Goal: Task Accomplishment & Management: Manage account settings

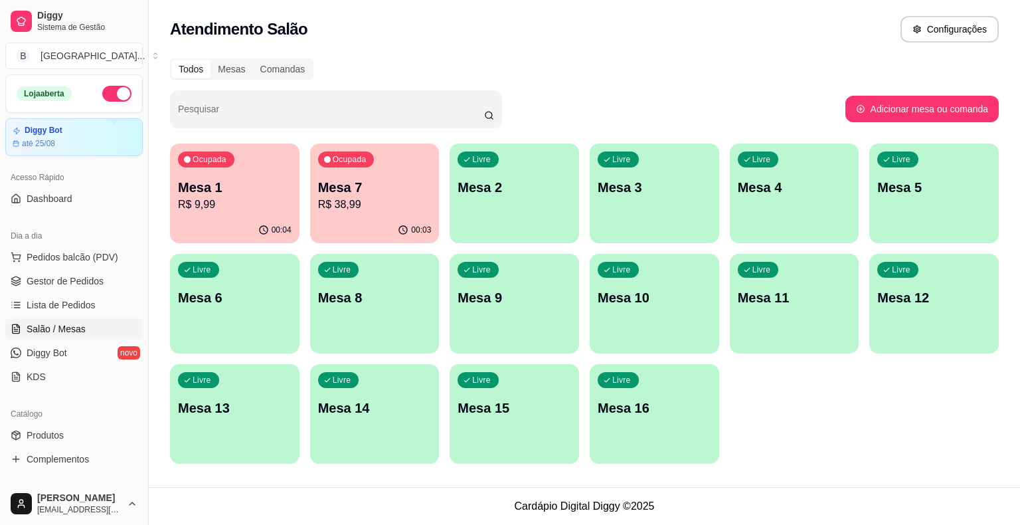
scroll to position [98, 0]
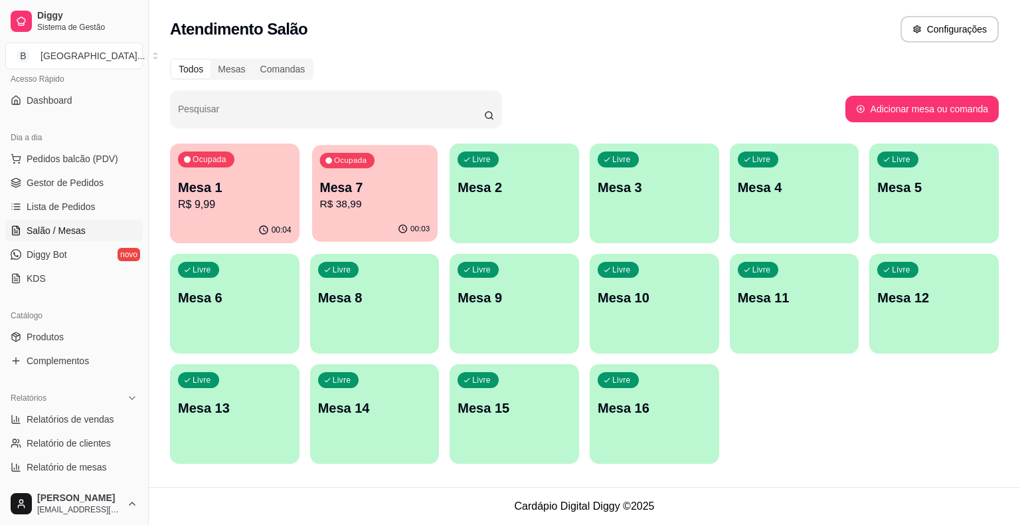
click at [404, 209] on p "R$ 38,99" at bounding box center [375, 204] width 110 height 15
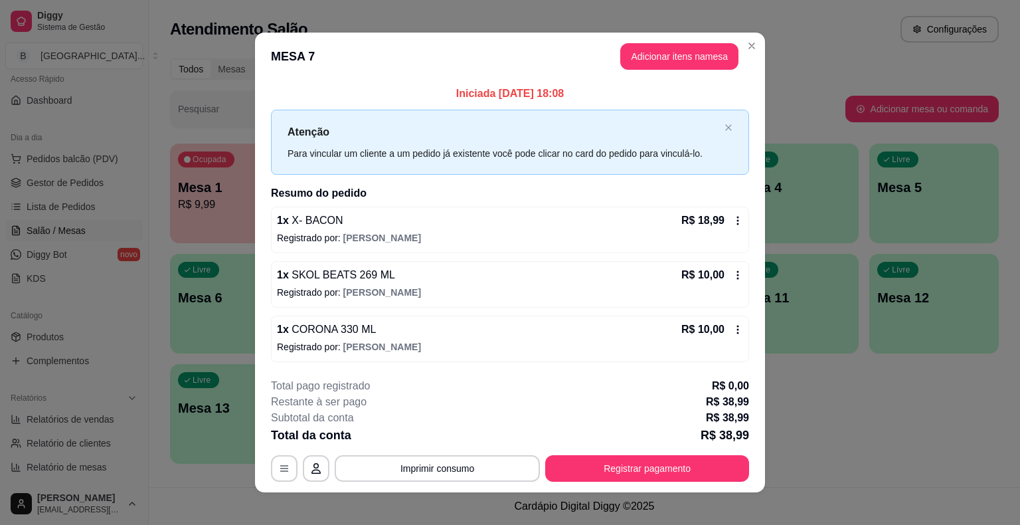
scroll to position [9, 0]
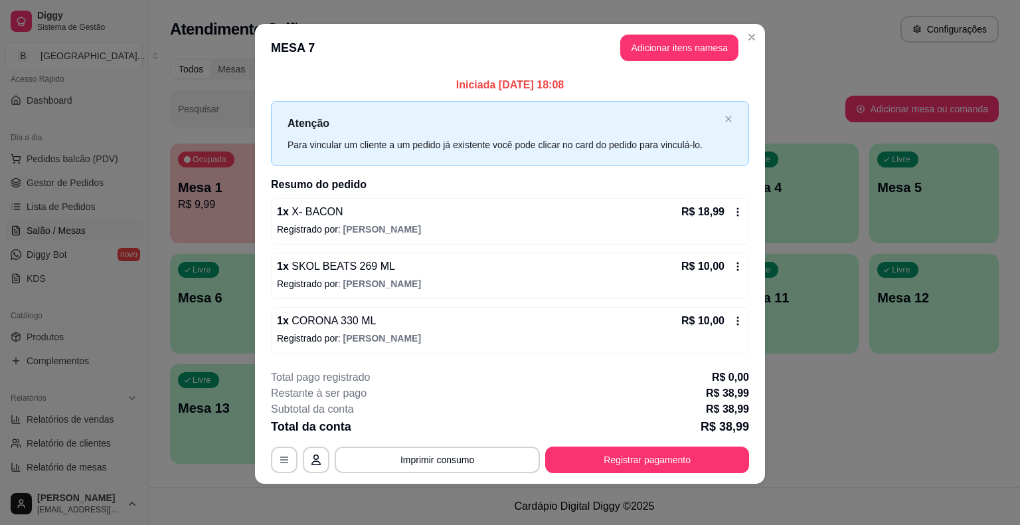
click at [737, 262] on icon at bounding box center [738, 266] width 2 height 9
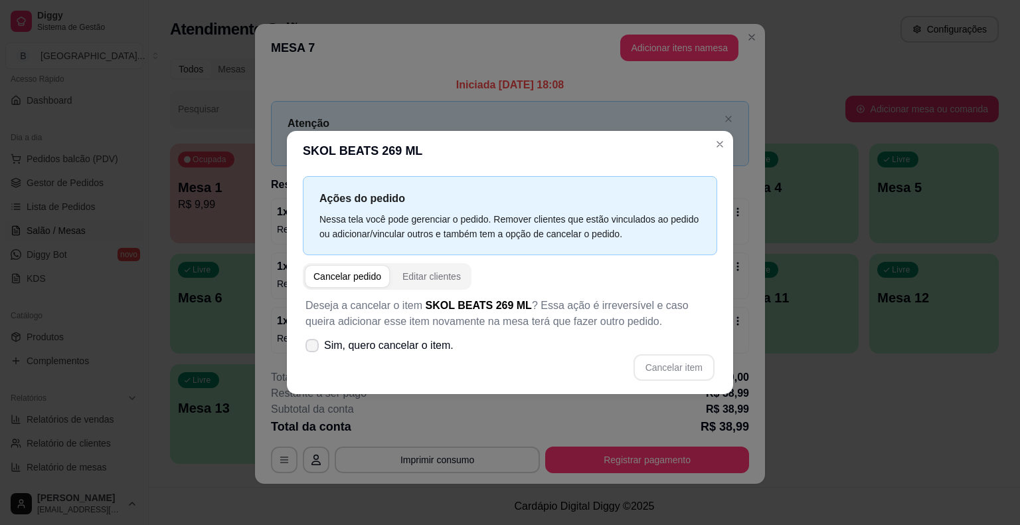
click at [336, 346] on span "Sim, quero cancelar o item." at bounding box center [389, 345] width 130 height 16
click at [314, 348] on input "Sim, quero cancelar o item." at bounding box center [309, 352] width 9 height 9
checkbox input "true"
click at [690, 366] on button "Cancelar item" at bounding box center [674, 367] width 81 height 27
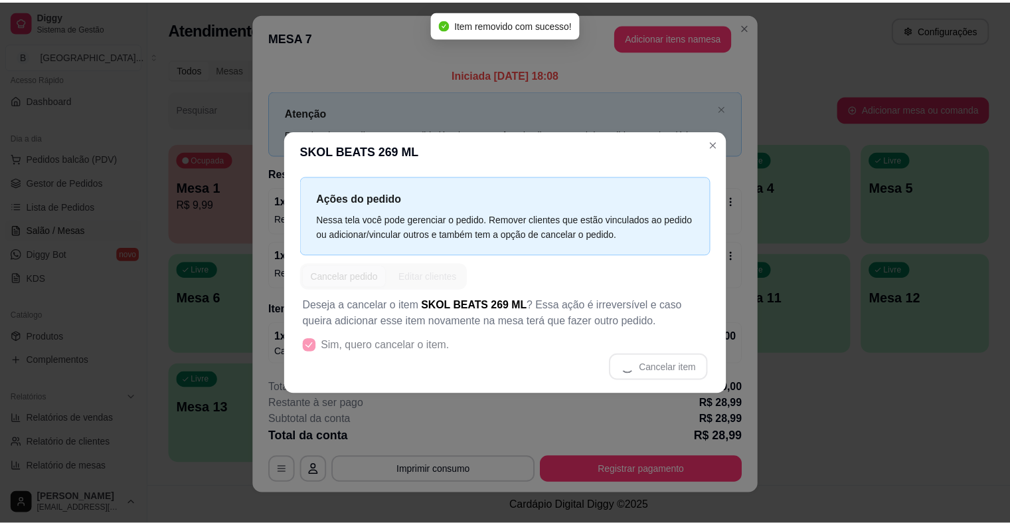
scroll to position [0, 0]
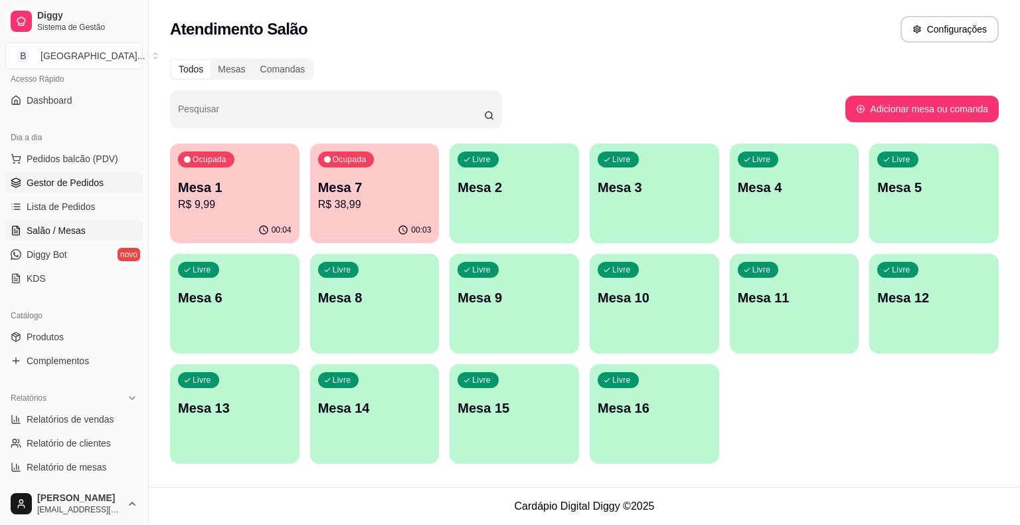
click at [77, 176] on span "Gestor de Pedidos" at bounding box center [65, 182] width 77 height 13
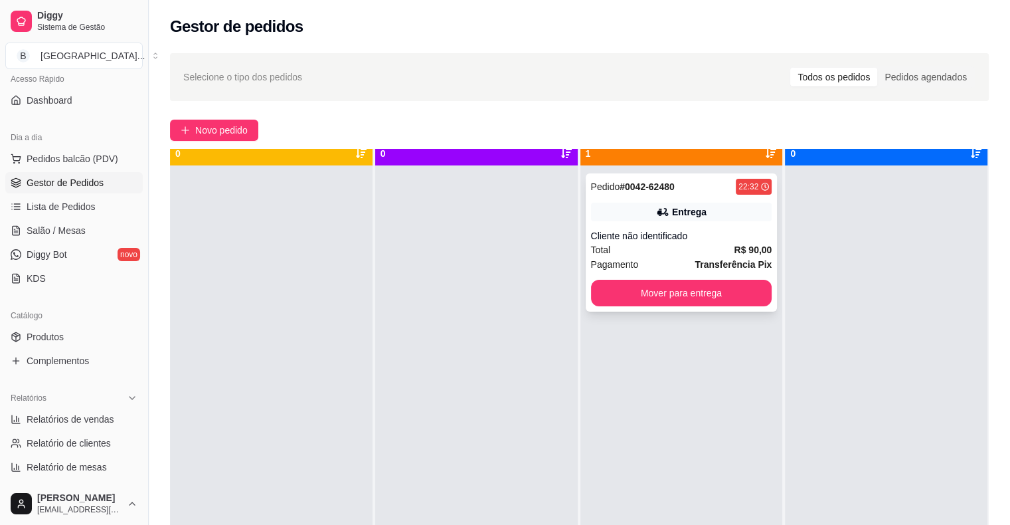
scroll to position [37, 0]
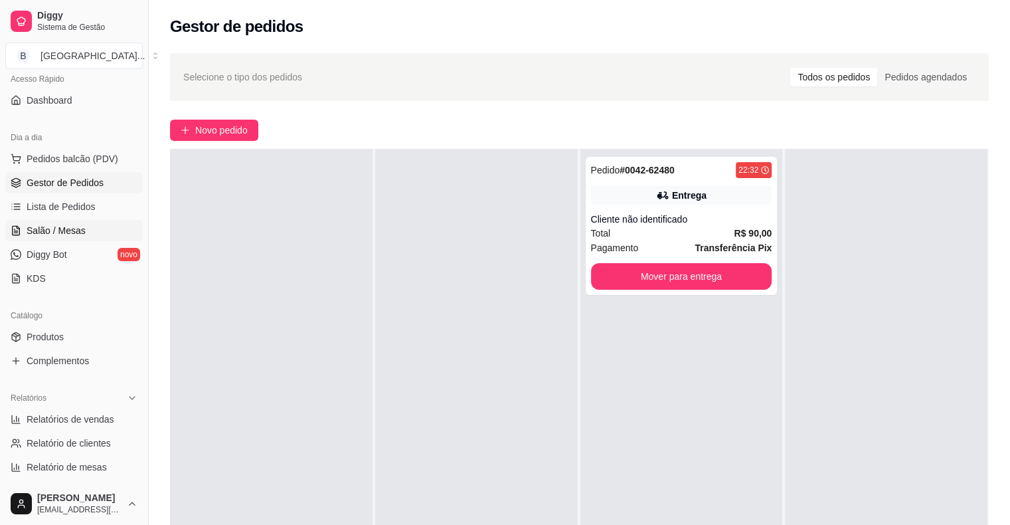
click at [83, 225] on link "Salão / Mesas" at bounding box center [74, 230] width 138 height 21
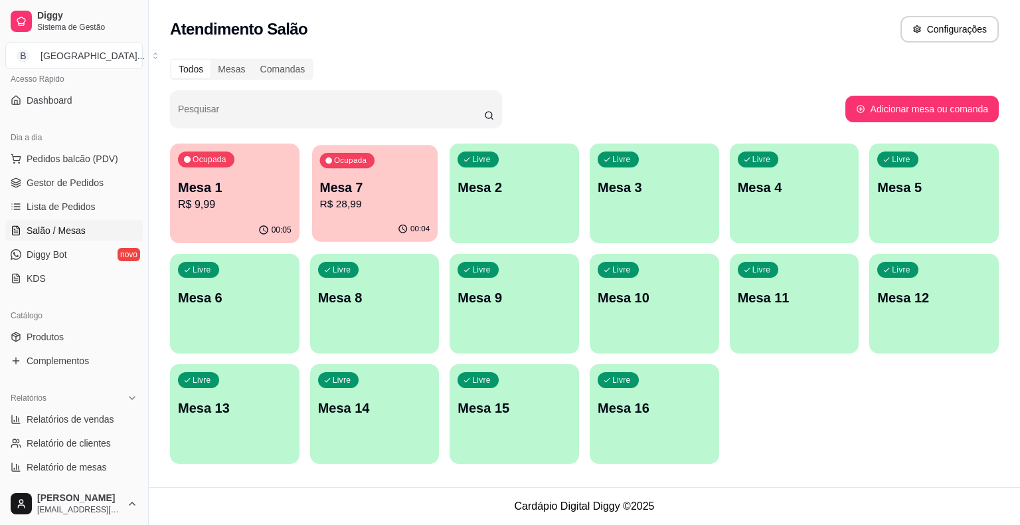
click at [310, 189] on div "Ocupada Mesa 1 R$ 9,99 00:05 Ocupada Mesa 7 R$ 28,99 00:04 Livre Mesa 2 Livre M…" at bounding box center [584, 304] width 829 height 320
click at [292, 193] on div "Ocupada Mesa 1 R$ 9,99" at bounding box center [235, 181] width 130 height 74
click at [51, 203] on span "Lista de Pedidos" at bounding box center [61, 206] width 69 height 13
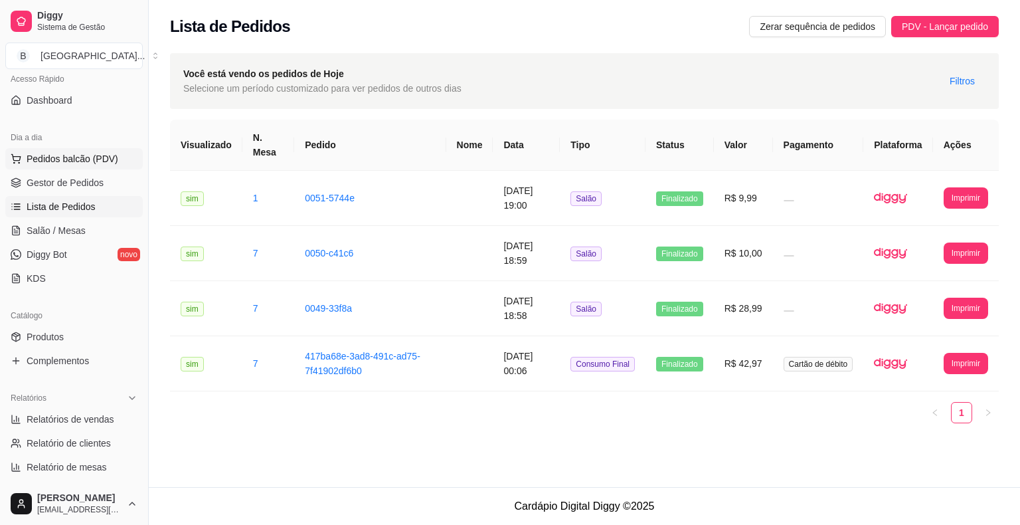
click at [66, 168] on button "Pedidos balcão (PDV)" at bounding box center [74, 158] width 138 height 21
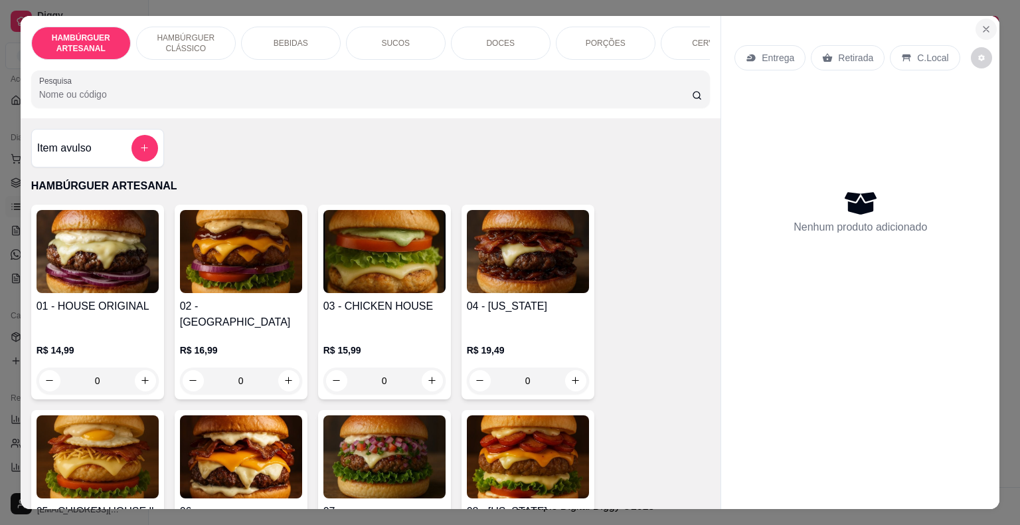
click at [989, 21] on button "Close" at bounding box center [986, 29] width 21 height 21
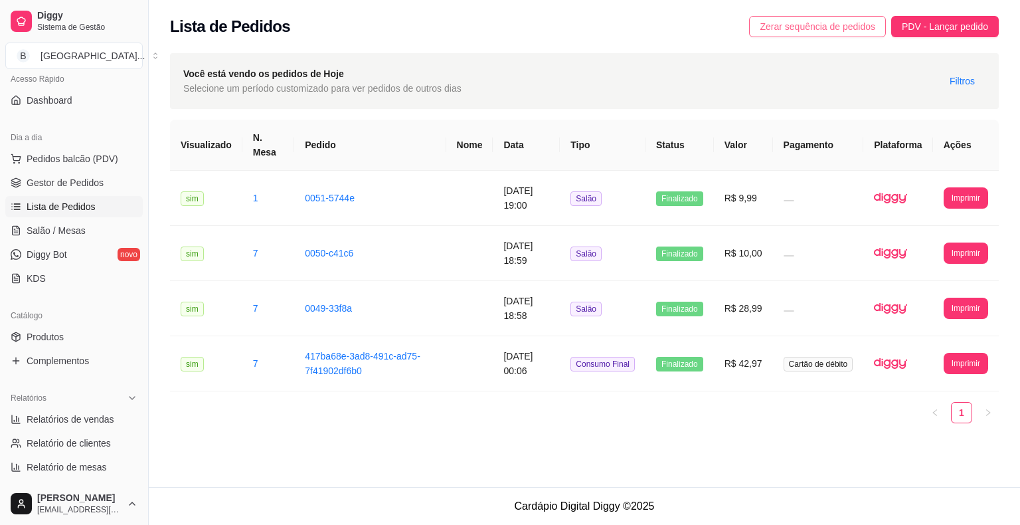
click at [826, 16] on button "Zerar sequência de pedidos" at bounding box center [817, 26] width 137 height 21
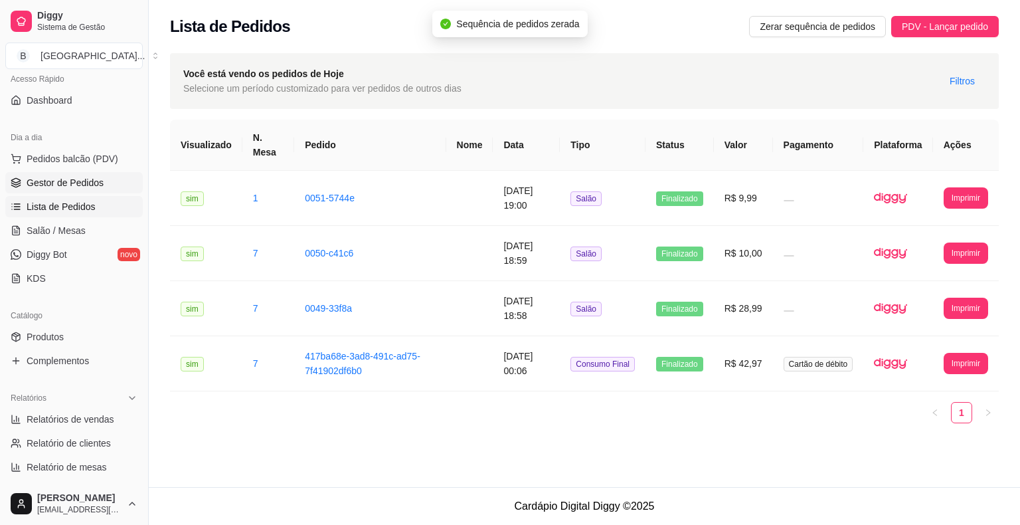
click at [66, 172] on link "Gestor de Pedidos" at bounding box center [74, 182] width 138 height 21
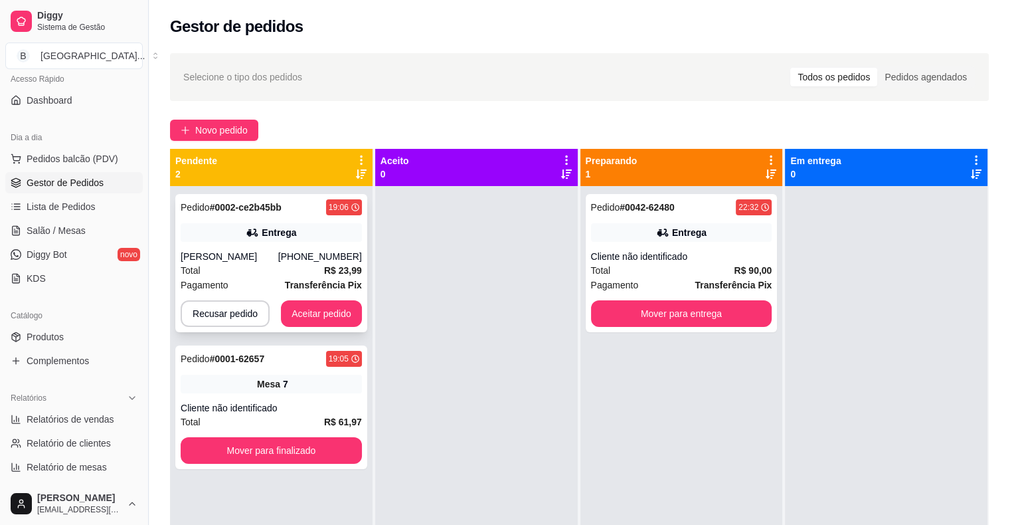
click at [287, 248] on div "Pedido # 0002-ce2b45bb 19:06 Entrega Lara [PHONE_NUMBER] Total R$ 23,99 Pagamen…" at bounding box center [271, 263] width 192 height 138
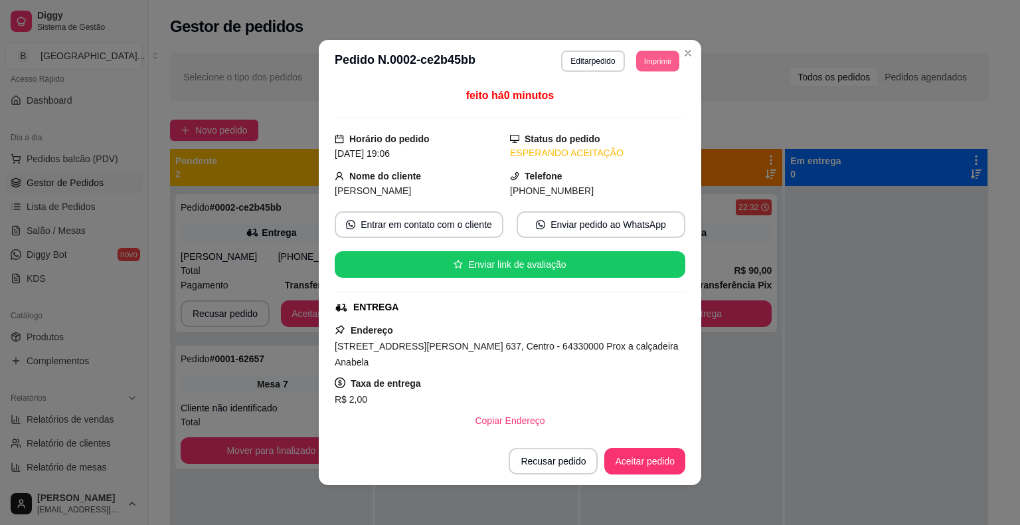
click at [668, 58] on button "Imprimir" at bounding box center [657, 60] width 43 height 21
click at [633, 101] on button "IMPRESSORA" at bounding box center [627, 107] width 93 height 21
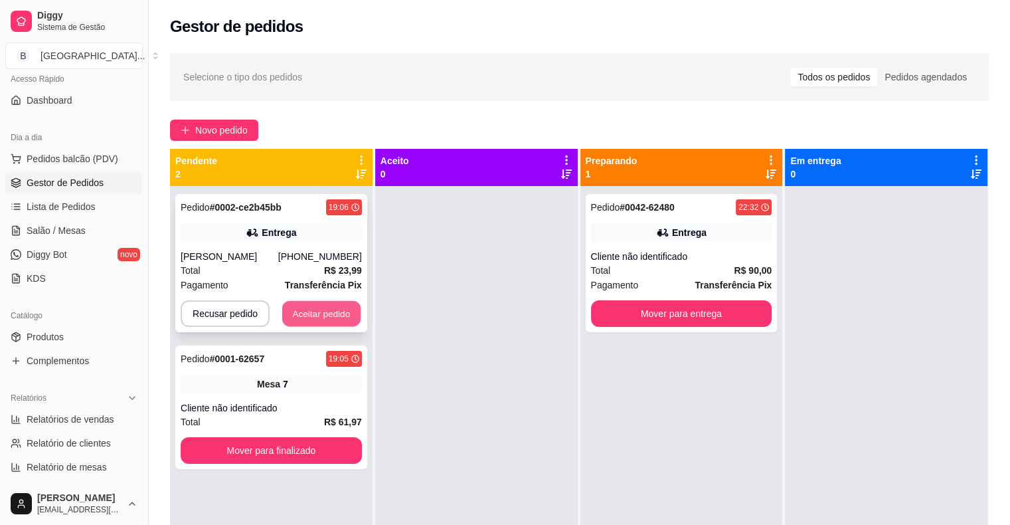
click at [324, 307] on button "Aceitar pedido" at bounding box center [321, 314] width 78 height 26
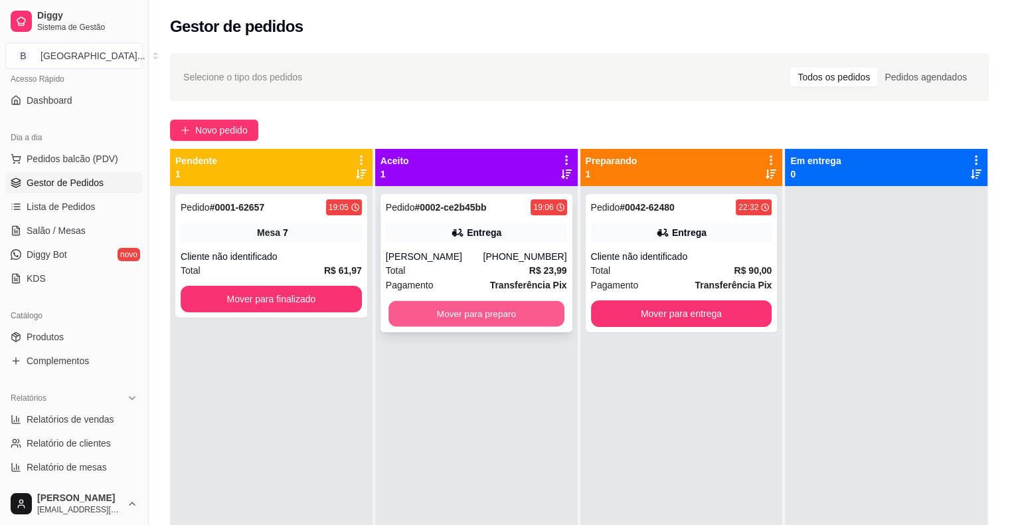
click at [429, 308] on button "Mover para preparo" at bounding box center [477, 314] width 176 height 26
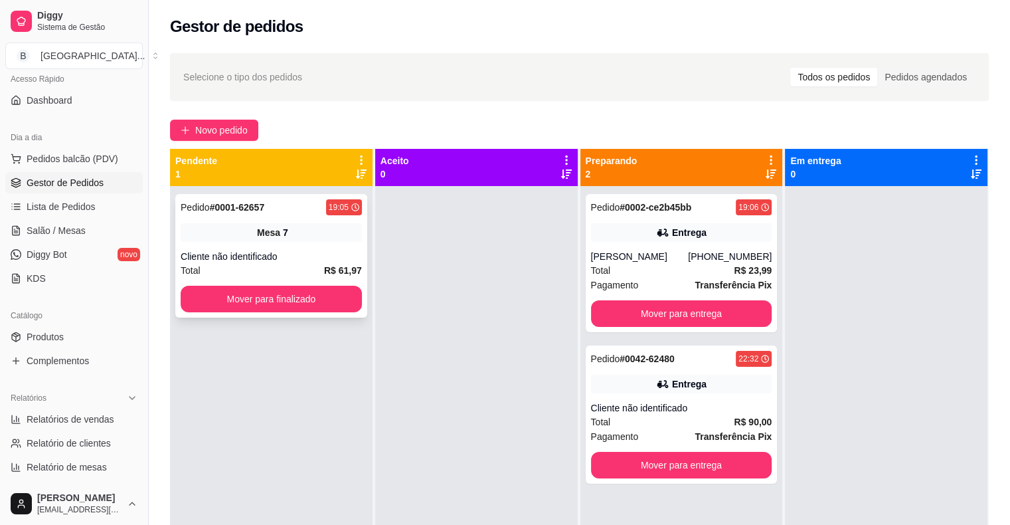
click at [331, 242] on div "Pedido # 0001-62657 19:05 Mesa 7 Cliente não identificado Total R$ 61,97 Mover …" at bounding box center [271, 256] width 192 height 124
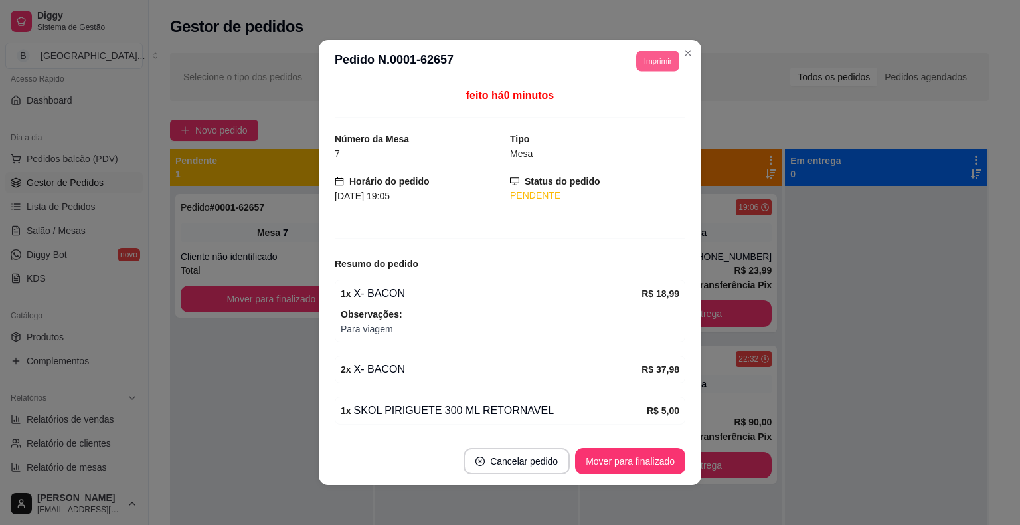
click at [656, 60] on button "Imprimir" at bounding box center [657, 60] width 43 height 21
click at [643, 106] on button "IMPRESSORA" at bounding box center [627, 107] width 93 height 21
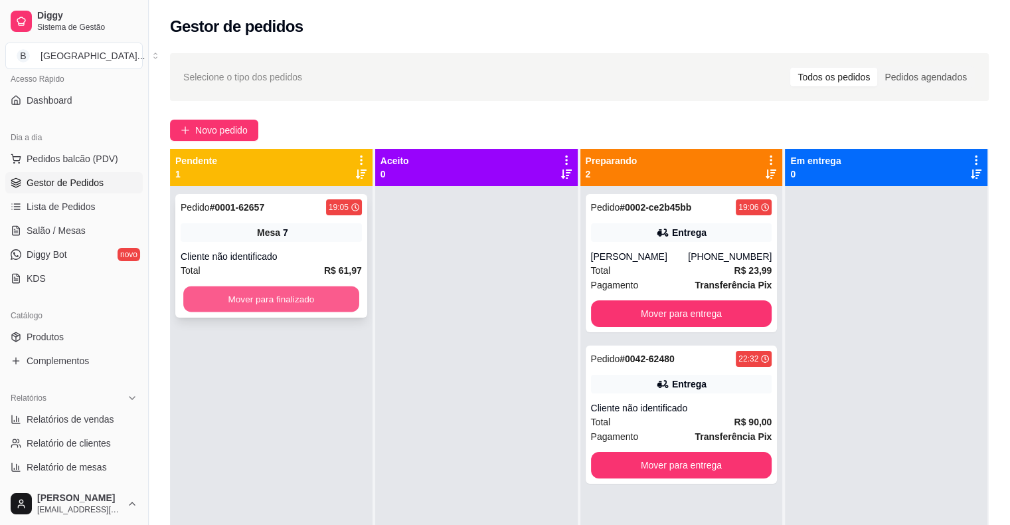
click at [306, 294] on button "Mover para finalizado" at bounding box center [271, 299] width 176 height 26
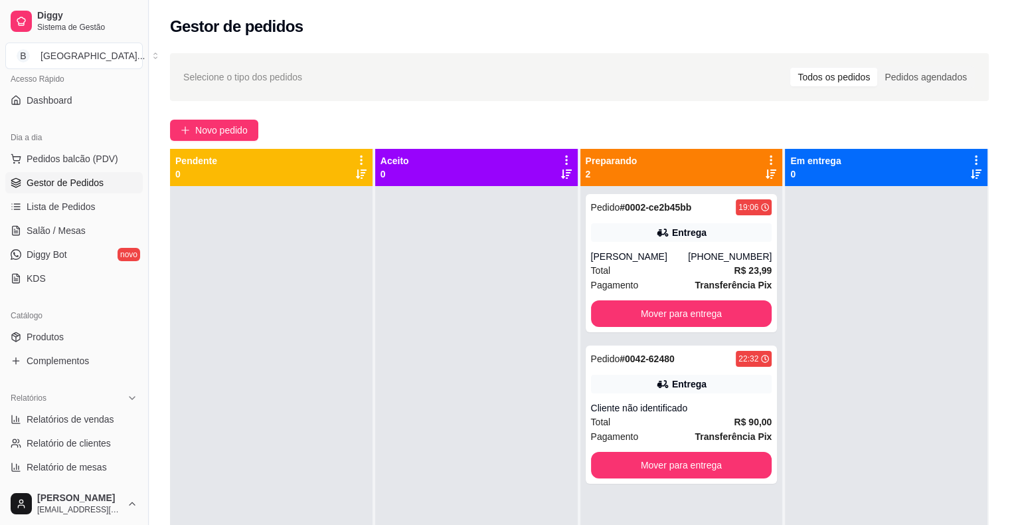
click at [521, 522] on div at bounding box center [476, 448] width 203 height 525
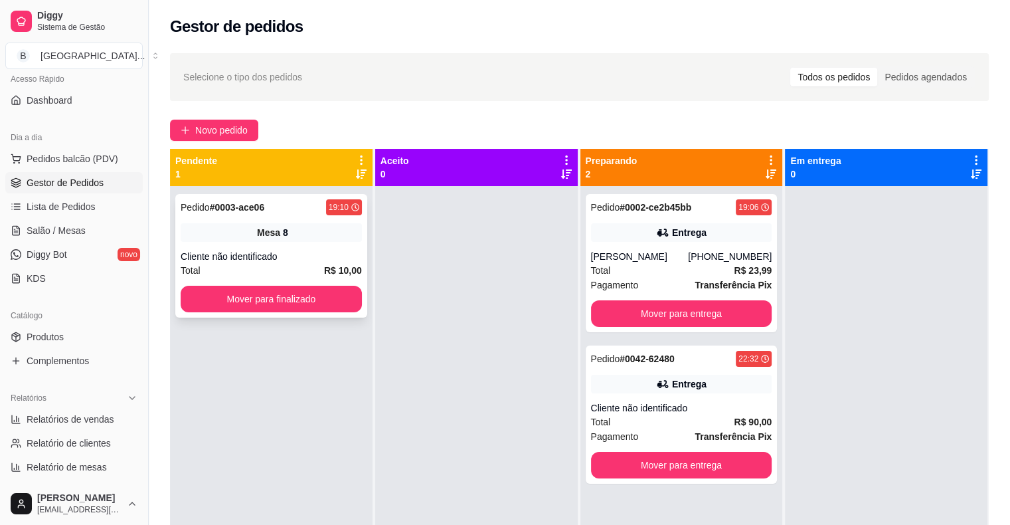
click at [268, 244] on div "Pedido # 0003-ace06 19:10 Mesa 8 Cliente não identificado Total R$ 10,00 Mover …" at bounding box center [271, 256] width 192 height 124
click at [258, 304] on button "Mover para finalizado" at bounding box center [271, 299] width 181 height 27
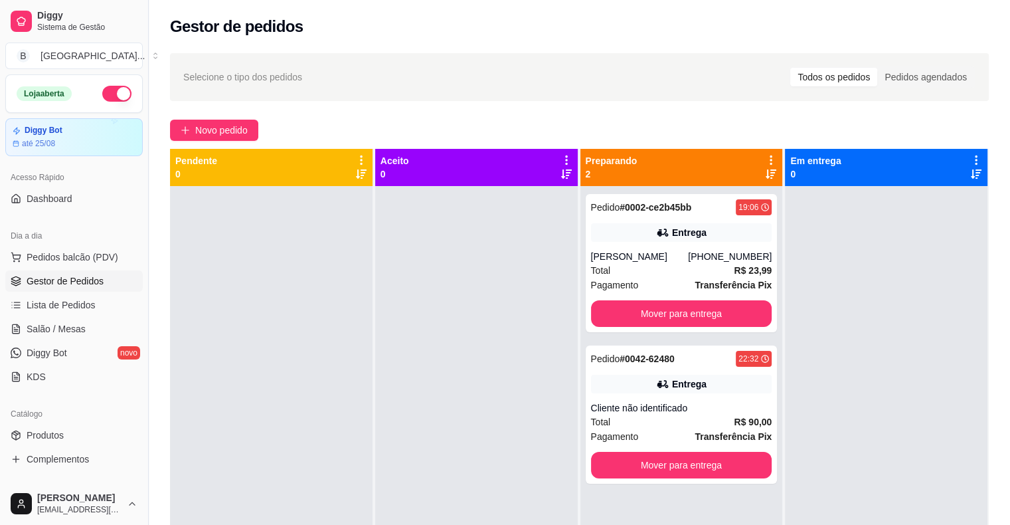
click at [438, 365] on div at bounding box center [476, 448] width 203 height 525
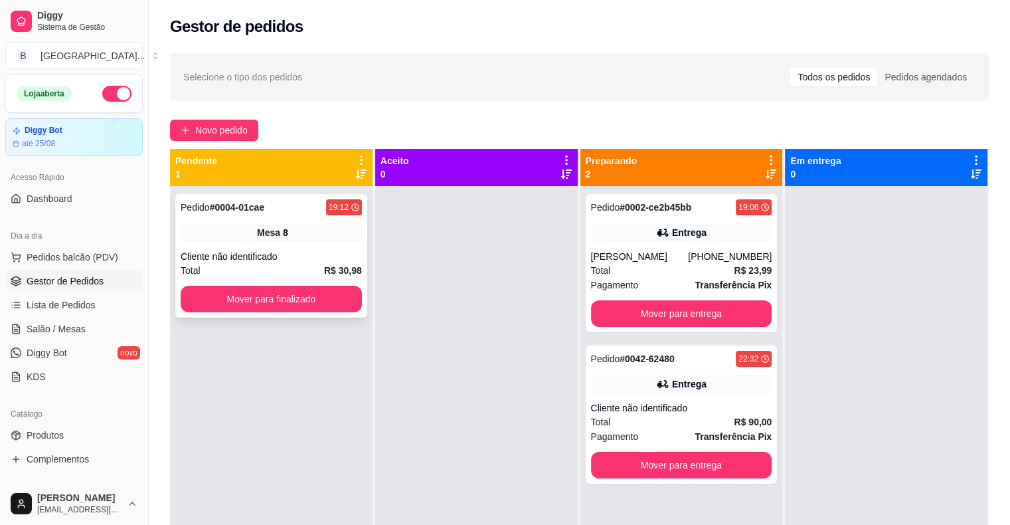
click at [272, 264] on div "Total R$ 30,98" at bounding box center [271, 270] width 181 height 15
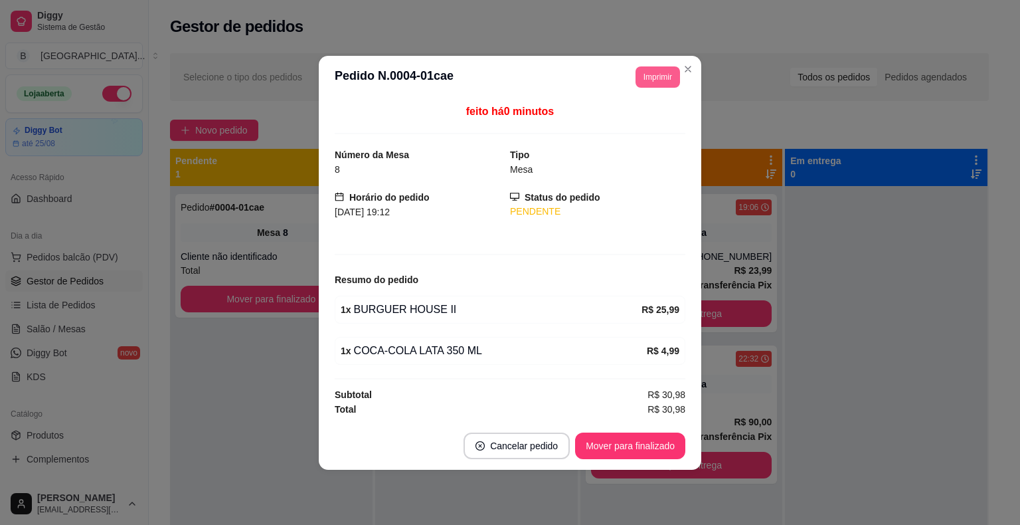
click at [652, 78] on button "Imprimir" at bounding box center [658, 76] width 45 height 21
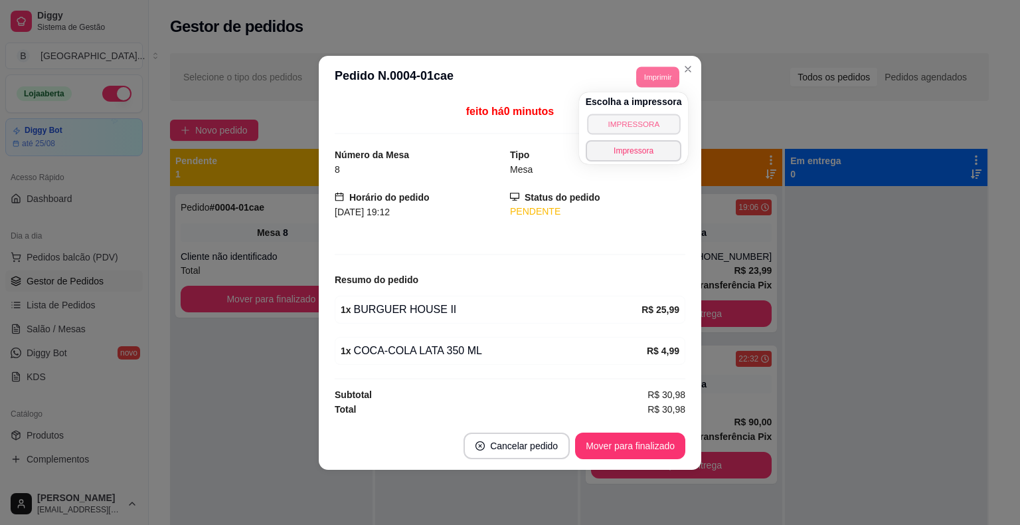
click at [624, 127] on button "IMPRESSORA" at bounding box center [633, 124] width 93 height 21
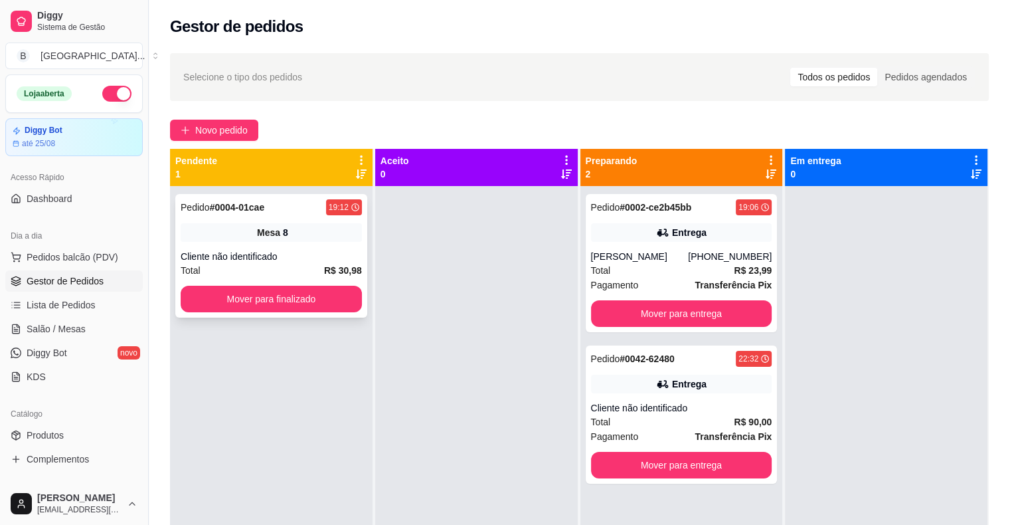
click at [295, 255] on div "Cliente não identificado" at bounding box center [271, 256] width 181 height 13
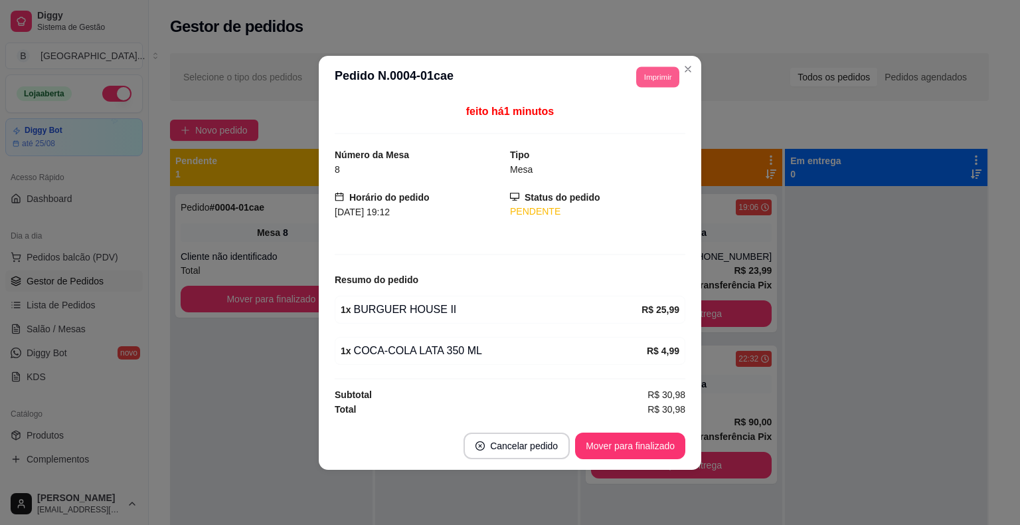
click at [646, 76] on button "Imprimir" at bounding box center [657, 76] width 43 height 21
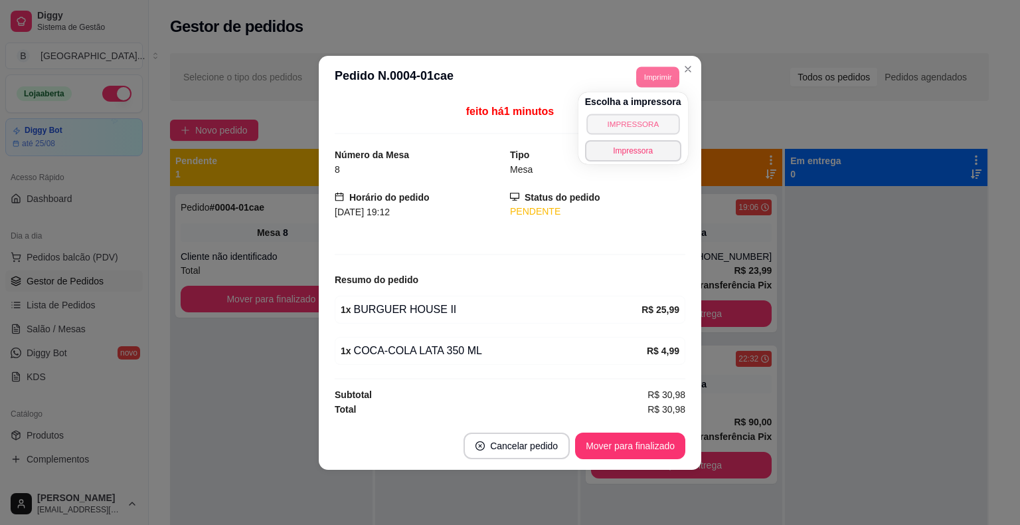
click at [648, 121] on button "IMPRESSORA" at bounding box center [633, 124] width 93 height 21
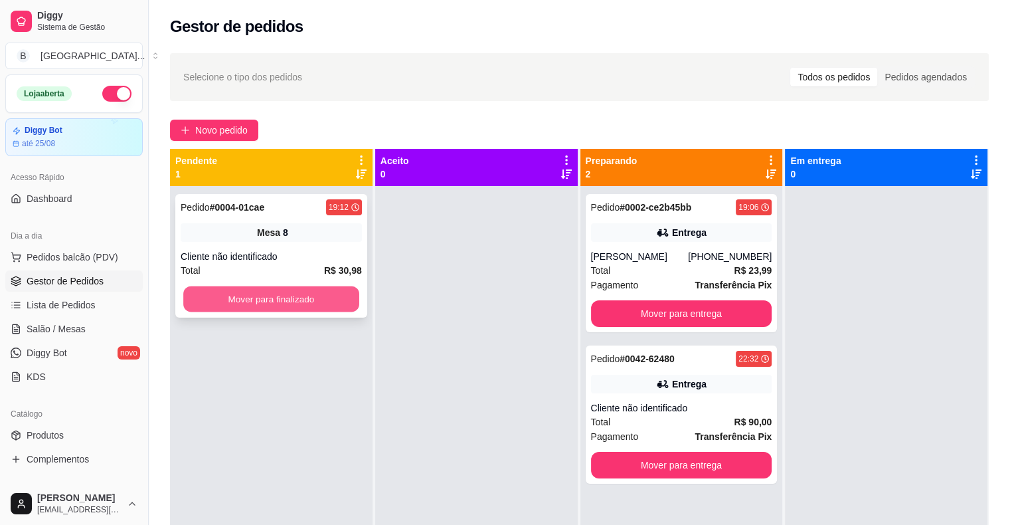
click at [342, 303] on button "Mover para finalizado" at bounding box center [271, 299] width 176 height 26
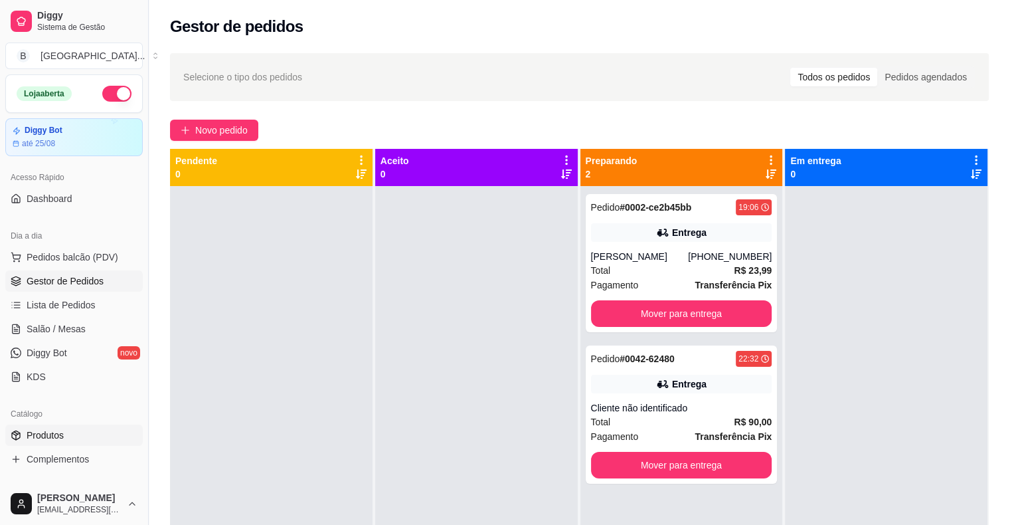
scroll to position [199, 0]
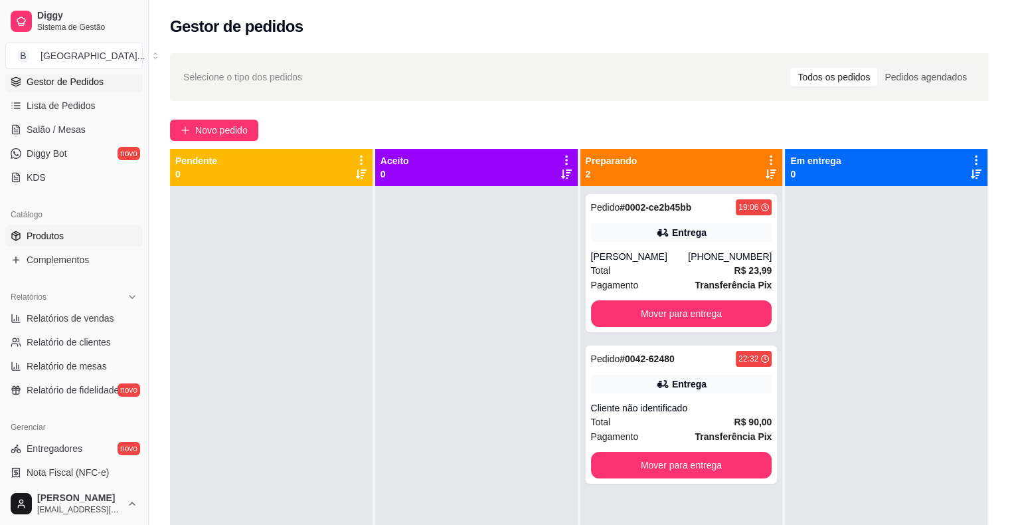
click at [69, 238] on link "Produtos" at bounding box center [74, 235] width 138 height 21
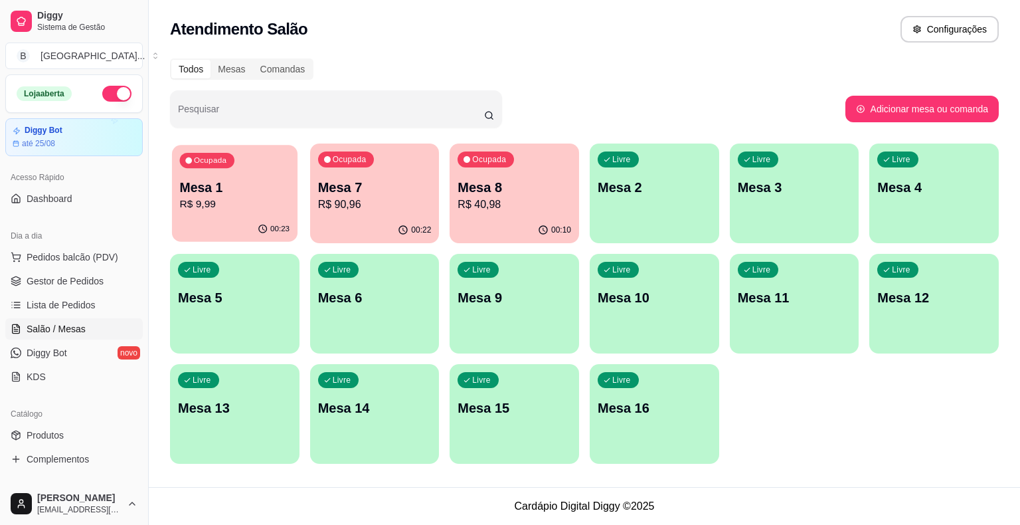
click at [244, 177] on div "Ocupada Mesa 1 R$ 9,99" at bounding box center [235, 181] width 126 height 72
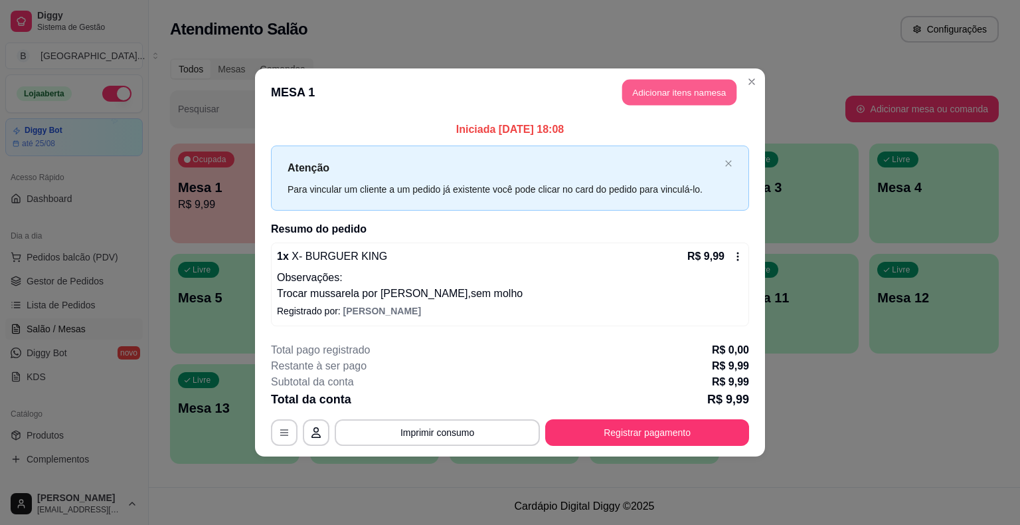
click at [624, 90] on button "Adicionar itens na mesa" at bounding box center [679, 93] width 114 height 26
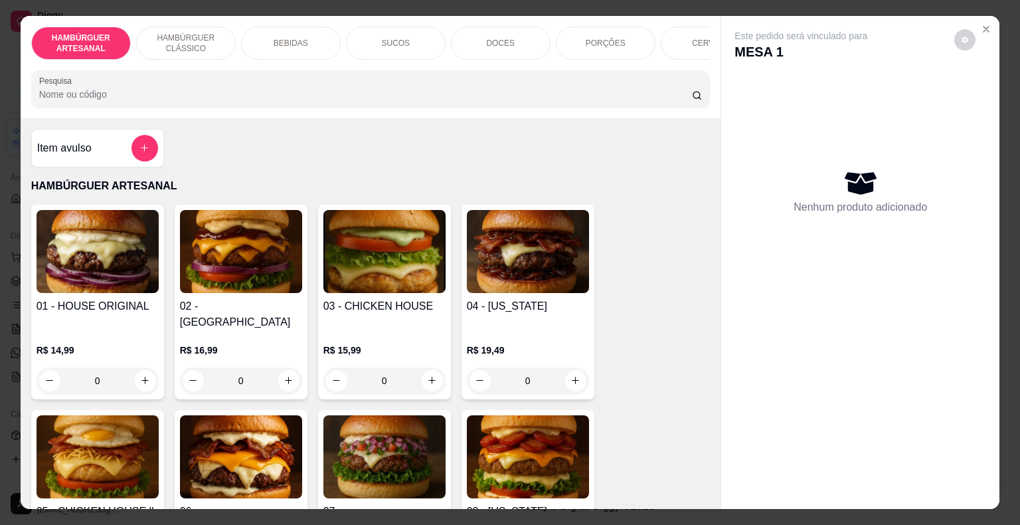
click at [272, 31] on div "BEBIDAS" at bounding box center [291, 43] width 100 height 33
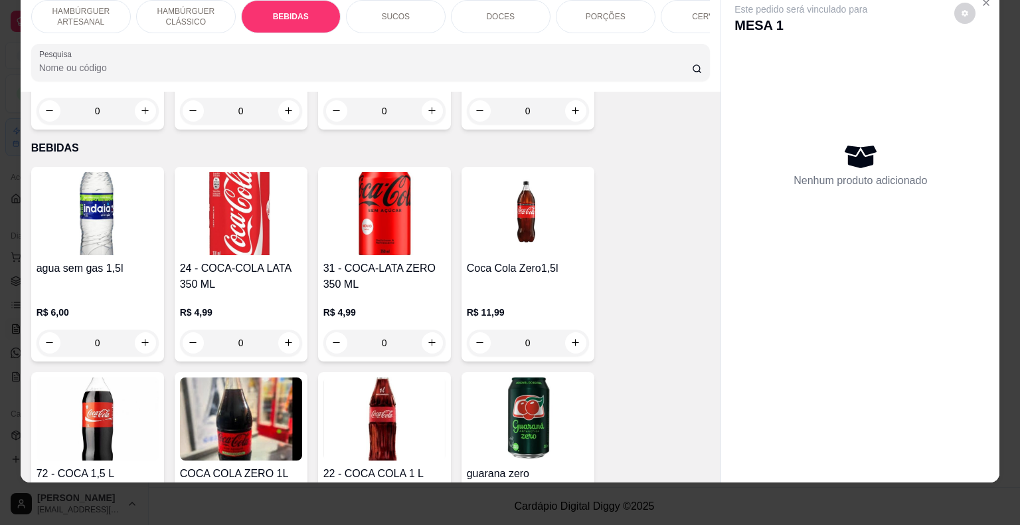
scroll to position [1192, 0]
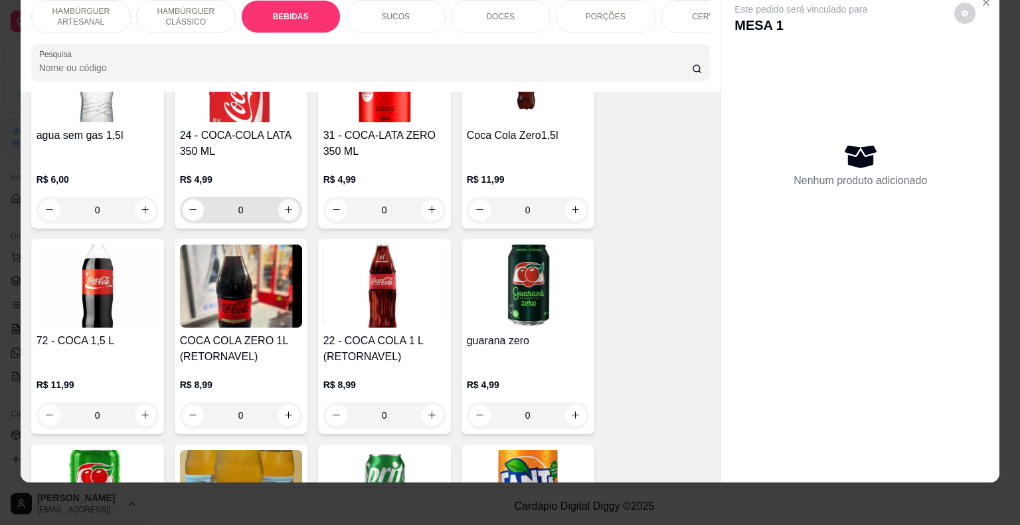
click at [285, 206] on icon "increase-product-quantity" at bounding box center [288, 209] width 7 height 7
type input "1"
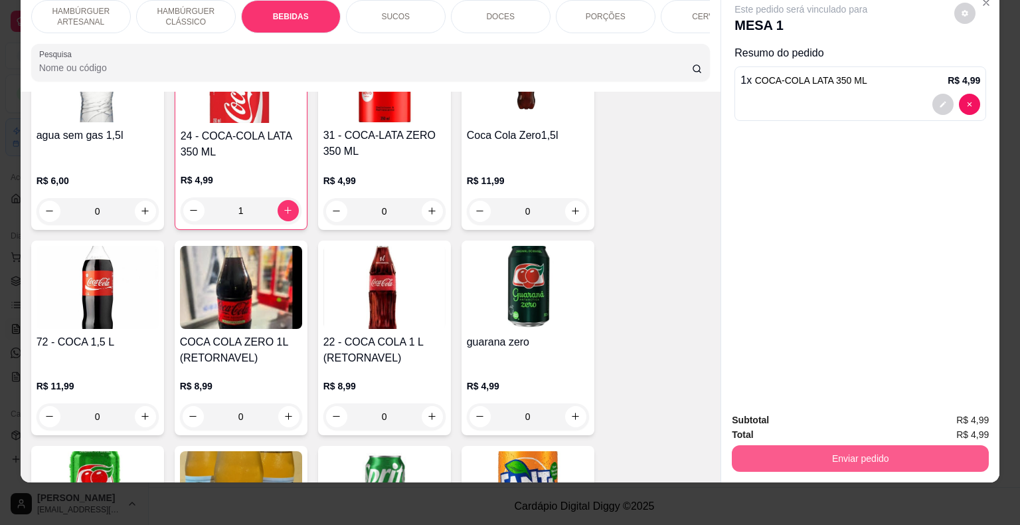
click at [857, 445] on button "Enviar pedido" at bounding box center [860, 458] width 257 height 27
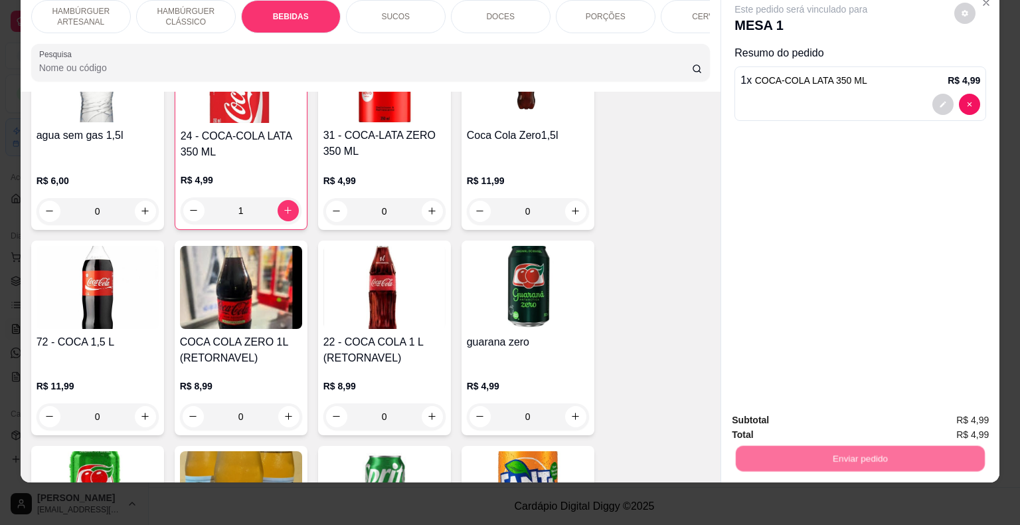
click at [838, 405] on button "Não registrar e enviar pedido" at bounding box center [816, 415] width 138 height 25
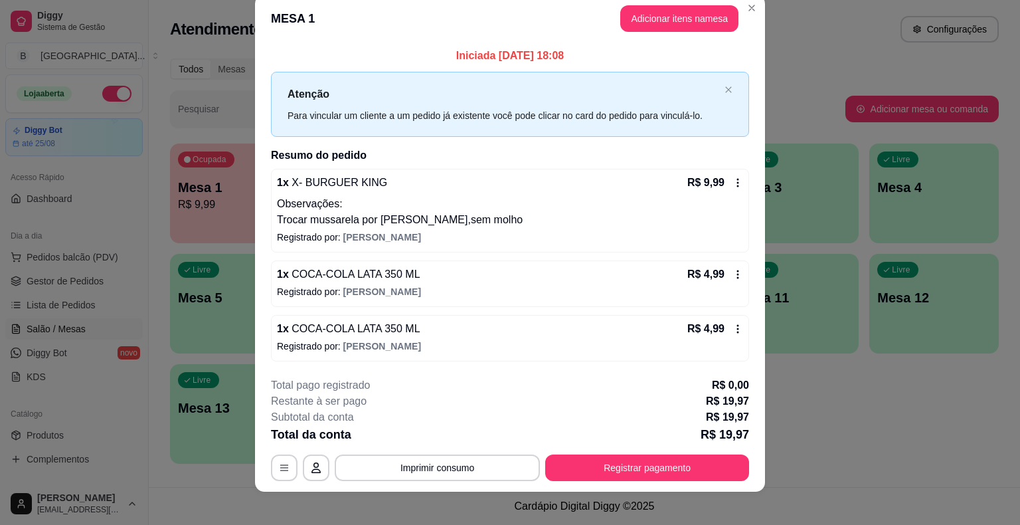
scroll to position [27, 0]
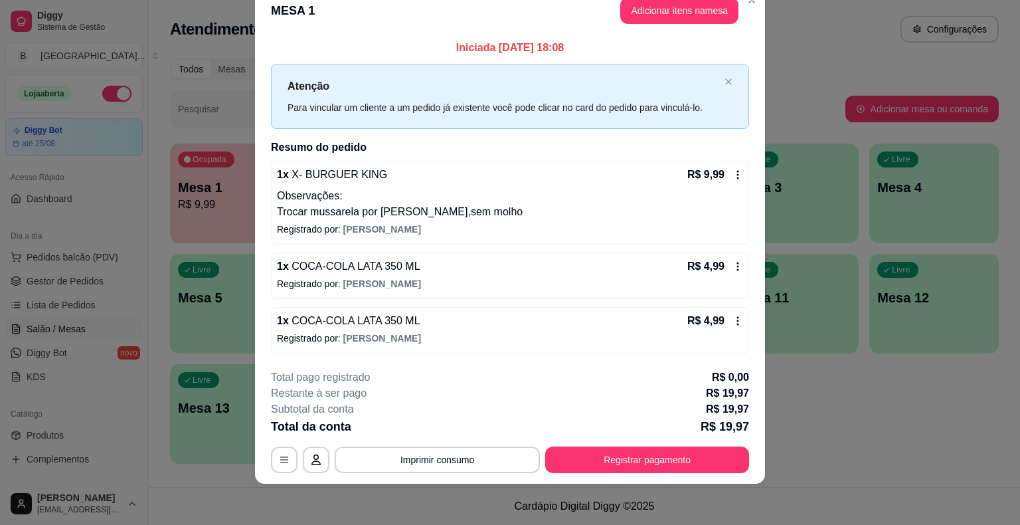
click at [733, 264] on icon at bounding box center [738, 266] width 11 height 11
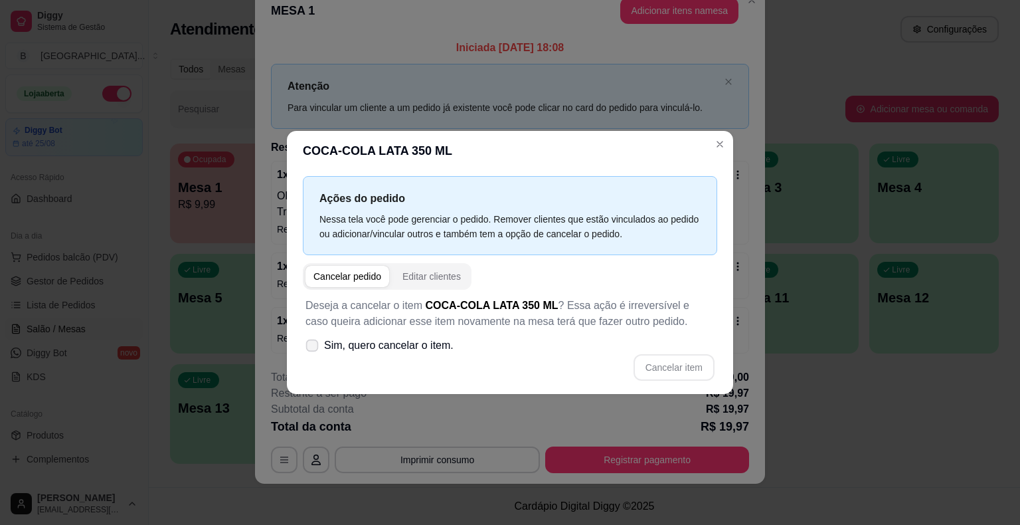
click at [325, 336] on label "Sim, quero cancelar o item." at bounding box center [379, 345] width 159 height 27
click at [314, 348] on input "Sim, quero cancelar o item." at bounding box center [309, 352] width 9 height 9
checkbox input "true"
click at [652, 368] on button "Cancelar item" at bounding box center [673, 368] width 79 height 26
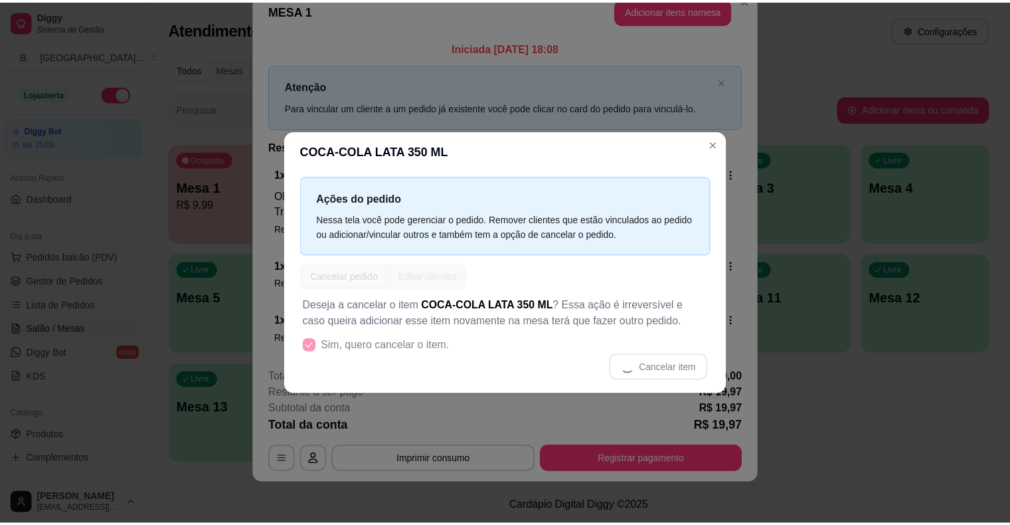
scroll to position [17, 0]
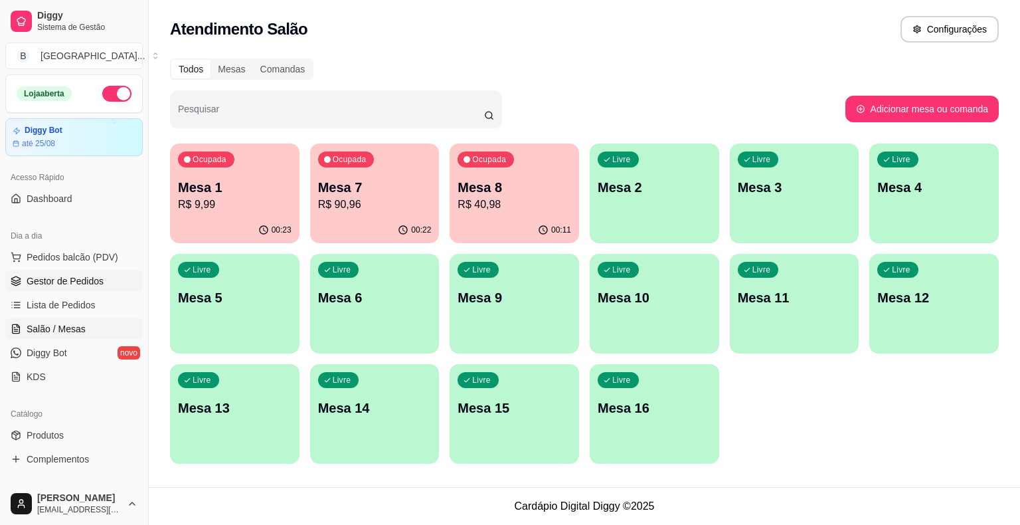
click at [67, 282] on span "Gestor de Pedidos" at bounding box center [65, 280] width 77 height 13
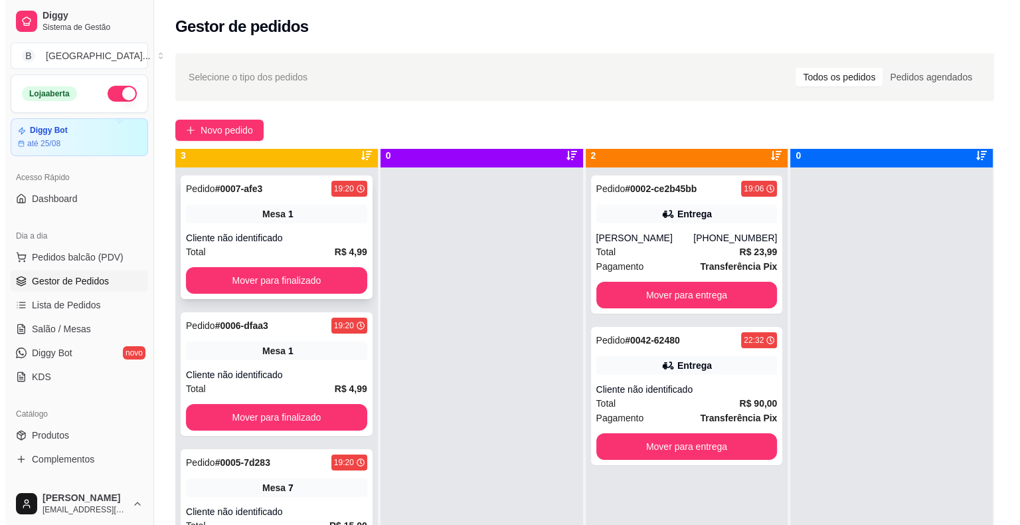
scroll to position [37, 0]
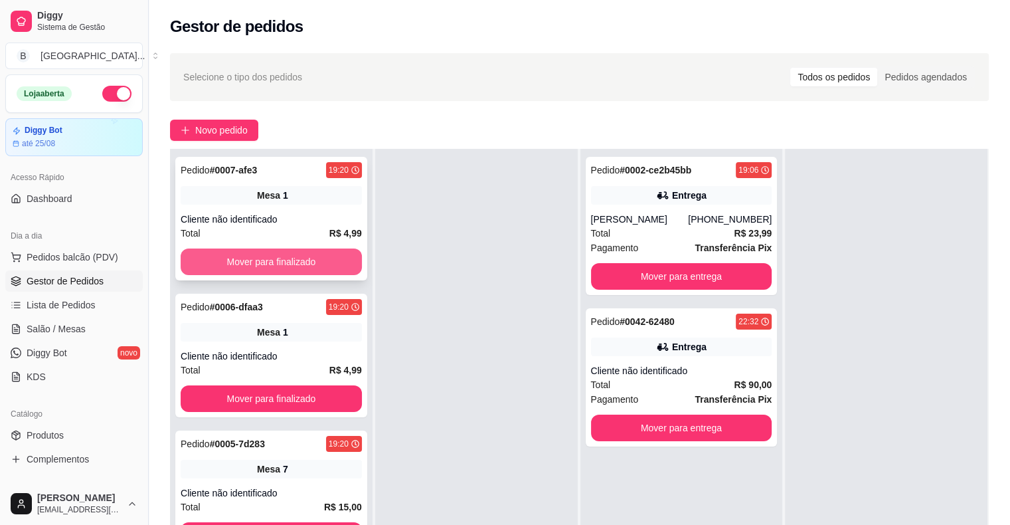
click at [343, 260] on button "Mover para finalizado" at bounding box center [271, 261] width 181 height 27
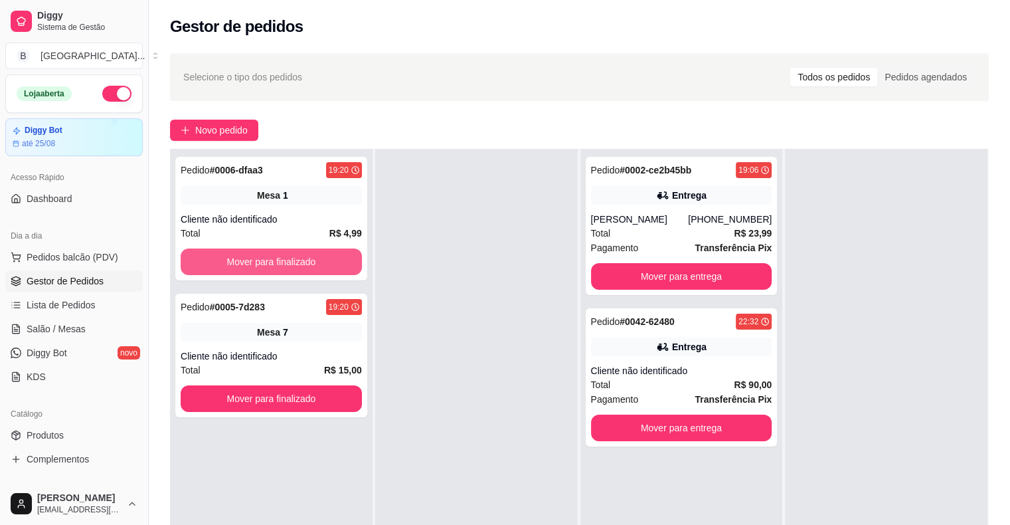
click at [343, 260] on button "Mover para finalizado" at bounding box center [271, 261] width 181 height 27
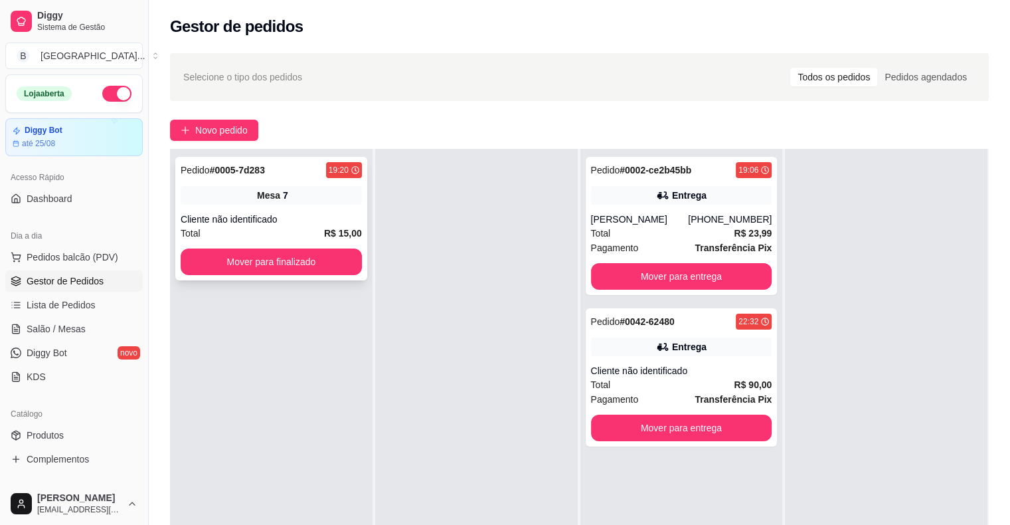
click at [332, 219] on div "Cliente não identificado" at bounding box center [271, 219] width 181 height 13
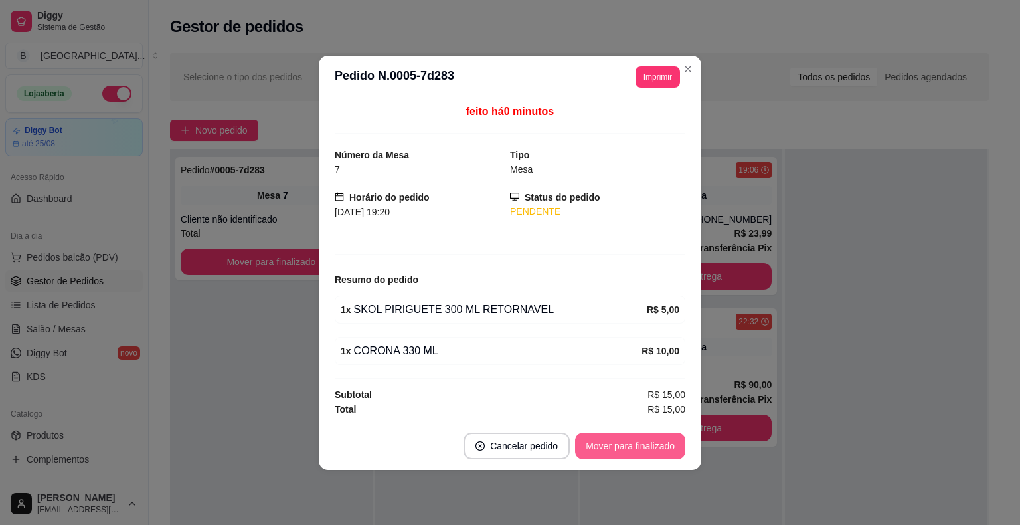
click at [632, 442] on button "Mover para finalizado" at bounding box center [630, 445] width 110 height 27
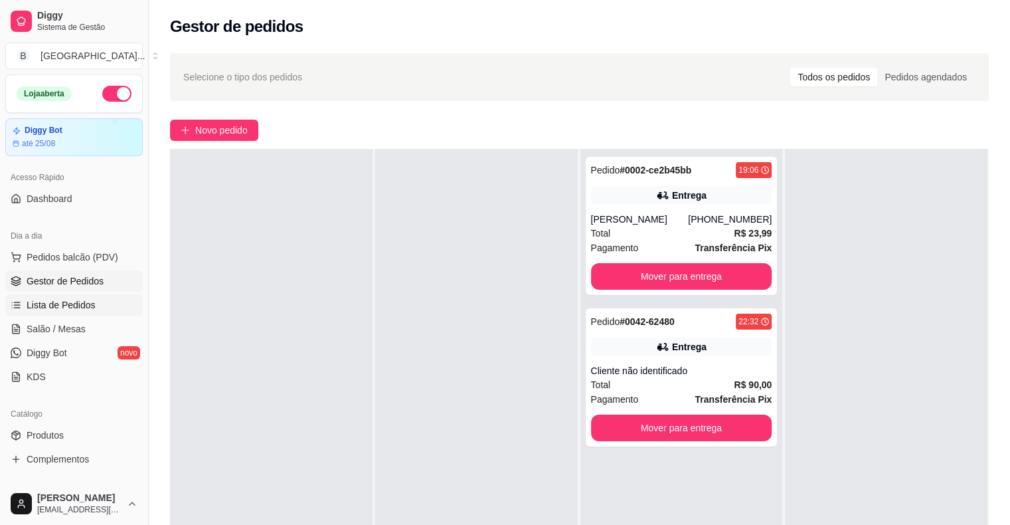
click at [88, 302] on span "Lista de Pedidos" at bounding box center [61, 304] width 69 height 13
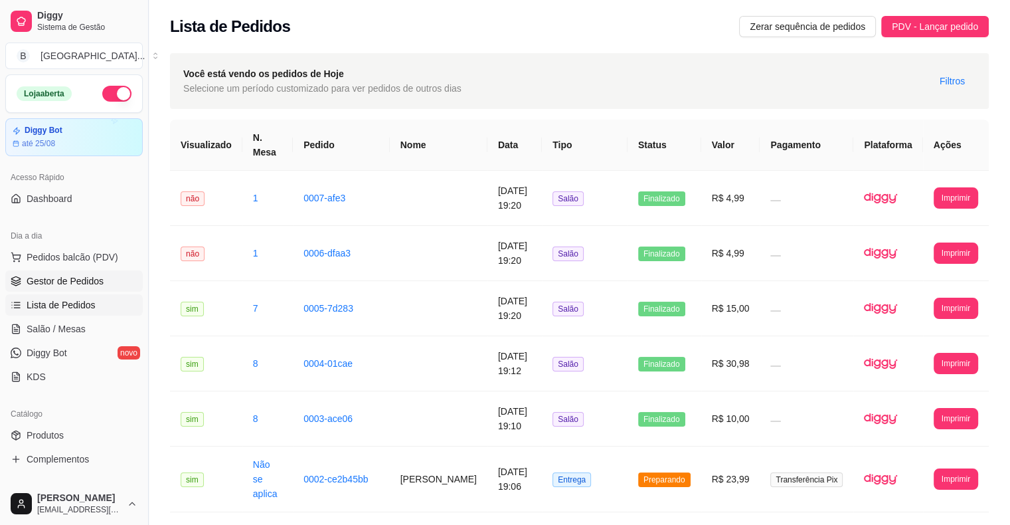
click at [89, 283] on span "Gestor de Pedidos" at bounding box center [65, 280] width 77 height 13
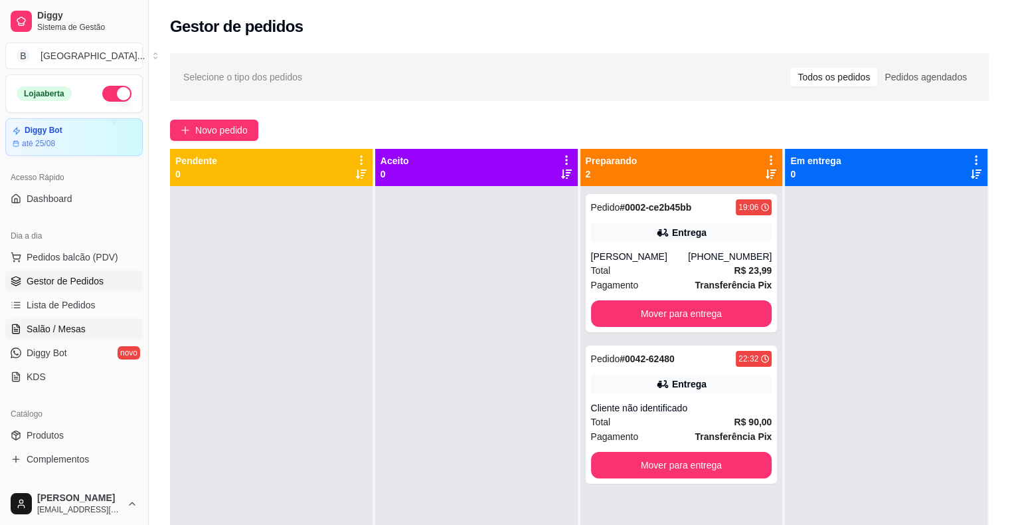
click at [17, 332] on icon at bounding box center [16, 329] width 11 height 11
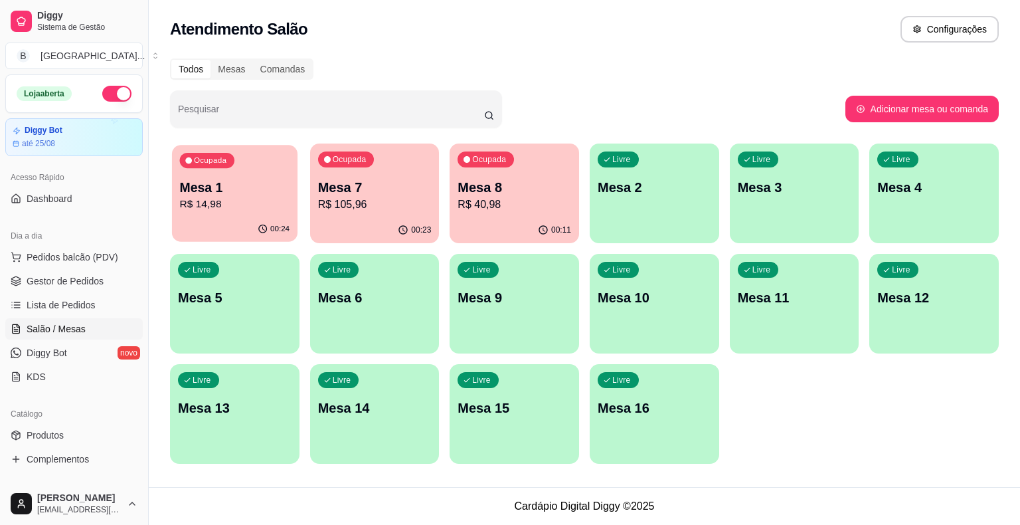
click at [260, 169] on div "Ocupada Mesa 1 R$ 14,98" at bounding box center [235, 181] width 126 height 72
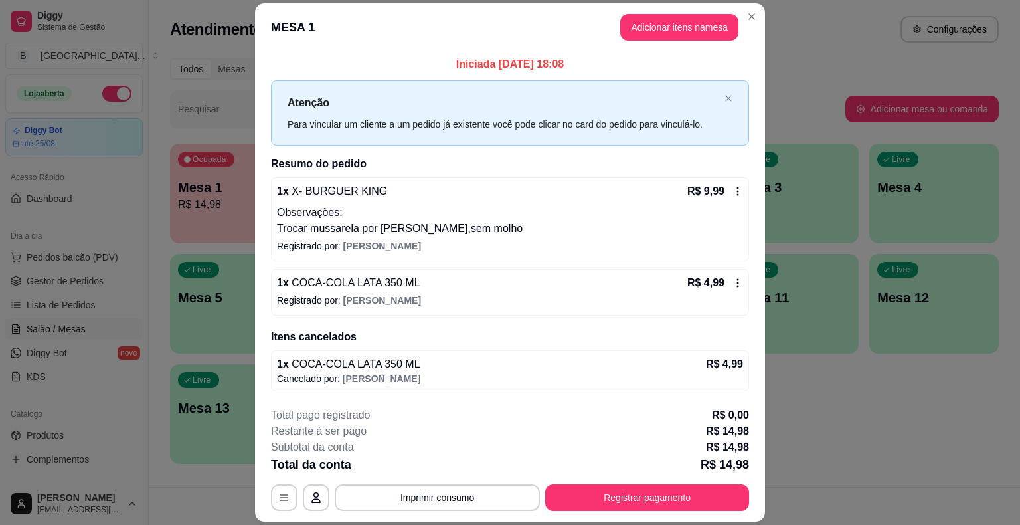
scroll to position [38, 0]
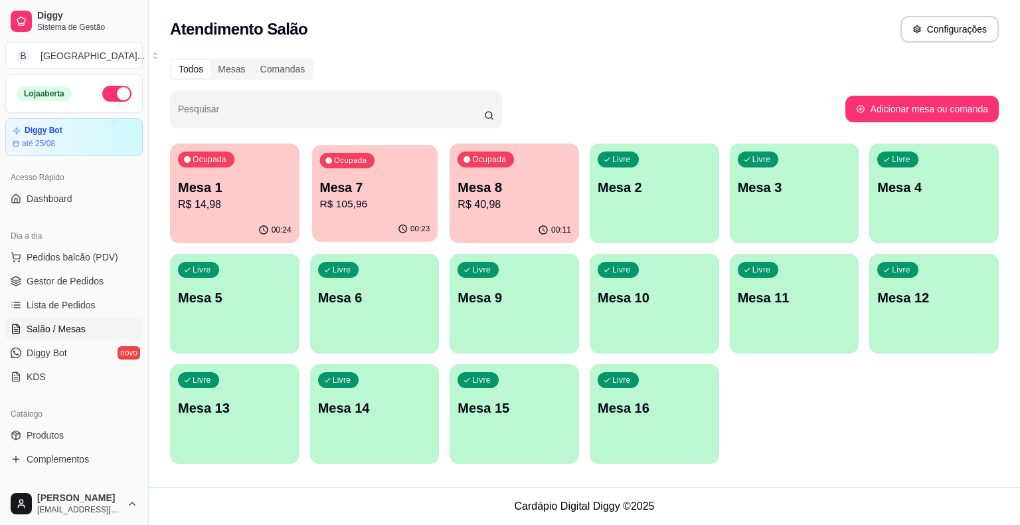
click at [393, 177] on div "Ocupada Mesa 7 R$ 105,96" at bounding box center [375, 181] width 126 height 72
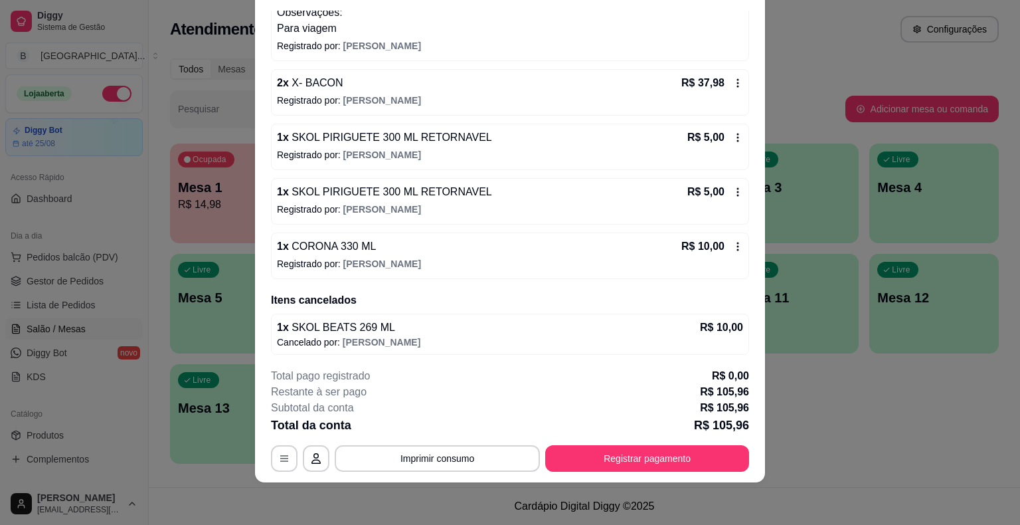
scroll to position [0, 0]
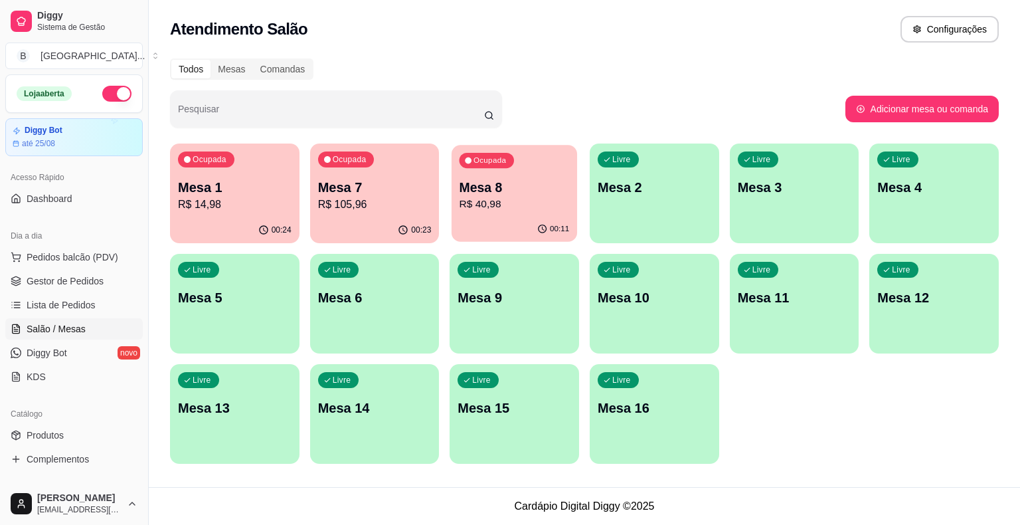
click at [531, 206] on p "R$ 40,98" at bounding box center [515, 204] width 110 height 15
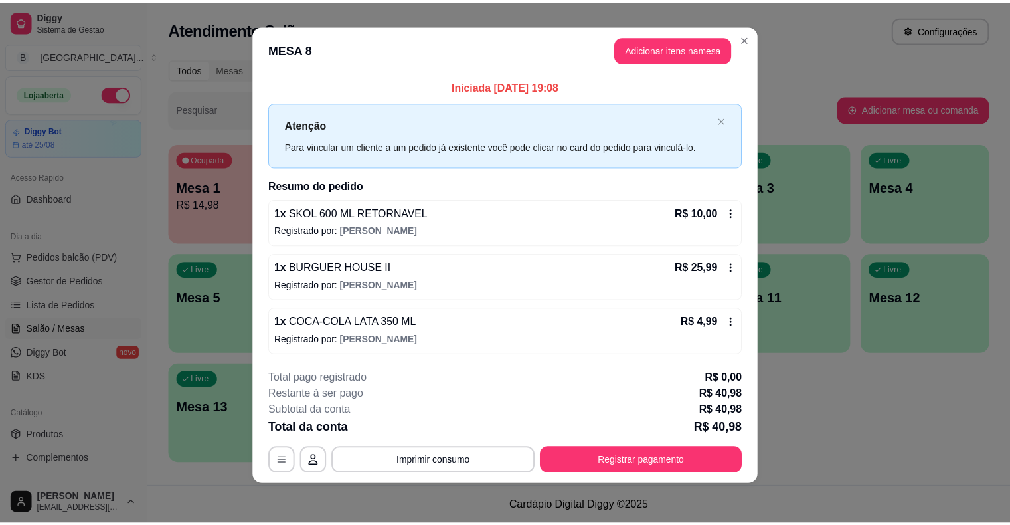
scroll to position [9, 0]
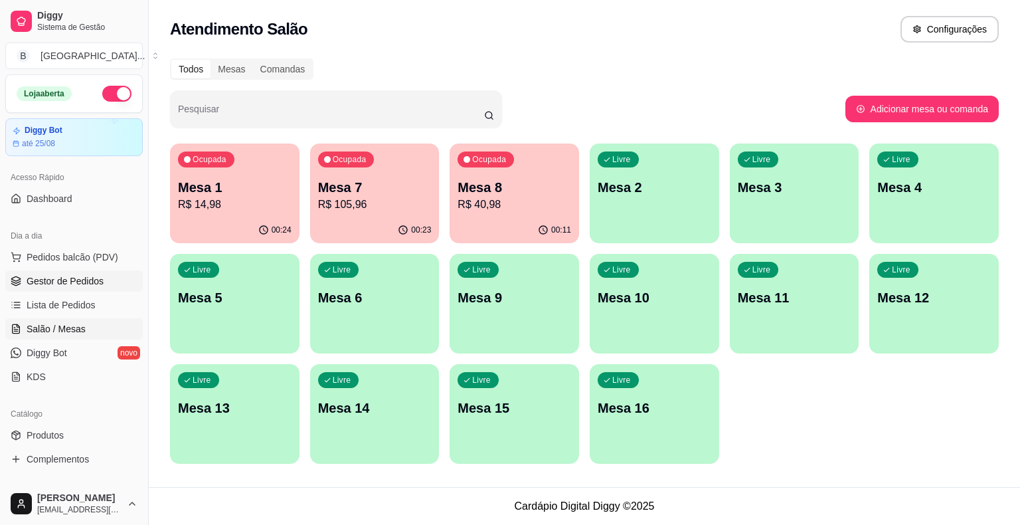
click at [75, 274] on span "Gestor de Pedidos" at bounding box center [65, 280] width 77 height 13
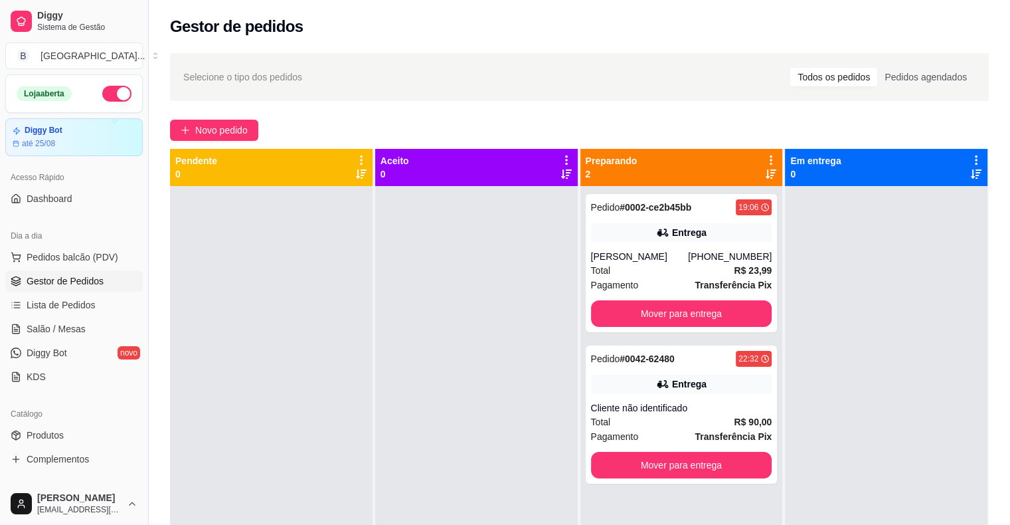
click at [3, 323] on div "Dia a dia Pedidos balcão (PDV) Gestor de Pedidos Lista de Pedidos Salão / Mesas…" at bounding box center [74, 306] width 148 height 173
click at [21, 326] on link "Salão / Mesas" at bounding box center [74, 328] width 138 height 21
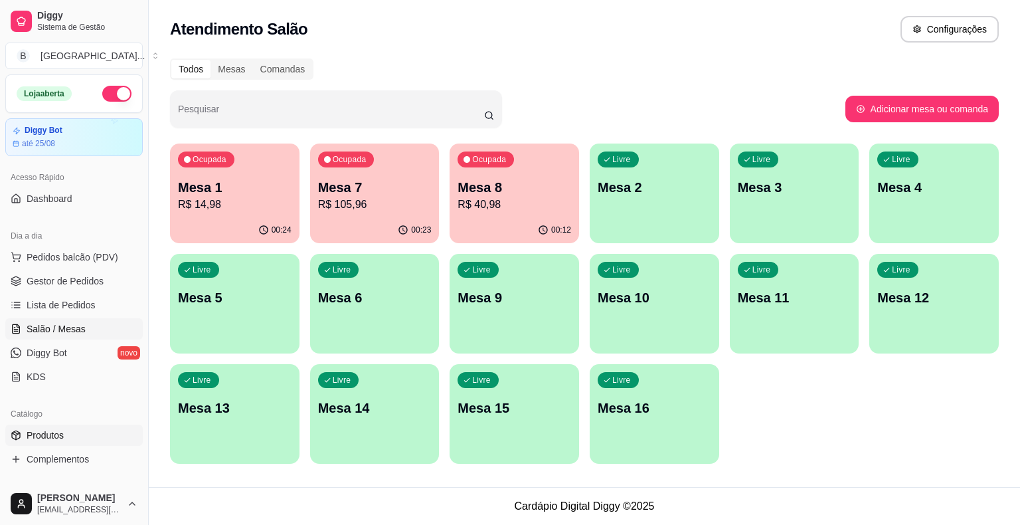
click at [46, 435] on span "Produtos" at bounding box center [45, 435] width 37 height 13
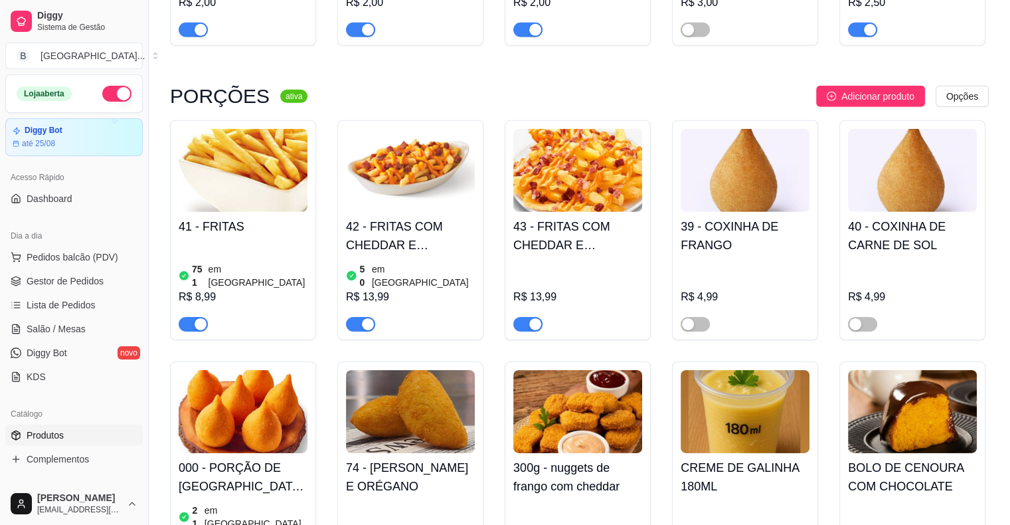
scroll to position [4119, 0]
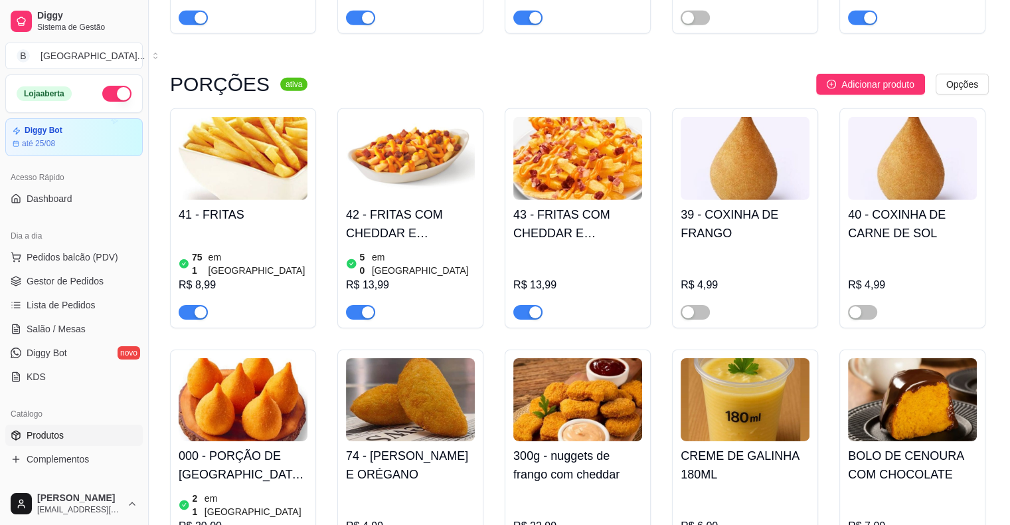
click at [549, 518] on div "R$ 22,99" at bounding box center [578, 526] width 129 height 16
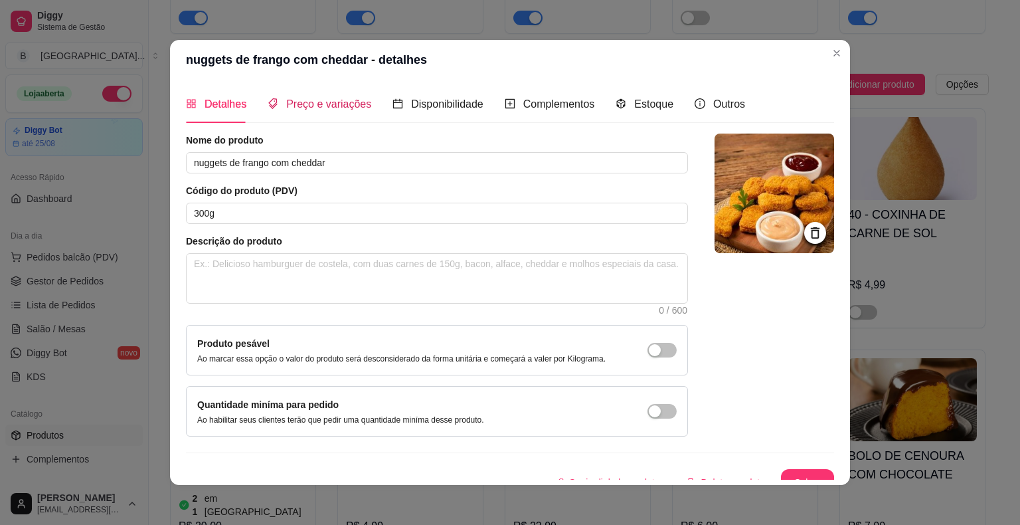
click at [351, 106] on span "Preço e variações" at bounding box center [328, 103] width 85 height 11
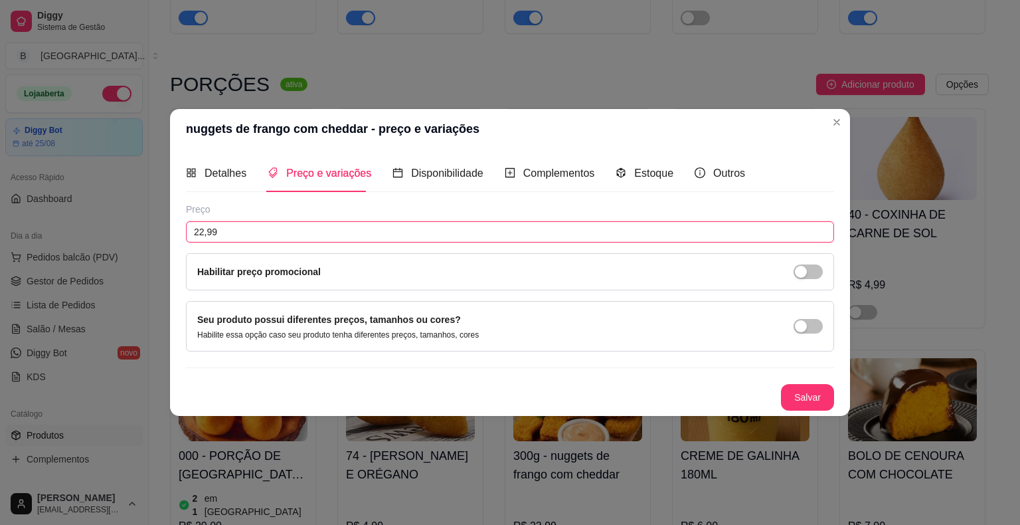
click at [388, 232] on input "22,99" at bounding box center [510, 231] width 648 height 21
type input "19,99"
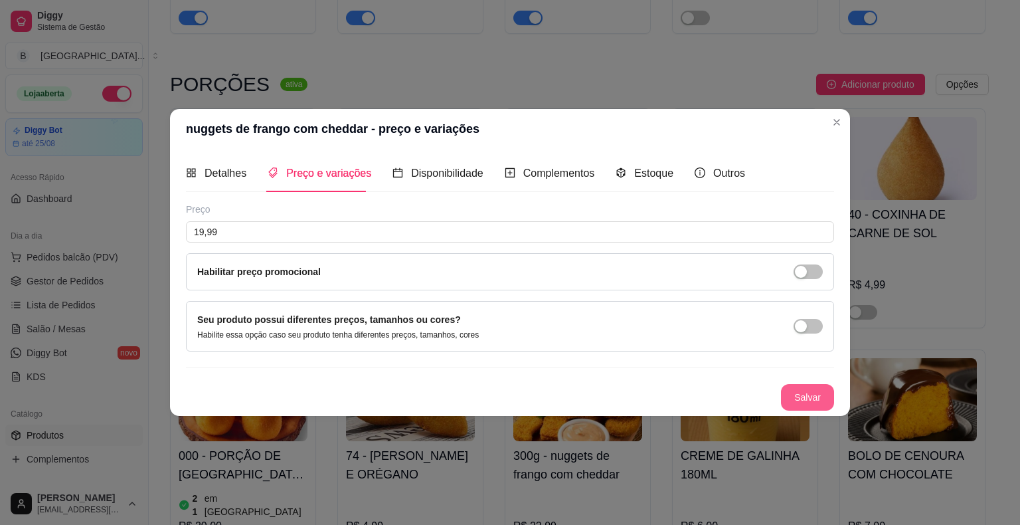
click at [814, 385] on button "Salvar" at bounding box center [807, 397] width 53 height 27
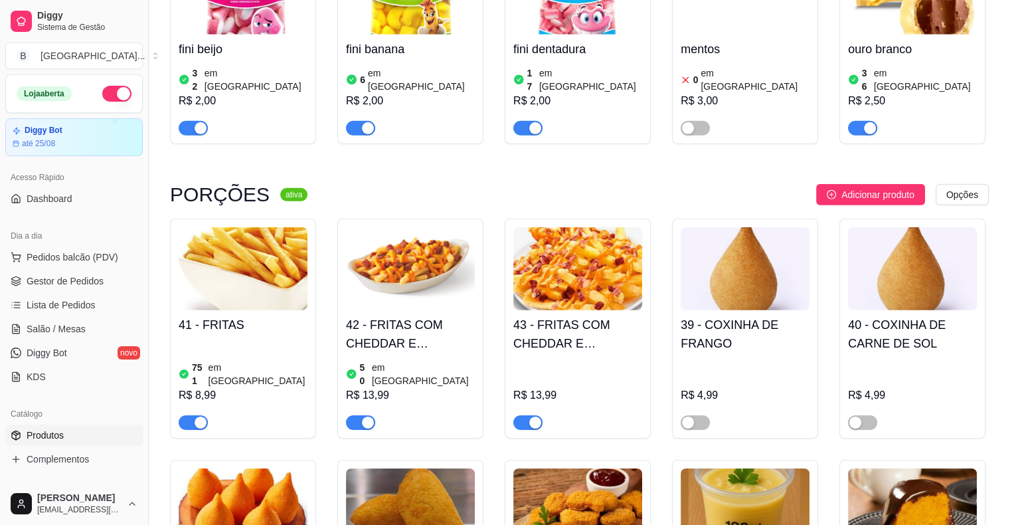
scroll to position [3986, 0]
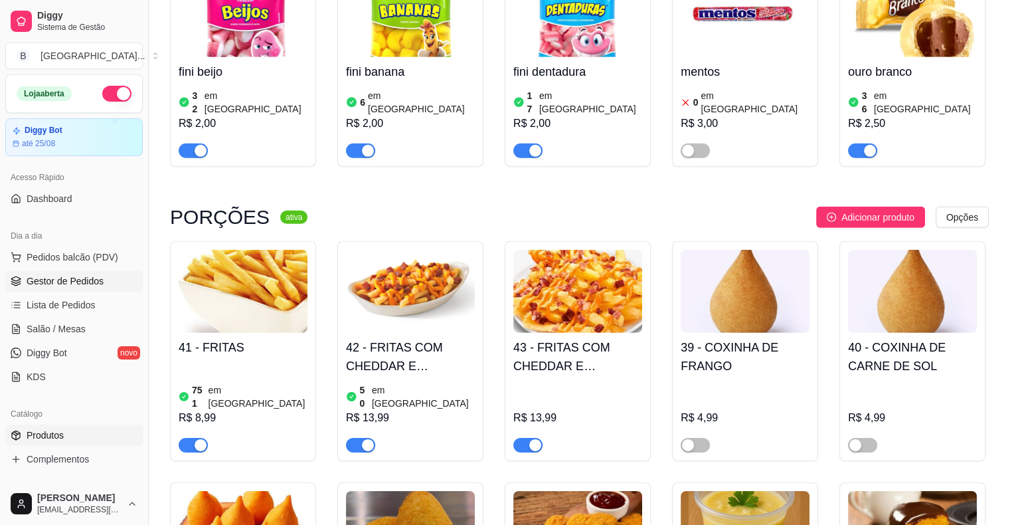
click at [45, 284] on span "Gestor de Pedidos" at bounding box center [65, 280] width 77 height 13
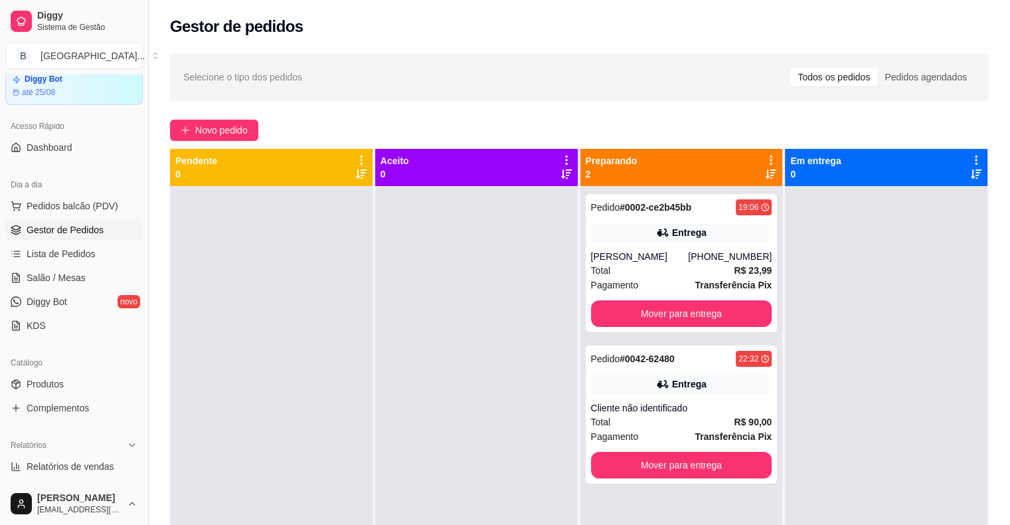
scroll to position [66, 0]
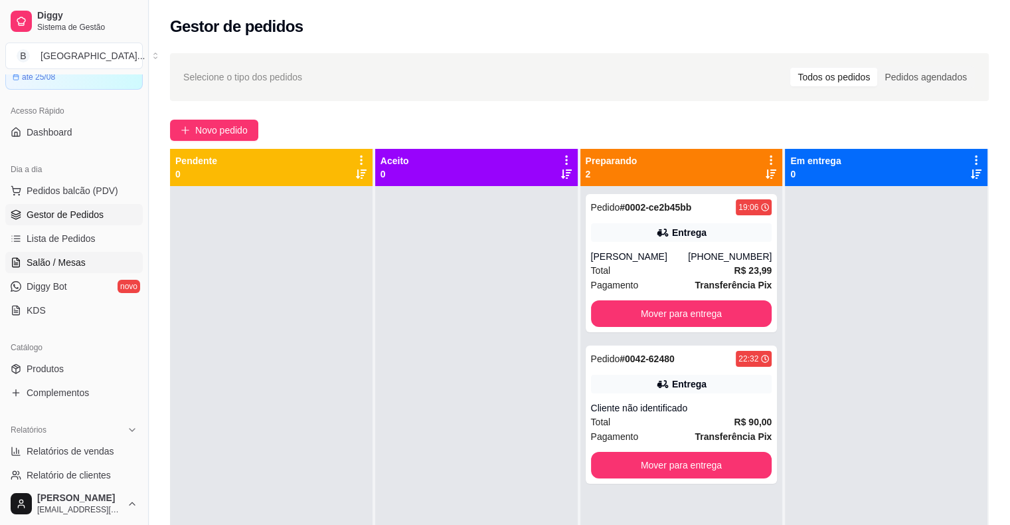
click at [97, 259] on link "Salão / Mesas" at bounding box center [74, 262] width 138 height 21
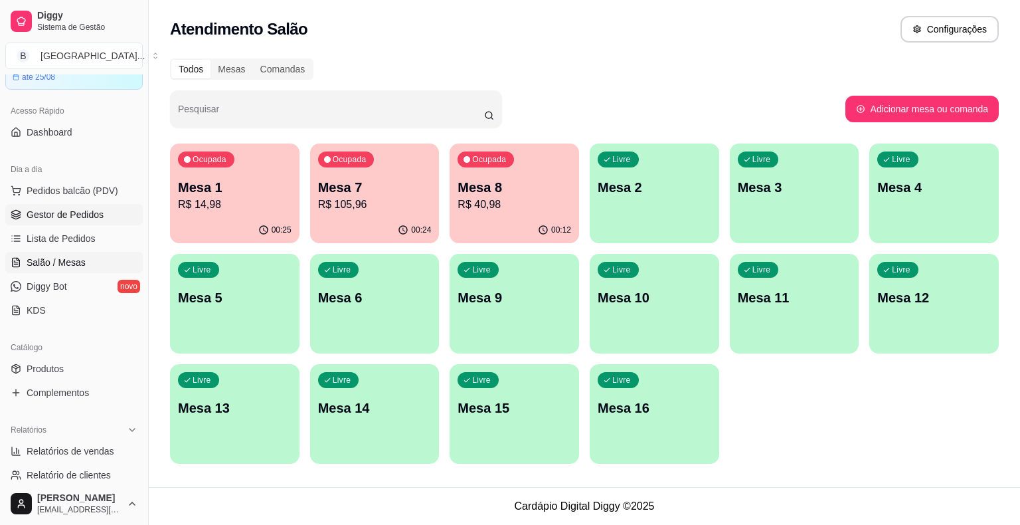
click at [72, 217] on span "Gestor de Pedidos" at bounding box center [65, 214] width 77 height 13
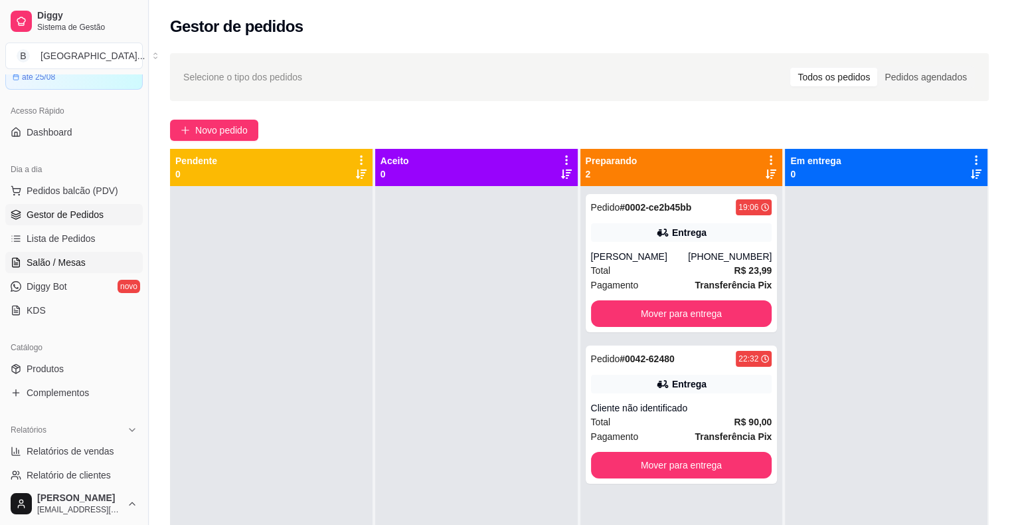
click at [25, 258] on link "Salão / Mesas" at bounding box center [74, 262] width 138 height 21
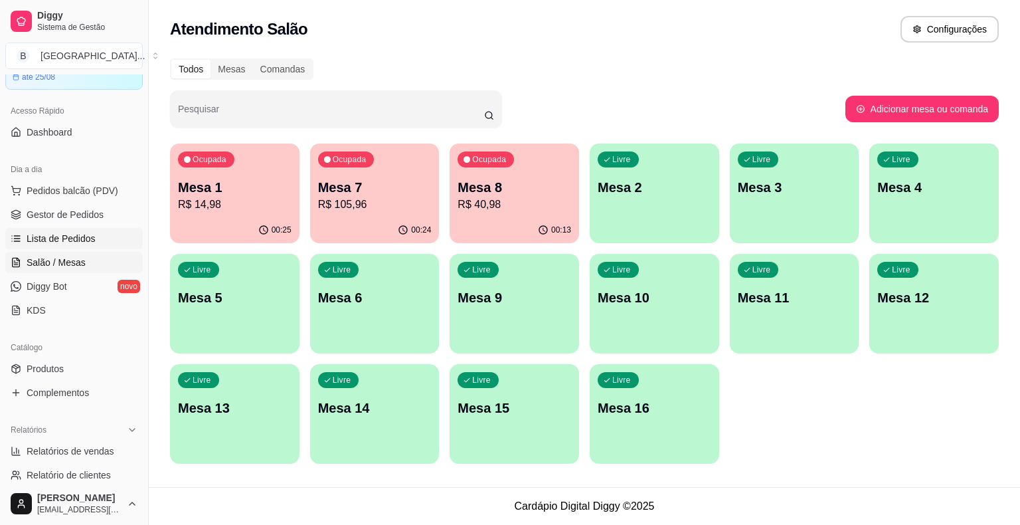
click at [54, 236] on span "Lista de Pedidos" at bounding box center [61, 238] width 69 height 13
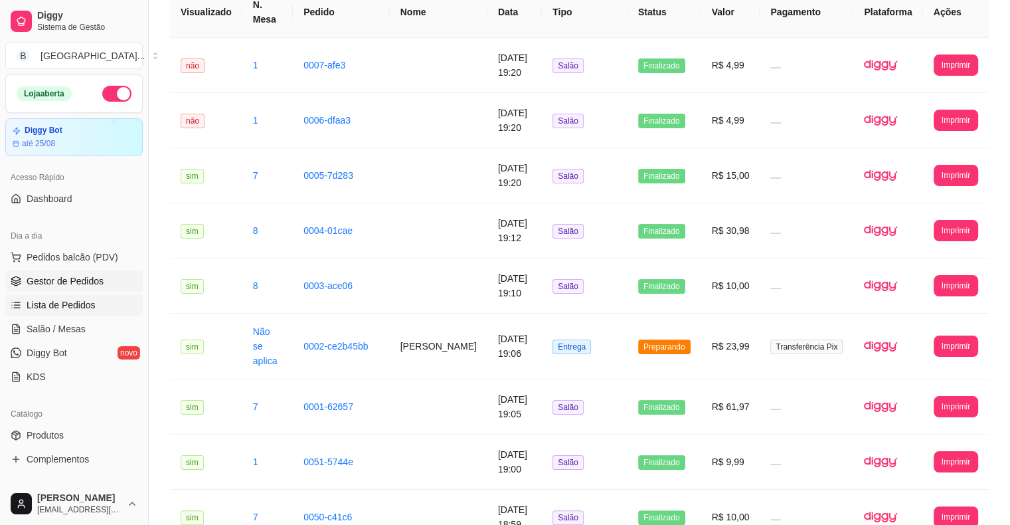
click at [88, 286] on span "Gestor de Pedidos" at bounding box center [65, 280] width 77 height 13
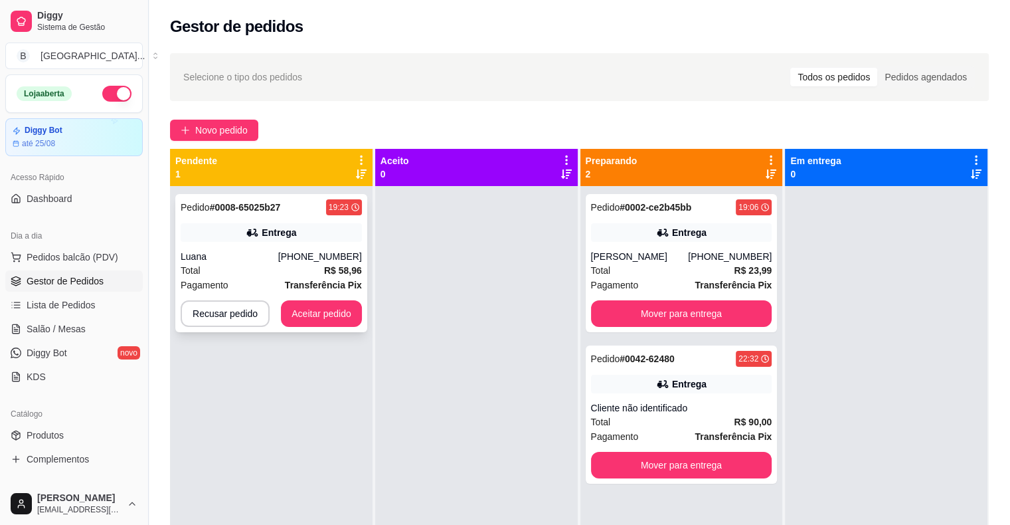
click at [305, 246] on div "Pedido # 0008-65025b27 19:23 Entrega Luana (11) 94498-1455 Total R$ 58,96 Pagam…" at bounding box center [271, 263] width 192 height 138
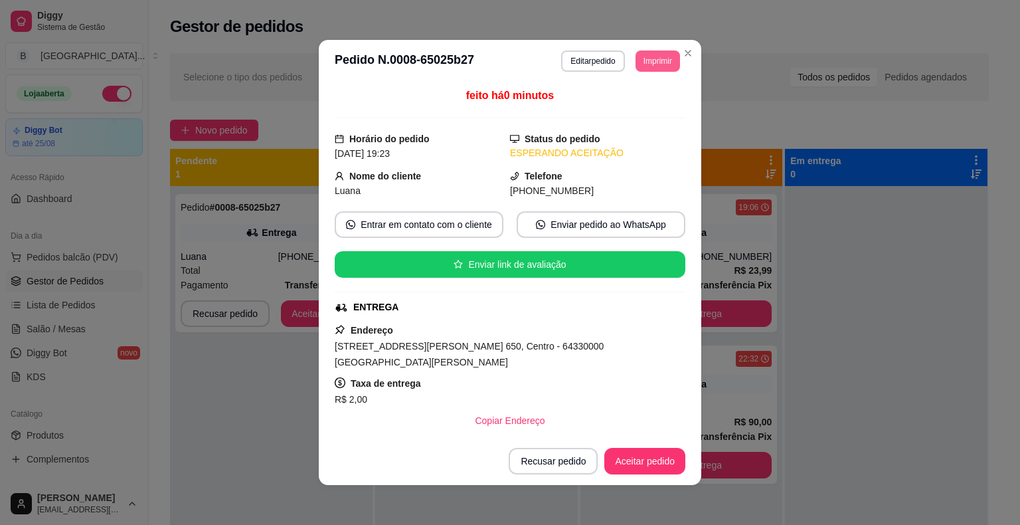
click at [648, 68] on button "Imprimir" at bounding box center [658, 60] width 45 height 21
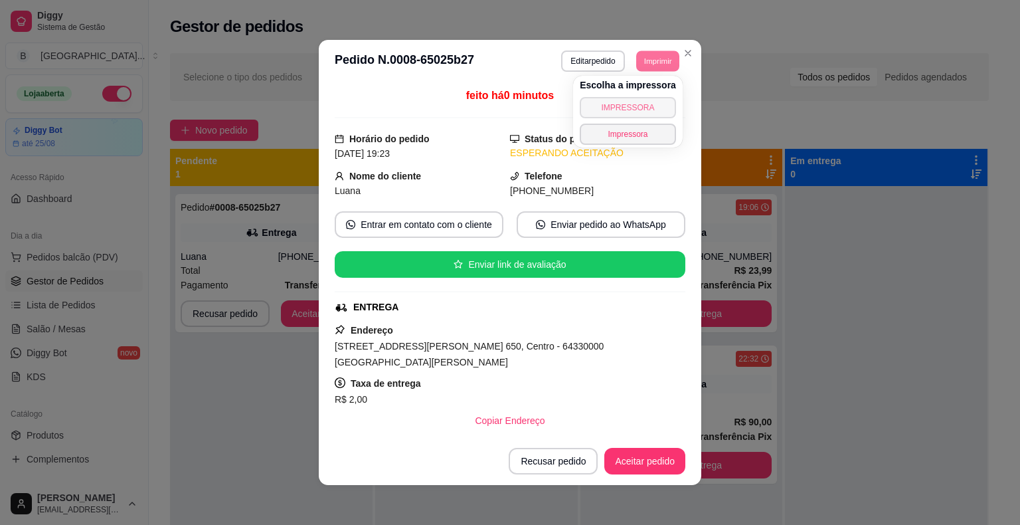
click at [642, 104] on button "IMPRESSORA" at bounding box center [628, 107] width 96 height 21
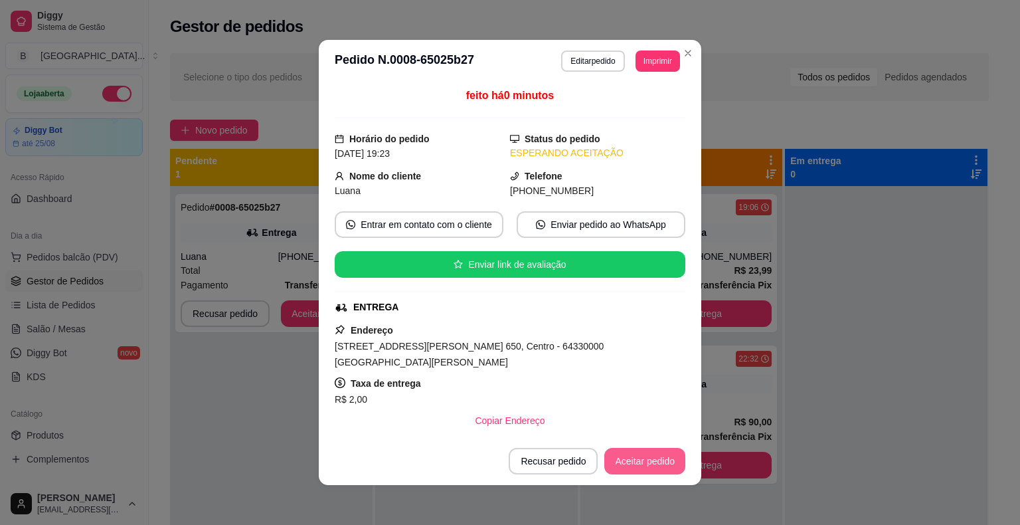
click at [656, 458] on button "Aceitar pedido" at bounding box center [645, 461] width 81 height 27
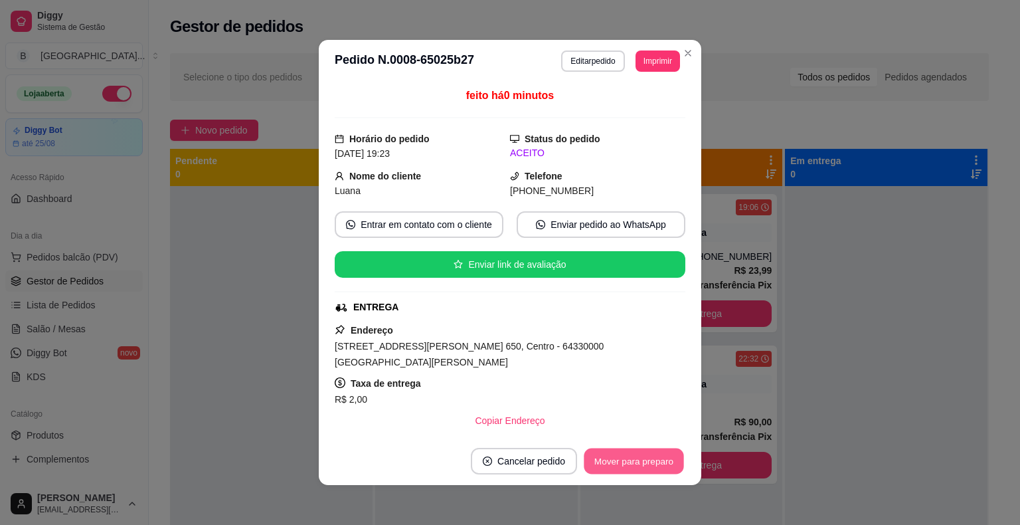
click at [656, 458] on button "Mover para preparo" at bounding box center [634, 461] width 100 height 26
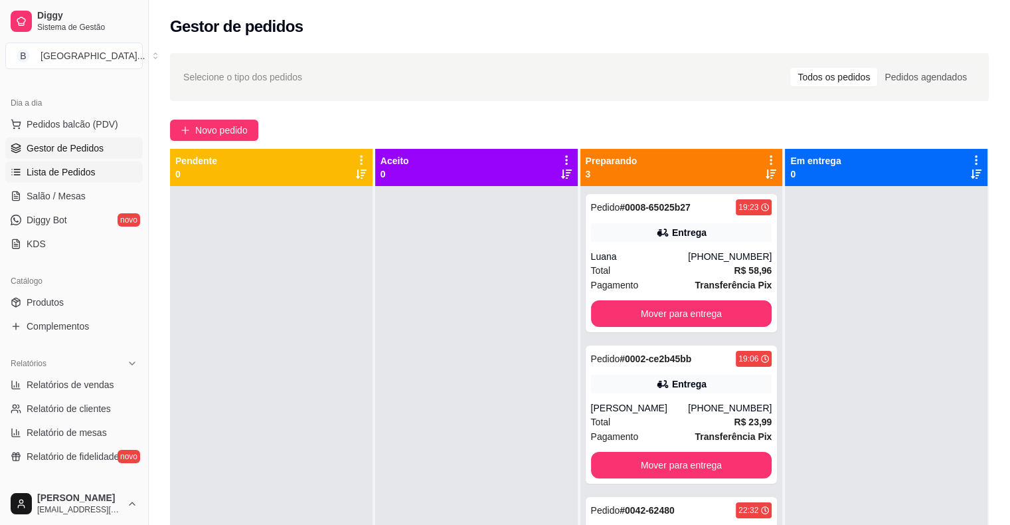
scroll to position [133, 0]
click at [113, 196] on link "Salão / Mesas" at bounding box center [74, 195] width 138 height 21
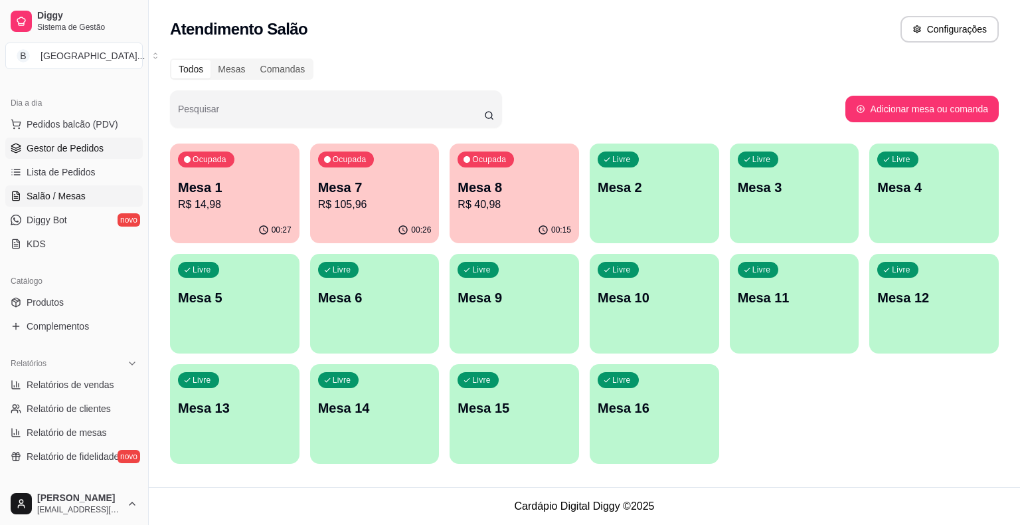
click at [81, 145] on span "Gestor de Pedidos" at bounding box center [65, 148] width 77 height 13
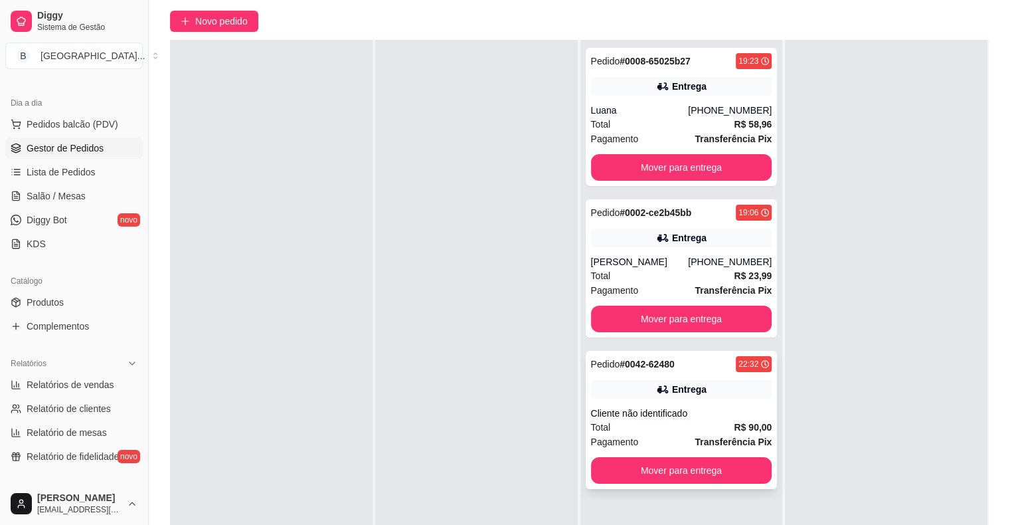
scroll to position [202, 0]
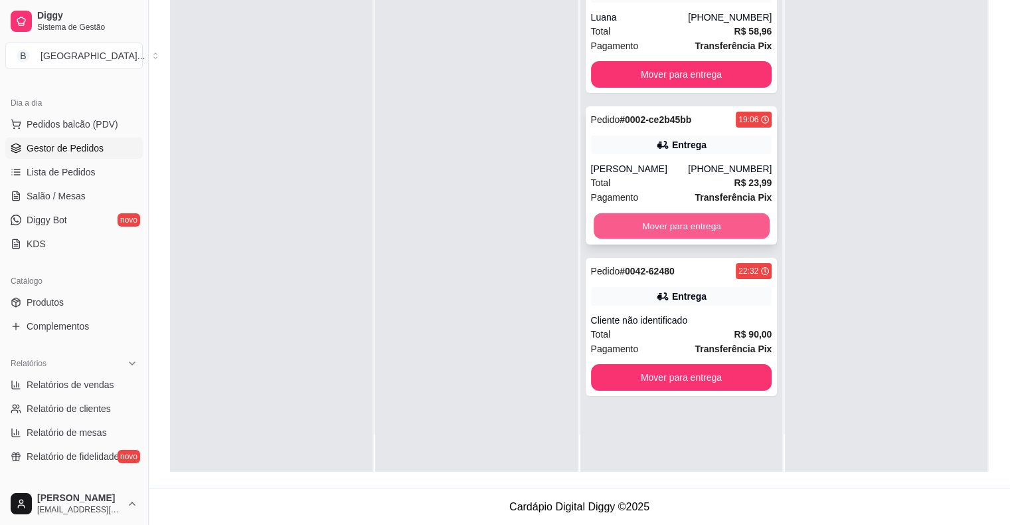
click at [652, 233] on button "Mover para entrega" at bounding box center [682, 226] width 176 height 26
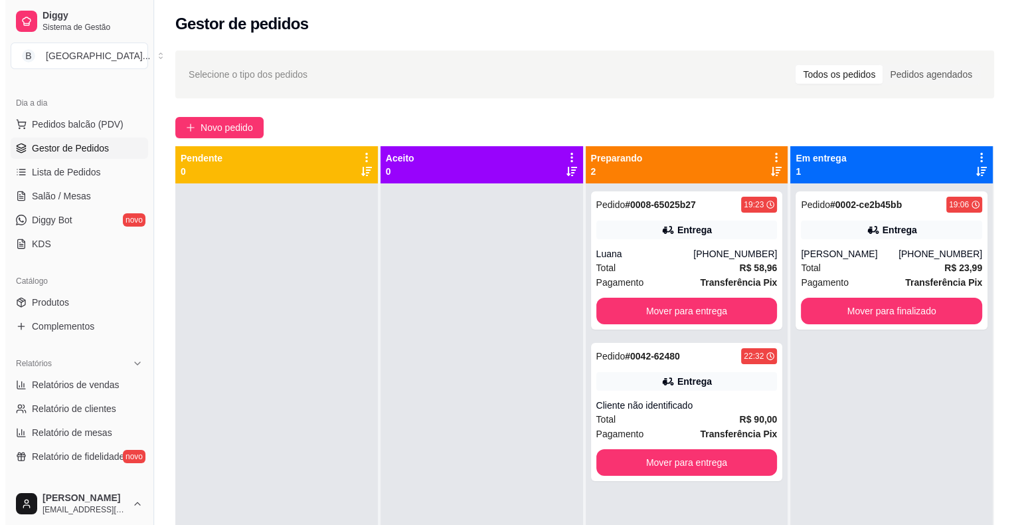
scroll to position [0, 0]
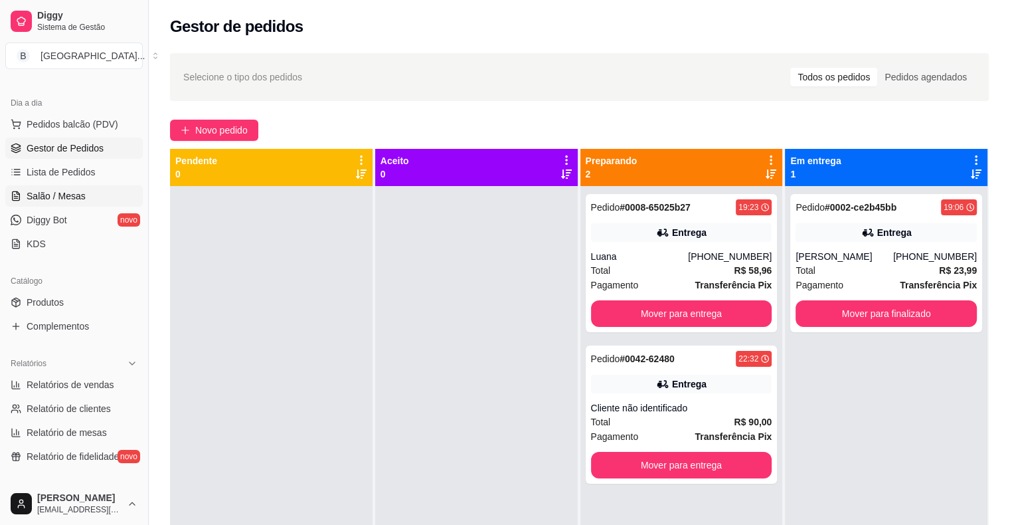
click at [65, 193] on span "Salão / Mesas" at bounding box center [56, 195] width 59 height 13
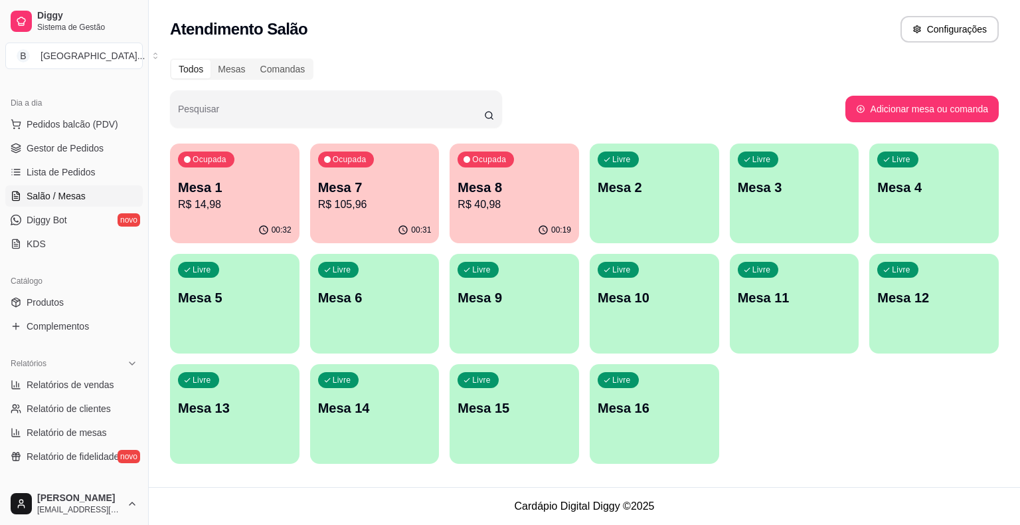
click at [194, 211] on p "R$ 14,98" at bounding box center [235, 205] width 114 height 16
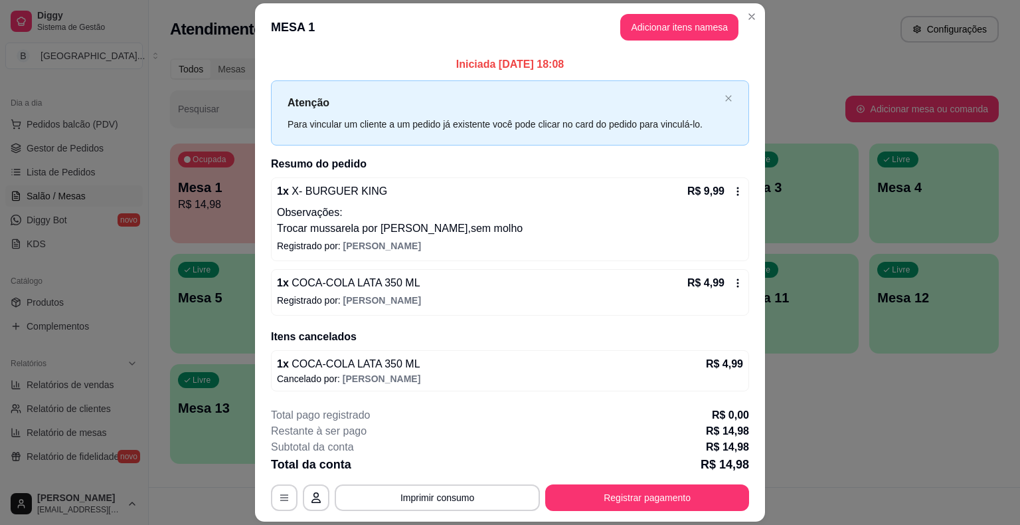
scroll to position [38, 0]
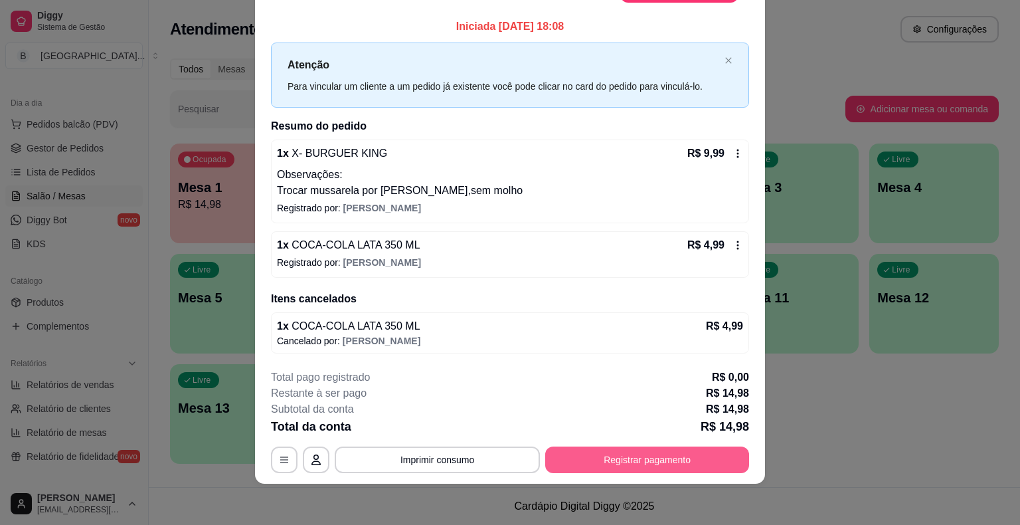
click at [622, 461] on button "Registrar pagamento" at bounding box center [647, 459] width 204 height 27
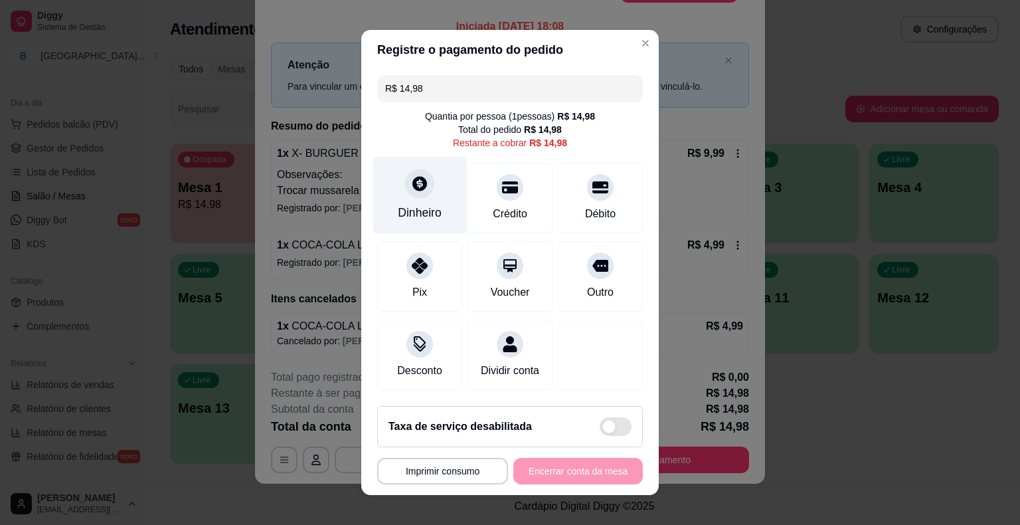
click at [399, 213] on div "Dinheiro" at bounding box center [420, 212] width 44 height 17
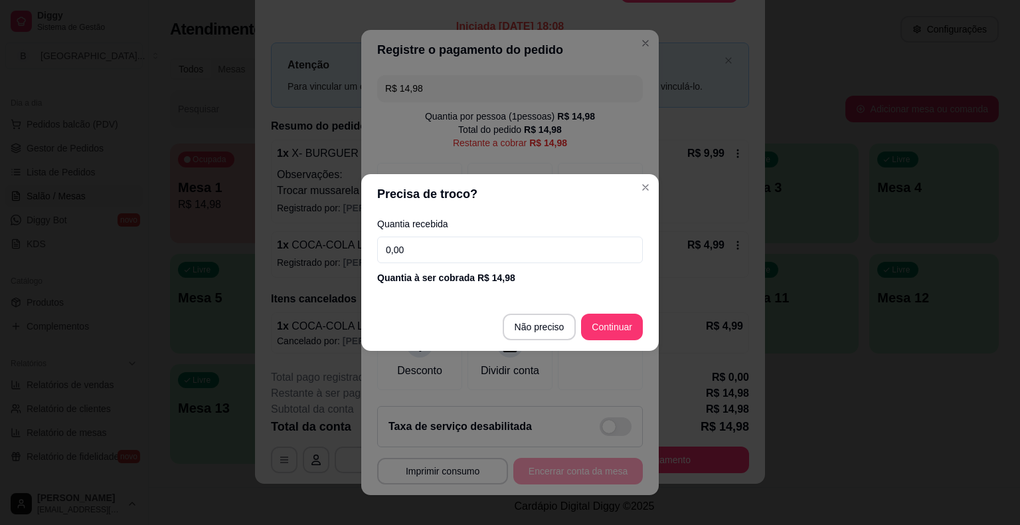
click at [437, 239] on input "0,00" at bounding box center [510, 250] width 266 height 27
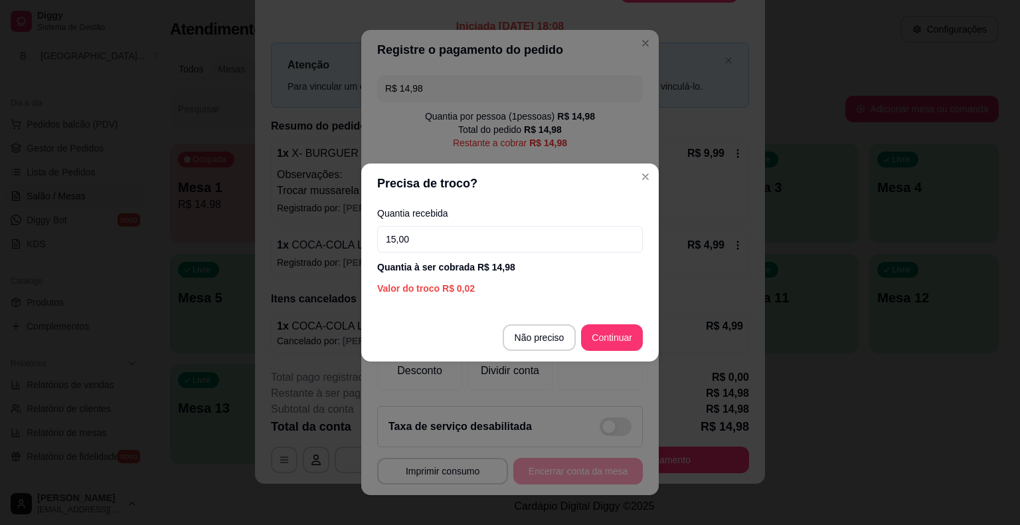
type input "15,00"
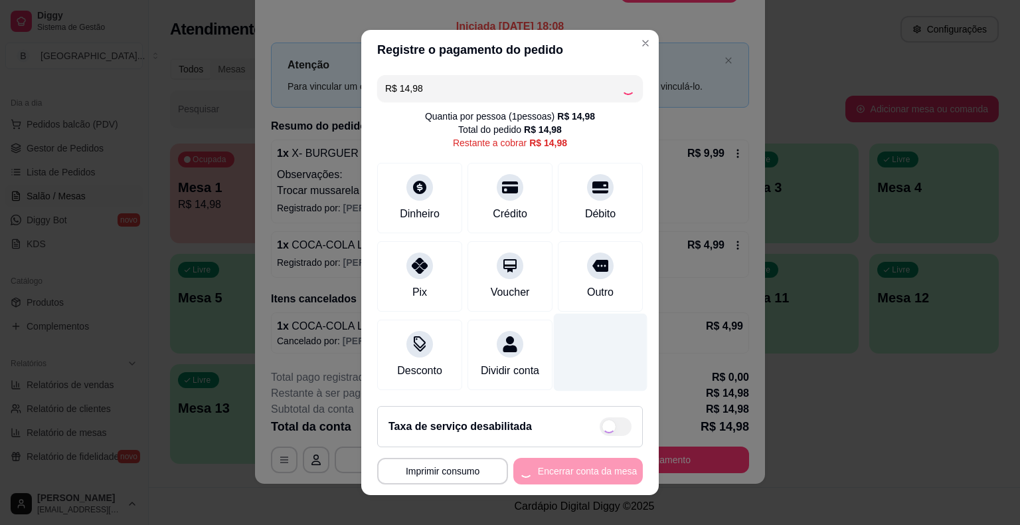
scroll to position [12, 0]
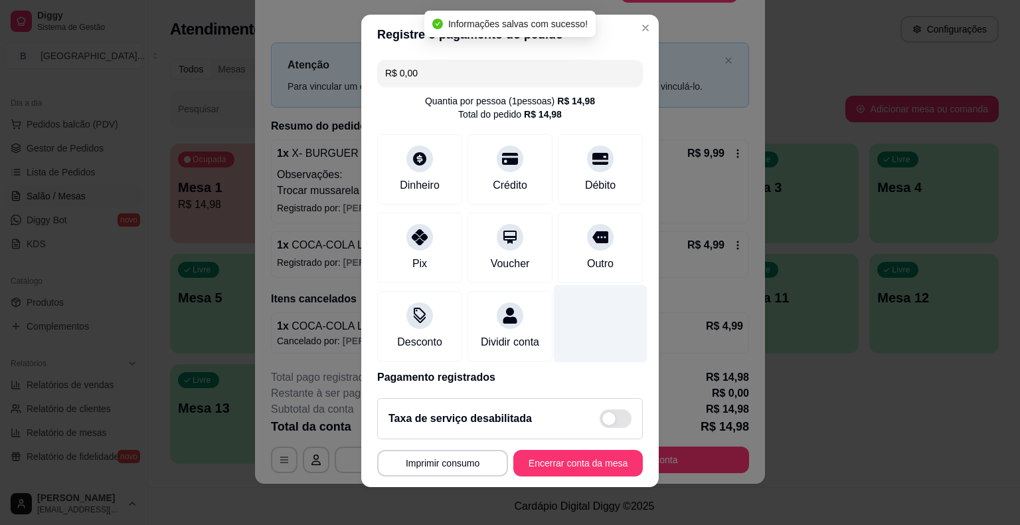
type input "R$ 0,00"
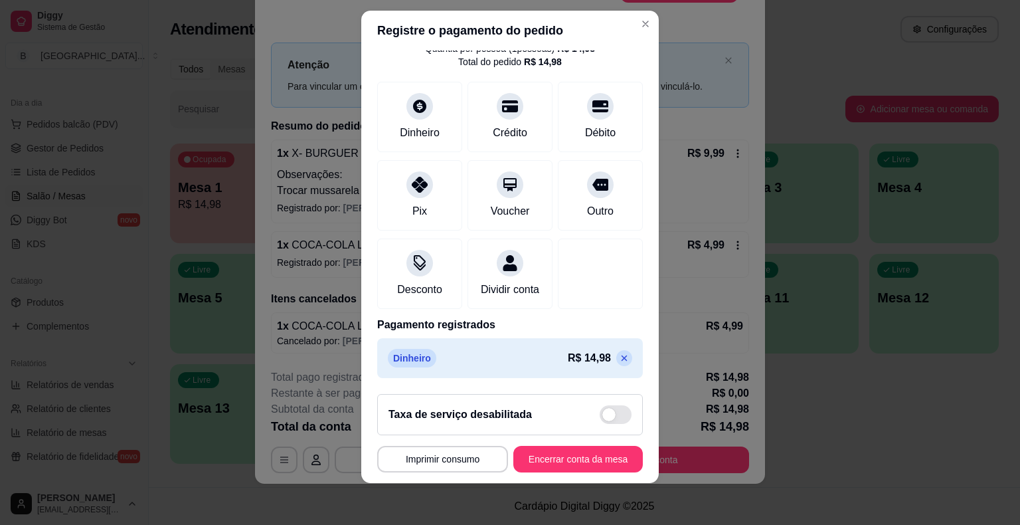
scroll to position [16, 0]
click at [572, 457] on button "Encerrar conta da mesa" at bounding box center [579, 459] width 126 height 26
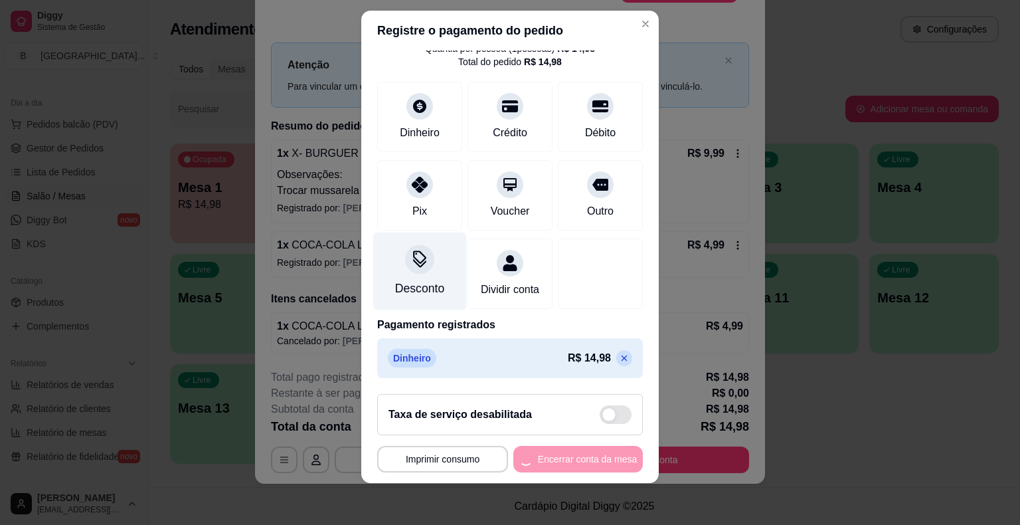
scroll to position [0, 0]
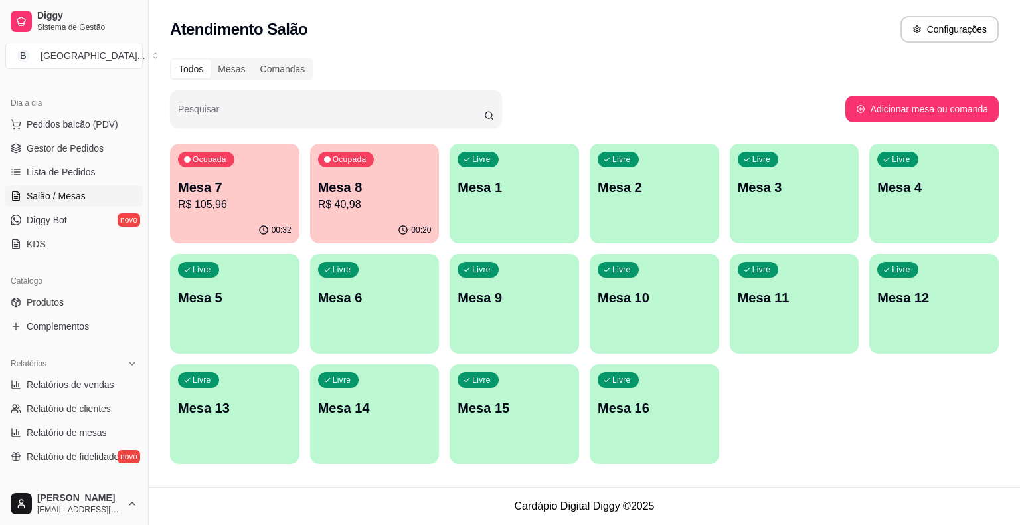
click at [239, 203] on p "R$ 105,96" at bounding box center [235, 205] width 114 height 16
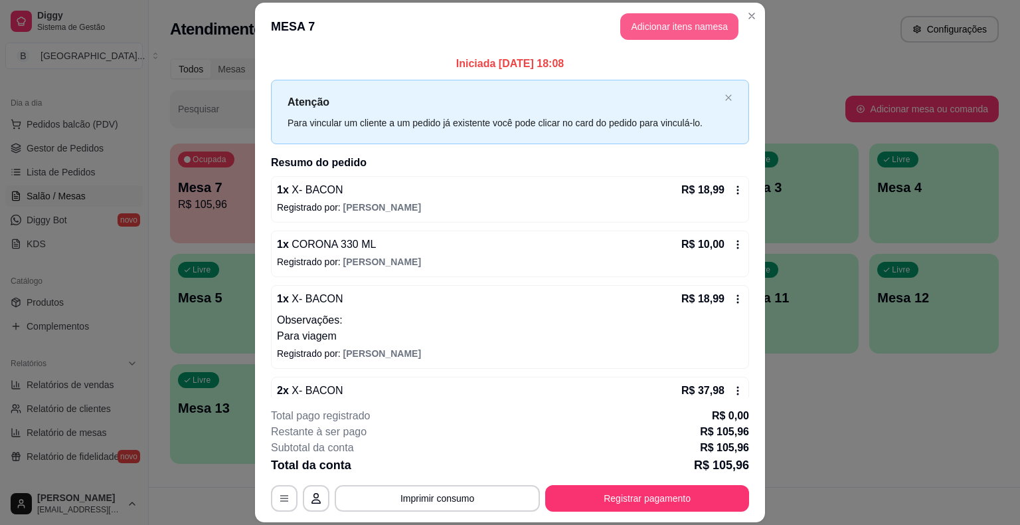
click at [670, 19] on button "Adicionar itens na mesa" at bounding box center [680, 26] width 118 height 27
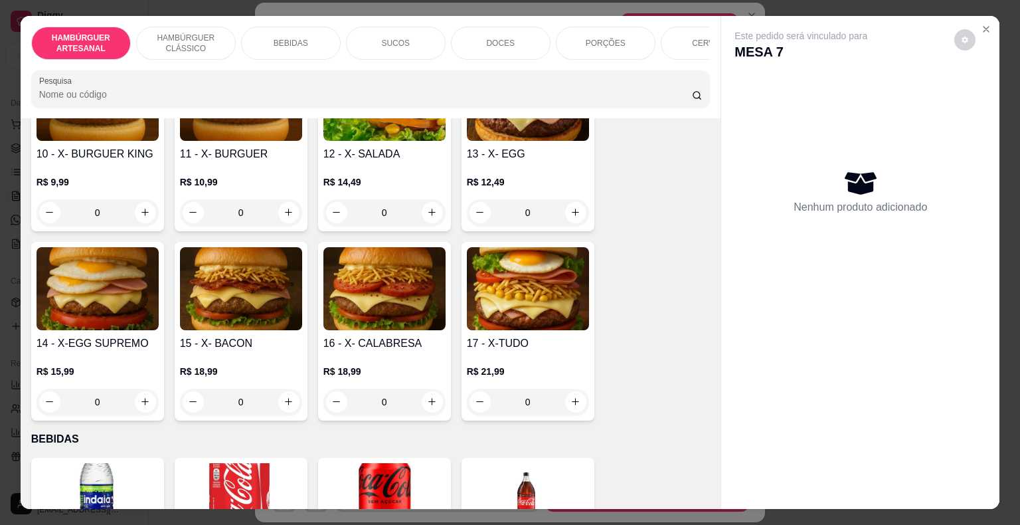
scroll to position [797, 0]
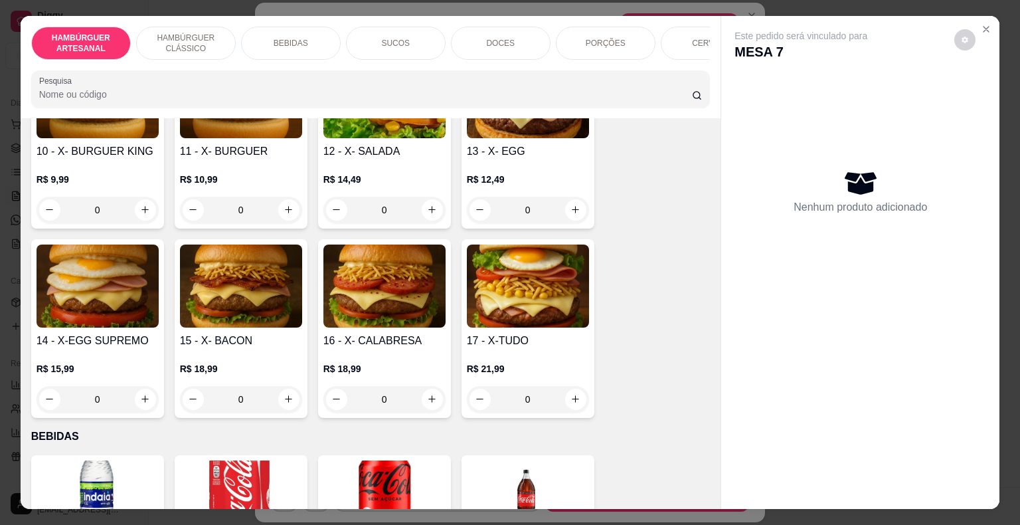
click at [281, 386] on div "0" at bounding box center [241, 399] width 122 height 27
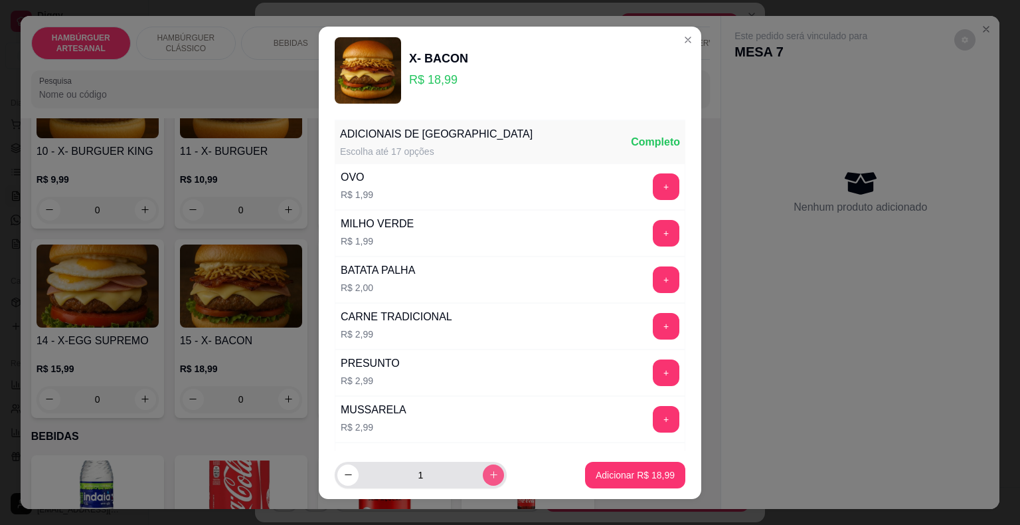
click at [489, 472] on icon "increase-product-quantity" at bounding box center [494, 475] width 10 height 10
type input "2"
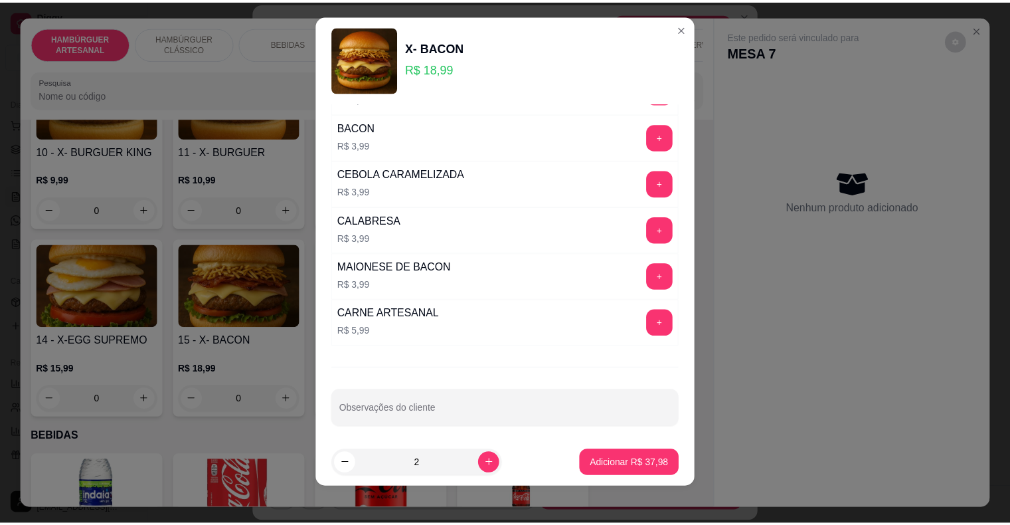
scroll to position [16, 0]
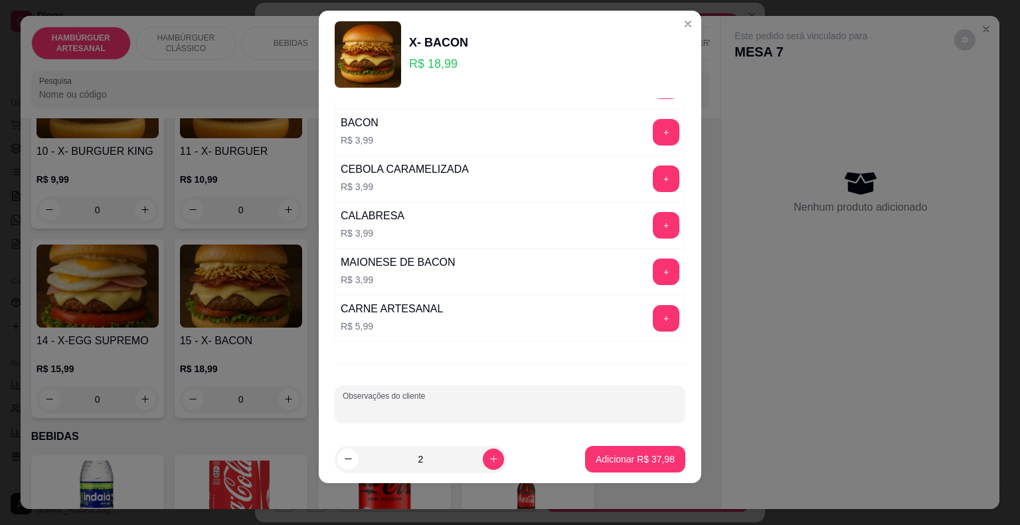
click at [483, 403] on input "Observações do cliente" at bounding box center [510, 409] width 335 height 13
type input "viagem"
click at [640, 456] on p "Adicionar R$ 37,98" at bounding box center [635, 458] width 79 height 13
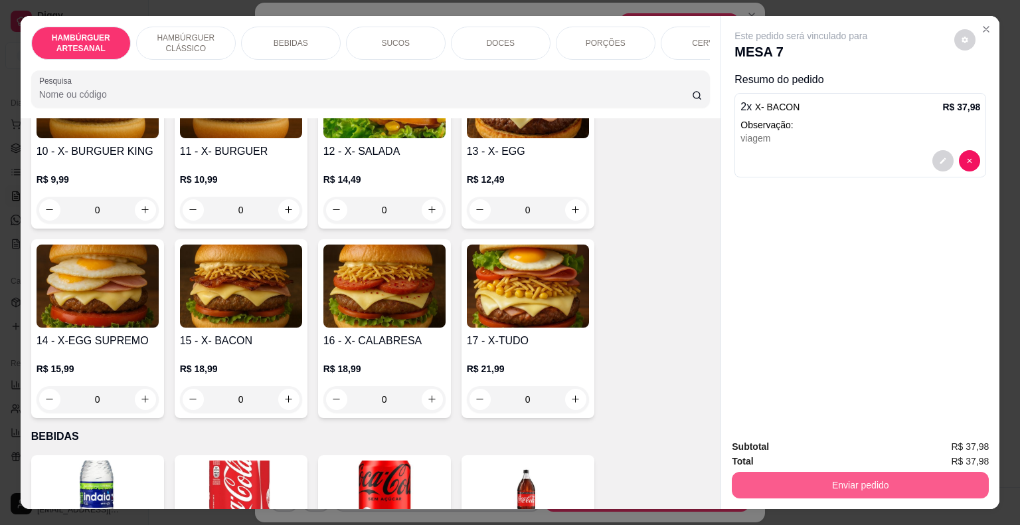
click at [829, 480] on button "Enviar pedido" at bounding box center [860, 485] width 257 height 27
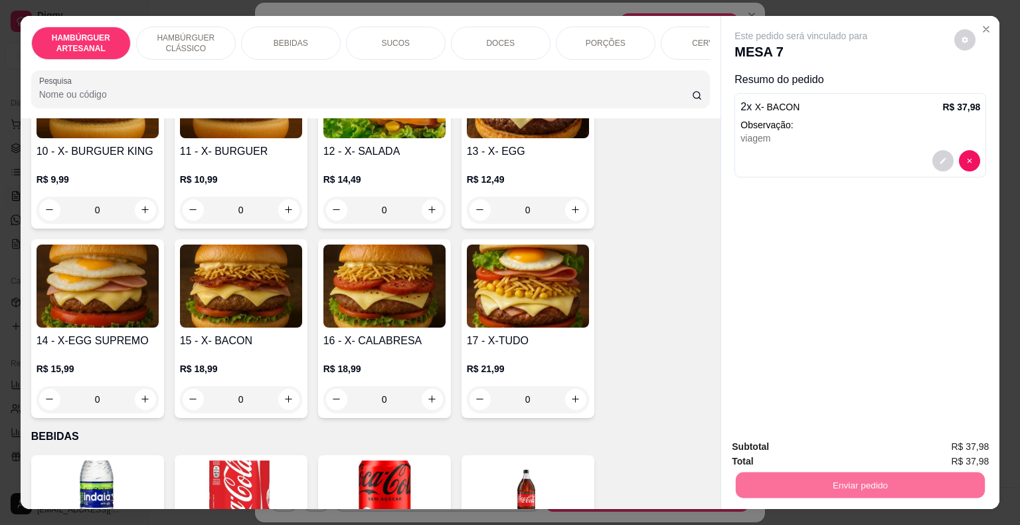
click at [779, 448] on button "Não registrar e enviar pedido" at bounding box center [816, 447] width 134 height 25
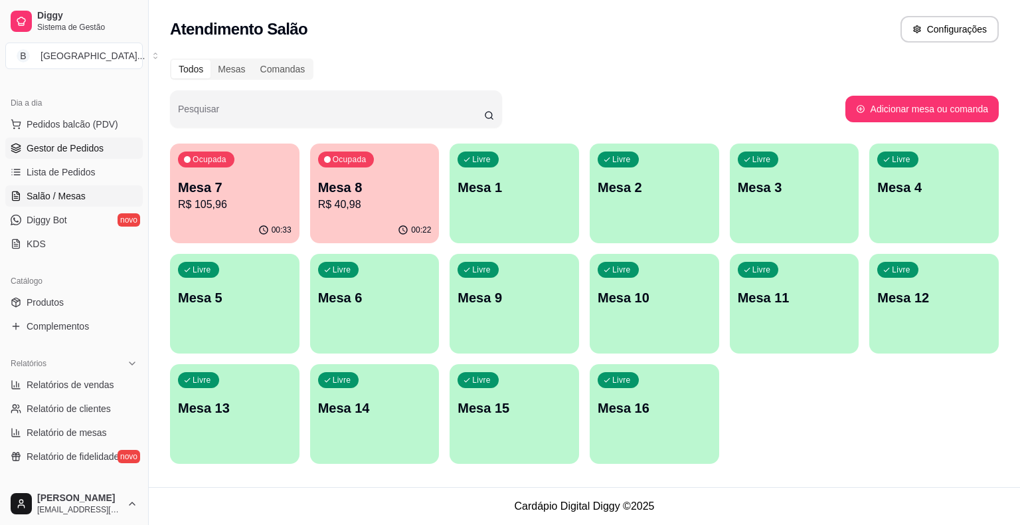
click at [81, 155] on link "Gestor de Pedidos" at bounding box center [74, 148] width 138 height 21
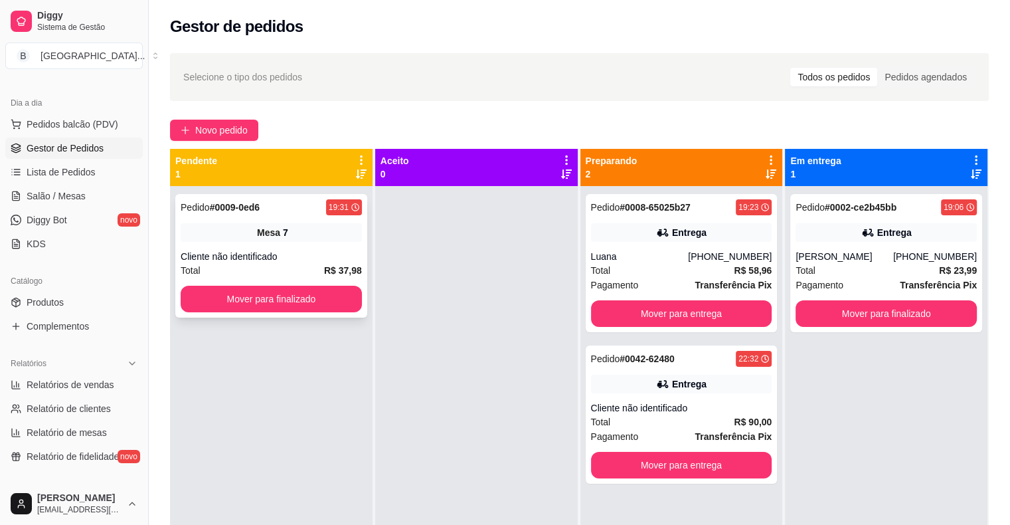
click at [298, 254] on div "Cliente não identificado" at bounding box center [271, 256] width 181 height 13
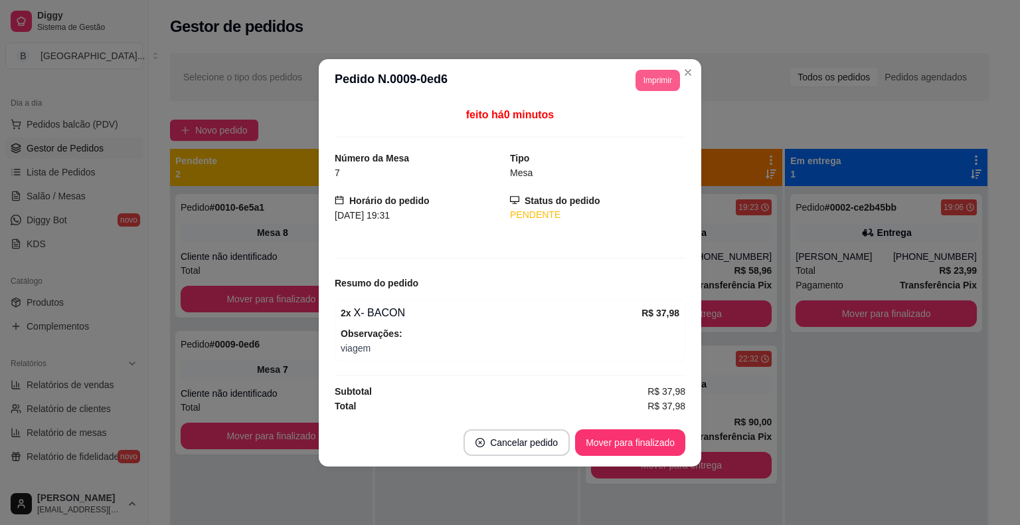
click at [670, 79] on button "Imprimir" at bounding box center [658, 80] width 45 height 21
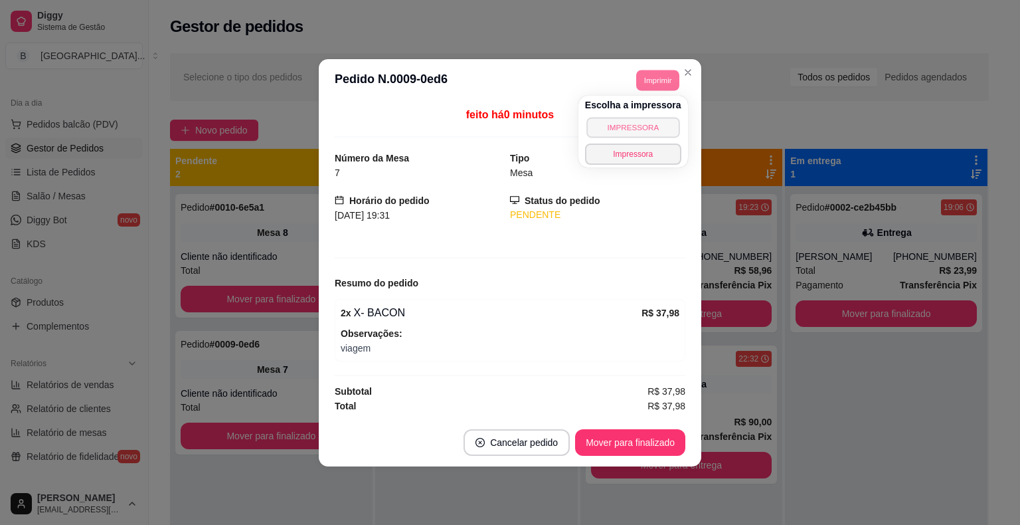
click at [637, 123] on button "IMPRESSORA" at bounding box center [633, 127] width 93 height 21
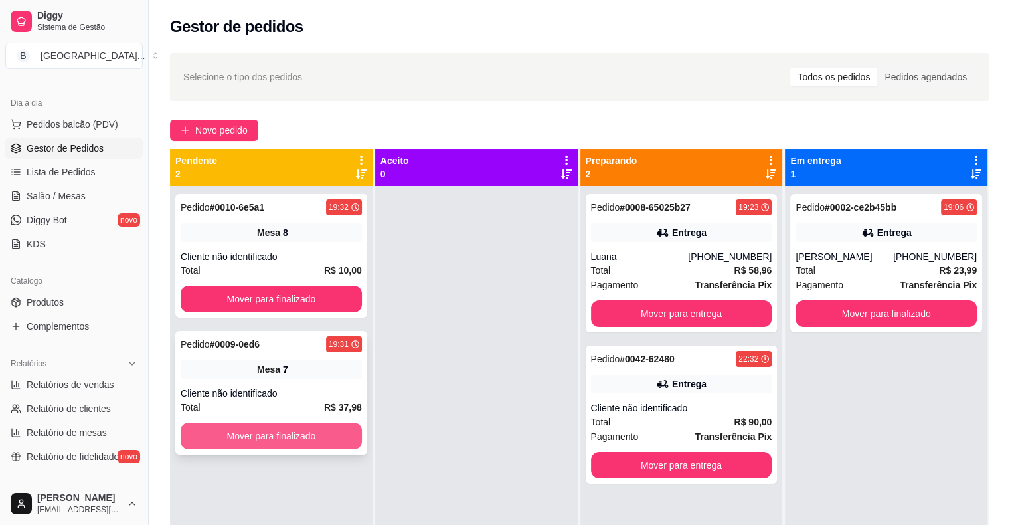
click at [254, 438] on button "Mover para finalizado" at bounding box center [271, 436] width 181 height 27
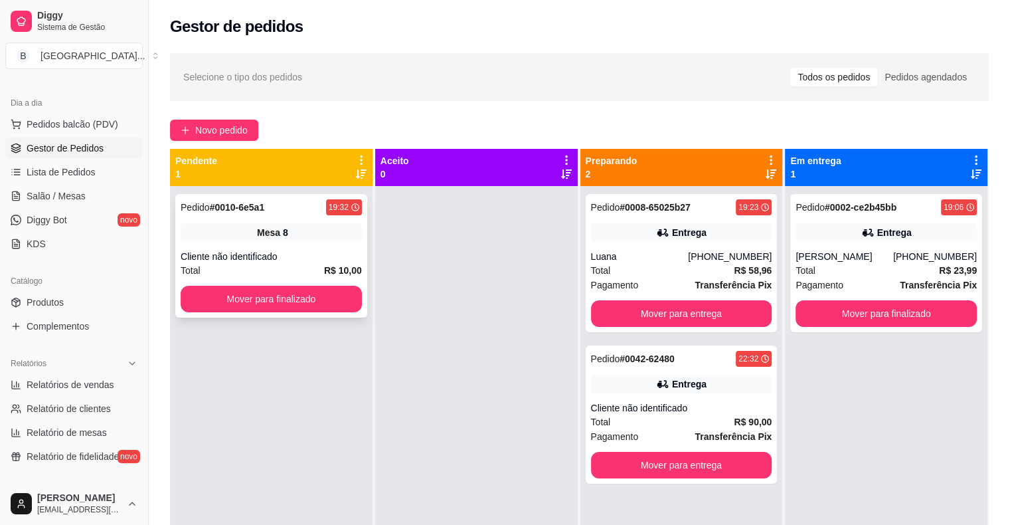
click at [298, 259] on div "Cliente não identificado" at bounding box center [271, 256] width 181 height 13
click at [279, 292] on button "Mover para finalizado" at bounding box center [271, 299] width 176 height 26
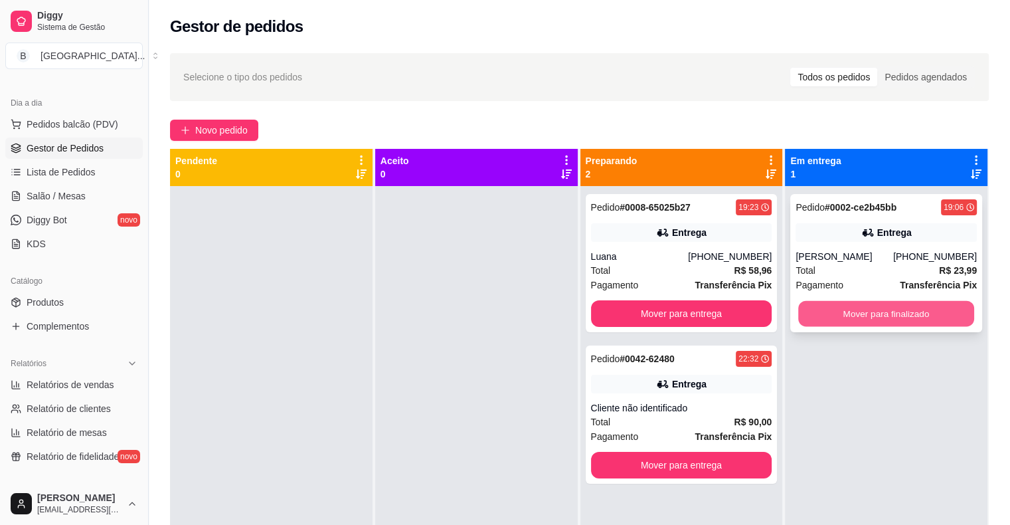
click at [890, 312] on button "Mover para finalizado" at bounding box center [887, 314] width 176 height 26
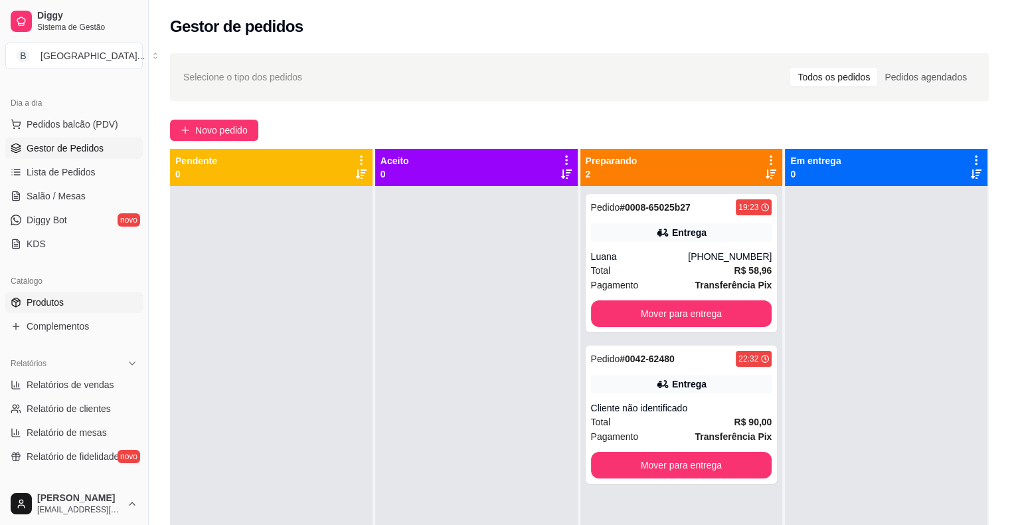
click at [57, 296] on span "Produtos" at bounding box center [45, 302] width 37 height 13
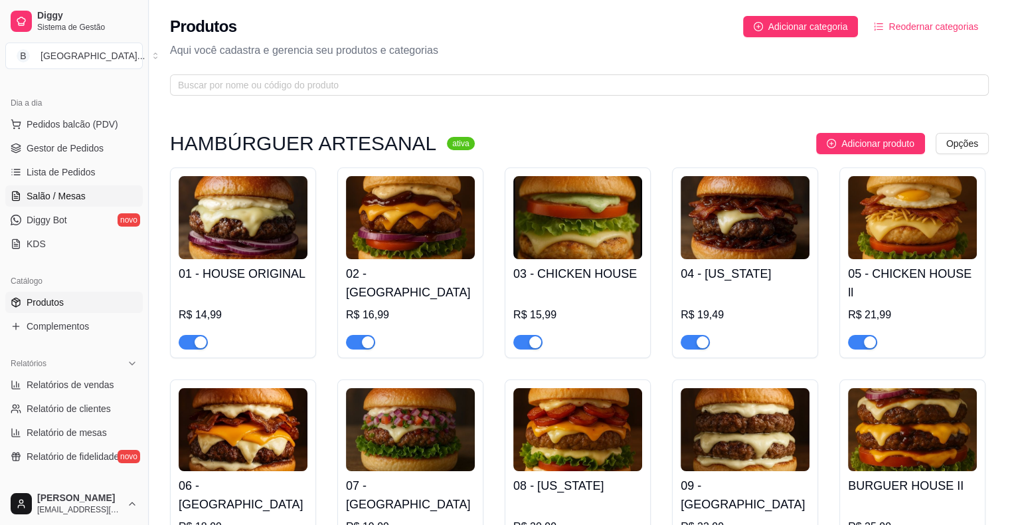
click at [84, 199] on link "Salão / Mesas" at bounding box center [74, 195] width 138 height 21
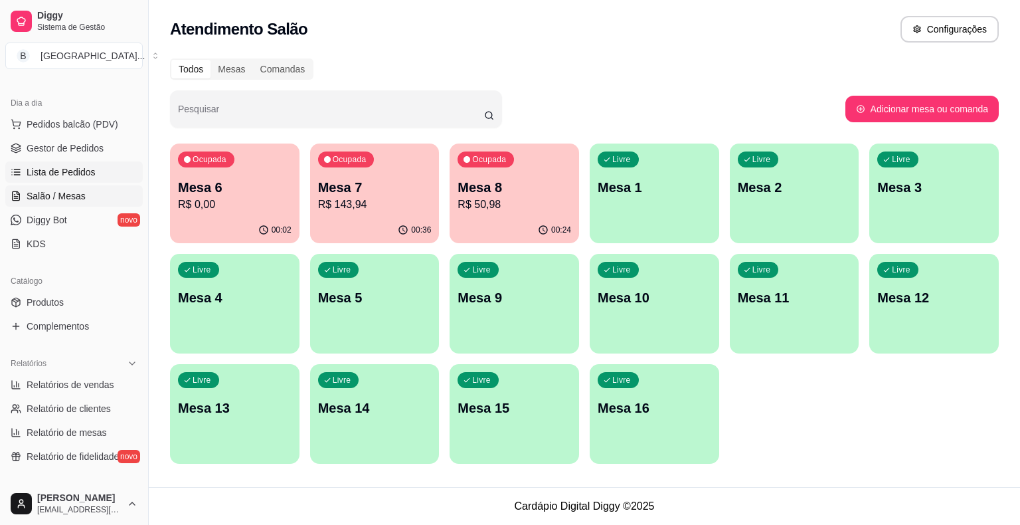
click at [82, 173] on span "Lista de Pedidos" at bounding box center [61, 171] width 69 height 13
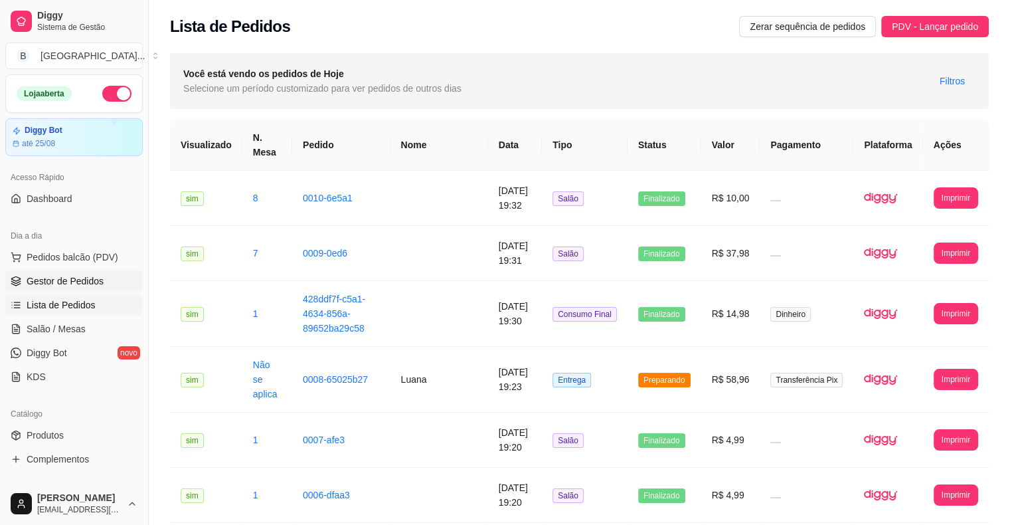
click at [13, 280] on icon at bounding box center [16, 281] width 11 height 11
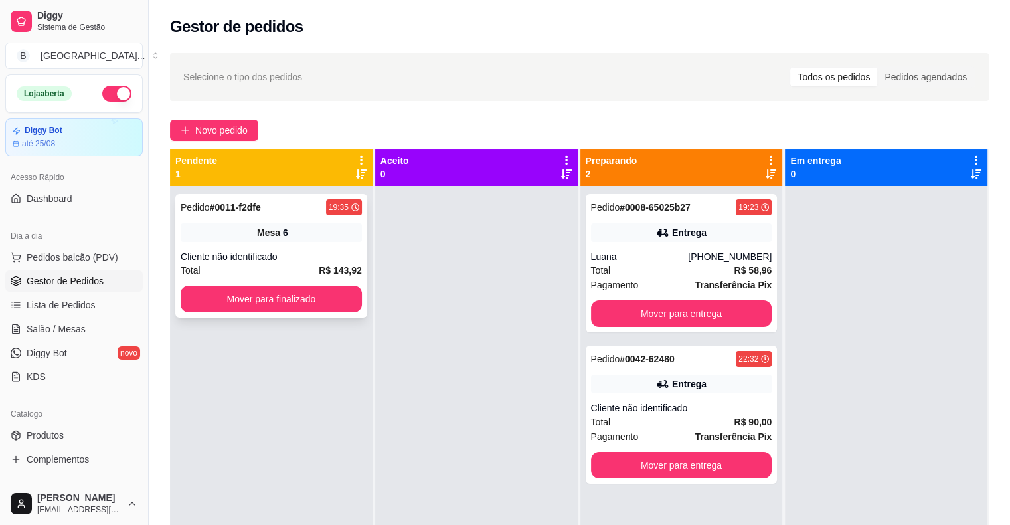
click at [252, 208] on strong "# 0011-f2dfe" at bounding box center [235, 207] width 51 height 11
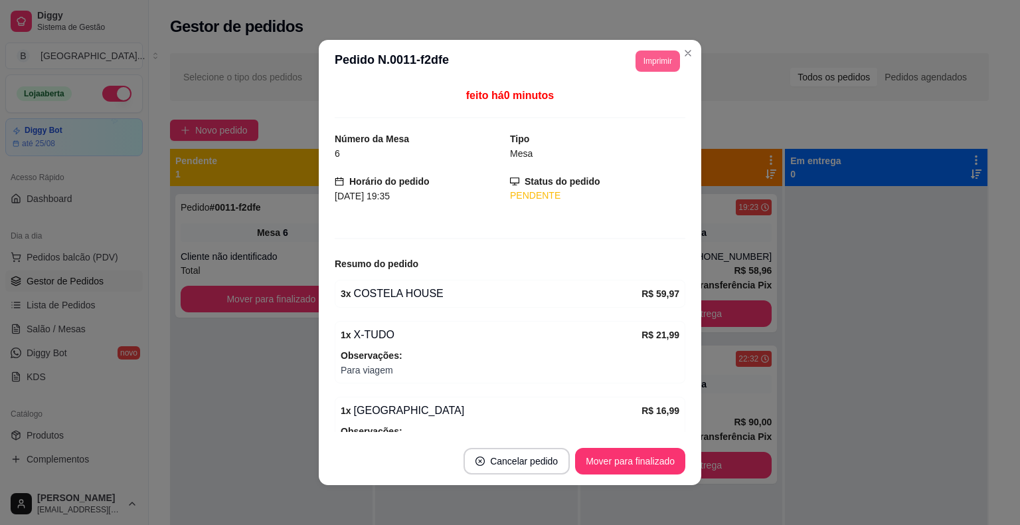
click at [638, 63] on button "Imprimir" at bounding box center [658, 60] width 45 height 21
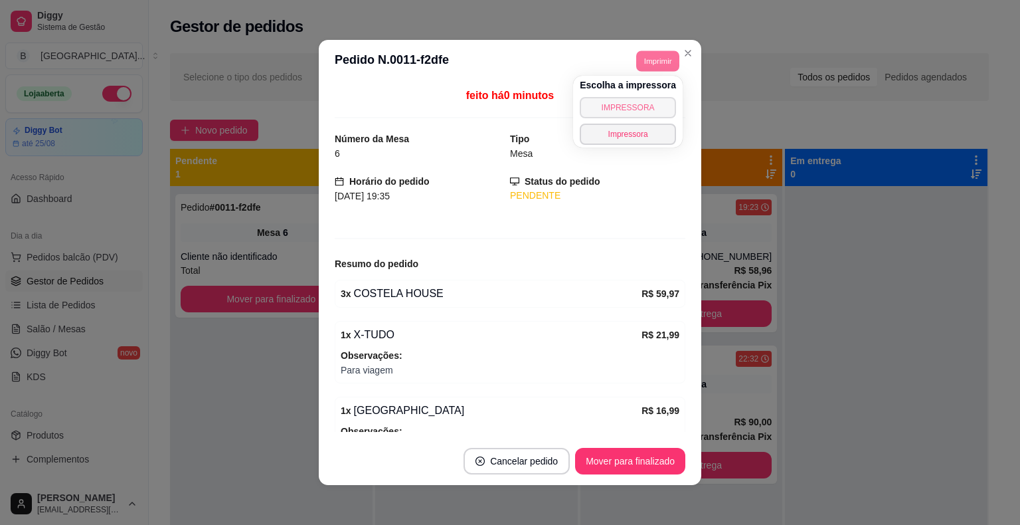
click at [630, 105] on button "IMPRESSORA" at bounding box center [628, 107] width 96 height 21
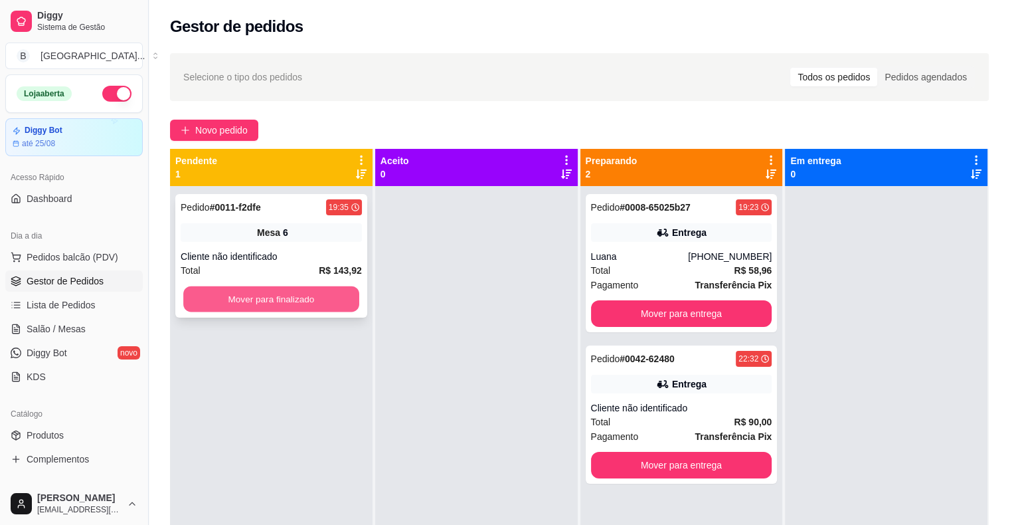
click at [258, 295] on button "Mover para finalizado" at bounding box center [271, 299] width 176 height 26
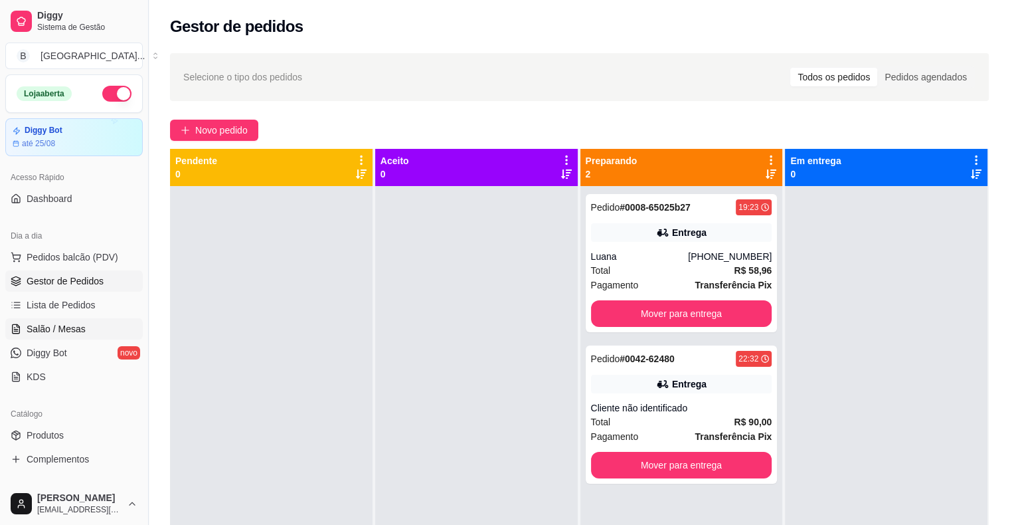
click at [82, 328] on span "Salão / Mesas" at bounding box center [56, 328] width 59 height 13
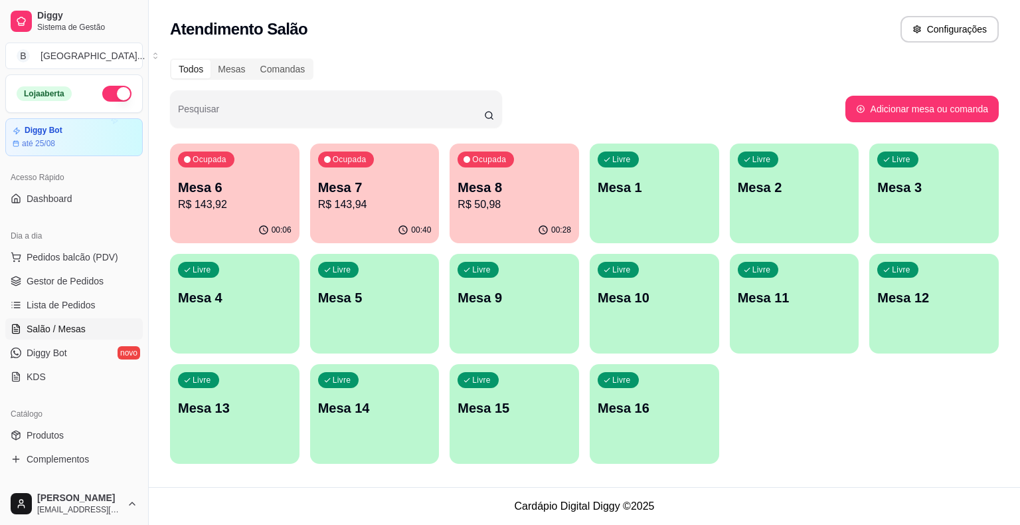
click at [415, 193] on p "Mesa 7" at bounding box center [375, 187] width 114 height 19
click at [364, 233] on div "00:40" at bounding box center [375, 229] width 126 height 25
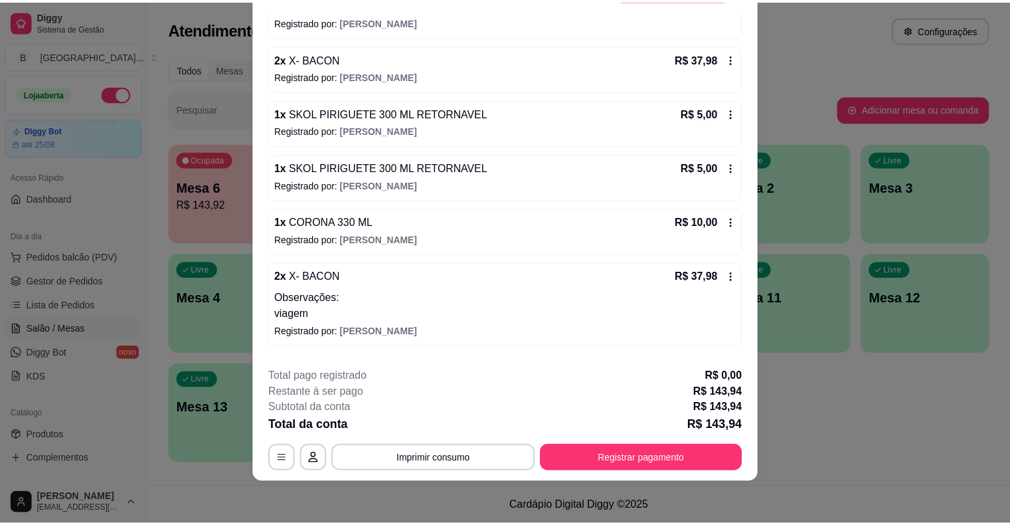
scroll to position [359, 0]
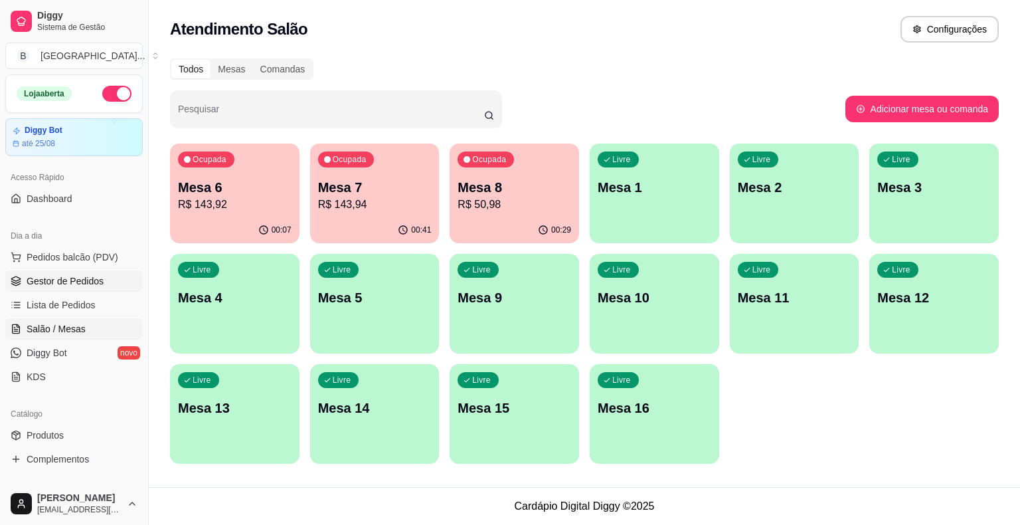
click at [72, 275] on span "Gestor de Pedidos" at bounding box center [65, 280] width 77 height 13
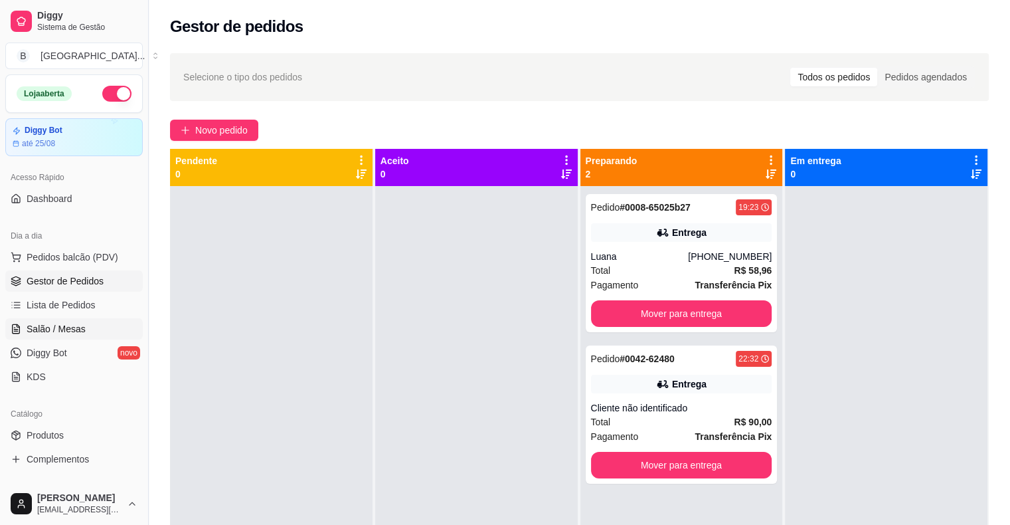
click at [86, 332] on link "Salão / Mesas" at bounding box center [74, 328] width 138 height 21
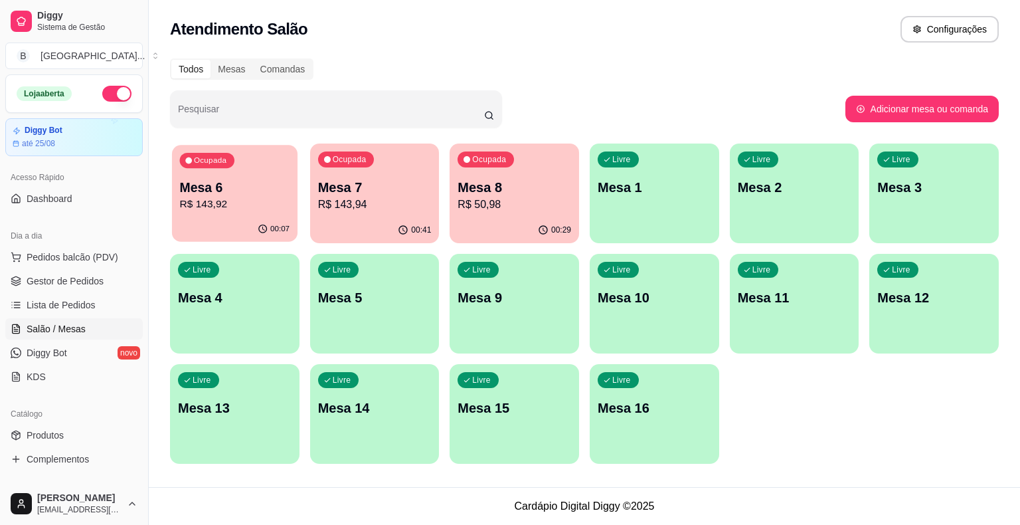
click at [216, 221] on div "00:07" at bounding box center [235, 229] width 126 height 25
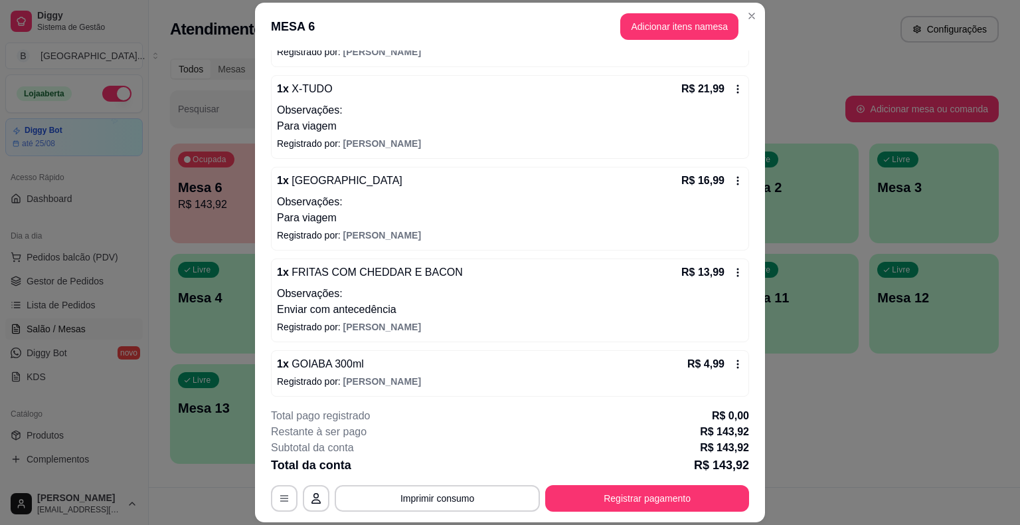
scroll to position [266, 0]
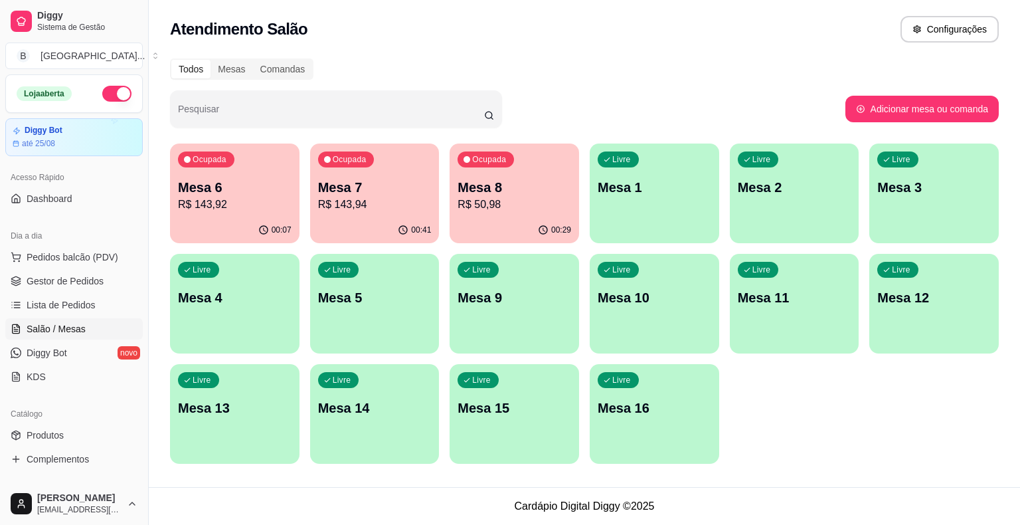
click at [497, 237] on div "00:29" at bounding box center [515, 230] width 130 height 26
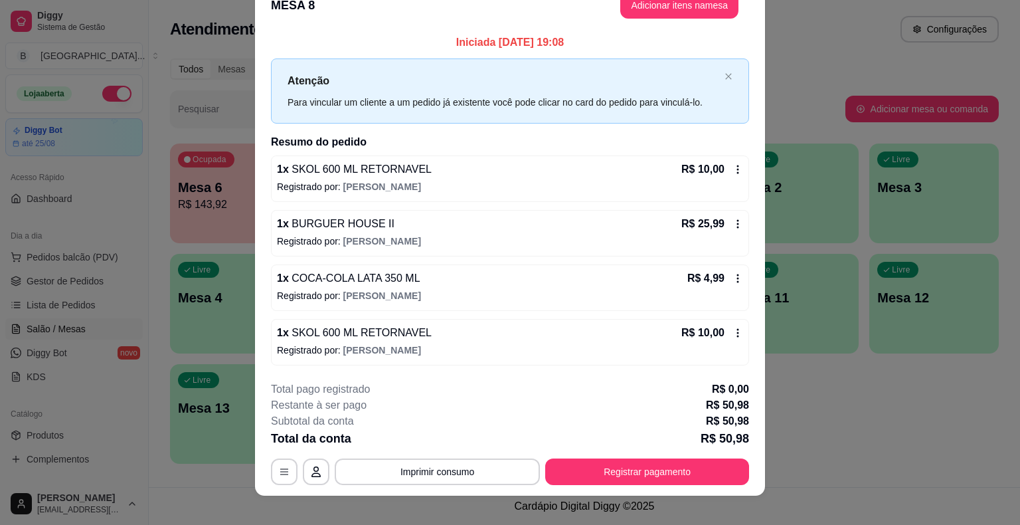
scroll to position [36, 0]
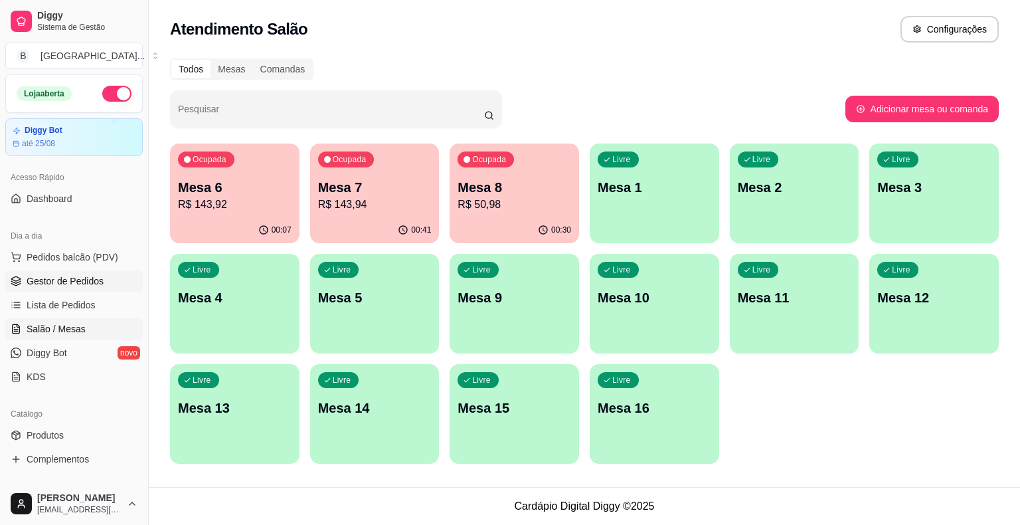
click at [58, 279] on span "Gestor de Pedidos" at bounding box center [65, 280] width 77 height 13
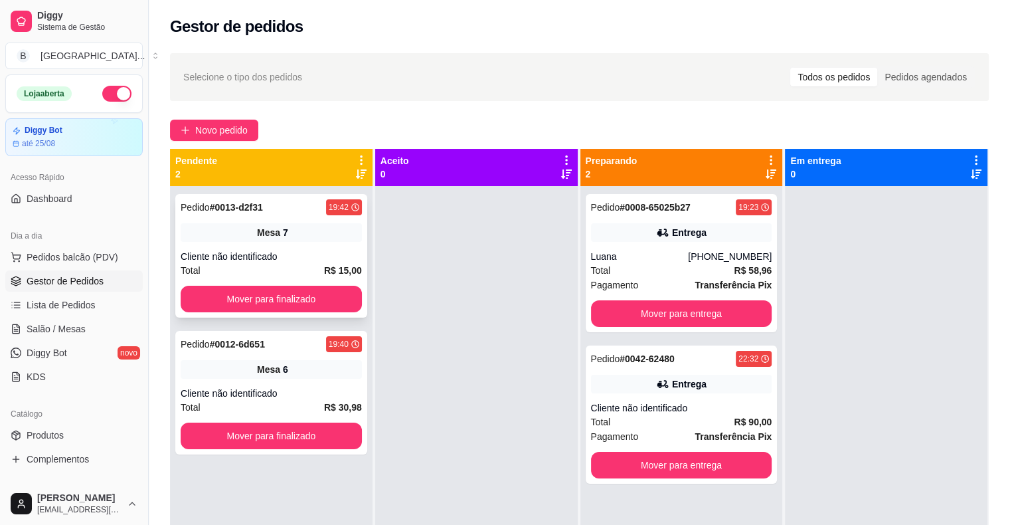
click at [284, 255] on div "Cliente não identificado" at bounding box center [271, 256] width 181 height 13
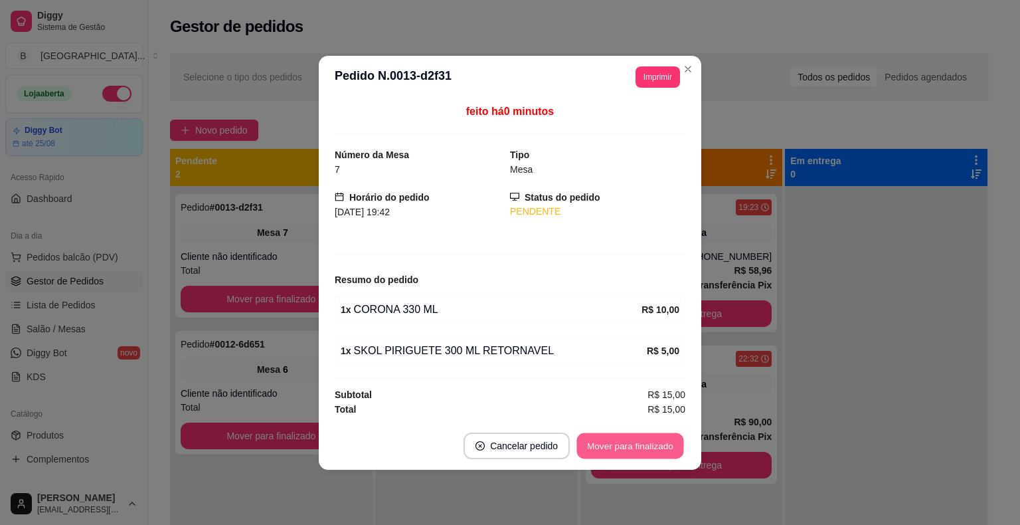
click at [644, 442] on button "Mover para finalizado" at bounding box center [630, 445] width 107 height 26
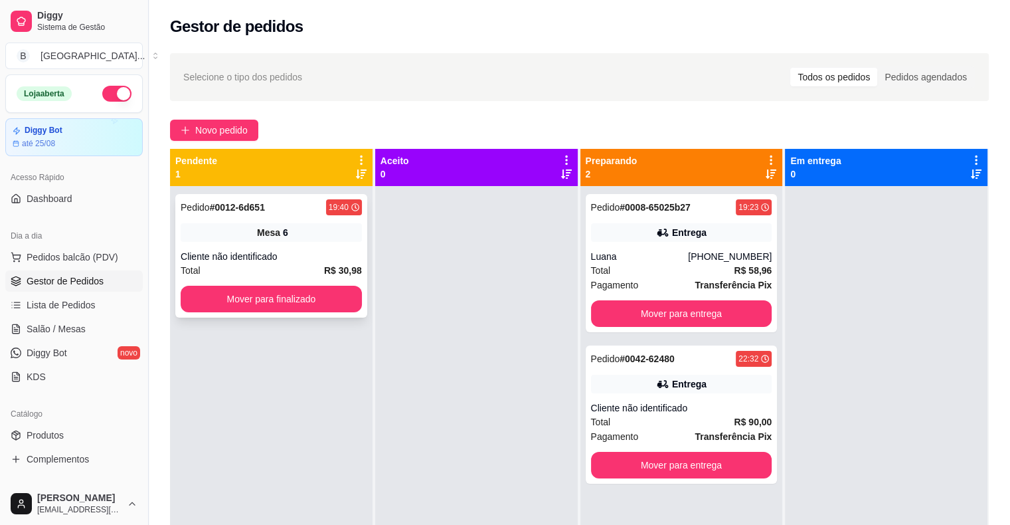
click at [268, 274] on div "Total R$ 30,98" at bounding box center [271, 270] width 181 height 15
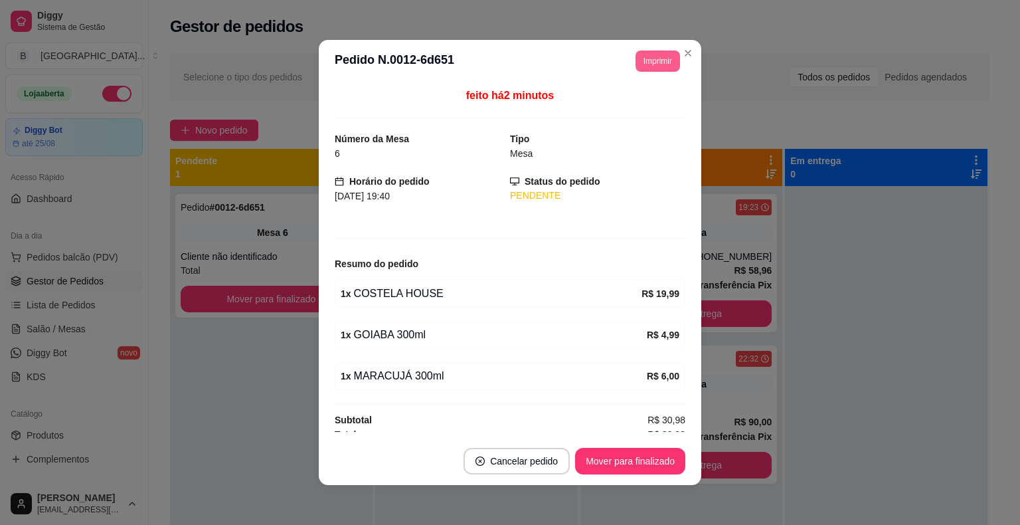
click at [644, 60] on button "Imprimir" at bounding box center [658, 60] width 45 height 21
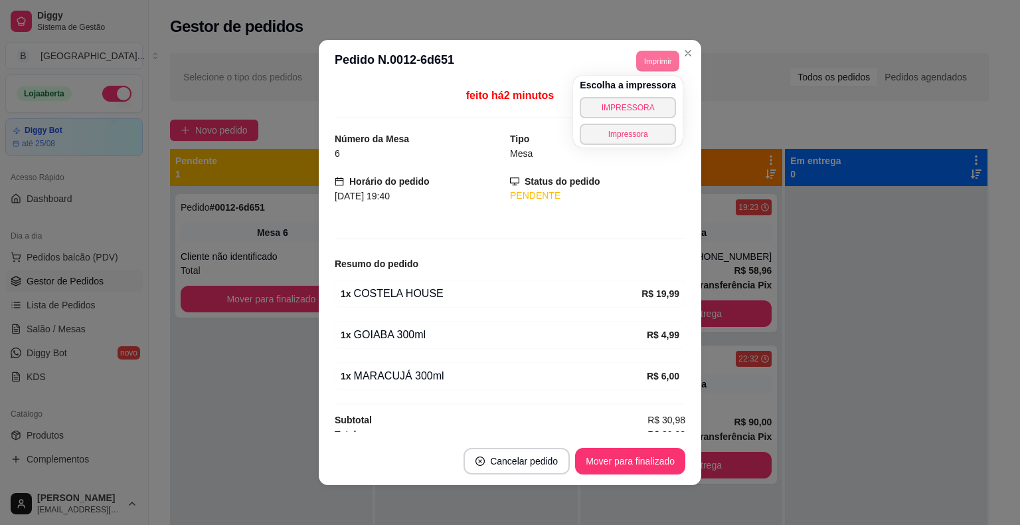
click at [633, 92] on div "Escolha a impressora IMPRESSORA Impressora" at bounding box center [628, 112] width 110 height 72
click at [629, 102] on button "IMPRESSORA" at bounding box center [627, 107] width 93 height 21
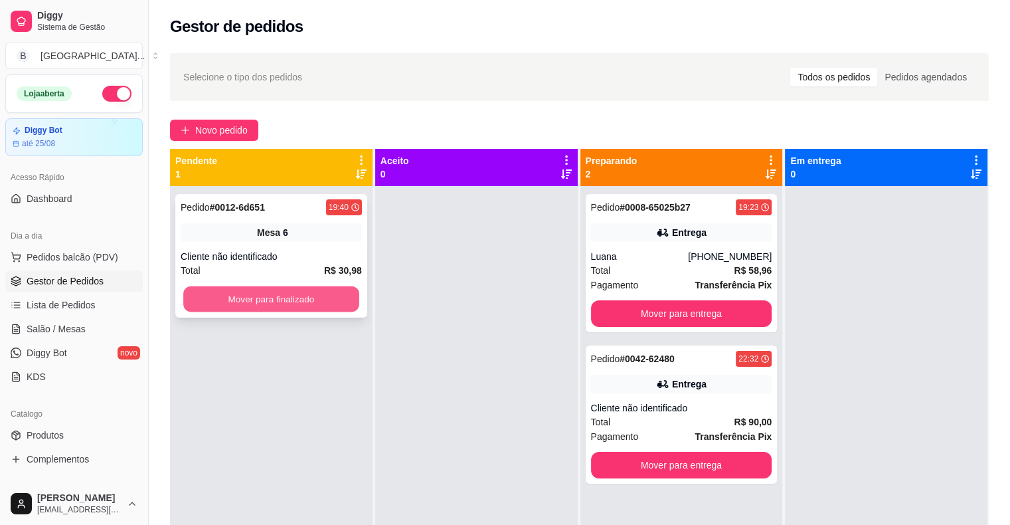
click at [302, 308] on button "Mover para finalizado" at bounding box center [271, 299] width 176 height 26
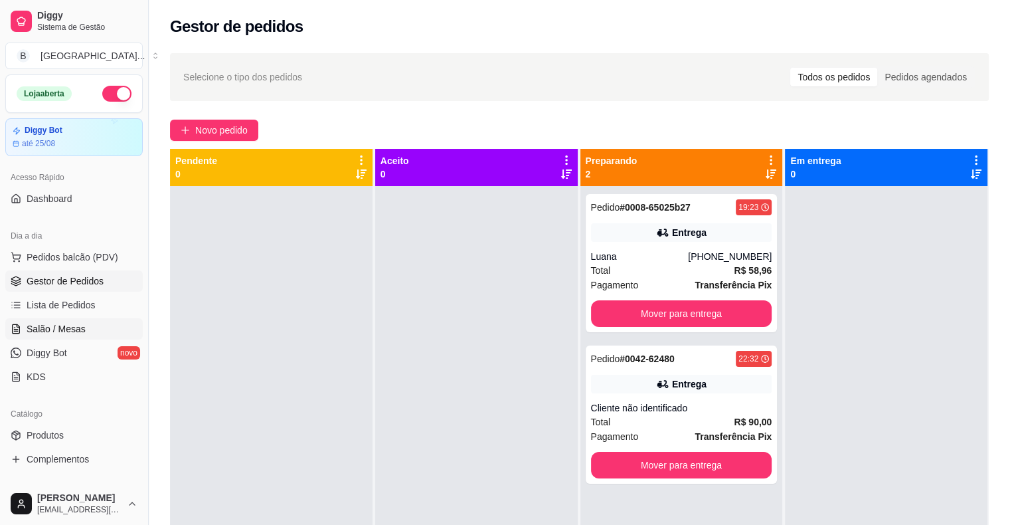
click at [55, 322] on span "Salão / Mesas" at bounding box center [56, 328] width 59 height 13
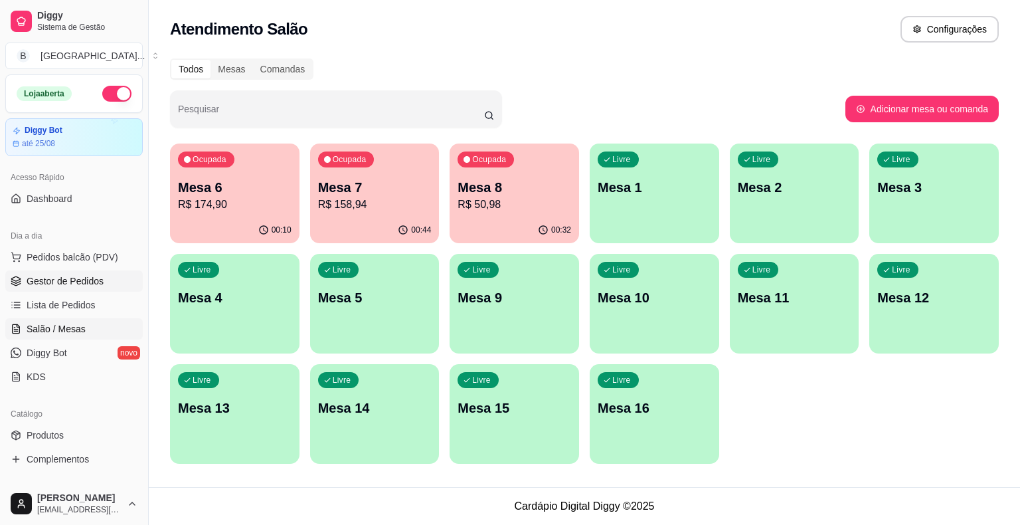
click at [96, 275] on span "Gestor de Pedidos" at bounding box center [65, 280] width 77 height 13
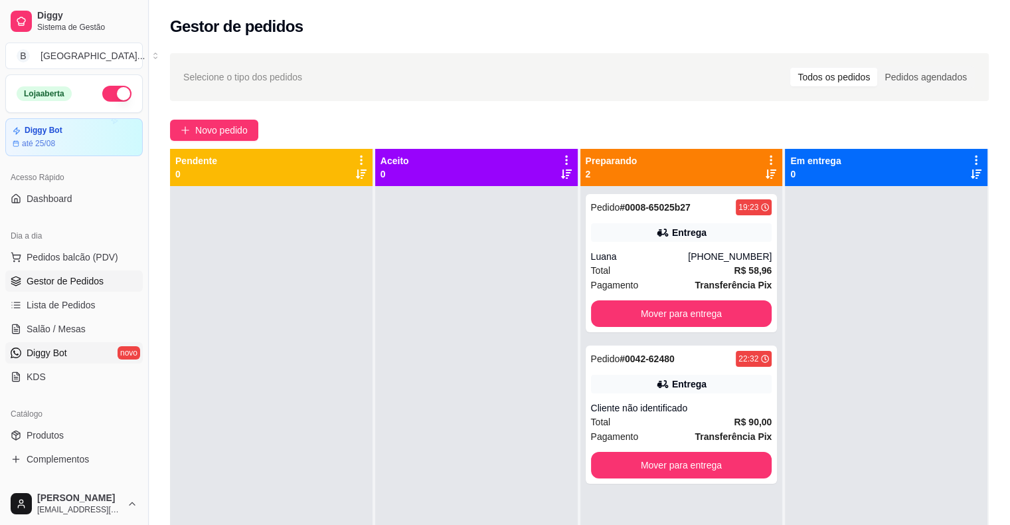
click at [64, 347] on span "Diggy Bot" at bounding box center [47, 352] width 41 height 13
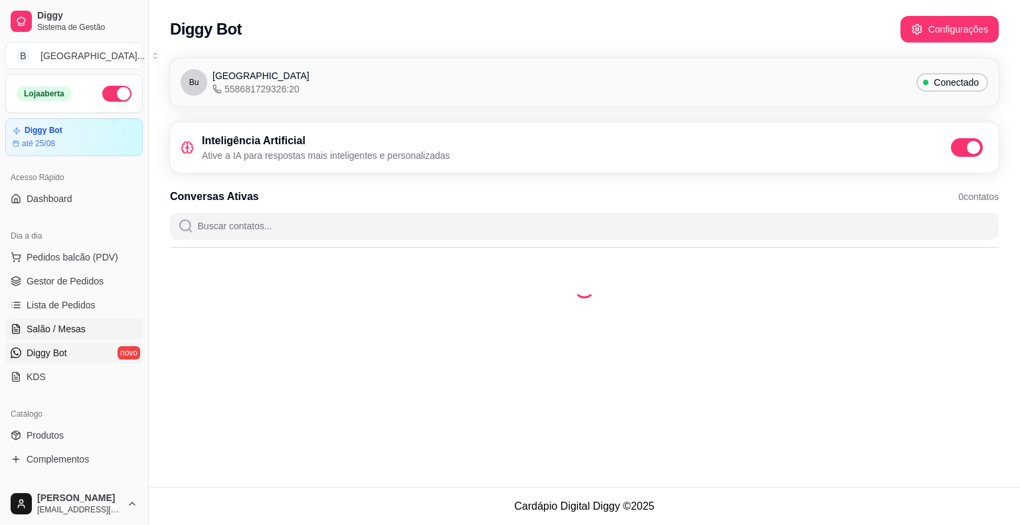
click at [72, 331] on span "Salão / Mesas" at bounding box center [56, 328] width 59 height 13
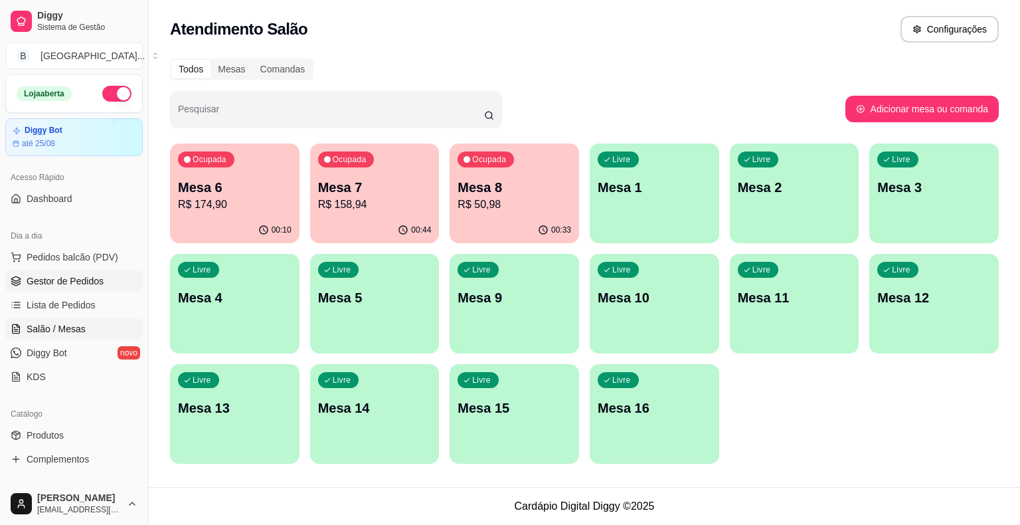
click at [74, 284] on span "Gestor de Pedidos" at bounding box center [65, 280] width 77 height 13
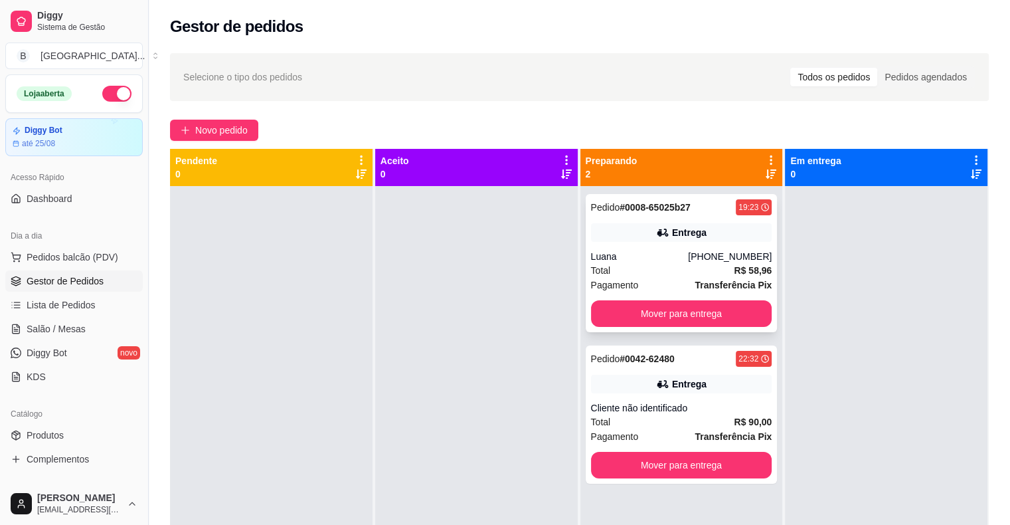
click at [650, 267] on div "Total R$ 58,96" at bounding box center [681, 270] width 181 height 15
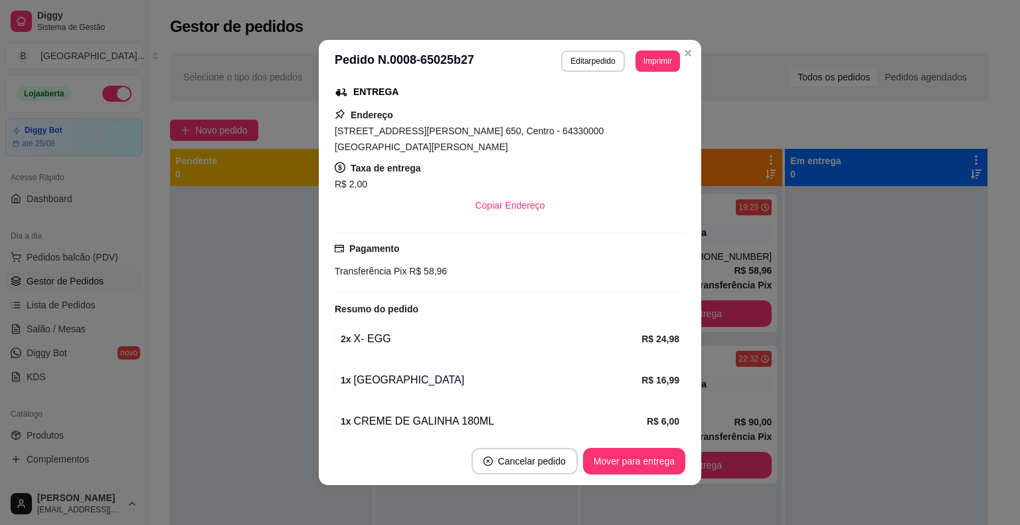
scroll to position [292, 0]
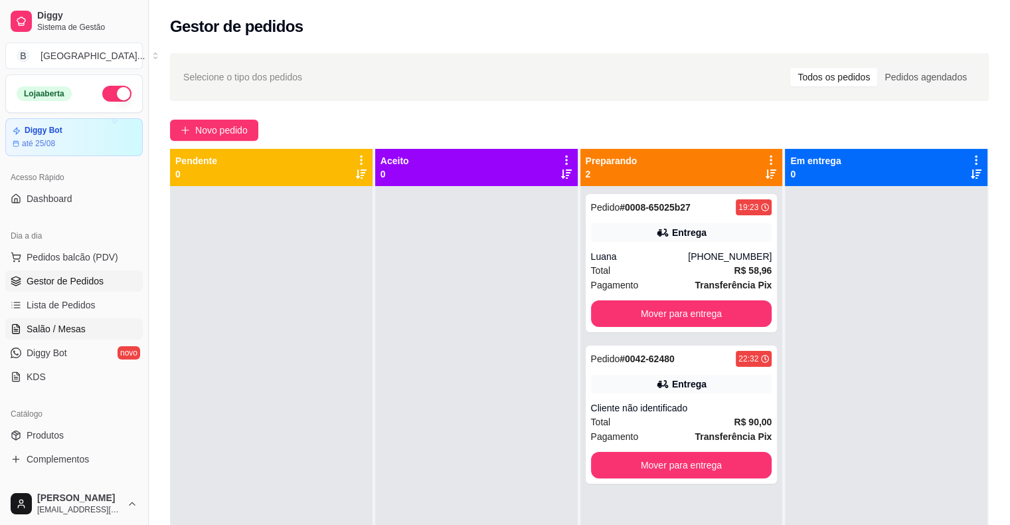
click at [92, 320] on link "Salão / Mesas" at bounding box center [74, 328] width 138 height 21
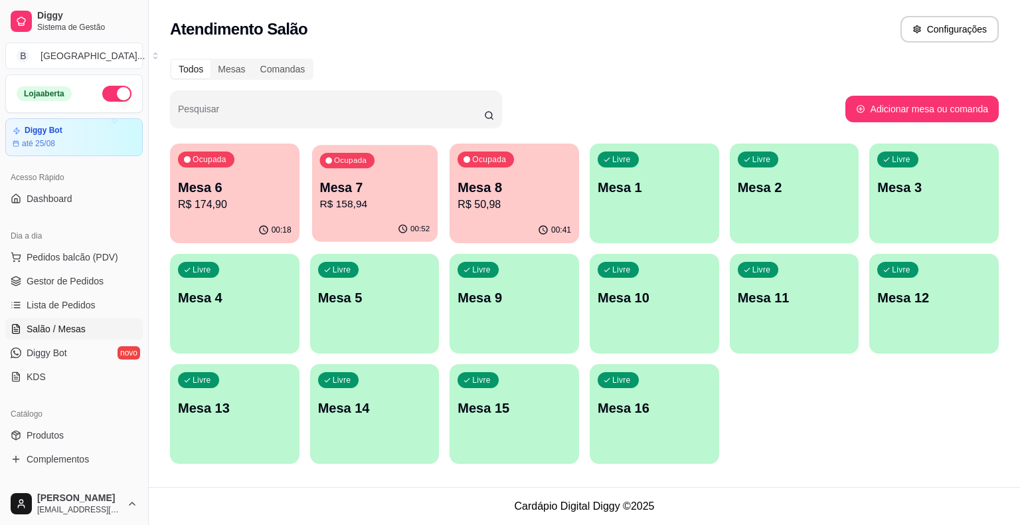
click at [405, 200] on p "R$ 158,94" at bounding box center [375, 204] width 110 height 15
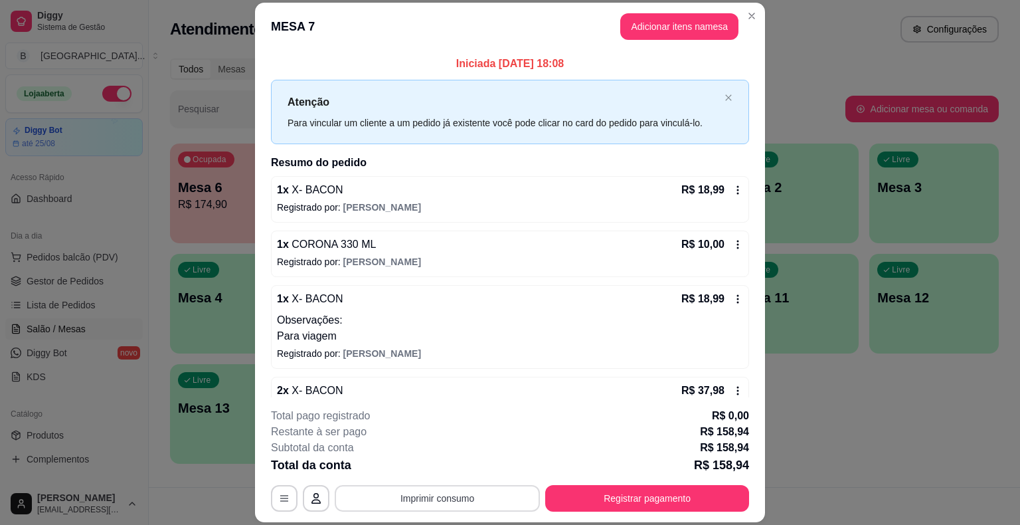
click at [456, 496] on button "Imprimir consumo" at bounding box center [437, 498] width 205 height 27
click at [432, 438] on button "IMPRESSORA" at bounding box center [437, 441] width 96 height 21
click at [638, 16] on button "Adicionar itens na mesa" at bounding box center [680, 26] width 118 height 27
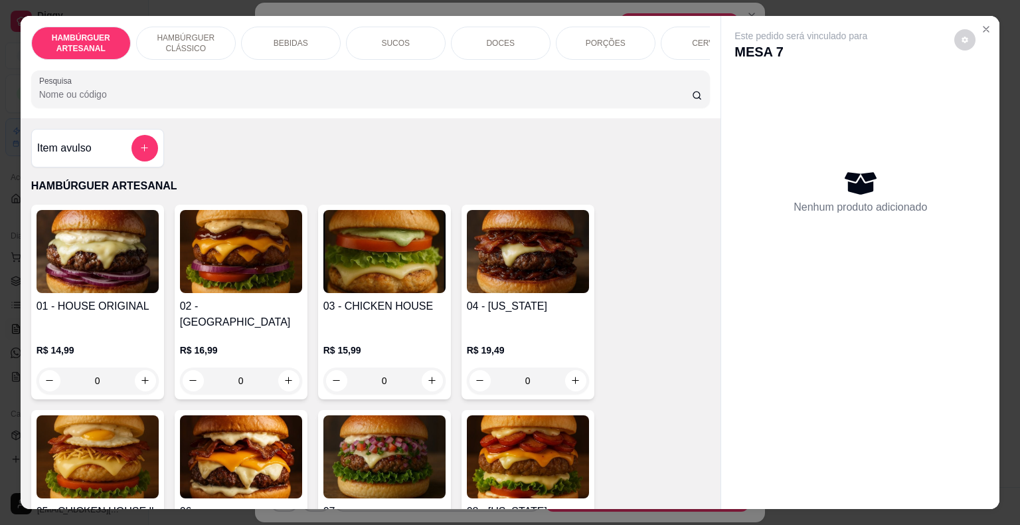
click at [486, 29] on div "DOCES" at bounding box center [501, 43] width 100 height 33
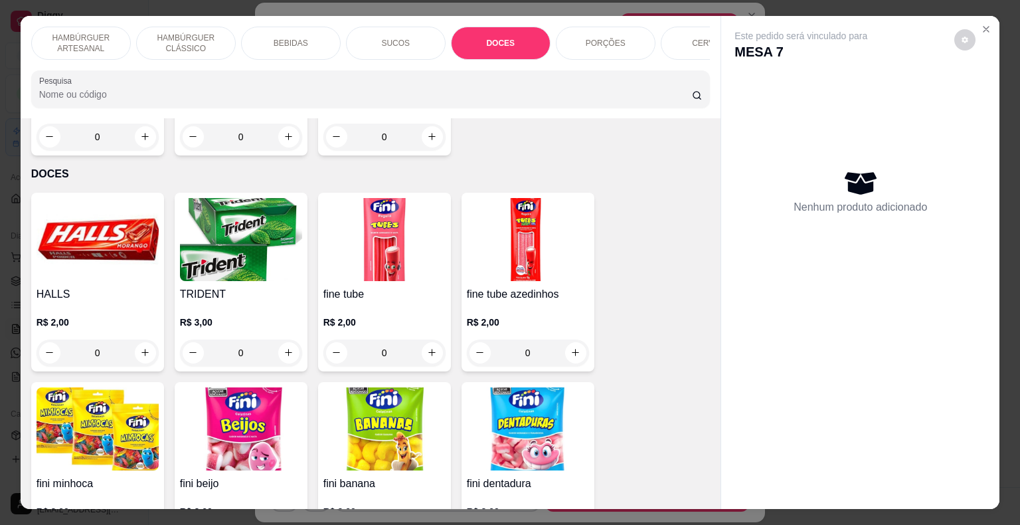
scroll to position [32, 0]
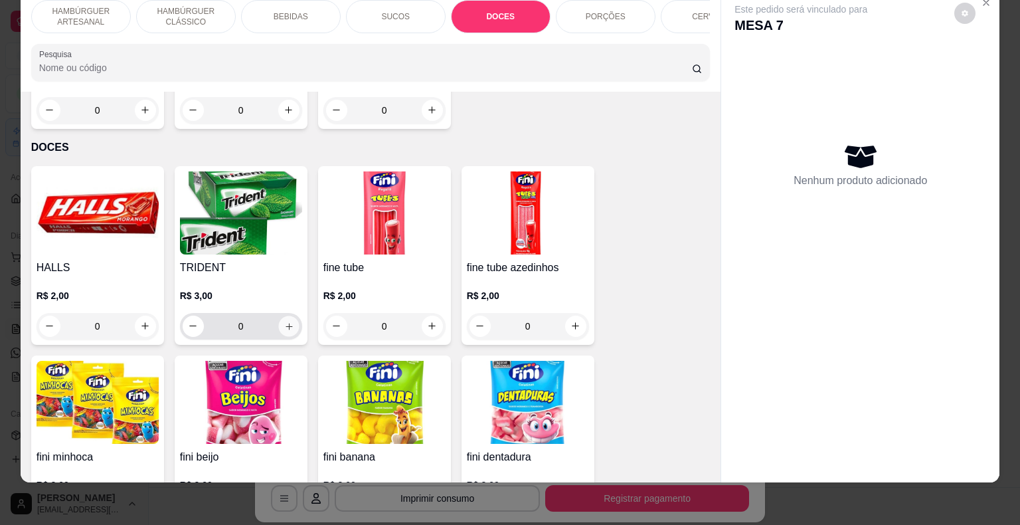
click at [286, 316] on button "increase-product-quantity" at bounding box center [288, 326] width 21 height 21
type input "1"
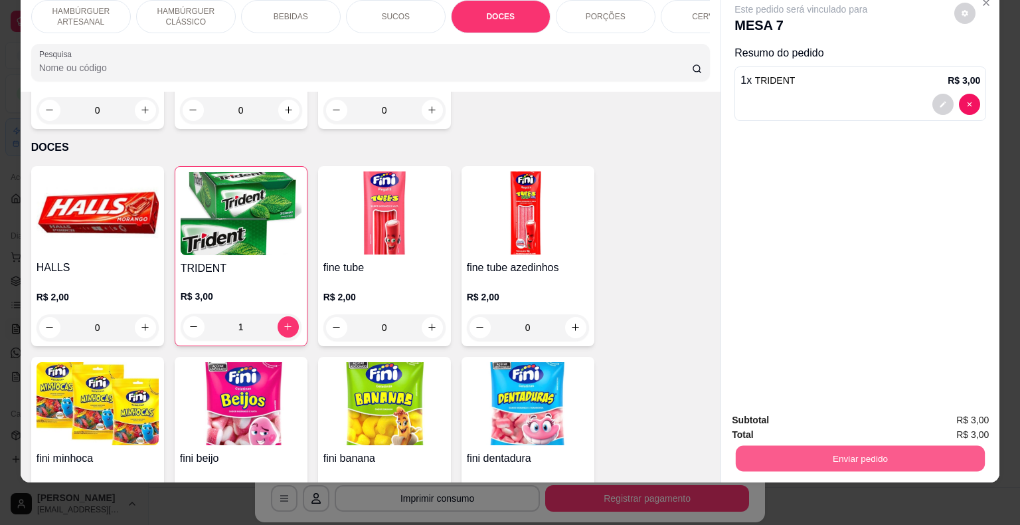
click at [835, 449] on button "Enviar pedido" at bounding box center [860, 459] width 249 height 26
click at [761, 407] on button "Não registrar e enviar pedido" at bounding box center [816, 415] width 138 height 25
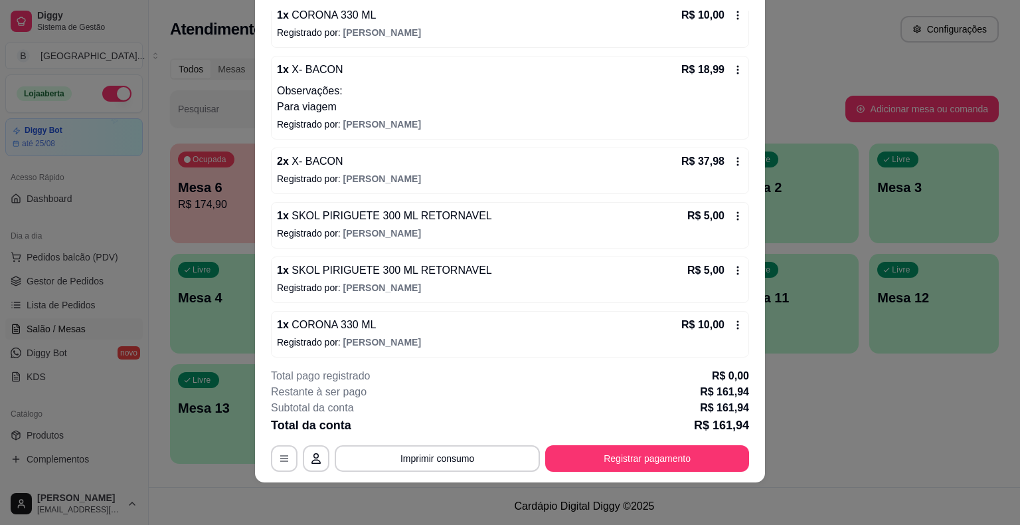
scroll to position [56, 0]
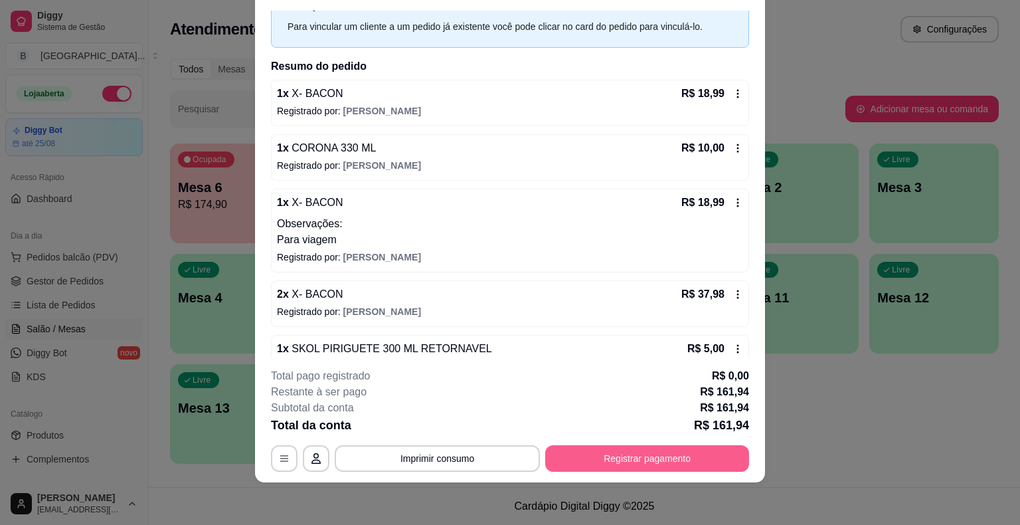
click at [632, 459] on button "Registrar pagamento" at bounding box center [647, 458] width 204 height 27
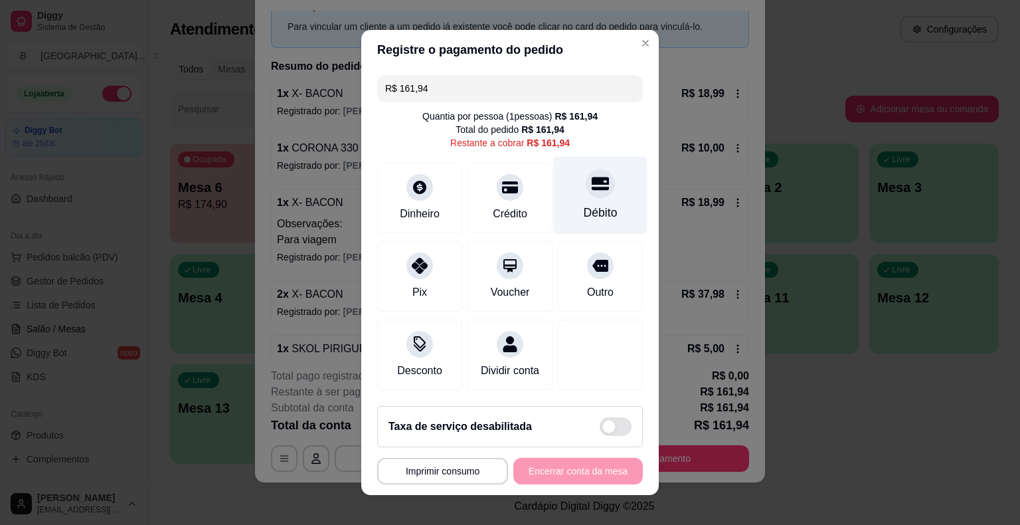
click at [554, 214] on div "Débito" at bounding box center [601, 196] width 94 height 78
type input "R$ 0,00"
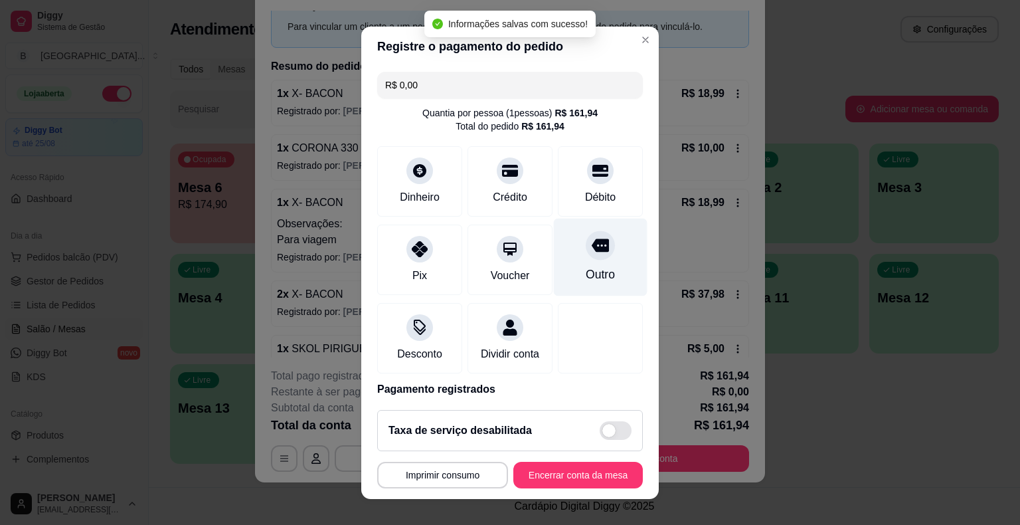
scroll to position [62, 0]
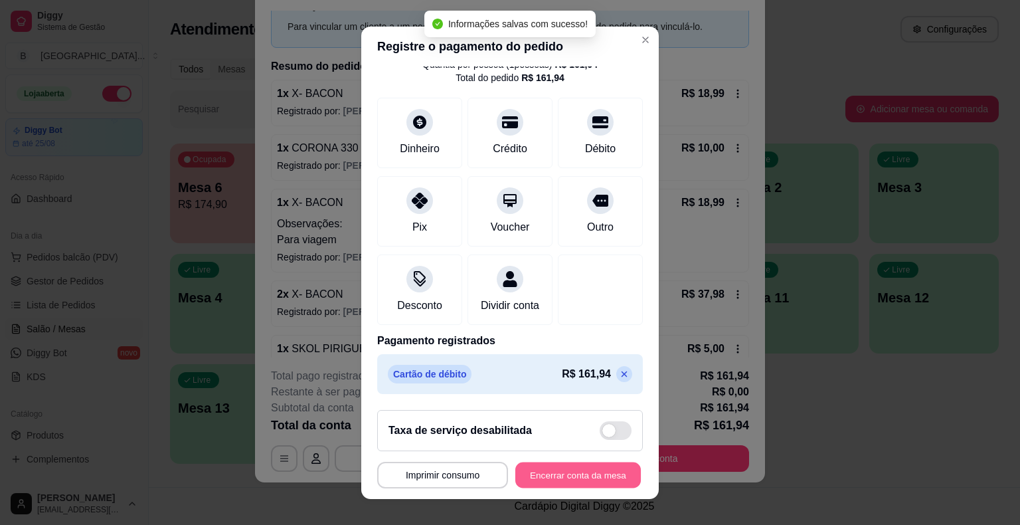
click at [525, 466] on button "Encerrar conta da mesa" at bounding box center [579, 475] width 126 height 26
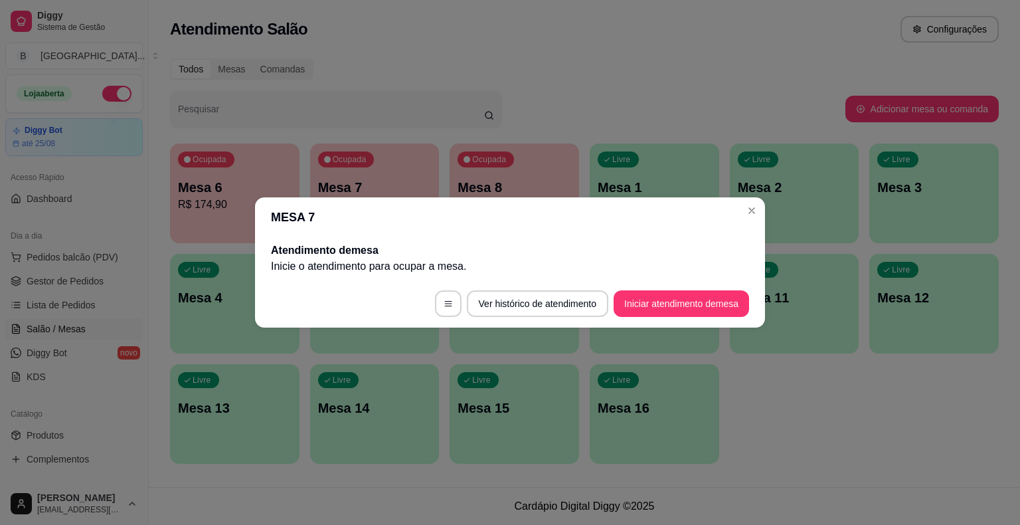
scroll to position [0, 0]
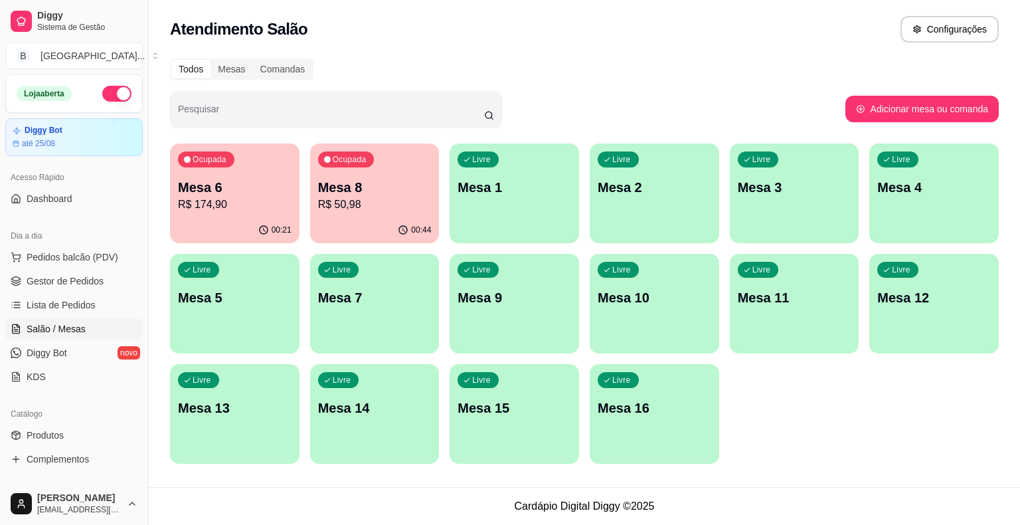
click at [213, 192] on p "Mesa 6" at bounding box center [235, 187] width 114 height 19
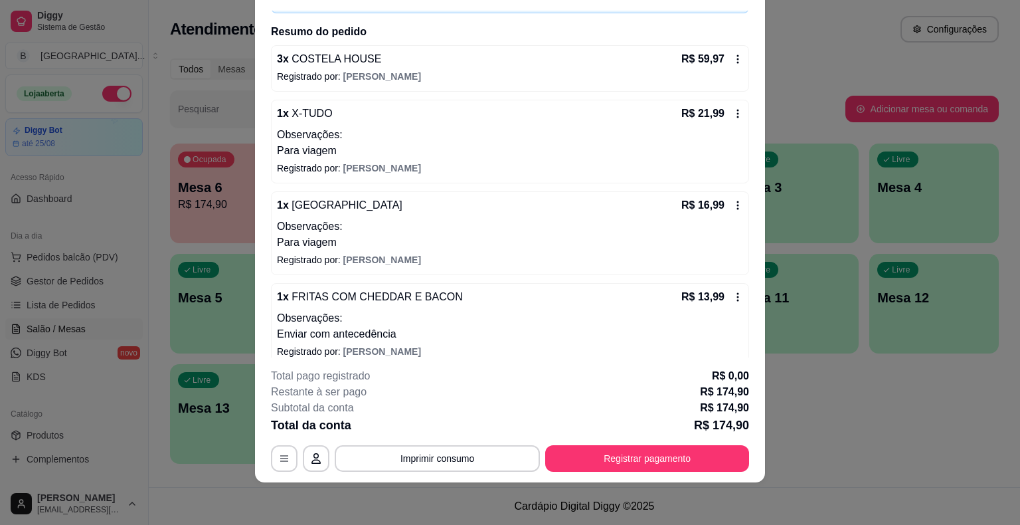
scroll to position [31, 0]
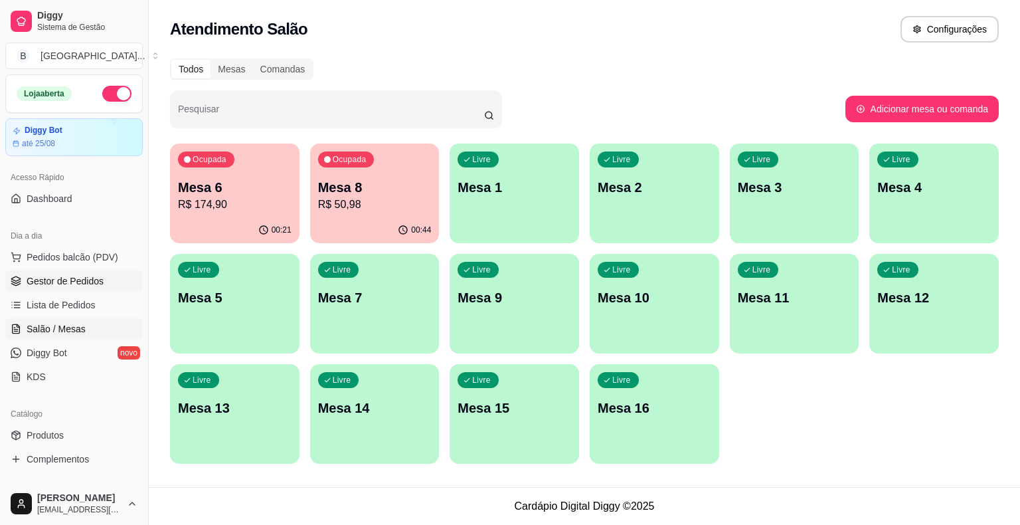
click at [78, 272] on link "Gestor de Pedidos" at bounding box center [74, 280] width 138 height 21
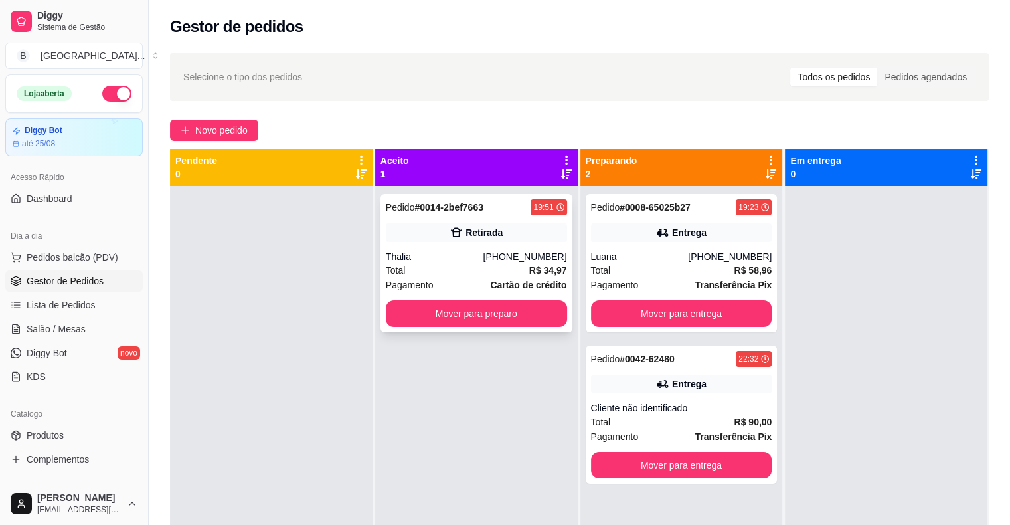
click at [504, 251] on div "(86) 98170-2986" at bounding box center [525, 256] width 84 height 13
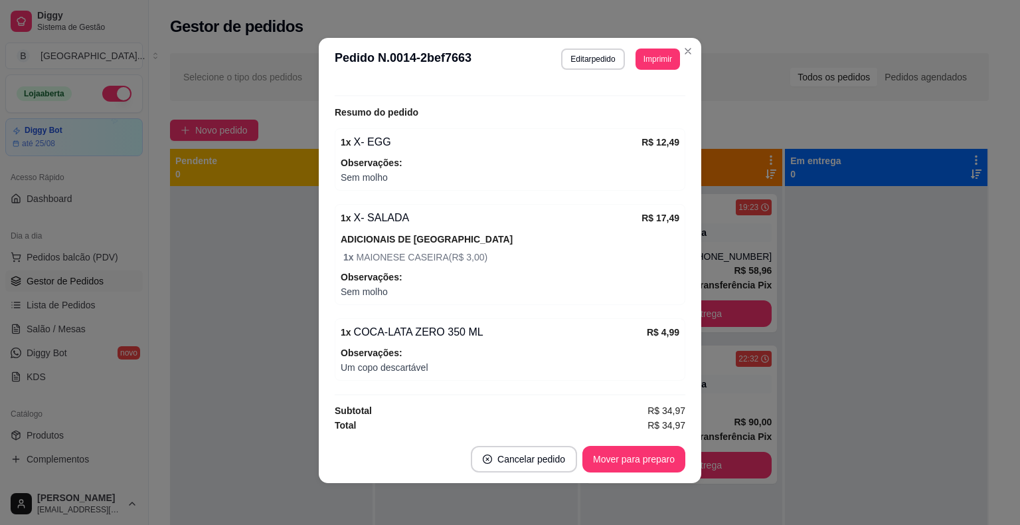
scroll to position [3, 0]
click at [665, 49] on button "Imprimir" at bounding box center [658, 58] width 45 height 21
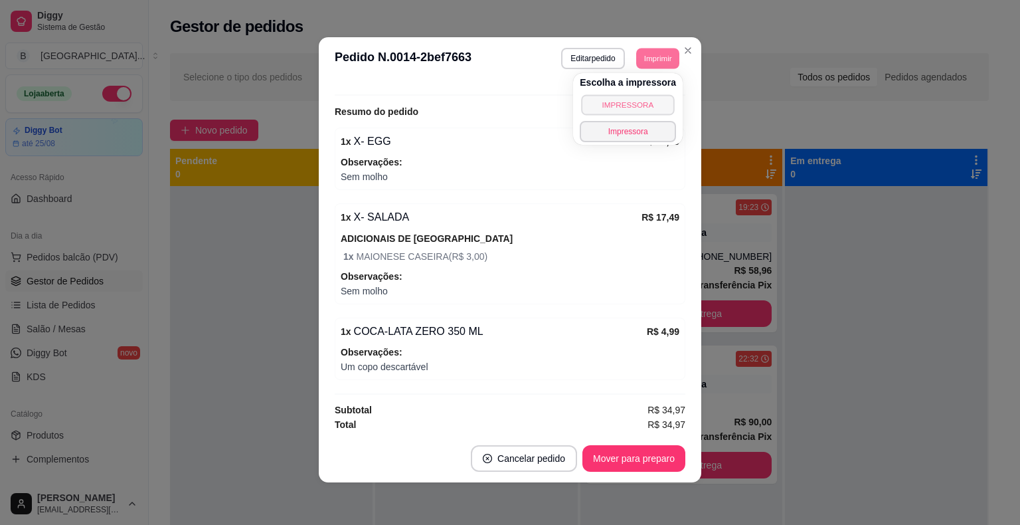
click at [646, 104] on button "IMPRESSORA" at bounding box center [627, 104] width 93 height 21
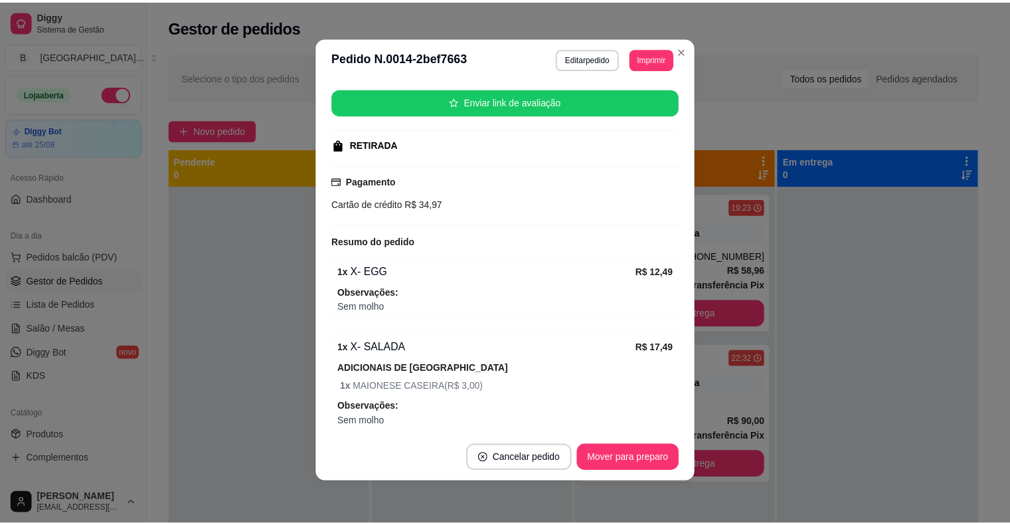
scroll to position [157, 0]
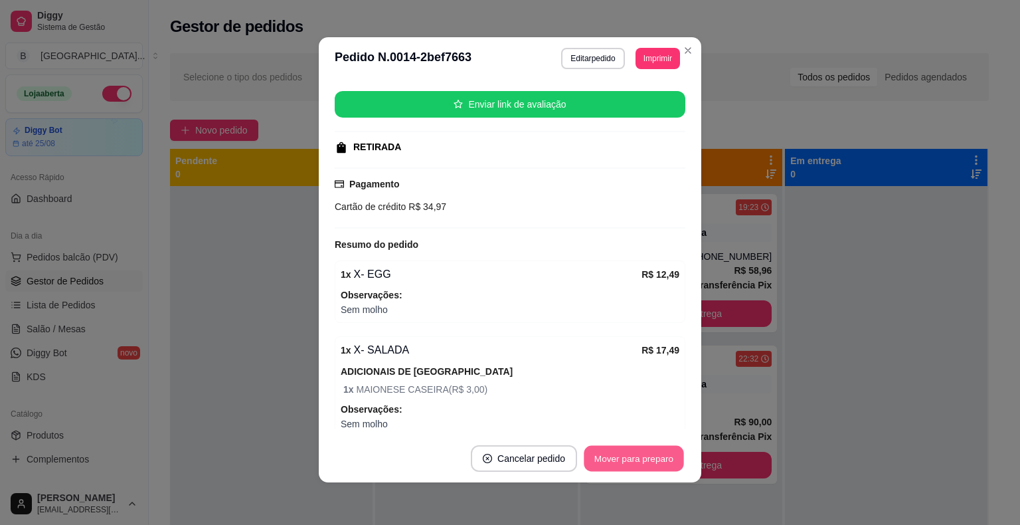
click at [625, 458] on button "Mover para preparo" at bounding box center [634, 459] width 100 height 26
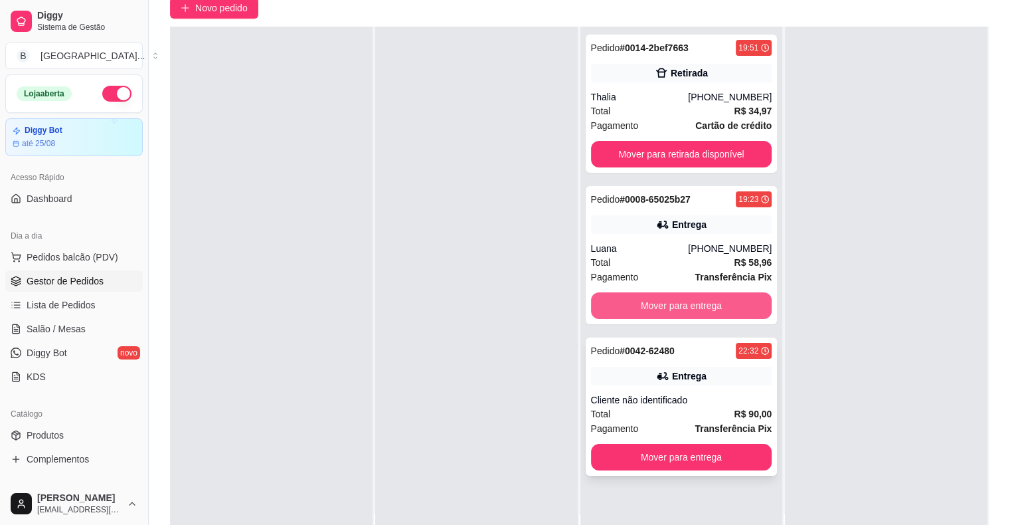
scroll to position [202, 0]
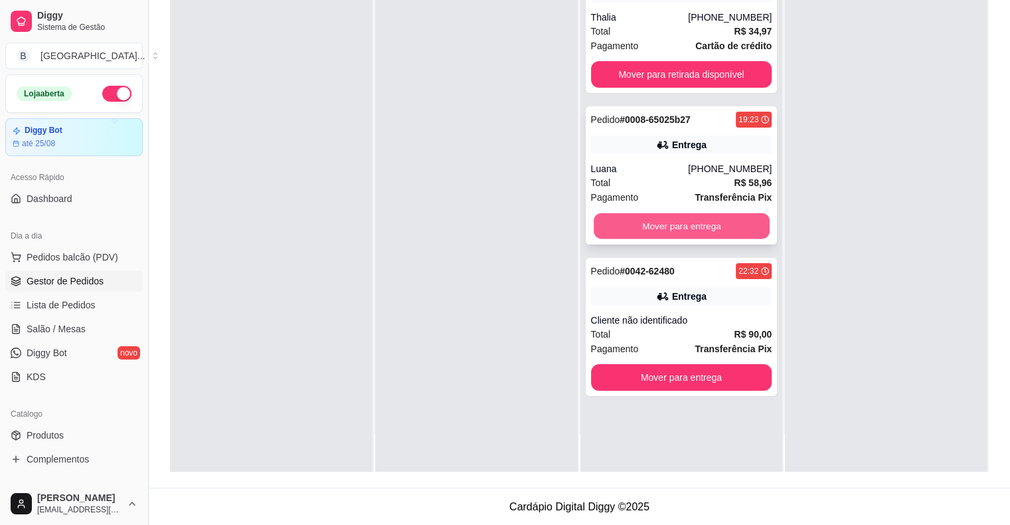
click at [705, 231] on button "Mover para entrega" at bounding box center [682, 226] width 176 height 26
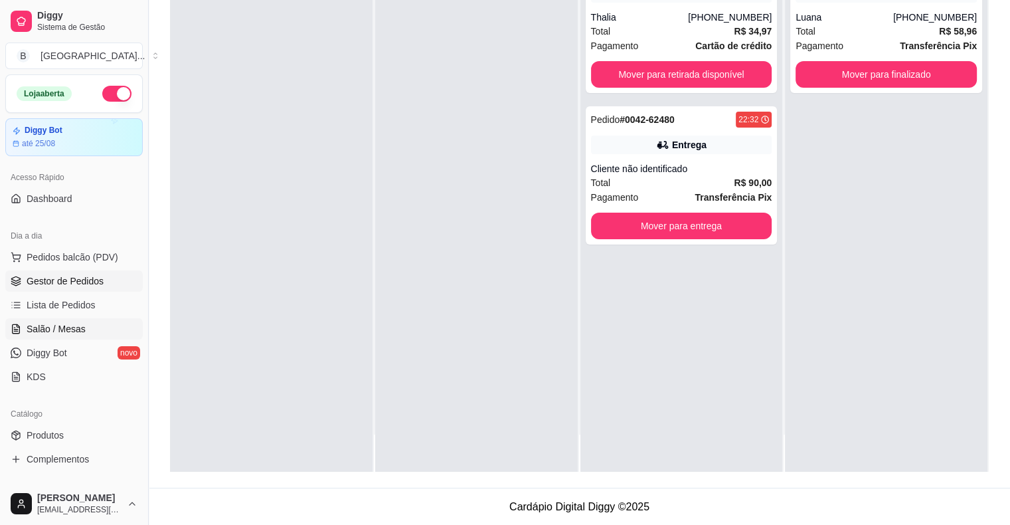
click at [48, 336] on link "Salão / Mesas" at bounding box center [74, 328] width 138 height 21
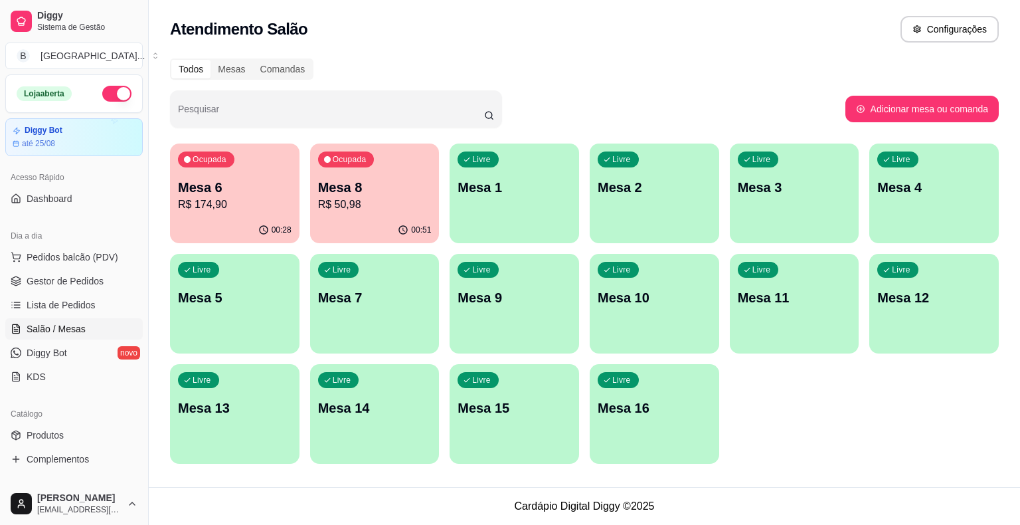
click at [213, 195] on p "Mesa 6" at bounding box center [235, 187] width 114 height 19
click at [58, 276] on span "Gestor de Pedidos" at bounding box center [65, 280] width 77 height 13
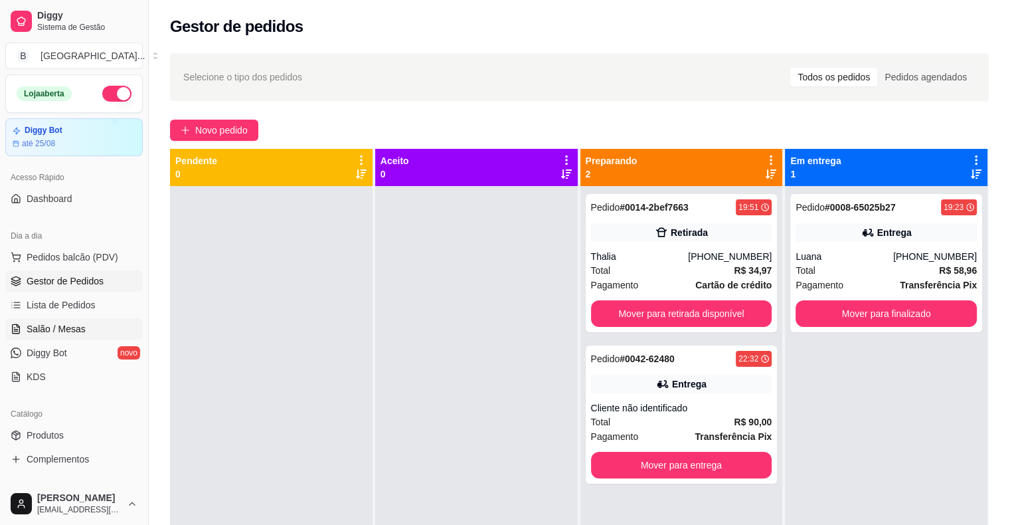
click at [35, 331] on span "Salão / Mesas" at bounding box center [56, 328] width 59 height 13
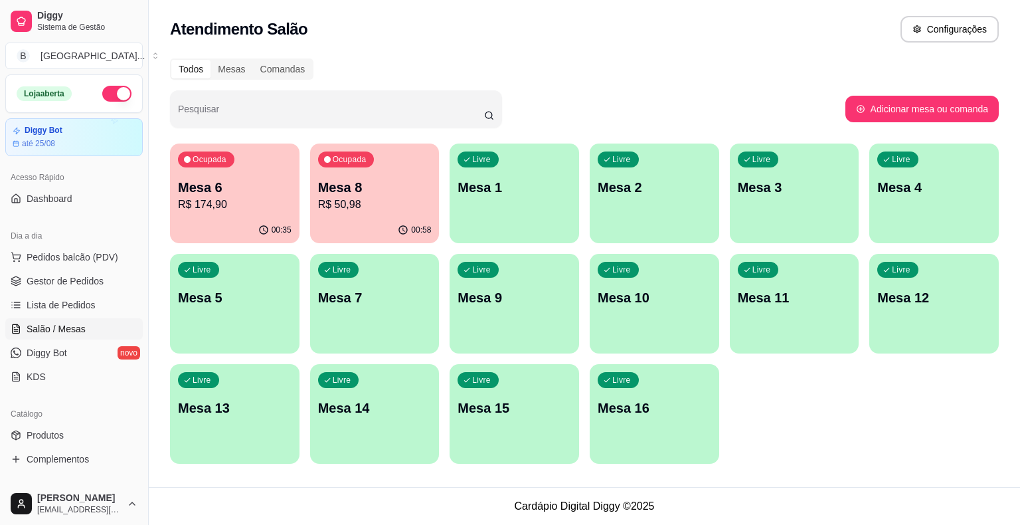
click at [332, 223] on div "00:58" at bounding box center [375, 230] width 130 height 26
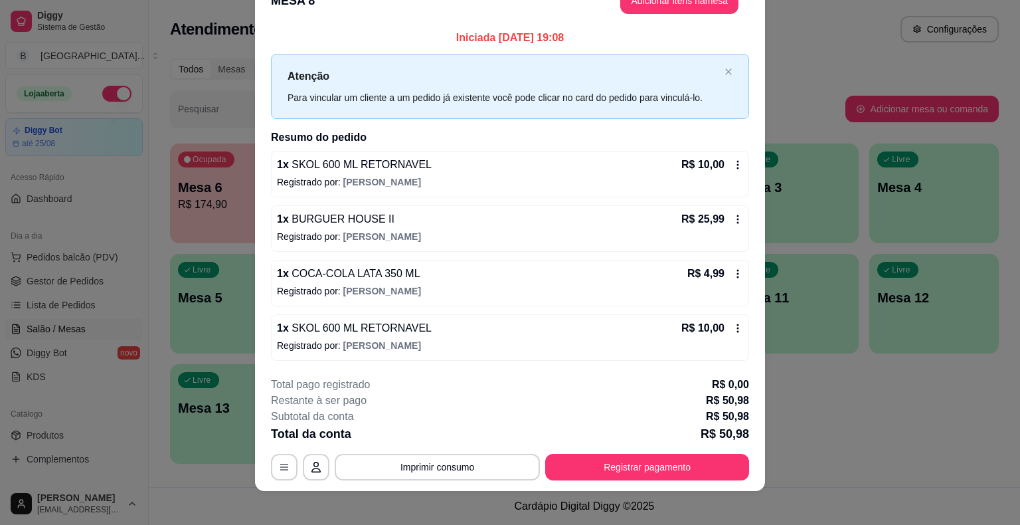
scroll to position [36, 0]
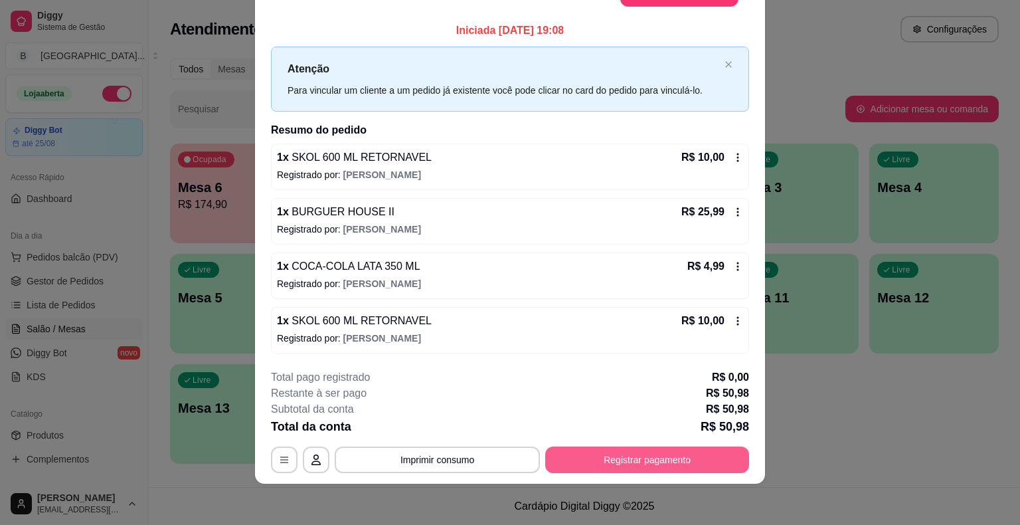
click at [609, 454] on button "Registrar pagamento" at bounding box center [647, 459] width 204 height 27
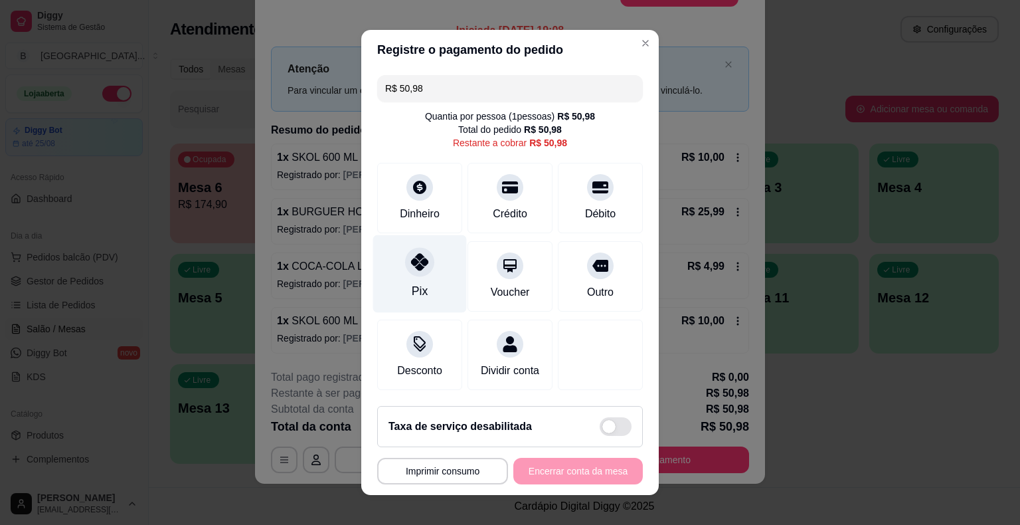
click at [431, 266] on div "Pix" at bounding box center [420, 274] width 94 height 78
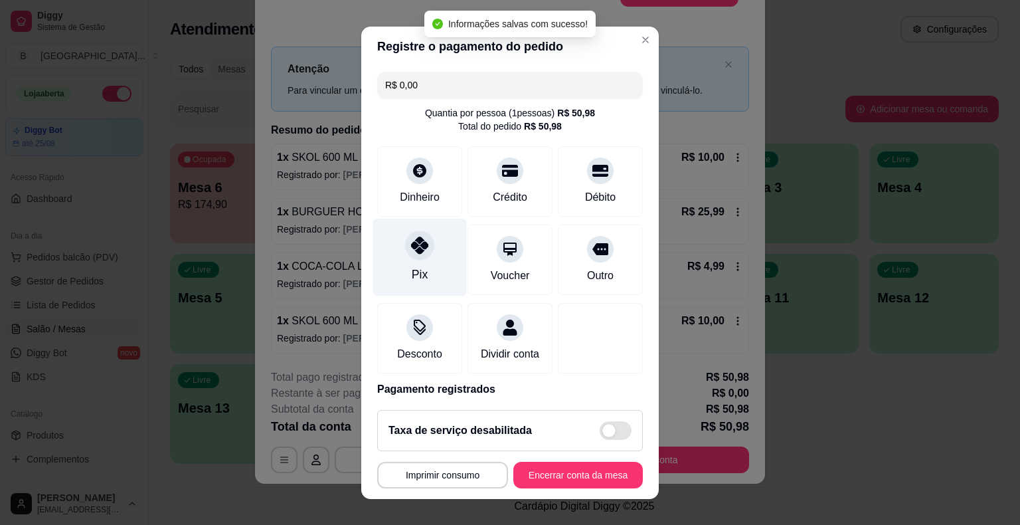
type input "R$ 0,00"
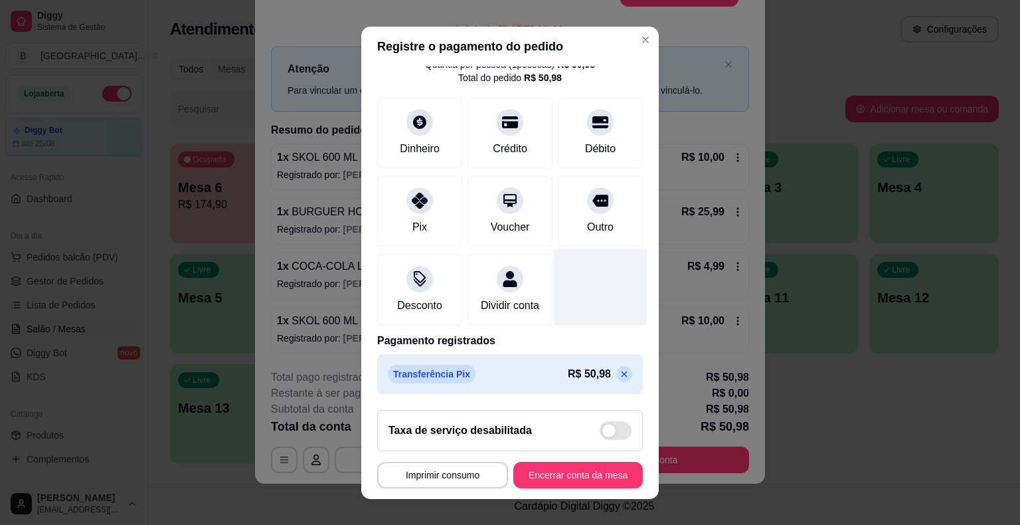
scroll to position [16, 0]
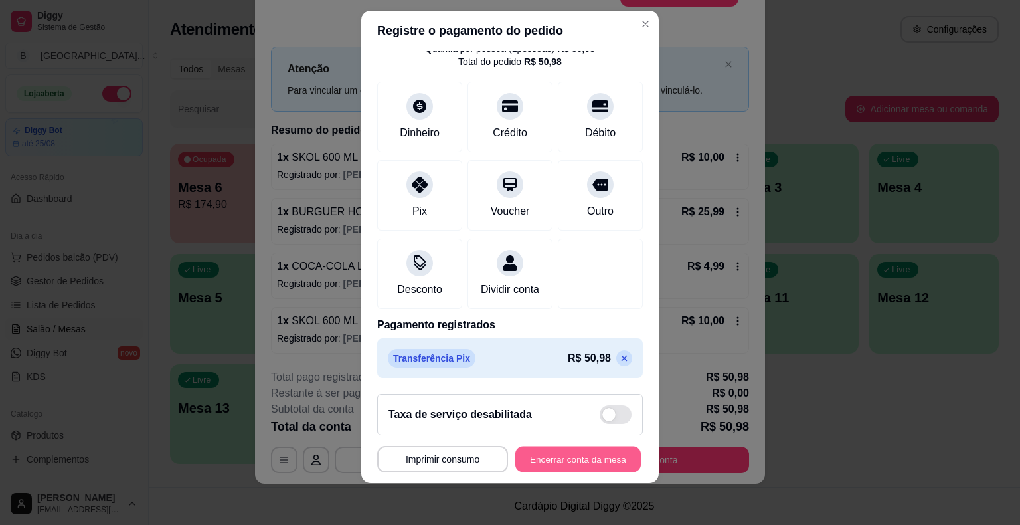
click at [552, 461] on button "Encerrar conta da mesa" at bounding box center [579, 459] width 126 height 26
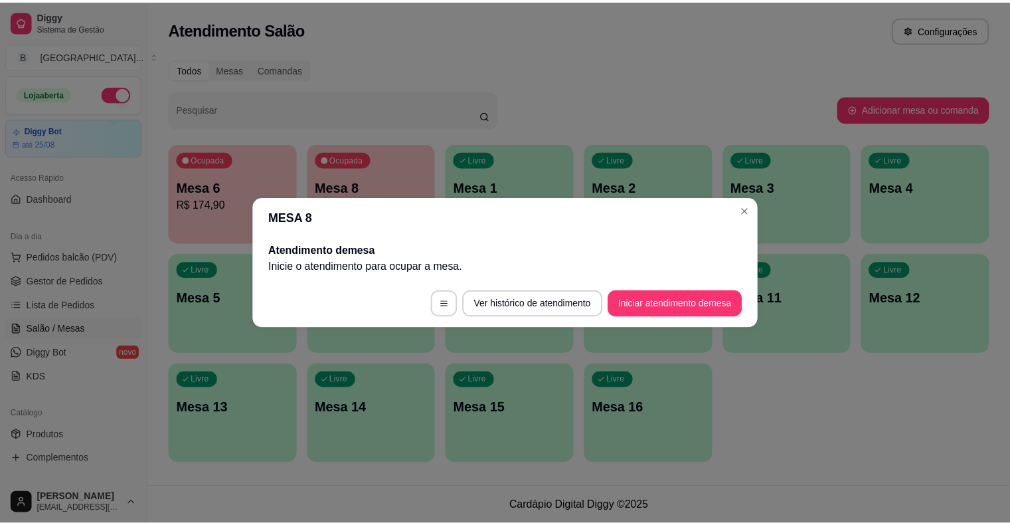
scroll to position [0, 0]
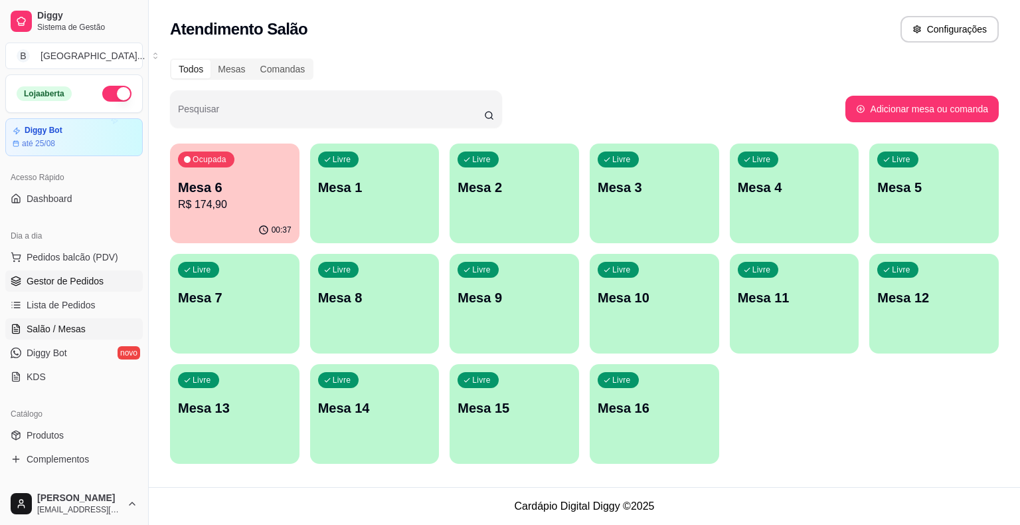
click at [114, 283] on link "Gestor de Pedidos" at bounding box center [74, 280] width 138 height 21
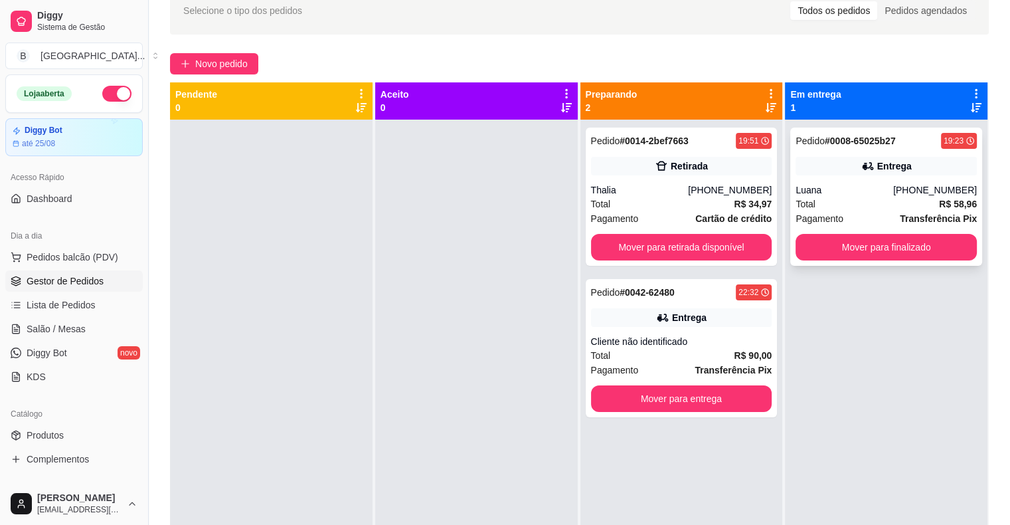
click at [823, 186] on div "Luana" at bounding box center [845, 189] width 98 height 13
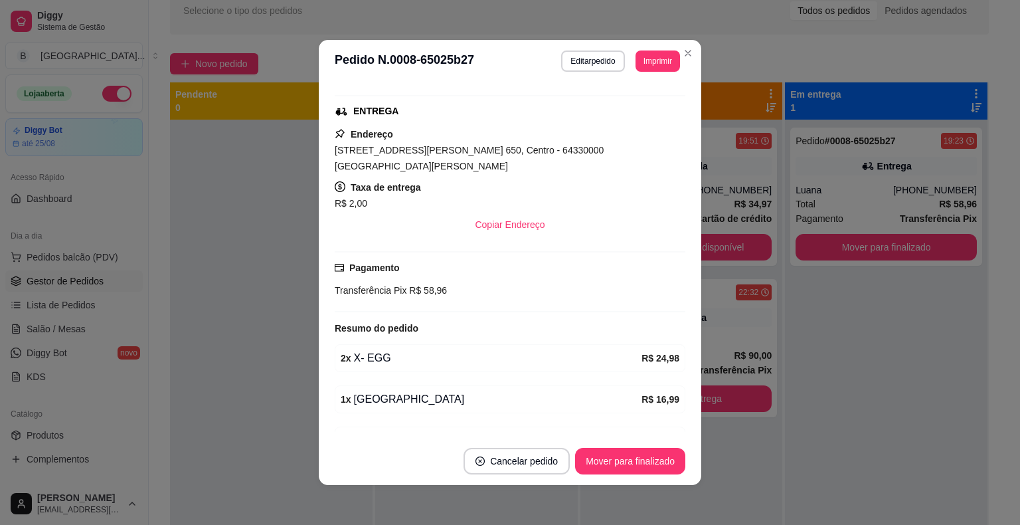
scroll to position [292, 0]
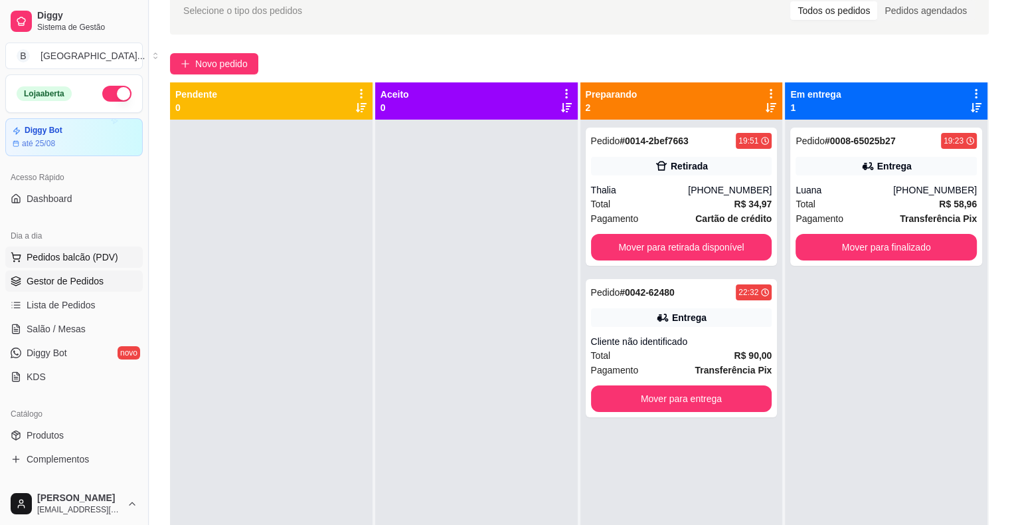
click at [55, 252] on span "Pedidos balcão (PDV)" at bounding box center [73, 256] width 92 height 13
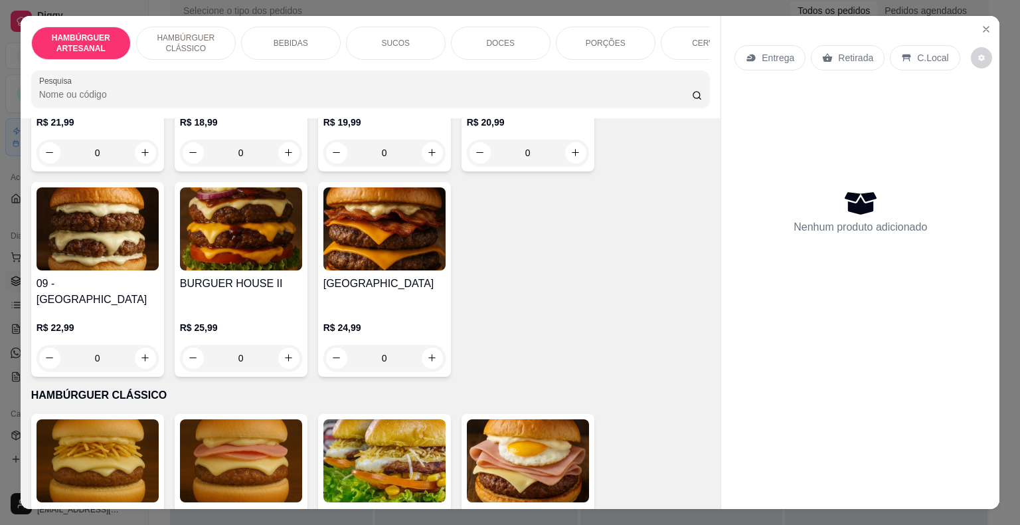
scroll to position [399, 0]
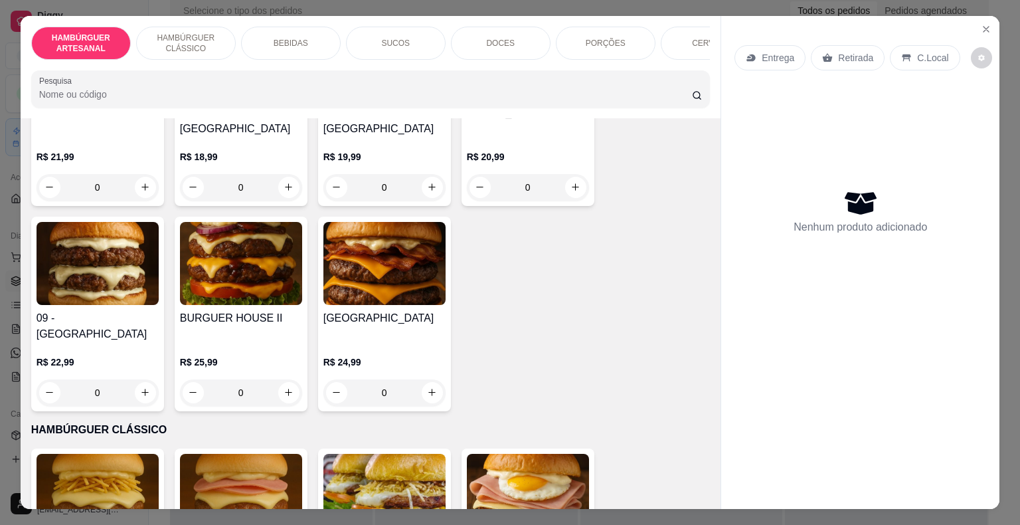
click at [279, 379] on div "0" at bounding box center [241, 392] width 122 height 27
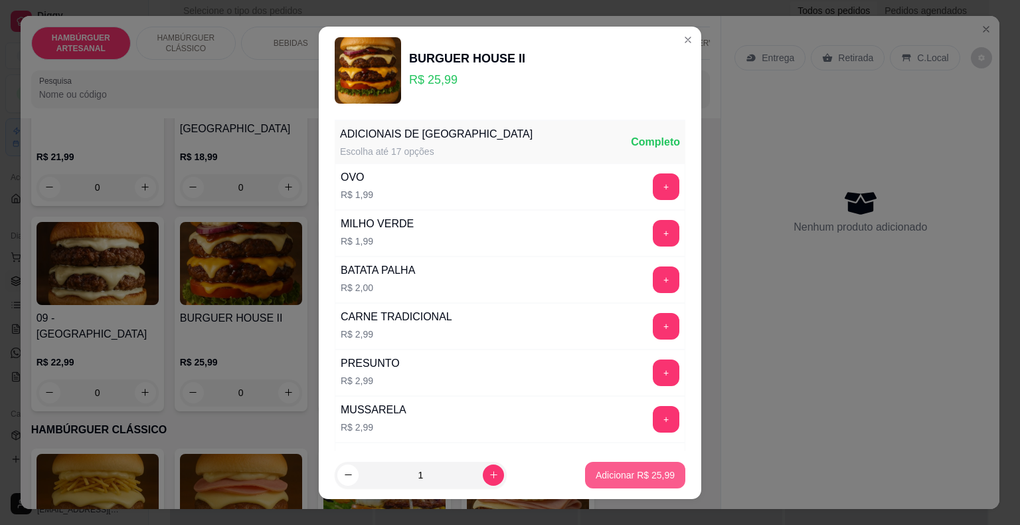
click at [635, 474] on p "Adicionar R$ 25,99" at bounding box center [635, 474] width 79 height 13
type input "1"
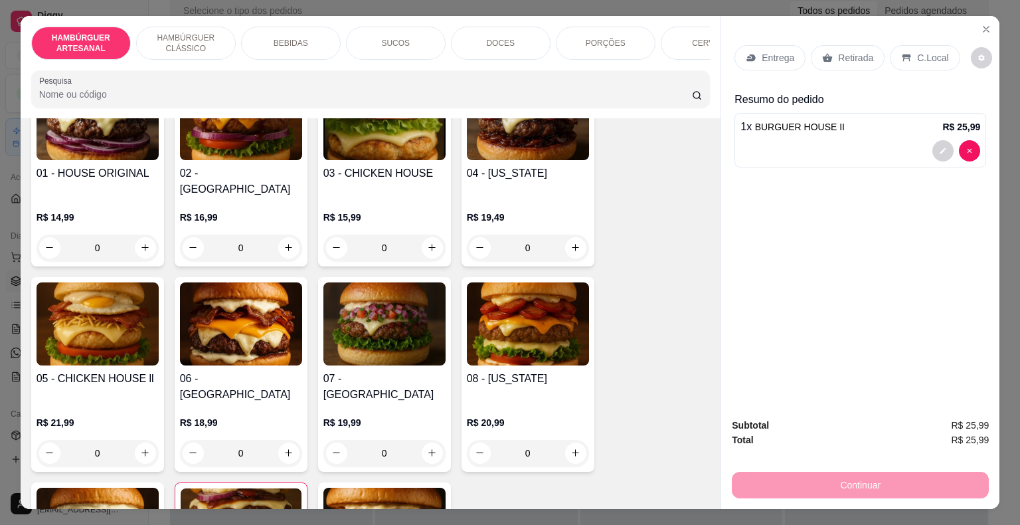
scroll to position [199, 0]
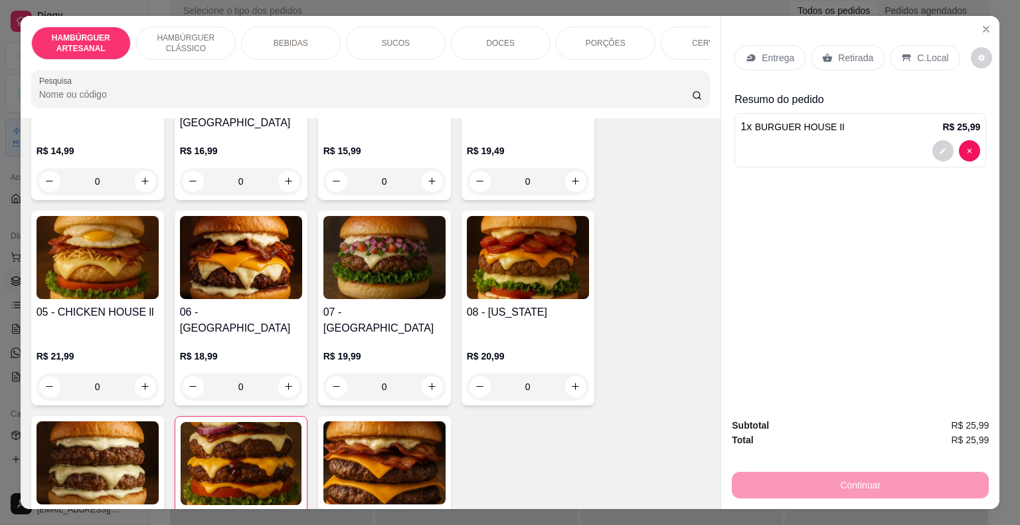
click at [423, 373] on div "0" at bounding box center [385, 386] width 122 height 27
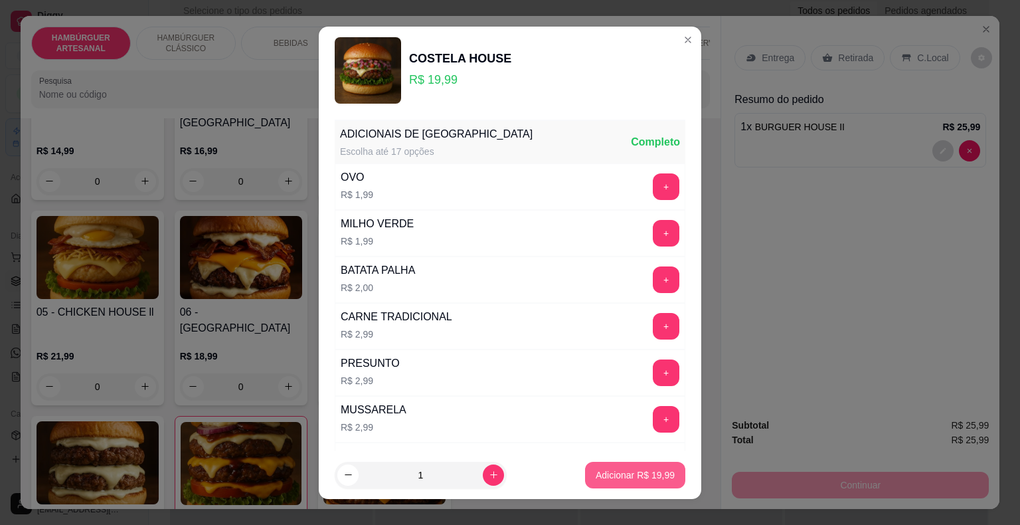
click at [587, 482] on button "Adicionar R$ 19,99" at bounding box center [635, 475] width 100 height 27
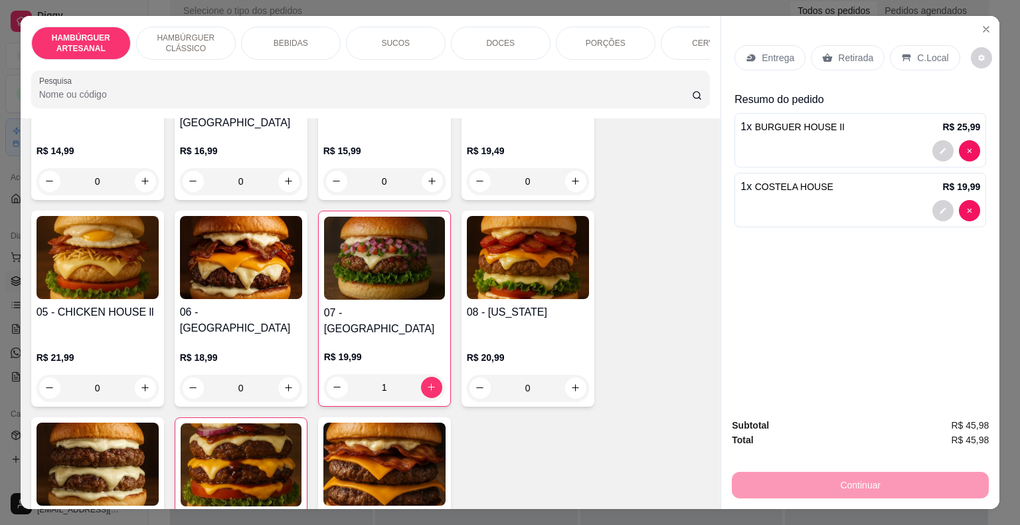
type input "1"
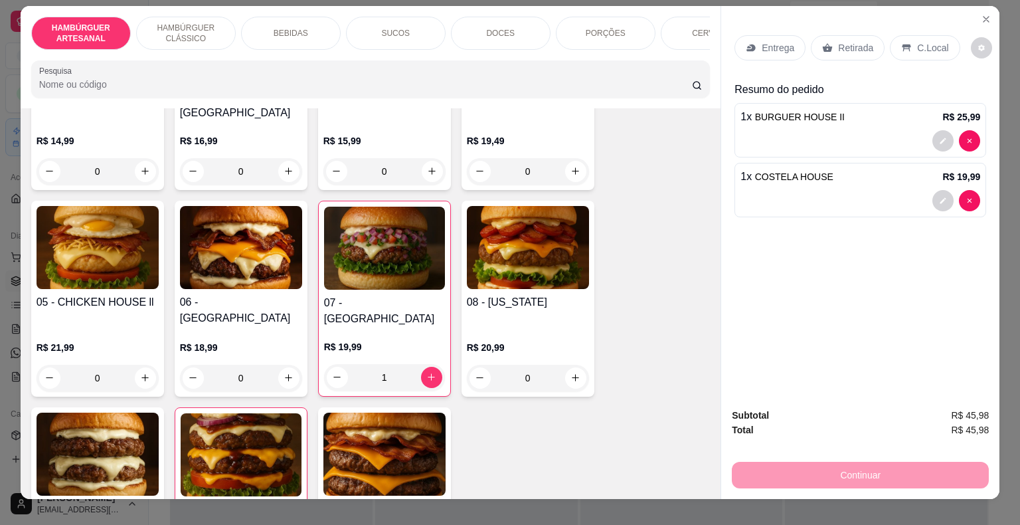
scroll to position [0, 0]
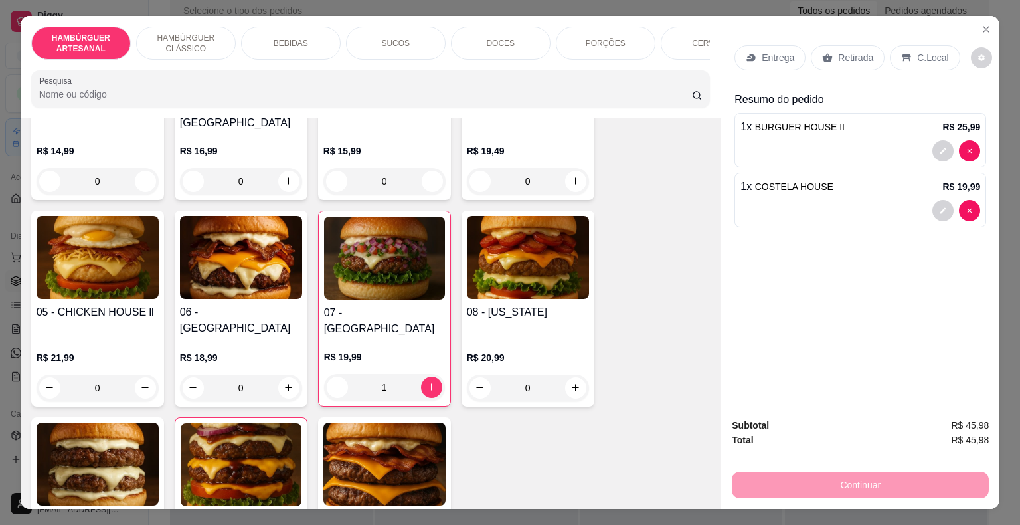
click at [763, 45] on div "Entrega" at bounding box center [770, 57] width 71 height 25
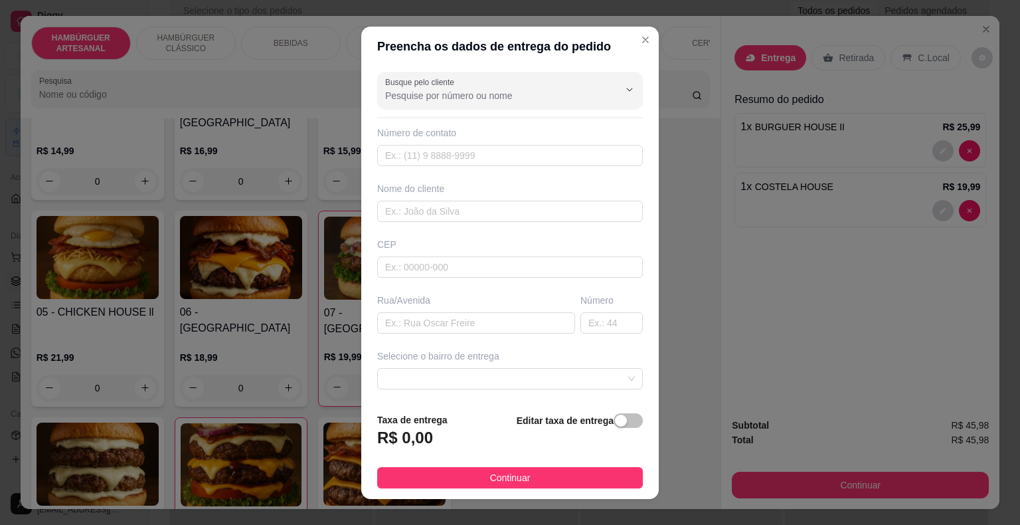
click at [561, 98] on input "Busque pelo cliente" at bounding box center [491, 95] width 213 height 13
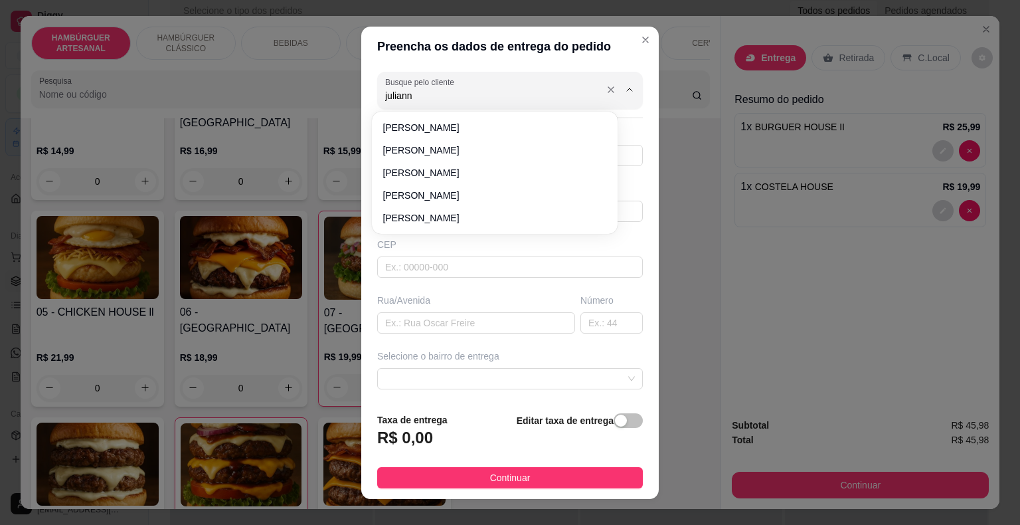
type input "julianna"
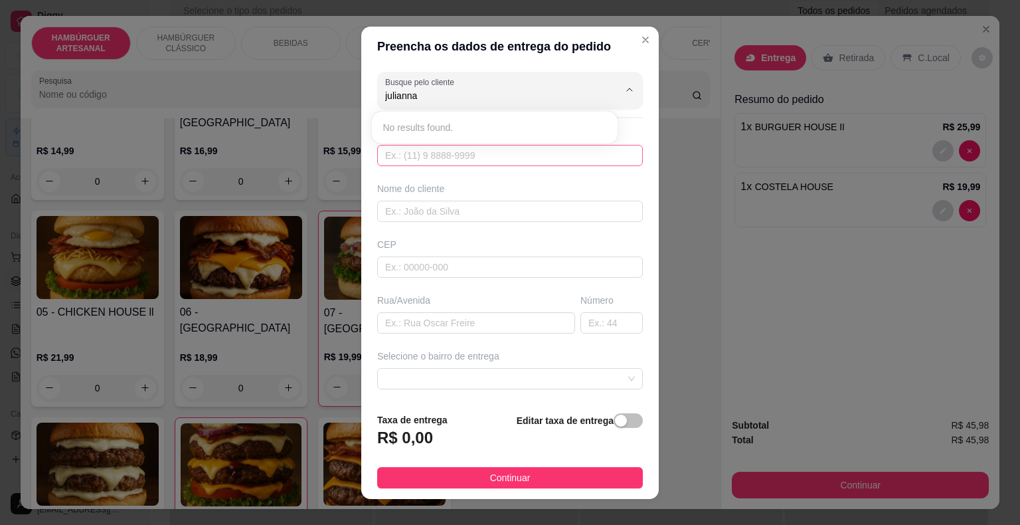
click at [565, 158] on input "text" at bounding box center [510, 155] width 266 height 21
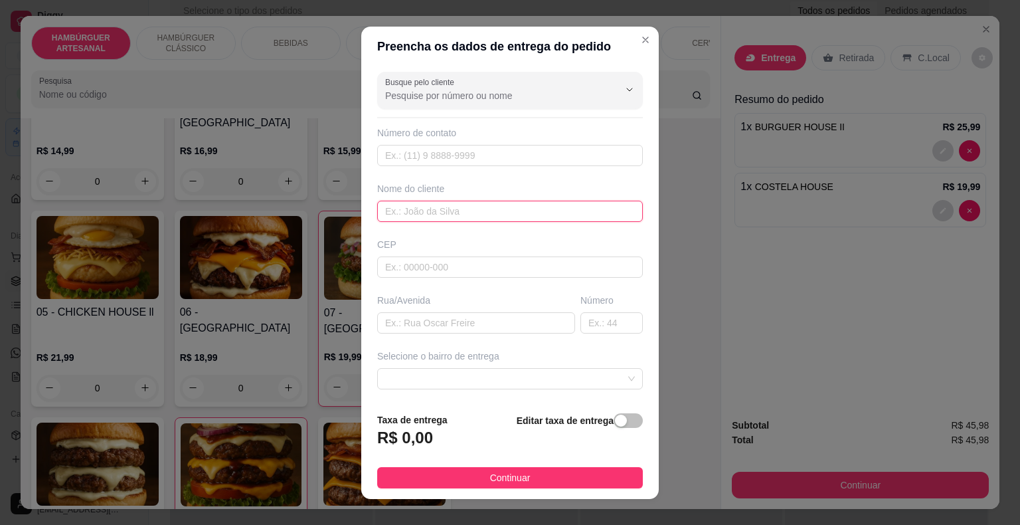
click at [527, 214] on input "text" at bounding box center [510, 211] width 266 height 21
type input "julianna renno"
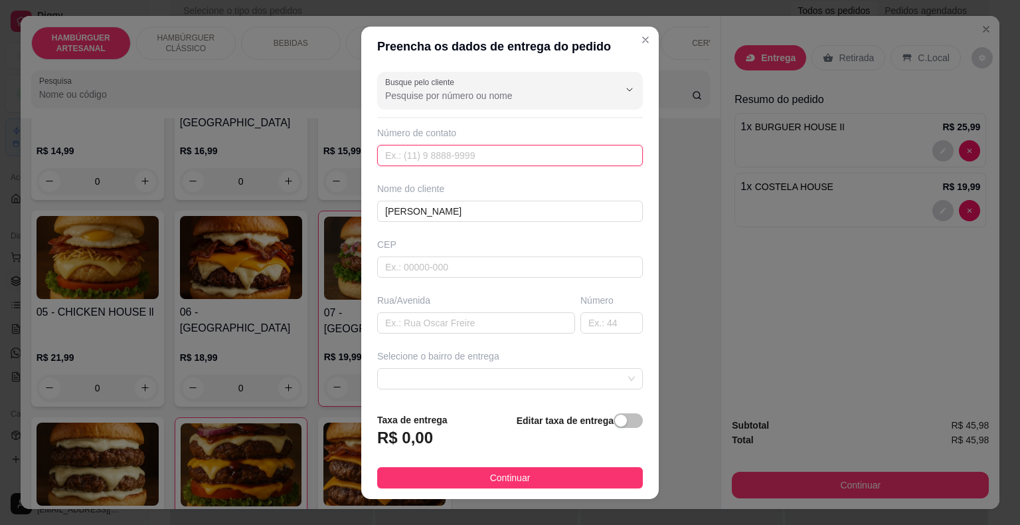
click at [416, 158] on input "text" at bounding box center [510, 155] width 266 height 21
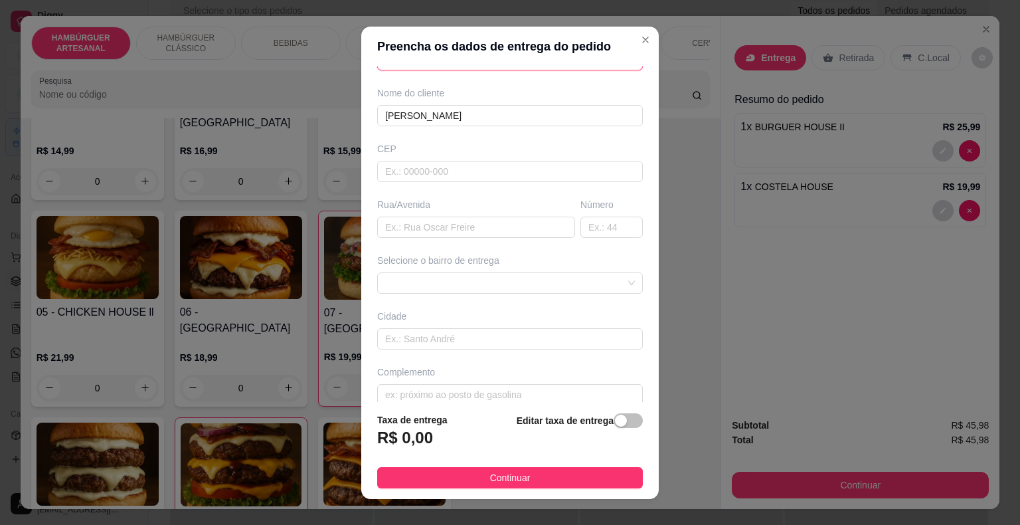
scroll to position [110, 0]
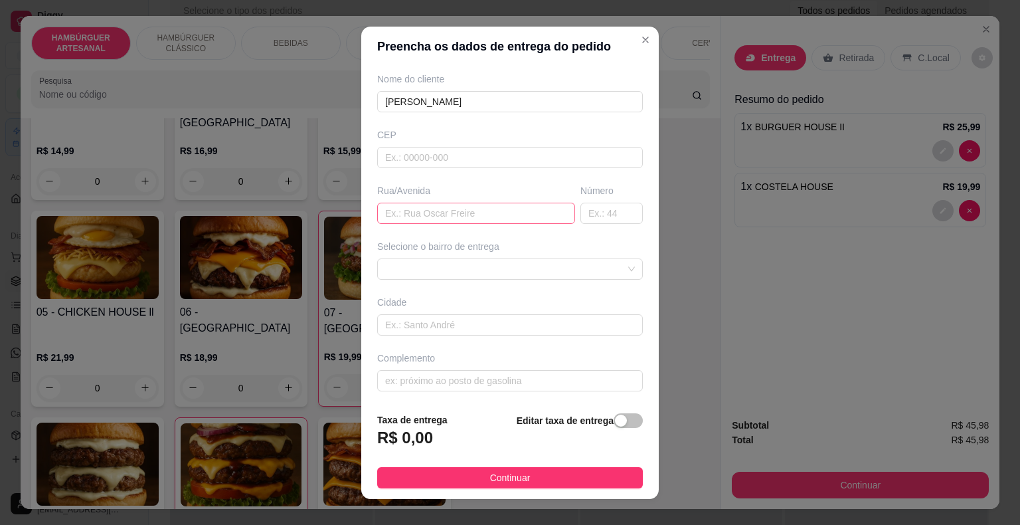
type input "(89) 9973-7645"
click at [478, 213] on input "text" at bounding box center [476, 213] width 198 height 21
click at [497, 262] on span at bounding box center [510, 269] width 250 height 20
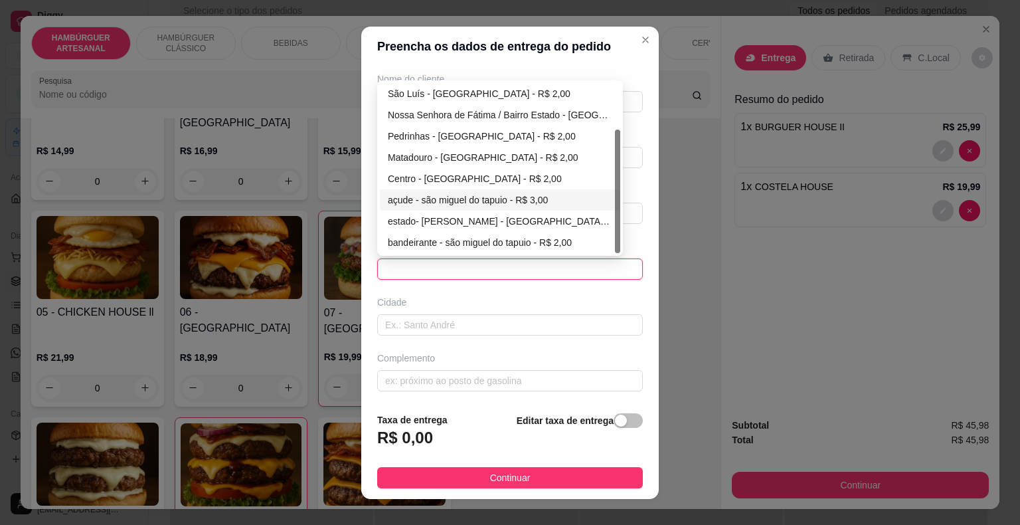
click at [473, 197] on div "açude - são miguel do tapuio - R$ 3,00" at bounding box center [500, 200] width 225 height 15
type input "são miguel do tapuio"
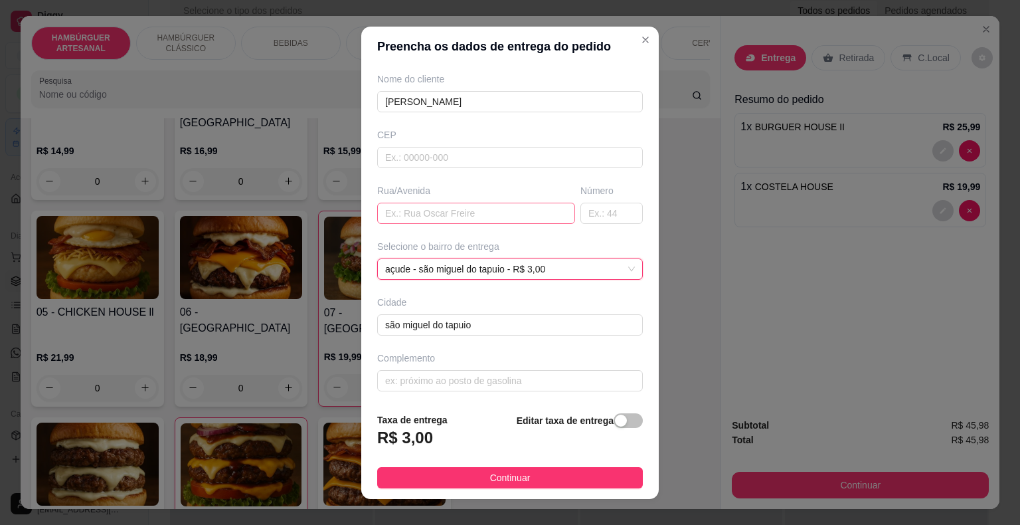
scroll to position [16, 0]
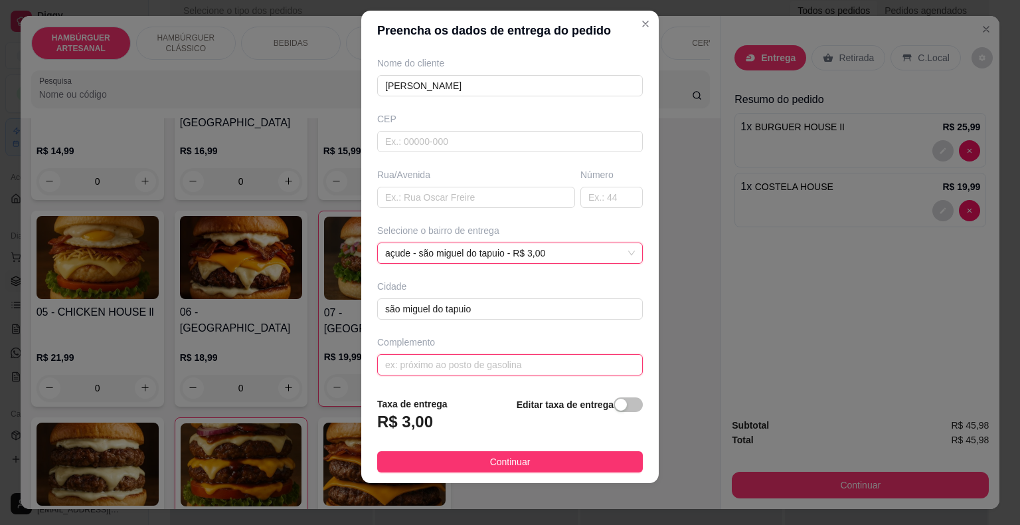
click at [474, 358] on input "text" at bounding box center [510, 364] width 266 height 21
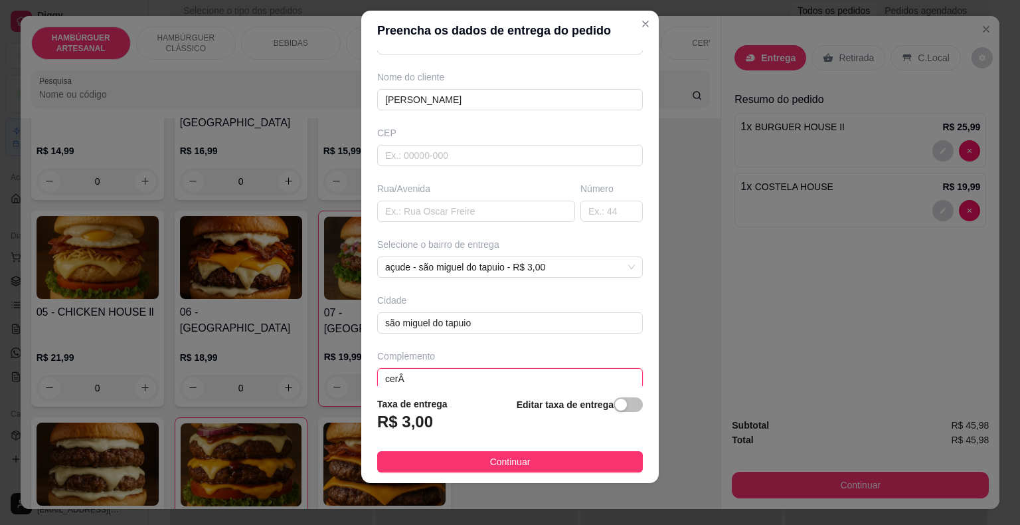
scroll to position [110, 0]
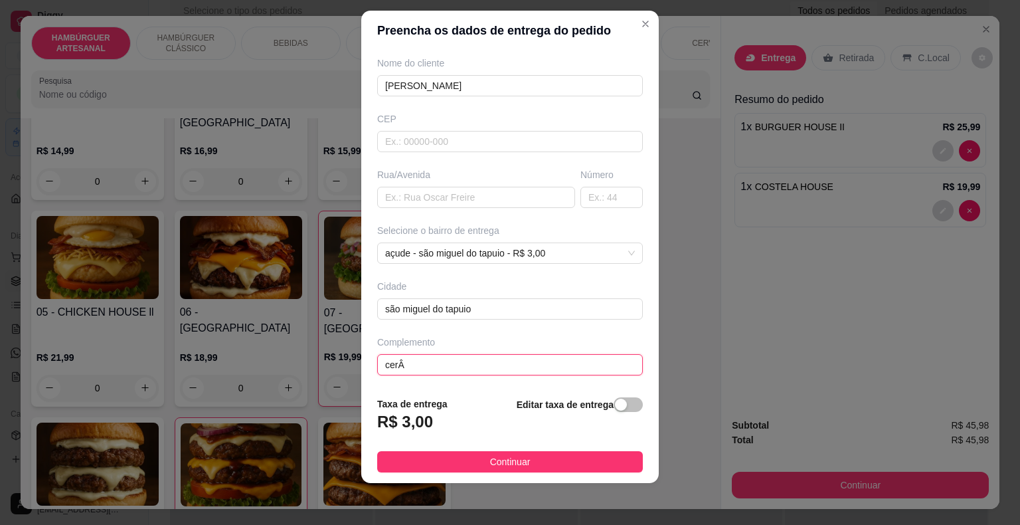
click at [393, 365] on input "cerÂ" at bounding box center [510, 364] width 266 height 21
click at [428, 367] on input "CERÂ" at bounding box center [510, 364] width 266 height 21
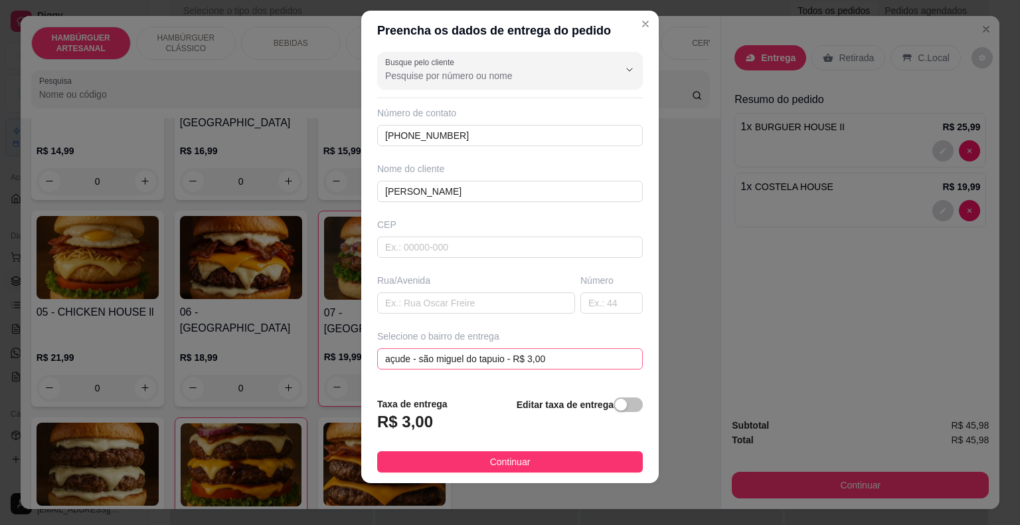
scroll to position [0, 0]
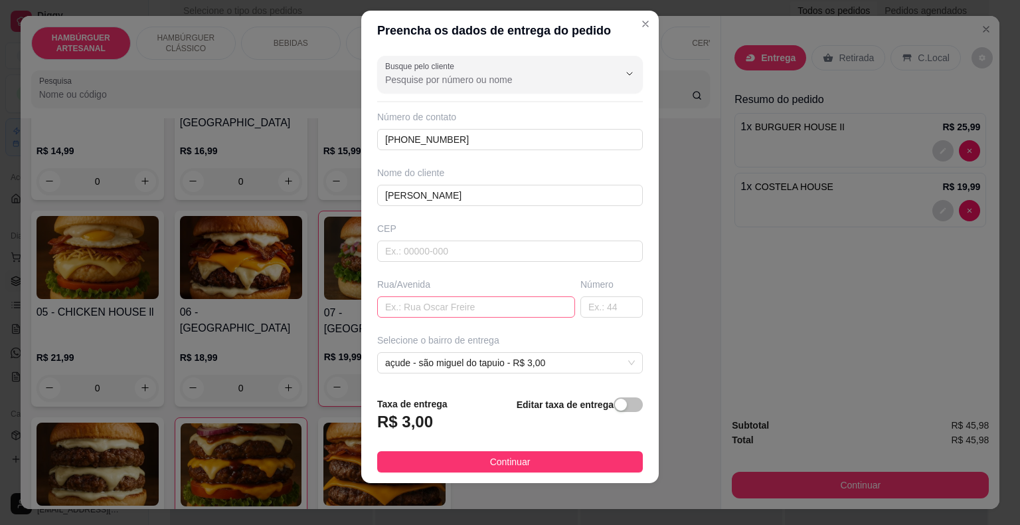
type input "CERÂMICA BOMFIM"
click at [486, 300] on input "text" at bounding box center [476, 306] width 198 height 21
click at [574, 364] on span "açude - são miguel do tapuio - R$ 3,00" at bounding box center [510, 363] width 250 height 20
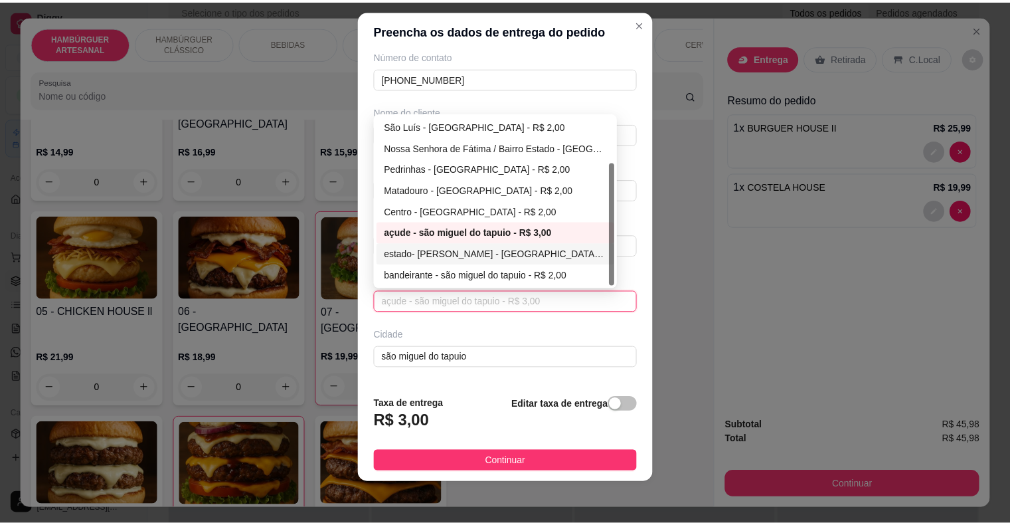
scroll to position [110, 0]
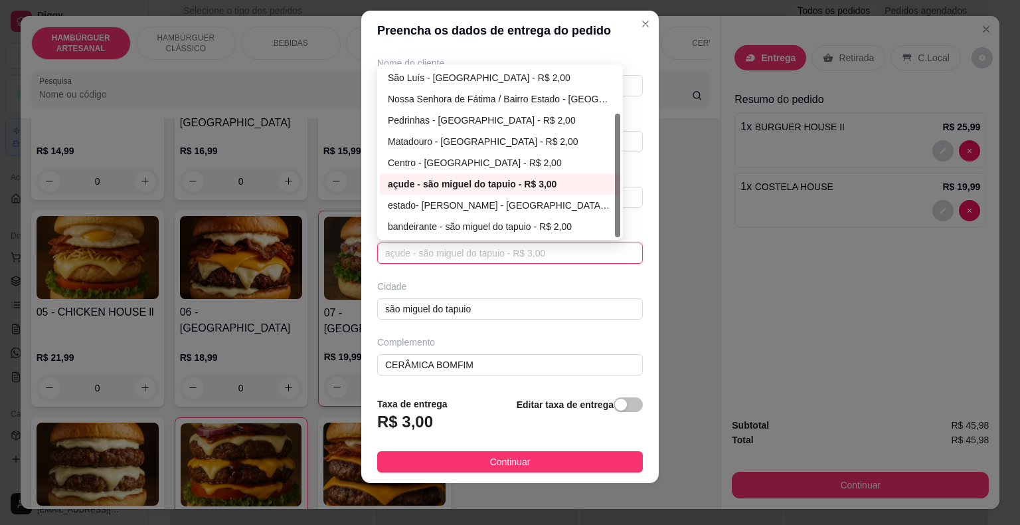
click at [546, 177] on div "açude - são miguel do tapuio - R$ 3,00" at bounding box center [500, 184] width 225 height 15
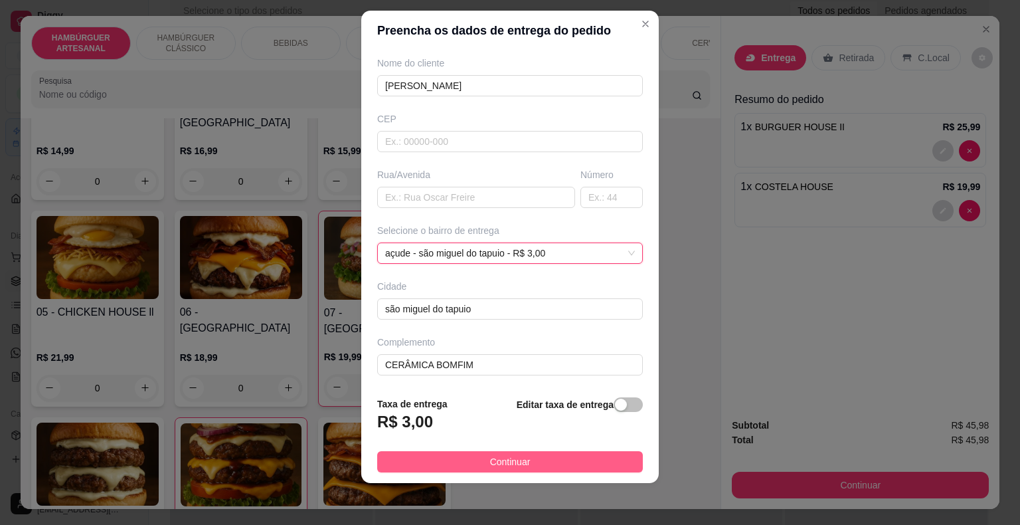
click at [514, 456] on span "Continuar" at bounding box center [510, 461] width 41 height 15
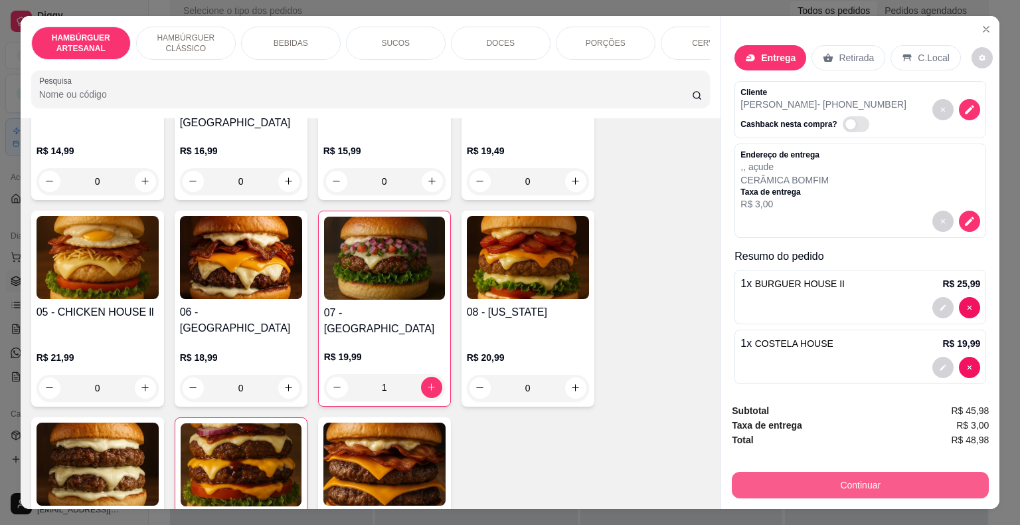
click at [816, 488] on button "Continuar" at bounding box center [860, 485] width 257 height 27
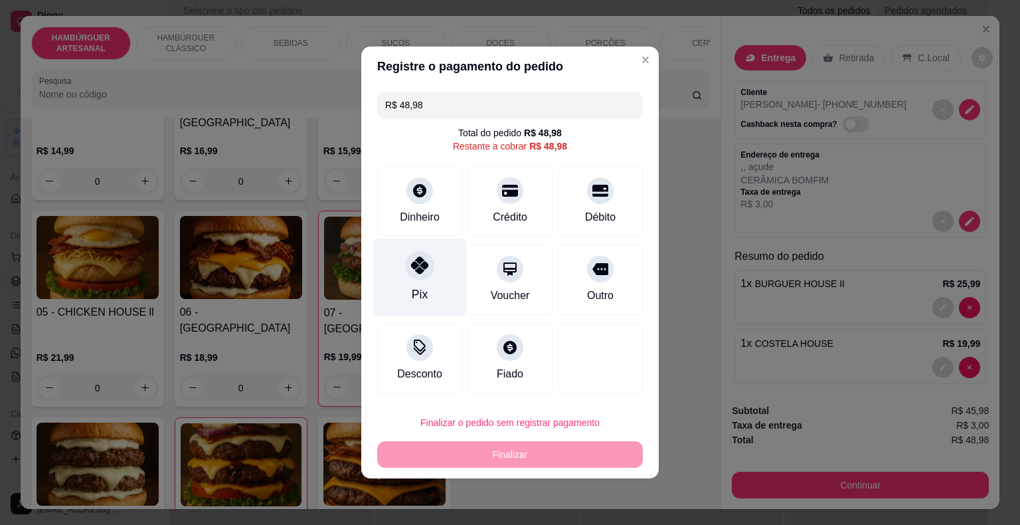
click at [416, 282] on div "Pix" at bounding box center [420, 278] width 94 height 78
type input "R$ 0,00"
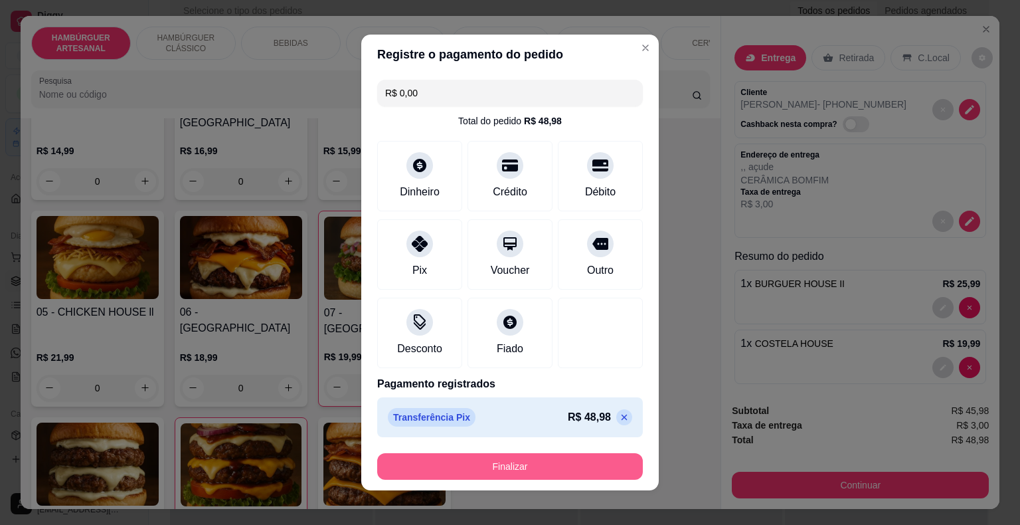
click at [447, 460] on button "Finalizar" at bounding box center [510, 466] width 266 height 27
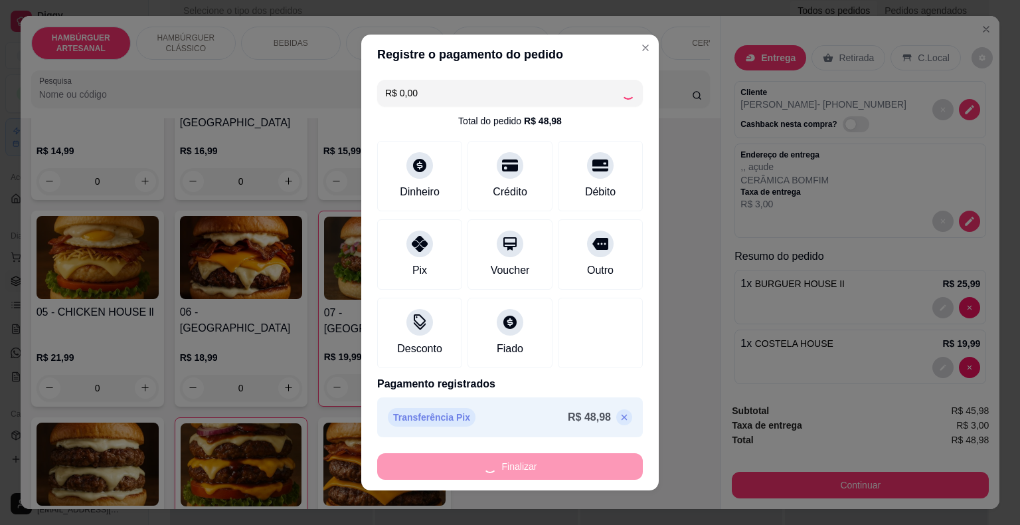
type input "0"
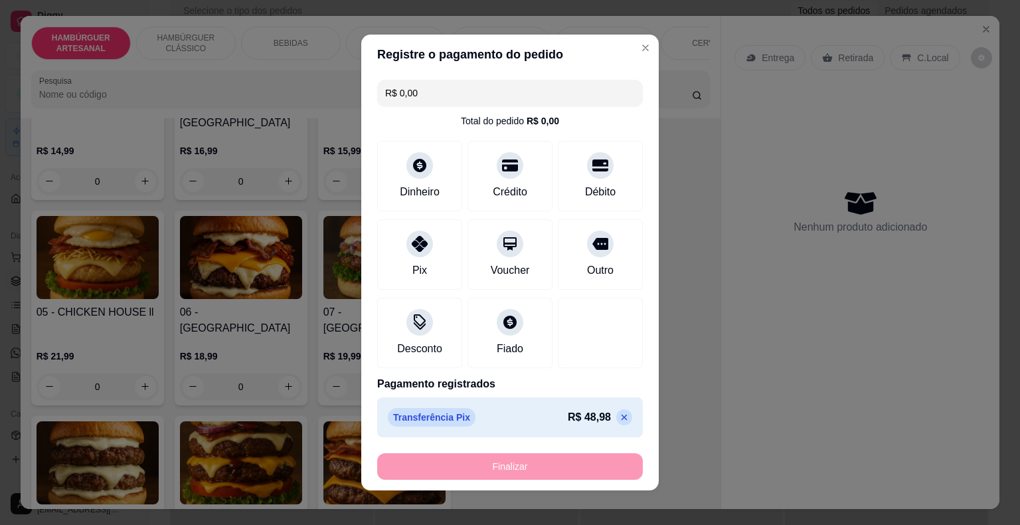
type input "-R$ 48,98"
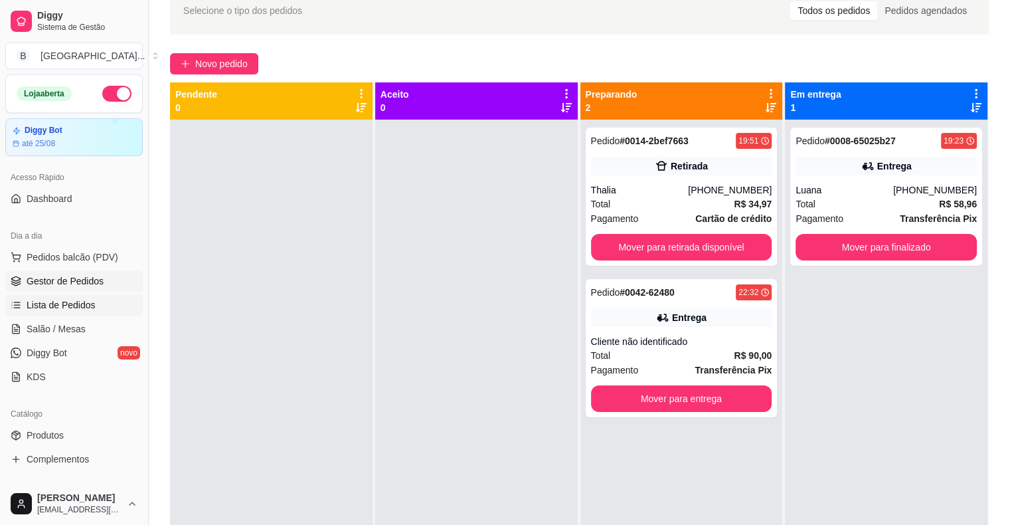
click at [31, 298] on span "Lista de Pedidos" at bounding box center [61, 304] width 69 height 13
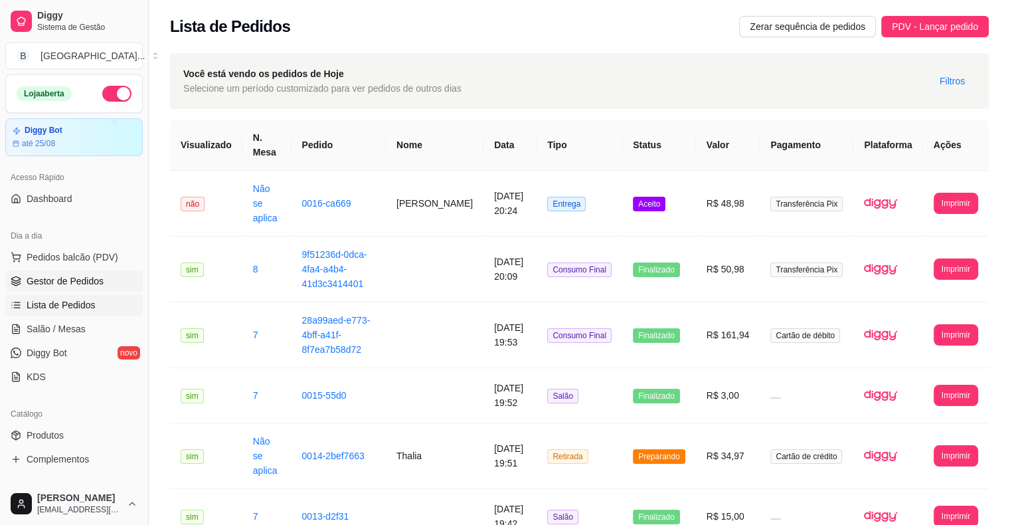
click at [96, 278] on span "Gestor de Pedidos" at bounding box center [65, 280] width 77 height 13
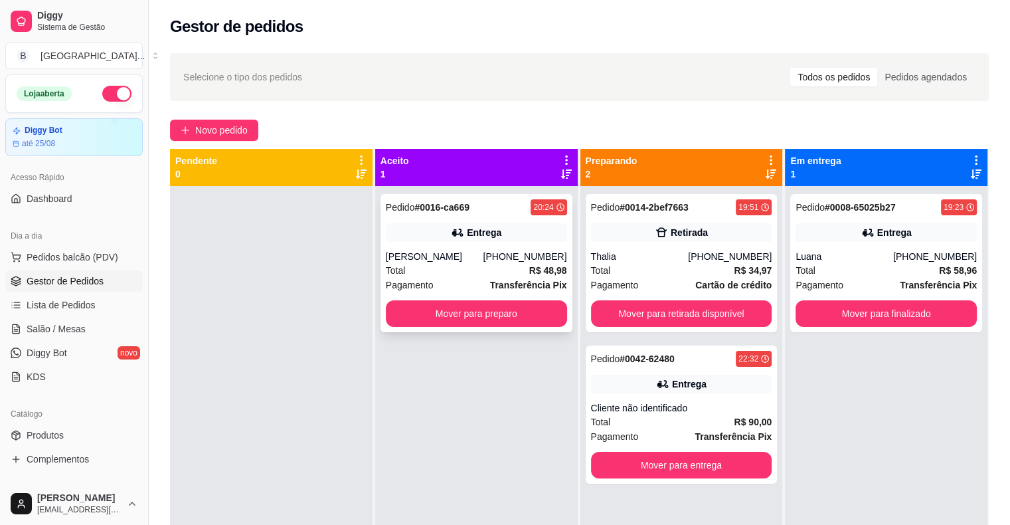
click at [409, 246] on div "Pedido # 0016-ca669 20:24 Entrega julianna renno (89) 9973-7645 Total R$ 48,98 …" at bounding box center [477, 263] width 192 height 138
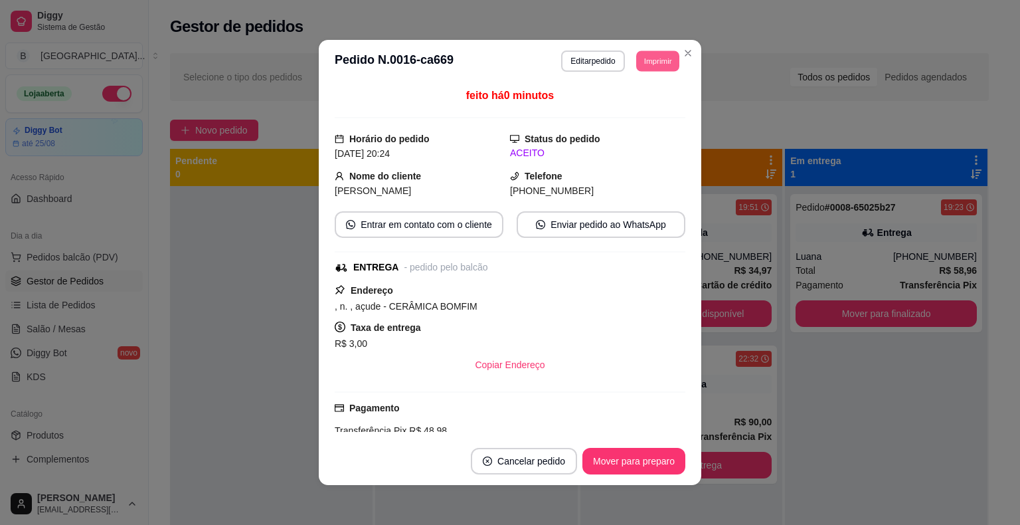
click at [640, 70] on button "Imprimir" at bounding box center [657, 60] width 43 height 21
click at [632, 108] on button "IMPRESSORA" at bounding box center [628, 107] width 96 height 21
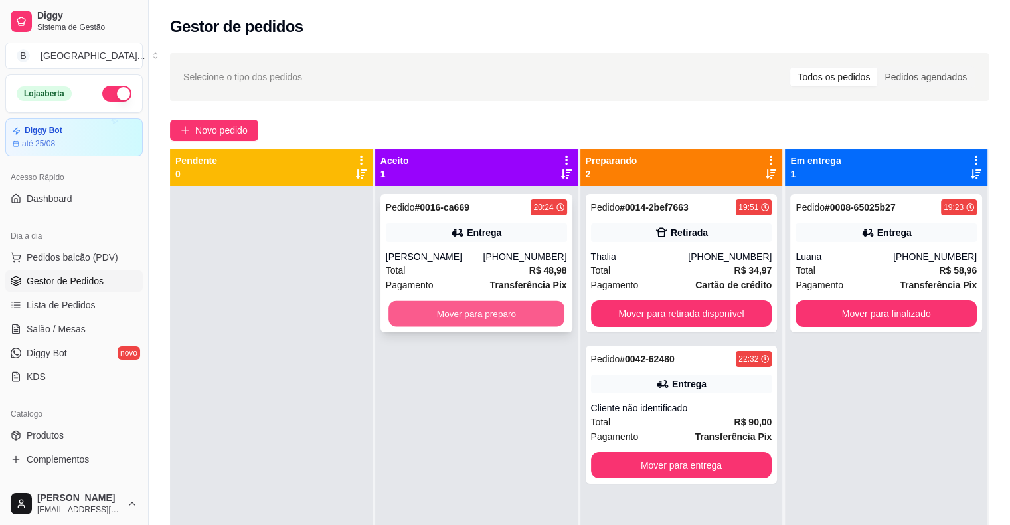
click at [513, 312] on button "Mover para preparo" at bounding box center [477, 314] width 176 height 26
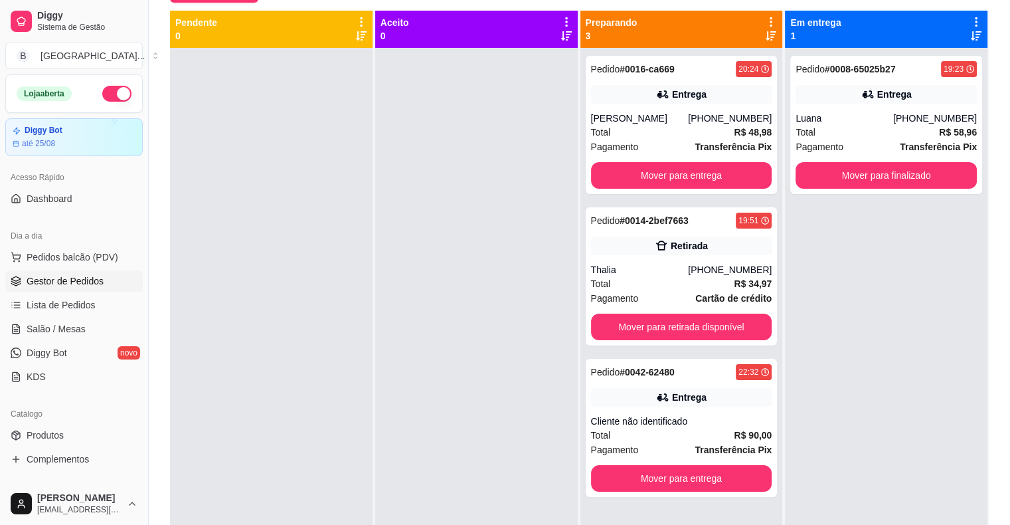
scroll to position [202, 0]
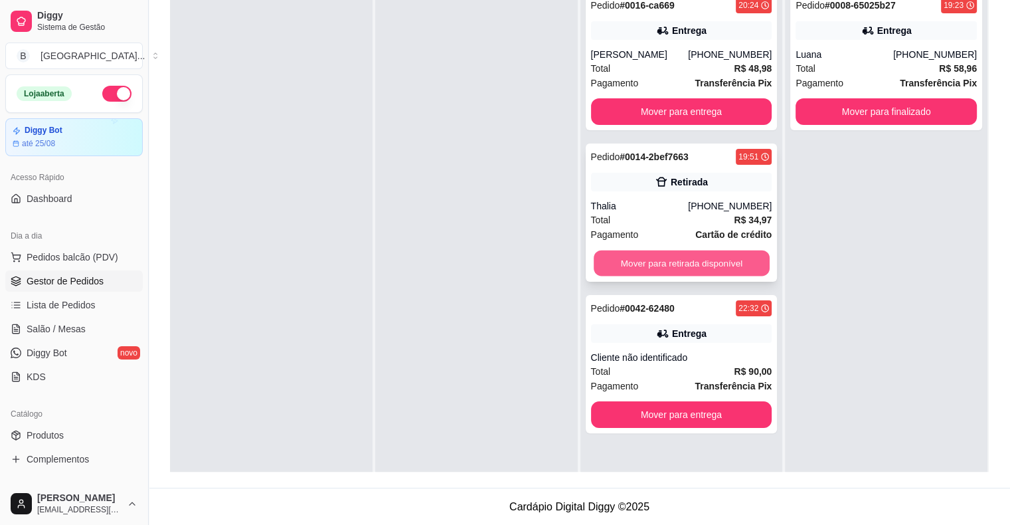
click at [676, 264] on button "Mover para retirada disponível" at bounding box center [682, 263] width 176 height 26
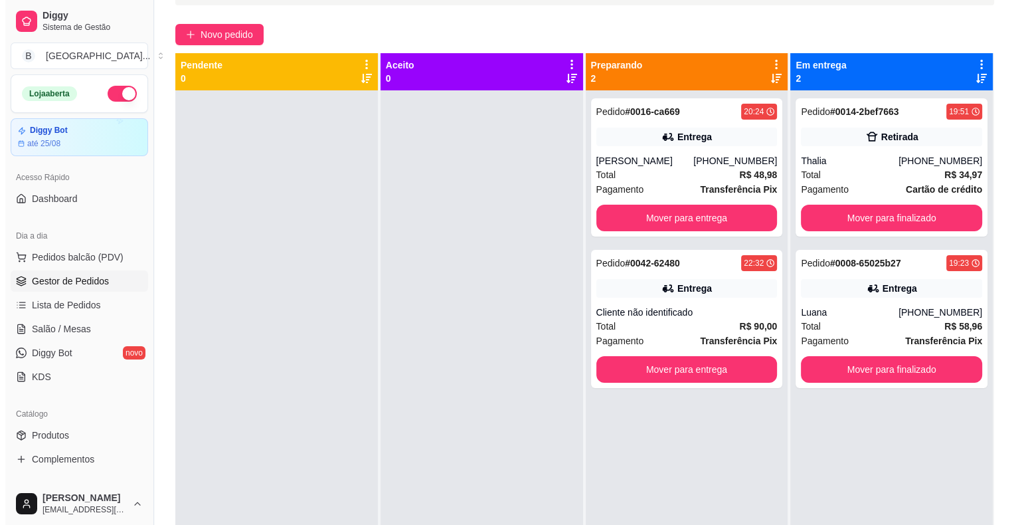
scroll to position [69, 0]
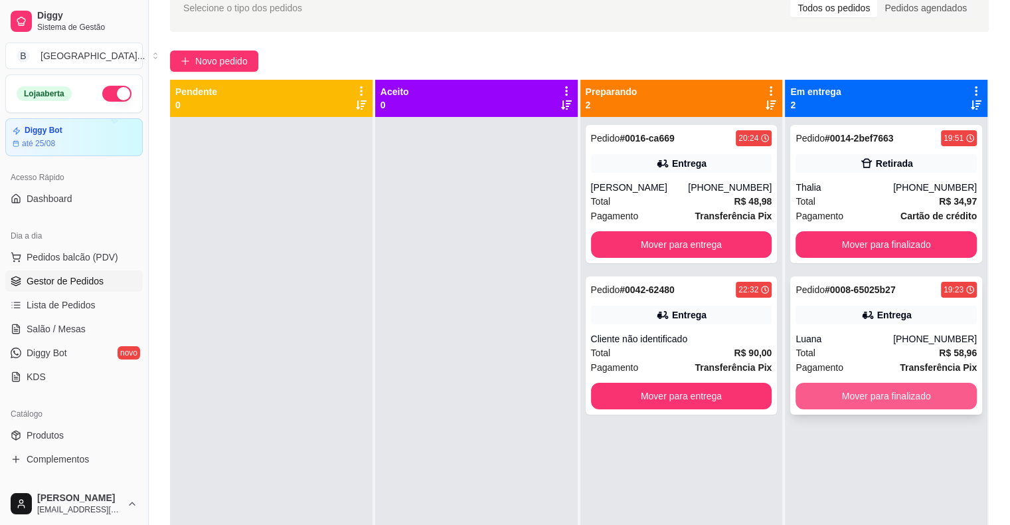
click at [881, 394] on button "Mover para finalizado" at bounding box center [886, 396] width 181 height 27
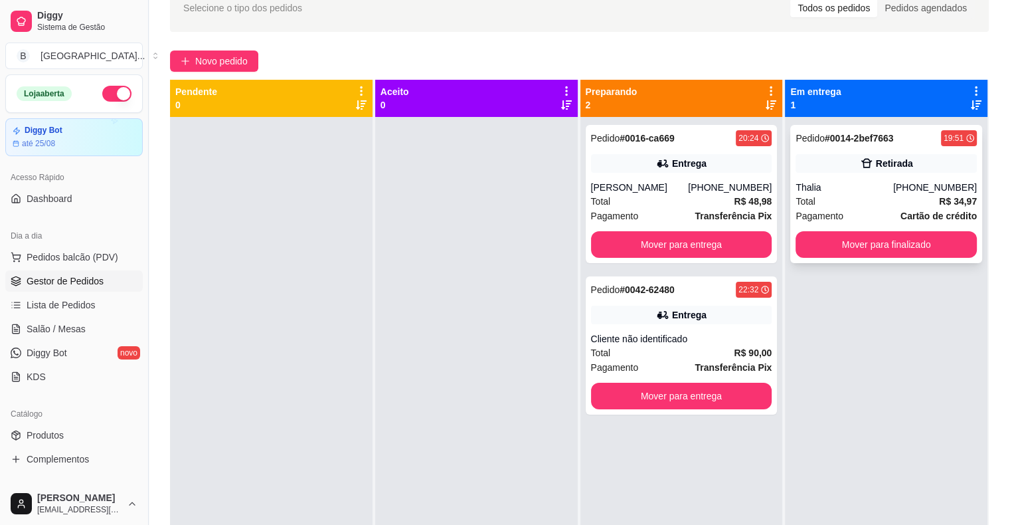
click at [814, 197] on div "Total R$ 34,97" at bounding box center [886, 201] width 181 height 15
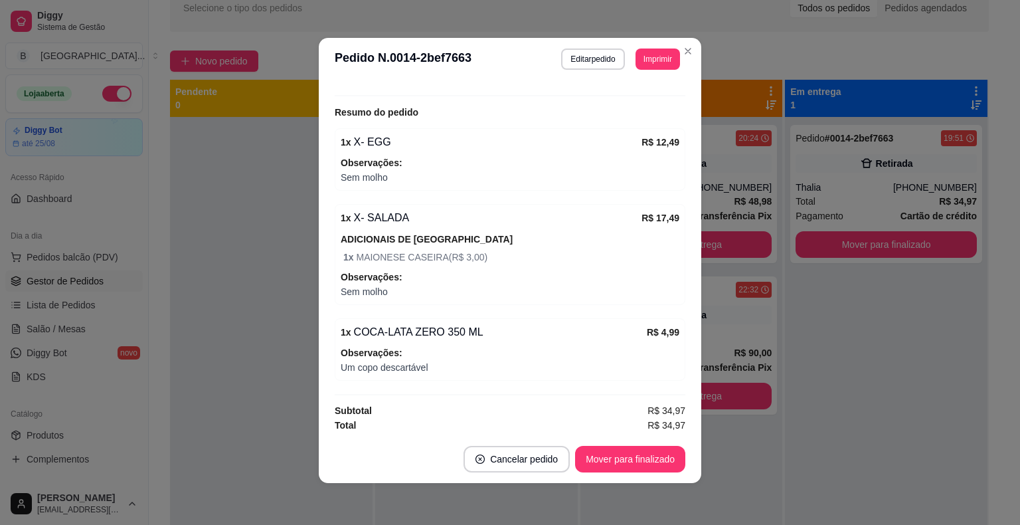
scroll to position [3, 0]
click at [593, 60] on button "Editar pedido" at bounding box center [594, 58] width 62 height 21
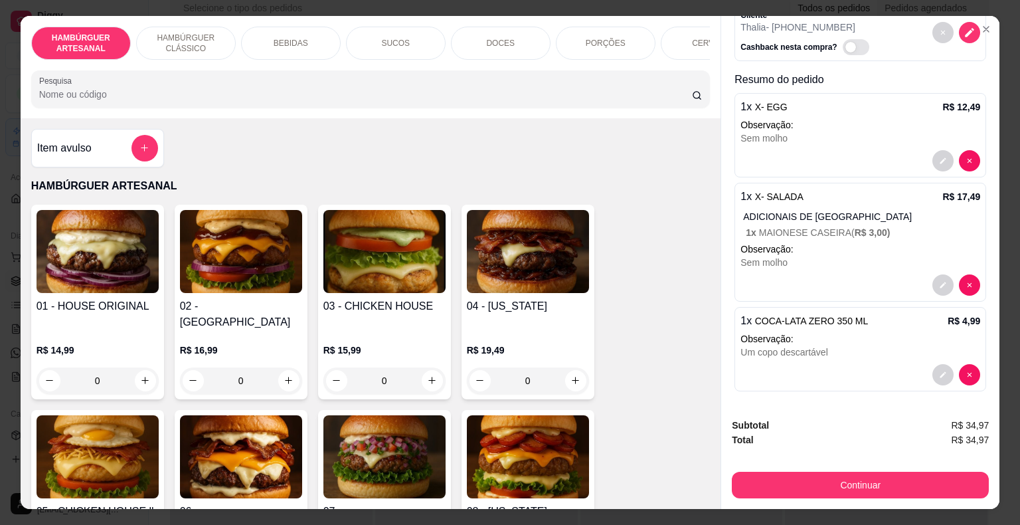
scroll to position [32, 0]
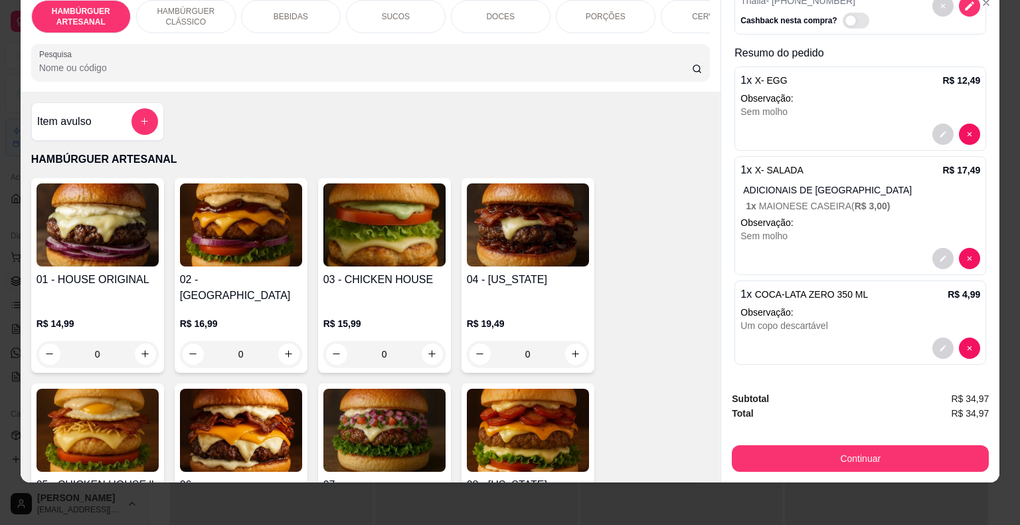
click at [816, 229] on div "Sem molho" at bounding box center [861, 235] width 240 height 13
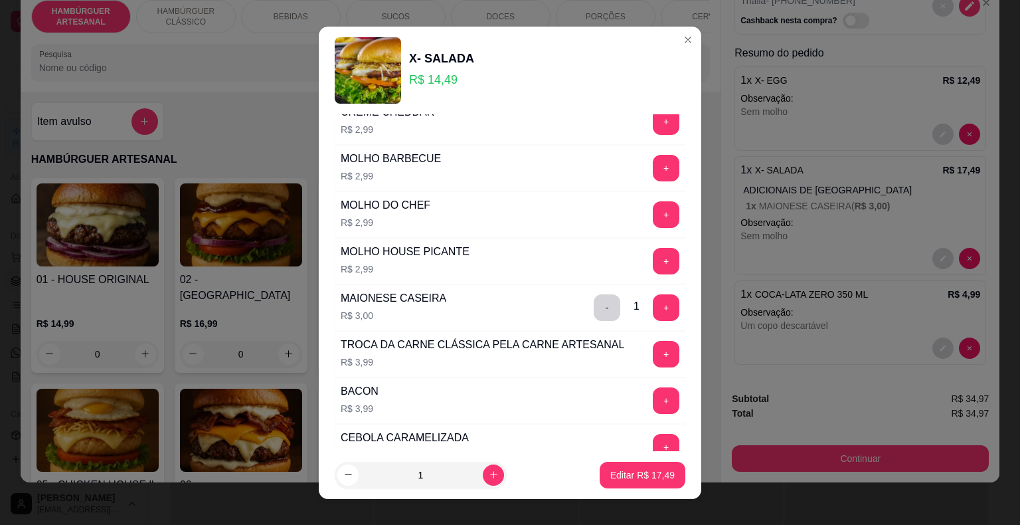
scroll to position [399, 0]
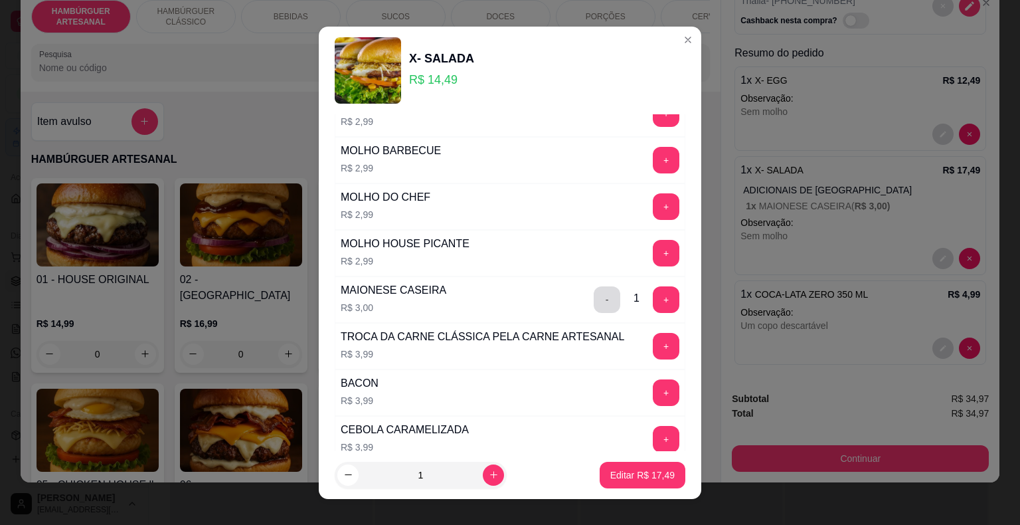
click at [594, 302] on button "-" at bounding box center [607, 299] width 27 height 27
click at [652, 474] on p "Editar R$ 14,49" at bounding box center [643, 474] width 64 height 13
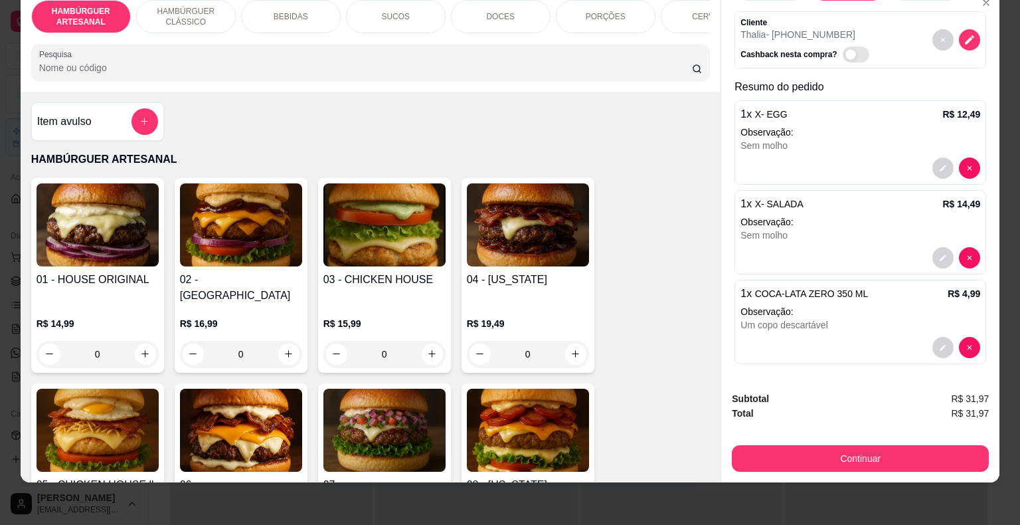
scroll to position [43, 0]
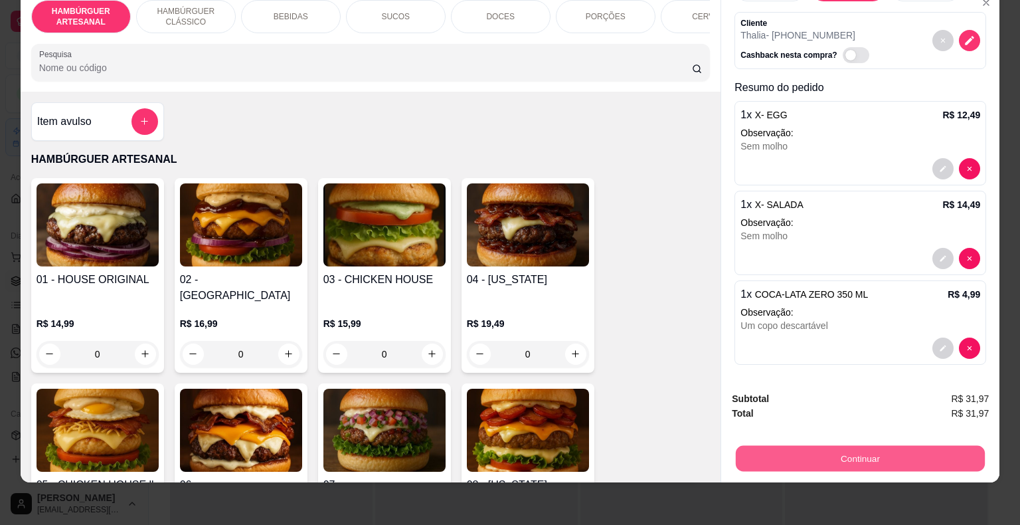
click at [809, 446] on button "Continuar" at bounding box center [860, 459] width 249 height 26
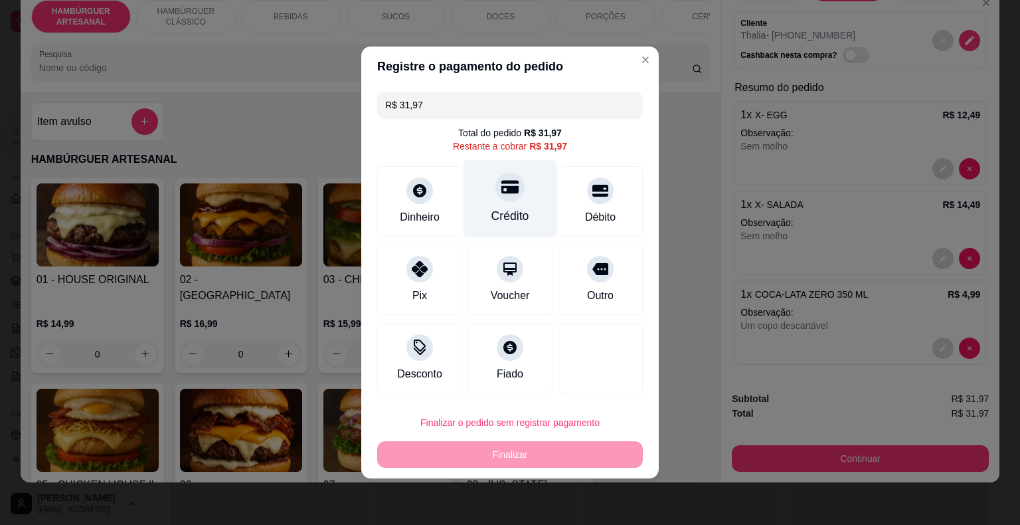
click at [498, 207] on div "Crédito" at bounding box center [511, 199] width 94 height 78
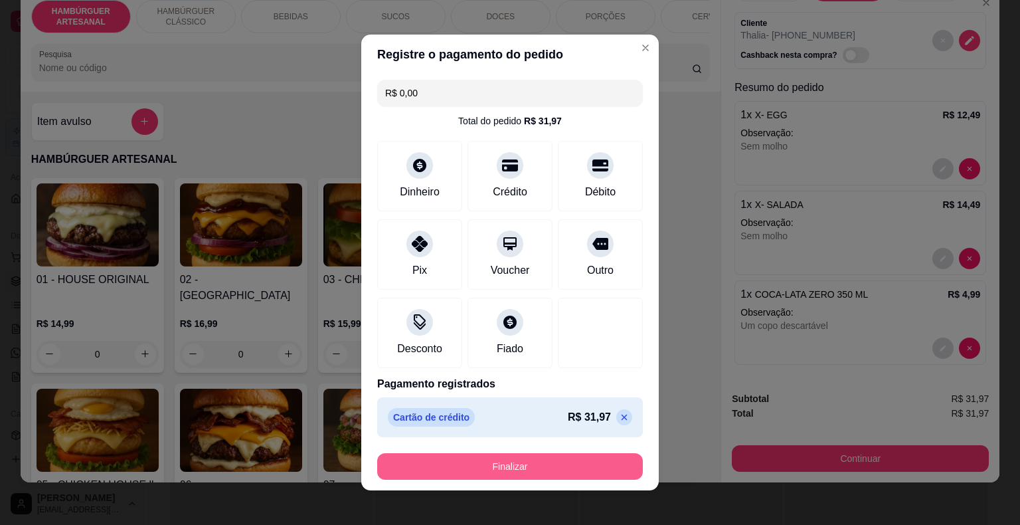
click at [489, 463] on button "Finalizar" at bounding box center [510, 466] width 266 height 27
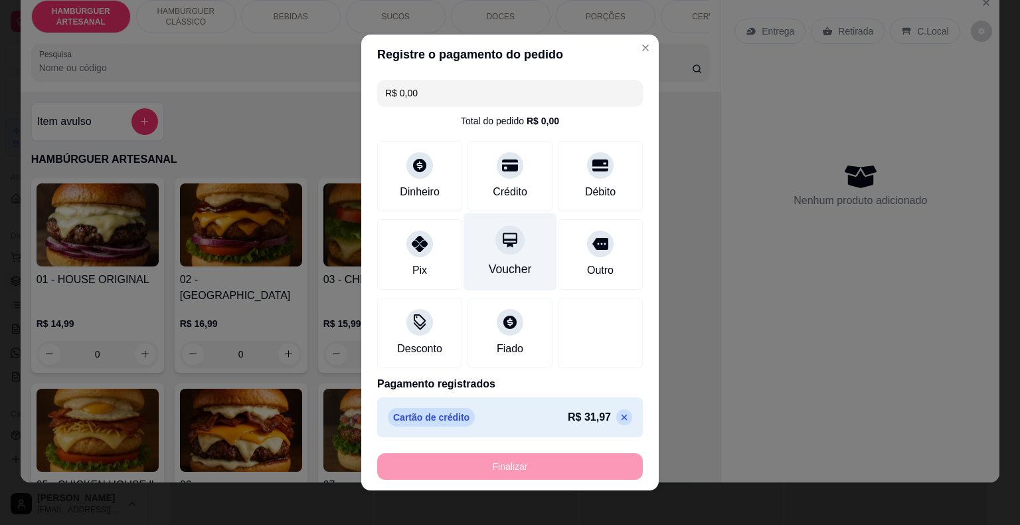
type input "-R$ 31,97"
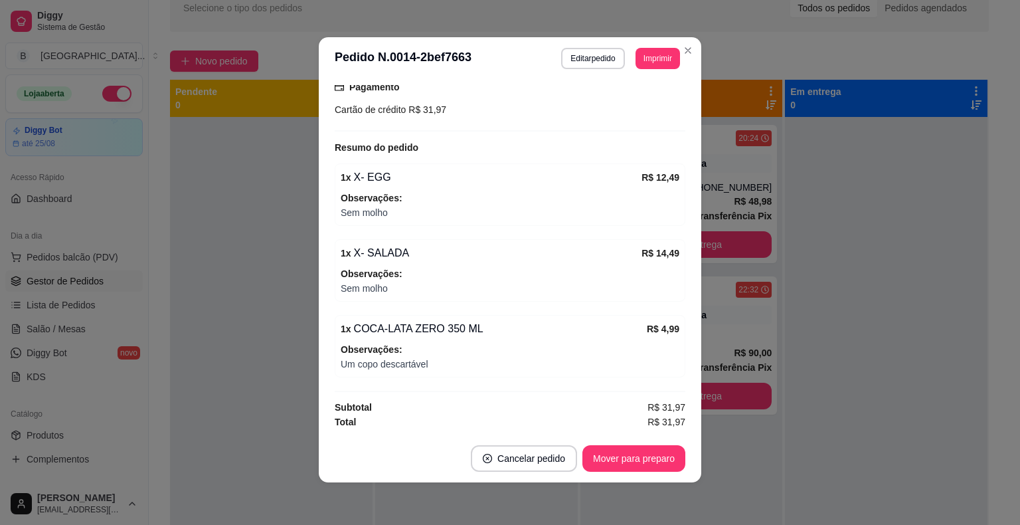
scroll to position [241, 0]
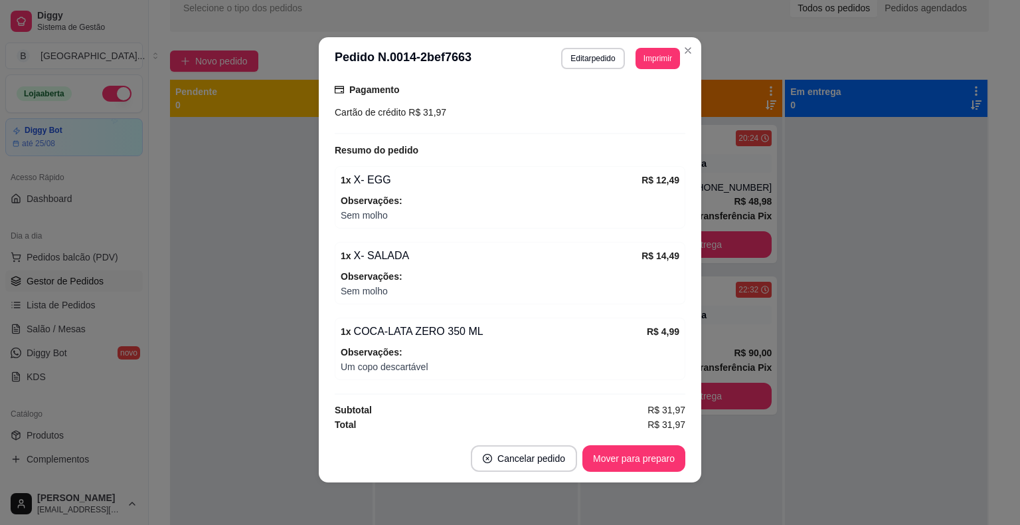
click at [612, 442] on footer "Cancelar pedido Mover para preparo" at bounding box center [510, 458] width 383 height 48
click at [613, 452] on button "Mover para preparo" at bounding box center [634, 458] width 103 height 27
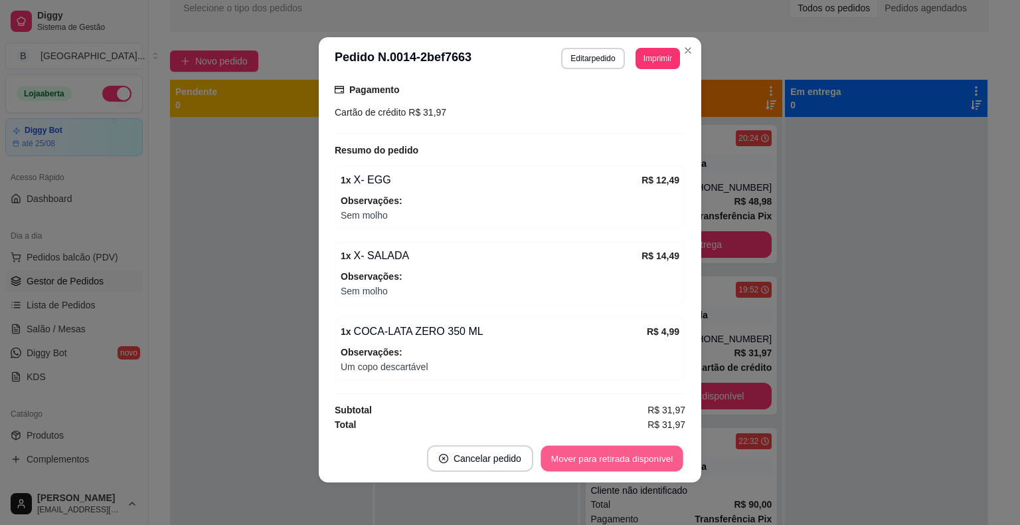
click at [613, 452] on button "Mover para retirada disponível" at bounding box center [612, 459] width 142 height 26
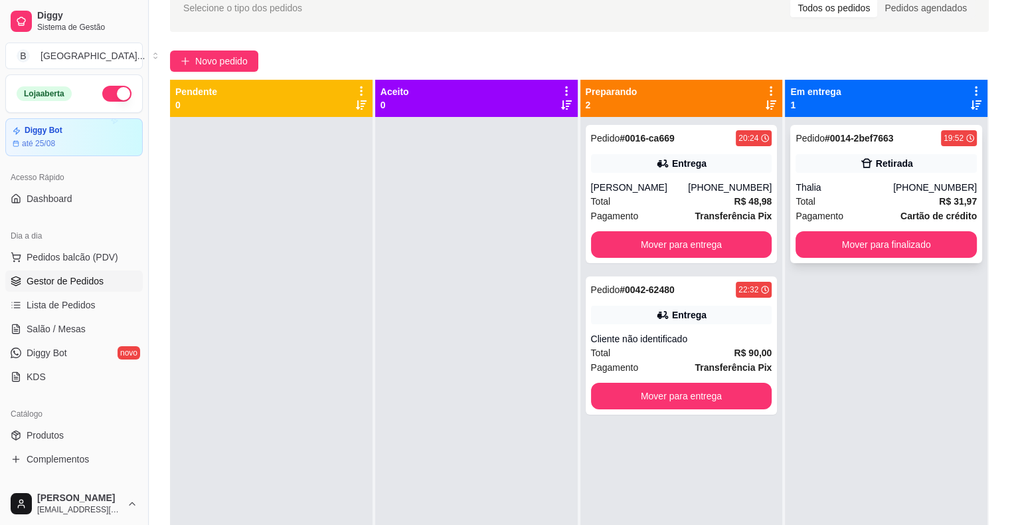
click at [850, 193] on div "Thalia" at bounding box center [845, 187] width 98 height 13
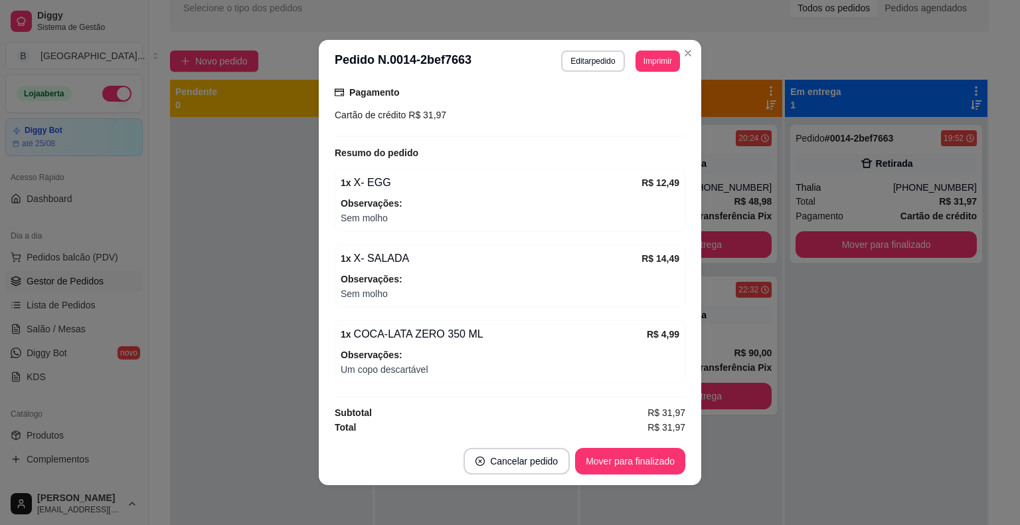
scroll to position [3, 0]
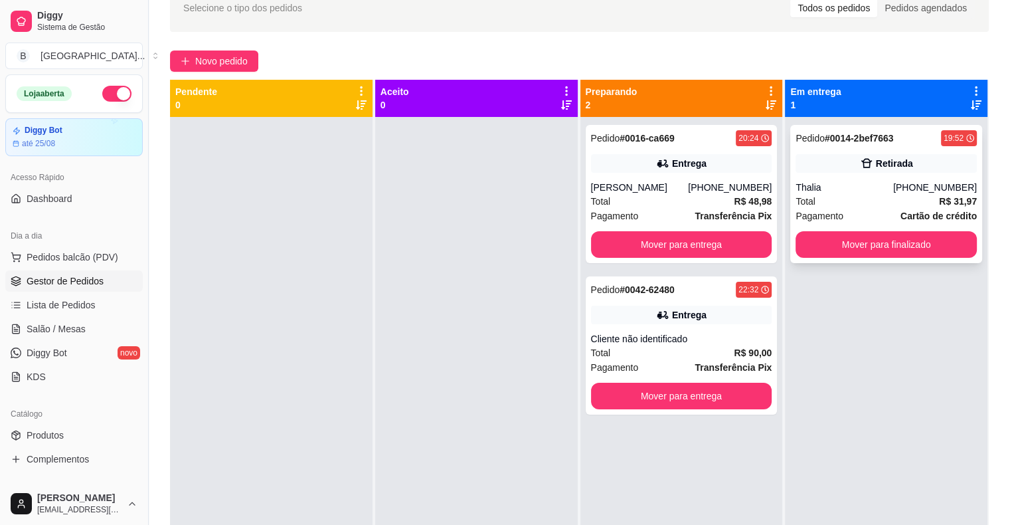
click at [838, 203] on div "Total R$ 31,97" at bounding box center [886, 201] width 181 height 15
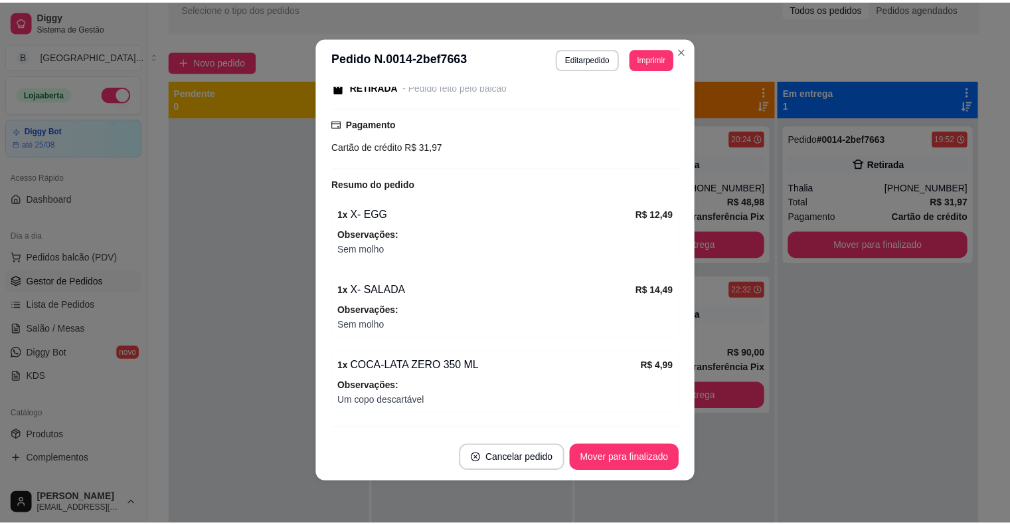
scroll to position [241, 0]
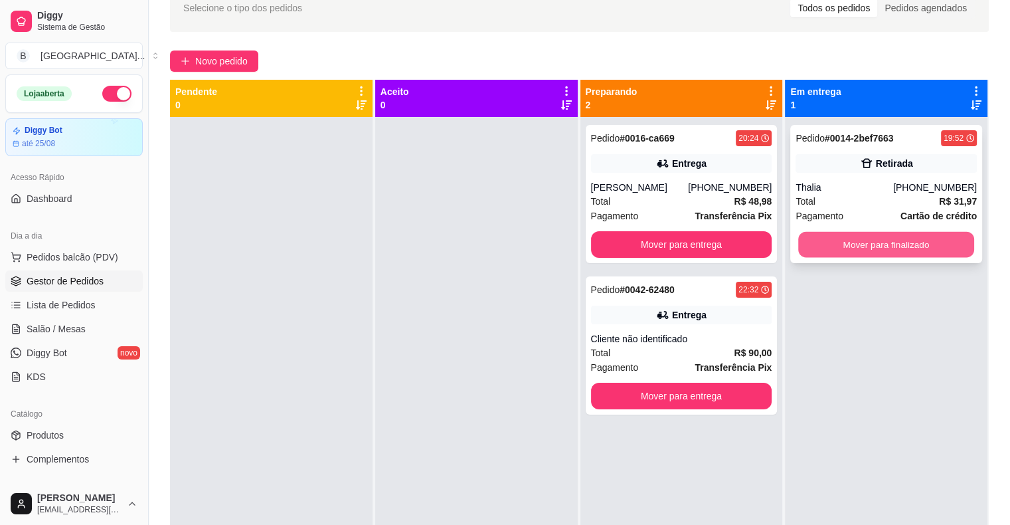
click at [943, 252] on button "Mover para finalizado" at bounding box center [887, 245] width 176 height 26
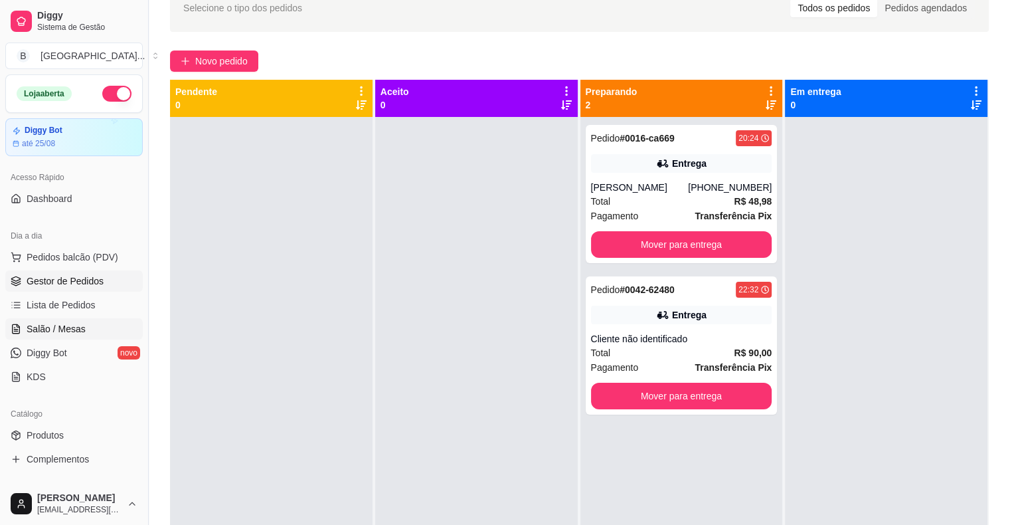
click at [29, 331] on span "Salão / Mesas" at bounding box center [56, 328] width 59 height 13
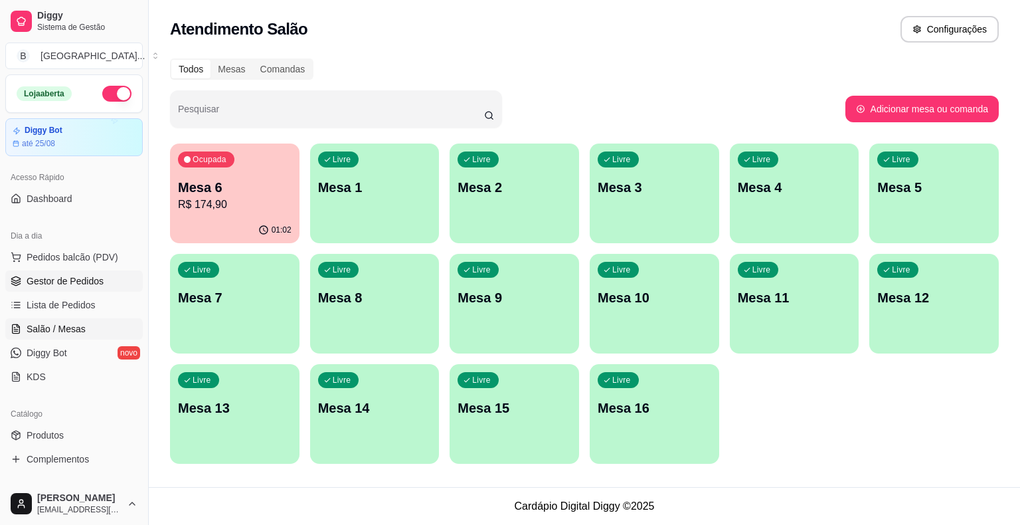
click at [74, 284] on span "Gestor de Pedidos" at bounding box center [65, 280] width 77 height 13
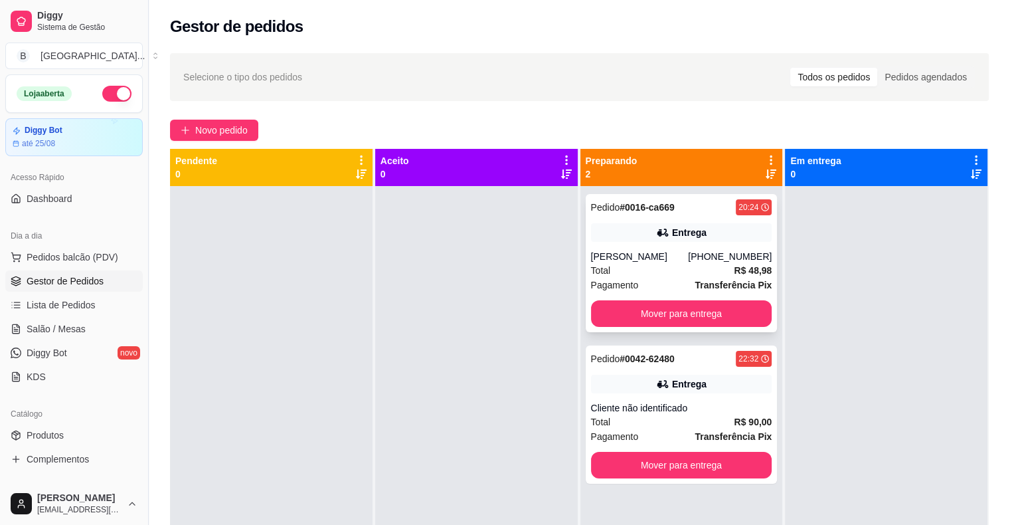
click at [632, 227] on div "Entrega" at bounding box center [681, 232] width 181 height 19
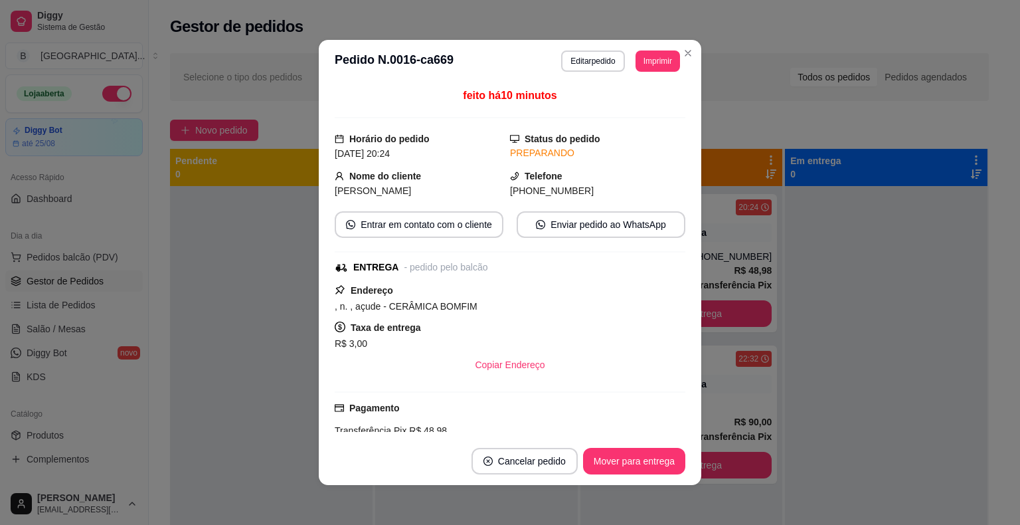
scroll to position [171, 0]
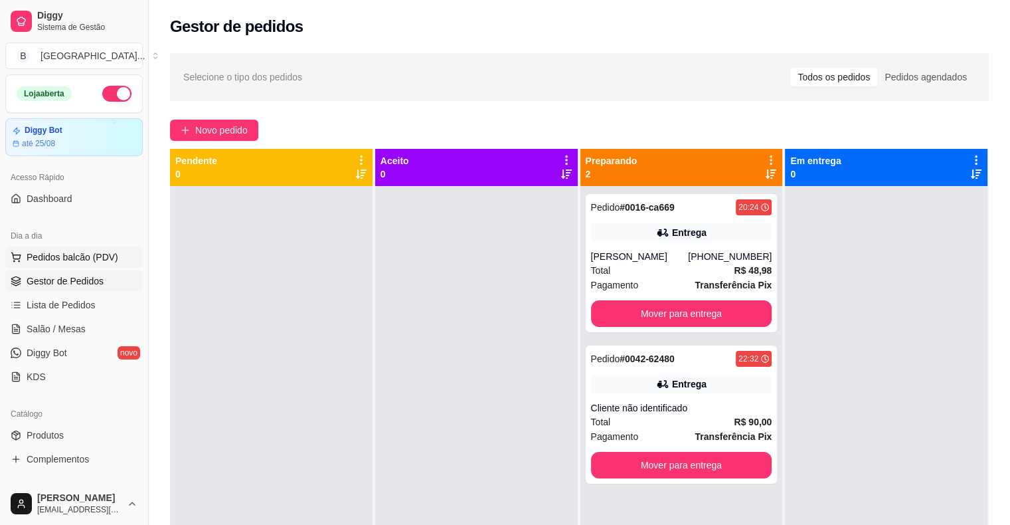
click at [110, 257] on span "Pedidos balcão (PDV)" at bounding box center [73, 256] width 92 height 13
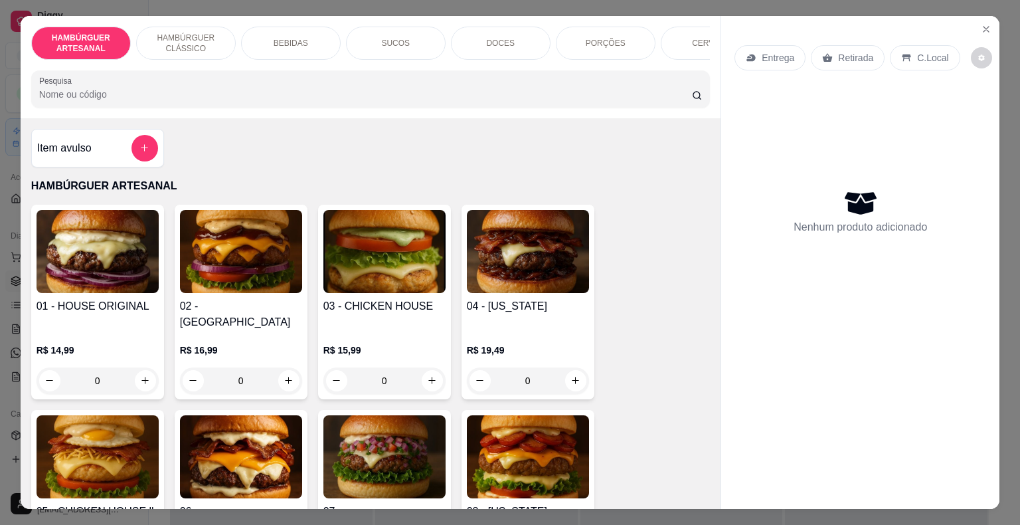
click at [100, 151] on div "Item avulso" at bounding box center [97, 148] width 121 height 27
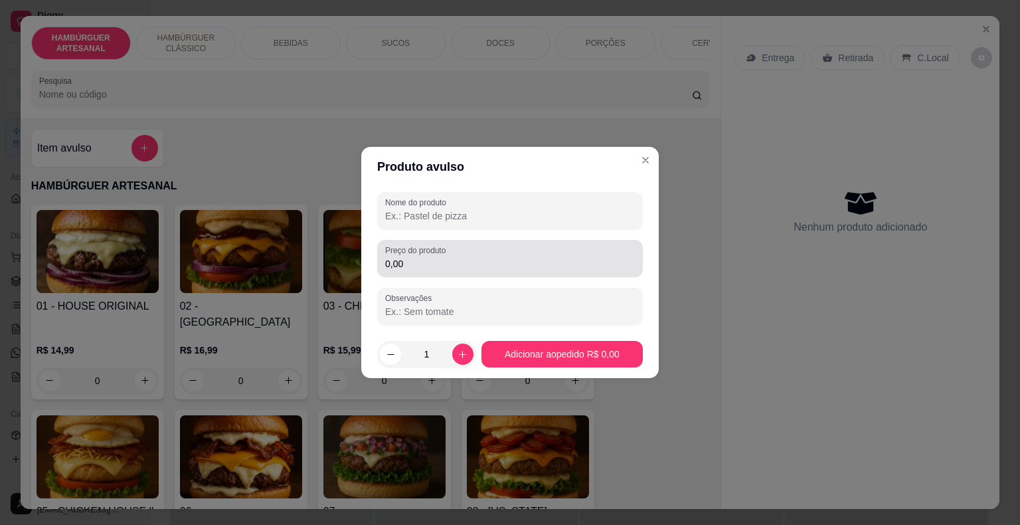
click at [409, 259] on input "0,00" at bounding box center [510, 263] width 250 height 13
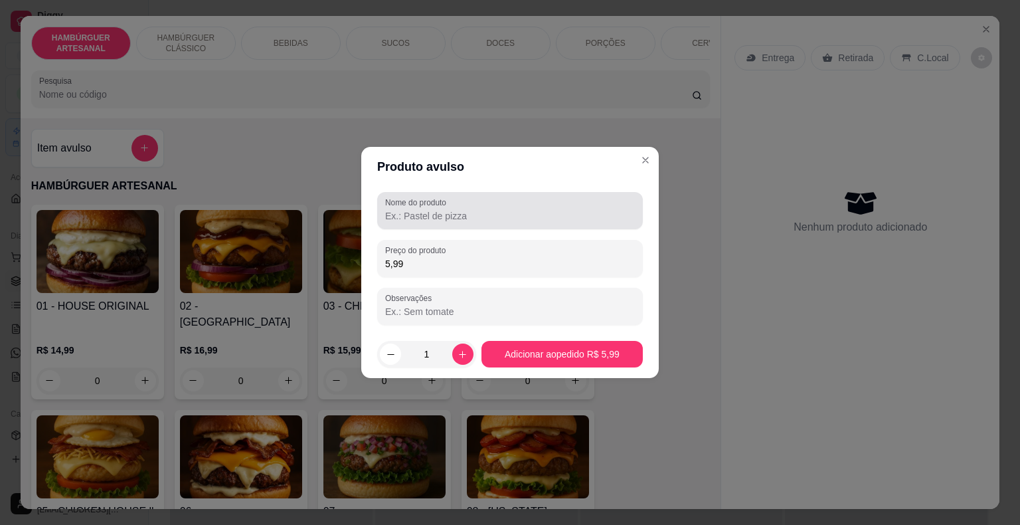
type input "5,99"
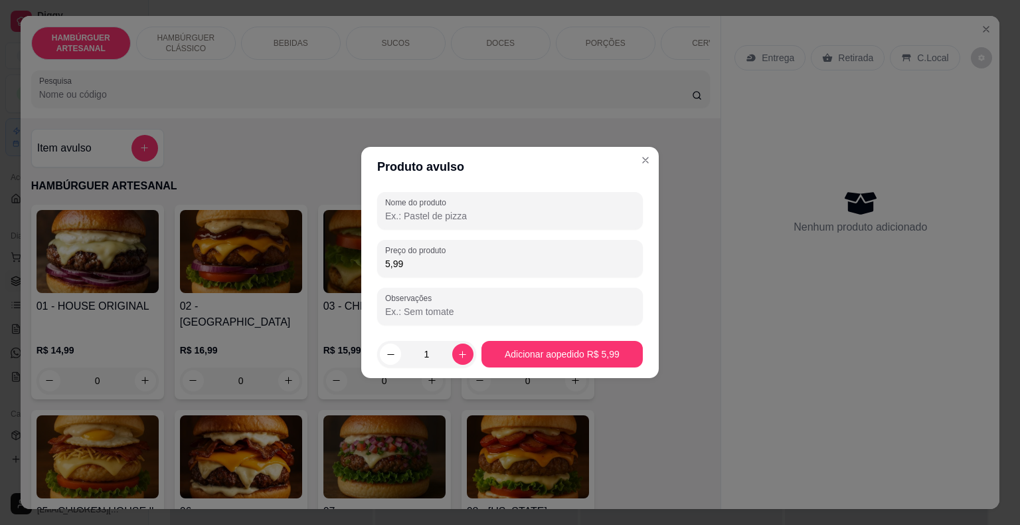
drag, startPoint x: 498, startPoint y: 231, endPoint x: 505, endPoint y: 218, distance: 14.9
click at [499, 231] on div "Nome do produto Preço do produto 5,99 Observações" at bounding box center [510, 258] width 266 height 133
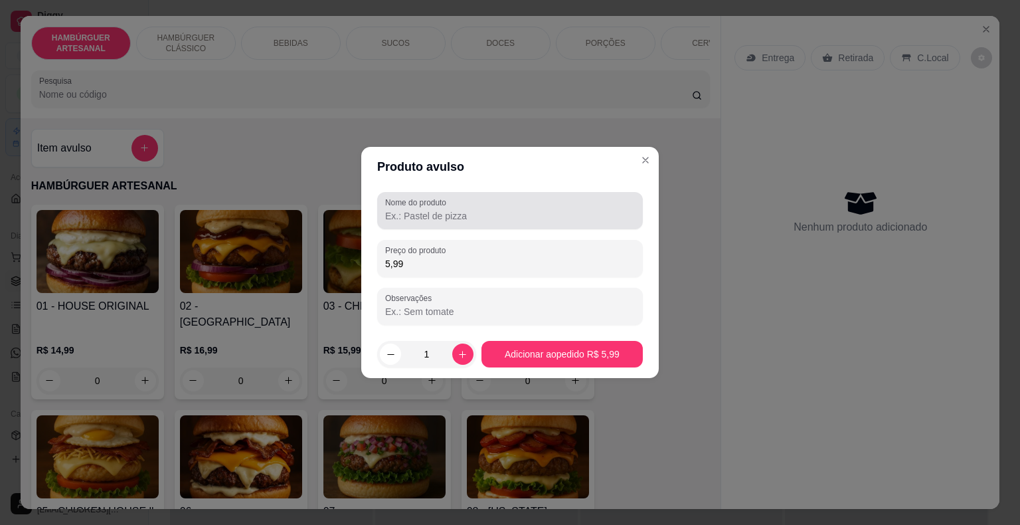
click at [505, 218] on input "Nome do produto" at bounding box center [510, 215] width 250 height 13
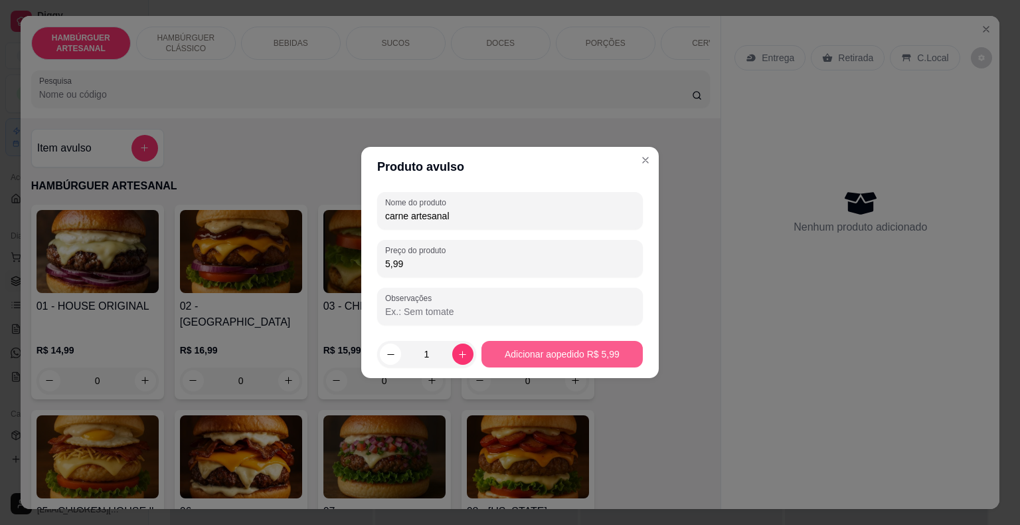
type input "carne artesanal"
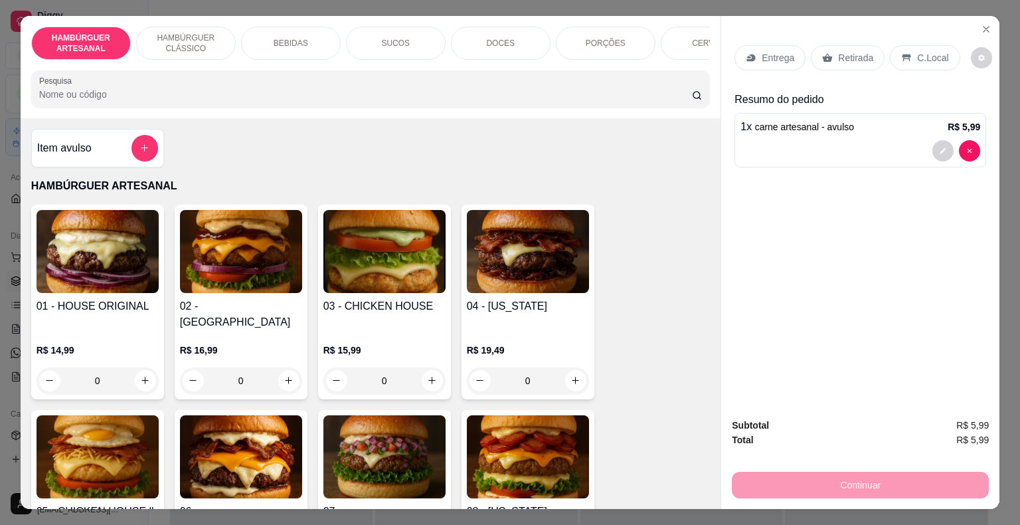
click at [90, 158] on div "Item avulso" at bounding box center [97, 148] width 121 height 27
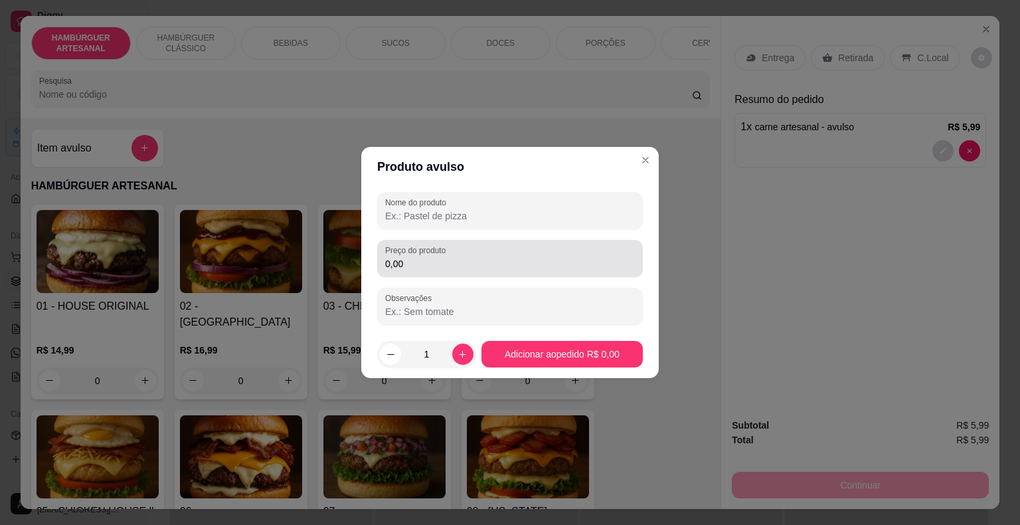
click at [601, 254] on div "0,00" at bounding box center [510, 258] width 250 height 27
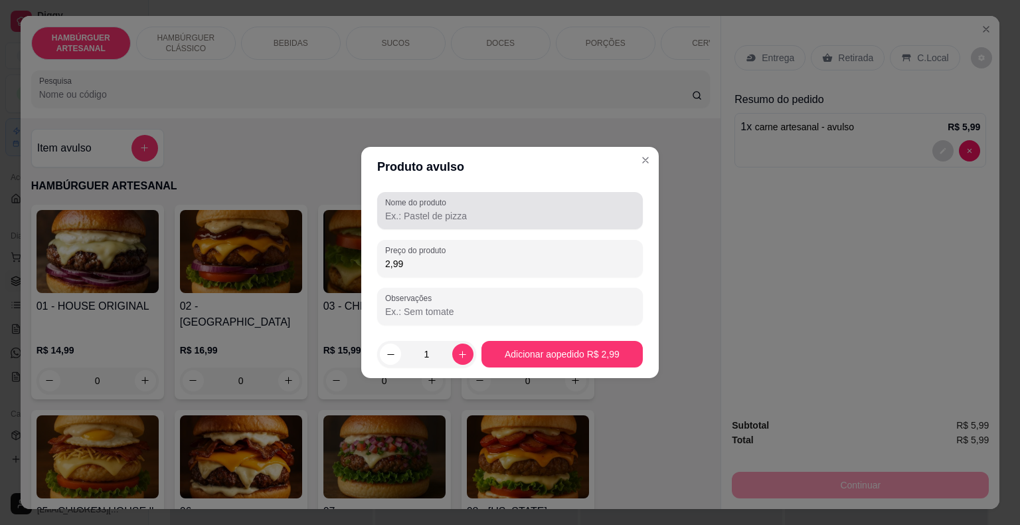
type input "2,99"
click at [539, 225] on div "Nome do produto" at bounding box center [510, 210] width 266 height 37
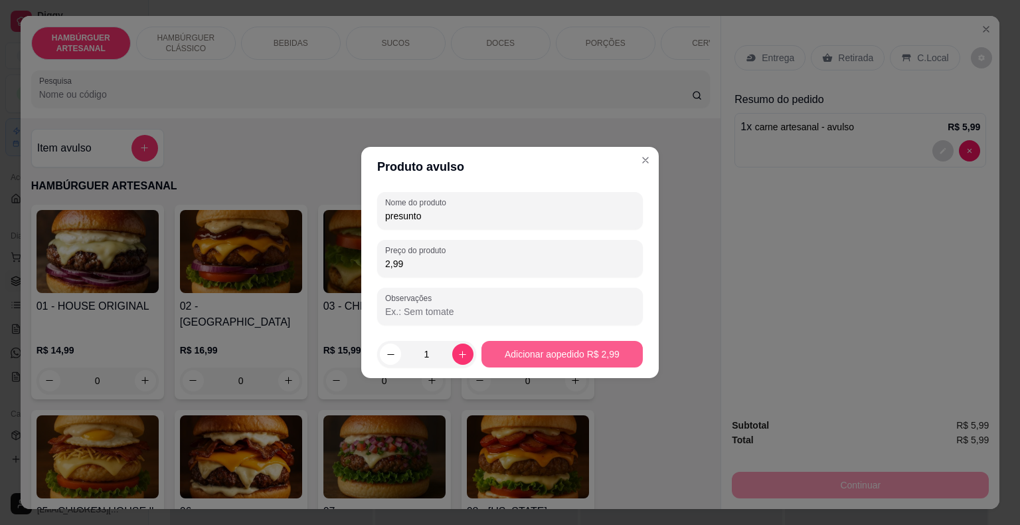
type input "presunto"
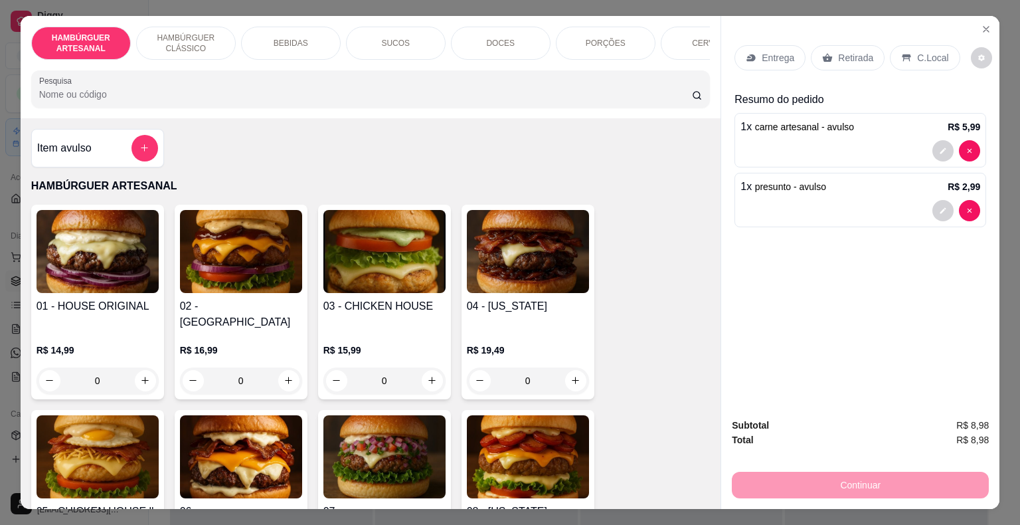
click at [98, 154] on div "Item avulso" at bounding box center [97, 148] width 121 height 27
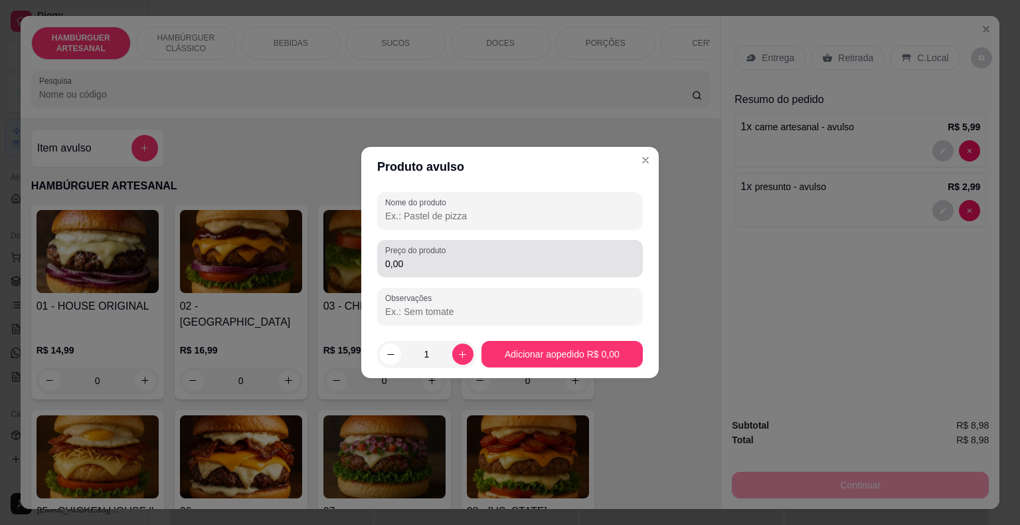
click at [448, 262] on input "0,00" at bounding box center [510, 263] width 250 height 13
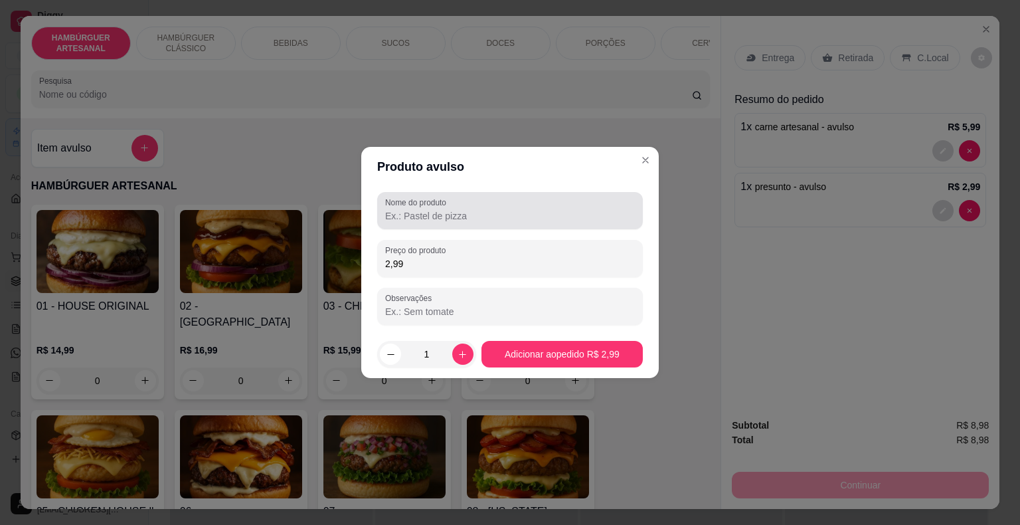
type input "2,99"
click at [446, 223] on div at bounding box center [510, 210] width 250 height 27
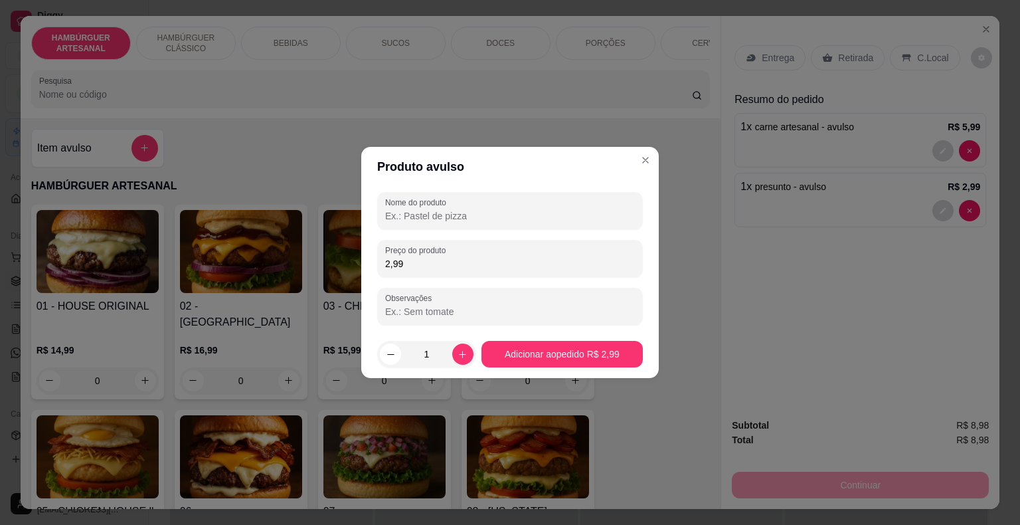
click at [460, 214] on input "Nome do produto" at bounding box center [510, 215] width 250 height 13
type input "mussarela"
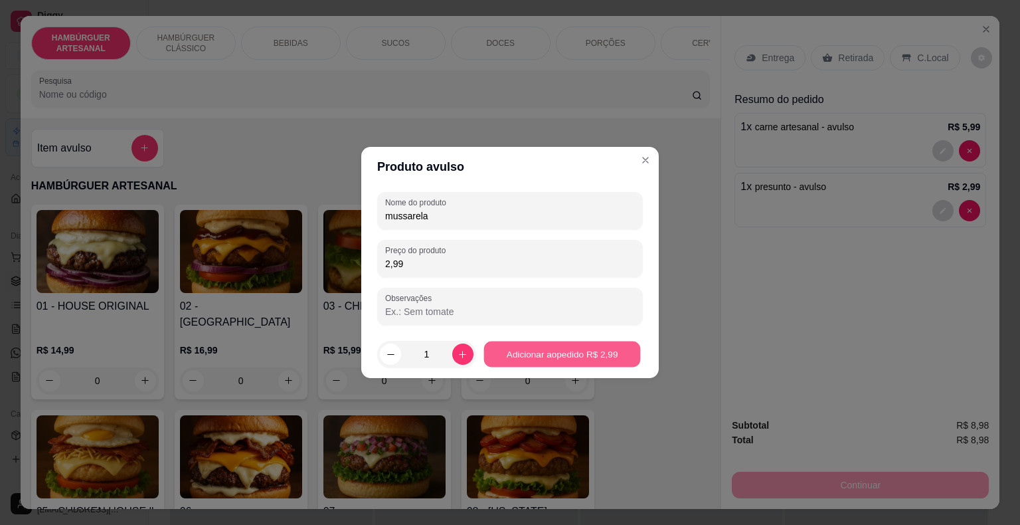
click at [574, 341] on footer "1 Adicionar ao pedido R$ 2,99" at bounding box center [510, 354] width 298 height 48
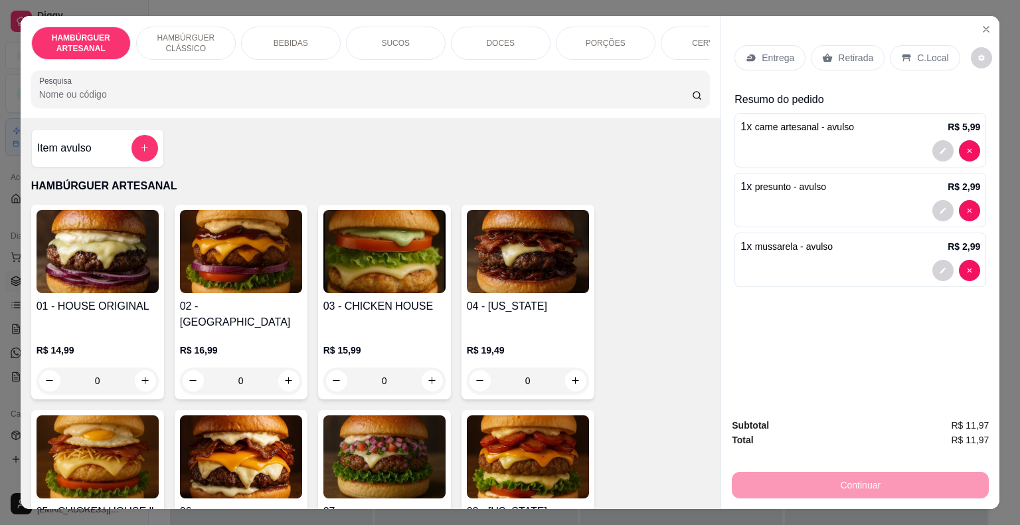
click at [842, 51] on p "Retirada" at bounding box center [855, 57] width 35 height 13
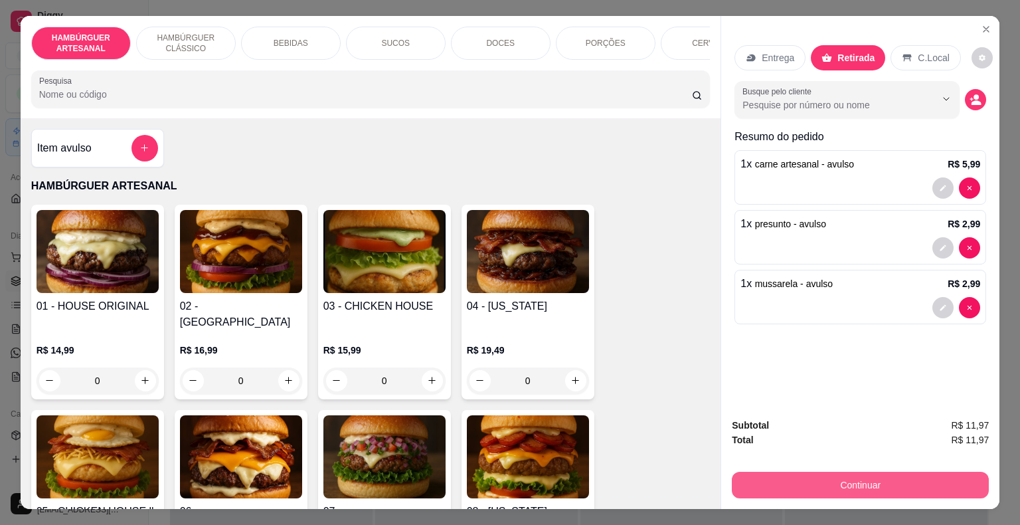
click at [862, 488] on button "Continuar" at bounding box center [860, 485] width 257 height 27
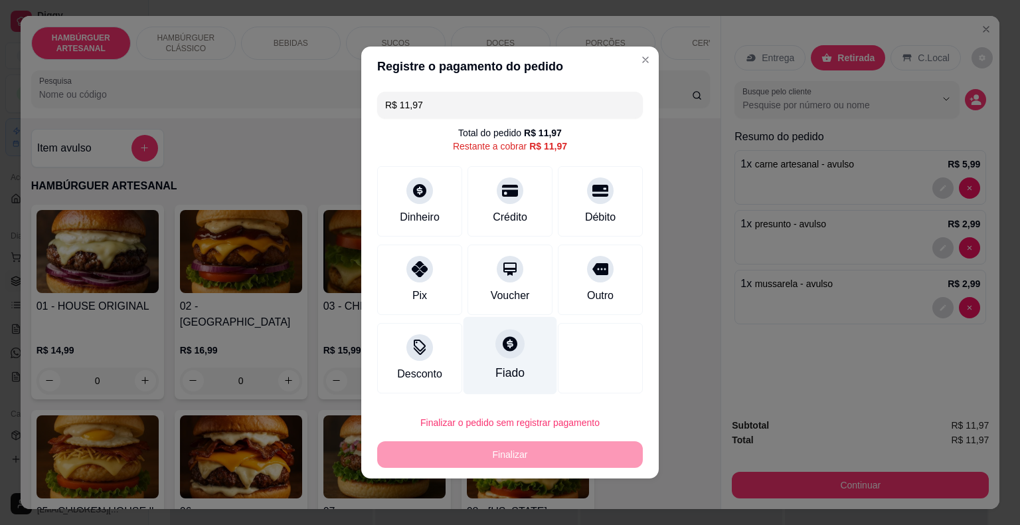
click at [502, 351] on icon at bounding box center [510, 343] width 17 height 17
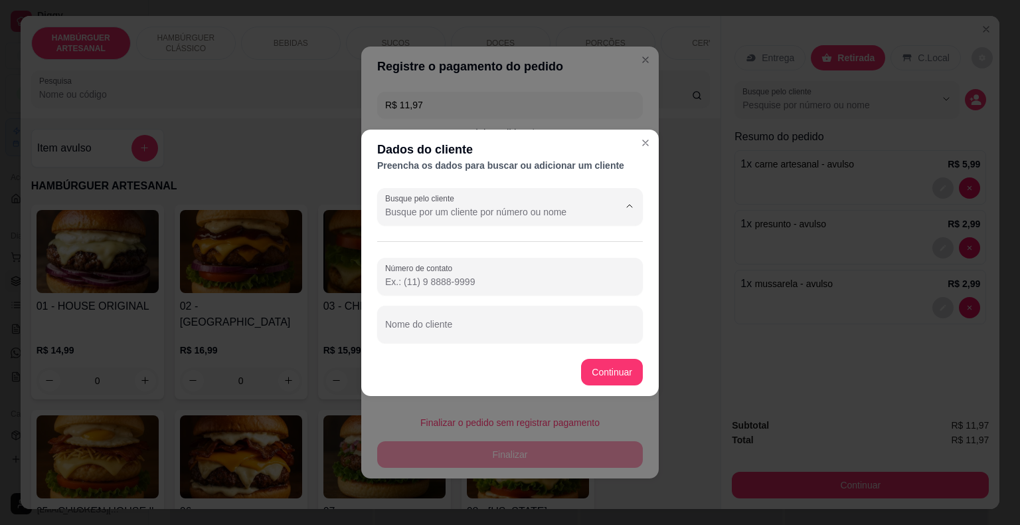
click at [505, 214] on input "Busque pelo cliente" at bounding box center [491, 211] width 213 height 13
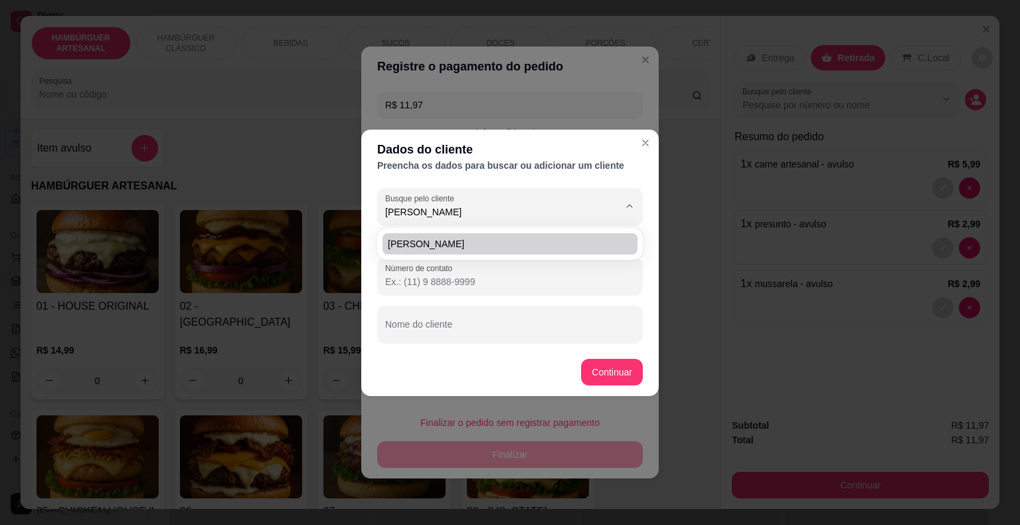
type input "joyce"
click at [537, 233] on div "joyce" at bounding box center [510, 244] width 260 height 27
click at [537, 233] on li "joyce" at bounding box center [510, 243] width 255 height 21
type input "(89) 9 8149-3970"
type input "joyce"
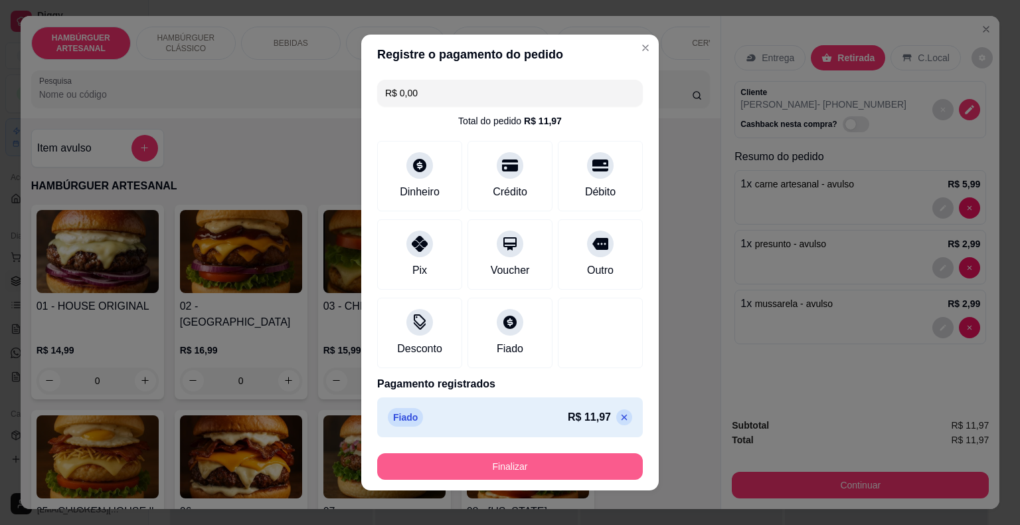
click at [577, 466] on button "Finalizar" at bounding box center [510, 466] width 266 height 27
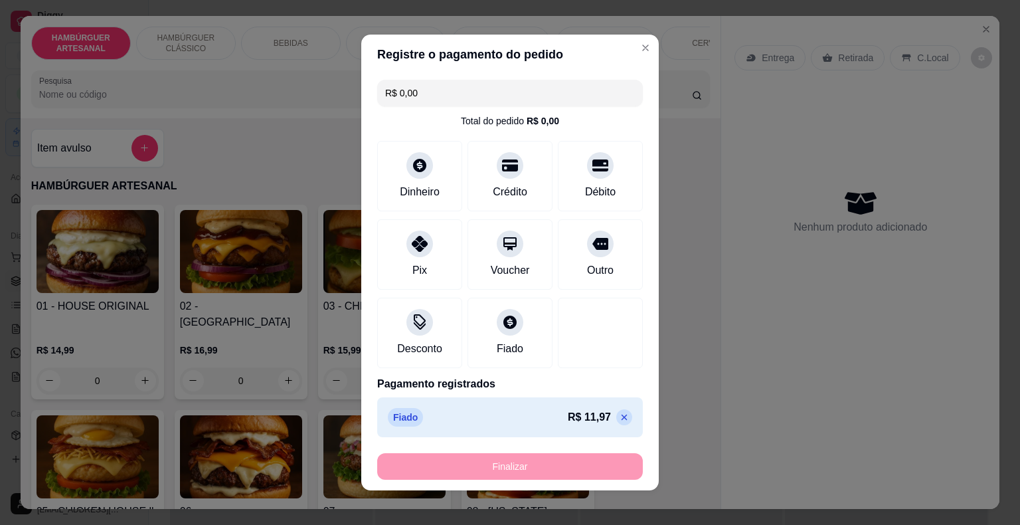
type input "-R$ 11,97"
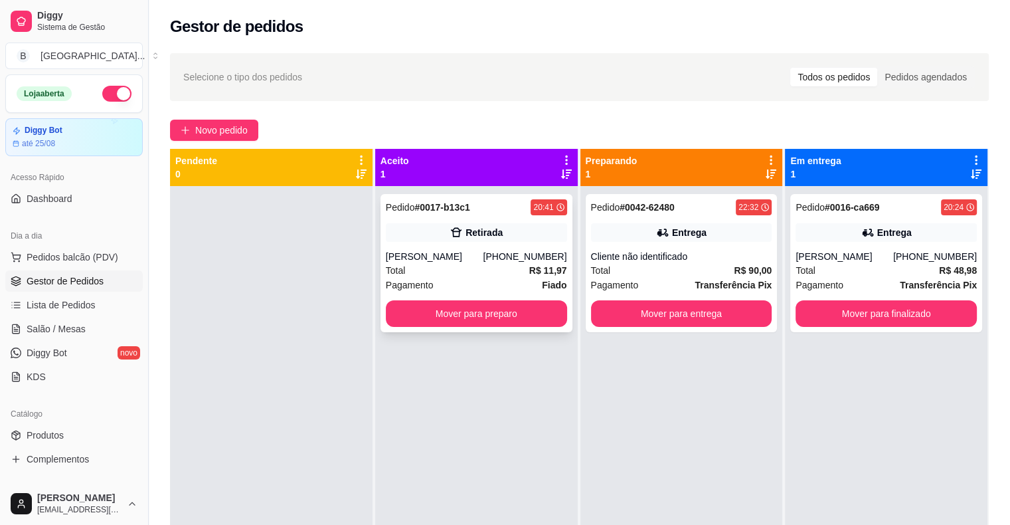
click at [446, 246] on div "Pedido # 0017-b13c1 20:41 Retirada joyce (89) 98149-3970 Total R$ 11,97 Pagamen…" at bounding box center [477, 263] width 192 height 138
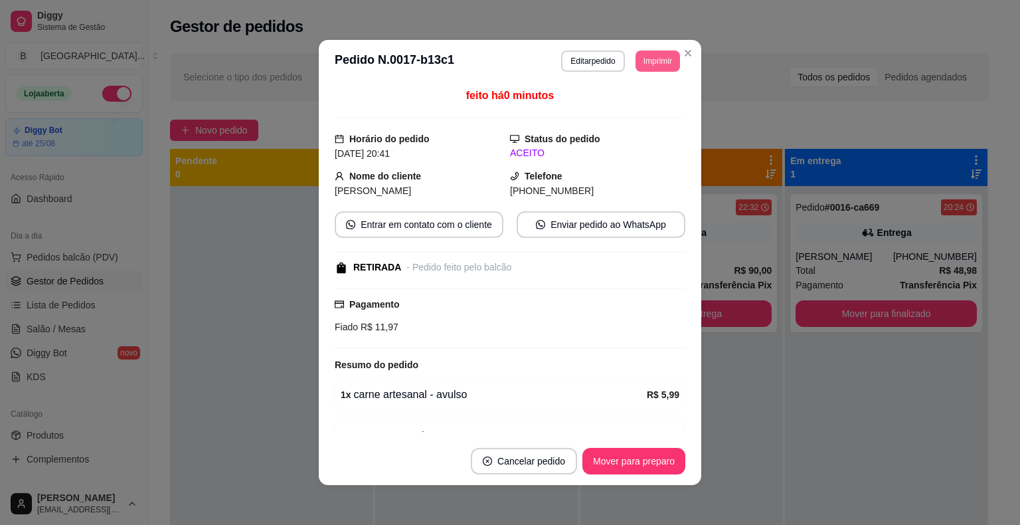
click at [636, 65] on button "Imprimir" at bounding box center [658, 60] width 45 height 21
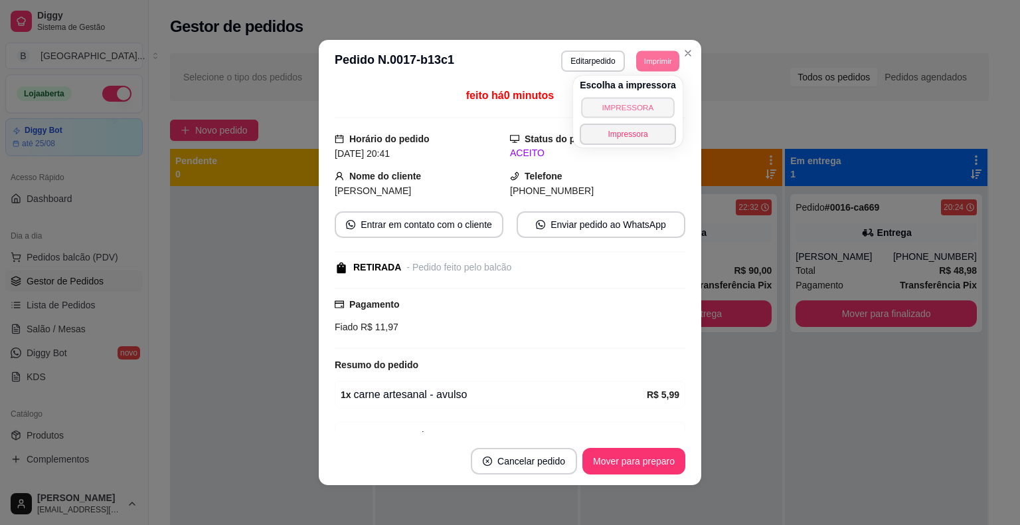
click at [636, 107] on button "IMPRESSORA" at bounding box center [627, 107] width 93 height 21
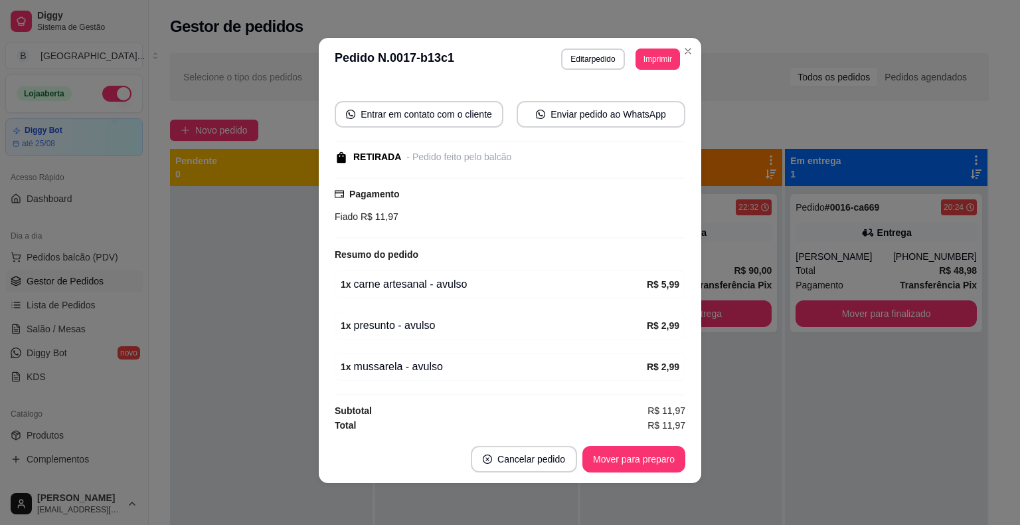
scroll to position [3, 0]
click at [634, 461] on button "Mover para preparo" at bounding box center [634, 458] width 103 height 27
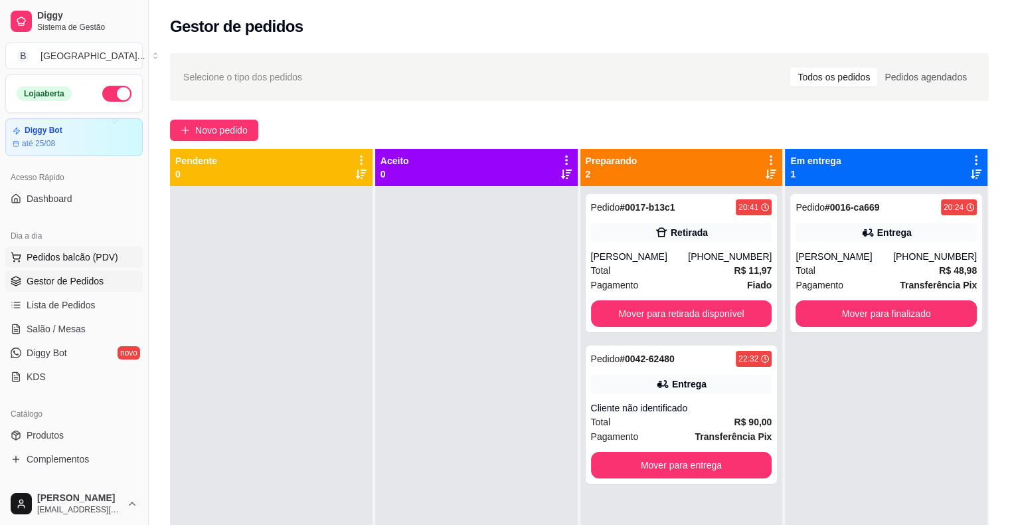
click at [53, 257] on span "Pedidos balcão (PDV)" at bounding box center [73, 256] width 92 height 13
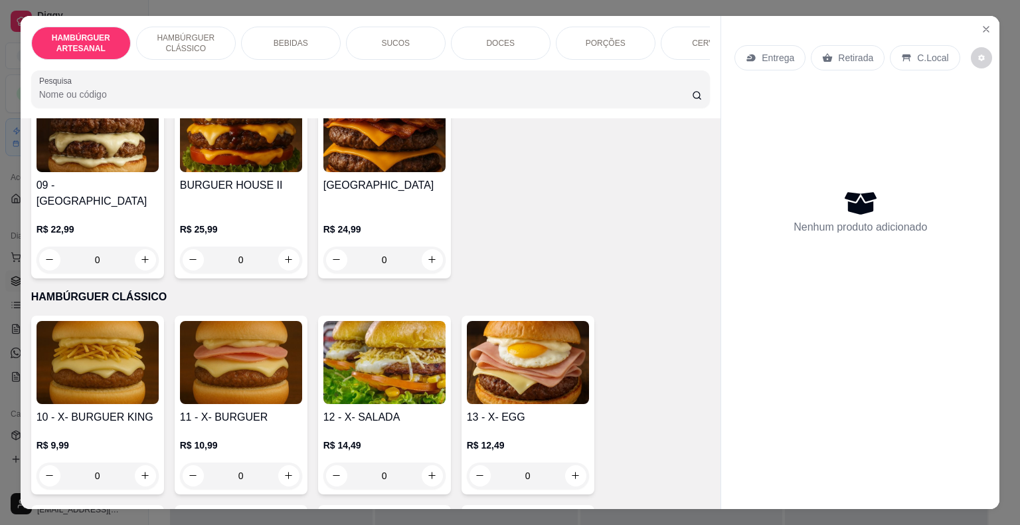
scroll to position [598, 0]
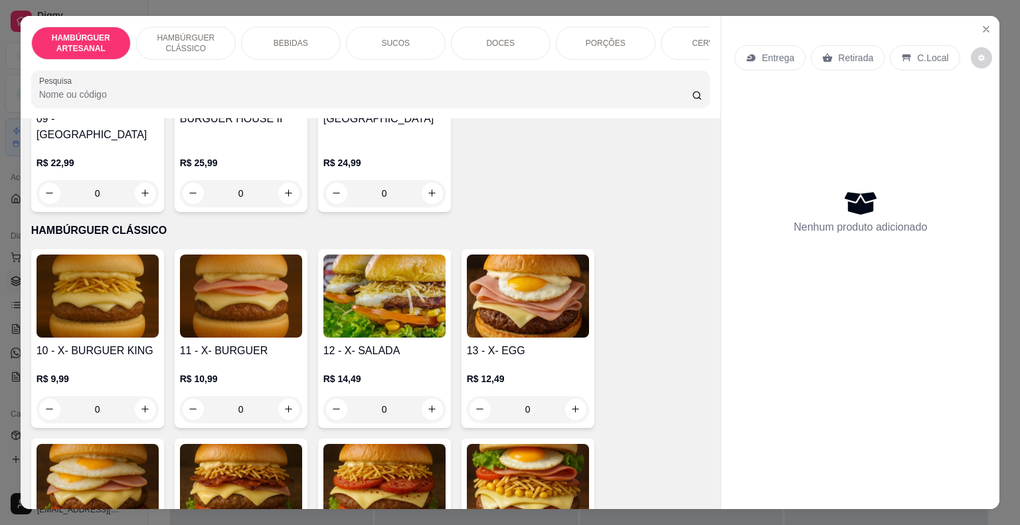
click at [88, 359] on div "R$ 9,99 0" at bounding box center [98, 391] width 122 height 64
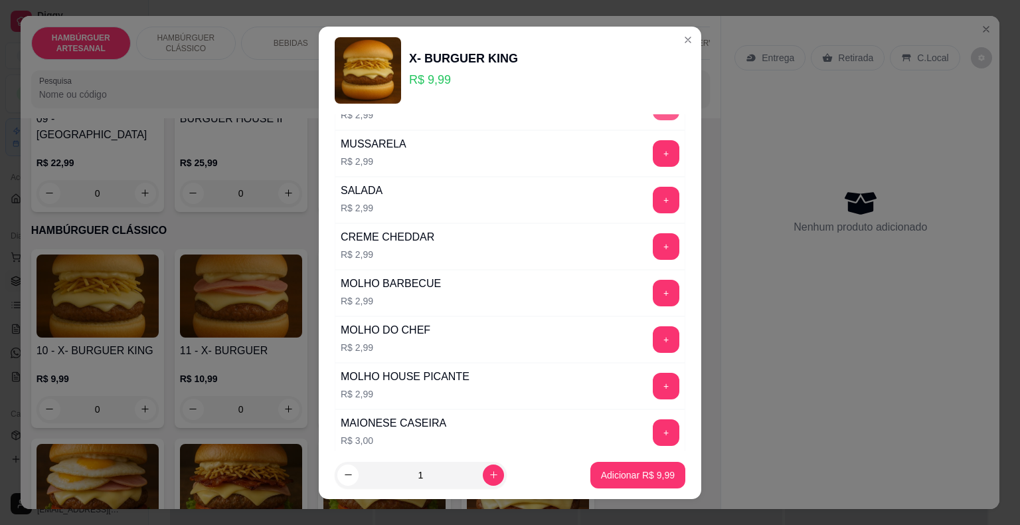
scroll to position [399, 0]
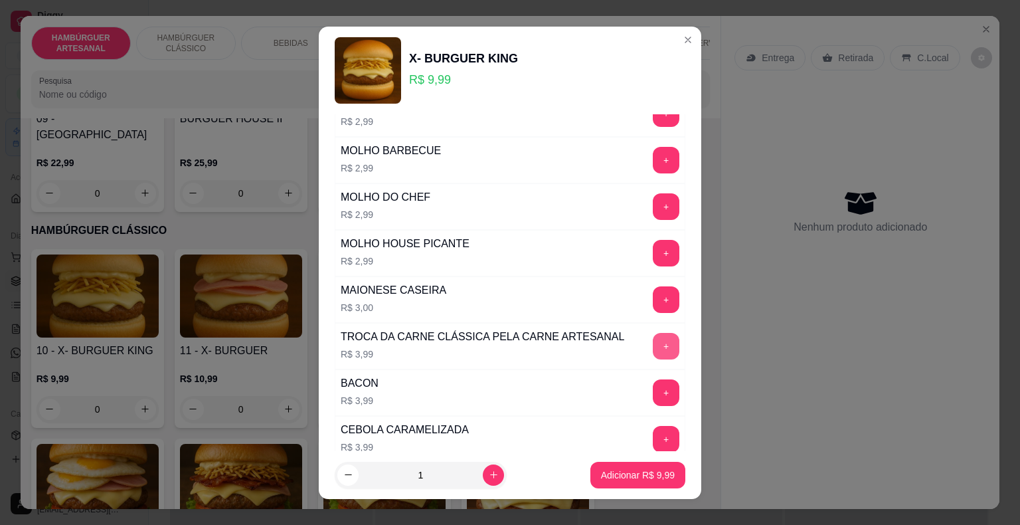
click at [653, 343] on button "+" at bounding box center [666, 346] width 27 height 27
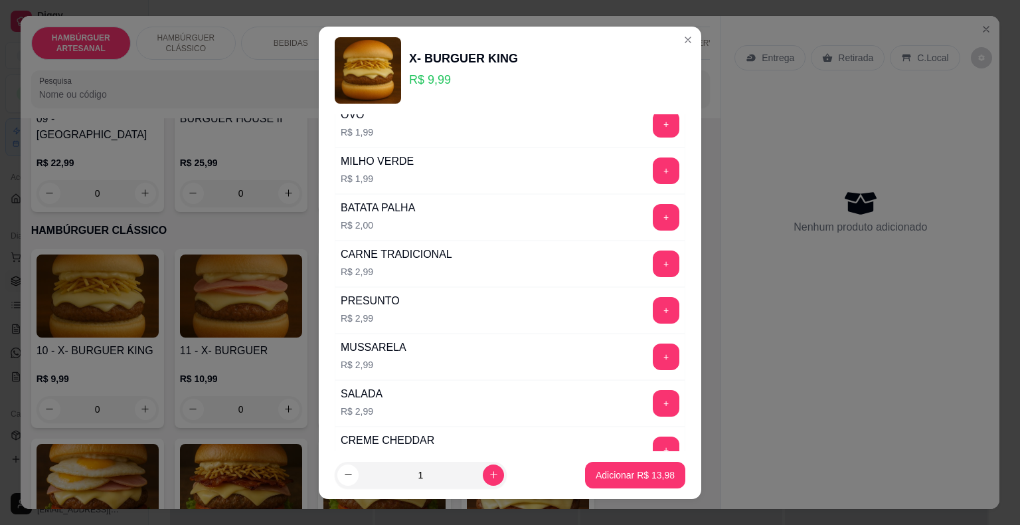
scroll to position [0, 0]
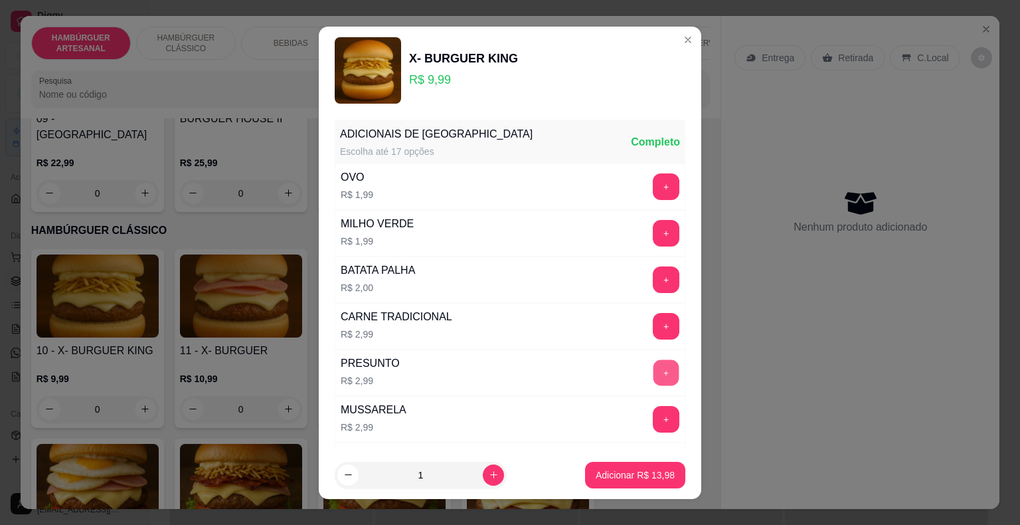
click at [654, 371] on button "+" at bounding box center [667, 372] width 26 height 26
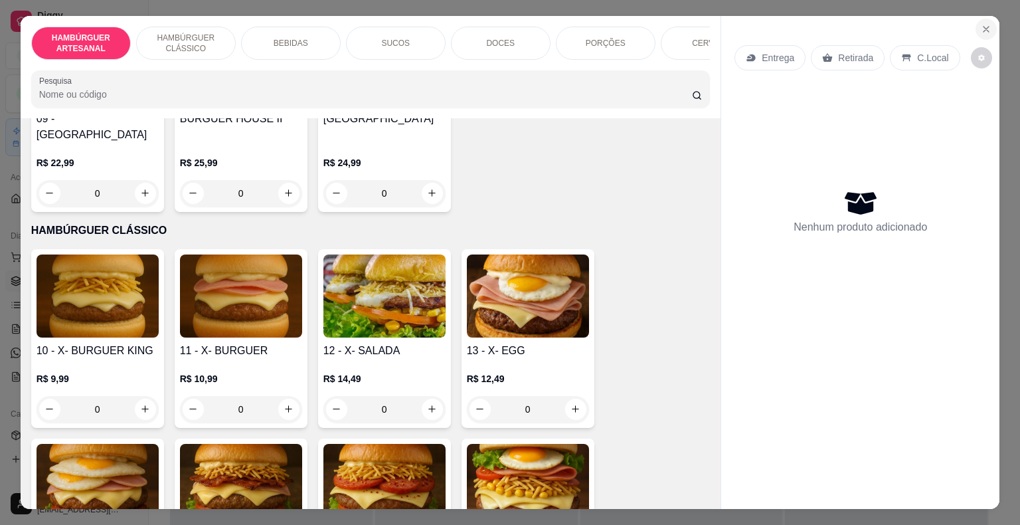
click at [981, 24] on icon "Close" at bounding box center [986, 29] width 11 height 11
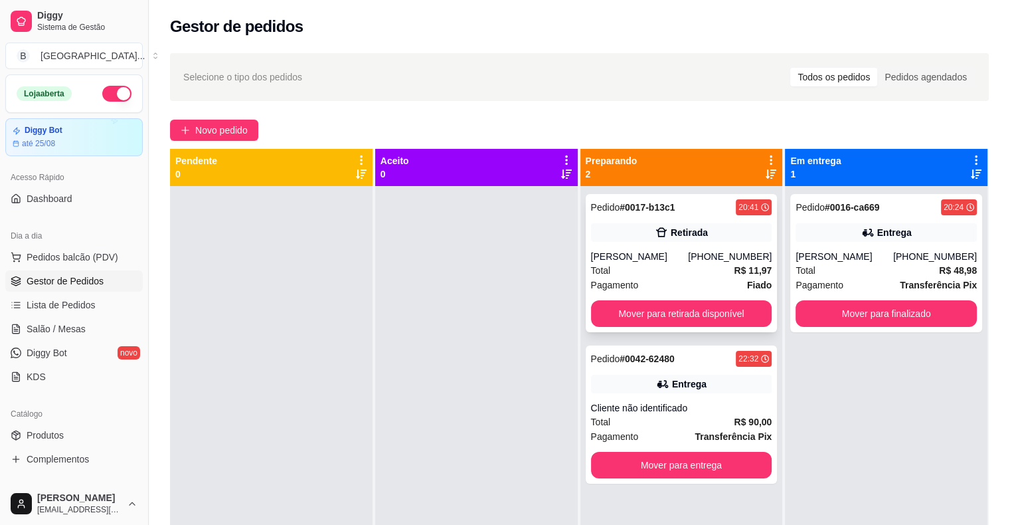
click at [656, 263] on div "Total R$ 11,97" at bounding box center [681, 270] width 181 height 15
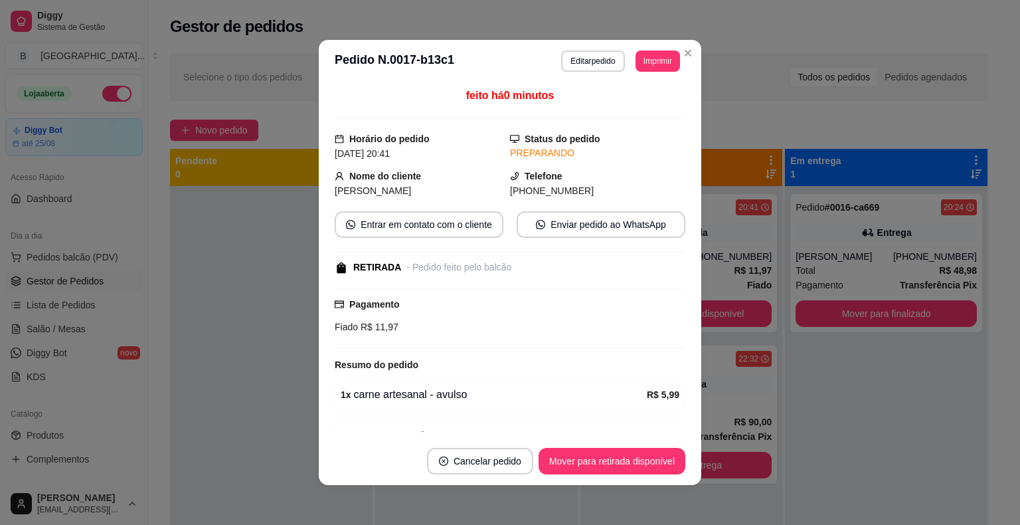
scroll to position [108, 0]
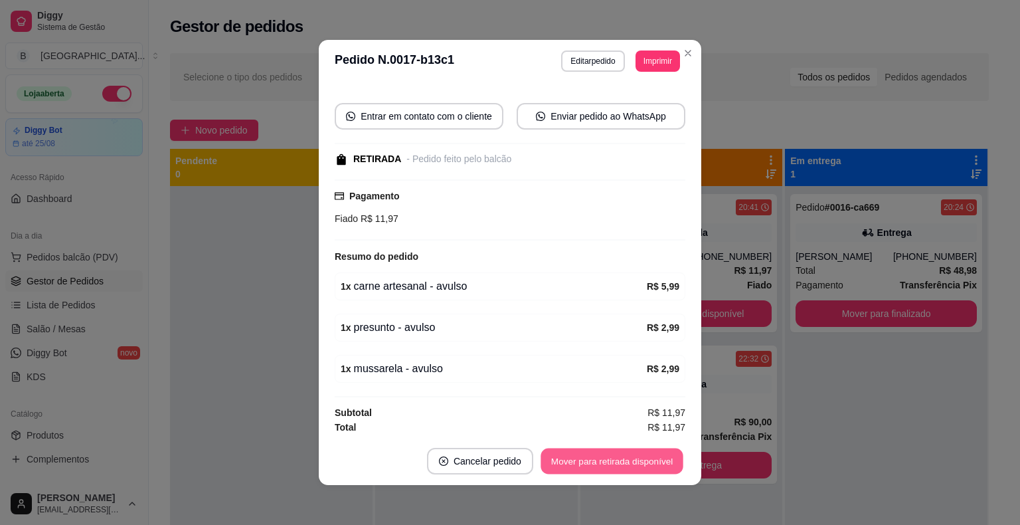
click at [597, 452] on button "Mover para retirada disponível" at bounding box center [612, 461] width 142 height 26
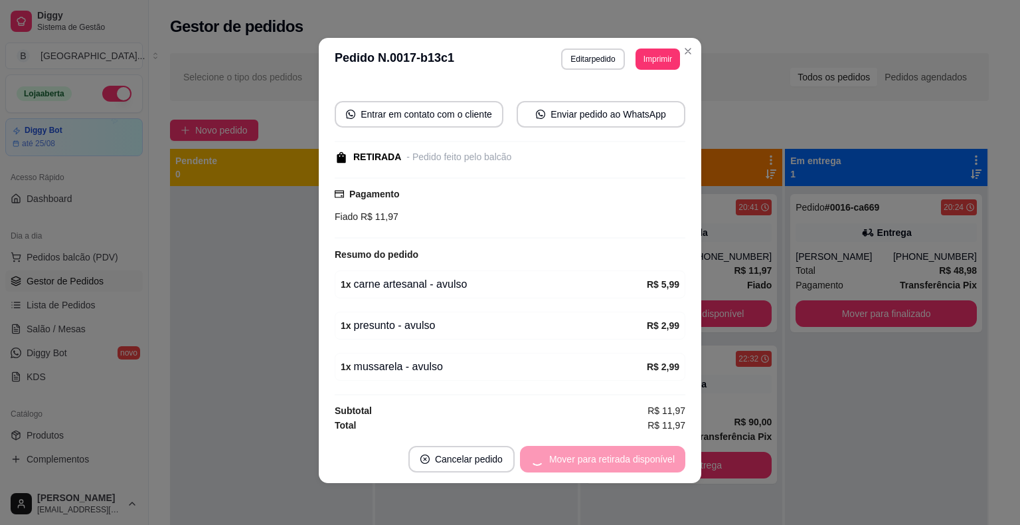
scroll to position [3, 0]
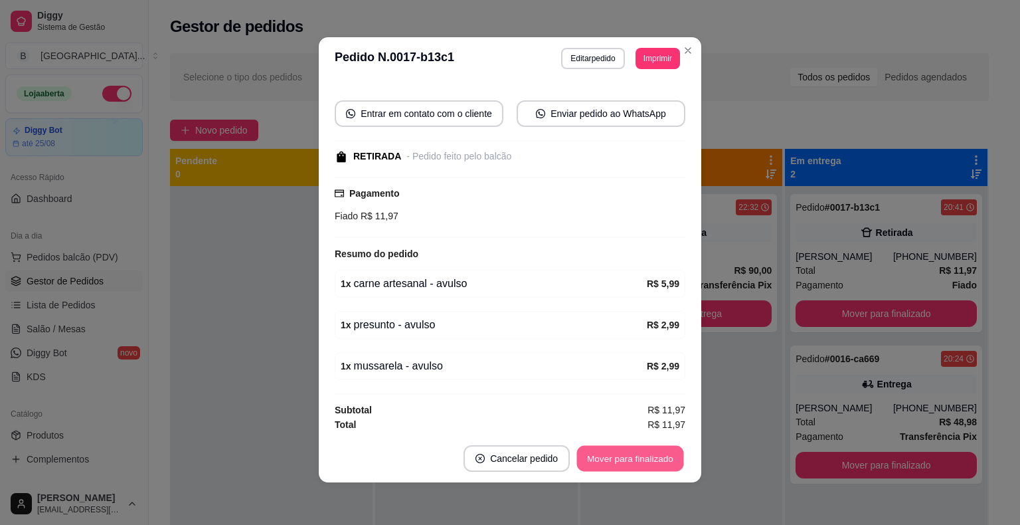
click at [608, 452] on button "Mover para finalizado" at bounding box center [630, 459] width 107 height 26
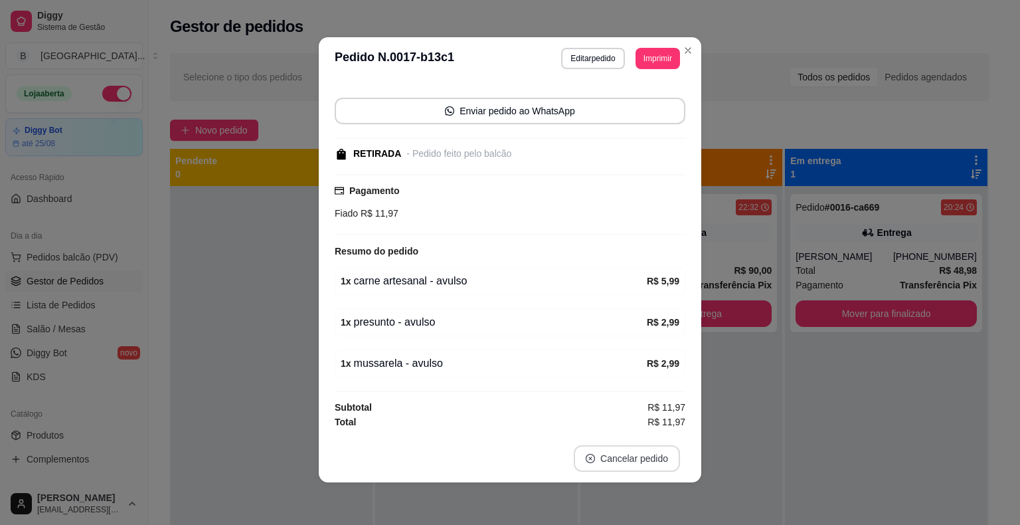
scroll to position [78, 0]
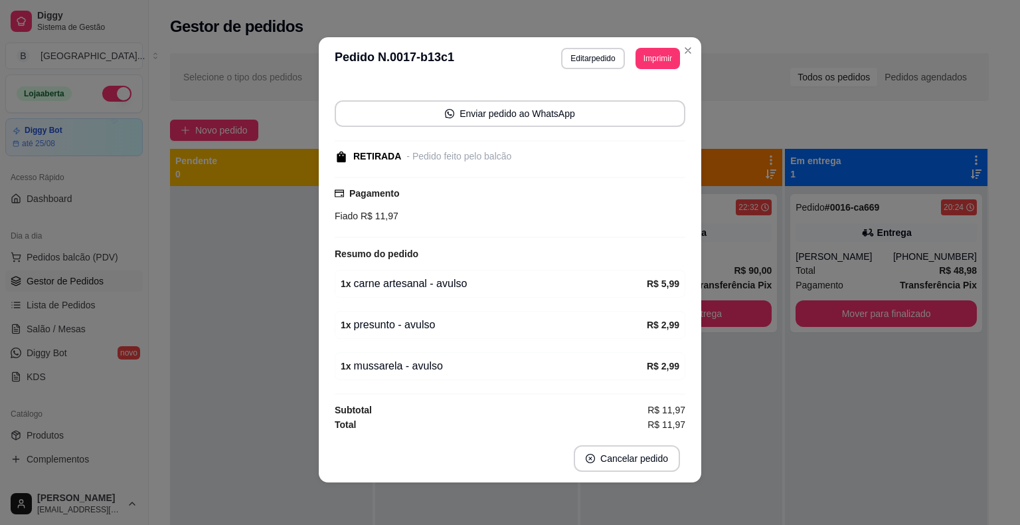
click at [692, 436] on footer "Cancelar pedido" at bounding box center [510, 458] width 383 height 48
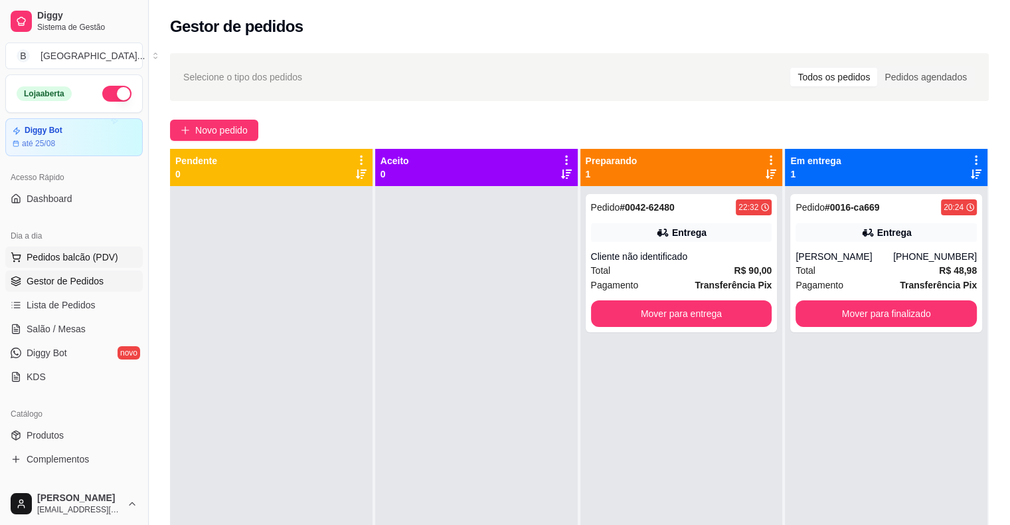
click at [98, 250] on span "Pedidos balcão (PDV)" at bounding box center [73, 256] width 92 height 13
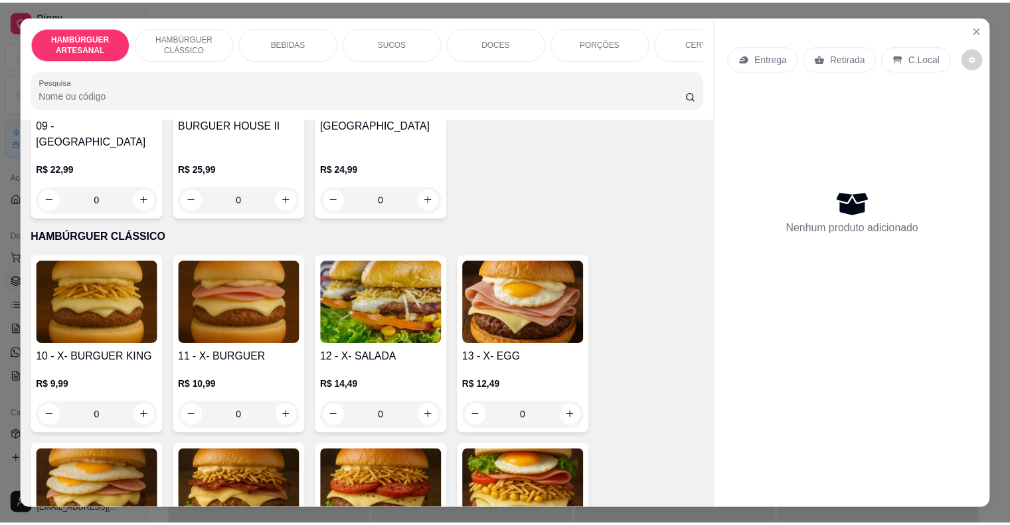
scroll to position [664, 0]
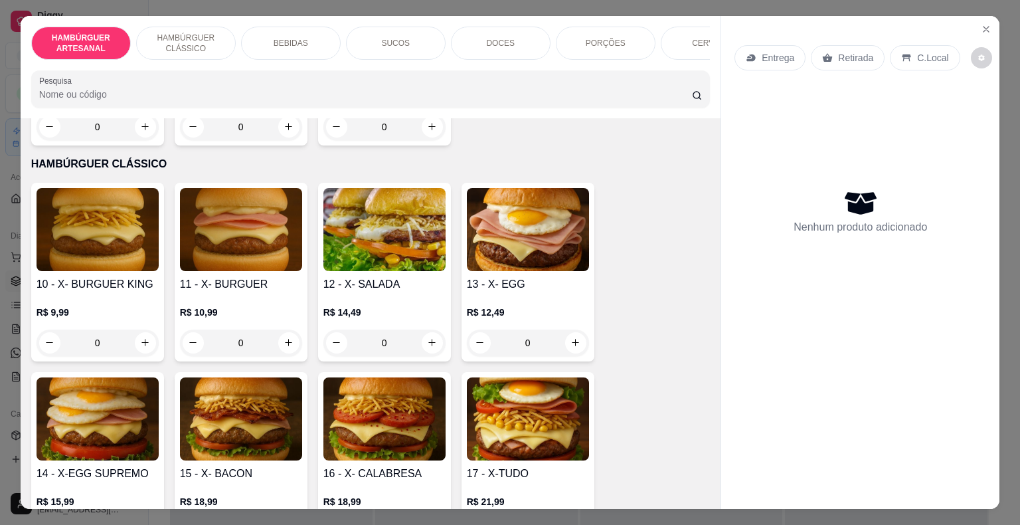
click at [568, 330] on div "0" at bounding box center [528, 343] width 122 height 27
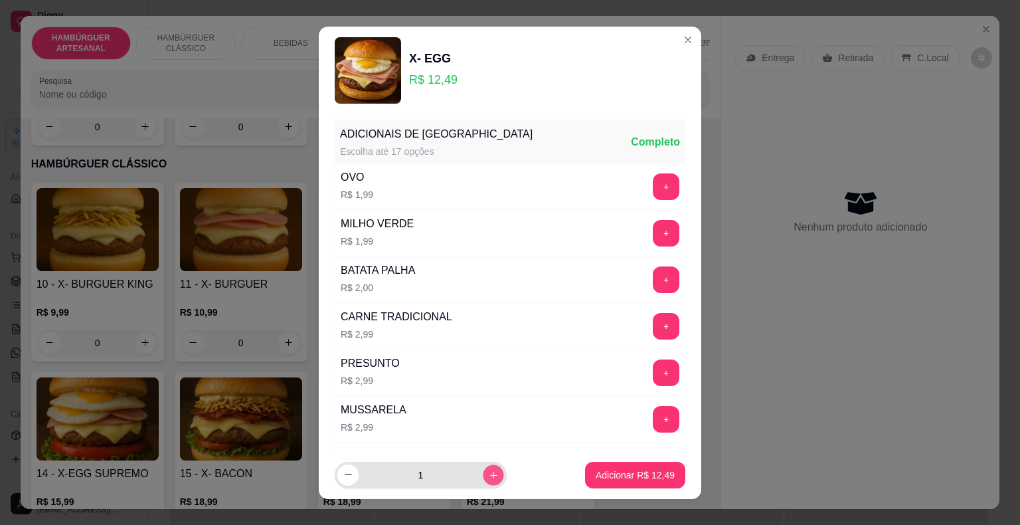
click at [483, 472] on button "increase-product-quantity" at bounding box center [493, 474] width 21 height 21
type input "2"
click at [598, 470] on p "Adicionar R$ 24,98" at bounding box center [635, 474] width 79 height 13
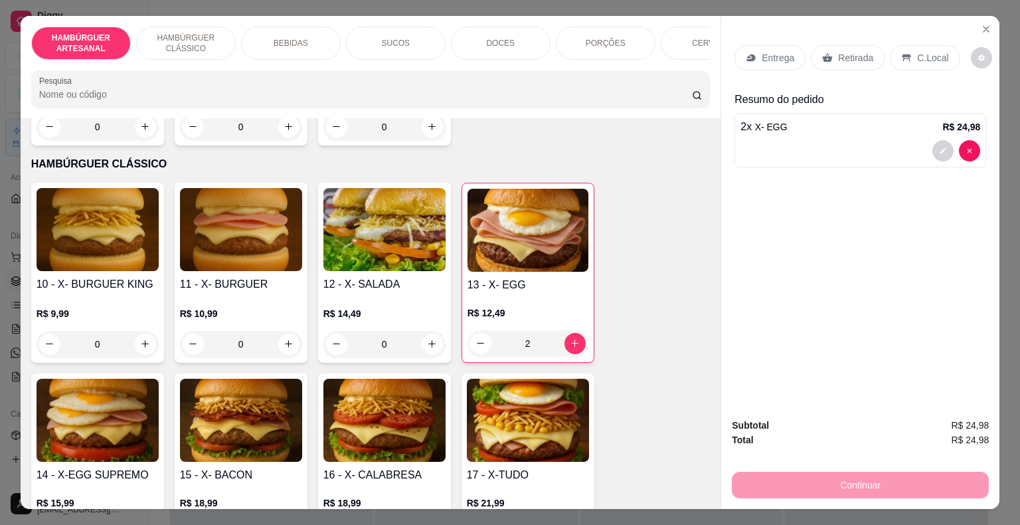
click at [845, 51] on p "Retirada" at bounding box center [855, 57] width 35 height 13
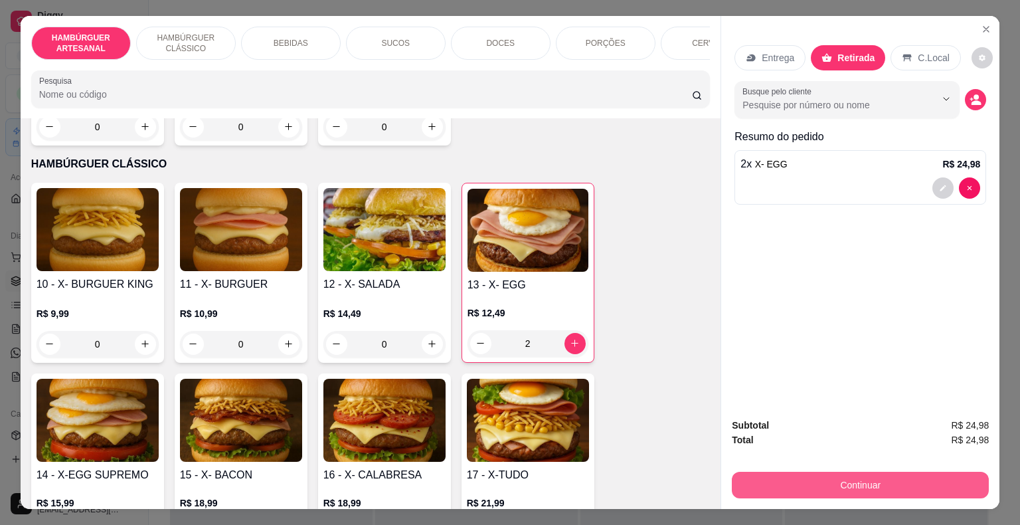
click at [796, 490] on button "Continuar" at bounding box center [860, 485] width 257 height 27
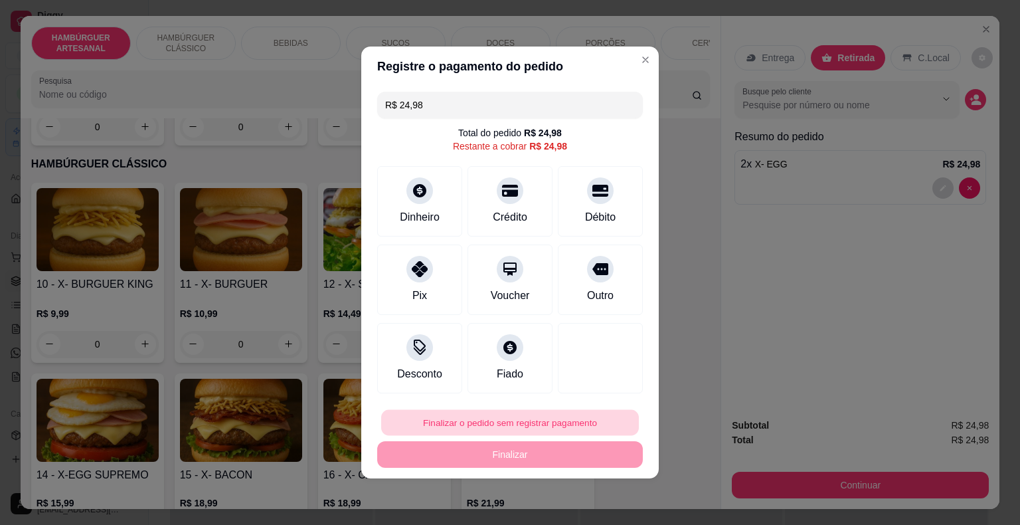
click at [572, 425] on button "Finalizar o pedido sem registrar pagamento" at bounding box center [510, 423] width 258 height 26
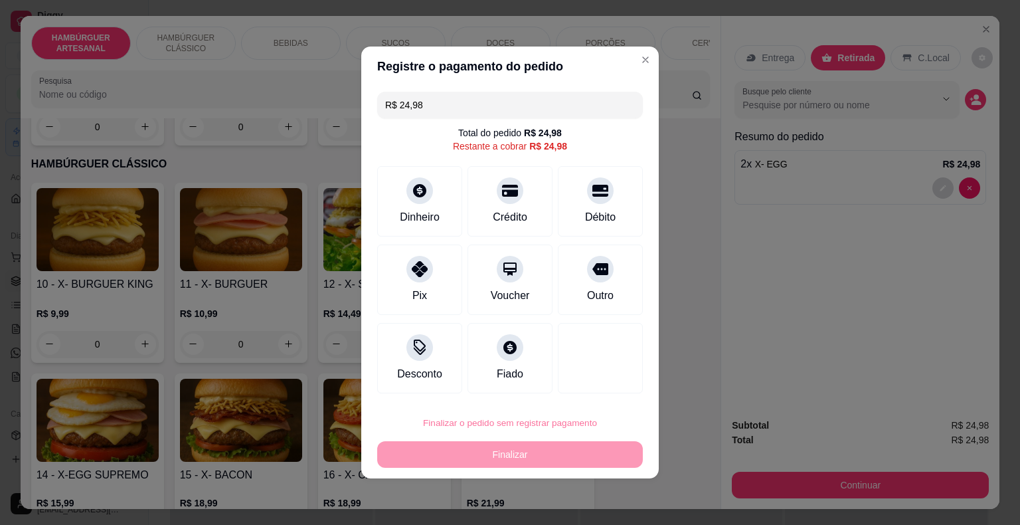
click at [595, 382] on button "Confirmar" at bounding box center [591, 385] width 49 height 21
type input "0"
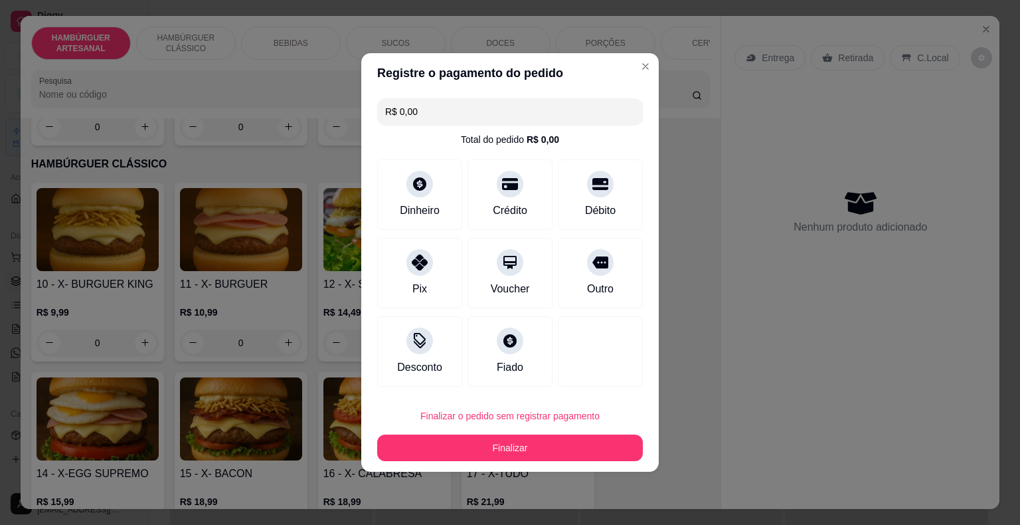
type input "R$ 0,00"
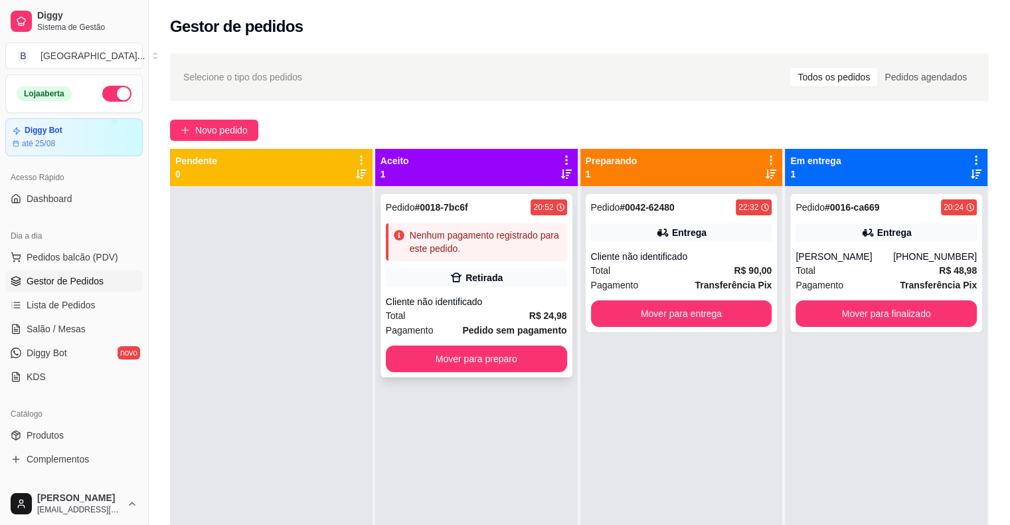
click at [508, 292] on div "Pedido # 0018-7bc6f 20:52 Nenhum pagamento registrado para este pedido. Retirad…" at bounding box center [477, 285] width 192 height 183
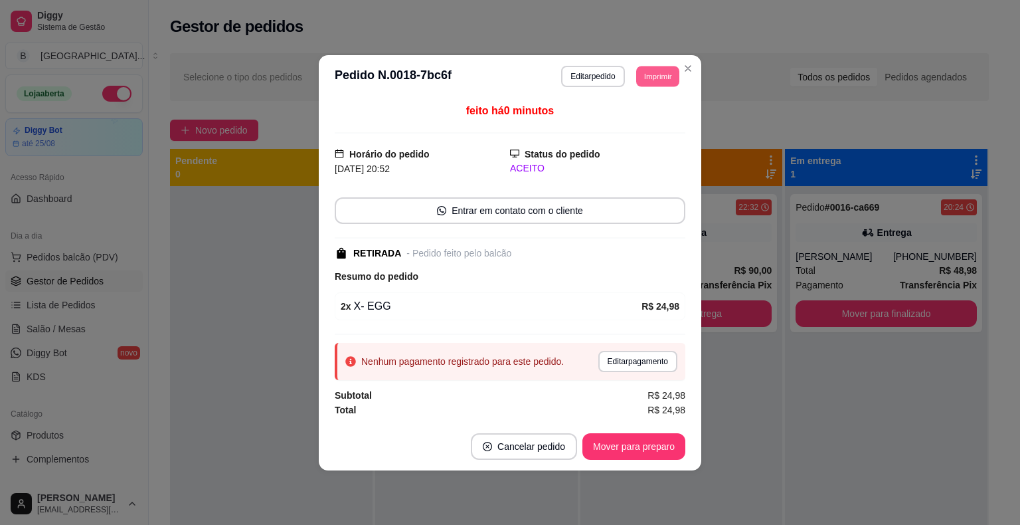
click at [641, 80] on button "Imprimir" at bounding box center [657, 76] width 43 height 21
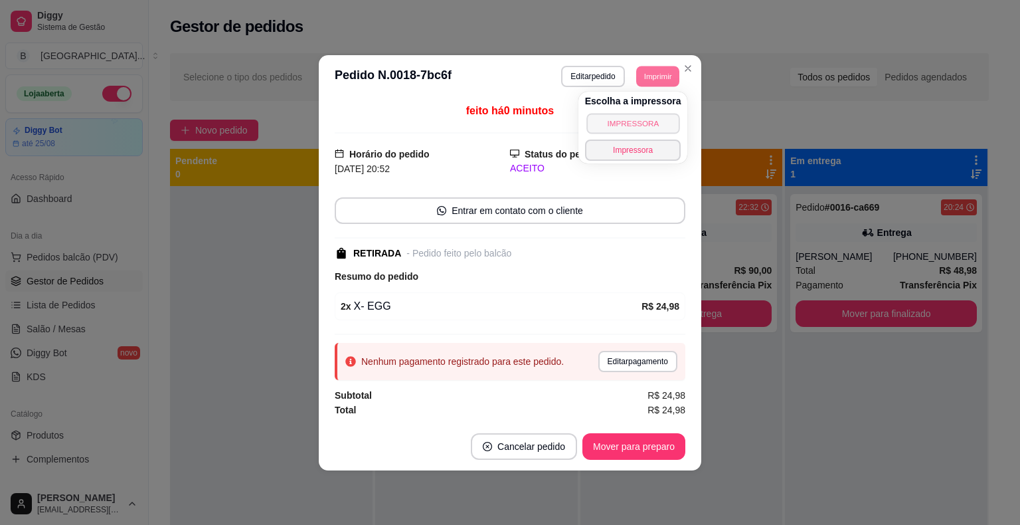
click at [632, 114] on button "IMPRESSORA" at bounding box center [633, 123] width 93 height 21
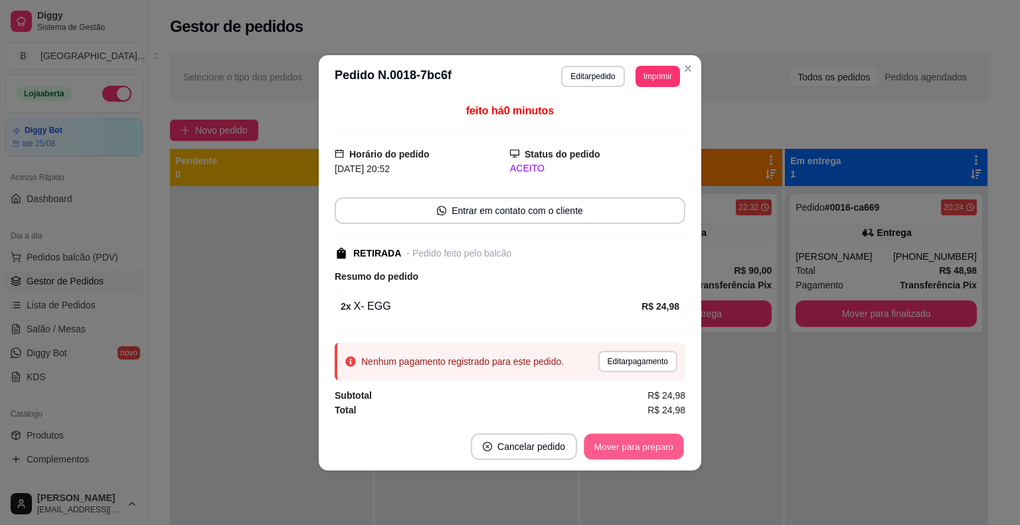
click at [619, 442] on button "Mover para preparo" at bounding box center [634, 446] width 100 height 26
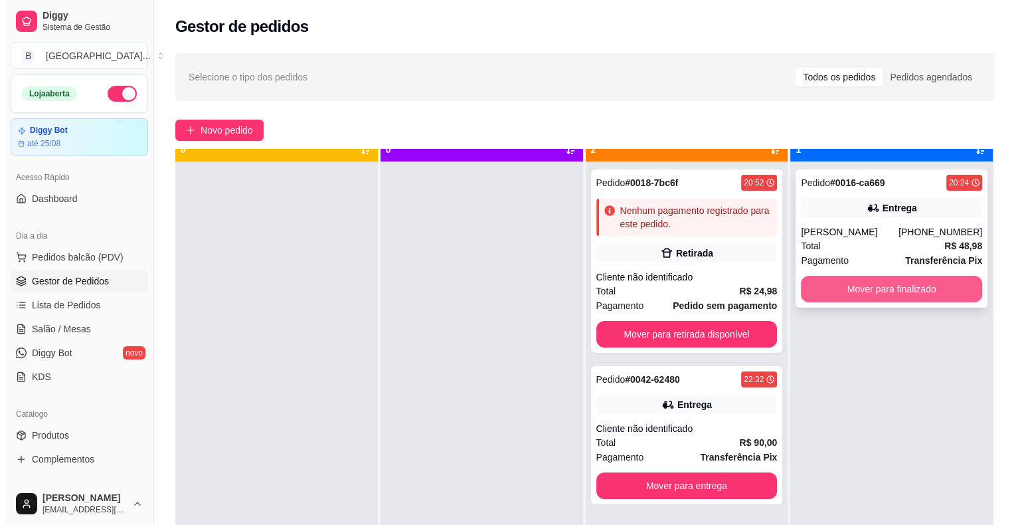
scroll to position [37, 0]
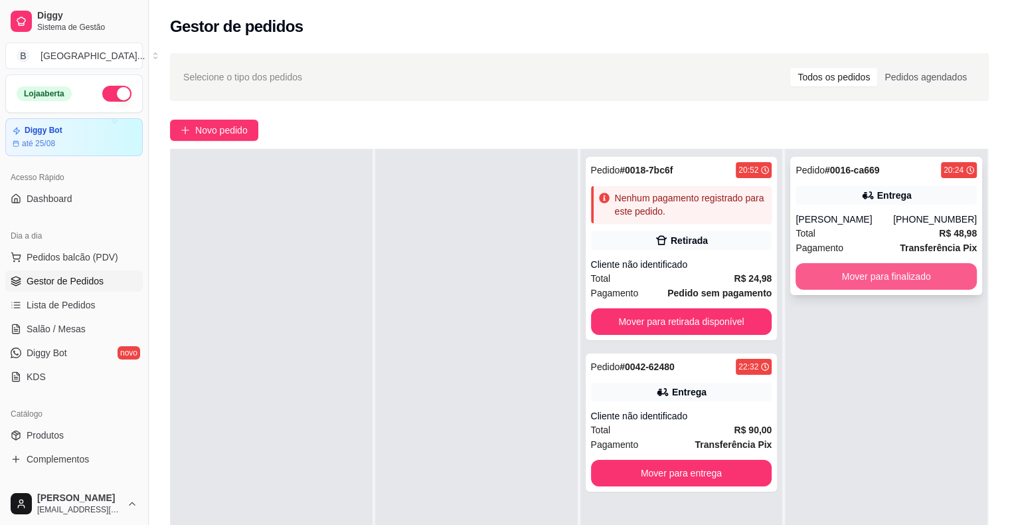
click at [933, 267] on button "Mover para finalizado" at bounding box center [886, 276] width 181 height 27
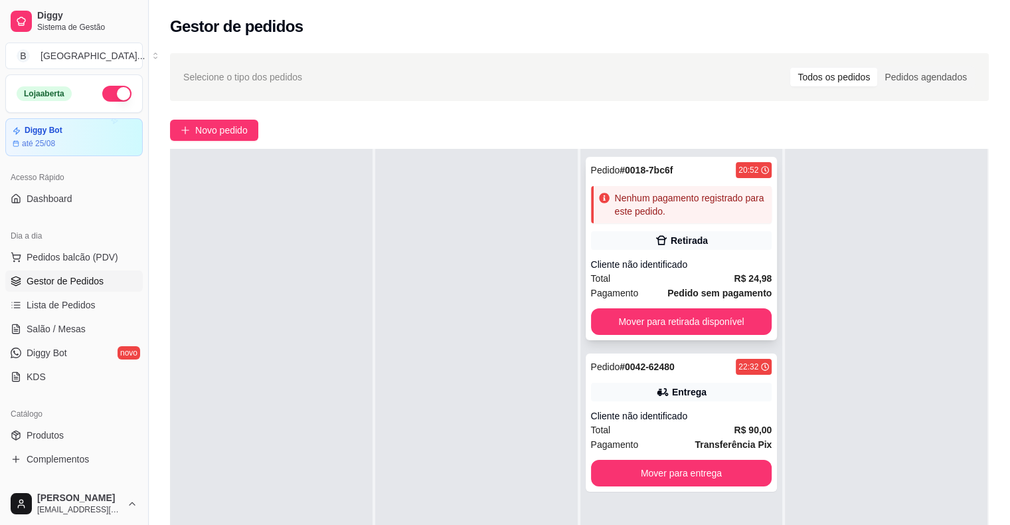
click at [664, 248] on div "Retirada" at bounding box center [681, 240] width 181 height 19
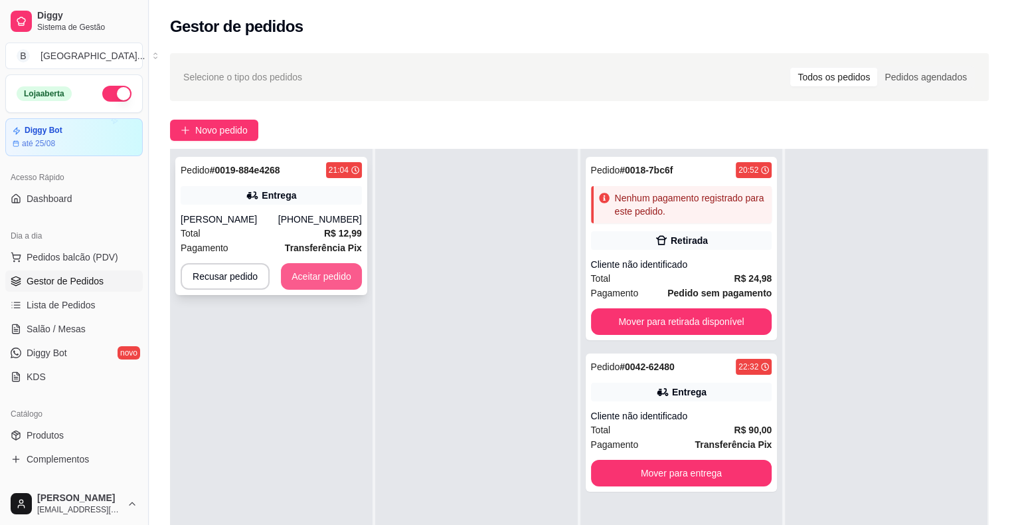
click at [334, 284] on button "Aceitar pedido" at bounding box center [321, 276] width 81 height 27
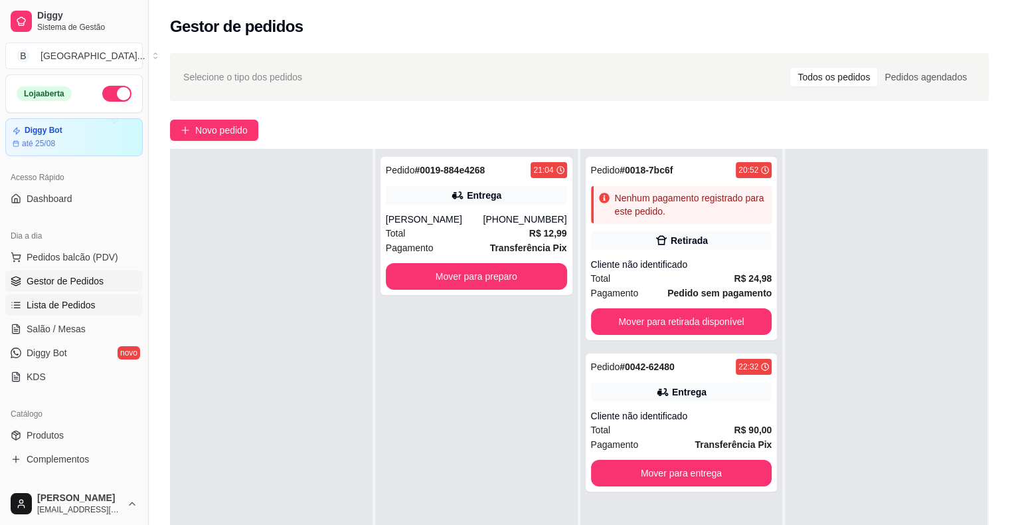
click at [84, 309] on span "Lista de Pedidos" at bounding box center [61, 304] width 69 height 13
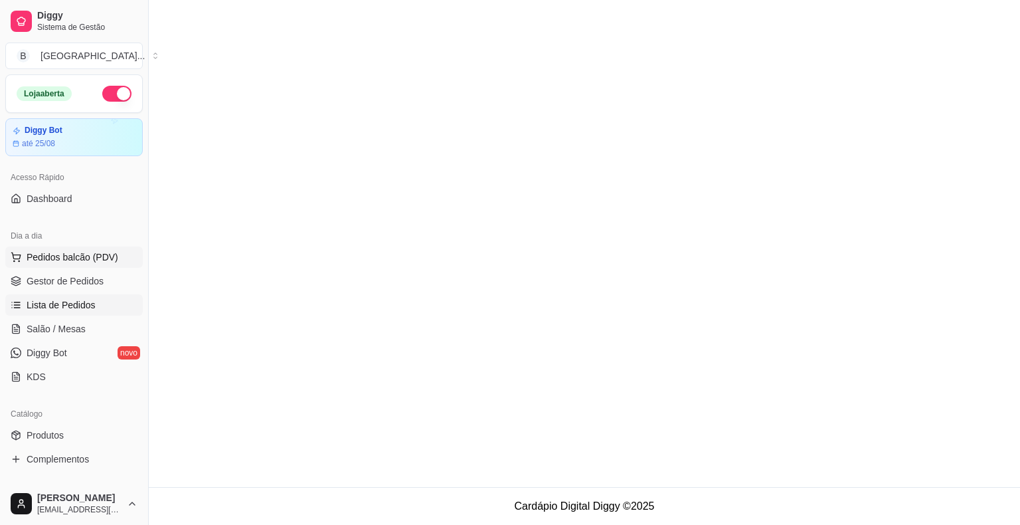
click at [69, 263] on button "Pedidos balcão (PDV)" at bounding box center [74, 256] width 138 height 21
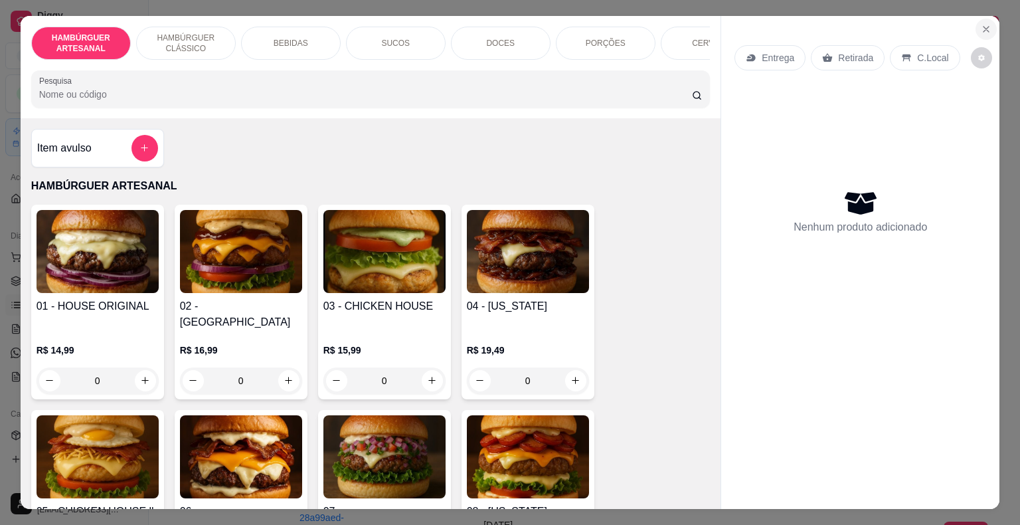
click at [983, 27] on icon "Close" at bounding box center [986, 29] width 11 height 11
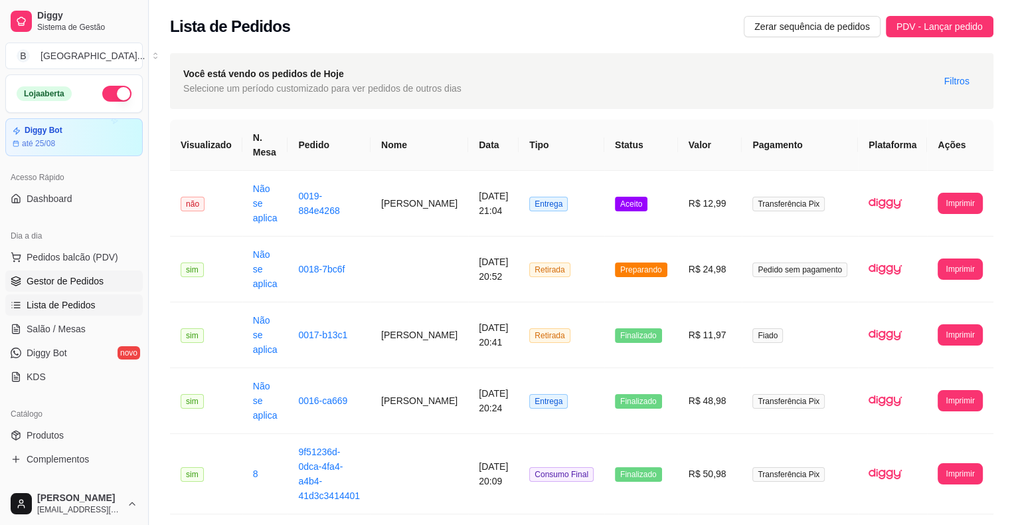
click at [88, 280] on span "Gestor de Pedidos" at bounding box center [65, 280] width 77 height 13
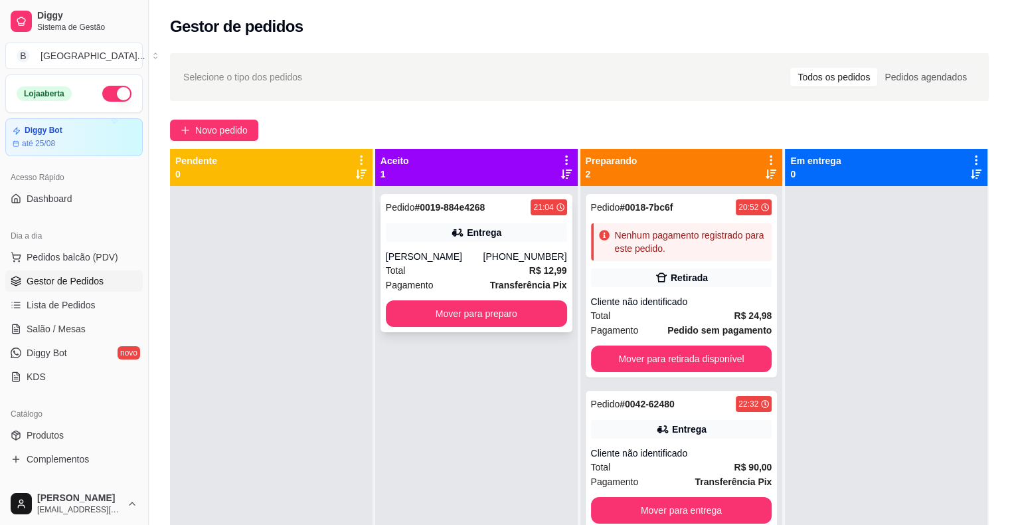
click at [508, 253] on div "(86) 98115-7552" at bounding box center [525, 256] width 84 height 13
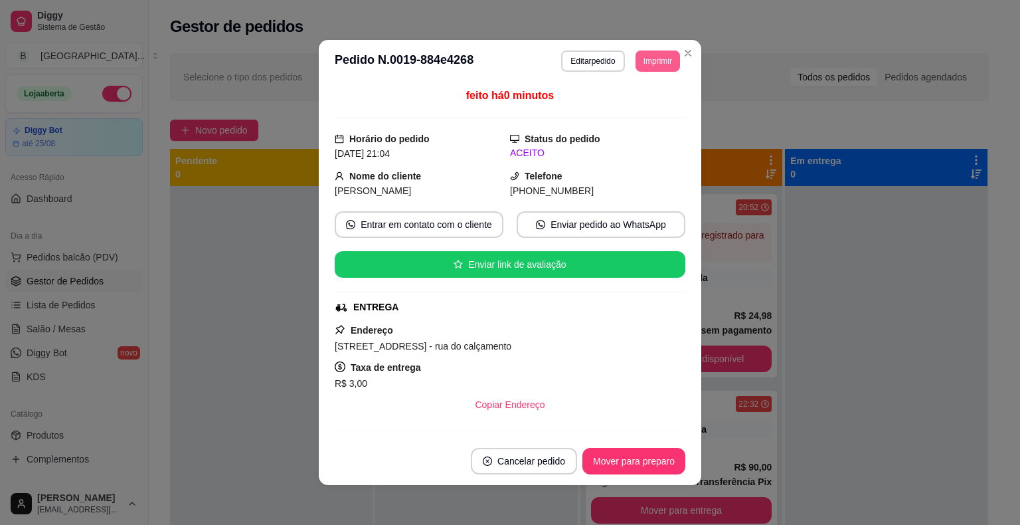
click at [666, 54] on button "Imprimir" at bounding box center [658, 60] width 45 height 21
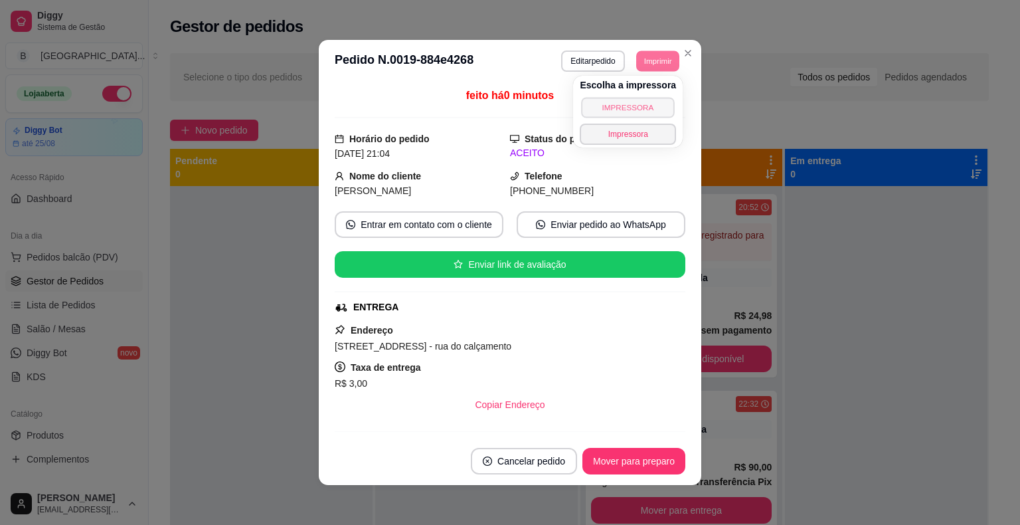
click at [644, 106] on button "IMPRESSORA" at bounding box center [628, 107] width 93 height 21
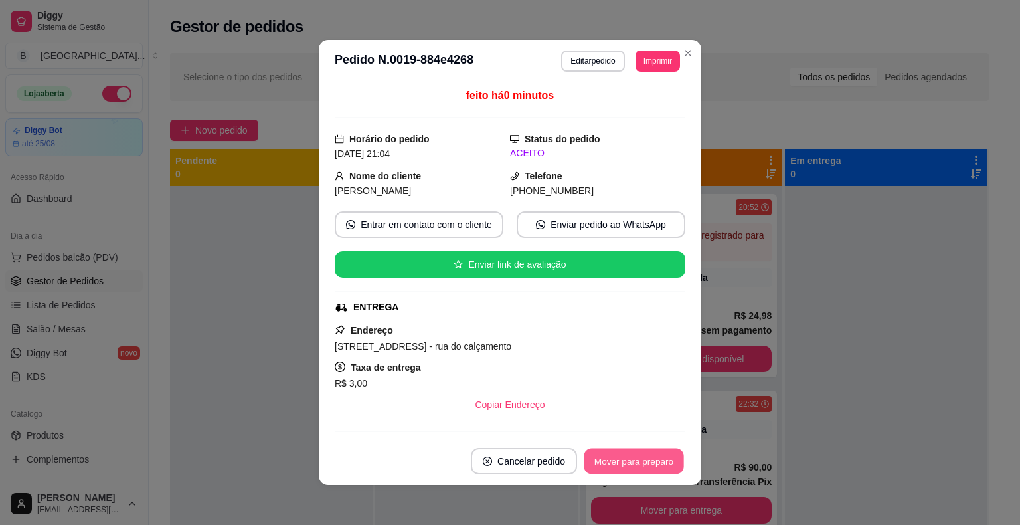
click at [619, 454] on button "Mover para preparo" at bounding box center [634, 461] width 100 height 26
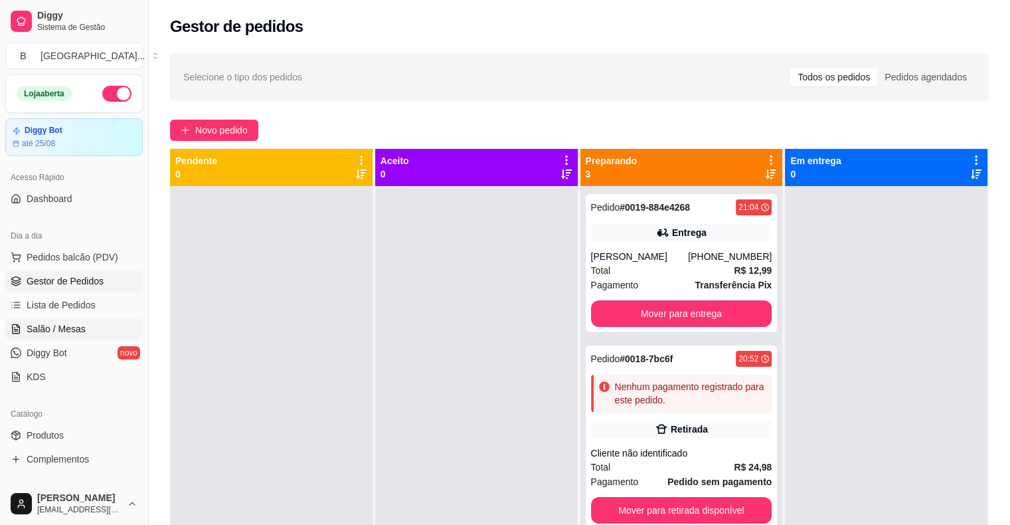
click at [63, 331] on span "Salão / Mesas" at bounding box center [56, 328] width 59 height 13
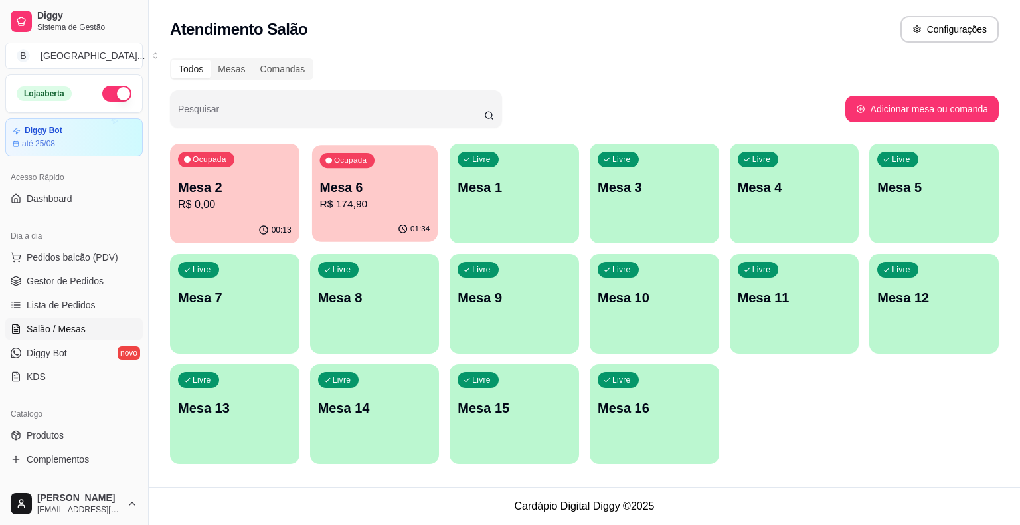
click at [381, 181] on p "Mesa 6" at bounding box center [375, 188] width 110 height 18
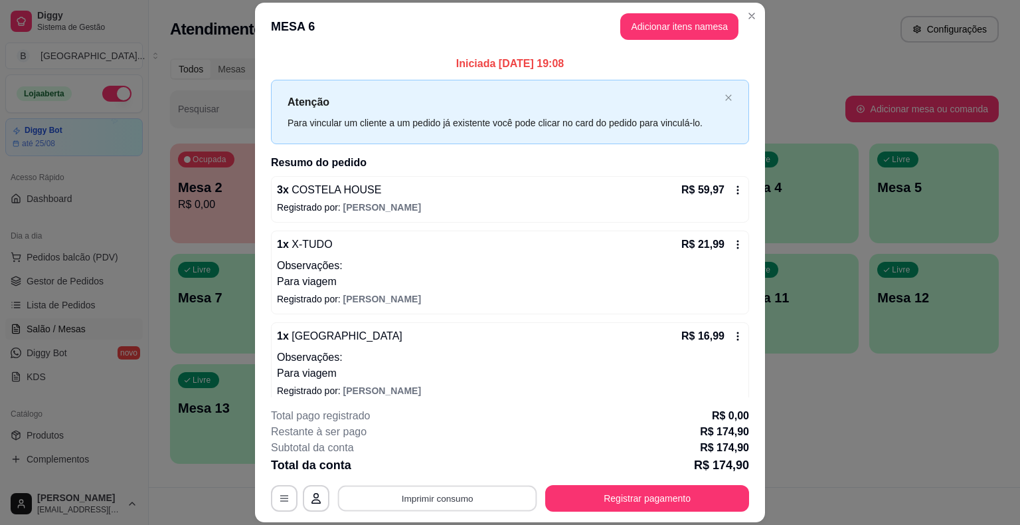
click at [378, 488] on button "Imprimir consumo" at bounding box center [437, 499] width 199 height 26
click at [423, 434] on button "IMPRESSORA" at bounding box center [436, 441] width 93 height 21
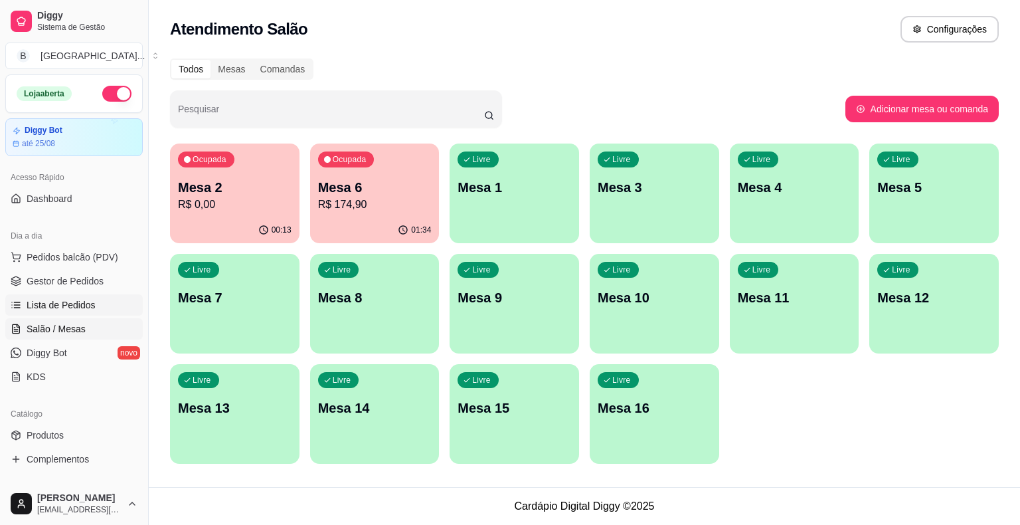
click at [43, 294] on link "Lista de Pedidos" at bounding box center [74, 304] width 138 height 21
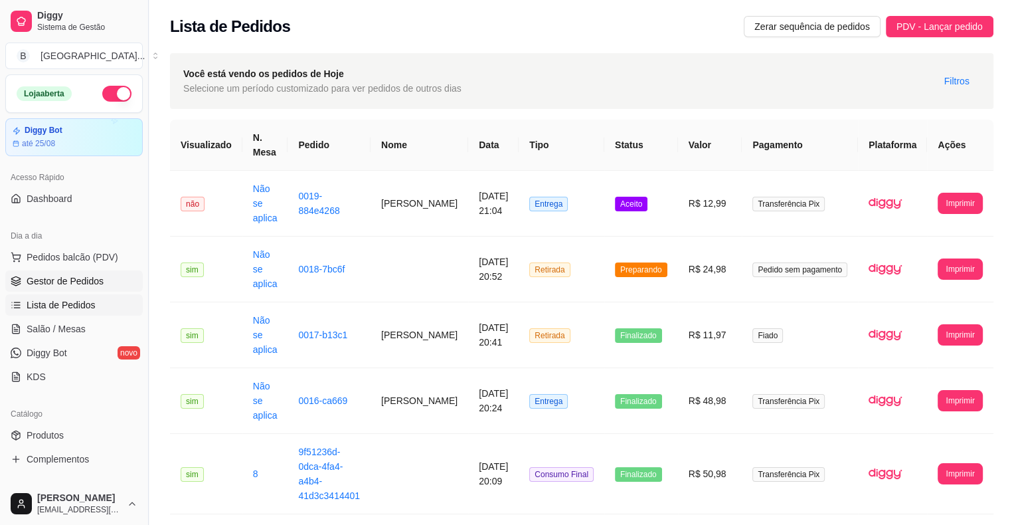
click at [47, 284] on span "Gestor de Pedidos" at bounding box center [65, 280] width 77 height 13
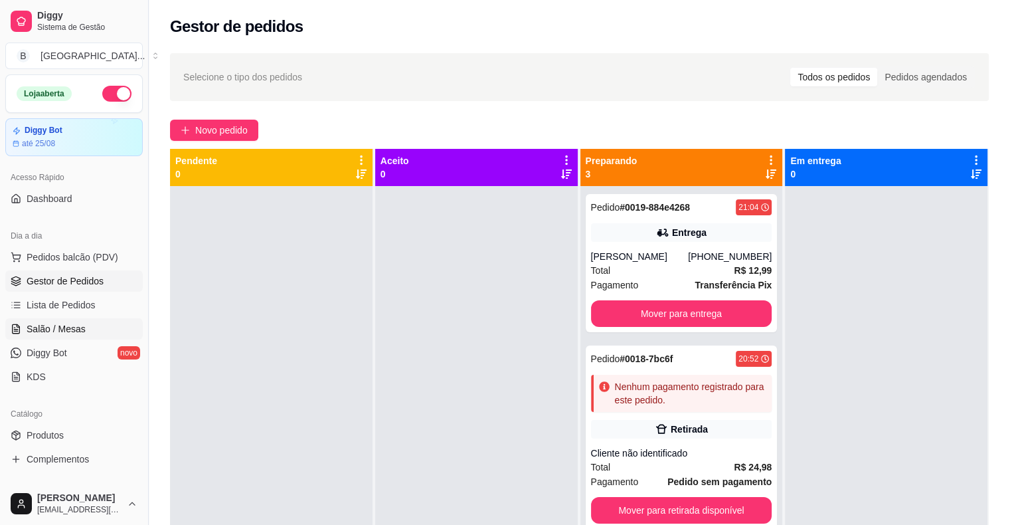
click at [82, 326] on span "Salão / Mesas" at bounding box center [56, 328] width 59 height 13
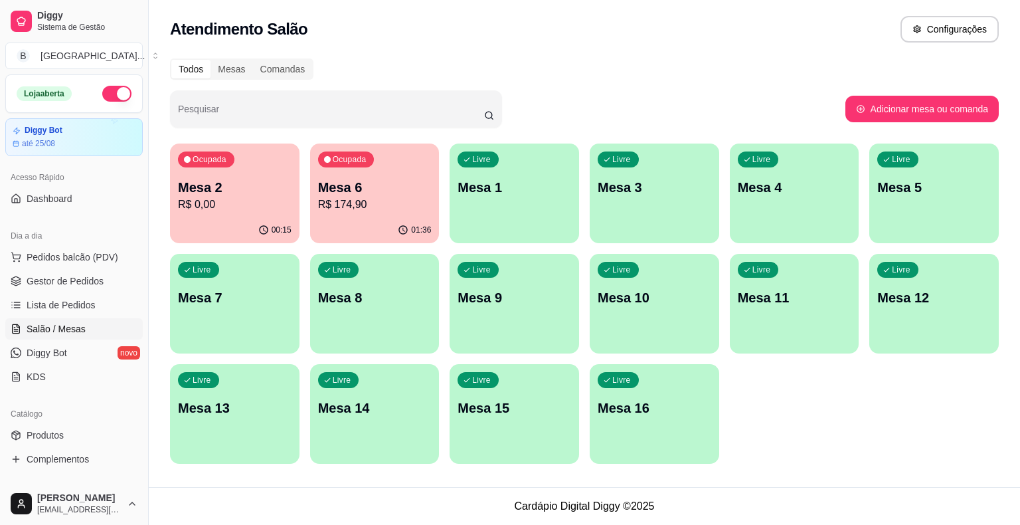
click at [331, 214] on div "Ocupada Mesa 6 R$ 174,90" at bounding box center [375, 181] width 130 height 74
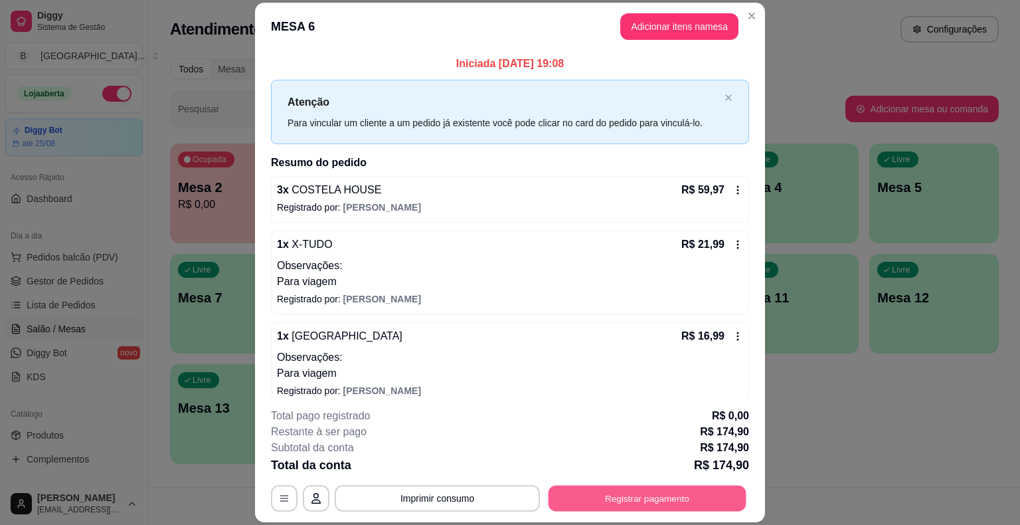
click at [647, 492] on button "Registrar pagamento" at bounding box center [648, 499] width 198 height 26
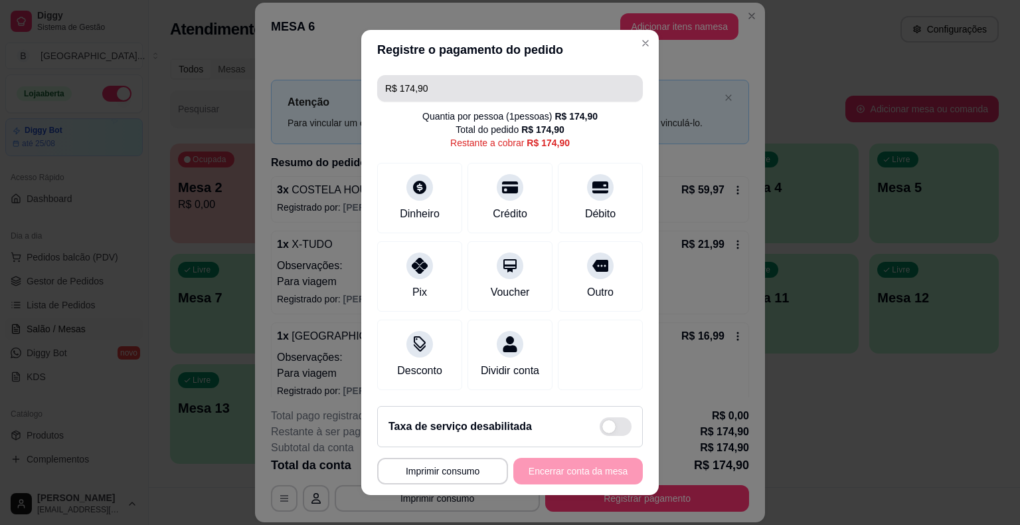
click at [473, 80] on input "R$ 174,90" at bounding box center [510, 88] width 250 height 27
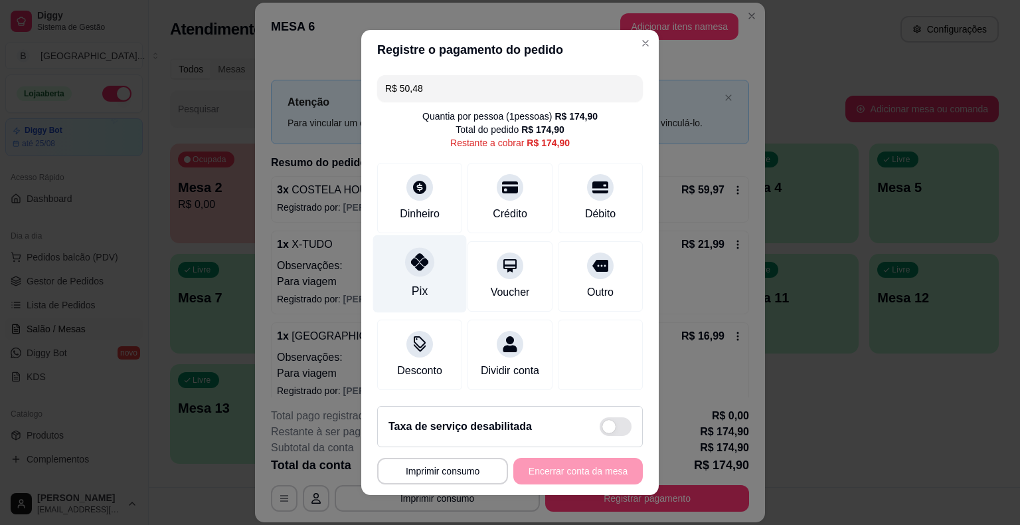
click at [405, 268] on div at bounding box center [419, 261] width 29 height 29
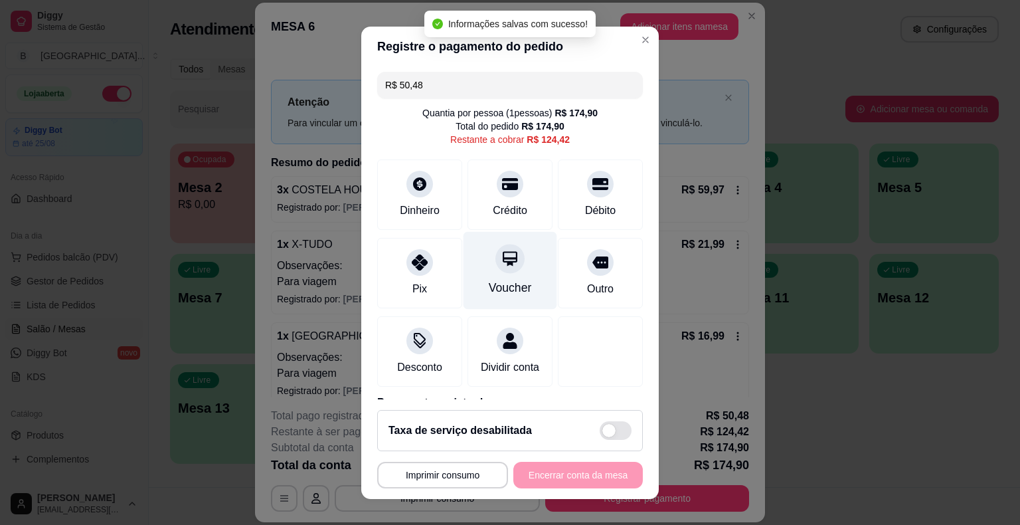
type input "R$ 124,42"
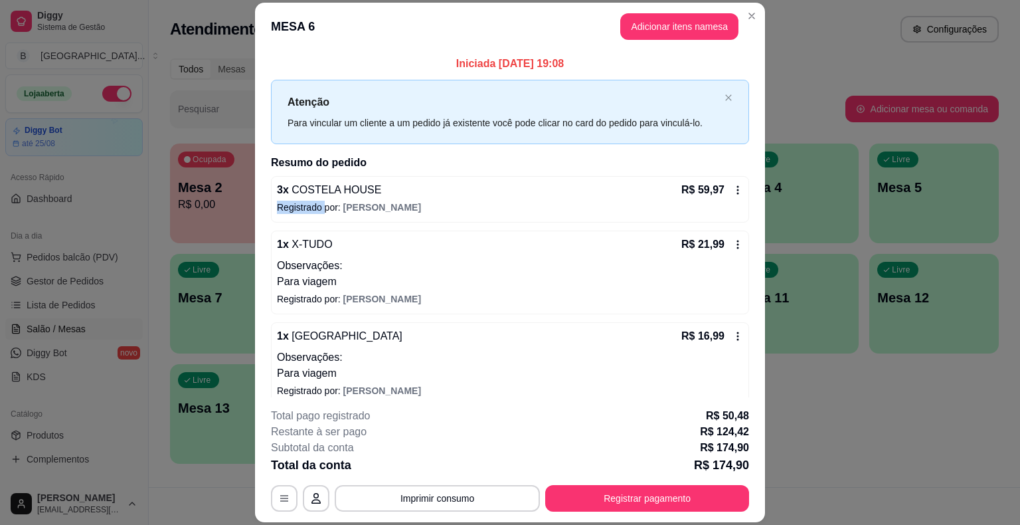
click at [742, 181] on div "Iniciada 14/08/2025 às 19:08 Atenção Para vincular um cliente a um pedido já ex…" at bounding box center [510, 223] width 510 height 347
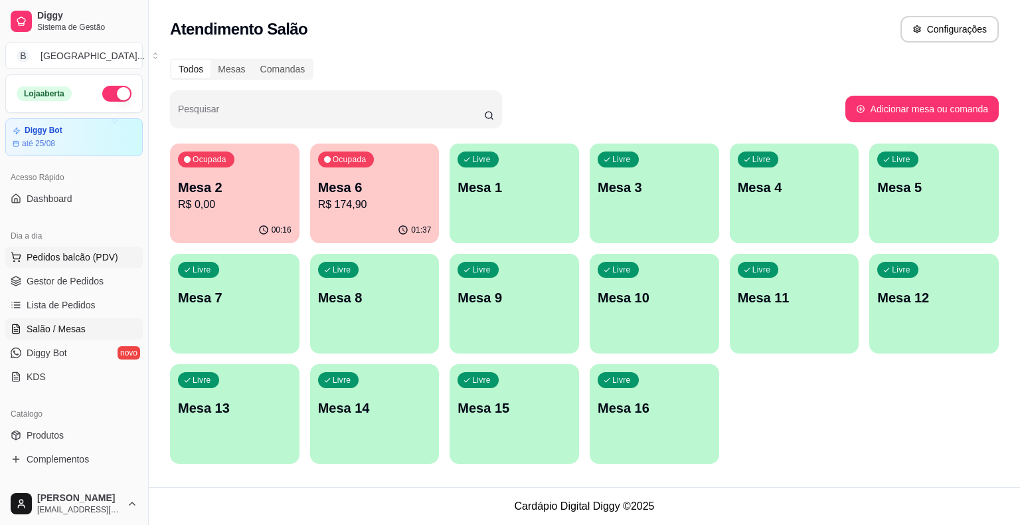
click at [60, 258] on span "Pedidos balcão (PDV)" at bounding box center [73, 256] width 92 height 13
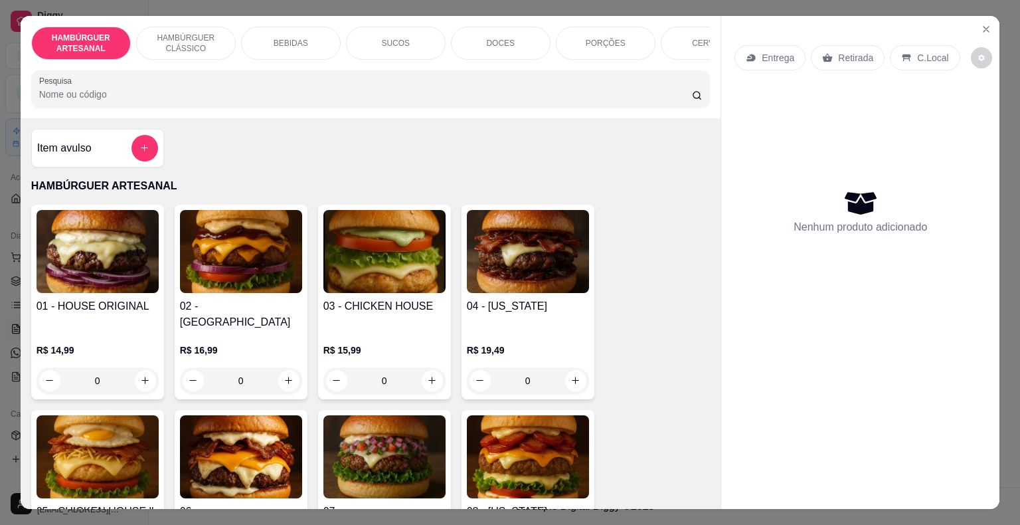
click at [330, 33] on div "BEBIDAS" at bounding box center [291, 43] width 100 height 33
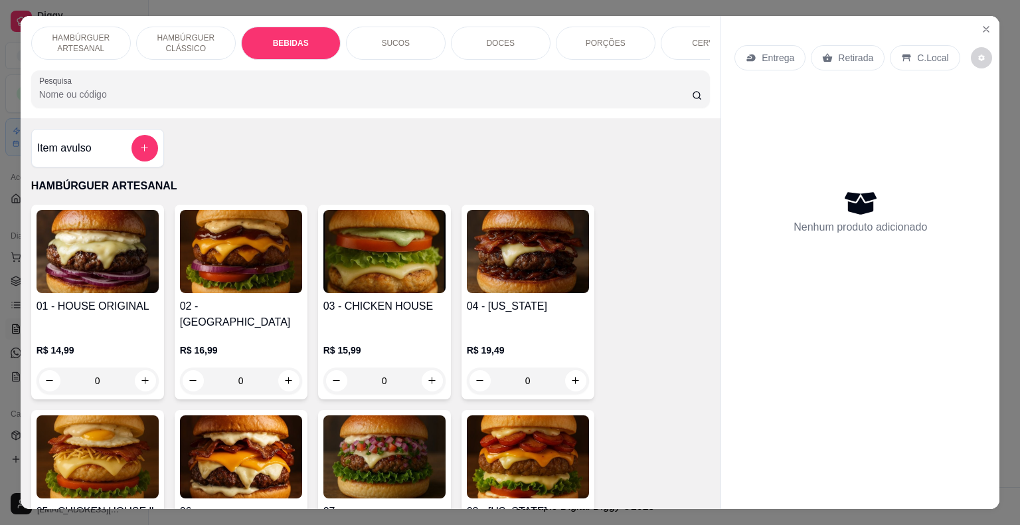
scroll to position [32, 0]
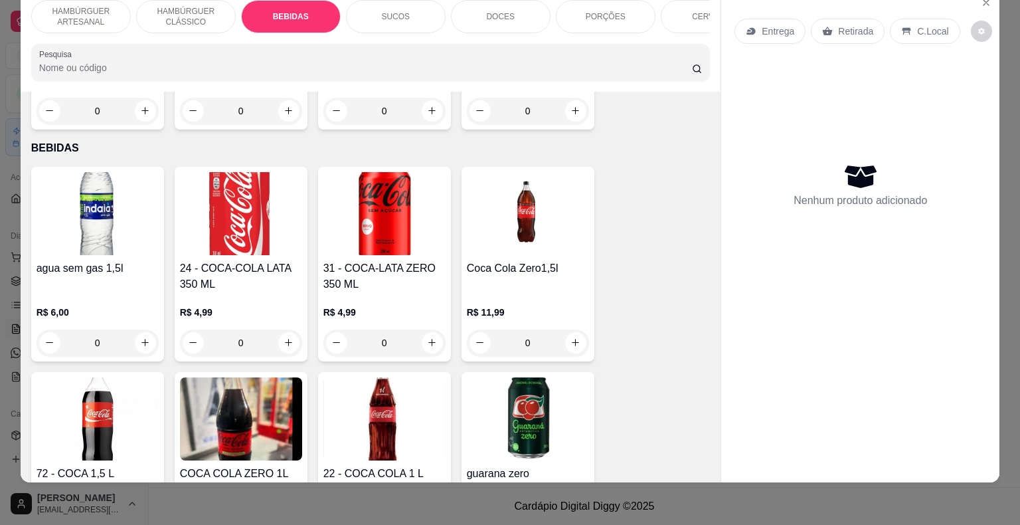
click at [381, 11] on p "SUCOS" at bounding box center [395, 16] width 29 height 11
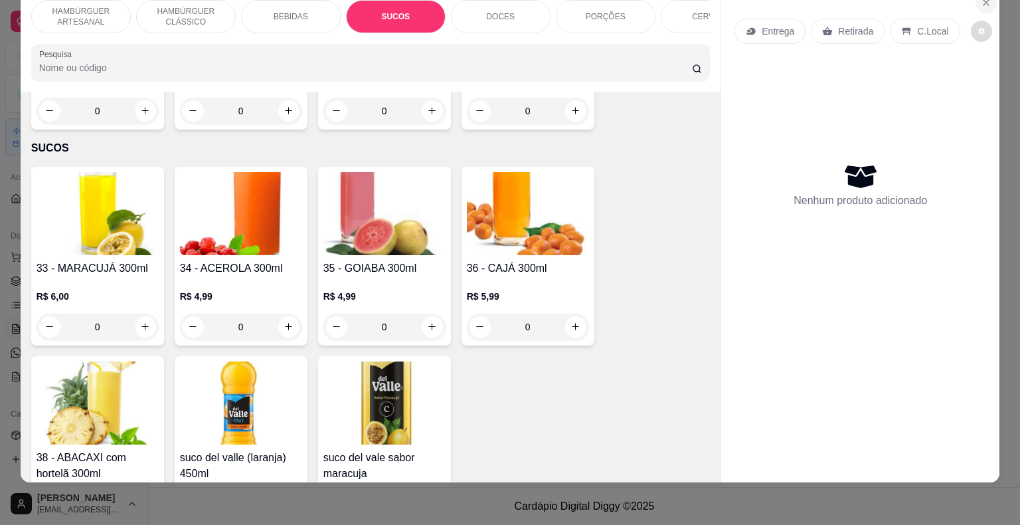
scroll to position [0, 0]
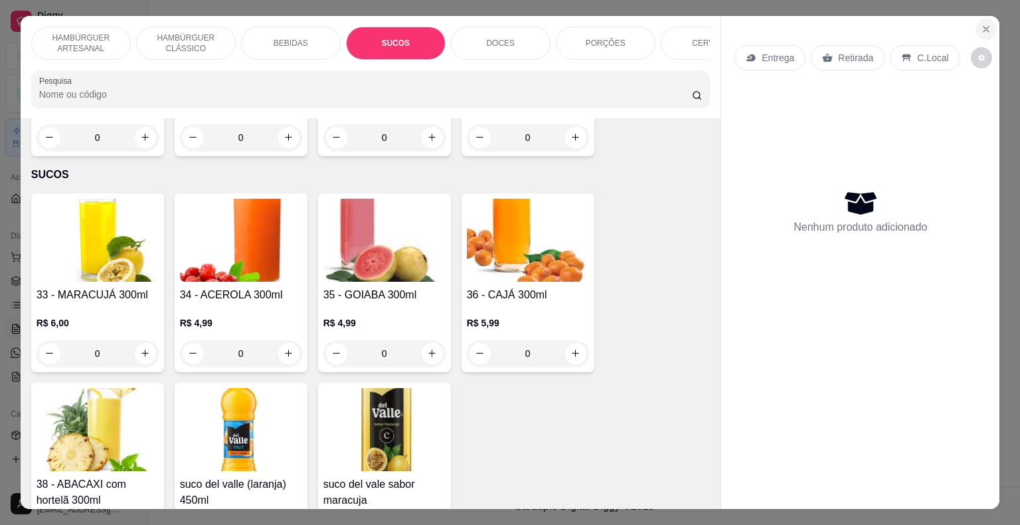
click at [976, 21] on button "Close" at bounding box center [986, 29] width 21 height 21
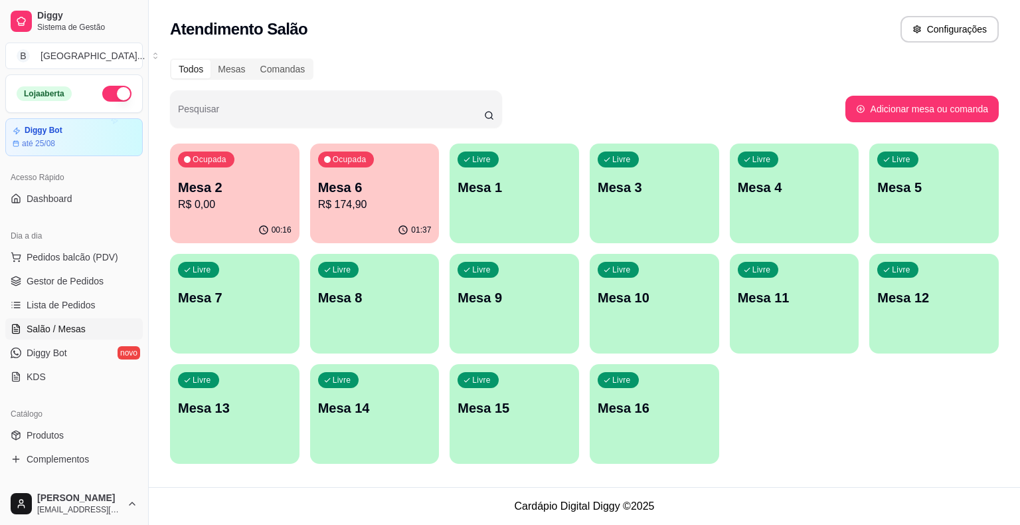
click at [327, 193] on p "Mesa 6" at bounding box center [375, 187] width 114 height 19
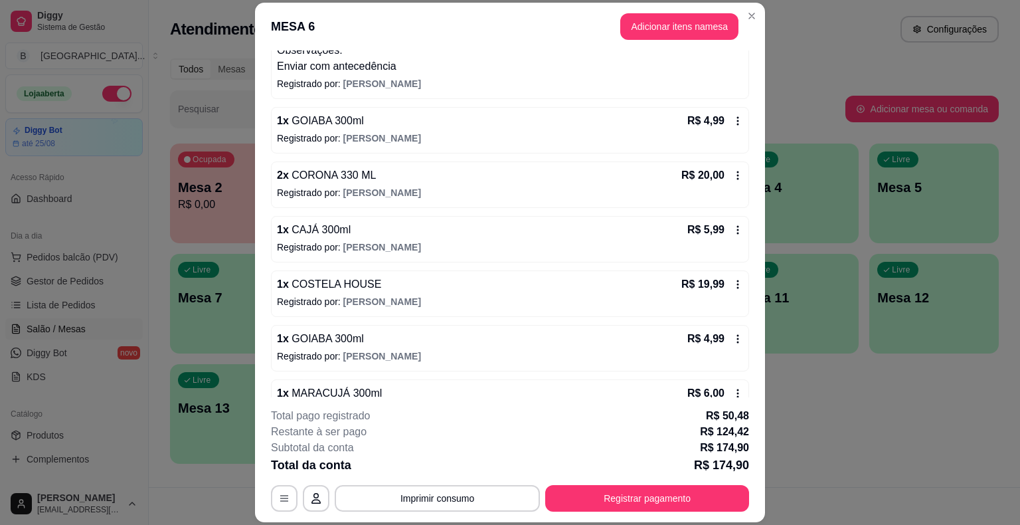
scroll to position [40, 0]
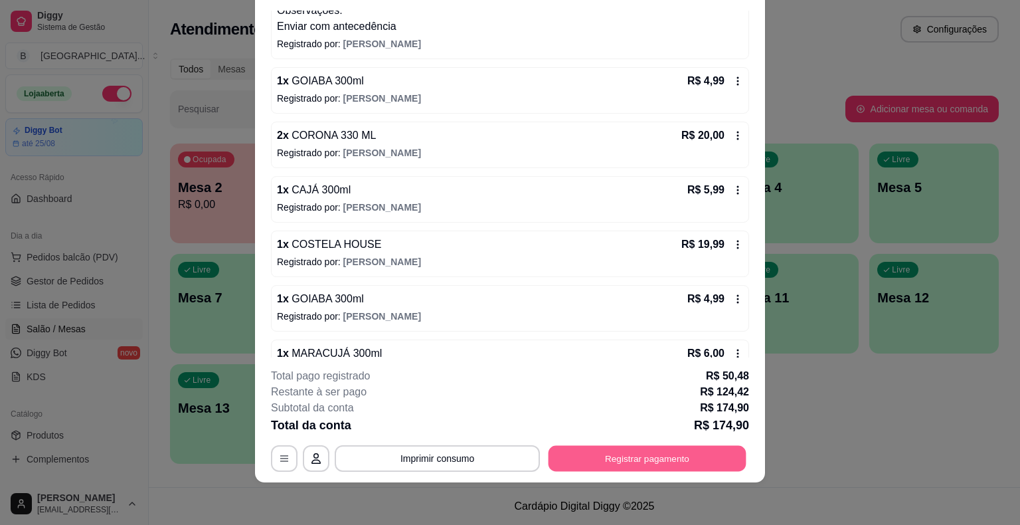
click at [637, 446] on button "Registrar pagamento" at bounding box center [648, 459] width 198 height 26
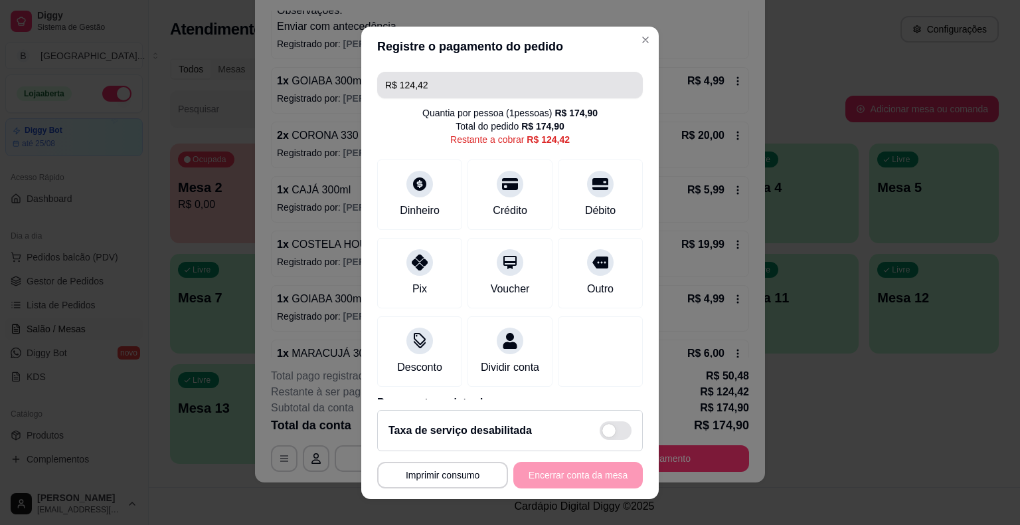
click at [567, 83] on input "R$ 124,42" at bounding box center [510, 85] width 250 height 27
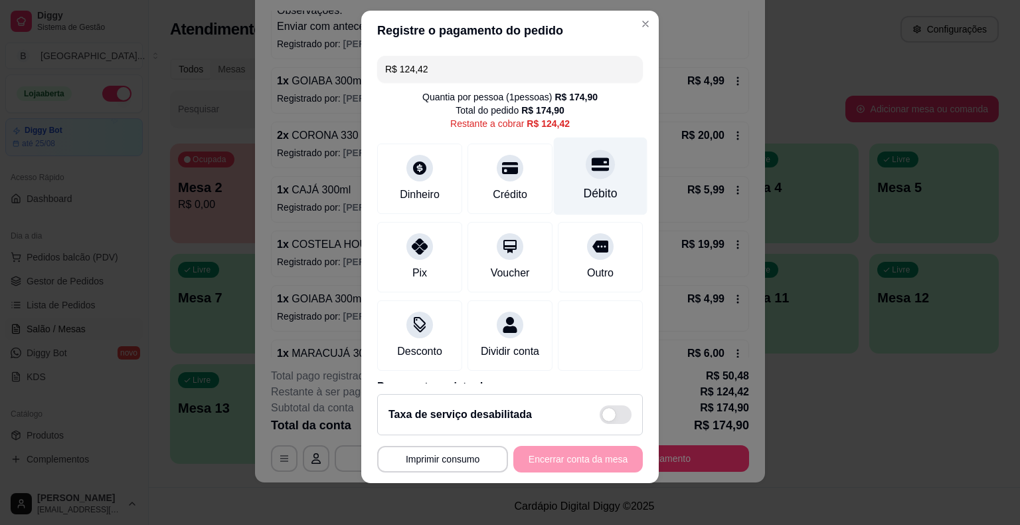
scroll to position [0, 0]
click at [540, 65] on input "R$ 124,42" at bounding box center [510, 69] width 250 height 27
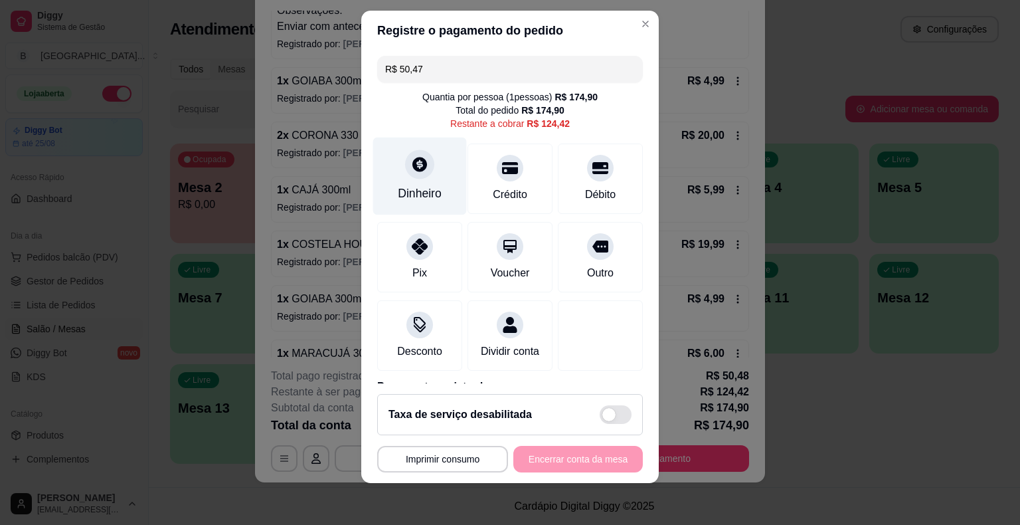
type input "R$ 50,47"
click at [425, 172] on div "Dinheiro" at bounding box center [420, 176] width 94 height 78
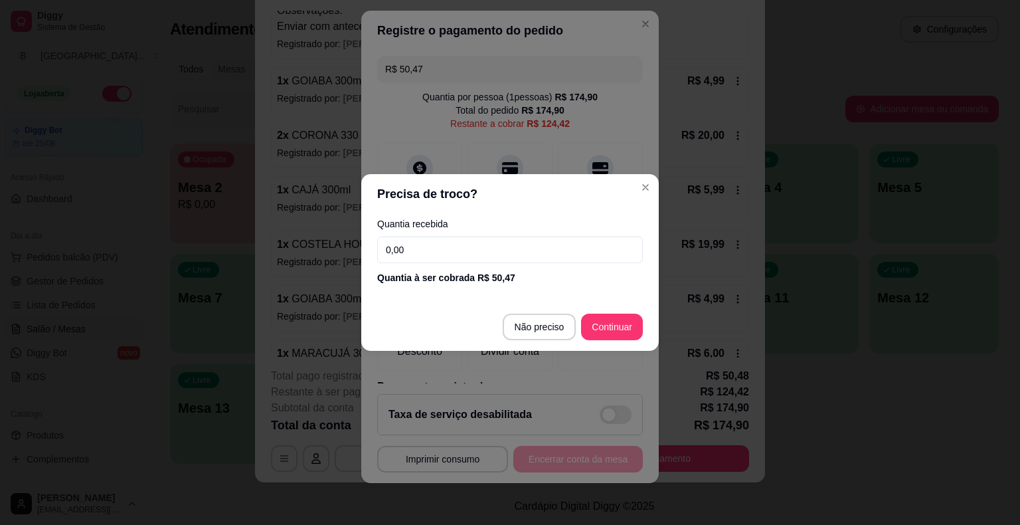
click at [490, 260] on input "0,00" at bounding box center [510, 250] width 266 height 27
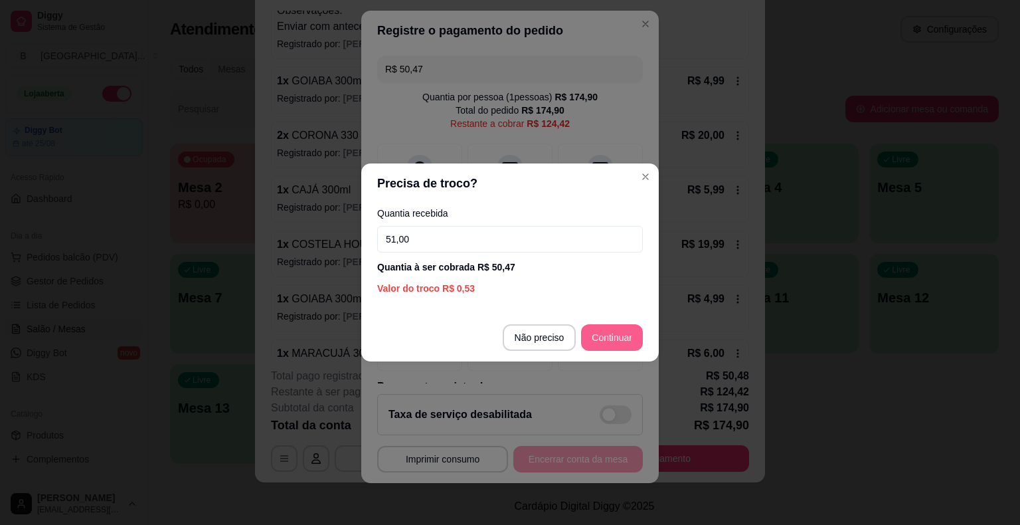
type input "51,00"
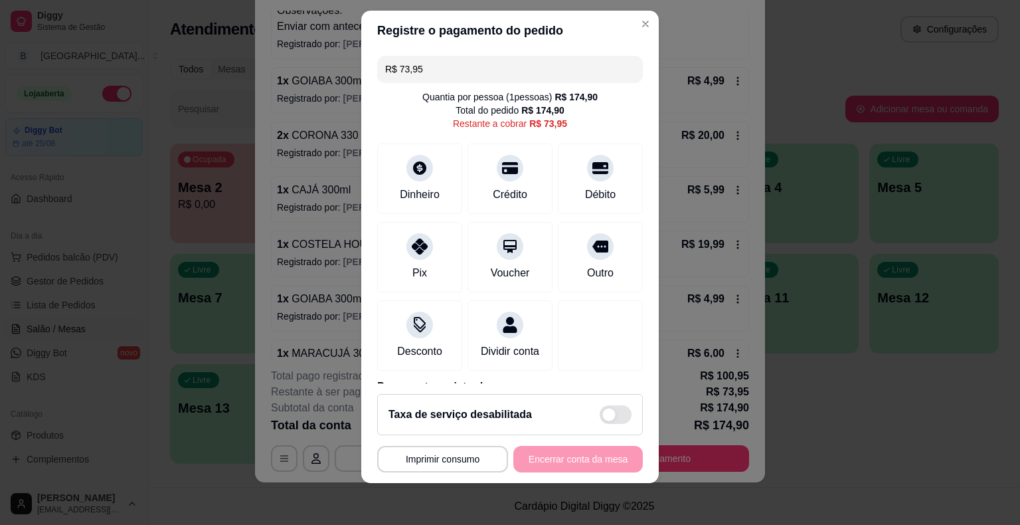
click at [534, 71] on input "R$ 73,95" at bounding box center [510, 69] width 250 height 27
click at [602, 174] on div "Débito" at bounding box center [601, 176] width 94 height 78
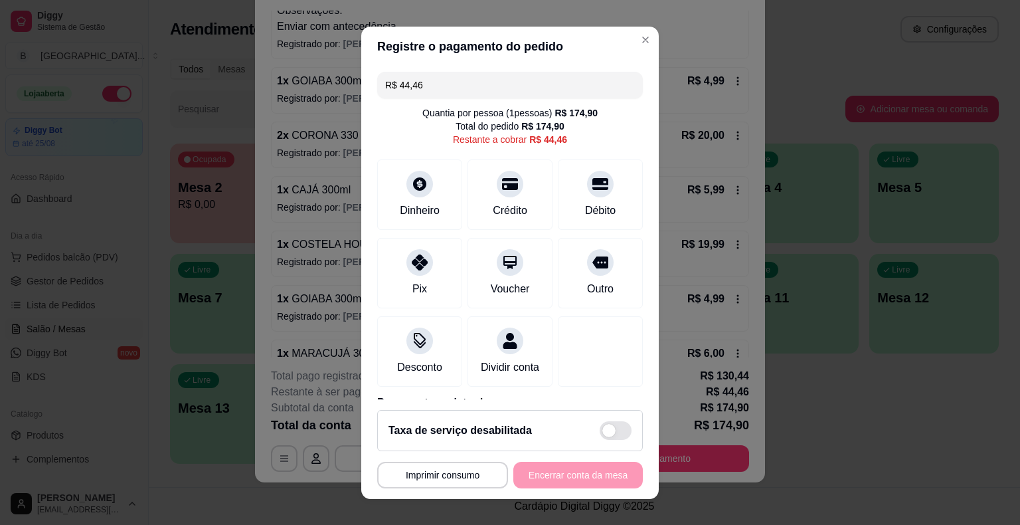
click at [462, 93] on input "R$ 44,46" at bounding box center [510, 85] width 250 height 27
click at [417, 266] on icon at bounding box center [419, 258] width 17 height 17
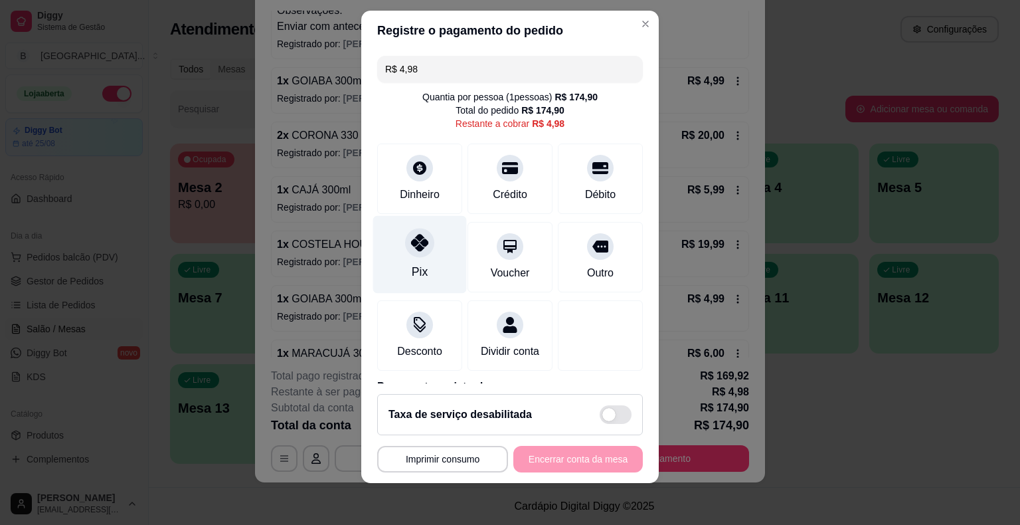
click at [425, 256] on div "Pix" at bounding box center [420, 254] width 94 height 78
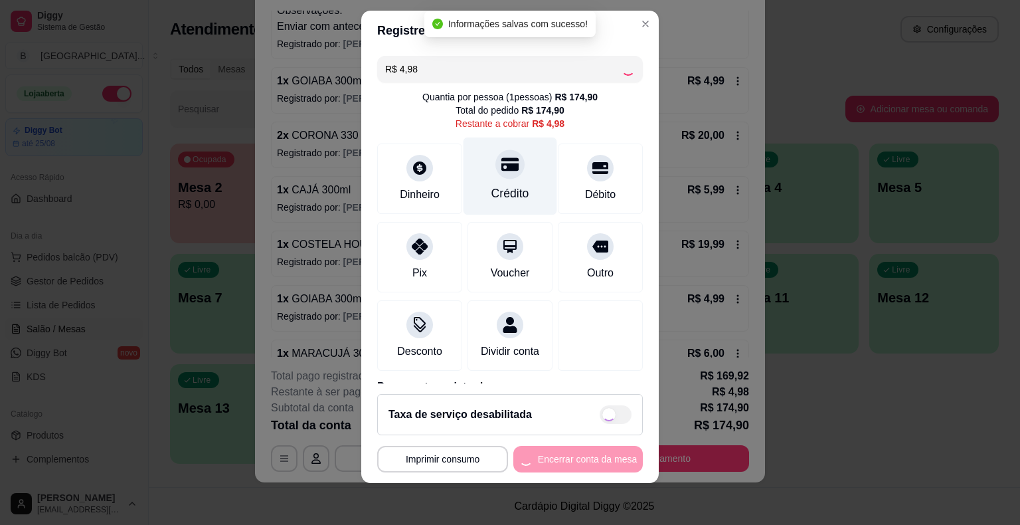
type input "R$ 0,00"
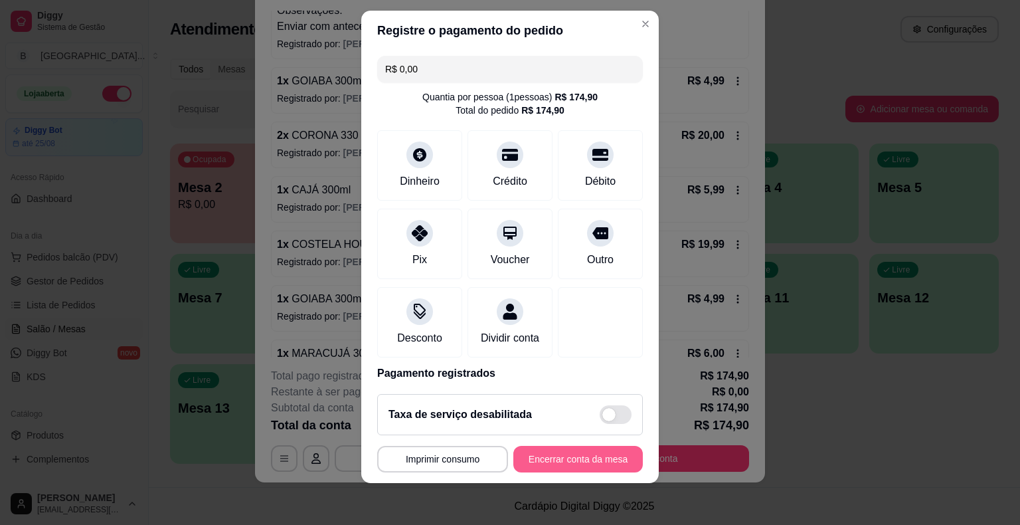
click at [534, 456] on button "Encerrar conta da mesa" at bounding box center [579, 459] width 130 height 27
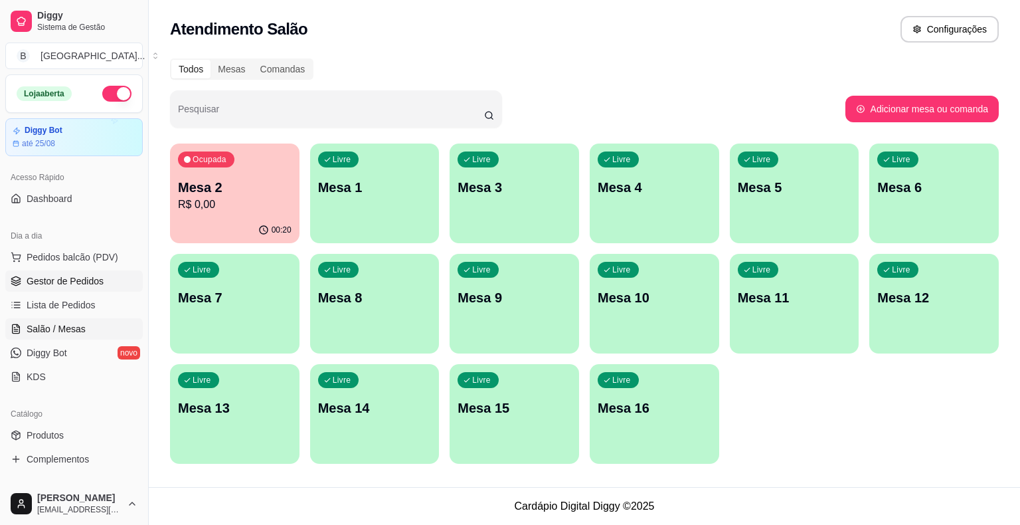
click at [57, 283] on span "Gestor de Pedidos" at bounding box center [65, 280] width 77 height 13
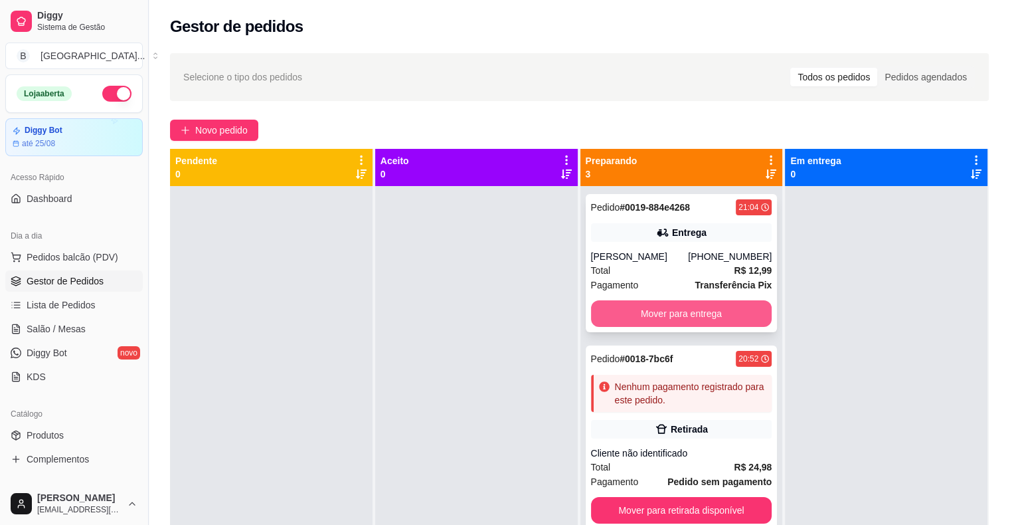
click at [698, 315] on button "Mover para entrega" at bounding box center [681, 313] width 181 height 27
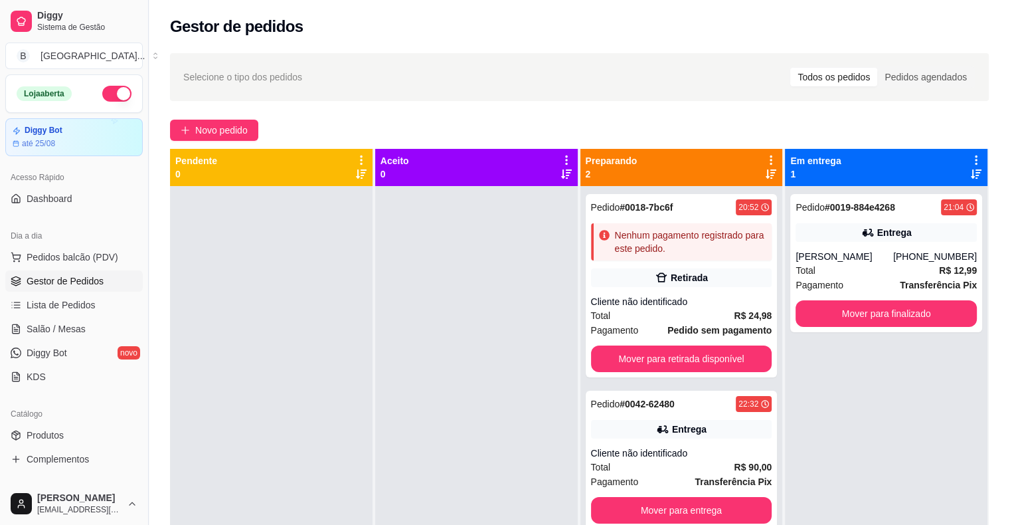
click at [698, 315] on div "Total R$ 24,98" at bounding box center [681, 315] width 181 height 15
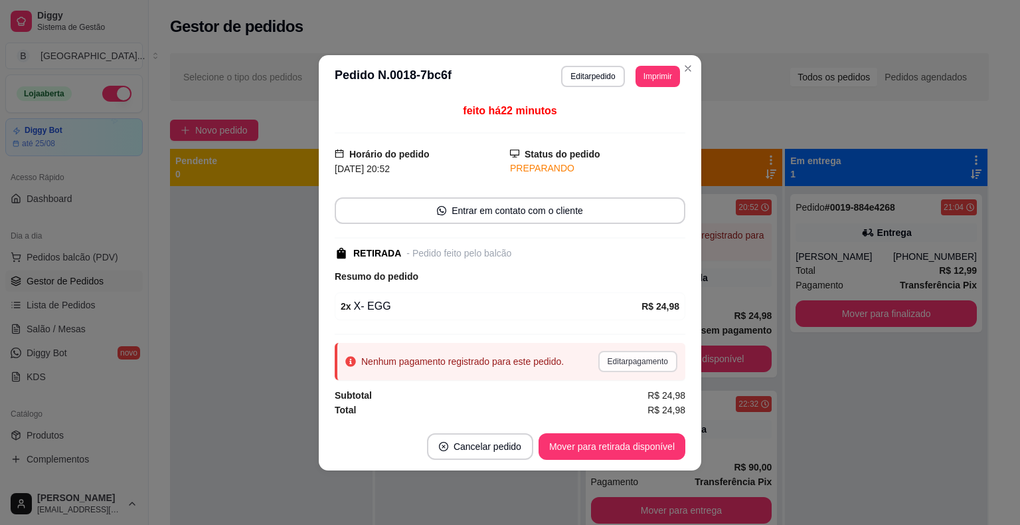
click at [607, 365] on button "Editar pagamento" at bounding box center [638, 361] width 79 height 21
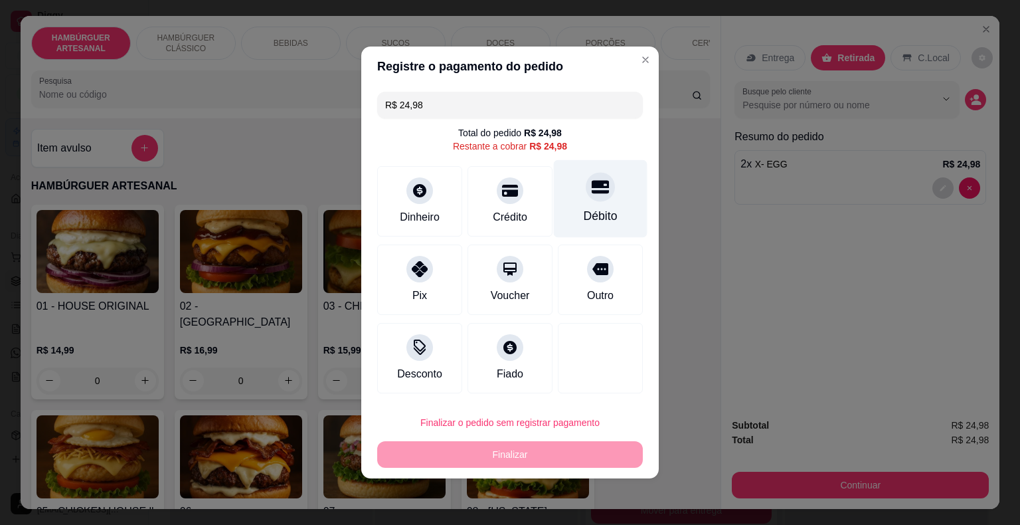
click at [558, 215] on div "Débito" at bounding box center [601, 199] width 94 height 78
type input "R$ 0,00"
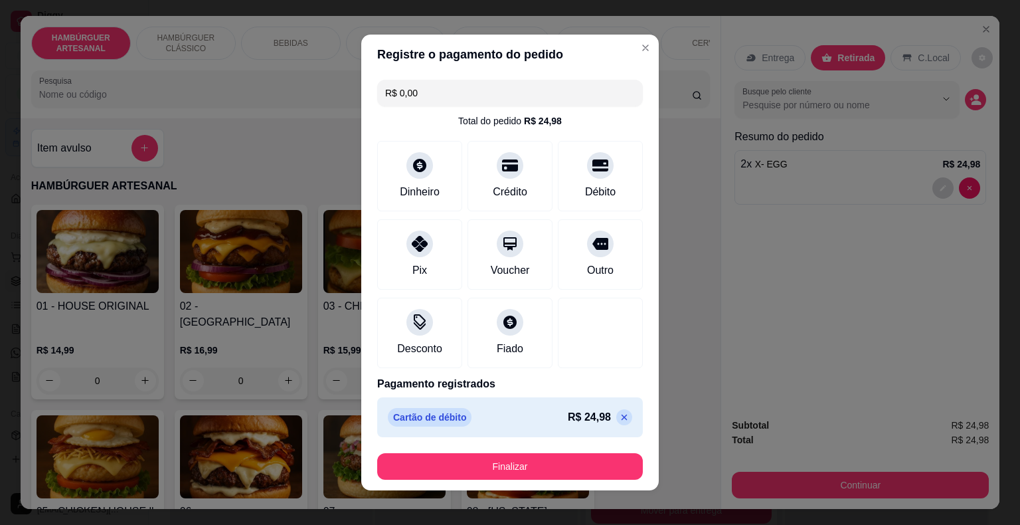
scroll to position [7, 0]
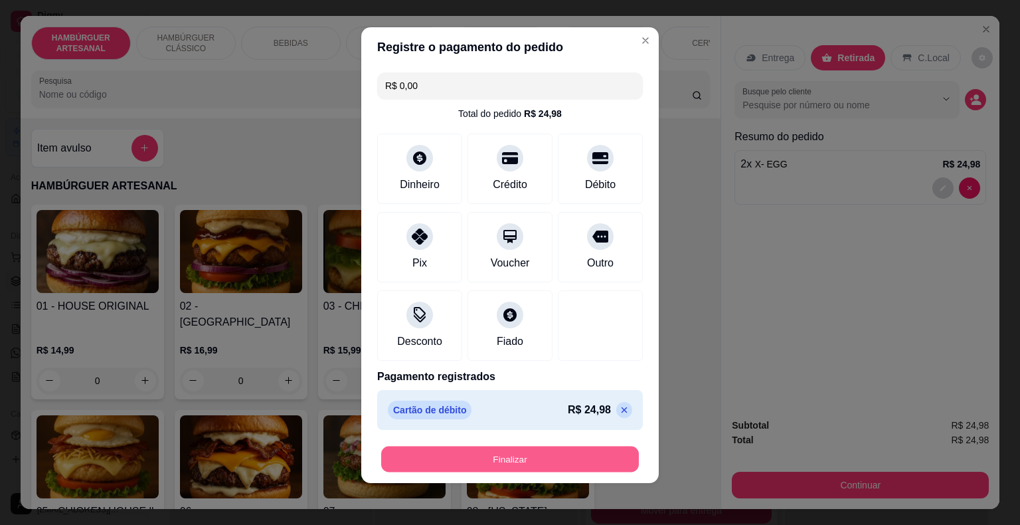
click at [537, 462] on button "Finalizar" at bounding box center [510, 459] width 258 height 26
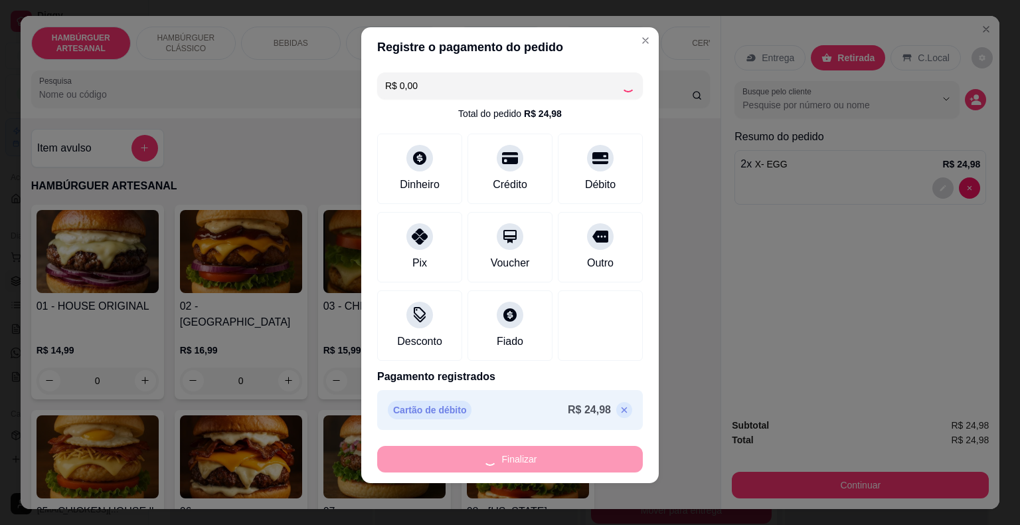
type input "0"
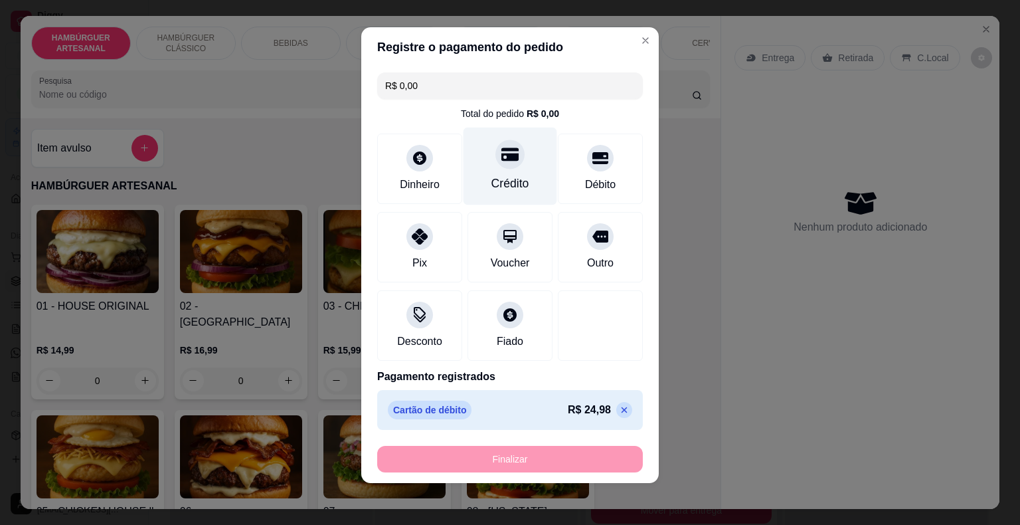
type input "-R$ 24,98"
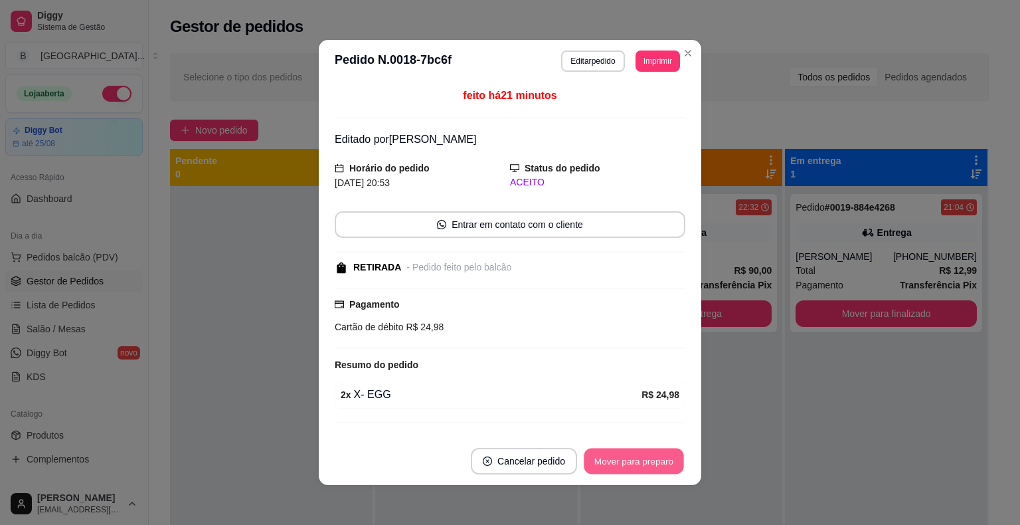
click at [609, 473] on button "Mover para preparo" at bounding box center [634, 461] width 100 height 26
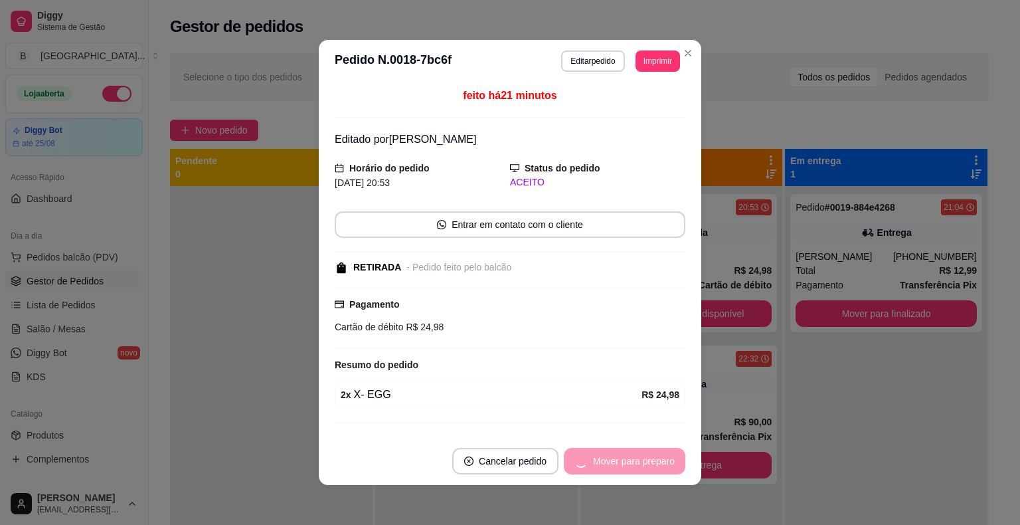
click at [609, 473] on div "Mover para preparo" at bounding box center [625, 461] width 122 height 27
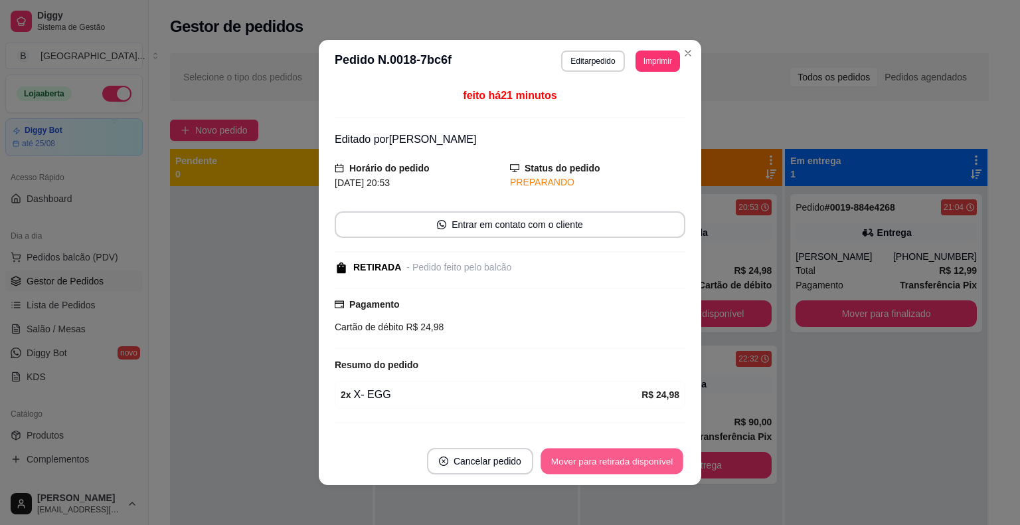
click at [611, 458] on button "Mover para retirada disponível" at bounding box center [612, 461] width 142 height 26
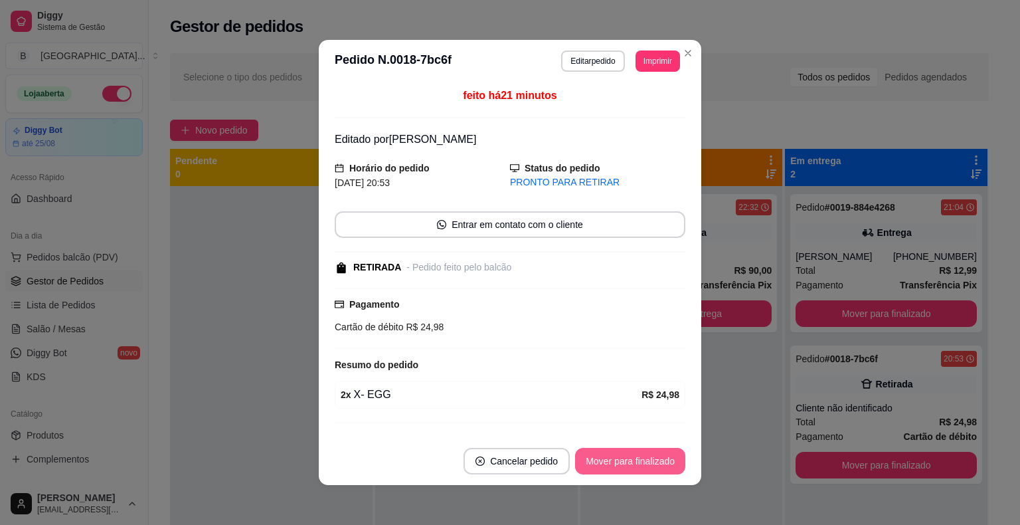
click at [652, 453] on button "Mover para finalizado" at bounding box center [630, 461] width 110 height 27
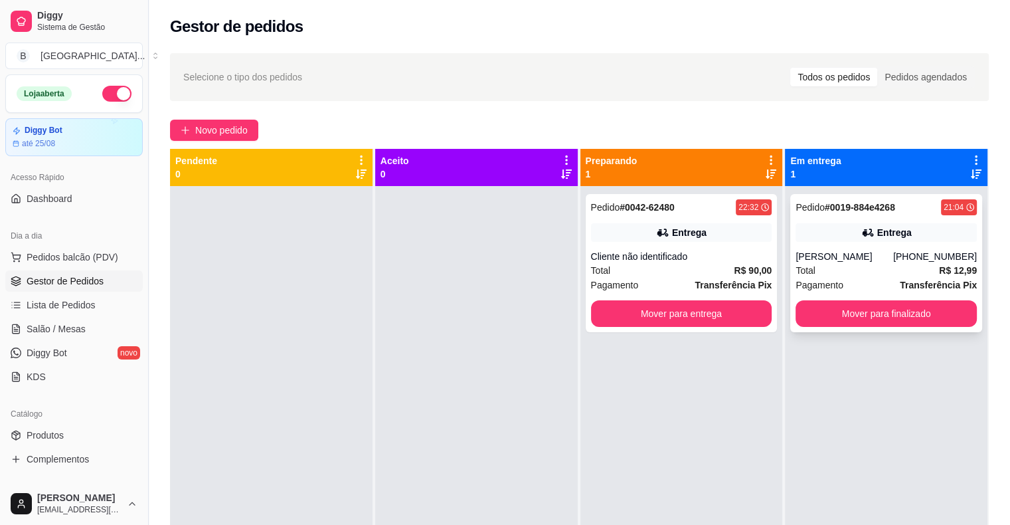
click at [874, 262] on div "Marcela" at bounding box center [845, 256] width 98 height 13
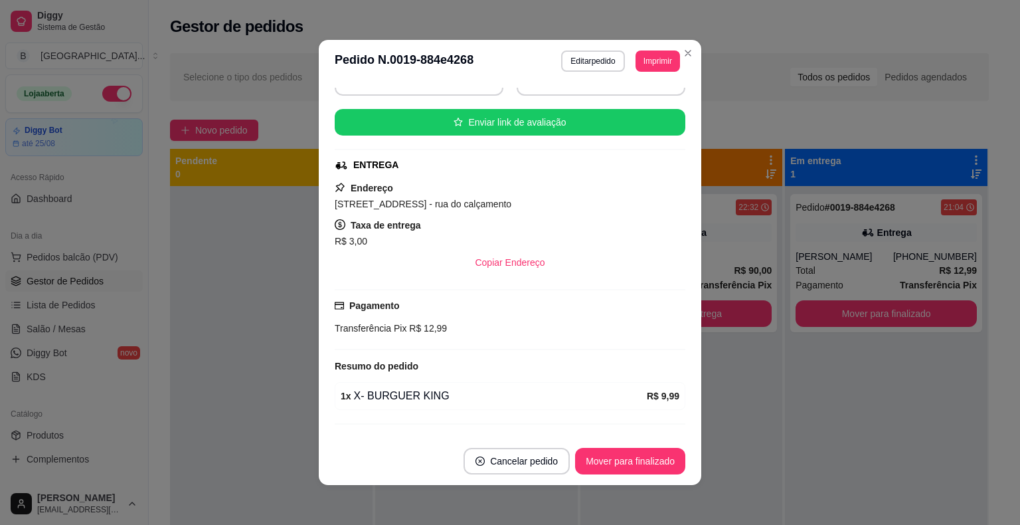
scroll to position [170, 0]
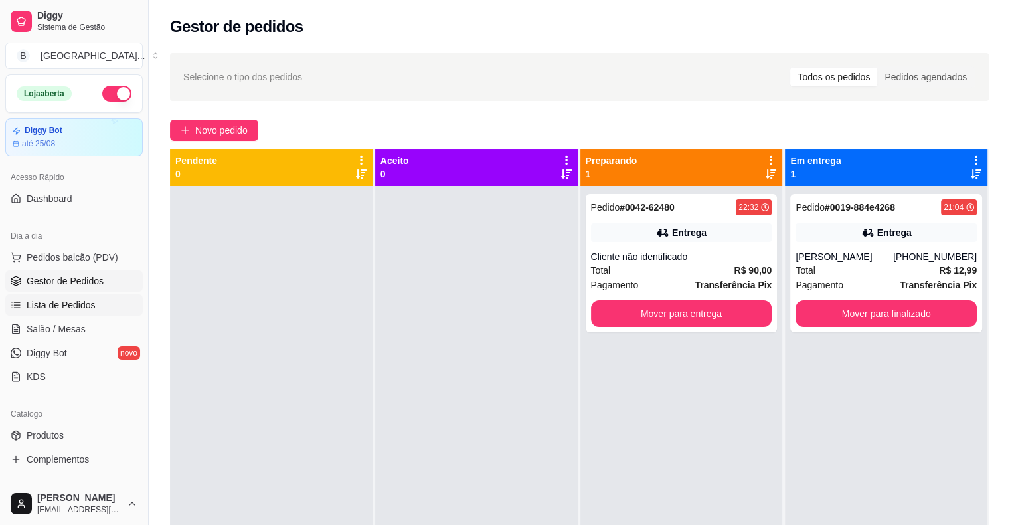
click at [58, 305] on span "Lista de Pedidos" at bounding box center [61, 304] width 69 height 13
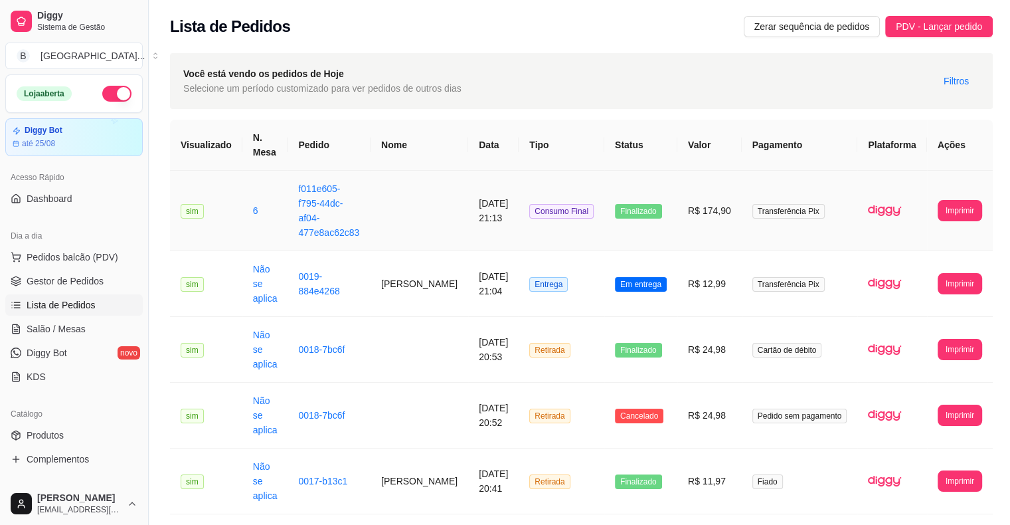
click at [490, 219] on td "14/08/2025 às 21:13" at bounding box center [493, 211] width 50 height 80
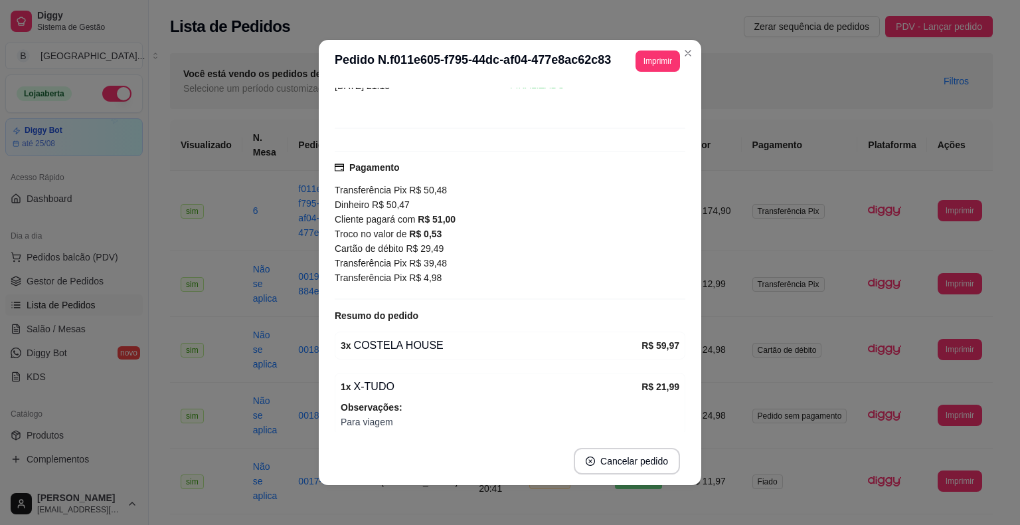
scroll to position [199, 0]
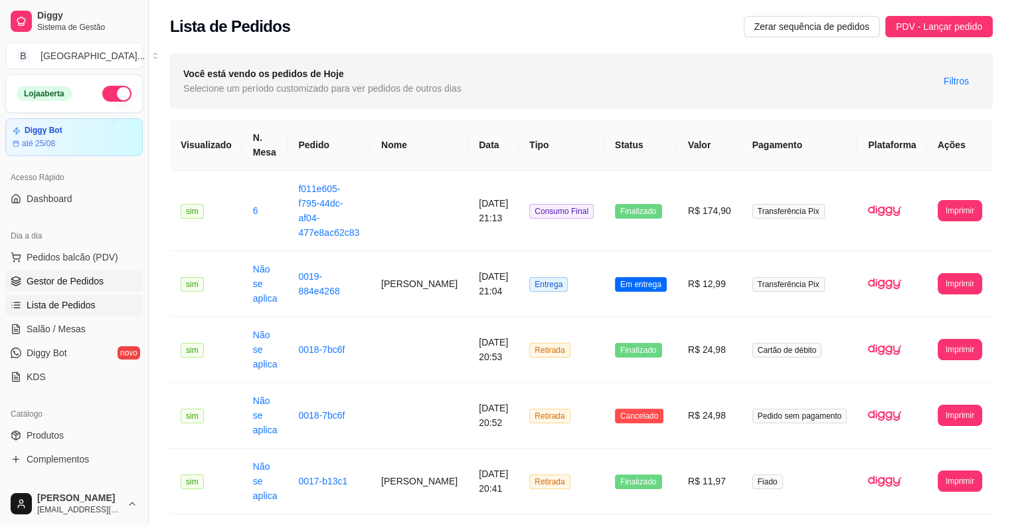
click at [117, 279] on link "Gestor de Pedidos" at bounding box center [74, 280] width 138 height 21
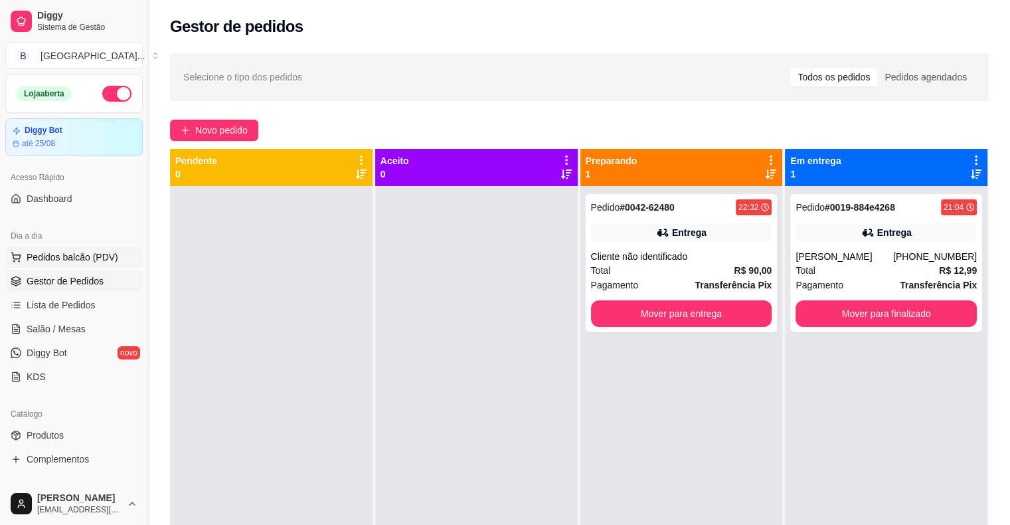
click at [82, 256] on span "Pedidos balcão (PDV)" at bounding box center [73, 256] width 92 height 13
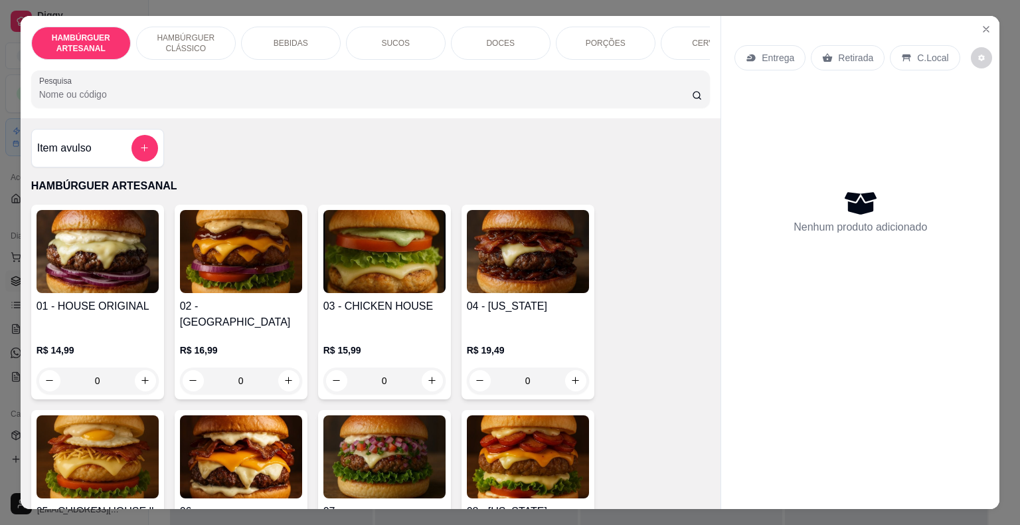
click at [973, 35] on div "Entrega Retirada C.Local" at bounding box center [861, 58] width 252 height 47
click at [976, 31] on button "Close" at bounding box center [986, 29] width 21 height 21
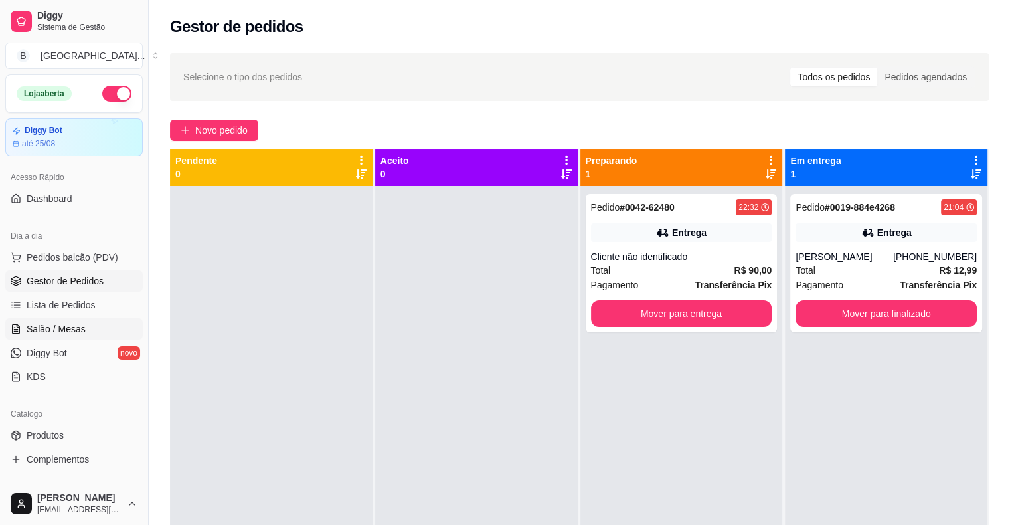
click at [120, 334] on link "Salão / Mesas" at bounding box center [74, 328] width 138 height 21
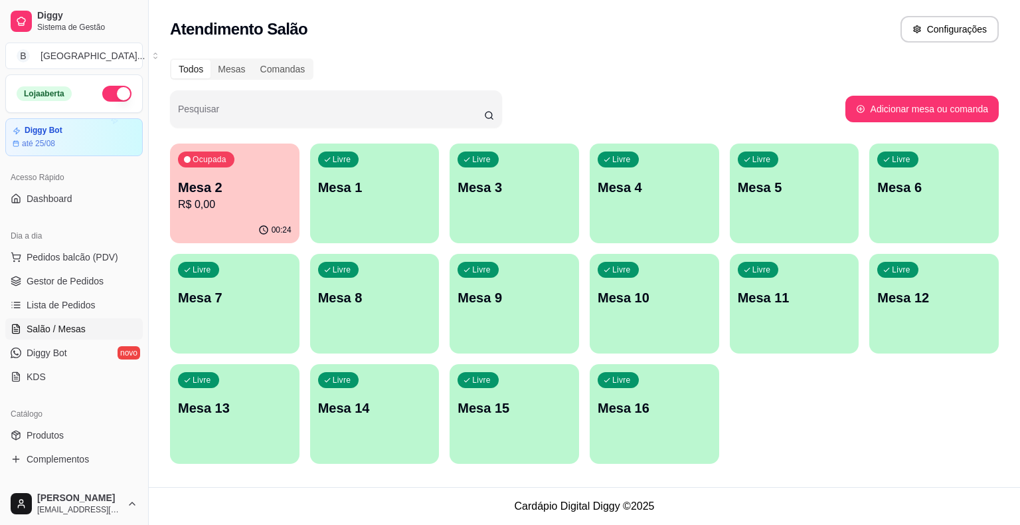
click at [202, 201] on p "R$ 0,00" at bounding box center [235, 205] width 114 height 16
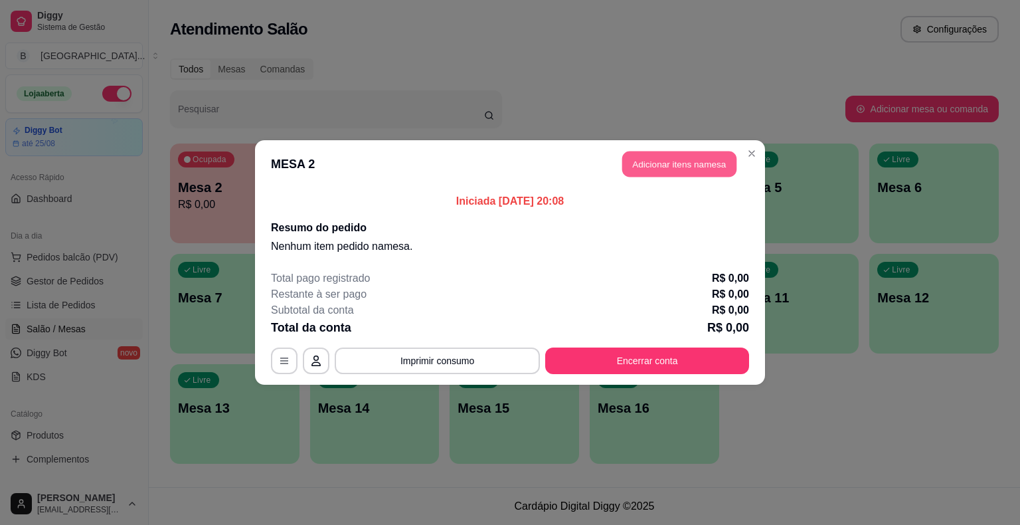
click at [674, 162] on button "Adicionar itens na mesa" at bounding box center [679, 164] width 114 height 26
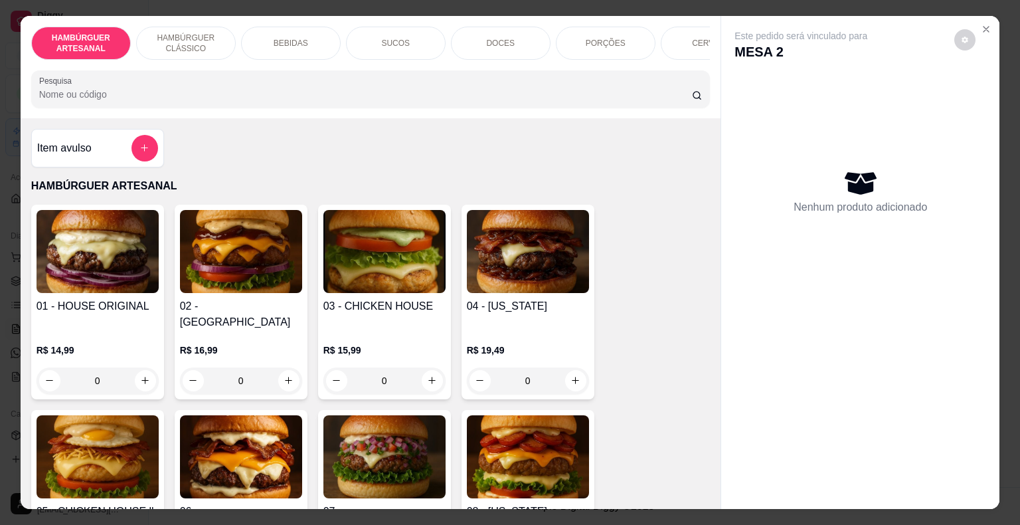
click at [559, 39] on div "PORÇÕES" at bounding box center [606, 43] width 100 height 33
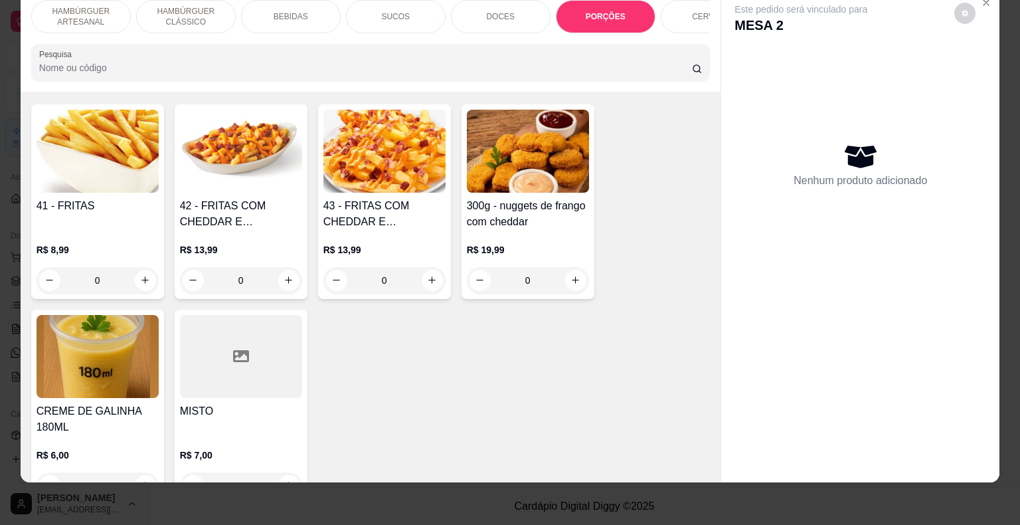
scroll to position [2784, 0]
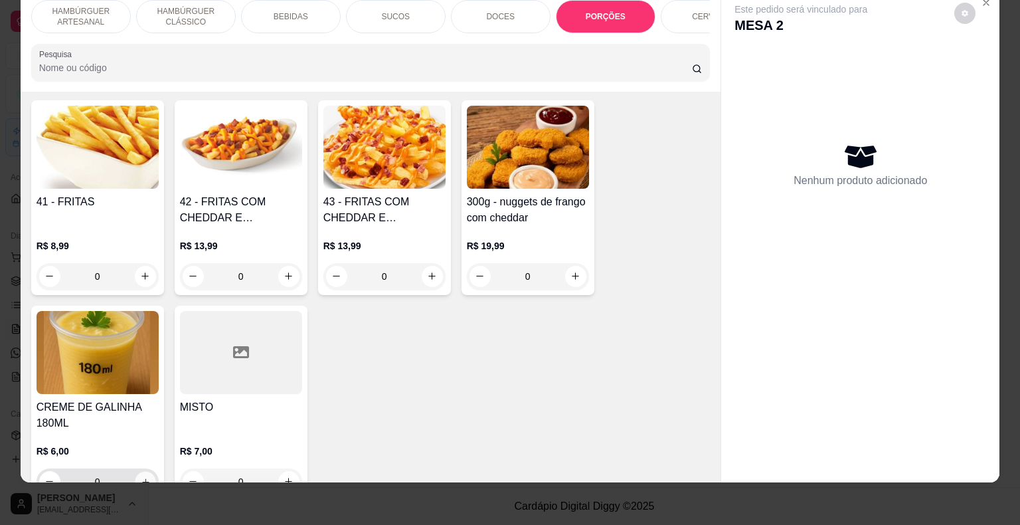
click at [140, 476] on icon "increase-product-quantity" at bounding box center [145, 481] width 10 height 10
type input "1"
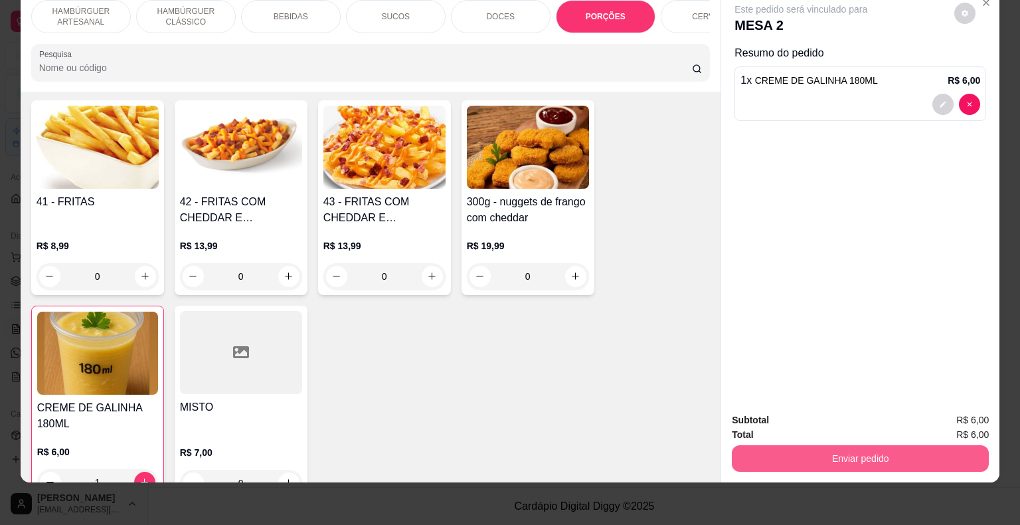
click at [787, 448] on button "Enviar pedido" at bounding box center [860, 458] width 257 height 27
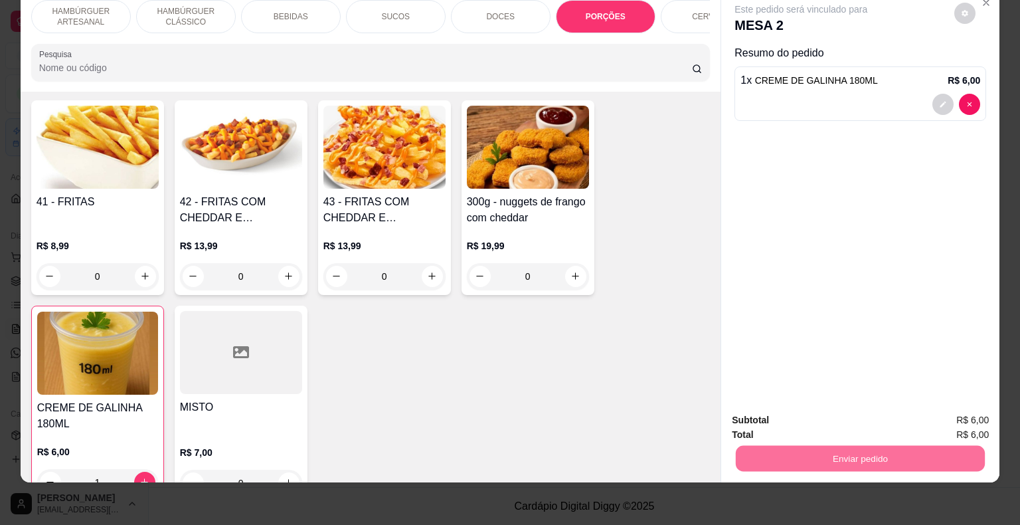
click at [784, 416] on button "Não registrar e enviar pedido" at bounding box center [816, 415] width 138 height 25
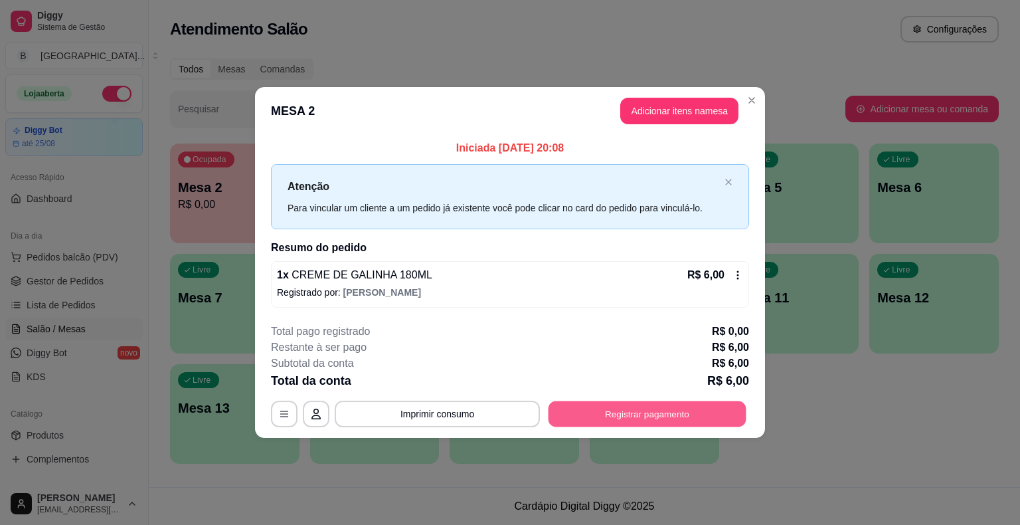
click at [674, 411] on button "Registrar pagamento" at bounding box center [648, 414] width 198 height 26
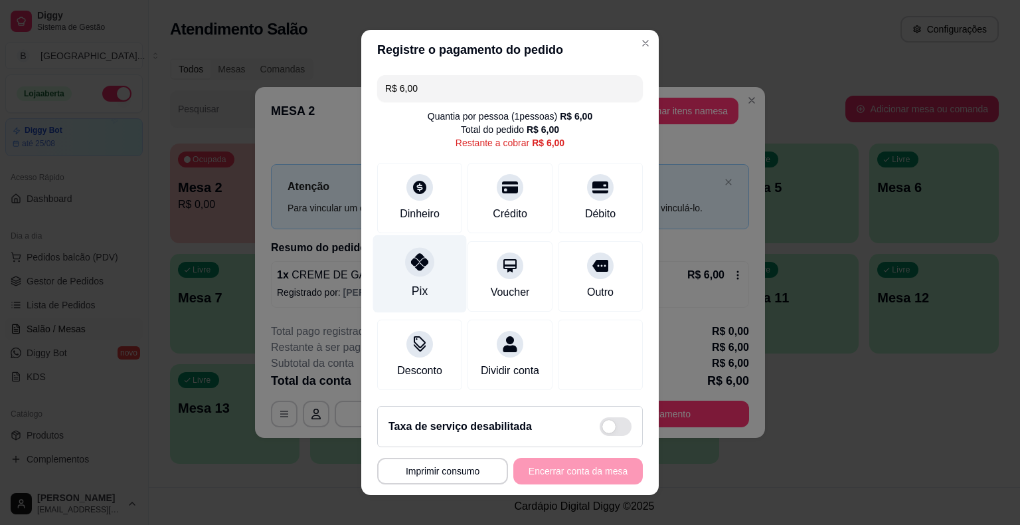
click at [441, 262] on div "Pix" at bounding box center [420, 274] width 94 height 78
type input "R$ 0,00"
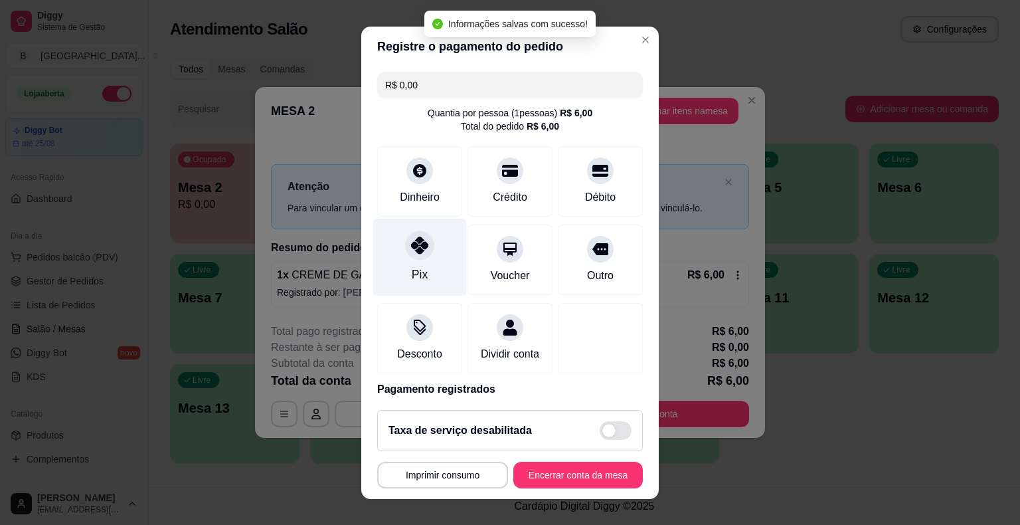
scroll to position [62, 0]
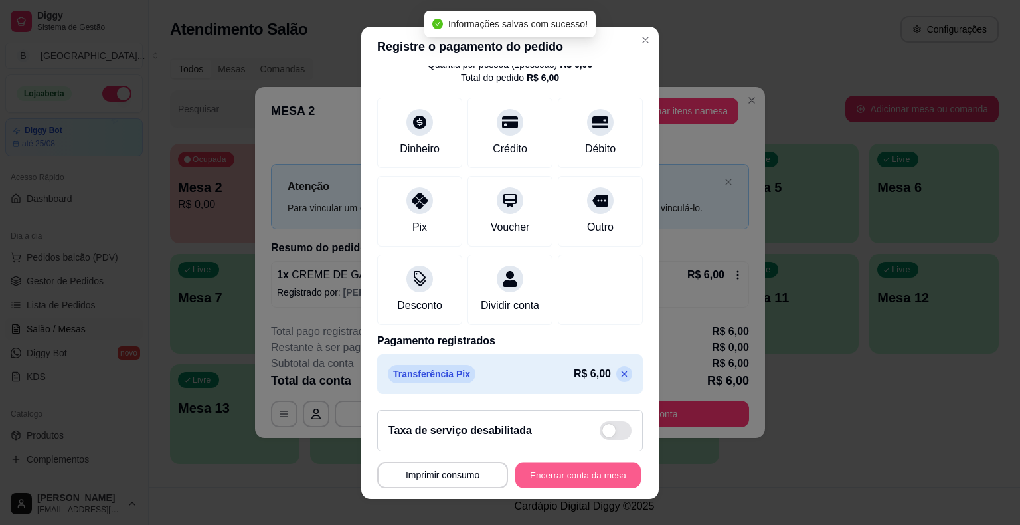
click at [570, 478] on button "Encerrar conta da mesa" at bounding box center [579, 475] width 126 height 26
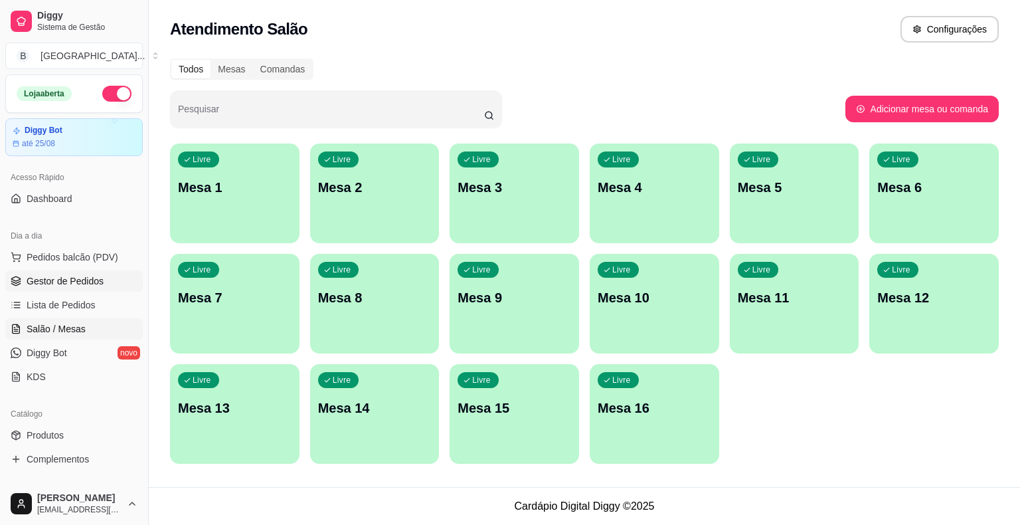
click at [40, 274] on span "Gestor de Pedidos" at bounding box center [65, 280] width 77 height 13
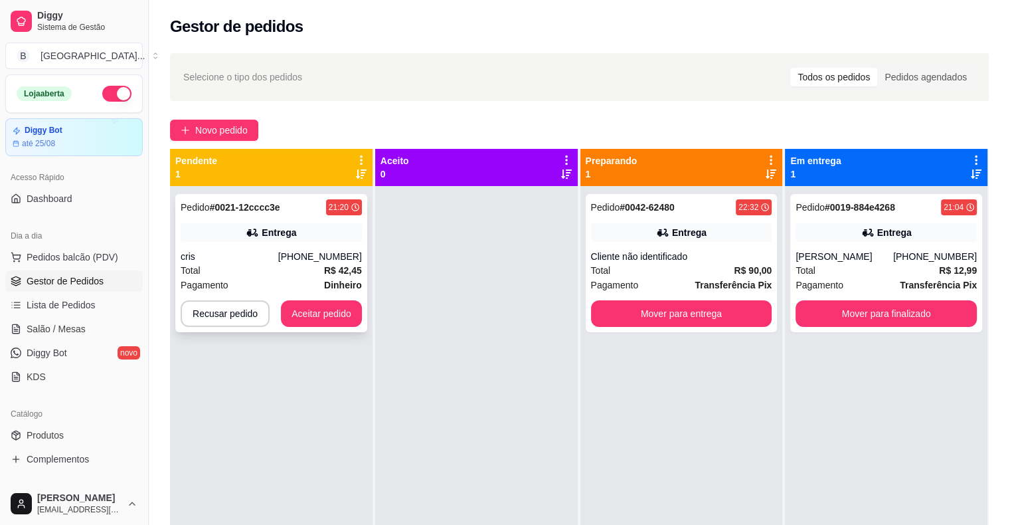
click at [288, 268] on div "Total R$ 42,45" at bounding box center [271, 270] width 181 height 15
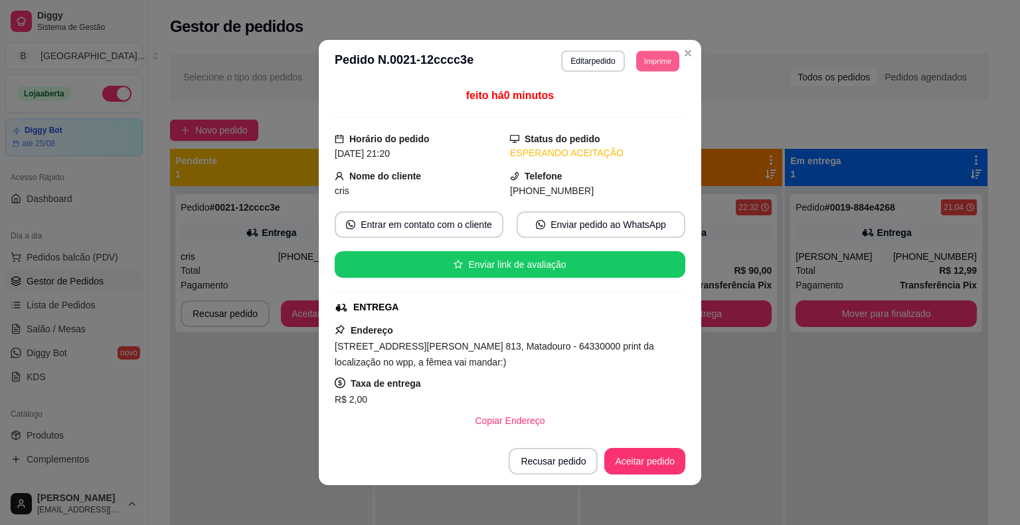
click at [644, 58] on button "Imprimir" at bounding box center [657, 60] width 43 height 21
click at [638, 110] on button "IMPRESSORA" at bounding box center [628, 107] width 96 height 21
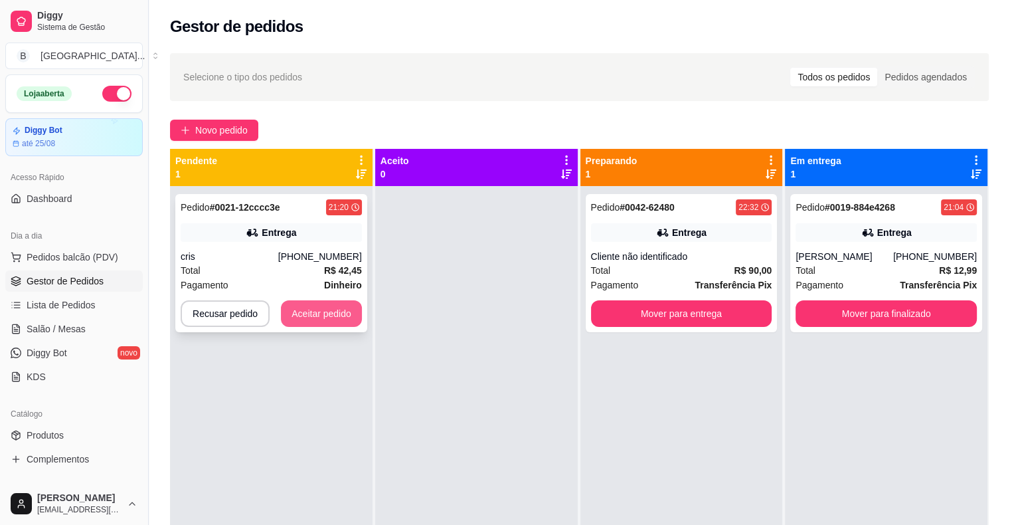
click at [341, 320] on button "Aceitar pedido" at bounding box center [321, 313] width 81 height 27
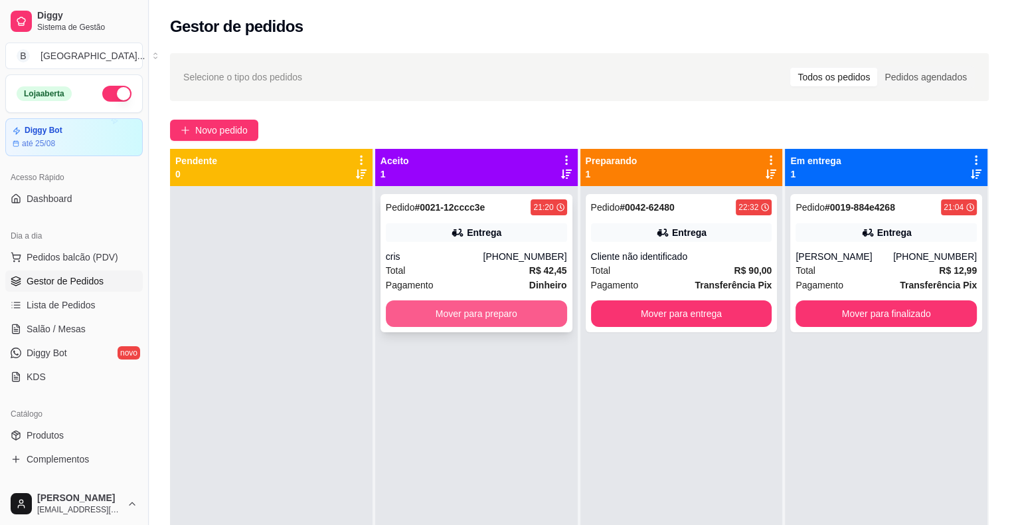
click at [407, 318] on button "Mover para preparo" at bounding box center [476, 313] width 181 height 27
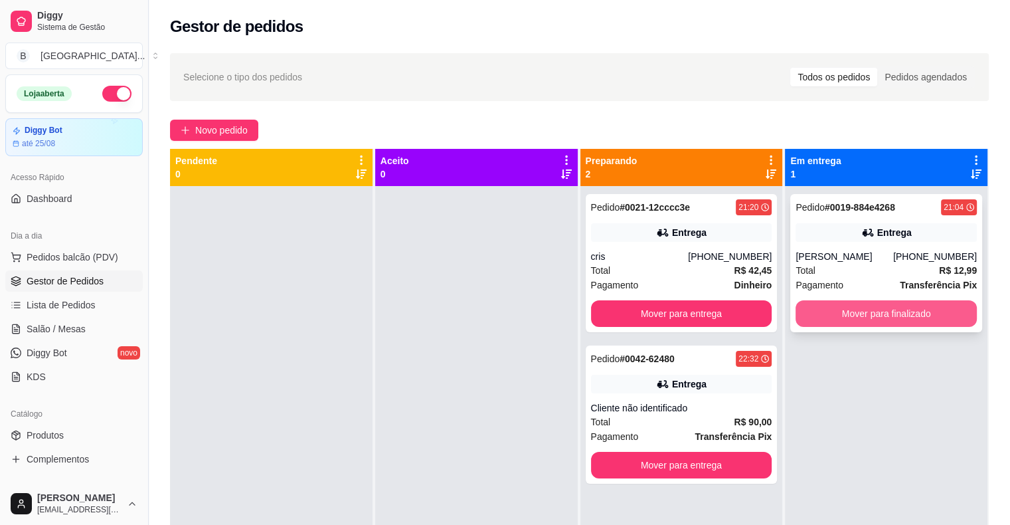
click at [900, 316] on button "Mover para finalizado" at bounding box center [886, 313] width 181 height 27
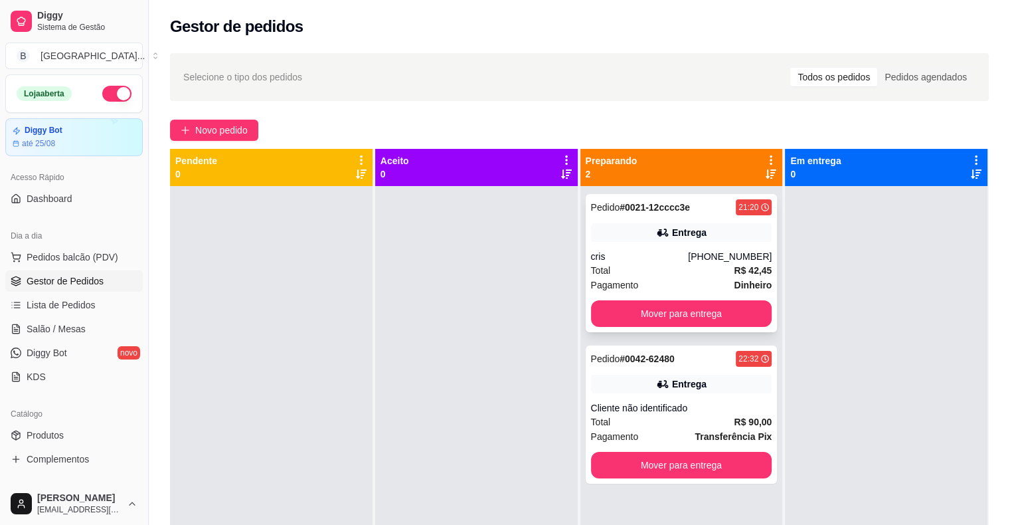
click at [635, 255] on div "cris" at bounding box center [640, 256] width 98 height 13
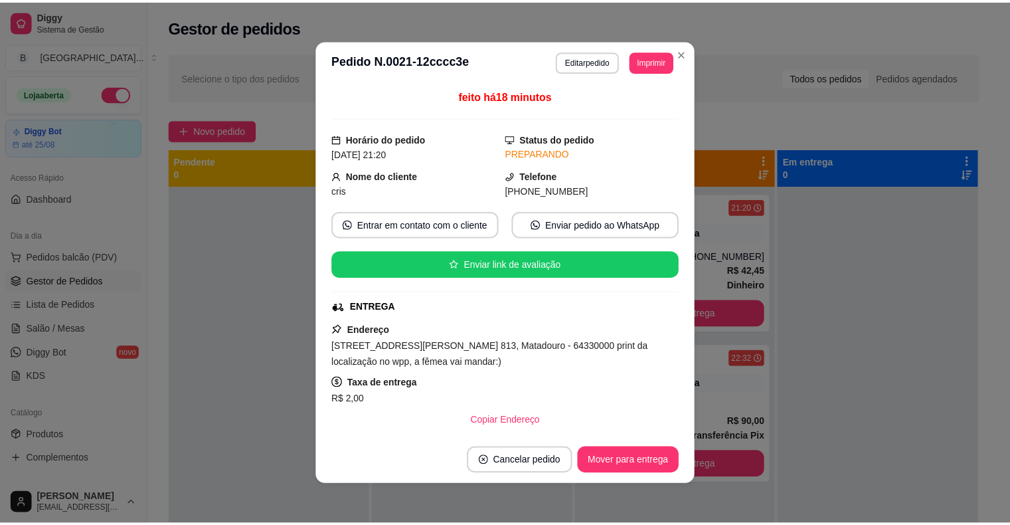
scroll to position [493, 0]
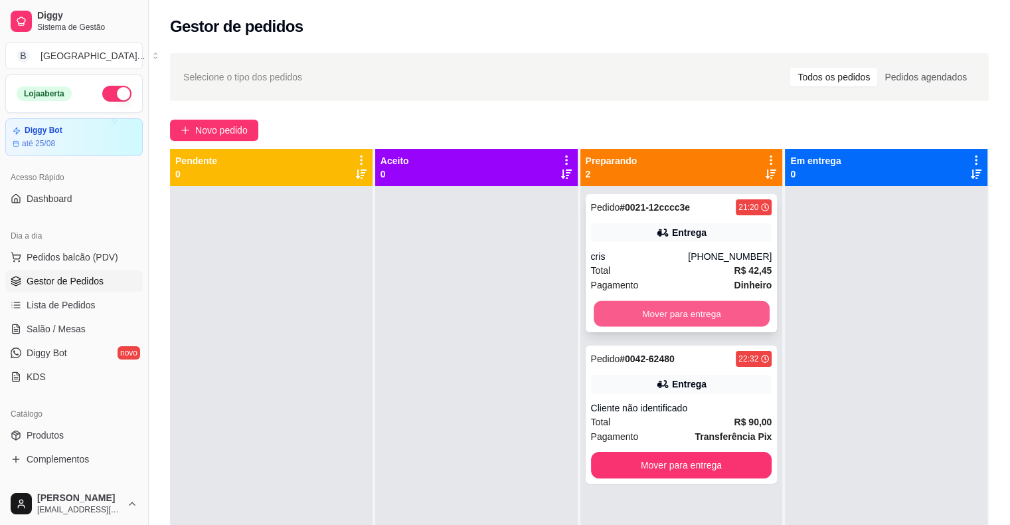
click at [691, 313] on button "Mover para entrega" at bounding box center [682, 314] width 176 height 26
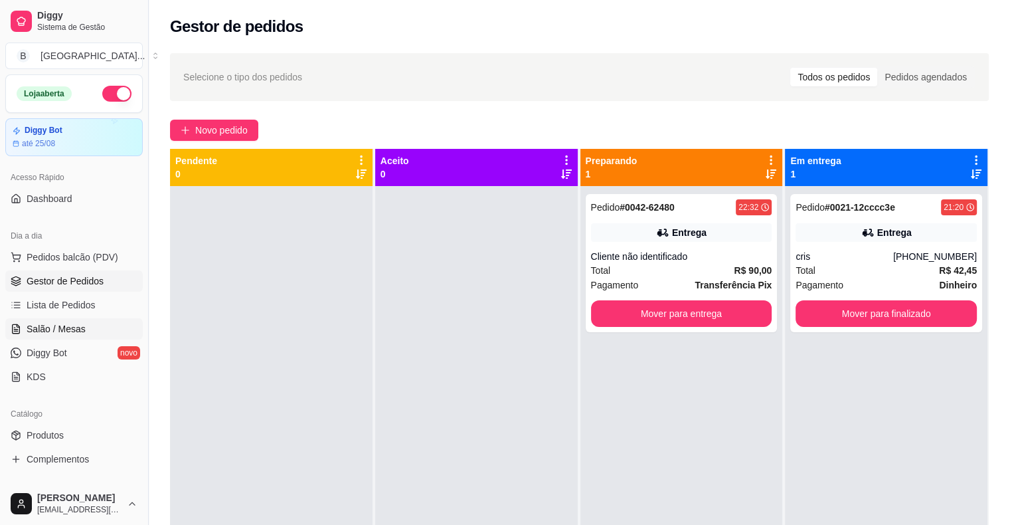
click at [48, 334] on span "Salão / Mesas" at bounding box center [56, 328] width 59 height 13
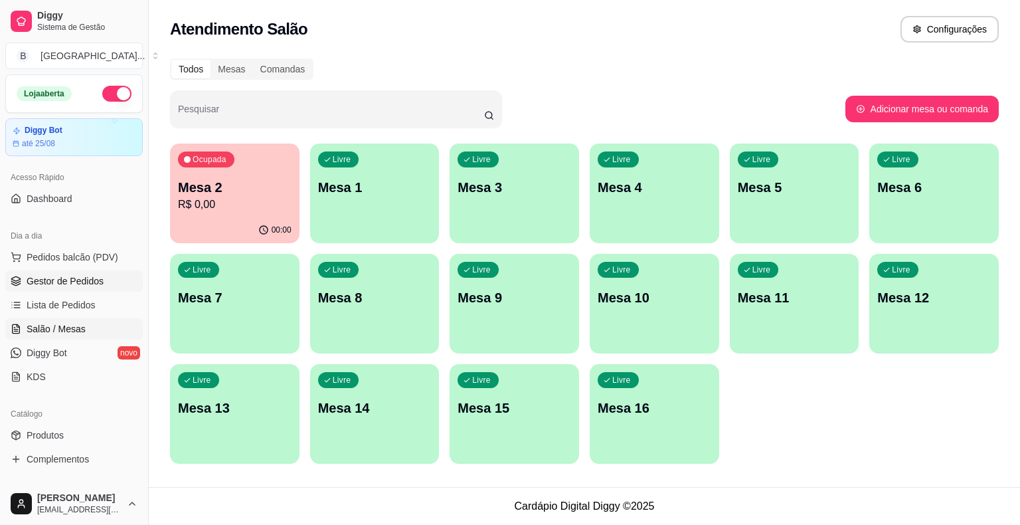
click at [54, 286] on span "Gestor de Pedidos" at bounding box center [65, 280] width 77 height 13
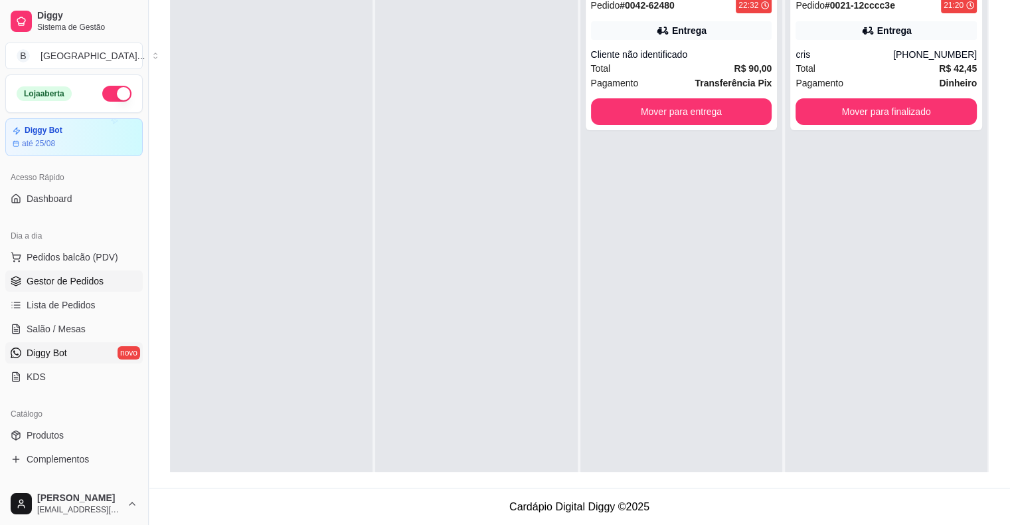
scroll to position [199, 0]
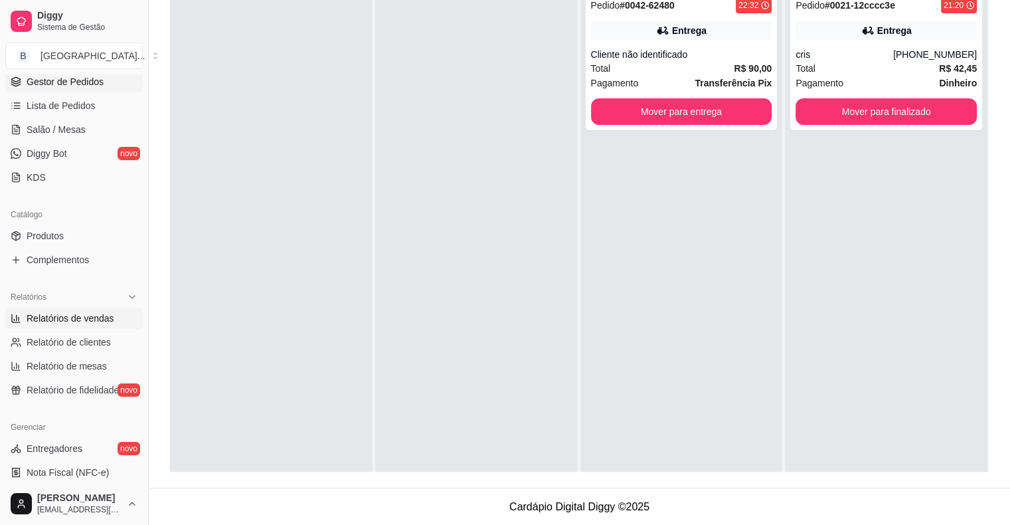
click at [56, 323] on span "Relatórios de vendas" at bounding box center [71, 318] width 88 height 13
select select "ALL"
select select "0"
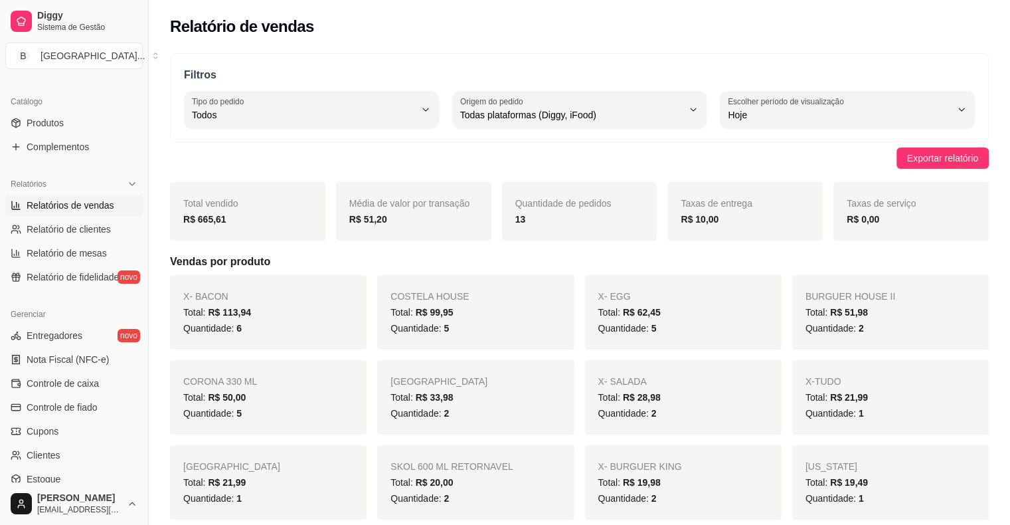
scroll to position [332, 0]
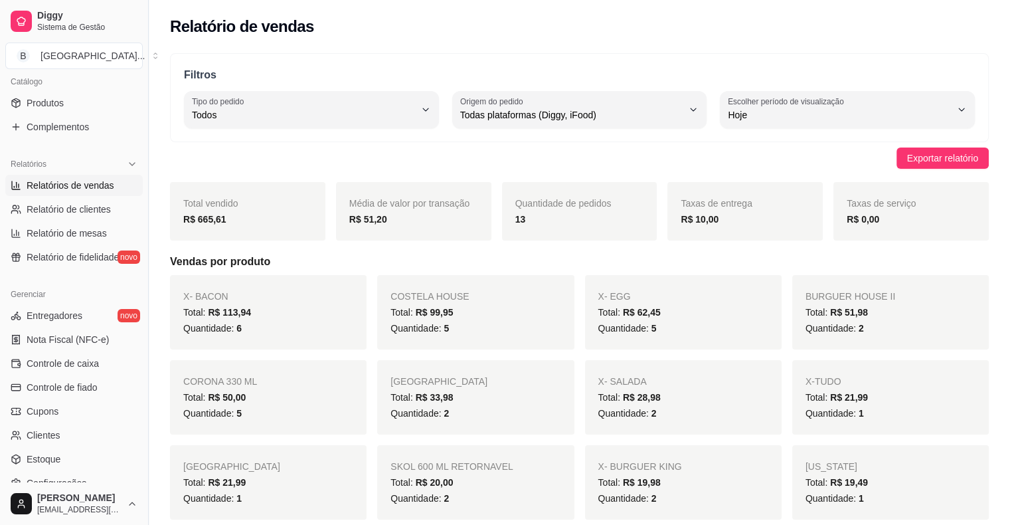
click at [86, 351] on ul "Entregadores novo Nota Fiscal (NFC-e) Controle de caixa Controle de fiado Cupon…" at bounding box center [74, 399] width 138 height 189
click at [90, 357] on span "Controle de caixa" at bounding box center [63, 363] width 72 height 13
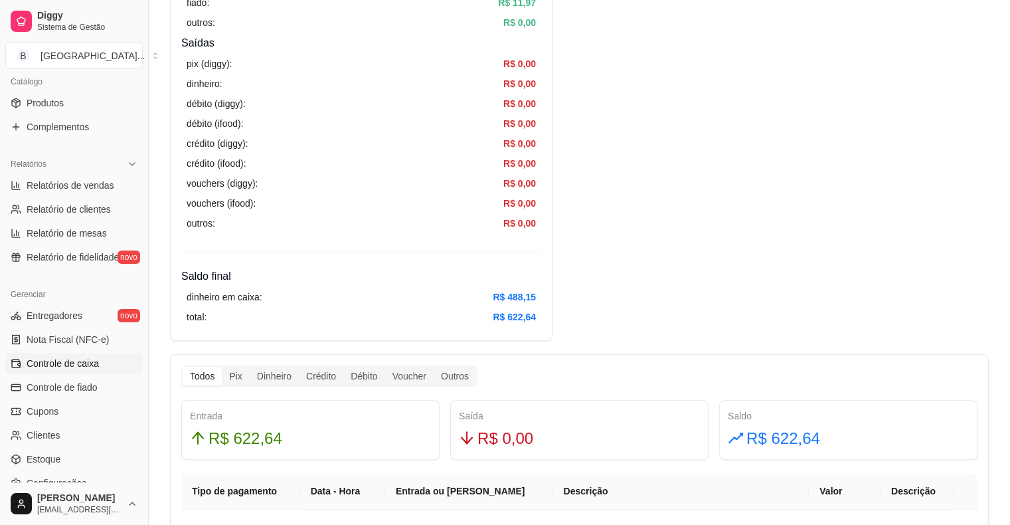
scroll to position [465, 0]
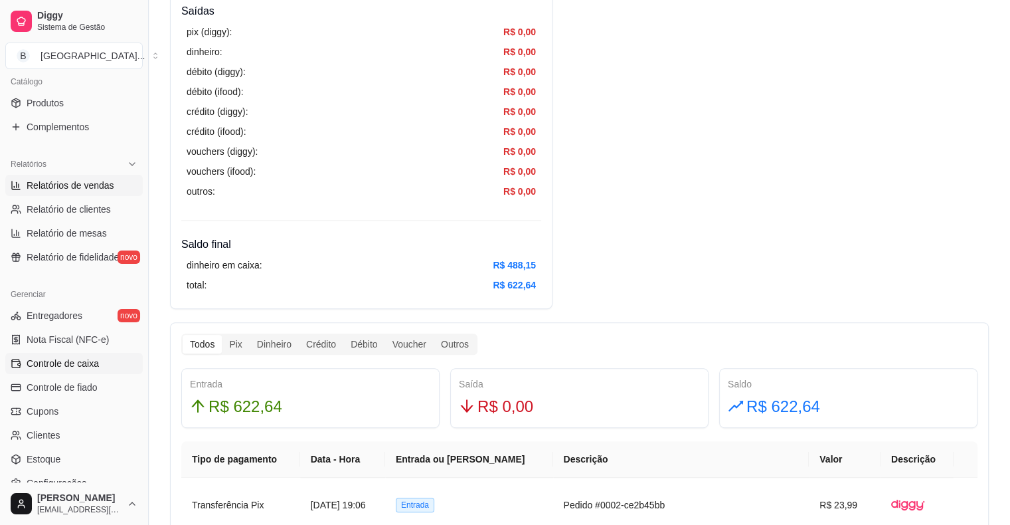
click at [61, 191] on link "Relatórios de vendas" at bounding box center [74, 185] width 138 height 21
select select "ALL"
select select "0"
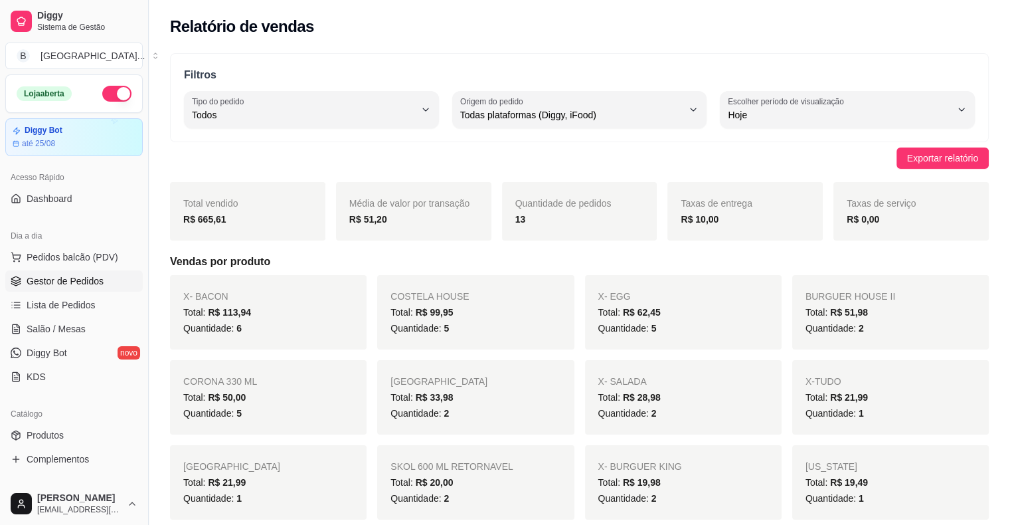
click at [82, 281] on span "Gestor de Pedidos" at bounding box center [65, 280] width 77 height 13
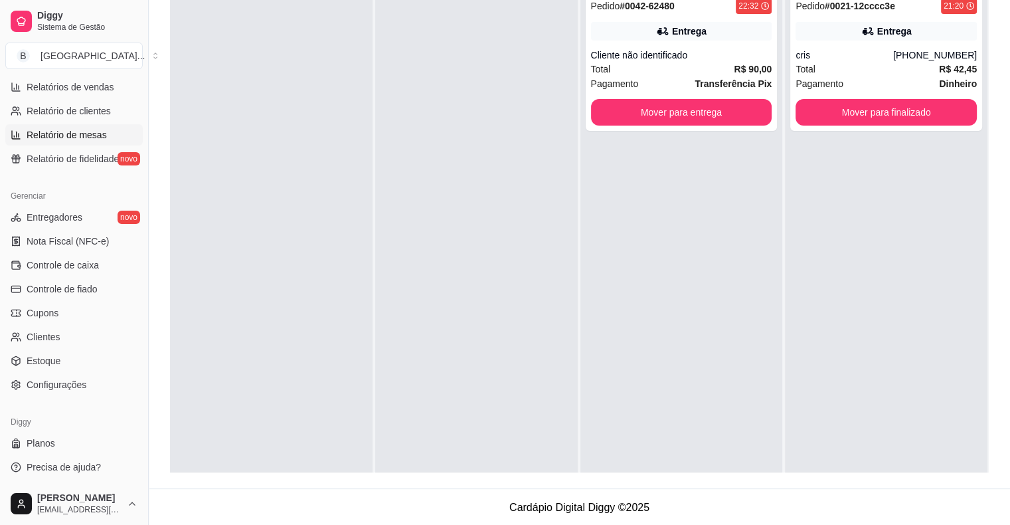
scroll to position [202, 0]
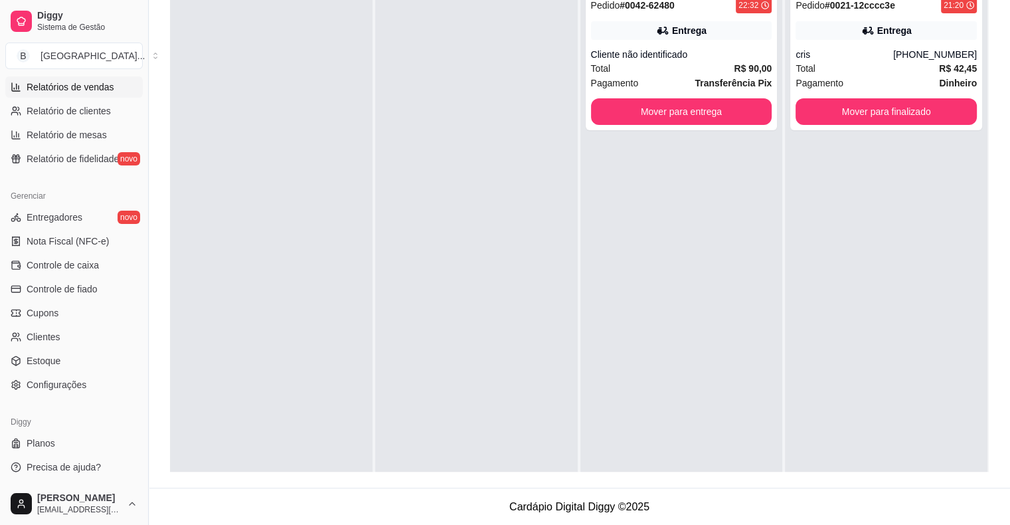
click at [52, 81] on span "Relatórios de vendas" at bounding box center [71, 86] width 88 height 13
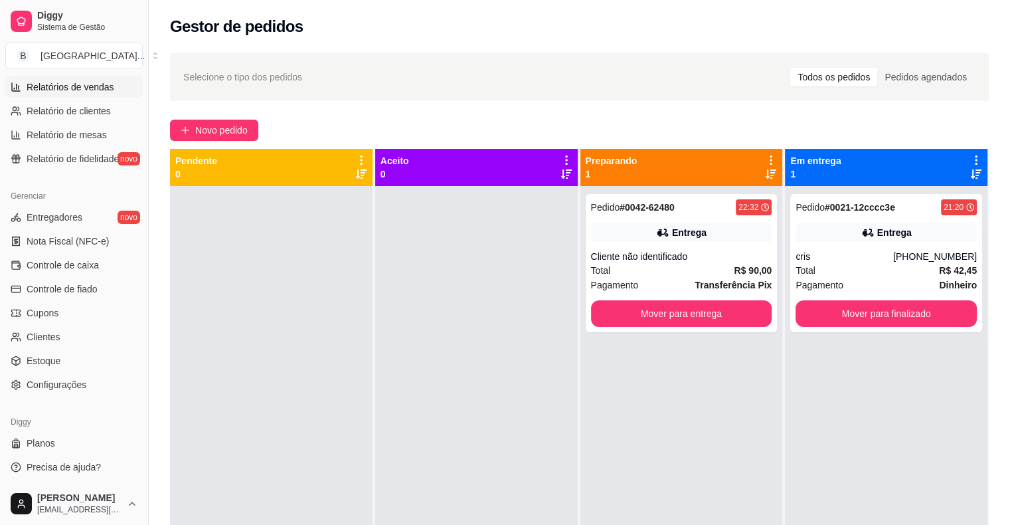
select select "ALL"
select select "0"
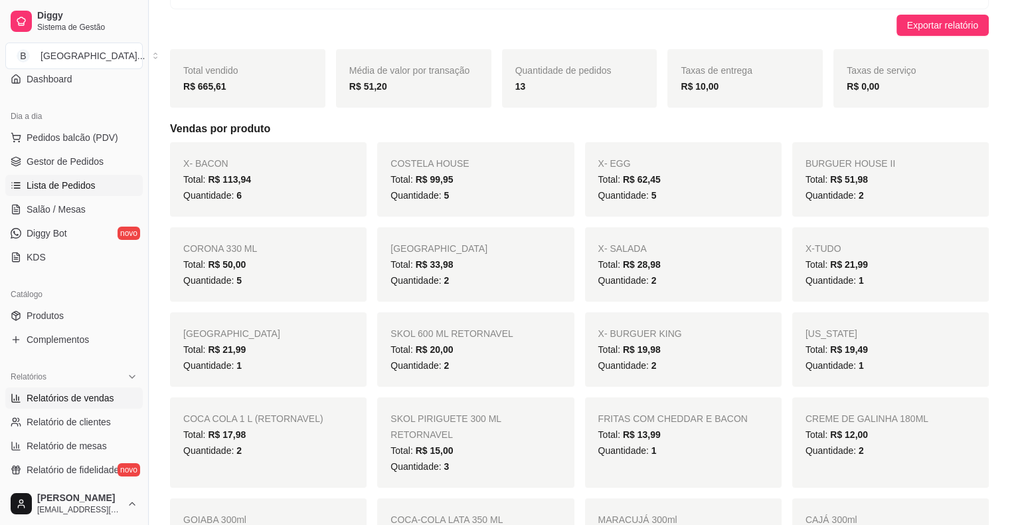
scroll to position [98, 0]
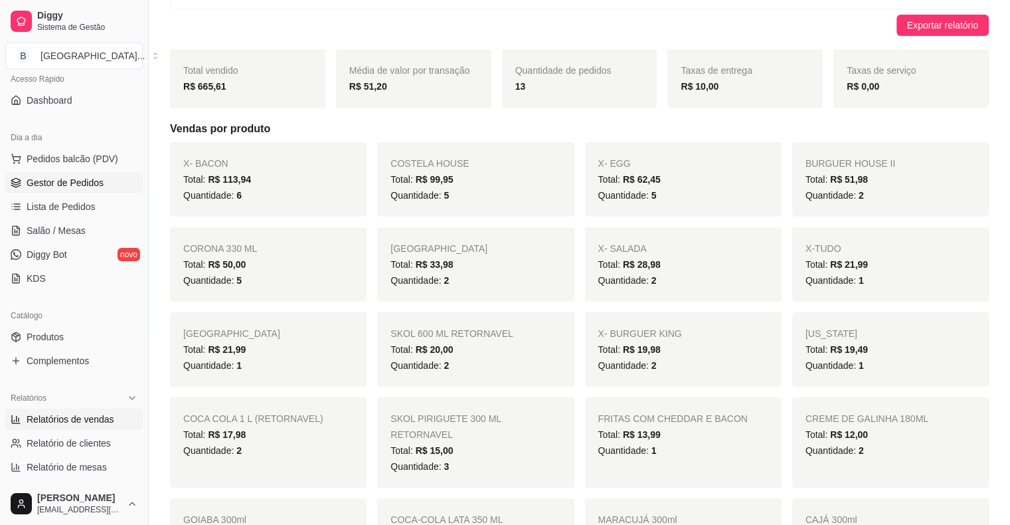
click at [45, 181] on span "Gestor de Pedidos" at bounding box center [65, 182] width 77 height 13
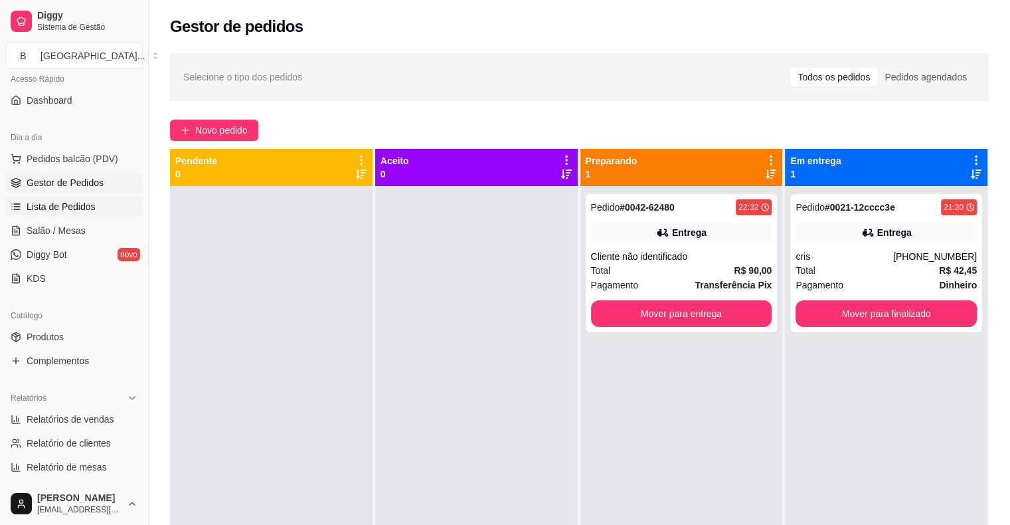
click at [70, 201] on span "Lista de Pedidos" at bounding box center [61, 206] width 69 height 13
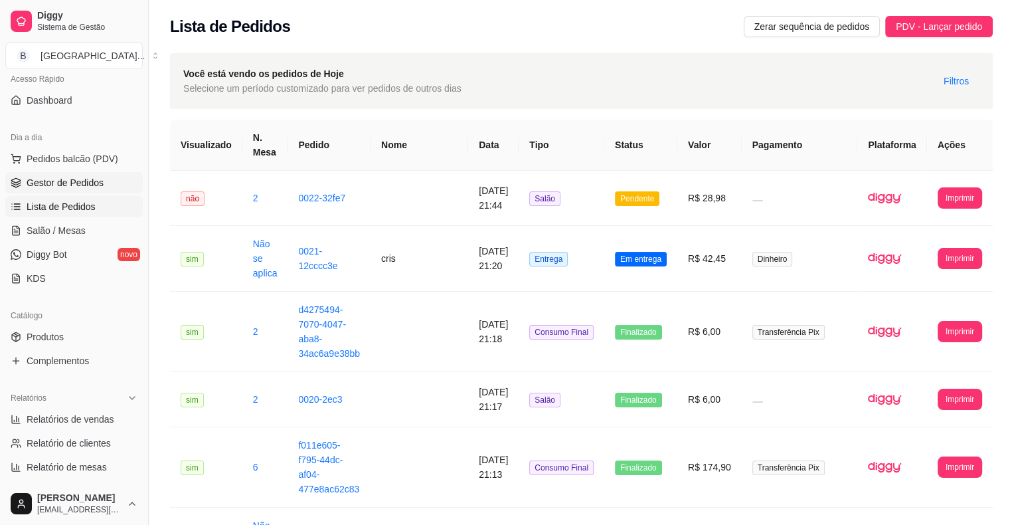
click at [96, 190] on link "Gestor de Pedidos" at bounding box center [74, 182] width 138 height 21
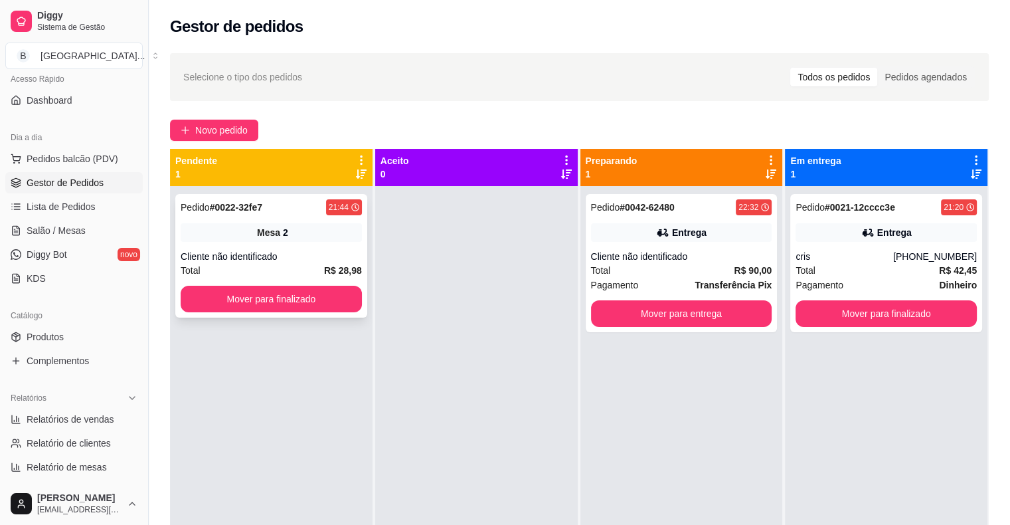
click at [290, 232] on div "Mesa 2" at bounding box center [271, 232] width 181 height 19
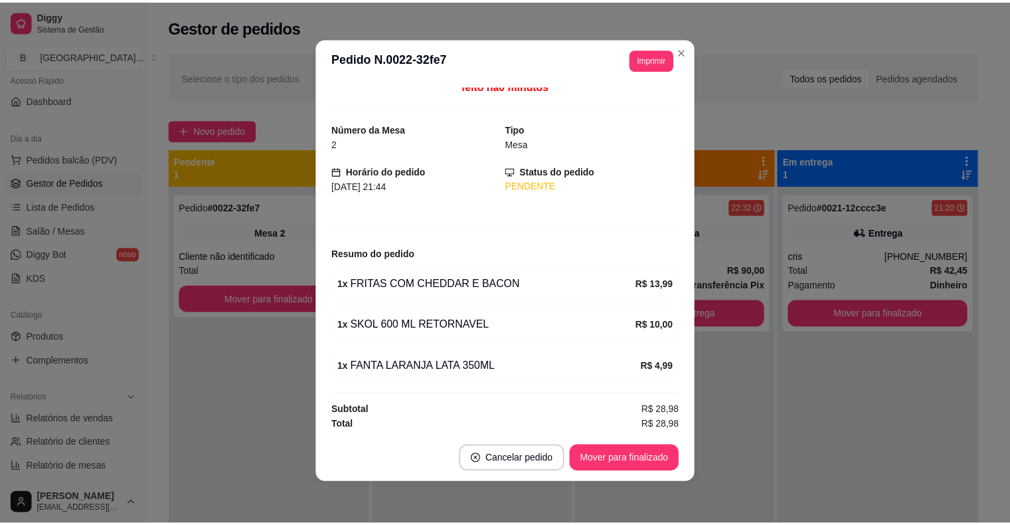
scroll to position [3, 0]
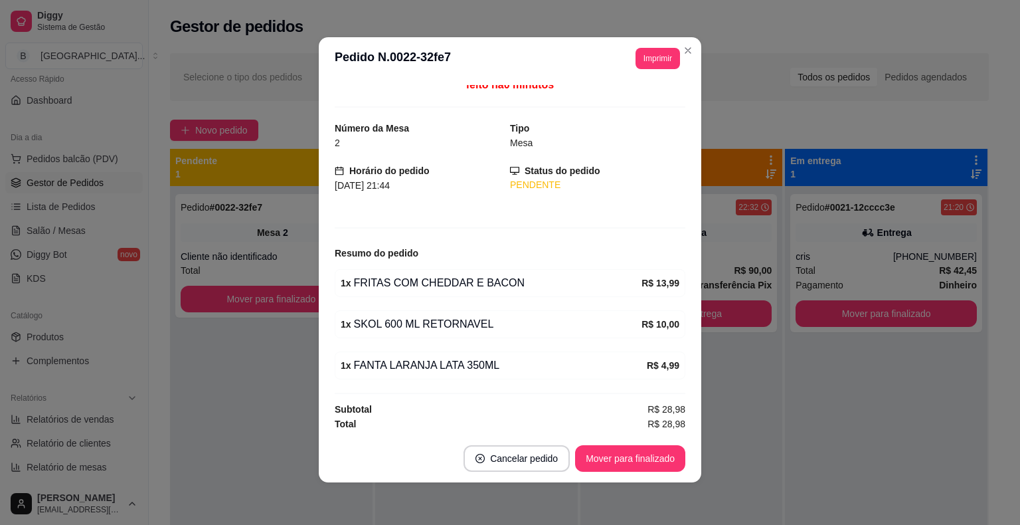
click at [625, 61] on div "**********" at bounding box center [652, 58] width 55 height 21
click at [636, 61] on button "Imprimir" at bounding box center [657, 58] width 43 height 21
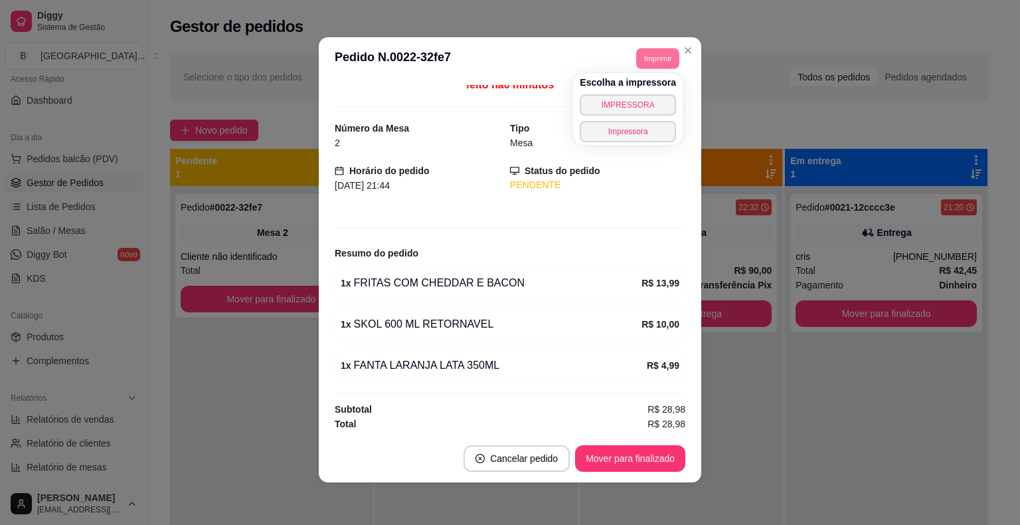
click at [628, 92] on div "Escolha a impressora IMPRESSORA Impressora" at bounding box center [628, 109] width 110 height 72
click at [627, 105] on button "IMPRESSORA" at bounding box center [627, 104] width 93 height 21
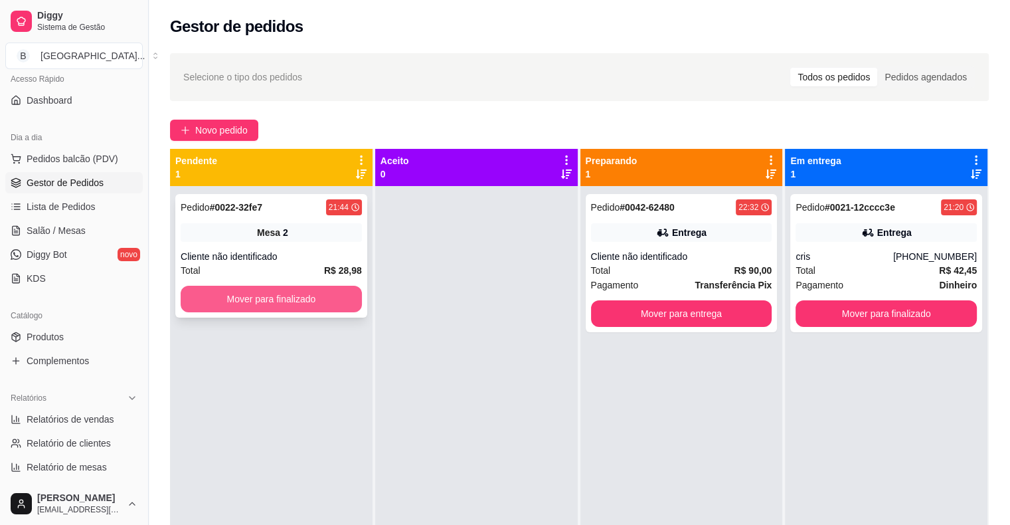
click at [344, 299] on button "Mover para finalizado" at bounding box center [271, 299] width 181 height 27
click at [318, 267] on div "Total R$ 42,97" at bounding box center [271, 270] width 181 height 15
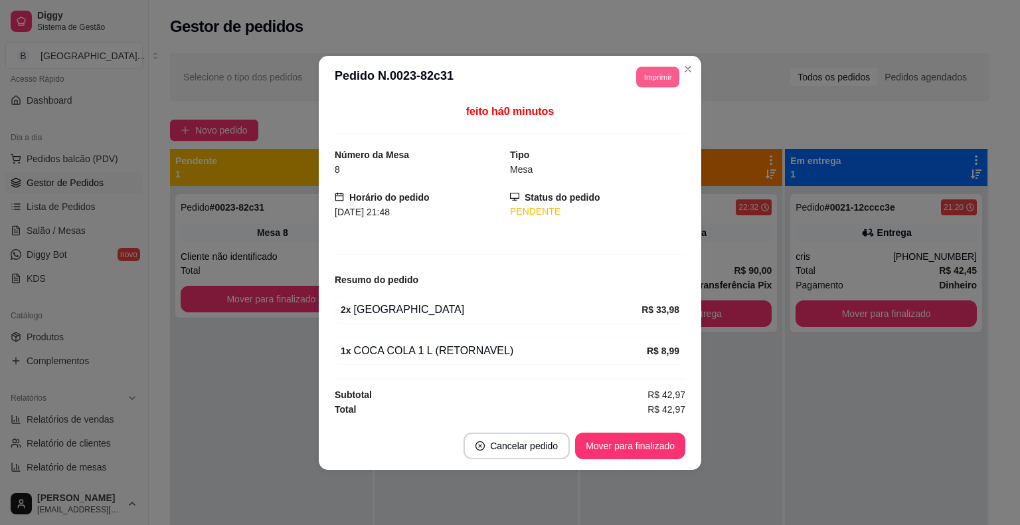
click at [647, 70] on button "Imprimir" at bounding box center [657, 76] width 43 height 21
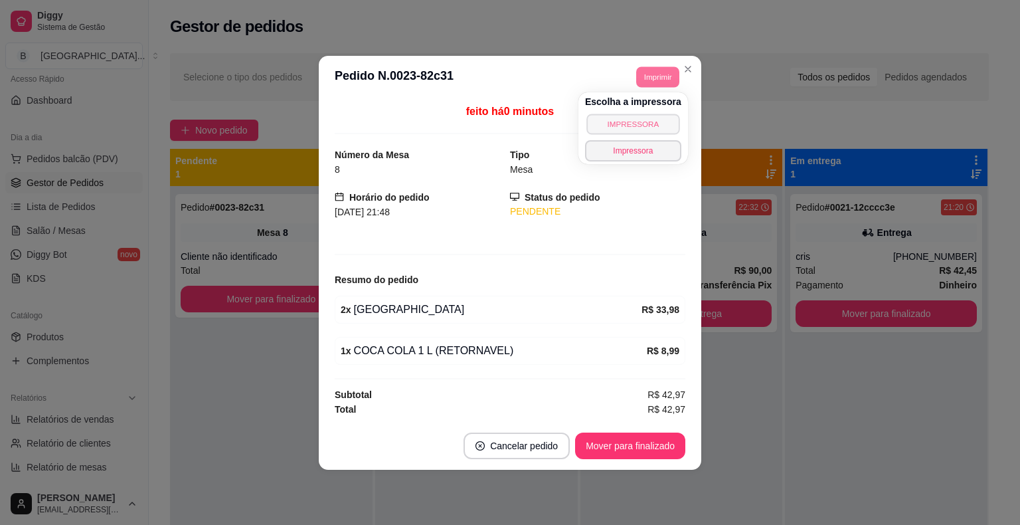
click at [646, 117] on button "IMPRESSORA" at bounding box center [633, 124] width 93 height 21
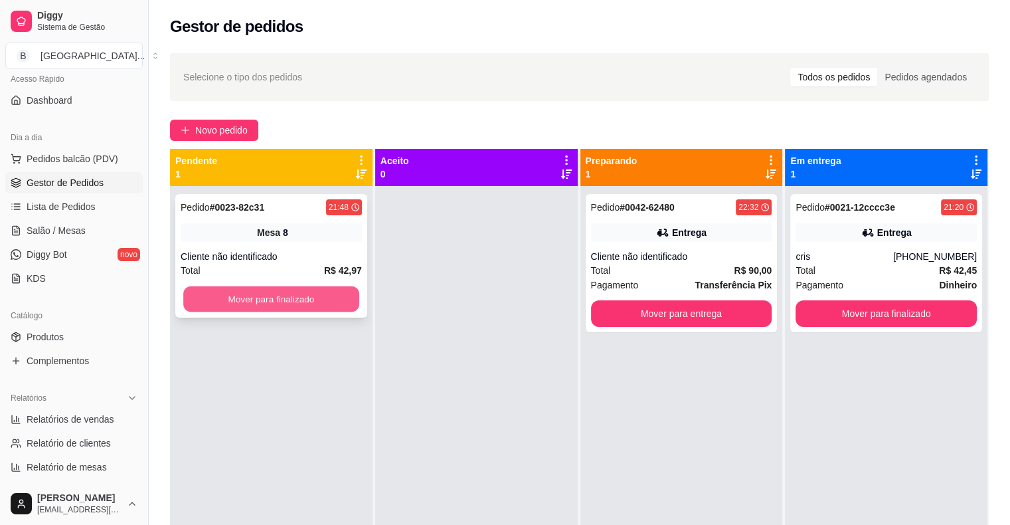
click at [246, 308] on button "Mover para finalizado" at bounding box center [271, 299] width 176 height 26
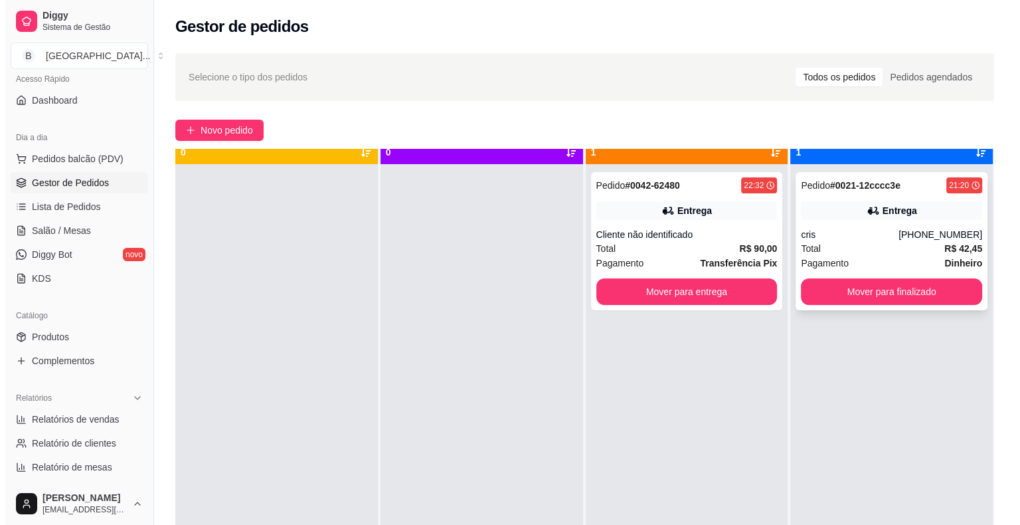
scroll to position [37, 0]
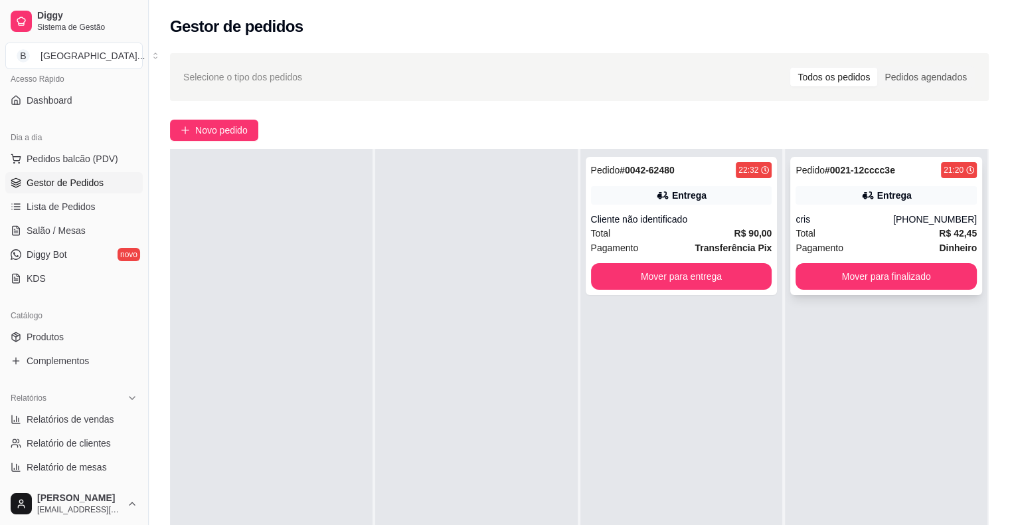
click at [872, 226] on div "Total R$ 42,45" at bounding box center [886, 233] width 181 height 15
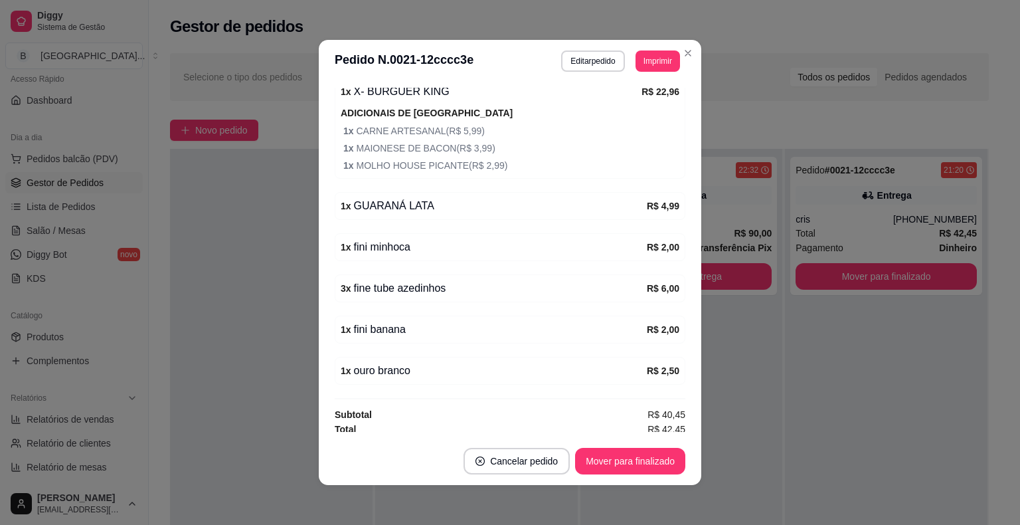
scroll to position [493, 0]
click at [613, 468] on button "Mover para finalizado" at bounding box center [630, 461] width 107 height 26
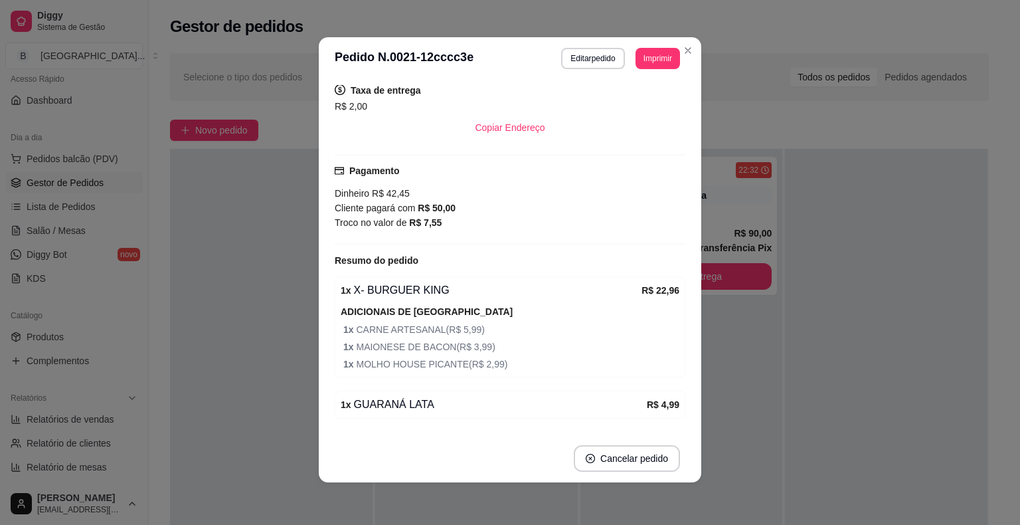
scroll to position [332, 0]
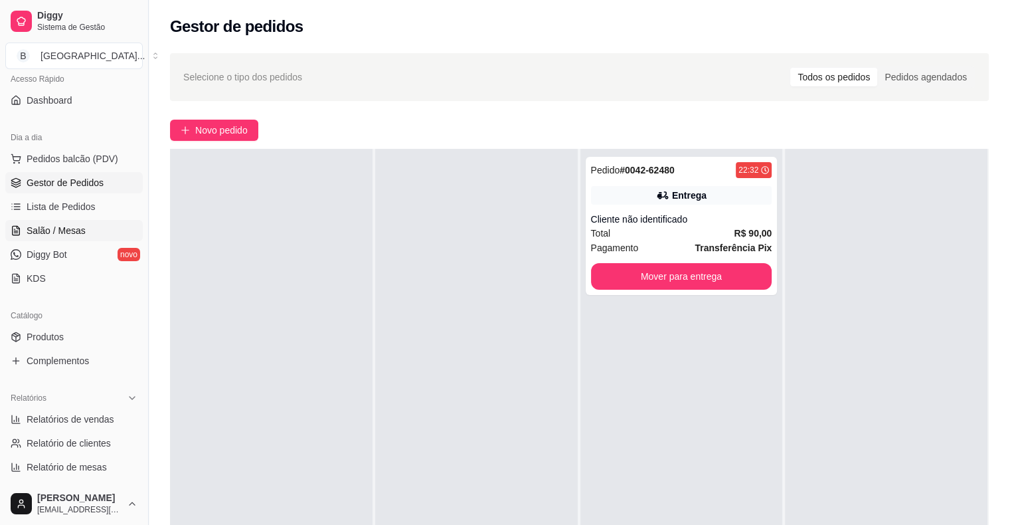
click at [68, 225] on span "Salão / Mesas" at bounding box center [56, 230] width 59 height 13
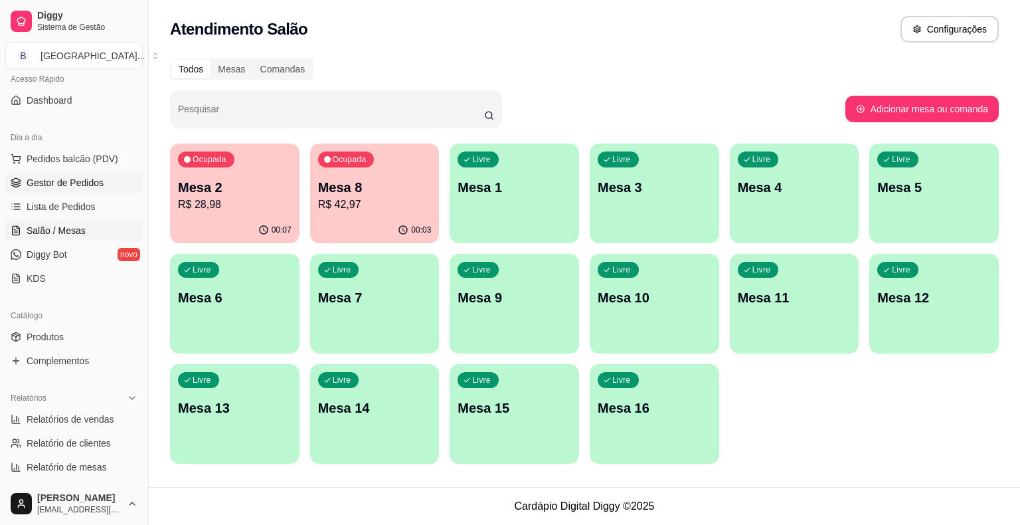
click at [97, 179] on span "Gestor de Pedidos" at bounding box center [65, 182] width 77 height 13
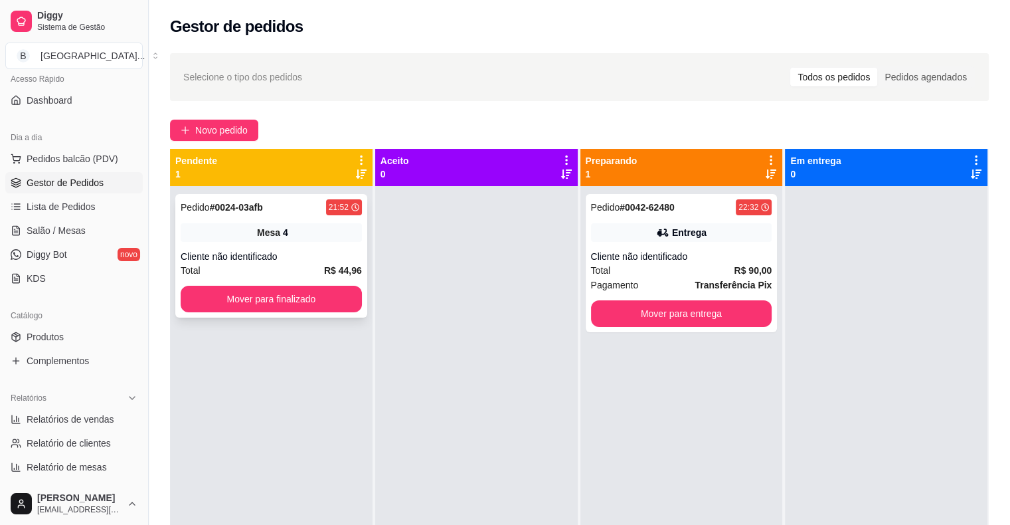
click at [283, 253] on div "Cliente não identificado" at bounding box center [271, 256] width 181 height 13
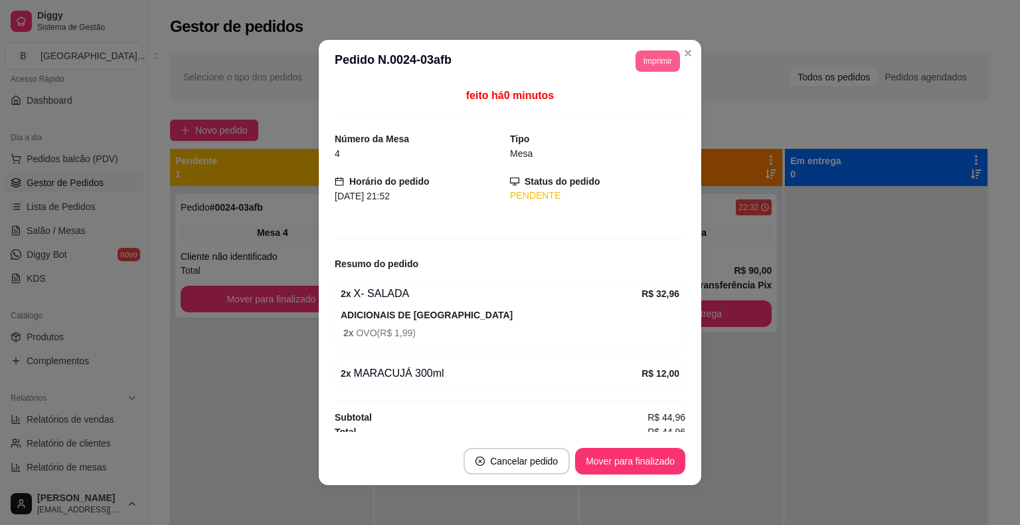
click at [636, 52] on button "Imprimir" at bounding box center [658, 60] width 45 height 21
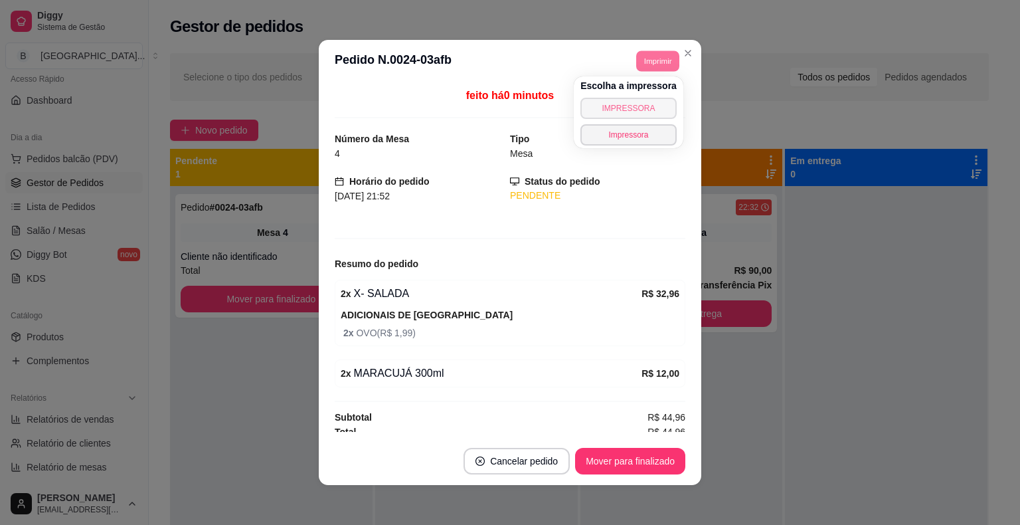
click at [632, 98] on button "IMPRESSORA" at bounding box center [629, 108] width 96 height 21
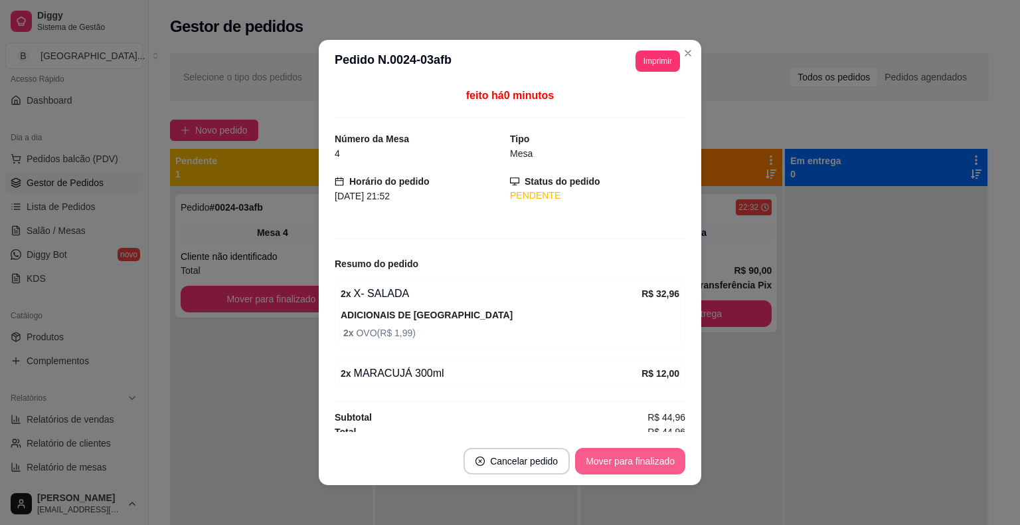
click at [633, 470] on button "Mover para finalizado" at bounding box center [630, 461] width 110 height 27
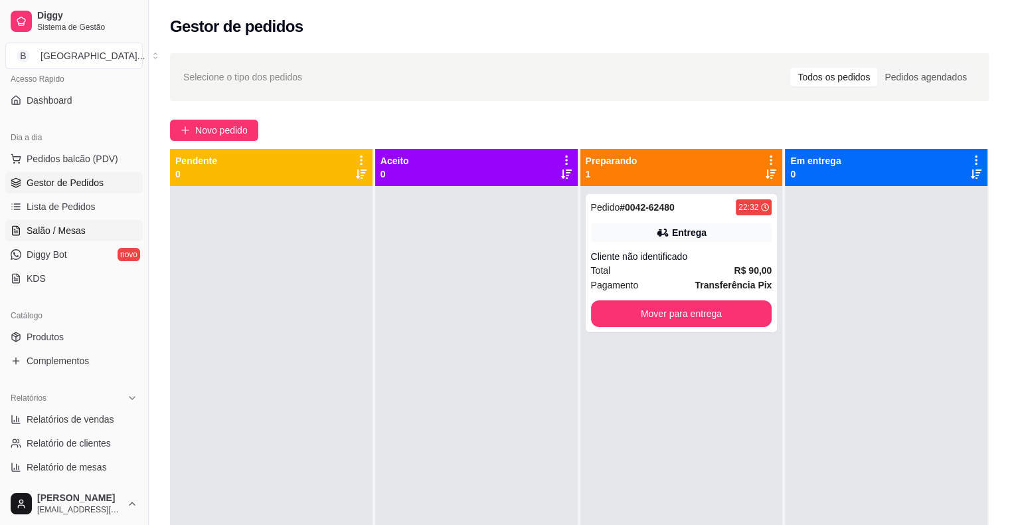
click at [68, 225] on span "Salão / Mesas" at bounding box center [56, 230] width 59 height 13
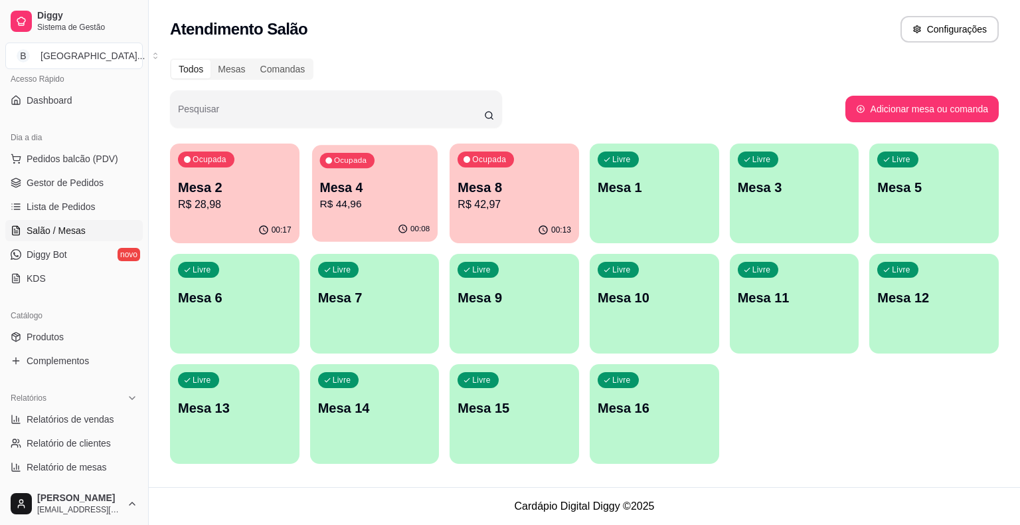
click at [337, 191] on p "Mesa 4" at bounding box center [375, 188] width 110 height 18
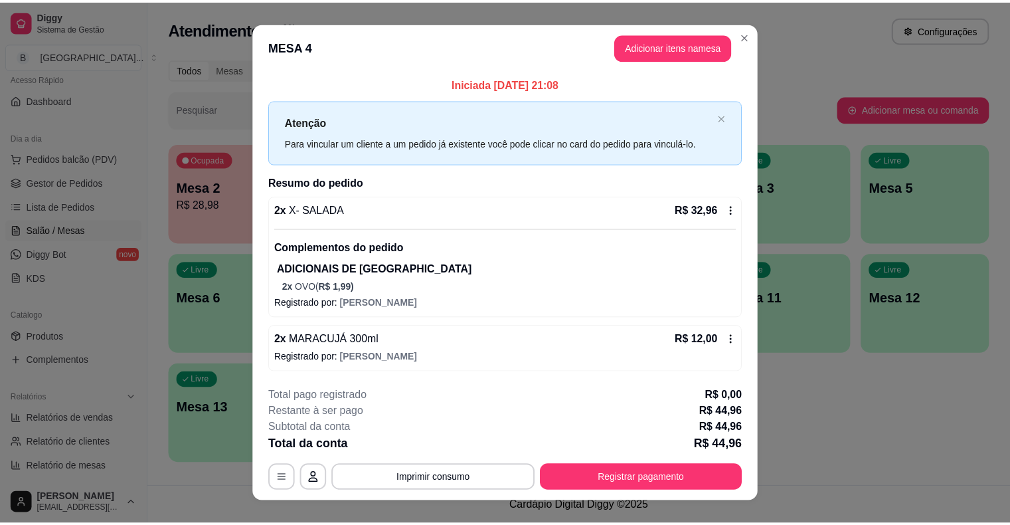
scroll to position [19, 0]
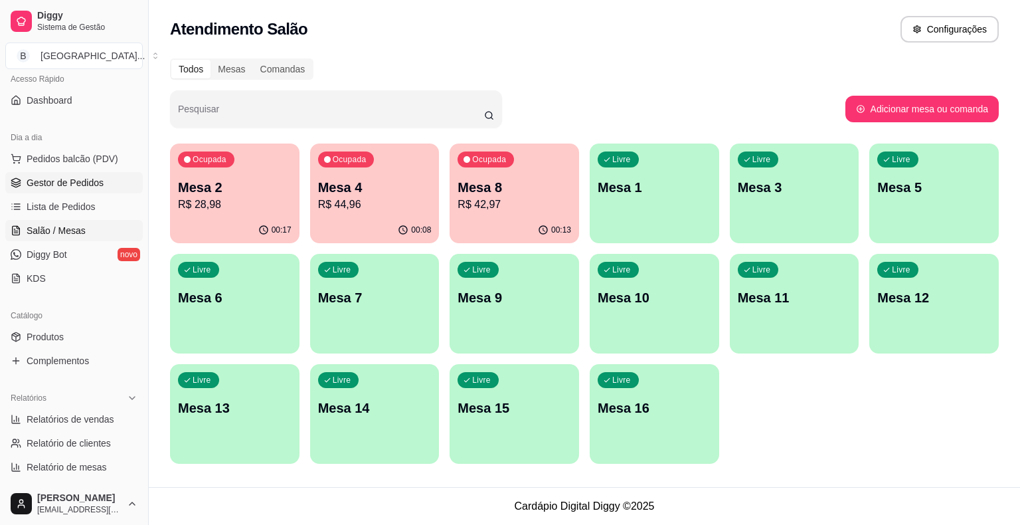
click at [96, 181] on span "Gestor de Pedidos" at bounding box center [65, 182] width 77 height 13
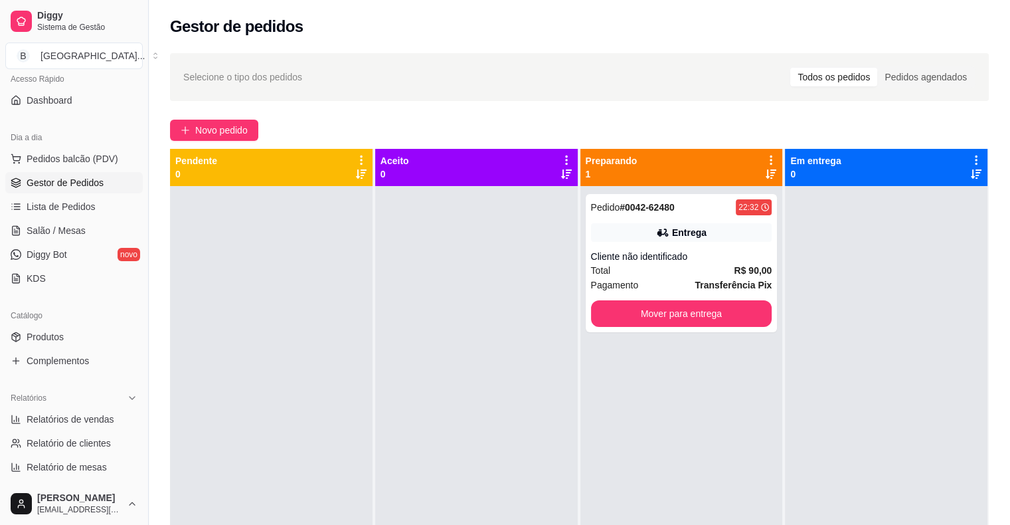
scroll to position [231, 0]
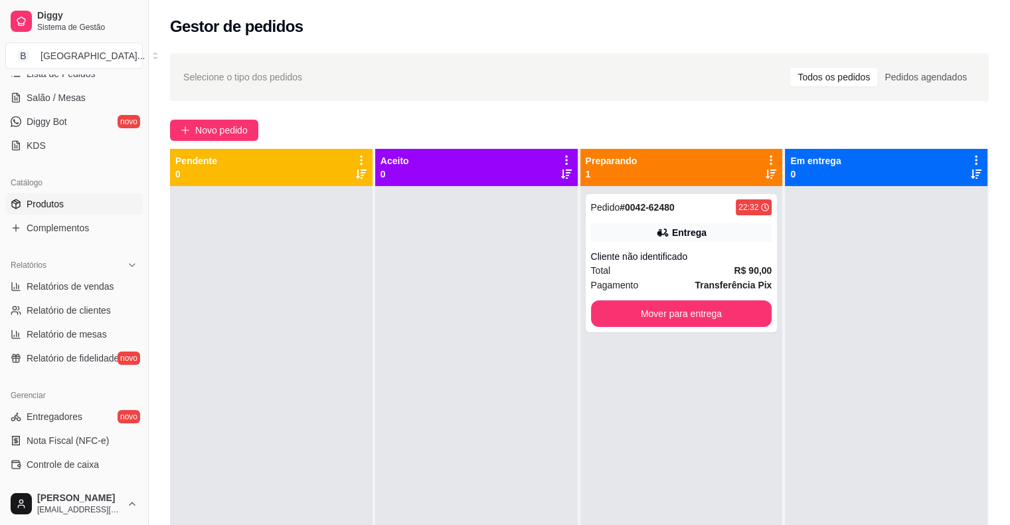
click at [86, 206] on link "Produtos" at bounding box center [74, 203] width 138 height 21
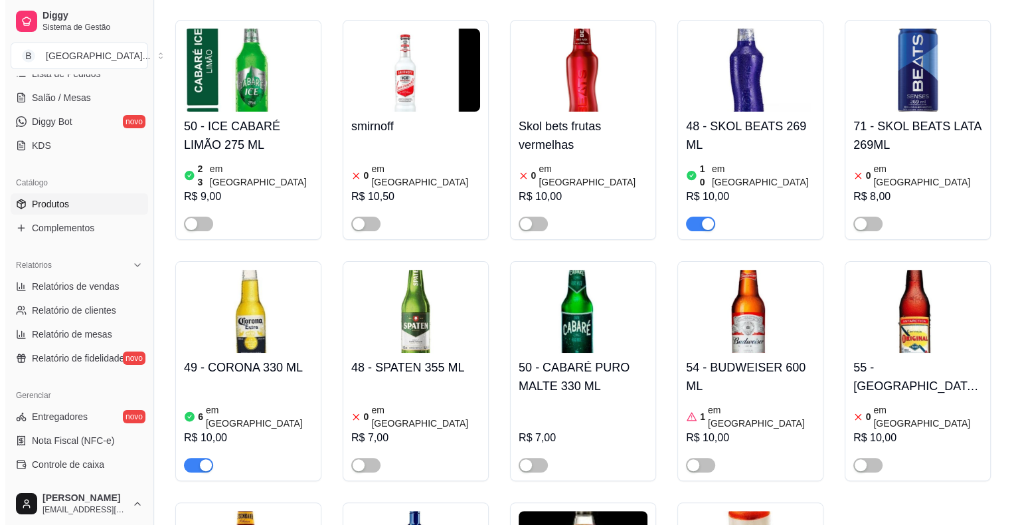
scroll to position [5581, 0]
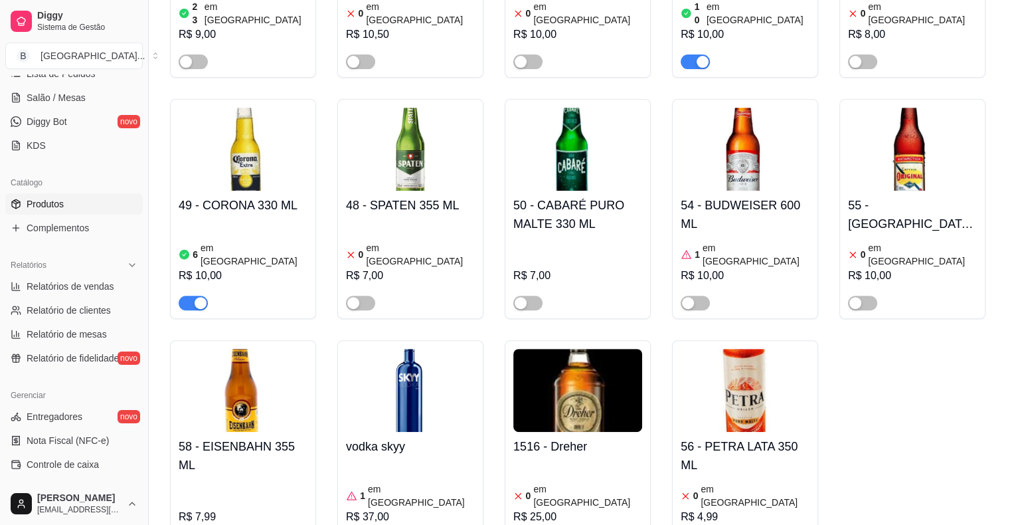
click at [415, 461] on div "1 em estoque R$ 37,00" at bounding box center [410, 506] width 129 height 90
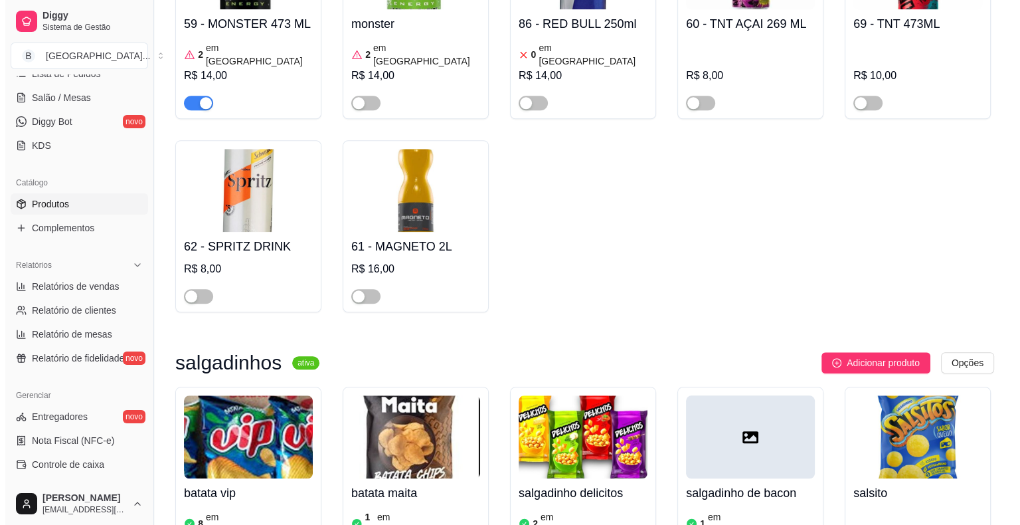
scroll to position [6371, 0]
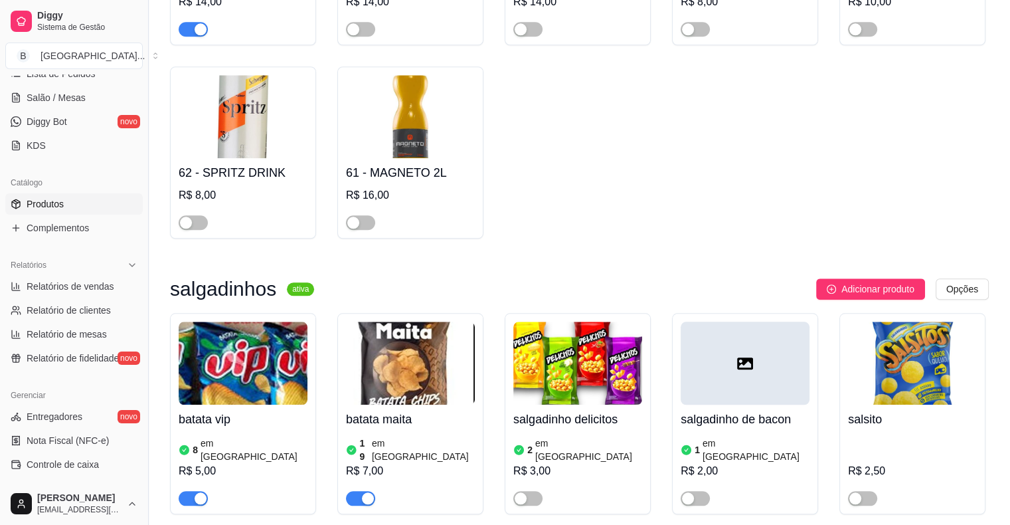
click at [446, 322] on img at bounding box center [410, 363] width 129 height 83
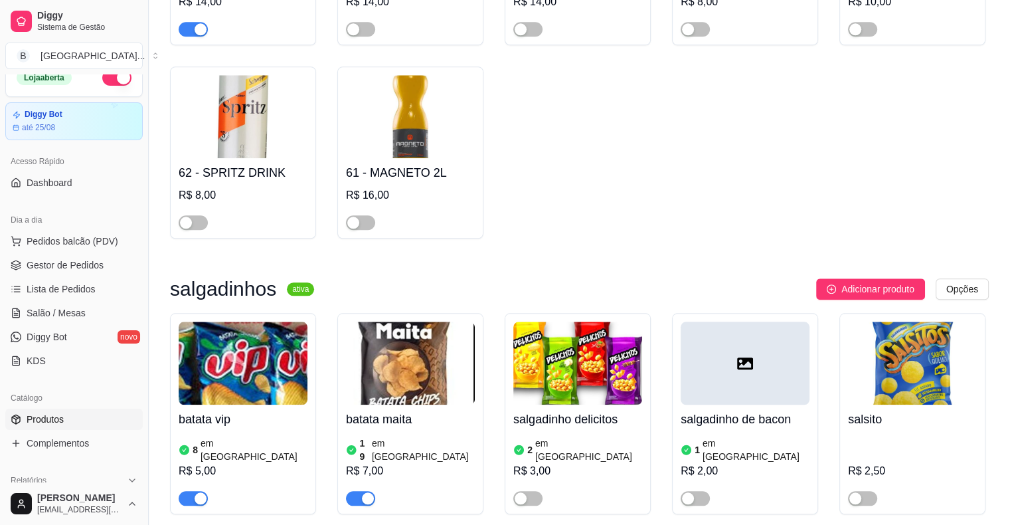
scroll to position [0, 0]
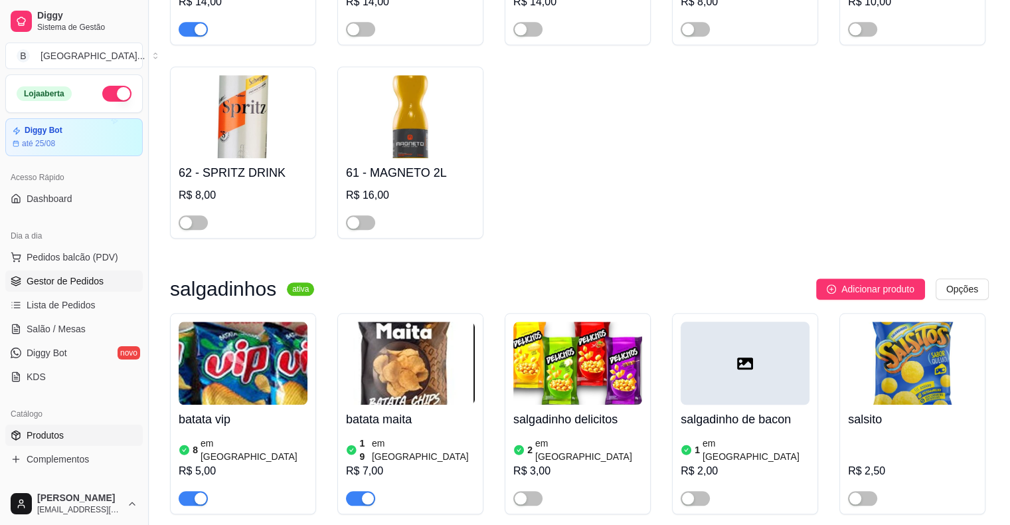
click at [77, 282] on span "Gestor de Pedidos" at bounding box center [65, 280] width 77 height 13
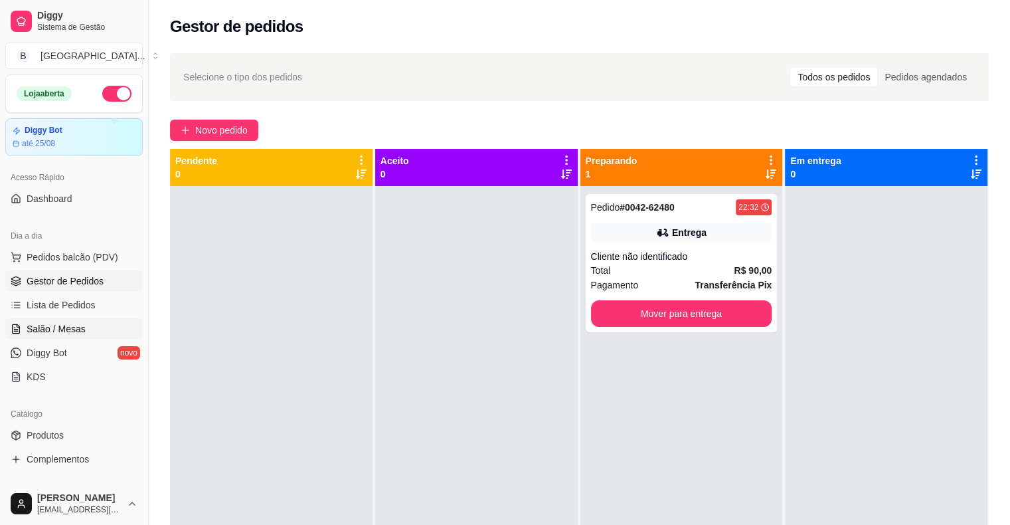
click at [60, 327] on span "Salão / Mesas" at bounding box center [56, 328] width 59 height 13
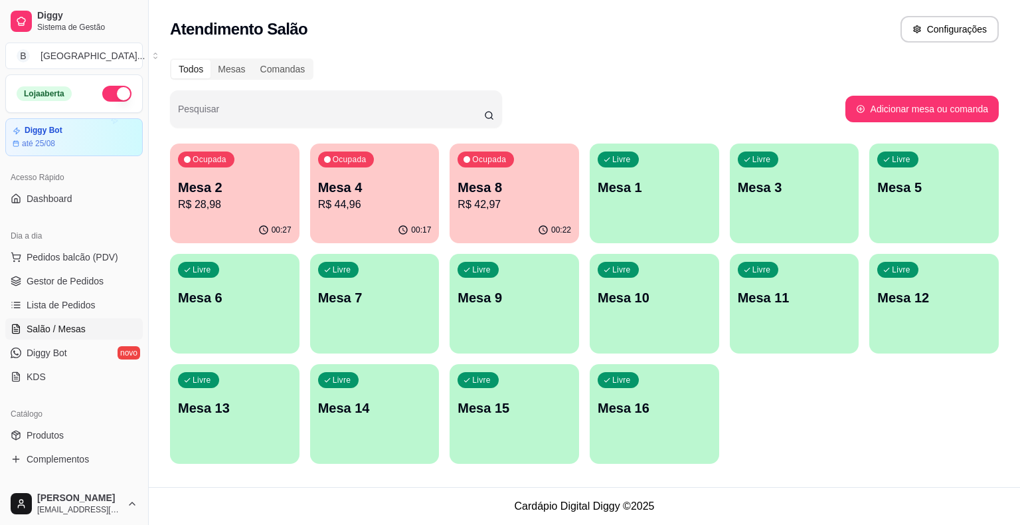
click at [167, 207] on div "Todos Mesas Comandas Pesquisar Adicionar mesa ou comanda Ocupada Mesa 2 R$ 28,9…" at bounding box center [585, 264] width 872 height 429
click at [234, 215] on div "Ocupada Mesa 2 R$ 28,98" at bounding box center [235, 181] width 130 height 74
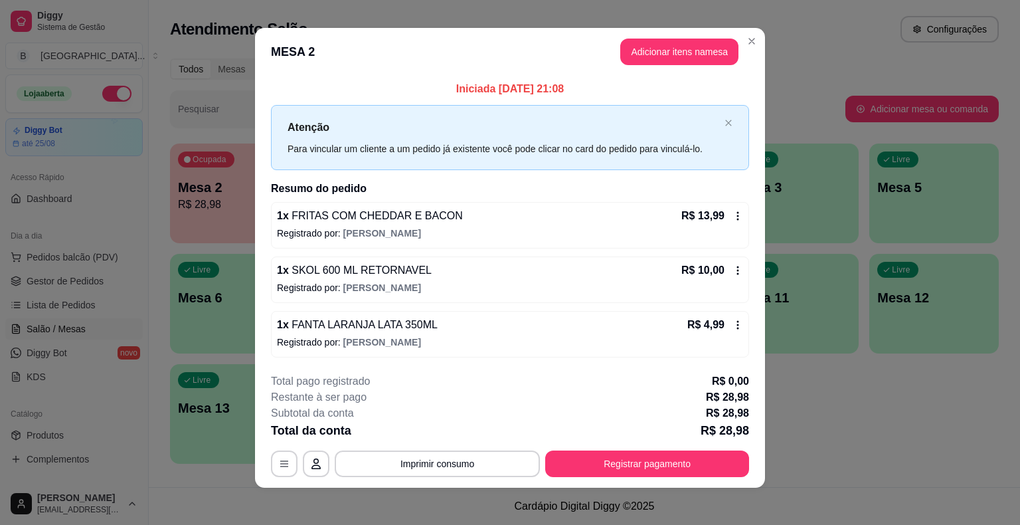
scroll to position [9, 0]
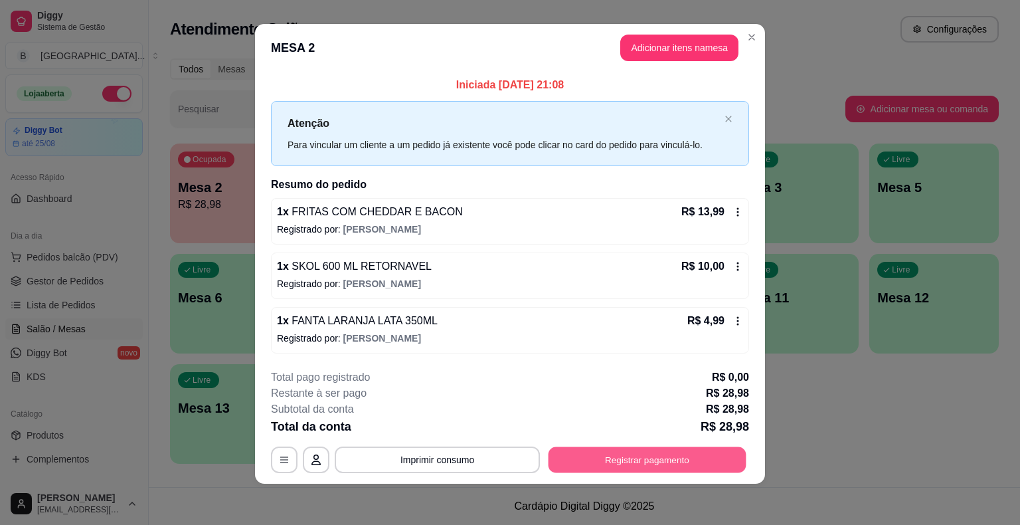
click at [579, 449] on button "Registrar pagamento" at bounding box center [648, 459] width 198 height 26
click at [654, 465] on button "Registrar pagamento" at bounding box center [647, 459] width 204 height 27
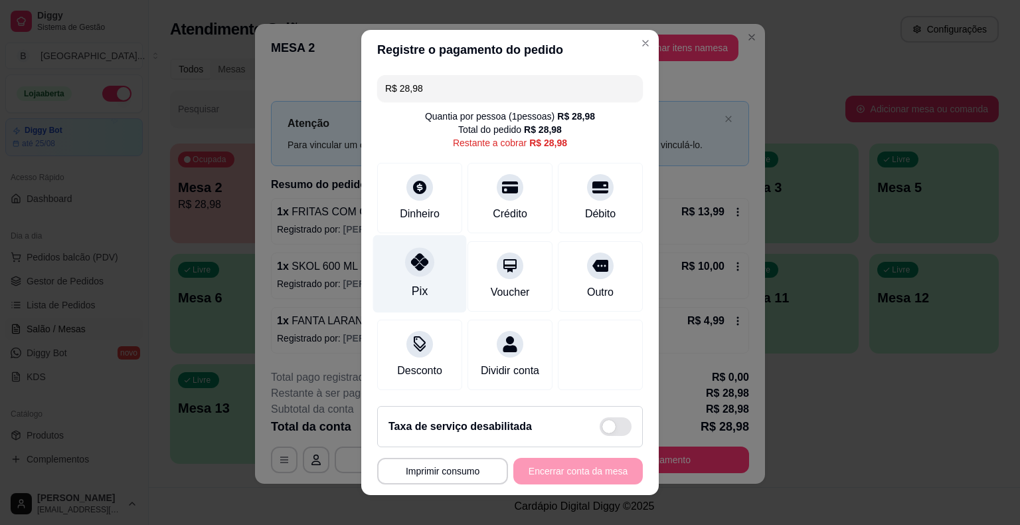
click at [411, 259] on icon at bounding box center [419, 261] width 17 height 17
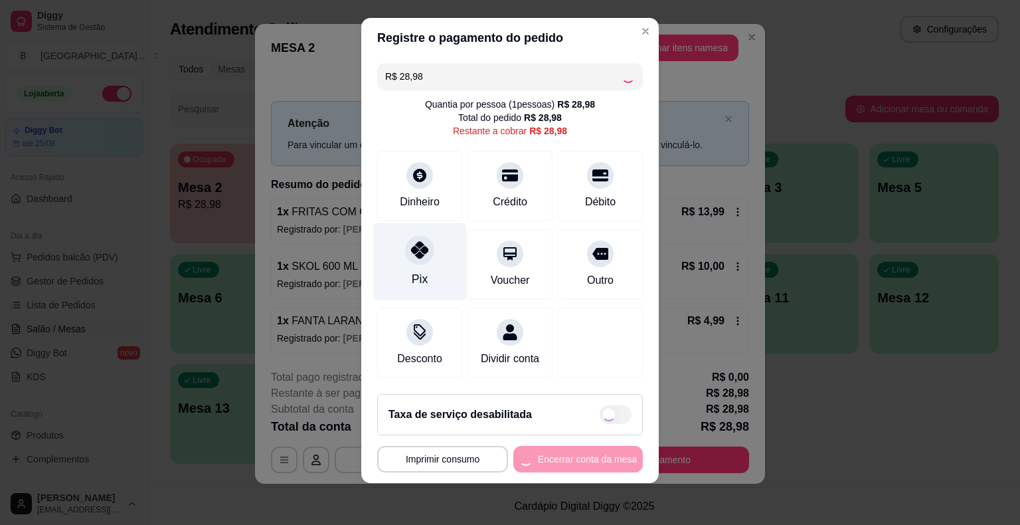
scroll to position [12, 0]
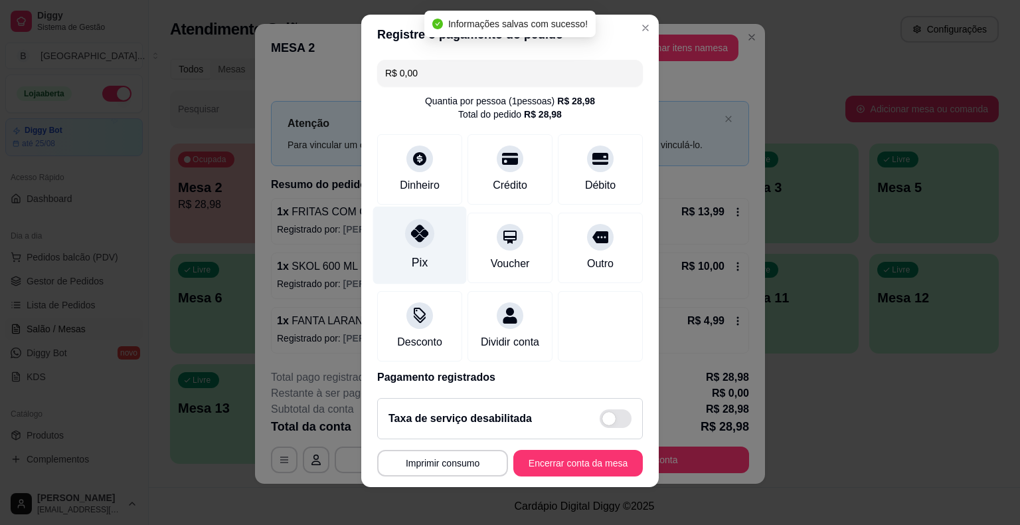
type input "R$ 0,00"
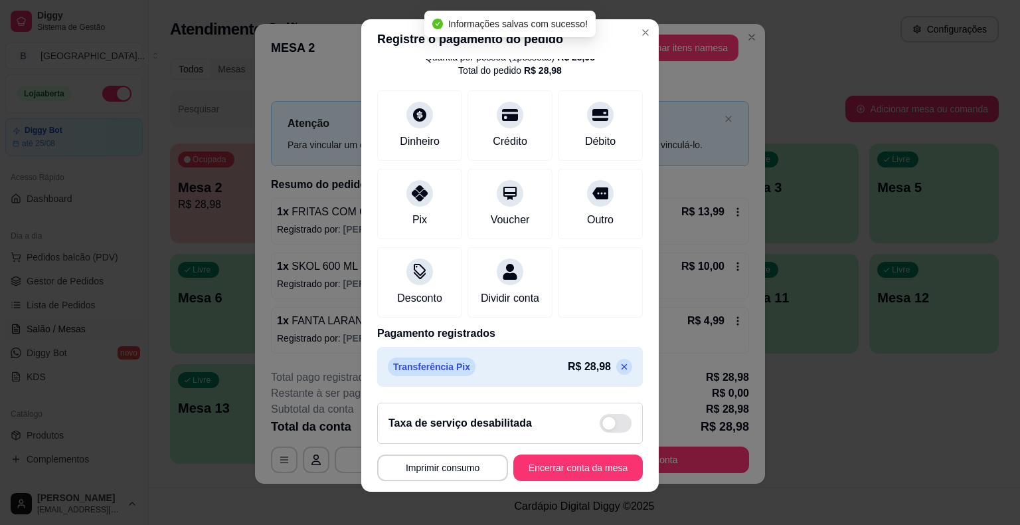
scroll to position [16, 0]
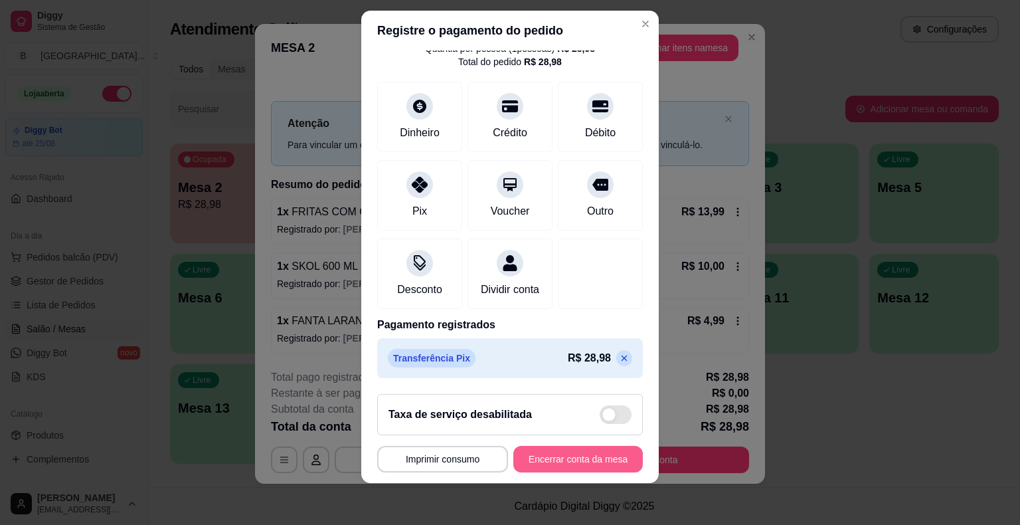
click at [583, 458] on button "Encerrar conta da mesa" at bounding box center [579, 459] width 130 height 27
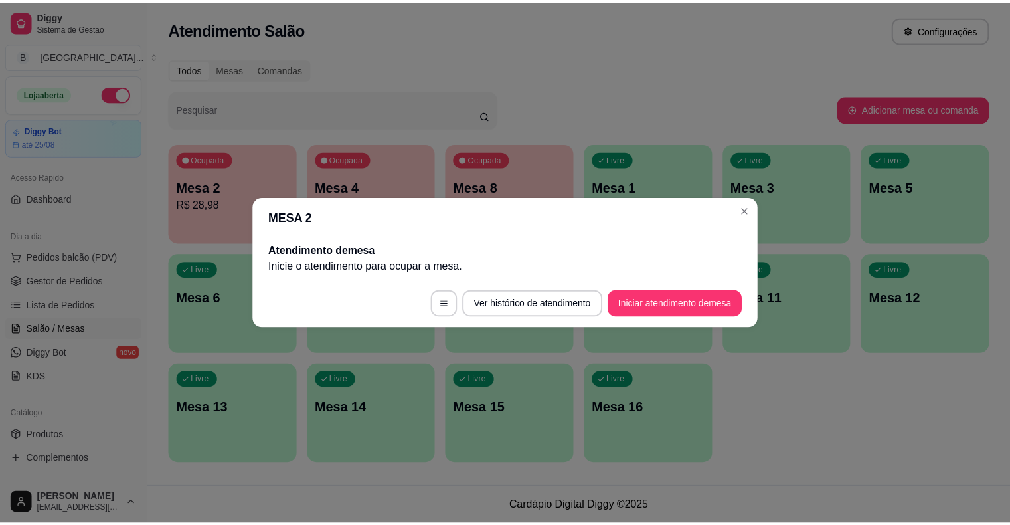
scroll to position [0, 0]
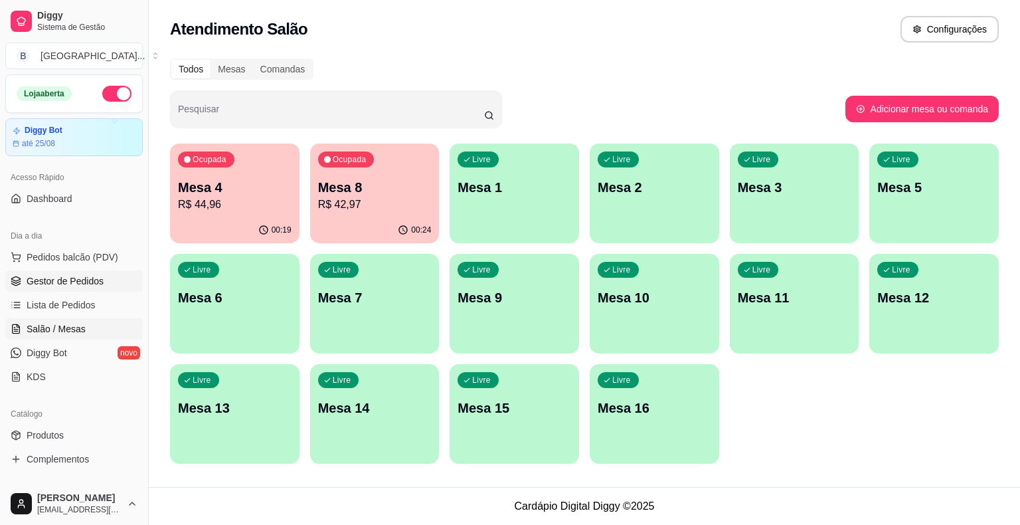
click at [84, 279] on span "Gestor de Pedidos" at bounding box center [65, 280] width 77 height 13
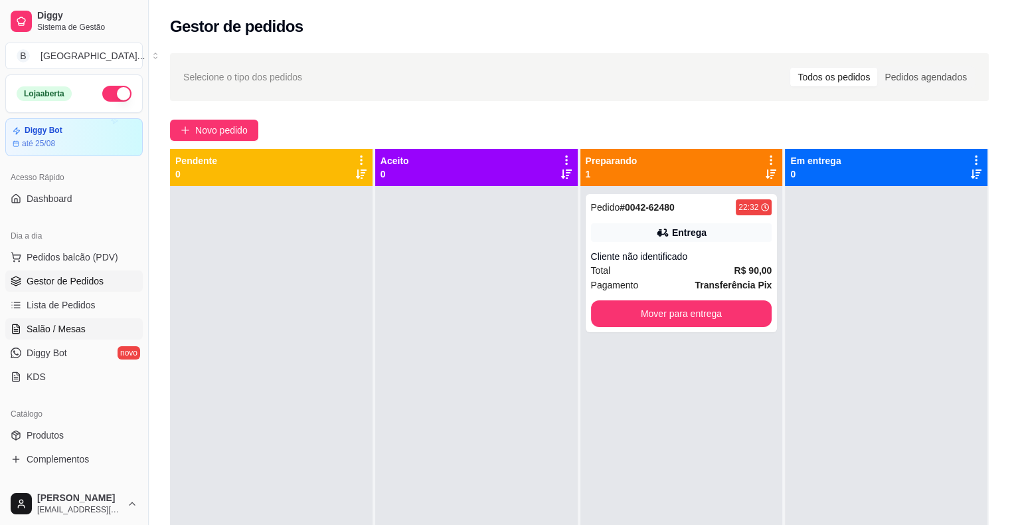
click at [82, 328] on span "Salão / Mesas" at bounding box center [56, 328] width 59 height 13
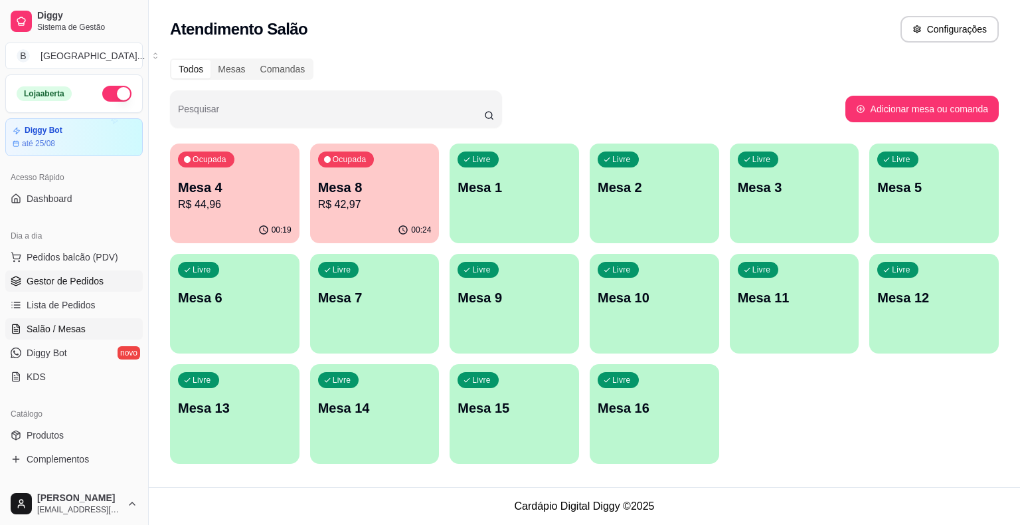
click at [96, 283] on span "Gestor de Pedidos" at bounding box center [65, 280] width 77 height 13
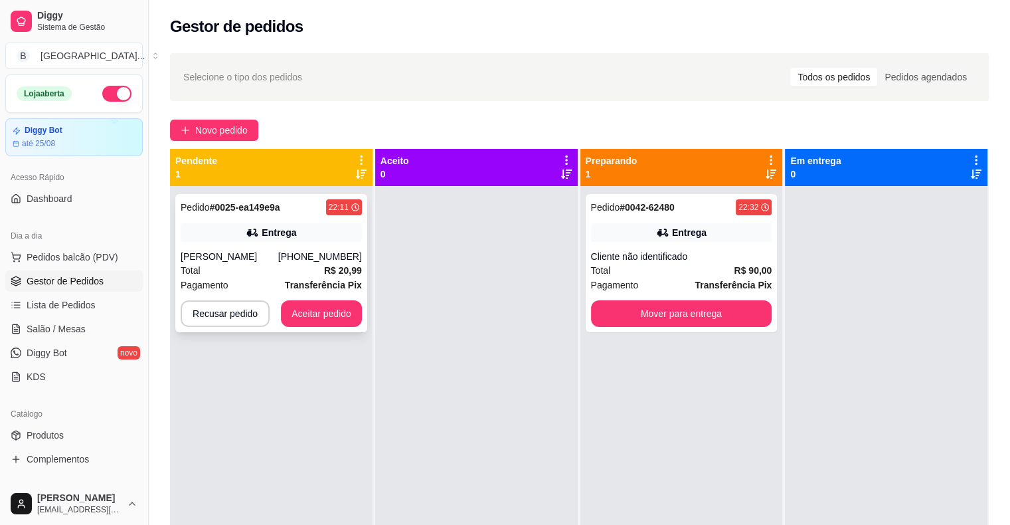
click at [262, 258] on div "Isabella Lima de Sousa" at bounding box center [230, 256] width 98 height 13
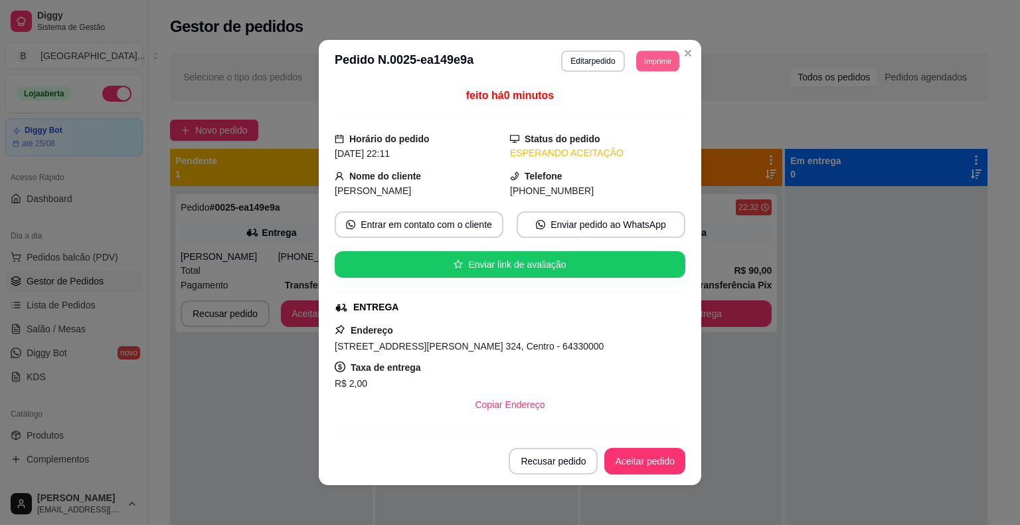
click at [640, 57] on button "Imprimir" at bounding box center [657, 60] width 43 height 21
click at [638, 102] on button "IMPRESSORA" at bounding box center [628, 108] width 93 height 21
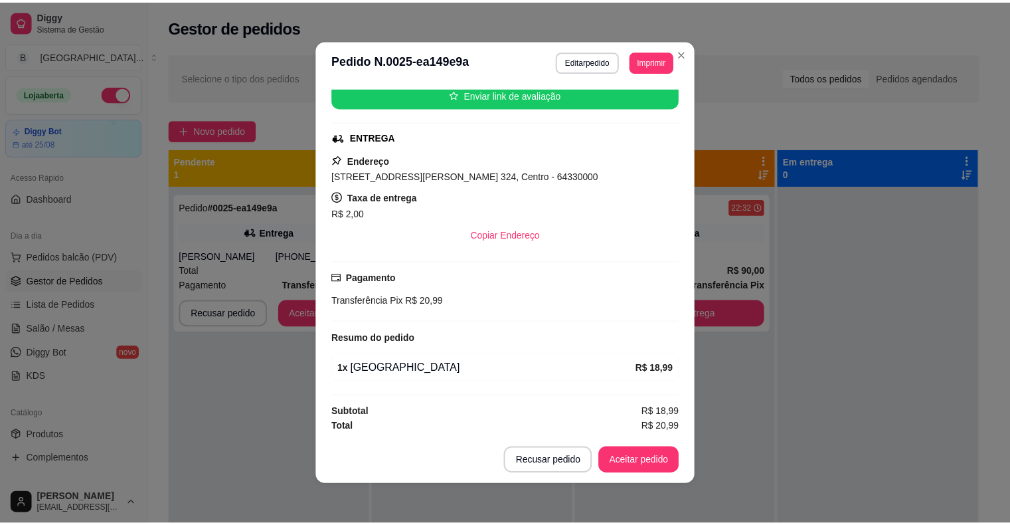
scroll to position [3, 0]
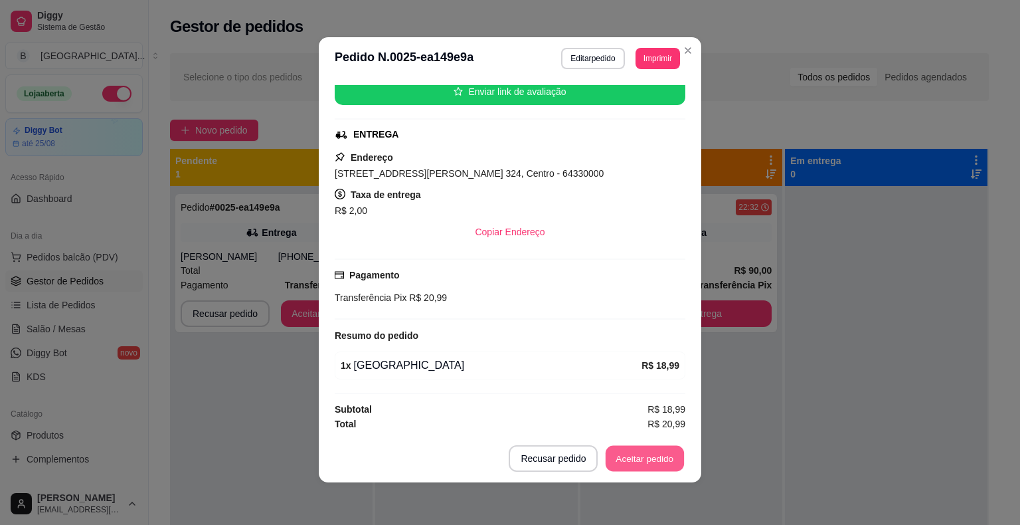
click at [649, 462] on button "Aceitar pedido" at bounding box center [645, 459] width 78 height 26
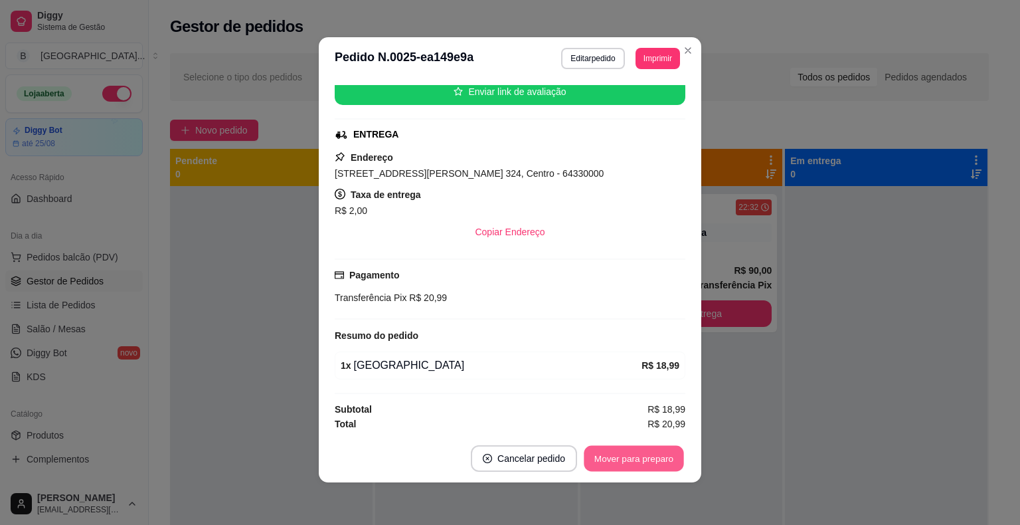
click at [645, 464] on button "Mover para preparo" at bounding box center [634, 459] width 100 height 26
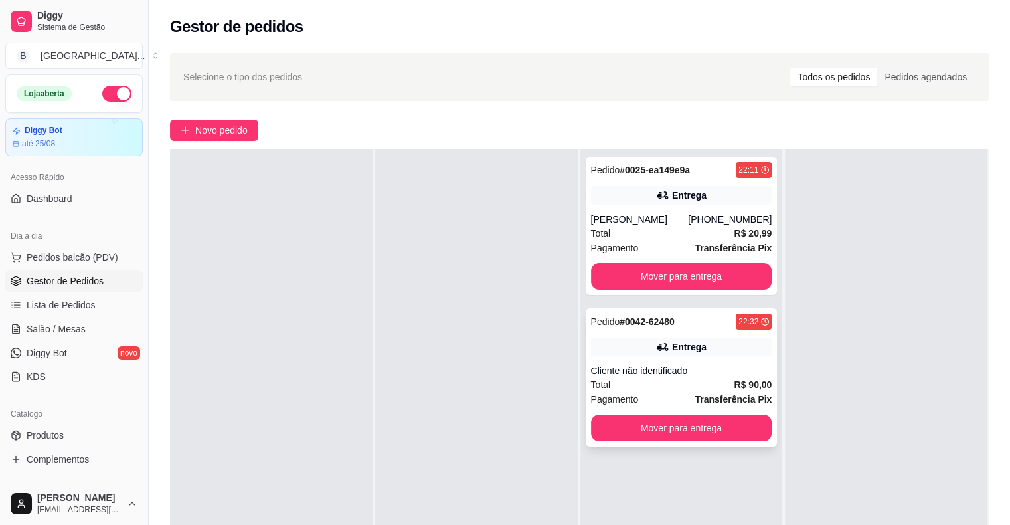
scroll to position [199, 0]
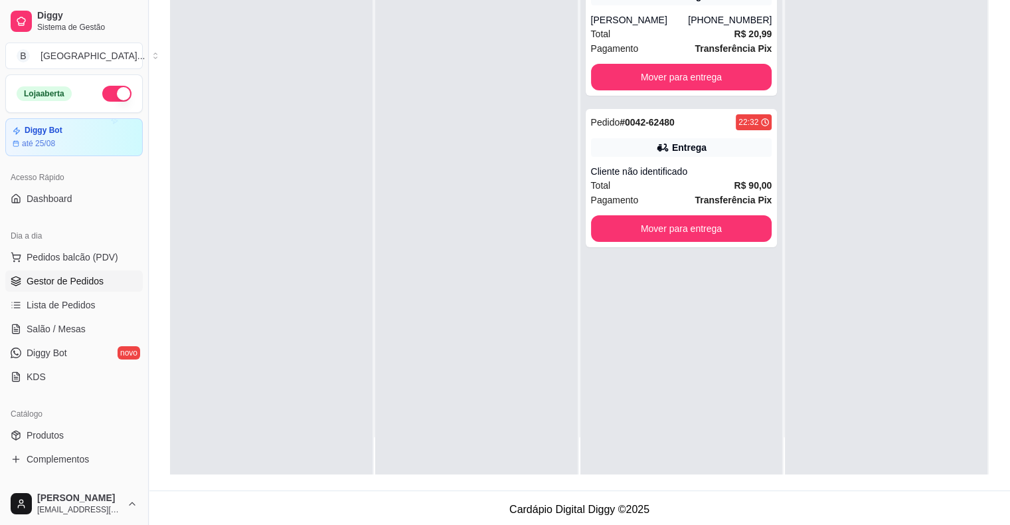
click at [41, 339] on ul "Pedidos balcão (PDV) Gestor de Pedidos Lista de Pedidos Salão / Mesas Diggy Bot…" at bounding box center [74, 316] width 138 height 141
click at [43, 333] on span "Salão / Mesas" at bounding box center [56, 328] width 59 height 13
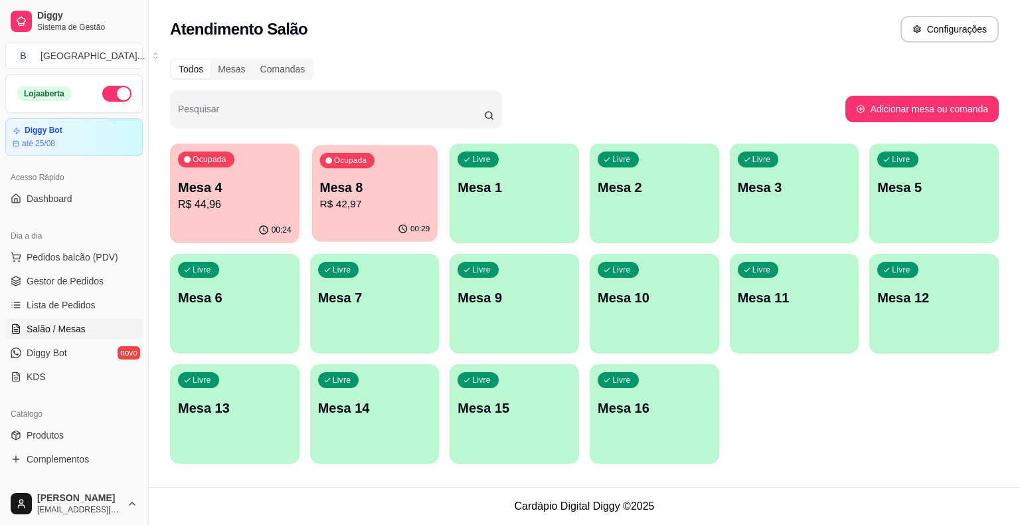
click at [344, 203] on p "R$ 42,97" at bounding box center [375, 204] width 110 height 15
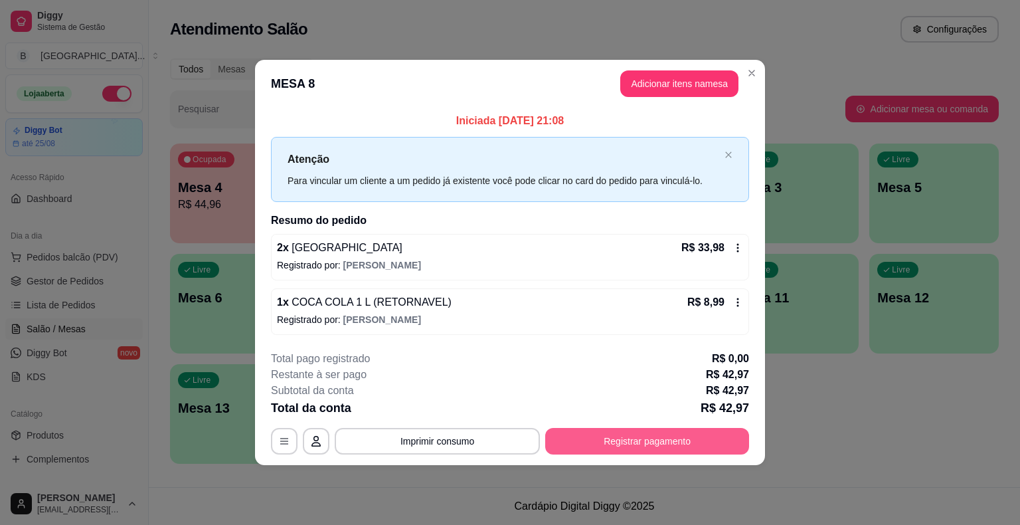
click at [651, 438] on button "Registrar pagamento" at bounding box center [647, 441] width 204 height 27
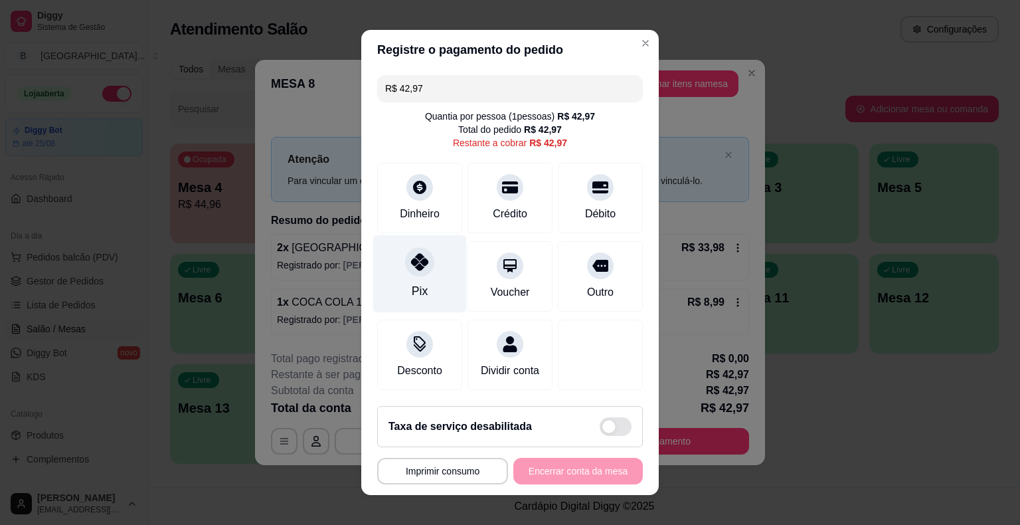
click at [391, 285] on div "Pix" at bounding box center [420, 274] width 94 height 78
type input "R$ 0,00"
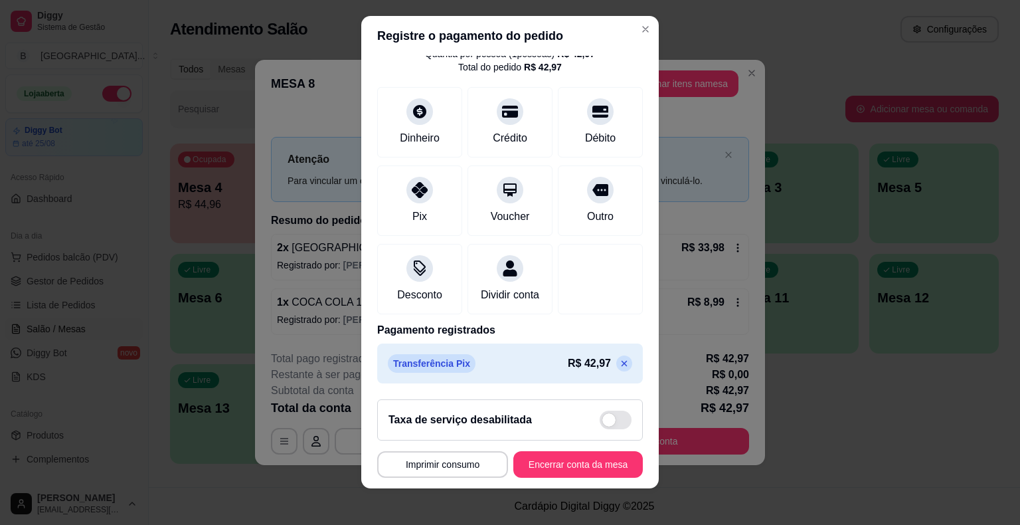
scroll to position [16, 0]
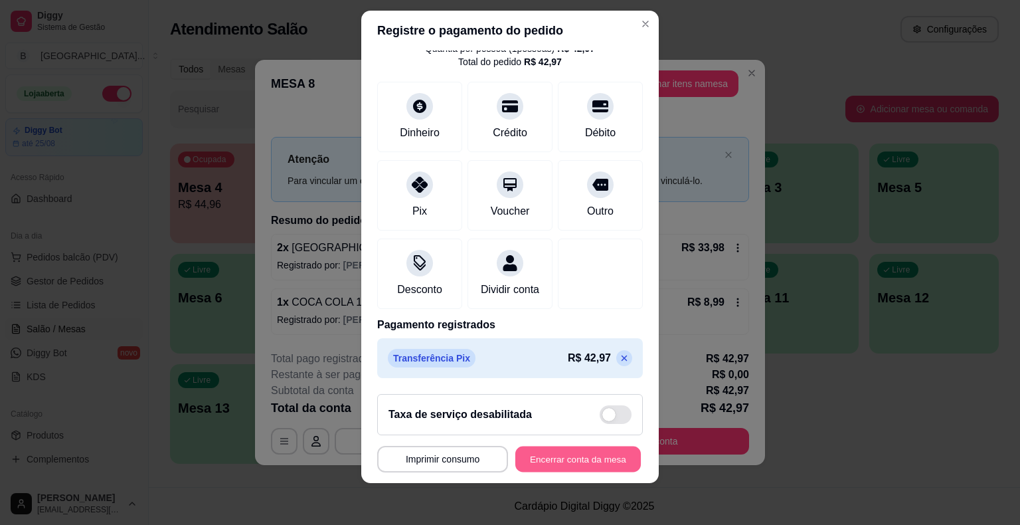
click at [595, 461] on button "Encerrar conta da mesa" at bounding box center [579, 459] width 126 height 26
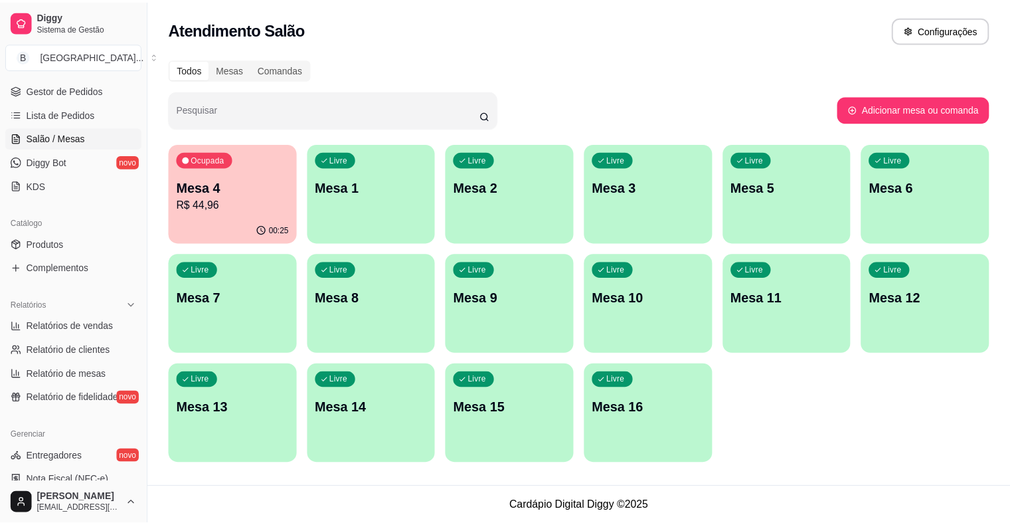
scroll to position [165, 0]
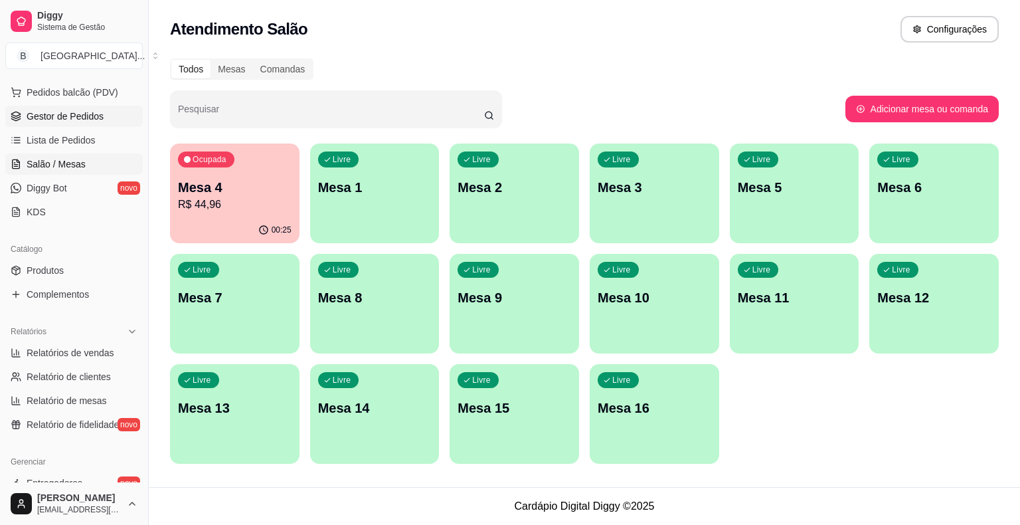
click at [59, 115] on span "Gestor de Pedidos" at bounding box center [65, 116] width 77 height 13
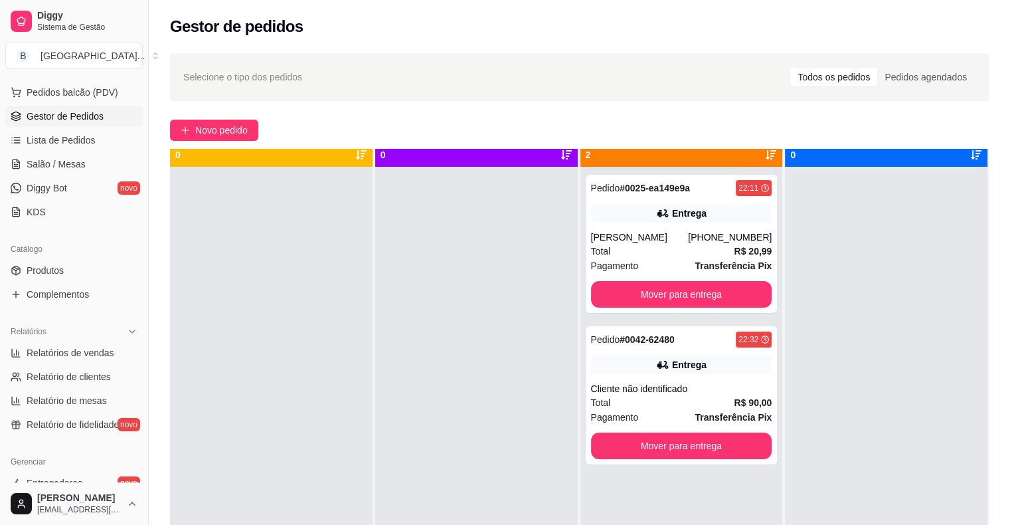
scroll to position [37, 0]
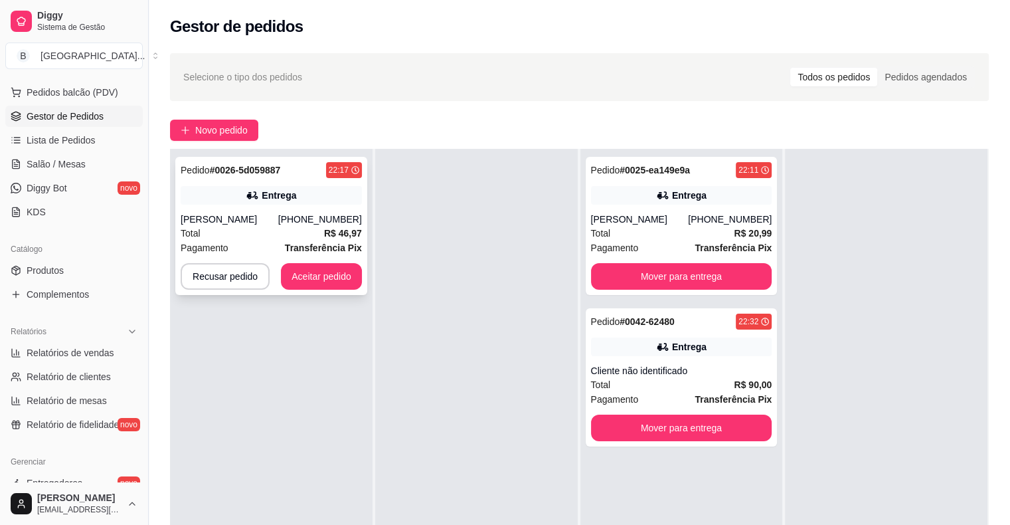
click at [296, 211] on div "Pedido # 0026-5d059887 22:17 Entrega Paulo andre (86) 98164-7592 Total R$ 46,97…" at bounding box center [271, 226] width 192 height 138
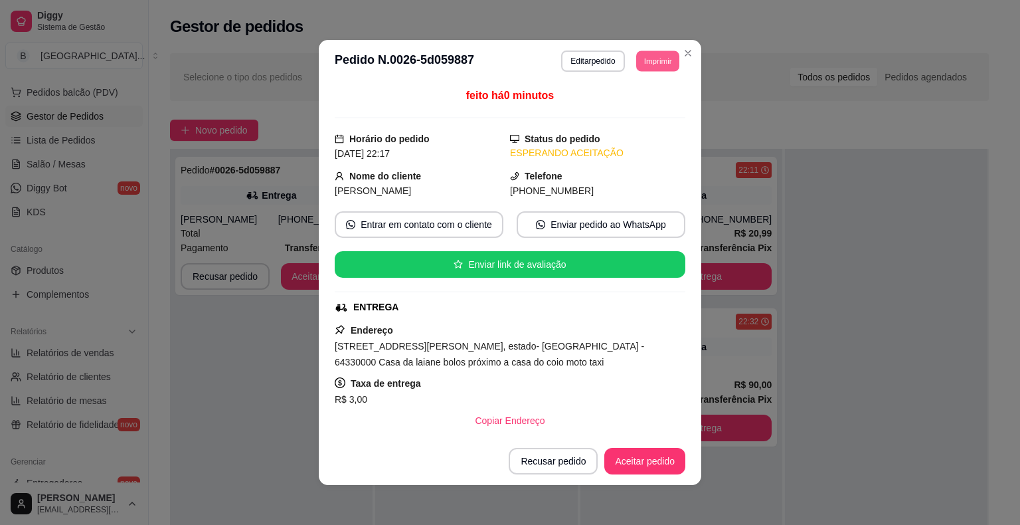
click at [662, 54] on button "Imprimir" at bounding box center [657, 60] width 43 height 21
click at [658, 110] on button "IMPRESSORA" at bounding box center [628, 107] width 96 height 21
click at [626, 463] on button "Aceitar pedido" at bounding box center [645, 461] width 81 height 27
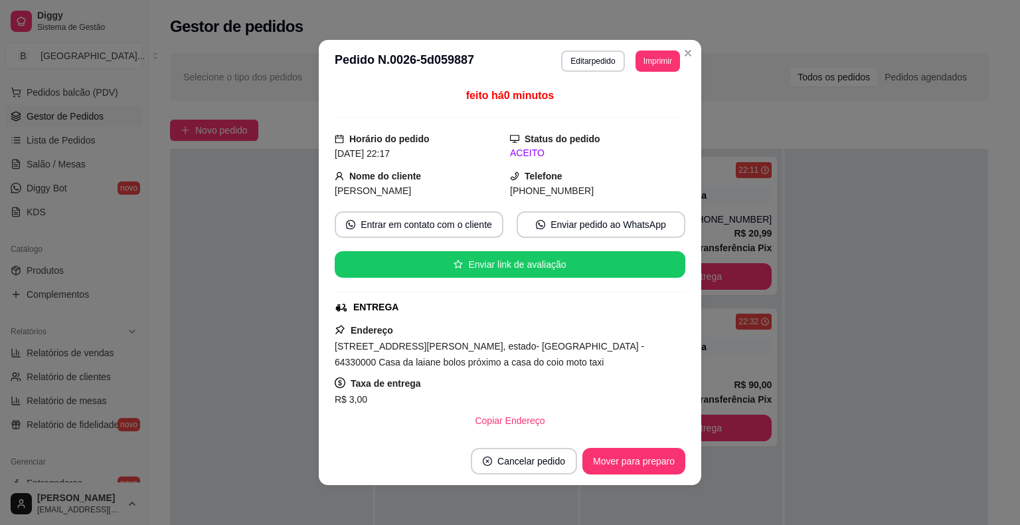
click at [626, 463] on button "Mover para preparo" at bounding box center [634, 461] width 103 height 27
click at [626, 463] on div "Mover para preparo" at bounding box center [625, 461] width 122 height 27
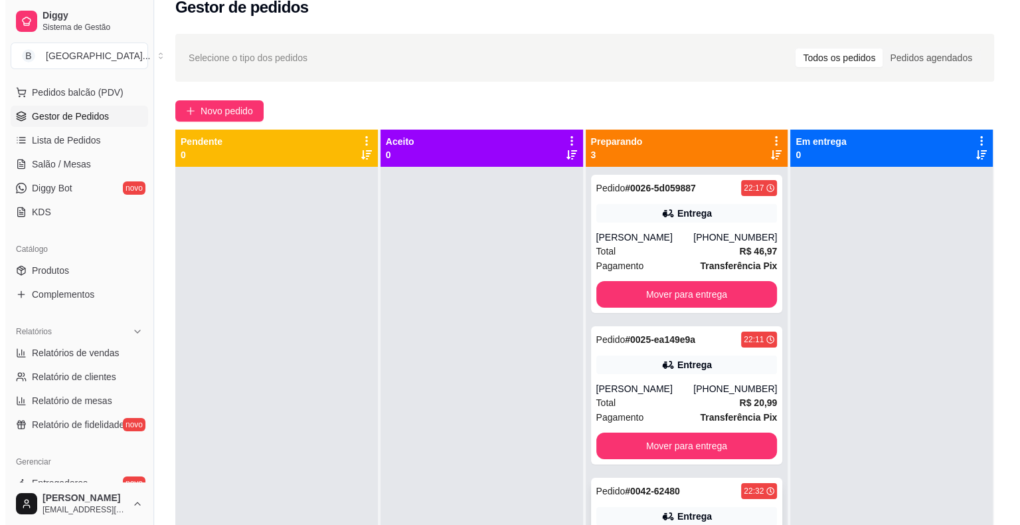
scroll to position [0, 0]
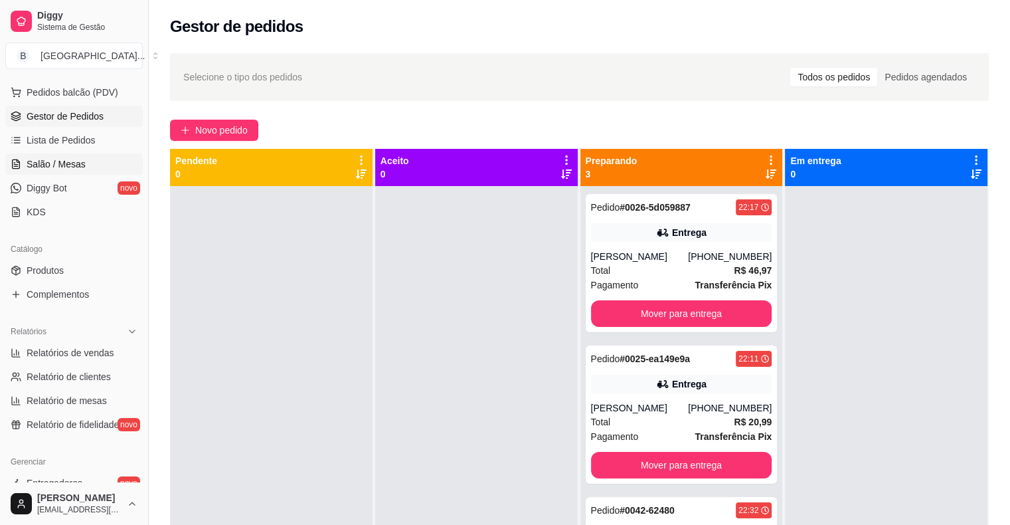
click at [39, 157] on span "Salão / Mesas" at bounding box center [56, 163] width 59 height 13
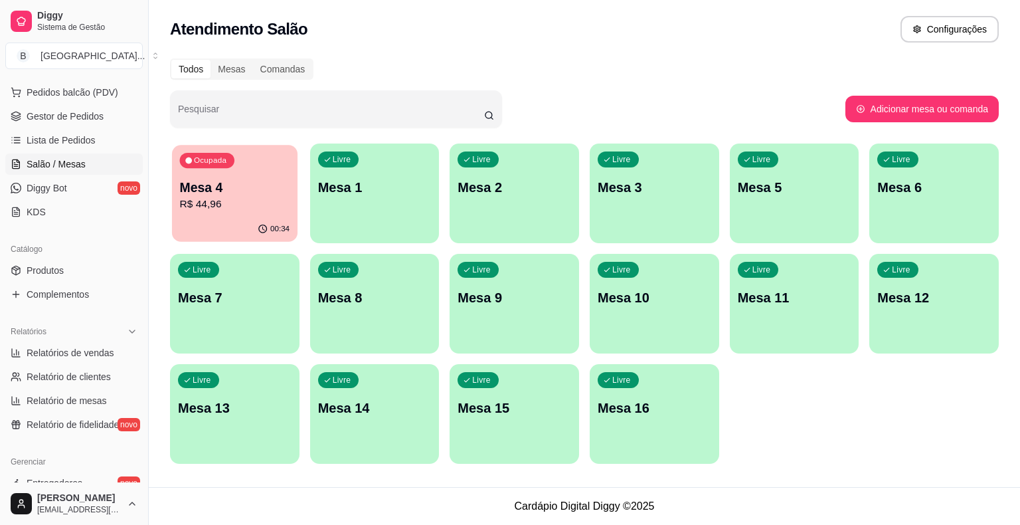
click at [282, 200] on p "R$ 44,96" at bounding box center [235, 204] width 110 height 15
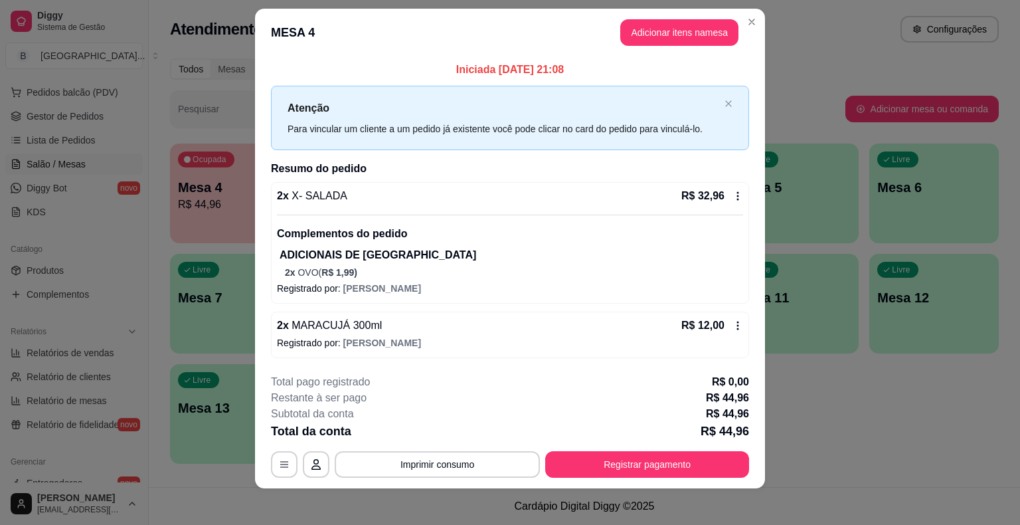
scroll to position [19, 0]
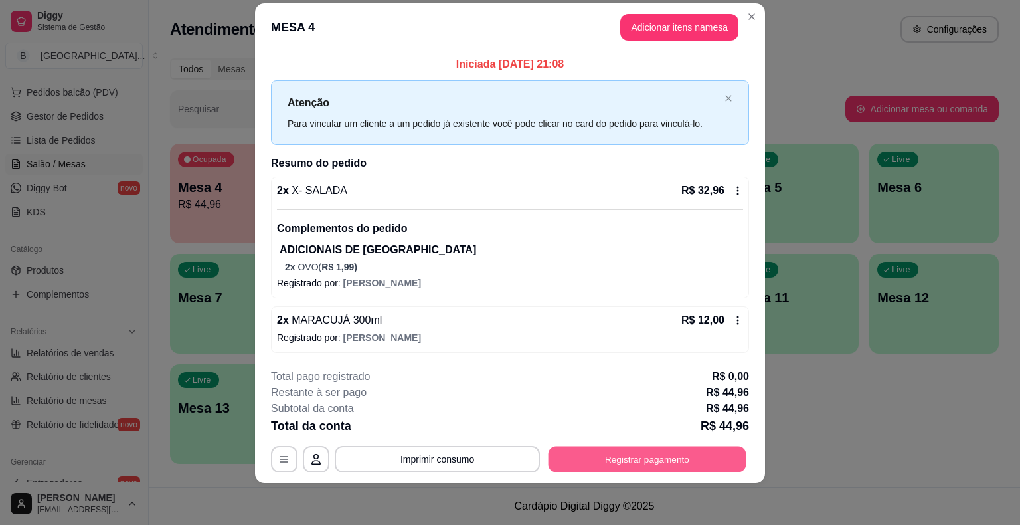
click at [672, 450] on button "Registrar pagamento" at bounding box center [648, 459] width 198 height 26
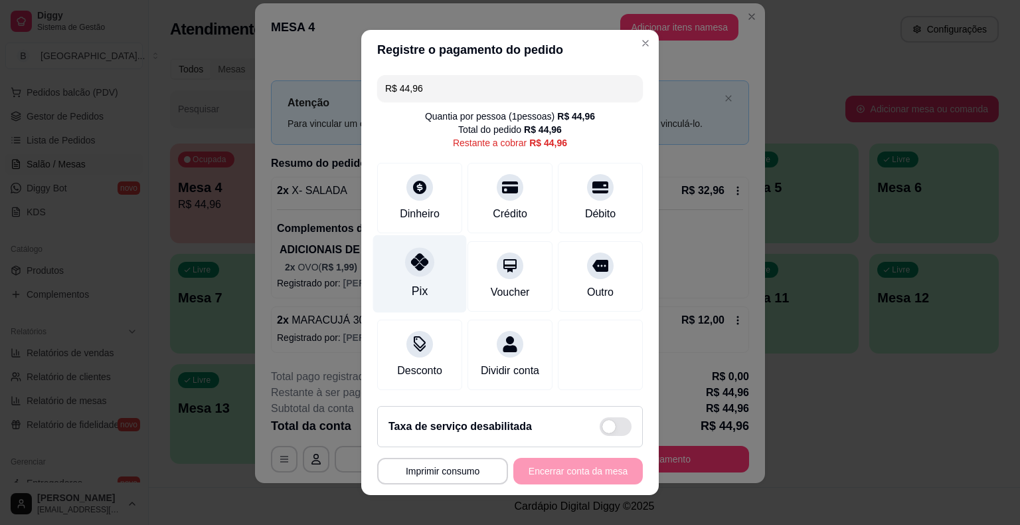
click at [439, 280] on div "Pix" at bounding box center [420, 274] width 94 height 78
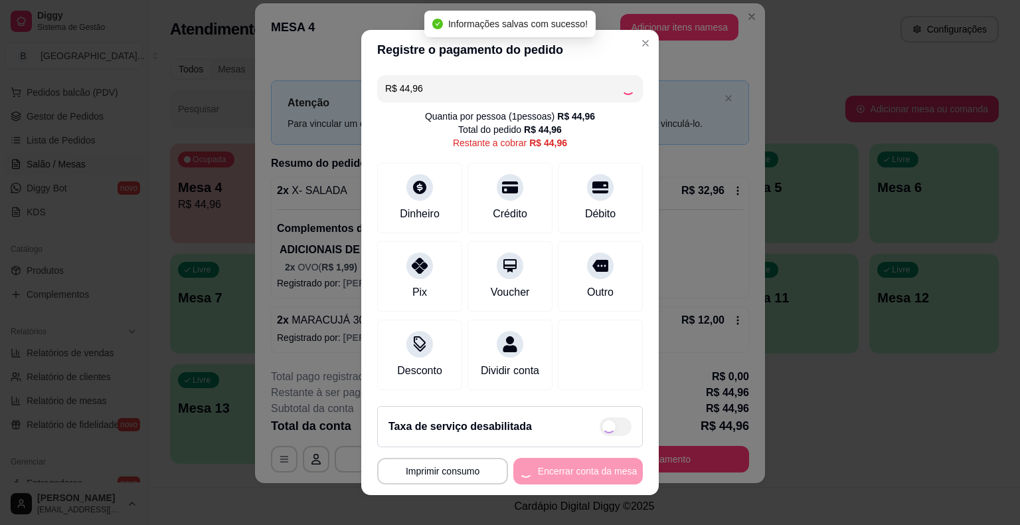
type input "R$ 0,00"
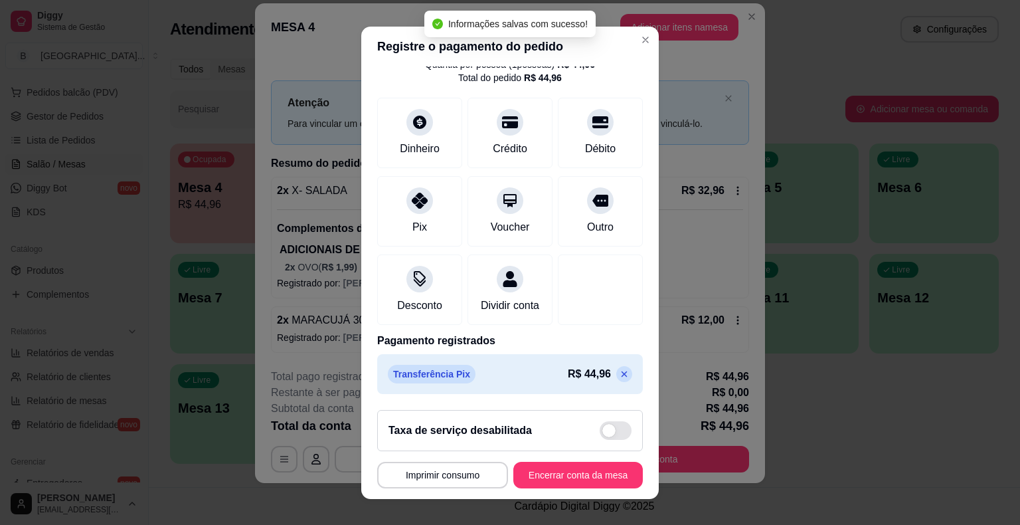
scroll to position [16, 0]
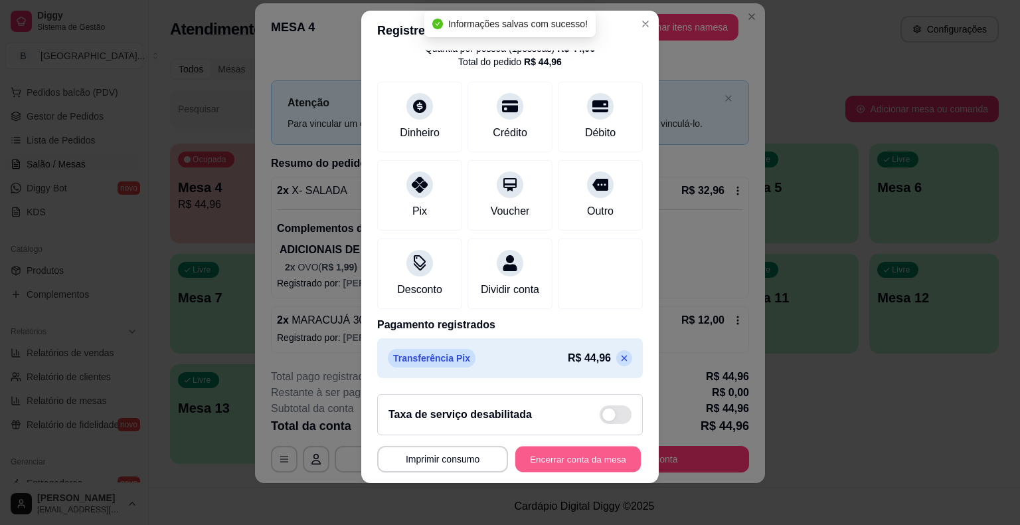
click at [591, 455] on button "Encerrar conta da mesa" at bounding box center [579, 459] width 126 height 26
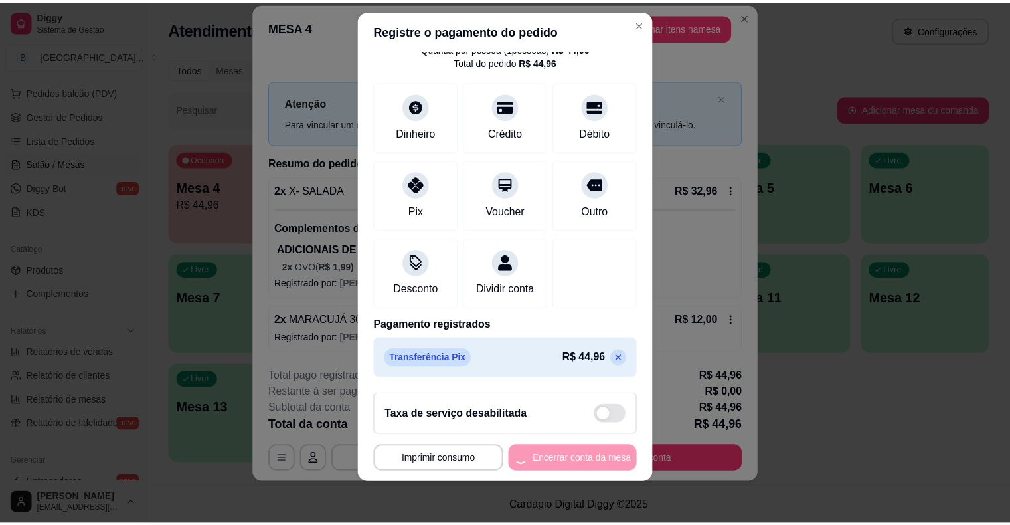
scroll to position [0, 0]
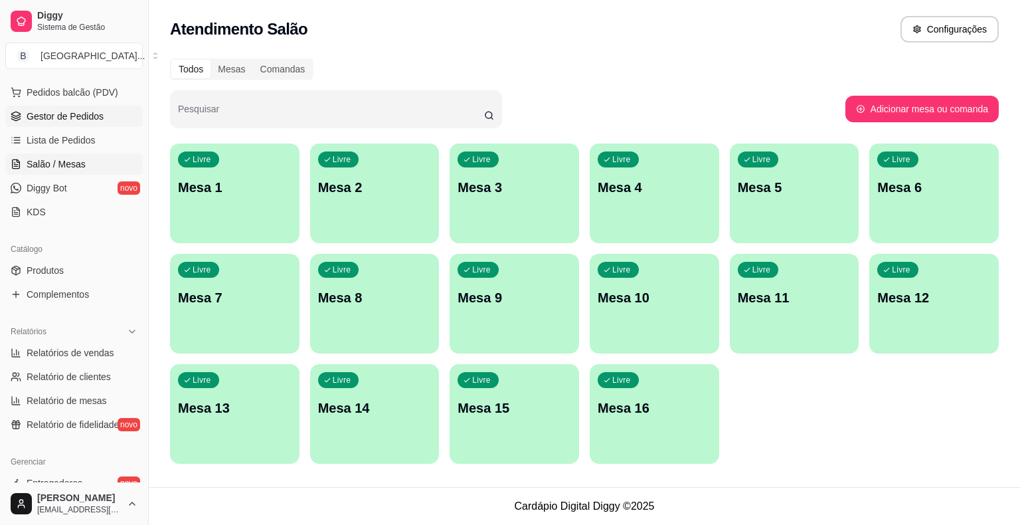
click at [96, 113] on span "Gestor de Pedidos" at bounding box center [65, 116] width 77 height 13
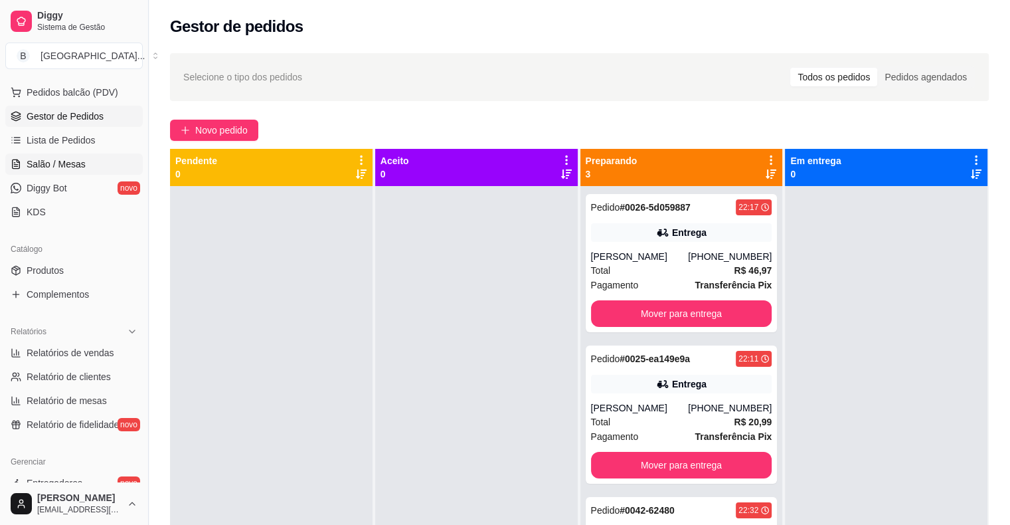
click at [53, 161] on span "Salão / Mesas" at bounding box center [56, 163] width 59 height 13
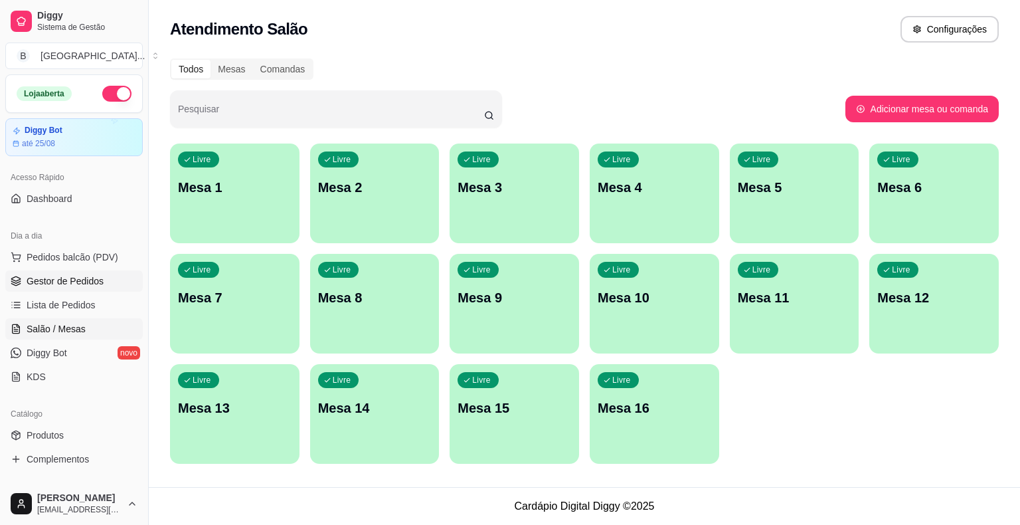
click at [40, 276] on span "Gestor de Pedidos" at bounding box center [65, 280] width 77 height 13
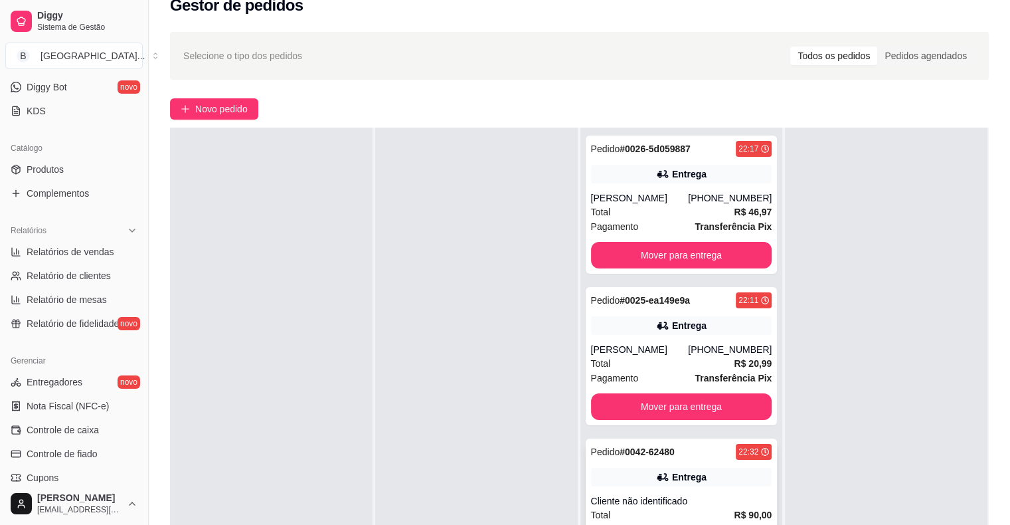
scroll to position [199, 0]
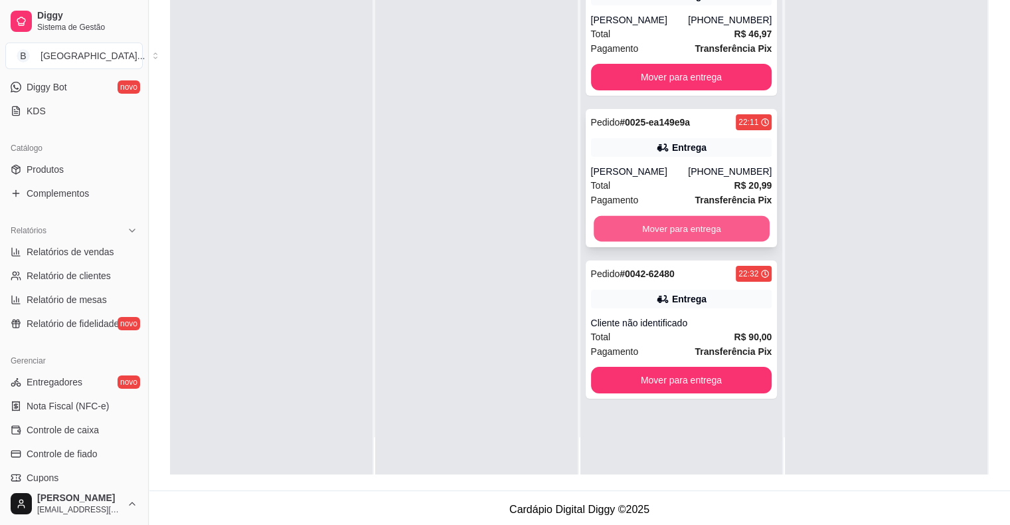
click at [627, 229] on button "Mover para entrega" at bounding box center [682, 229] width 176 height 26
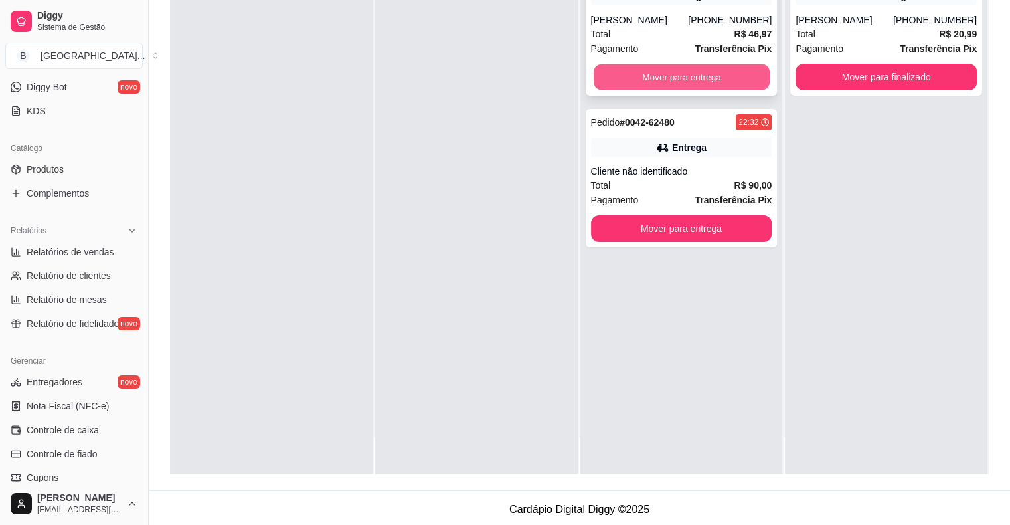
click at [680, 71] on button "Mover para entrega" at bounding box center [682, 77] width 176 height 26
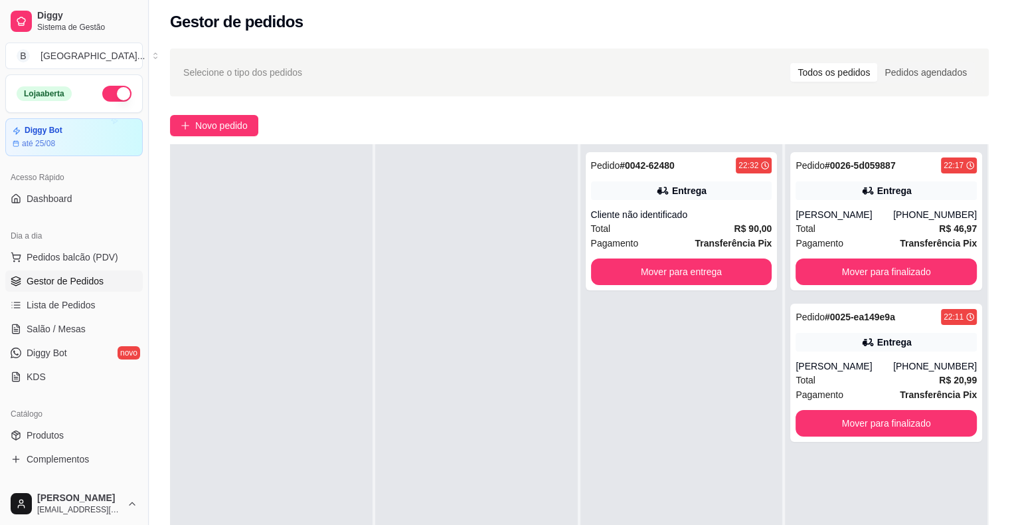
scroll to position [0, 0]
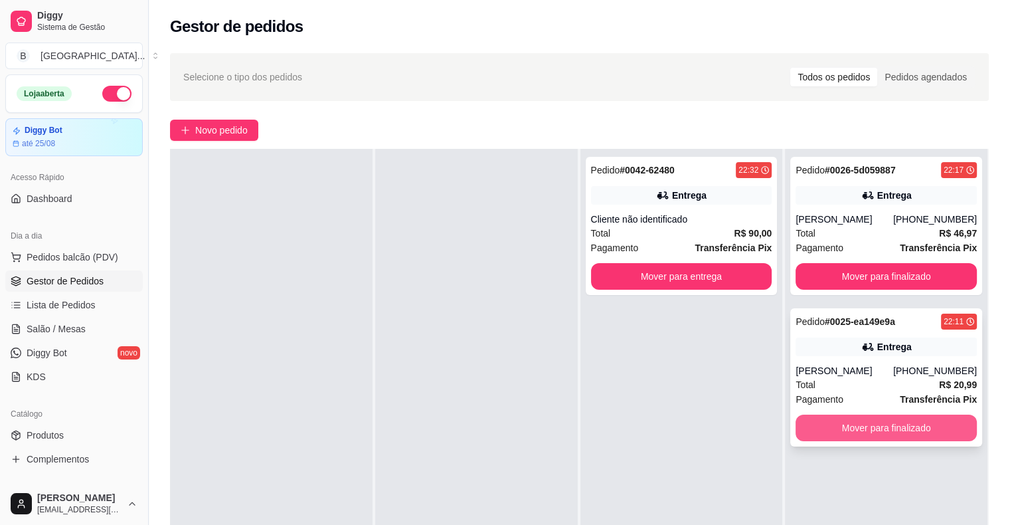
click at [882, 427] on button "Mover para finalizado" at bounding box center [886, 428] width 181 height 27
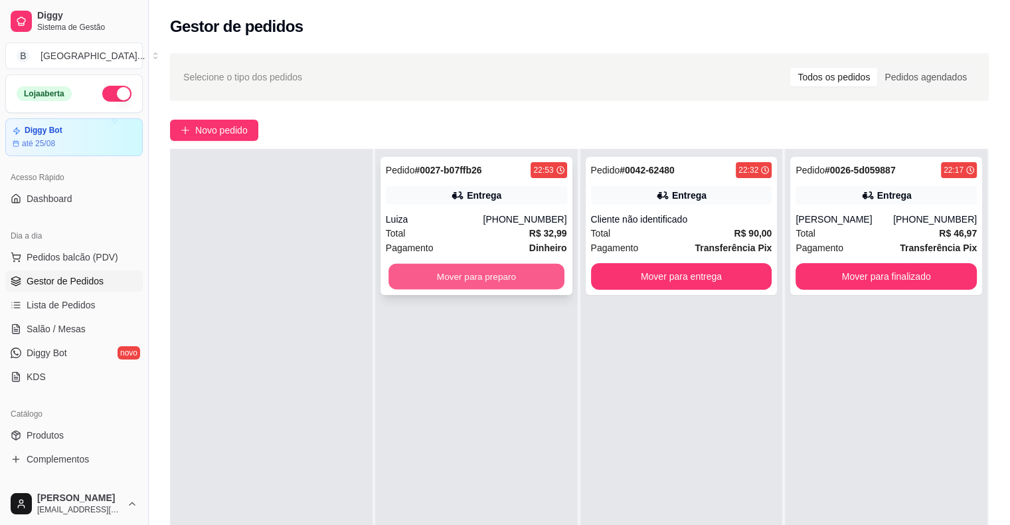
click at [526, 274] on button "Mover para preparo" at bounding box center [477, 277] width 176 height 26
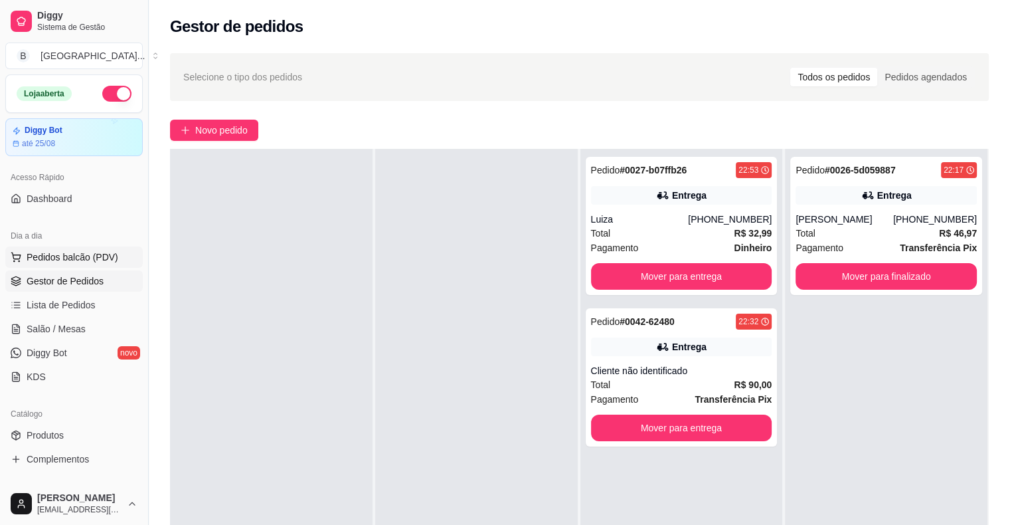
click at [61, 261] on span "Pedidos balcão (PDV)" at bounding box center [73, 256] width 92 height 13
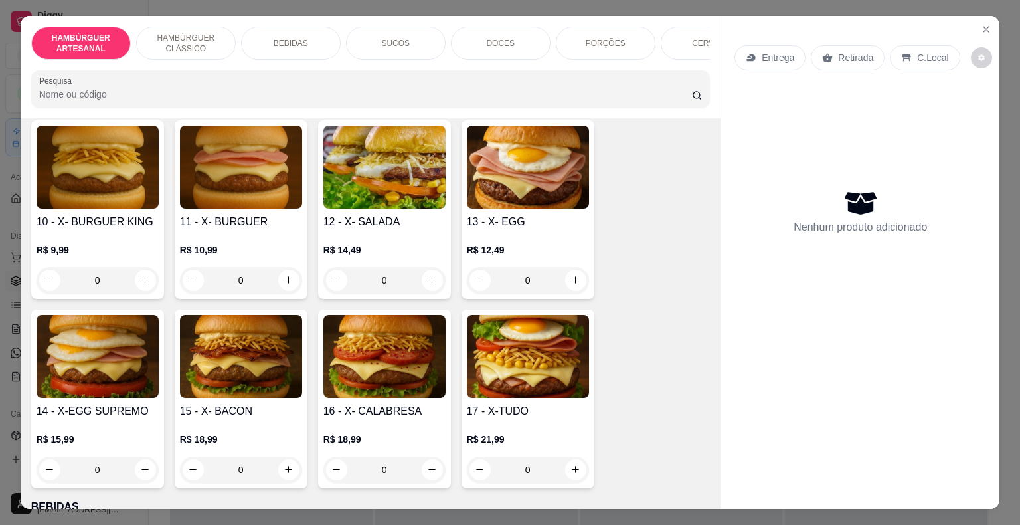
scroll to position [731, 0]
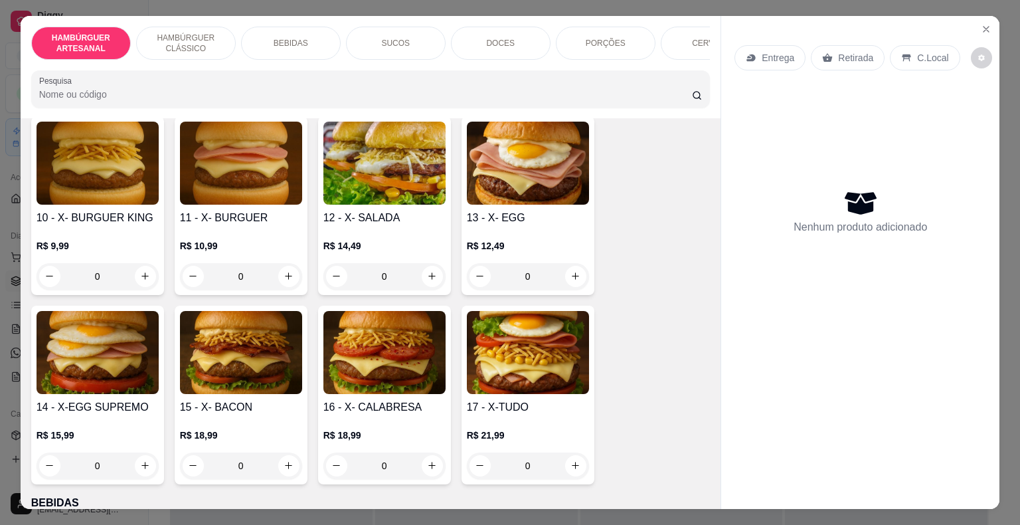
click at [563, 452] on div "0" at bounding box center [528, 465] width 122 height 27
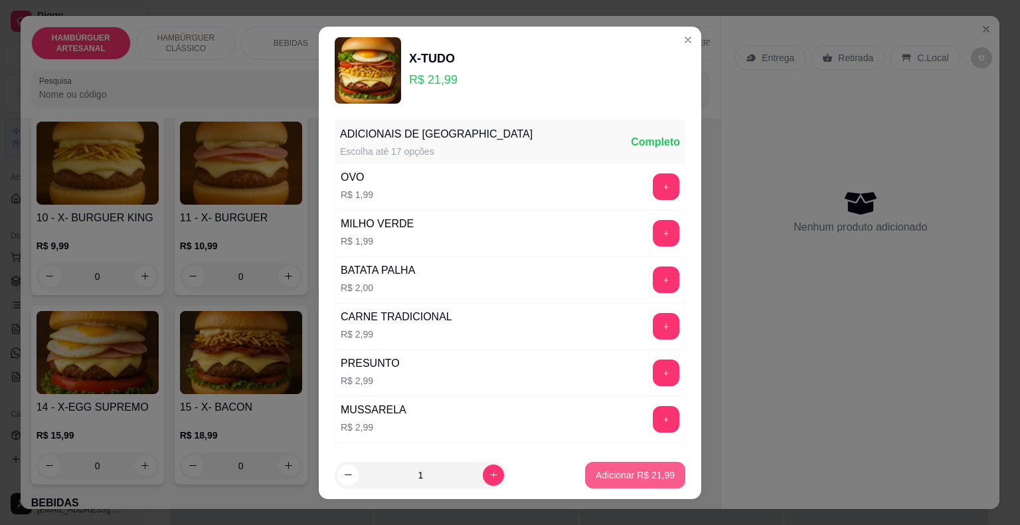
click at [585, 469] on button "Adicionar R$ 21,99" at bounding box center [635, 475] width 100 height 27
type input "1"
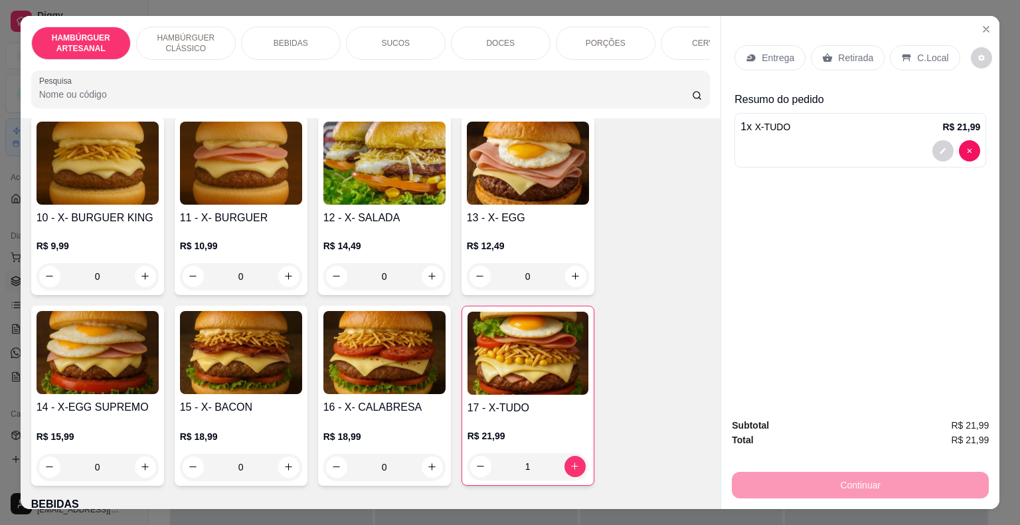
click at [868, 52] on div "Retirada" at bounding box center [848, 57] width 74 height 25
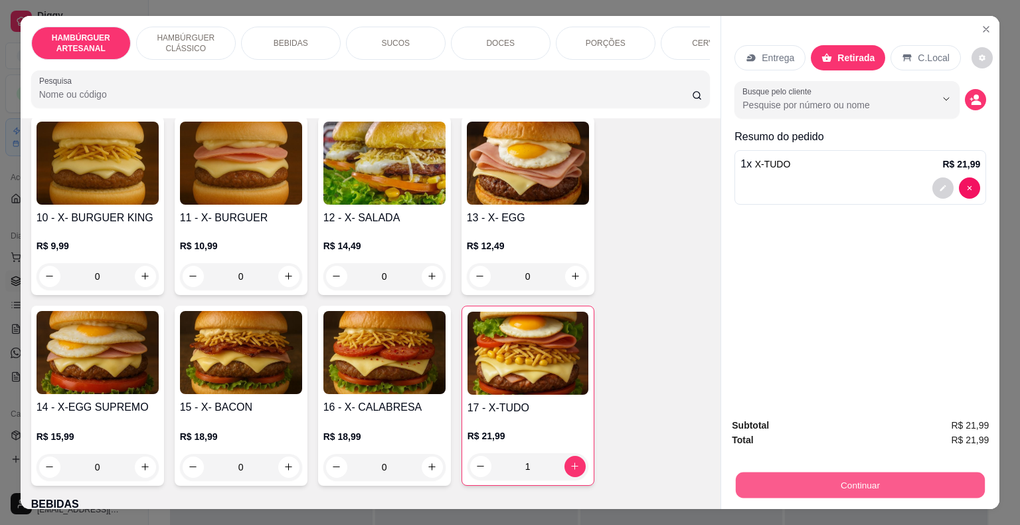
click at [844, 482] on button "Continuar" at bounding box center [860, 485] width 249 height 26
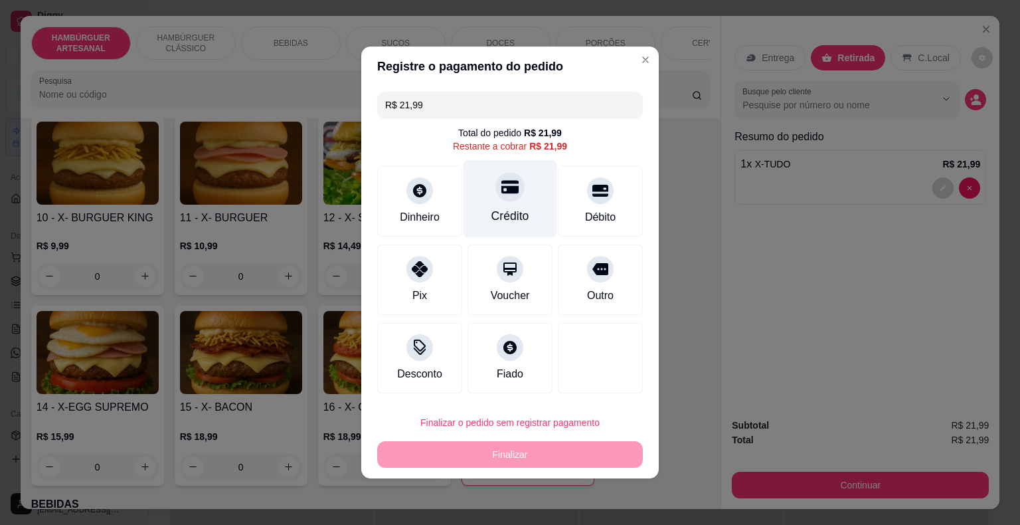
click at [525, 201] on div "Crédito" at bounding box center [511, 199] width 94 height 78
type input "R$ 0,00"
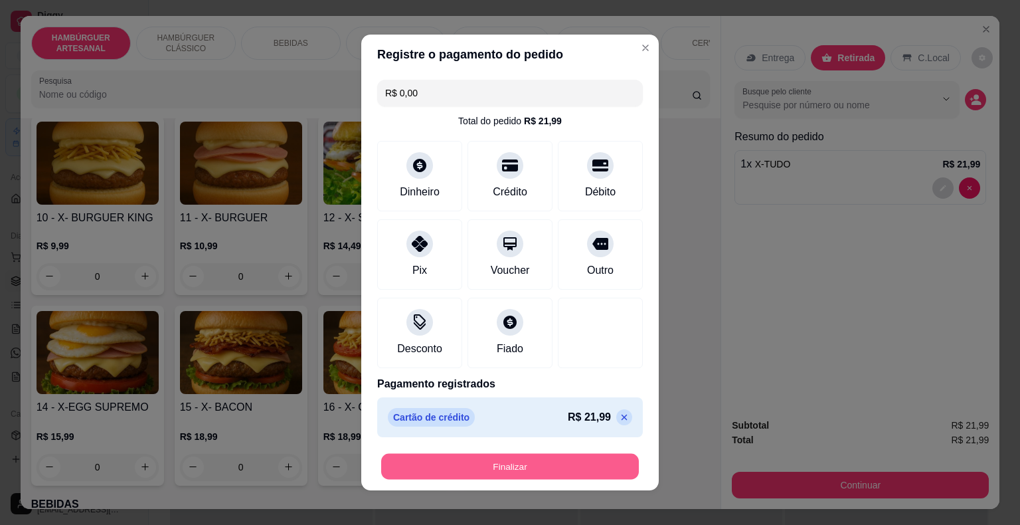
click at [529, 456] on button "Finalizar" at bounding box center [510, 467] width 258 height 26
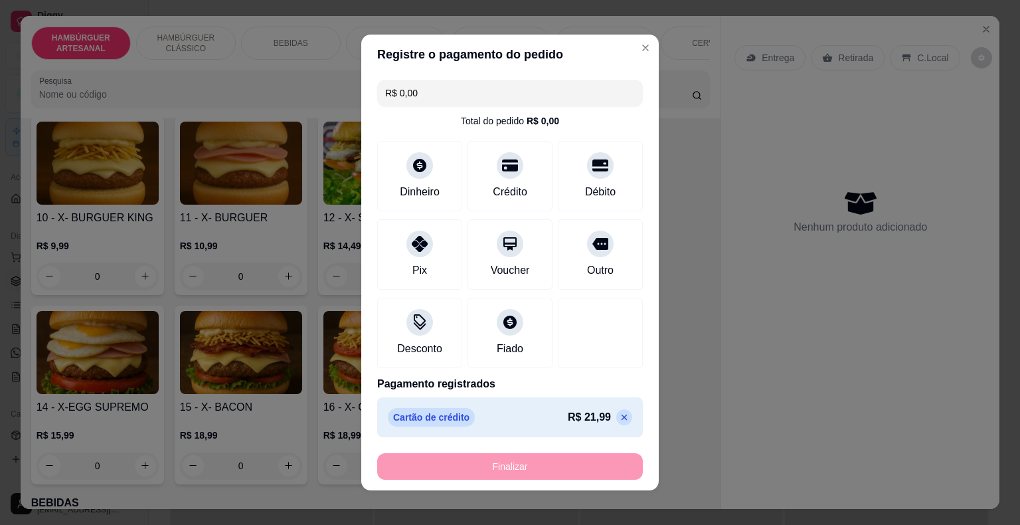
type input "0"
type input "-R$ 21,99"
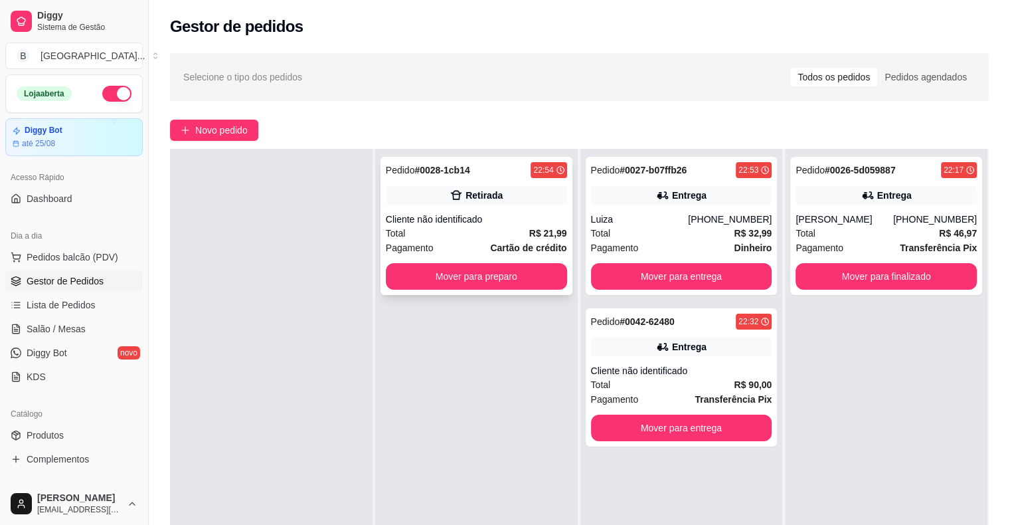
click at [462, 223] on div "Cliente não identificado" at bounding box center [476, 219] width 181 height 13
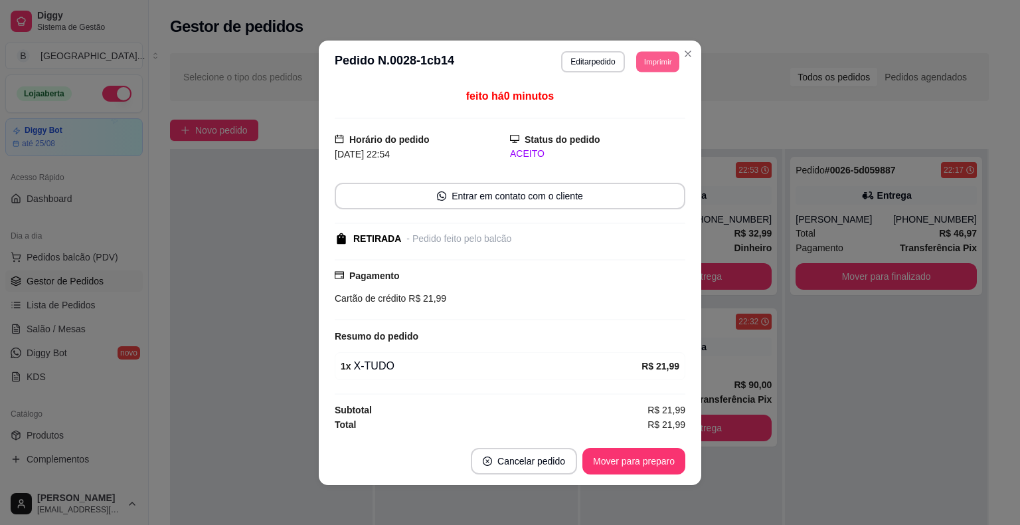
click at [648, 68] on button "Imprimir" at bounding box center [657, 61] width 43 height 21
click at [642, 109] on button "IMPRESSORA" at bounding box center [627, 108] width 93 height 21
click at [654, 465] on button "Mover para preparo" at bounding box center [634, 461] width 103 height 27
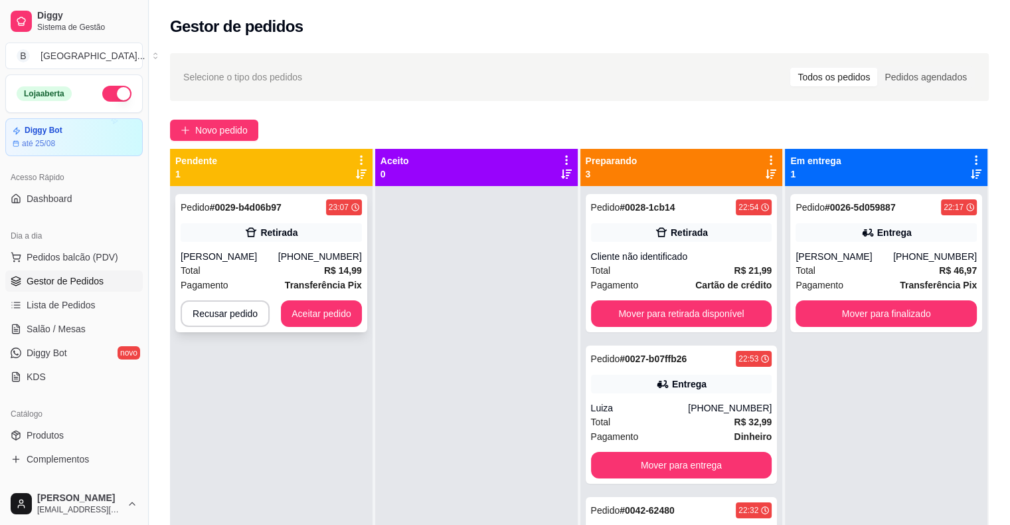
click at [230, 292] on div "Pagamento Transferência Pix" at bounding box center [271, 285] width 181 height 15
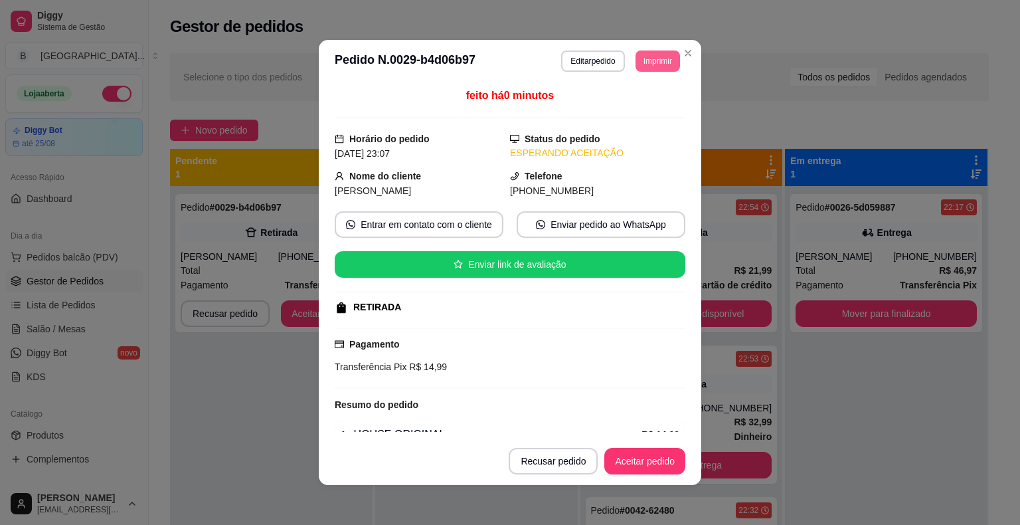
click at [670, 58] on button "Imprimir" at bounding box center [658, 60] width 45 height 21
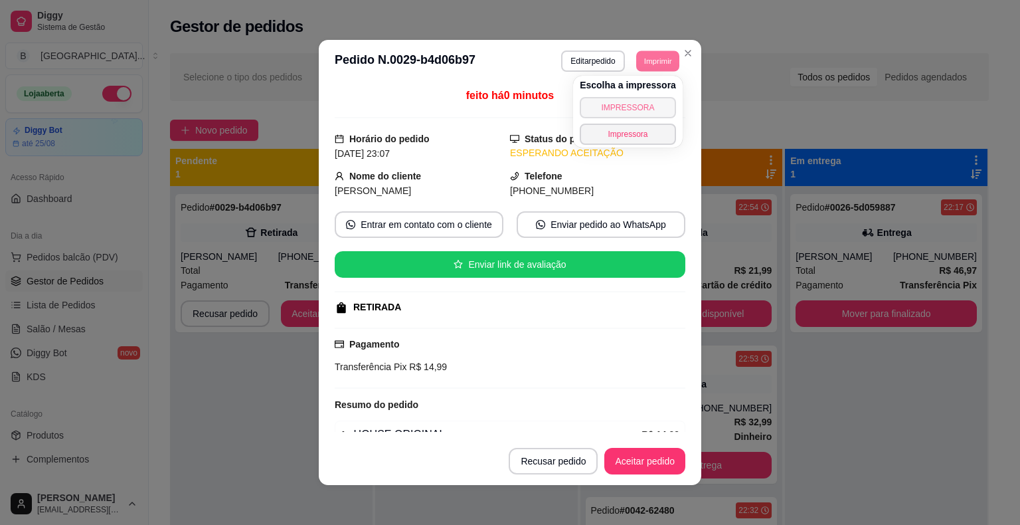
click at [626, 106] on button "IMPRESSORA" at bounding box center [628, 107] width 96 height 21
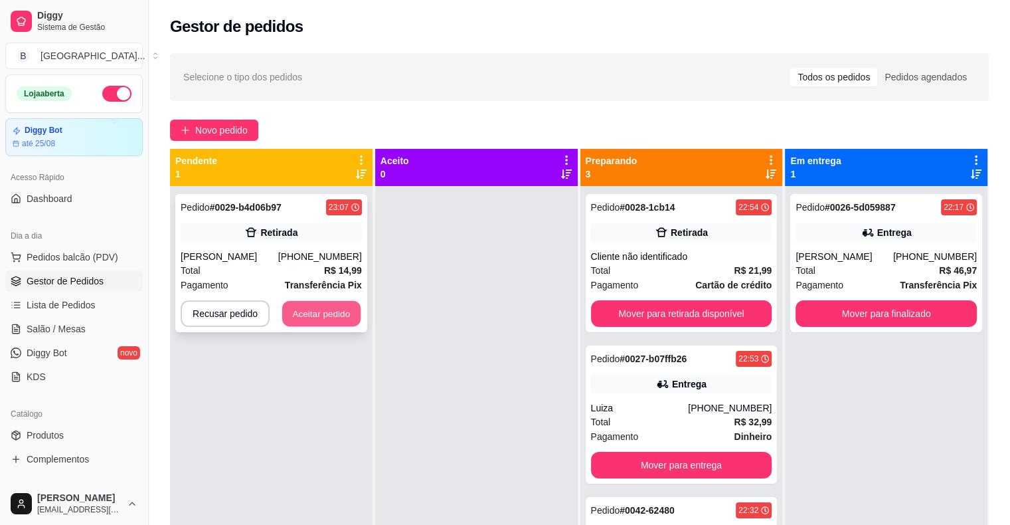
click at [337, 327] on button "Aceitar pedido" at bounding box center [321, 314] width 78 height 26
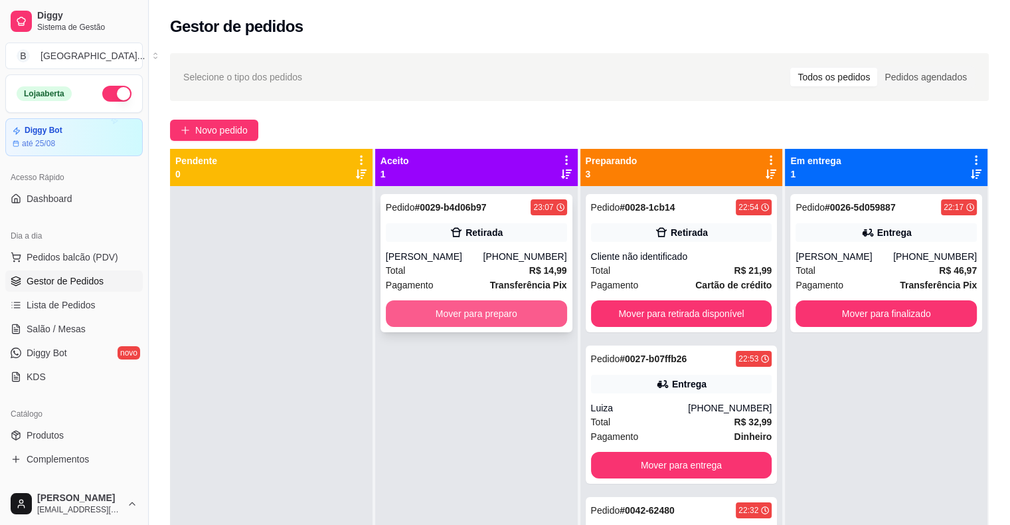
click at [459, 326] on button "Mover para preparo" at bounding box center [476, 313] width 181 height 27
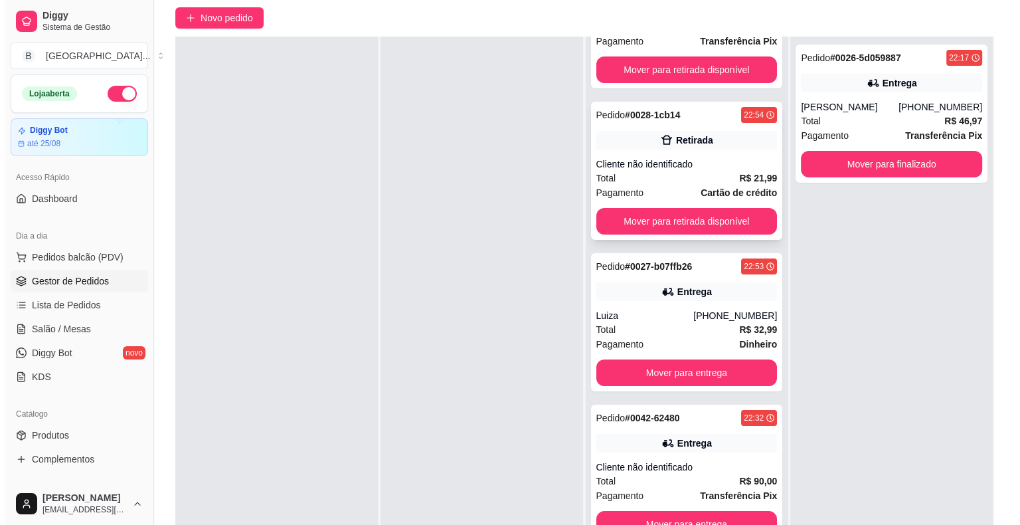
scroll to position [202, 0]
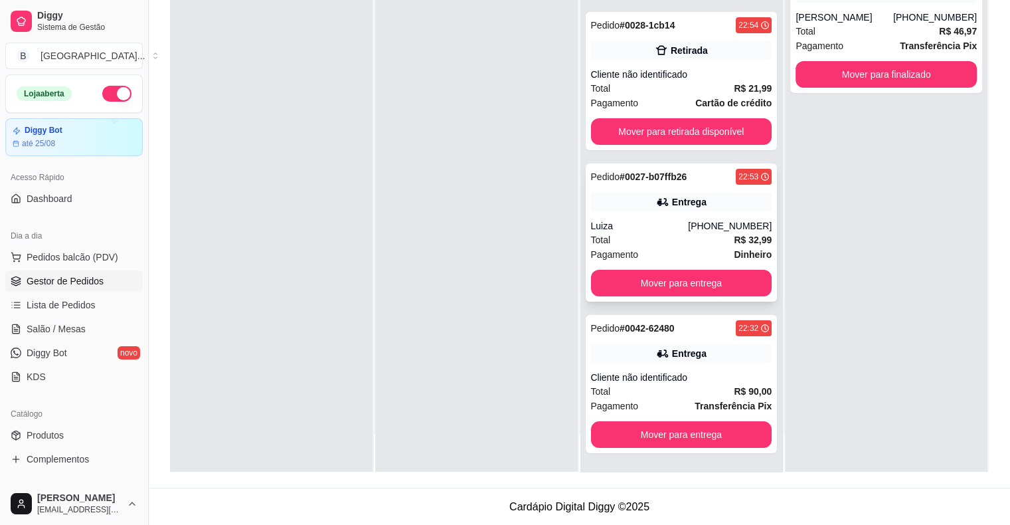
click at [667, 233] on div "Total R$ 32,99" at bounding box center [681, 240] width 181 height 15
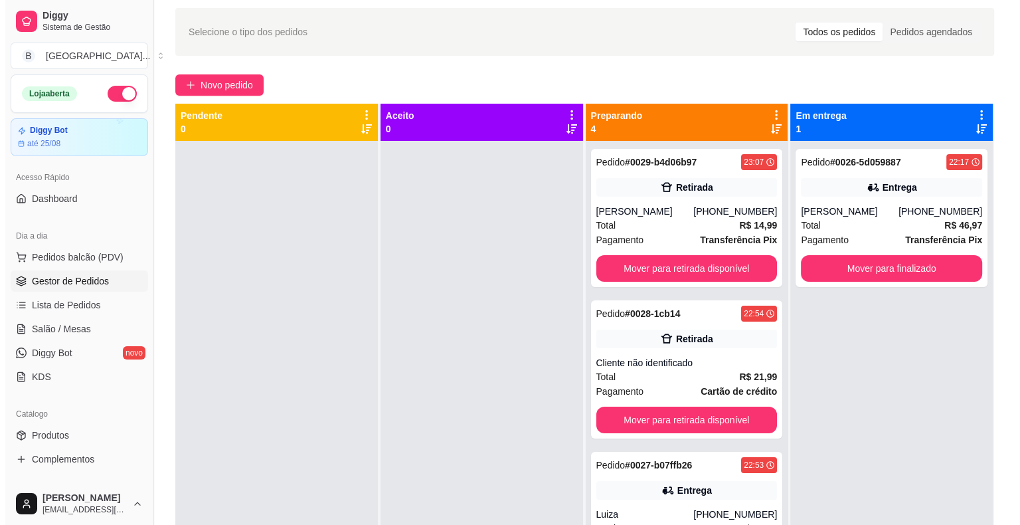
scroll to position [0, 0]
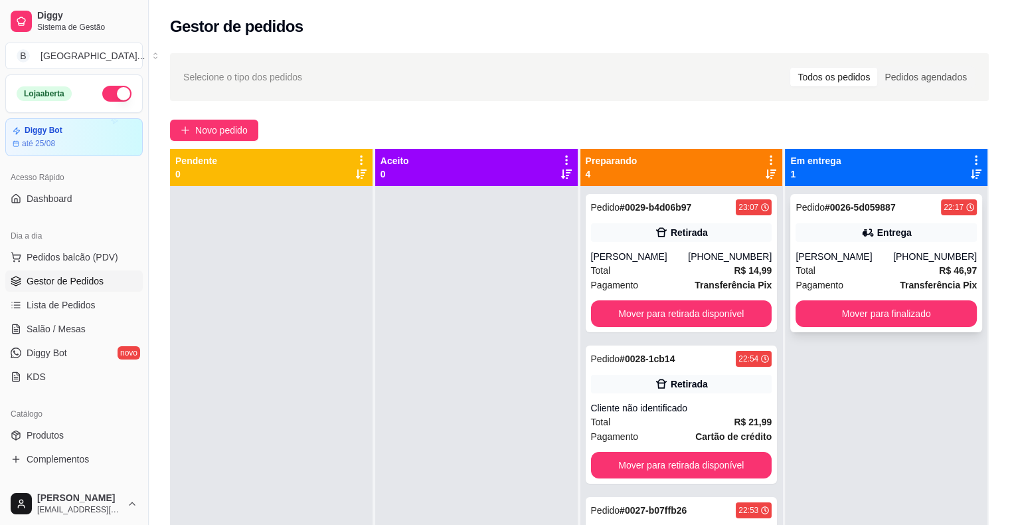
click at [896, 275] on div "Total R$ 46,97" at bounding box center [886, 270] width 181 height 15
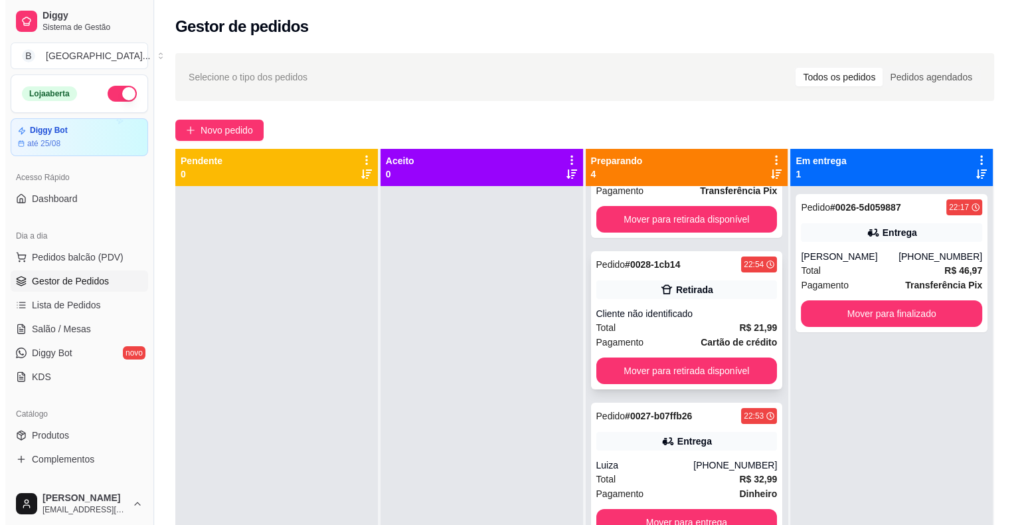
scroll to position [107, 0]
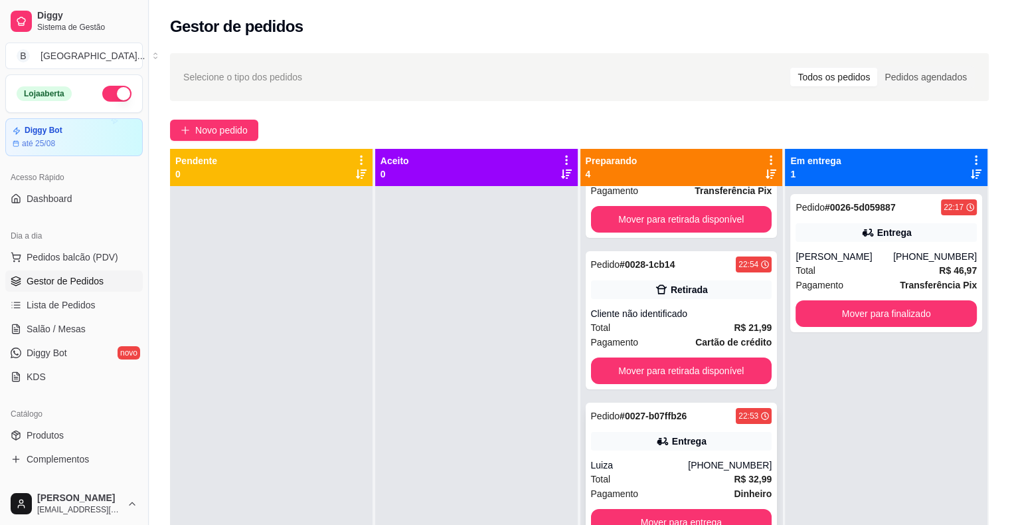
click at [683, 476] on div "Total R$ 32,99" at bounding box center [681, 479] width 181 height 15
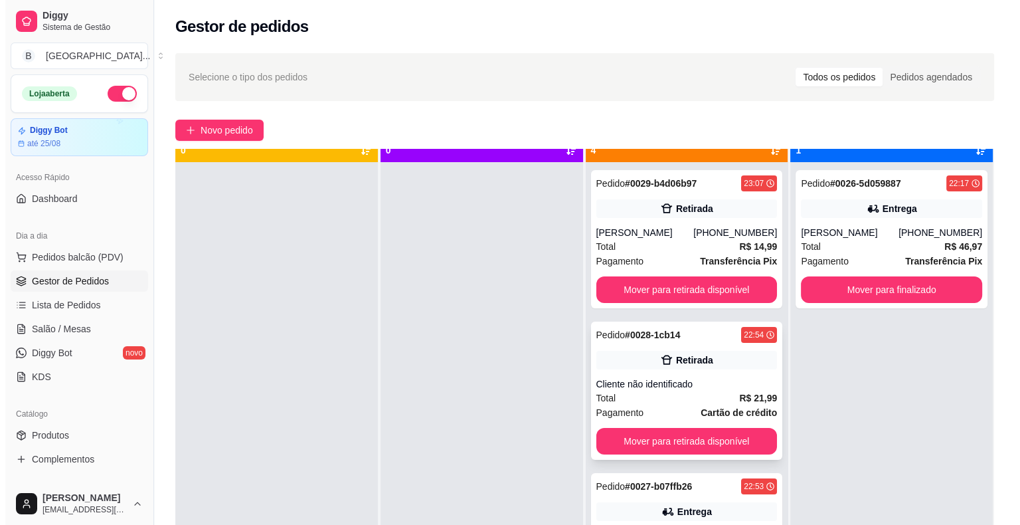
scroll to position [37, 0]
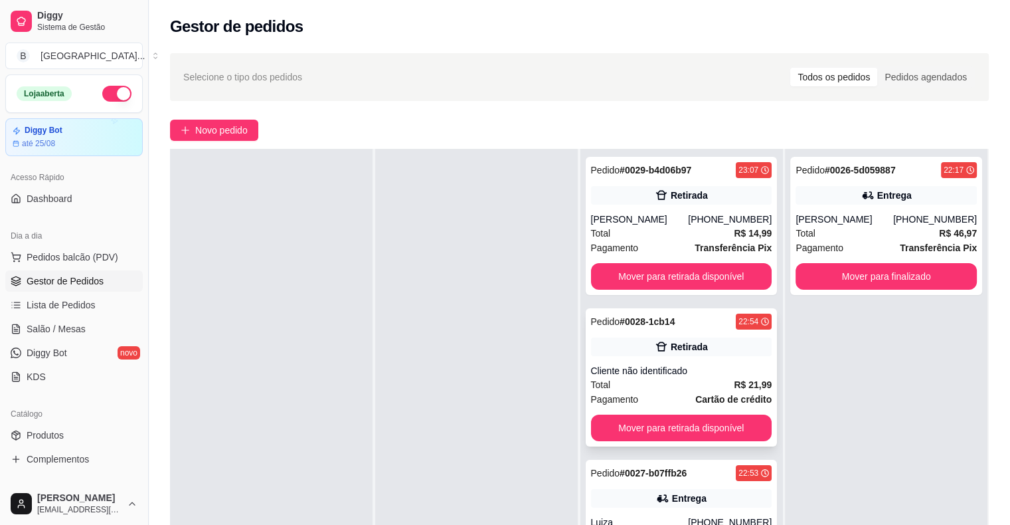
click at [734, 390] on strong "R$ 21,99" at bounding box center [753, 384] width 38 height 11
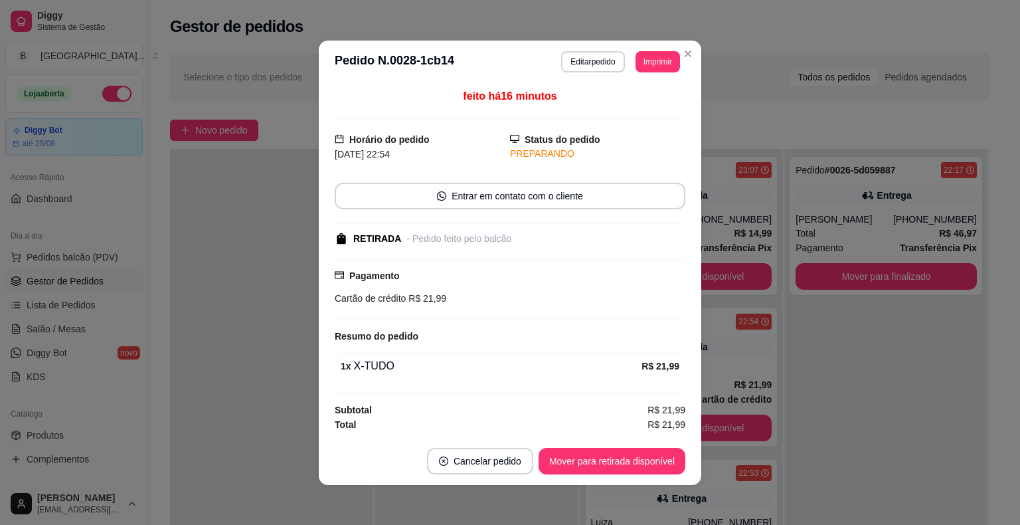
scroll to position [1, 0]
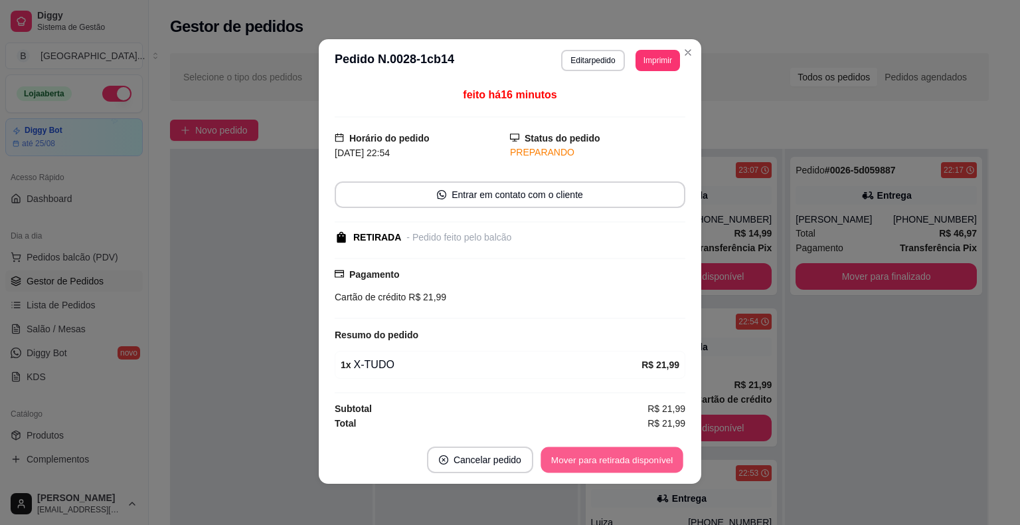
click at [622, 461] on button "Mover para retirada disponível" at bounding box center [612, 459] width 142 height 26
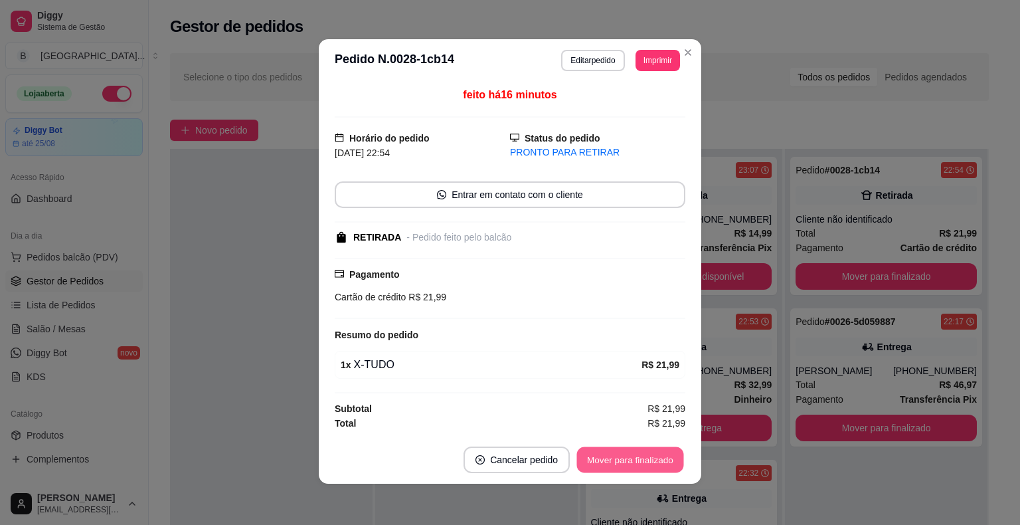
click at [622, 470] on button "Mover para finalizado" at bounding box center [630, 459] width 107 height 26
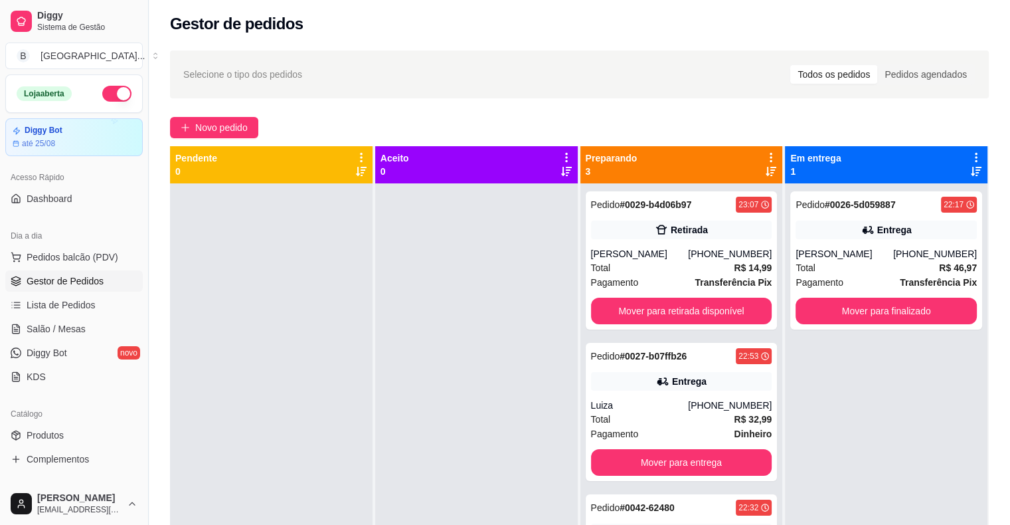
scroll to position [0, 0]
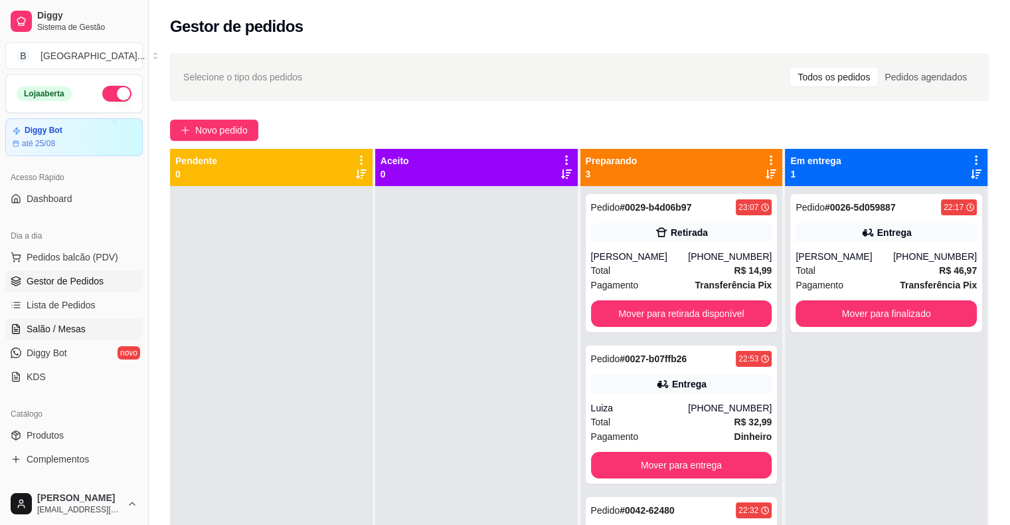
click at [72, 328] on span "Salão / Mesas" at bounding box center [56, 328] width 59 height 13
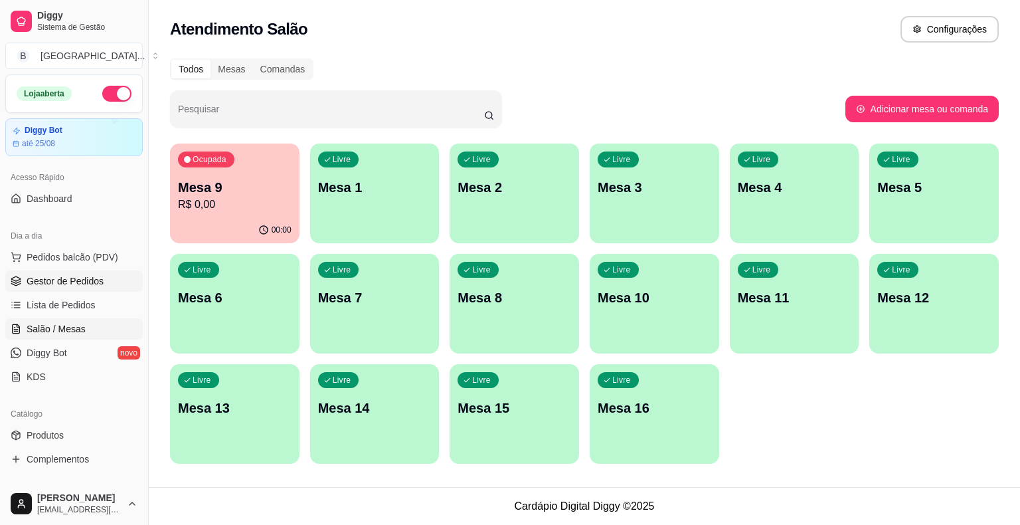
click at [72, 283] on span "Gestor de Pedidos" at bounding box center [65, 280] width 77 height 13
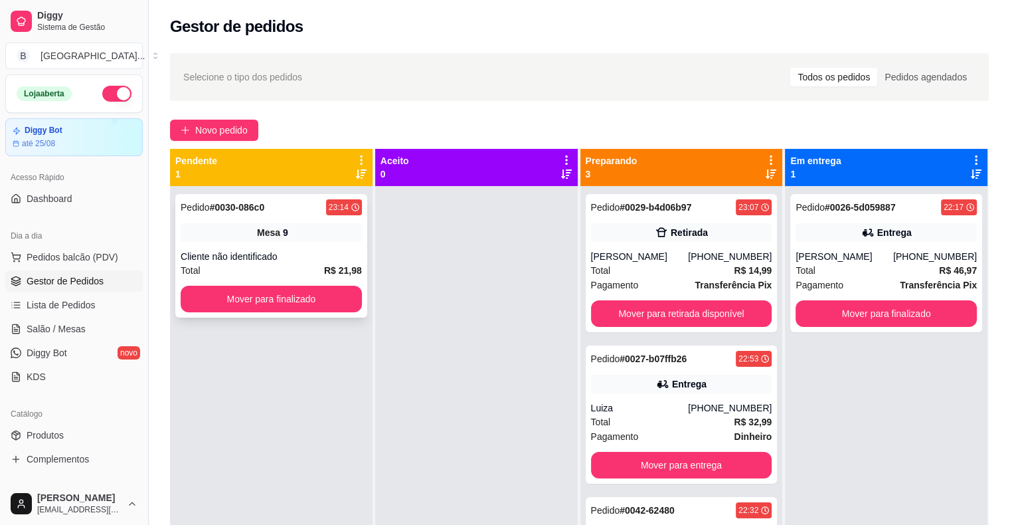
click at [246, 252] on div "Cliente não identificado" at bounding box center [271, 256] width 181 height 13
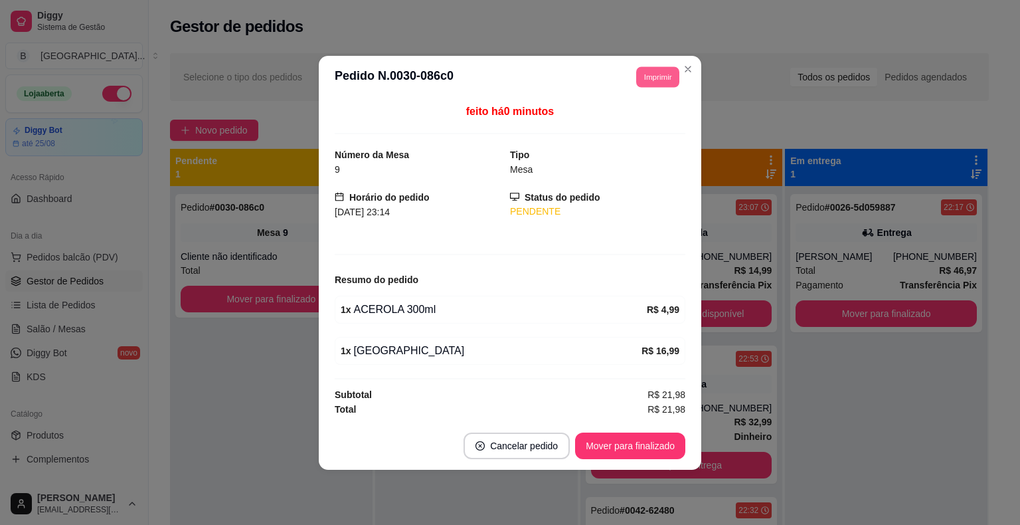
click at [648, 84] on button "Imprimir" at bounding box center [657, 76] width 43 height 21
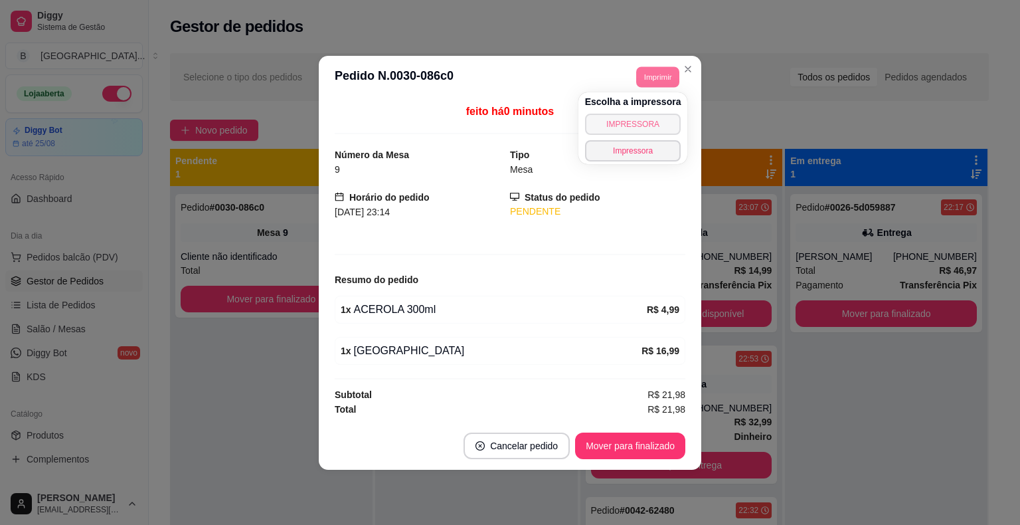
click at [636, 125] on button "IMPRESSORA" at bounding box center [633, 124] width 96 height 21
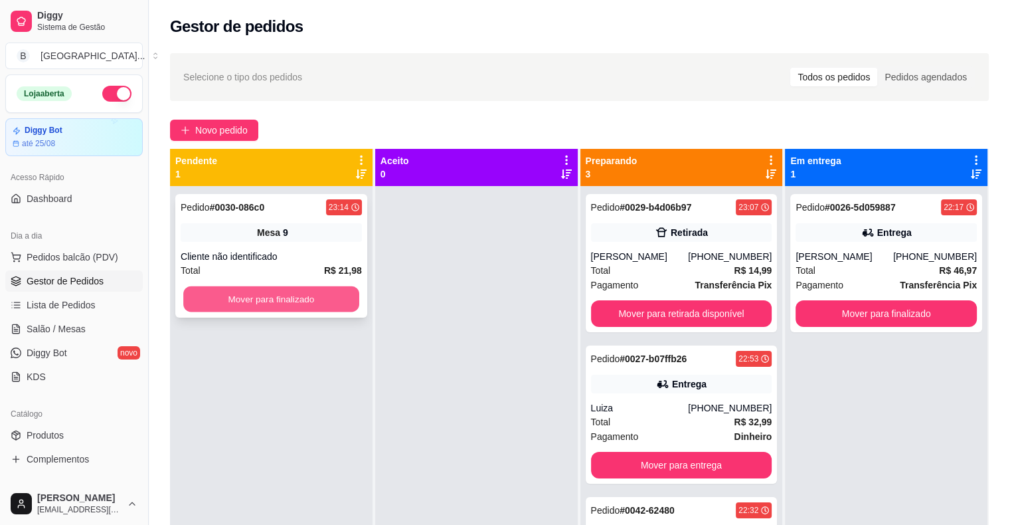
click at [272, 295] on button "Mover para finalizado" at bounding box center [271, 299] width 176 height 26
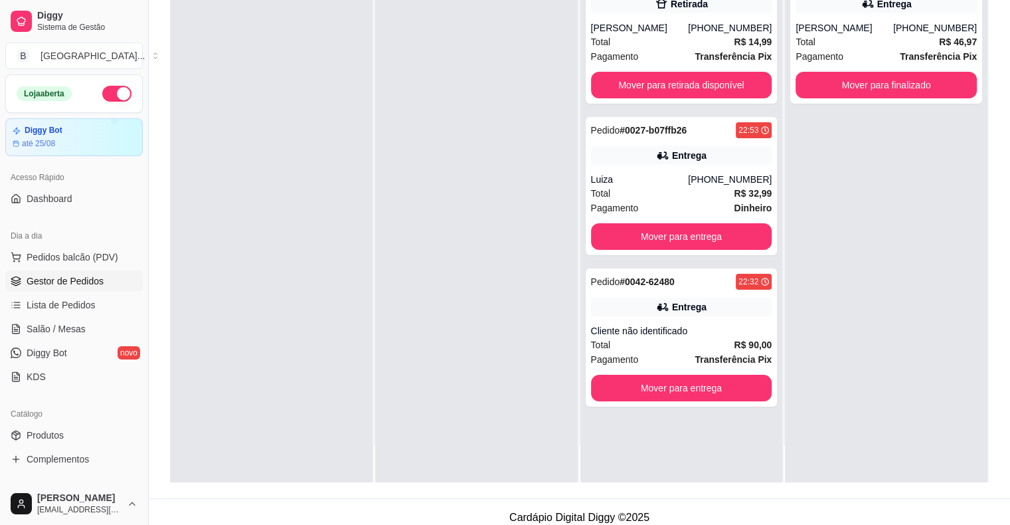
scroll to position [199, 0]
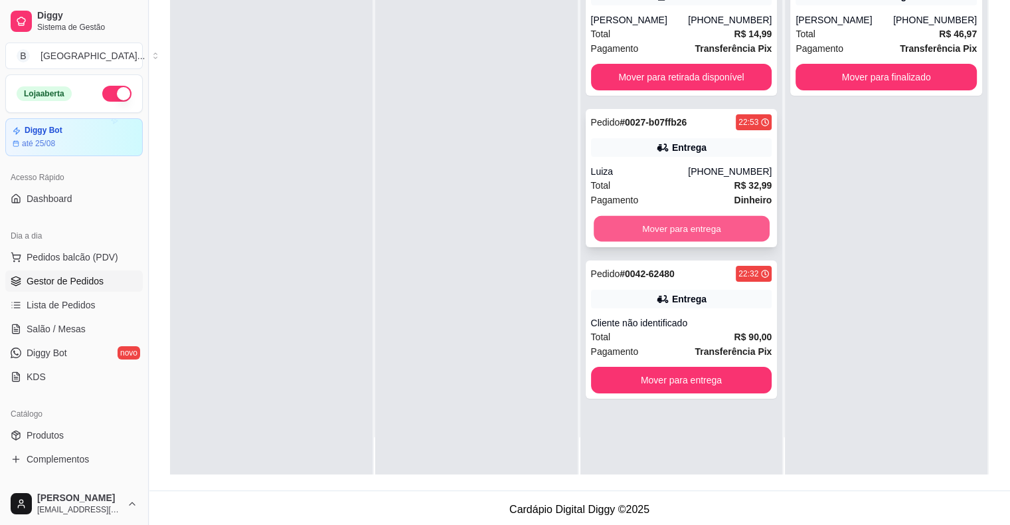
click at [633, 242] on button "Mover para entrega" at bounding box center [682, 229] width 176 height 26
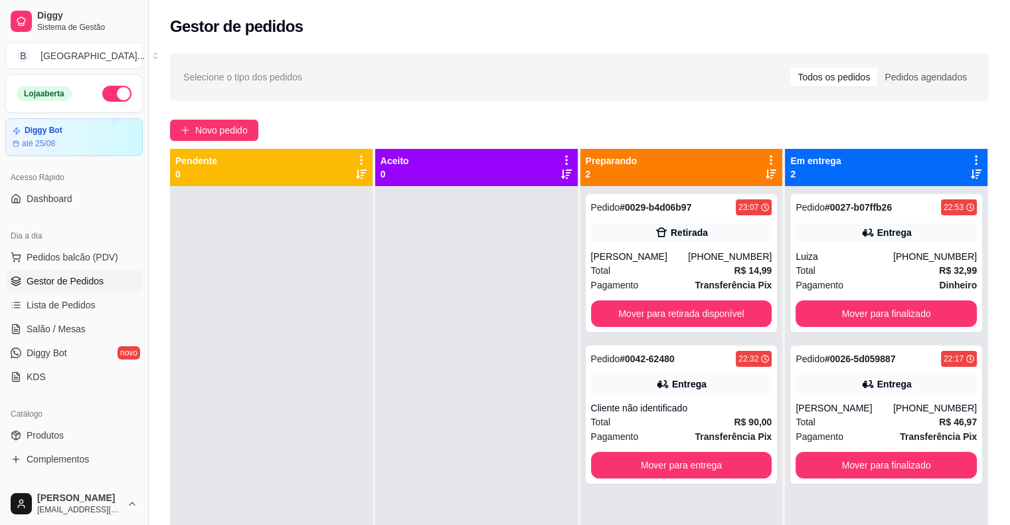
scroll to position [0, 0]
click at [112, 334] on link "Salão / Mesas" at bounding box center [74, 328] width 138 height 21
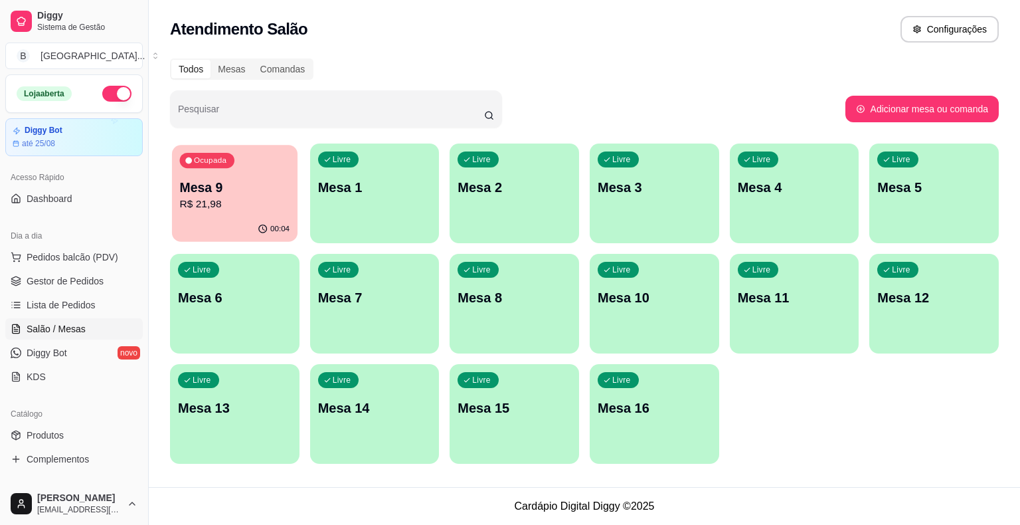
click at [231, 212] on div "Ocupada Mesa 9 R$ 21,98" at bounding box center [235, 181] width 126 height 72
click at [77, 283] on span "Gestor de Pedidos" at bounding box center [65, 280] width 77 height 13
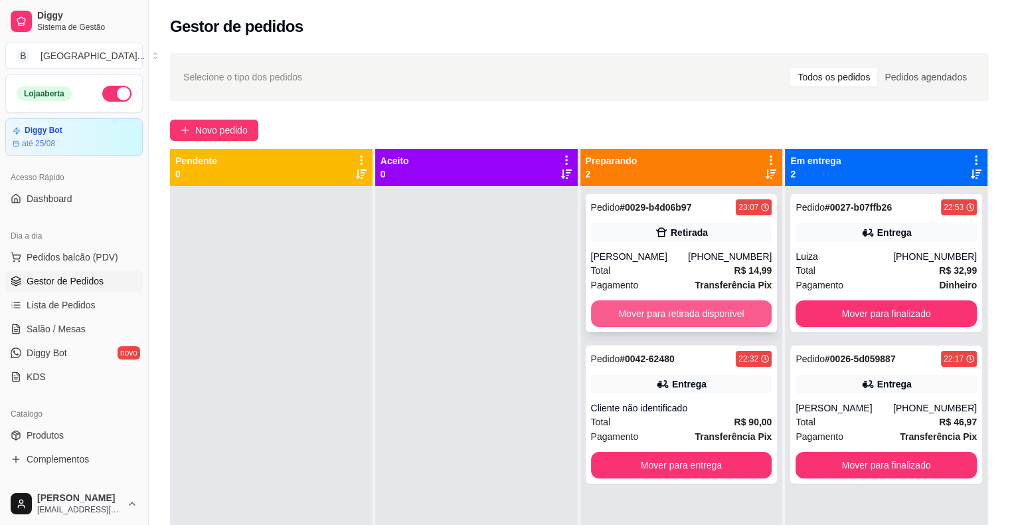
click at [675, 320] on button "Mover para retirada disponível" at bounding box center [681, 313] width 181 height 27
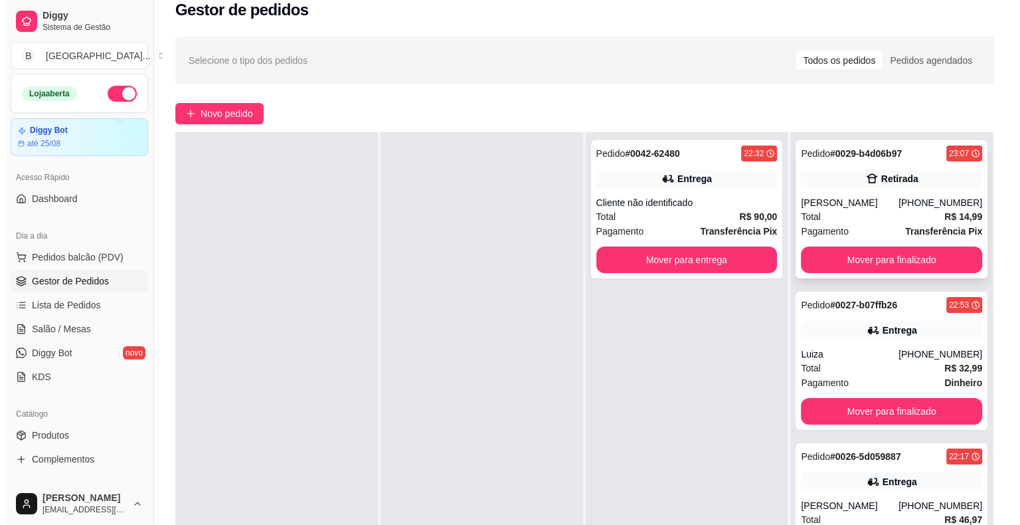
scroll to position [66, 0]
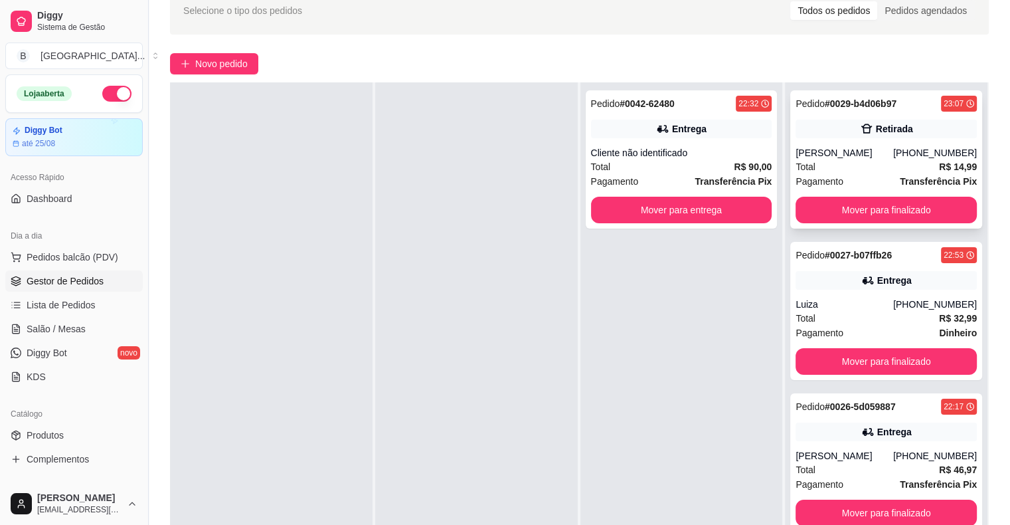
click at [817, 159] on div "Maria Clara Ferreira Lima Alves" at bounding box center [845, 152] width 98 height 13
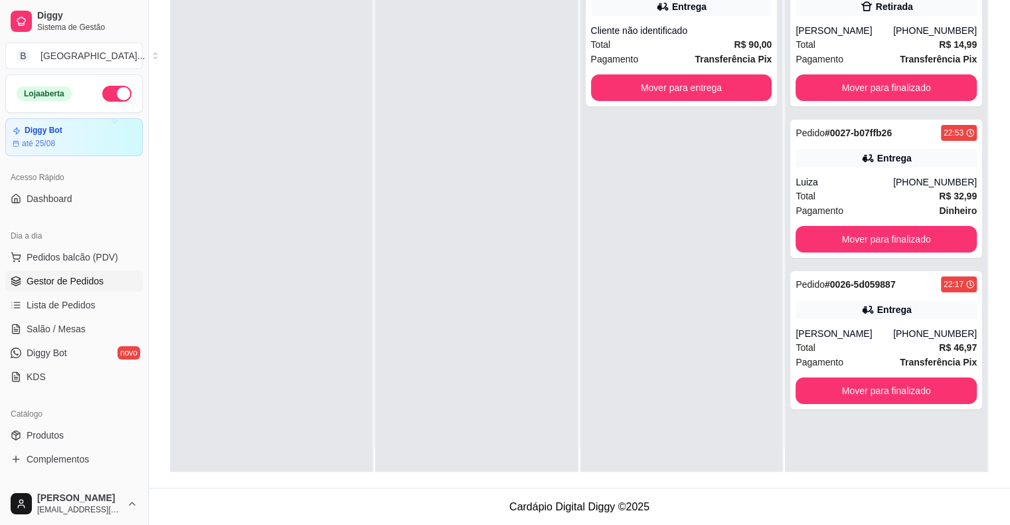
scroll to position [0, 0]
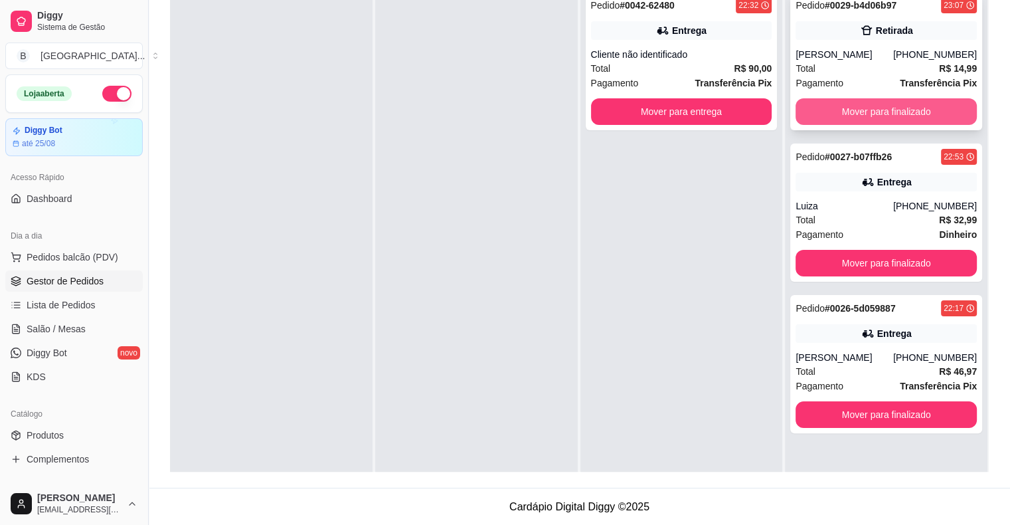
click at [878, 116] on button "Mover para finalizado" at bounding box center [886, 111] width 181 height 27
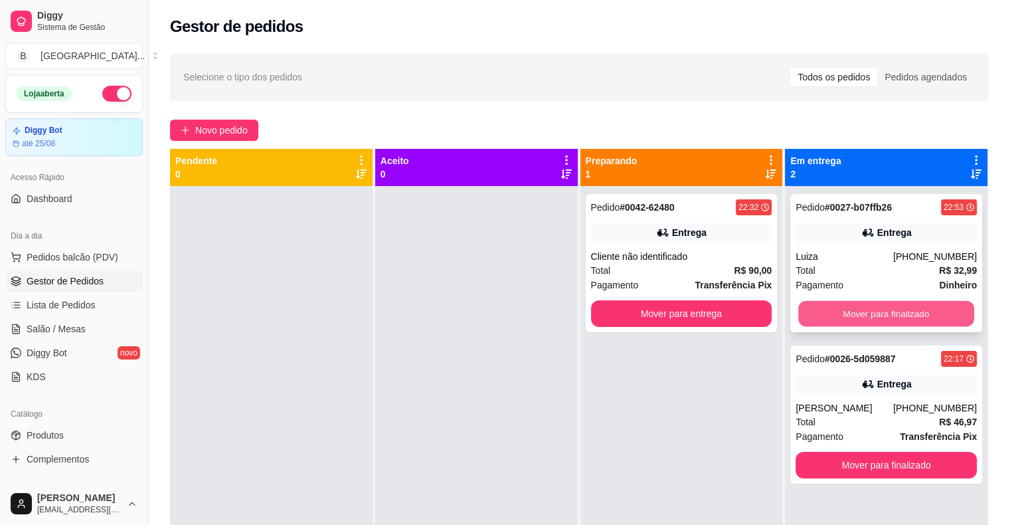
click at [843, 302] on button "Mover para finalizado" at bounding box center [887, 314] width 176 height 26
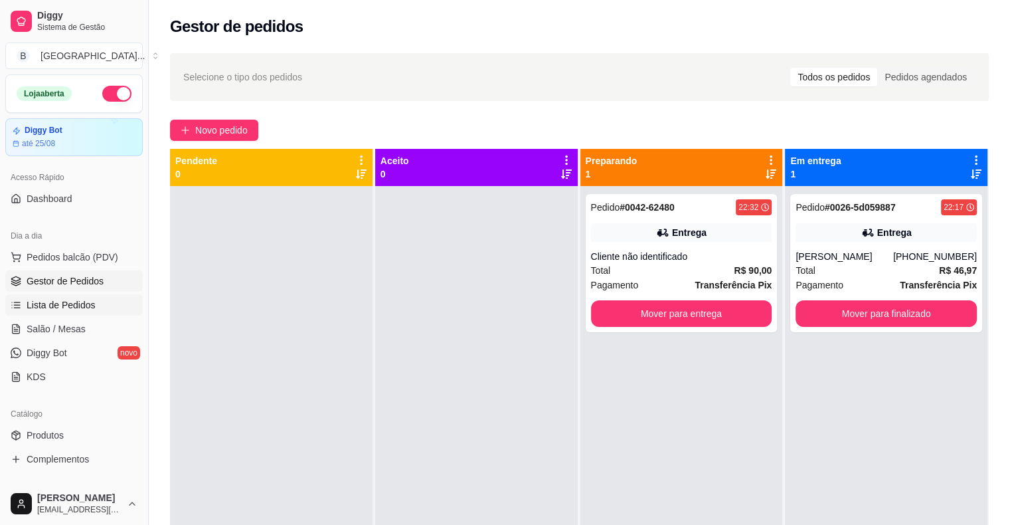
click at [92, 308] on span "Lista de Pedidos" at bounding box center [61, 304] width 69 height 13
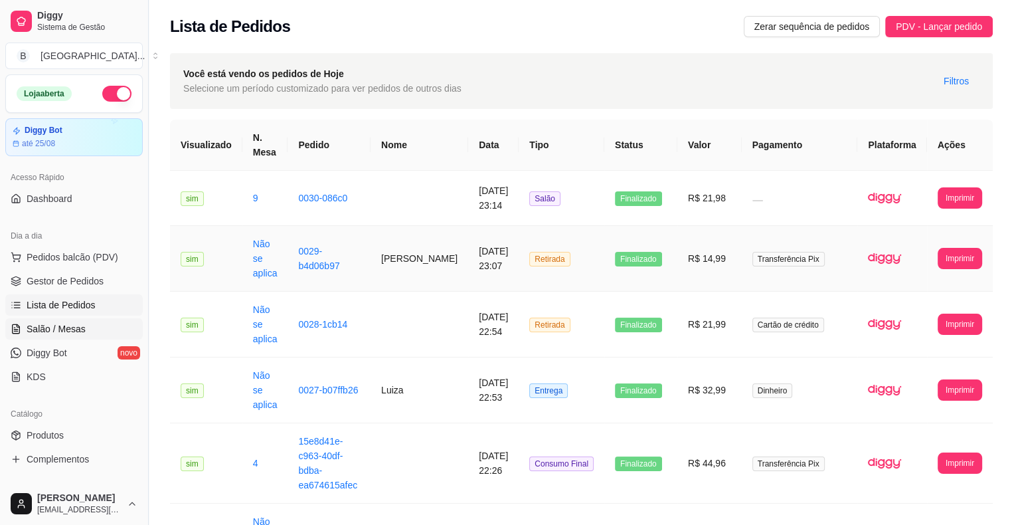
click at [58, 323] on span "Salão / Mesas" at bounding box center [56, 328] width 59 height 13
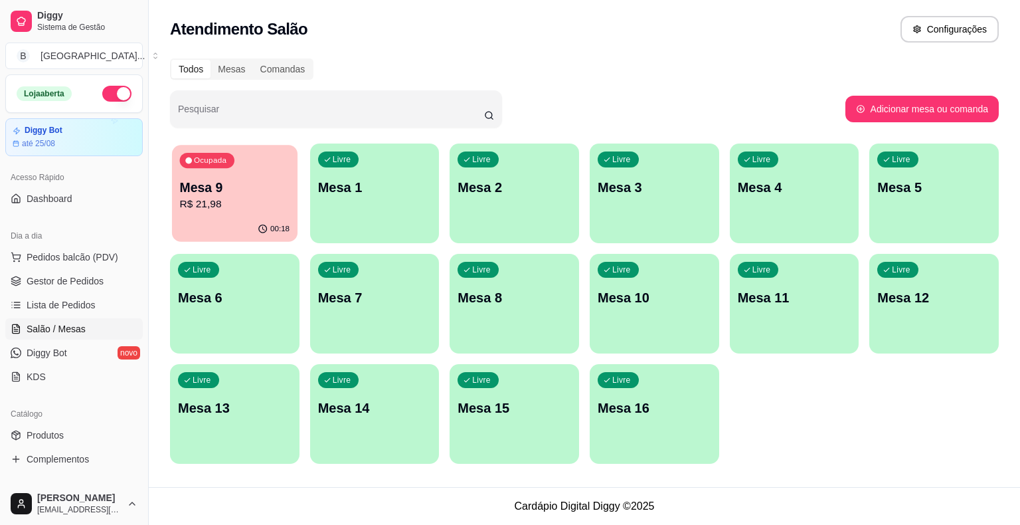
click at [260, 202] on p "R$ 21,98" at bounding box center [235, 204] width 110 height 15
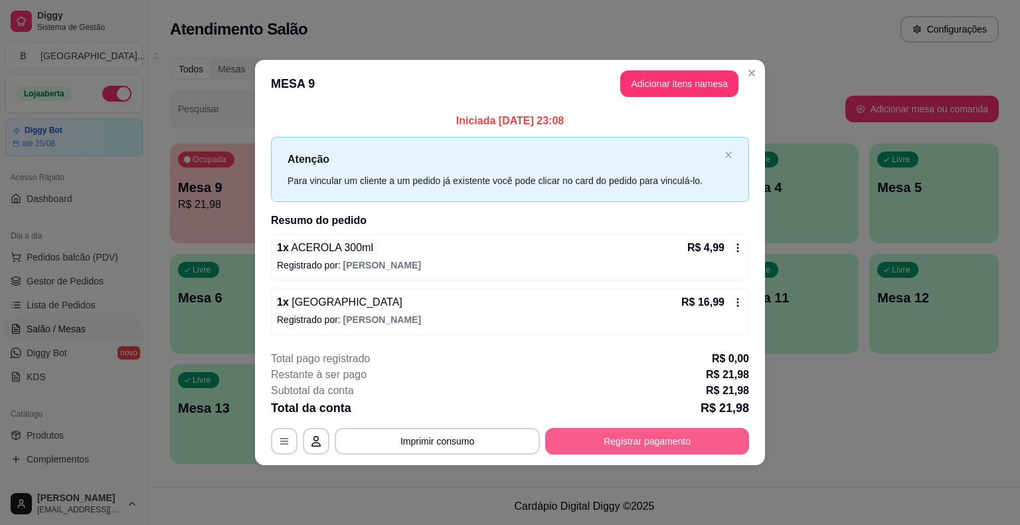
click at [636, 433] on button "Registrar pagamento" at bounding box center [647, 441] width 204 height 27
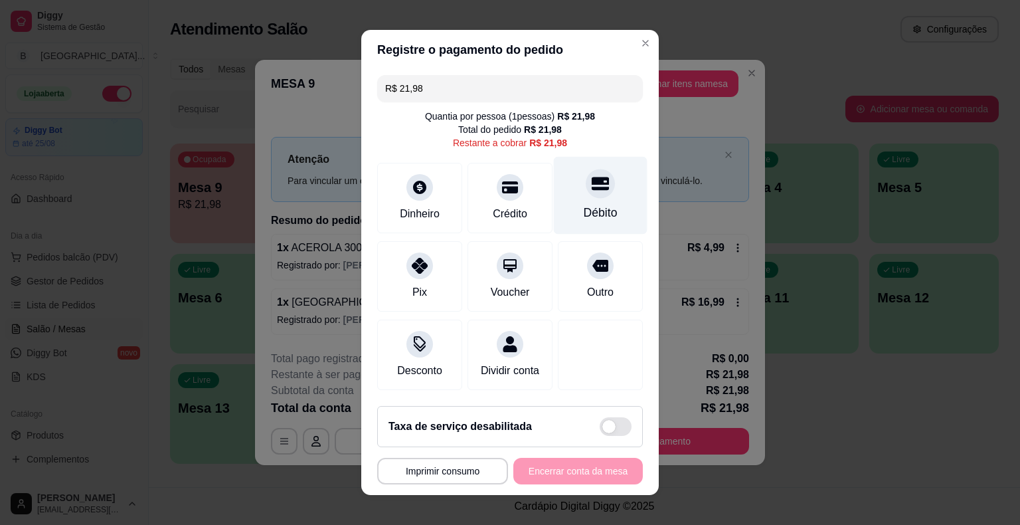
click at [591, 227] on div "Débito" at bounding box center [601, 196] width 94 height 78
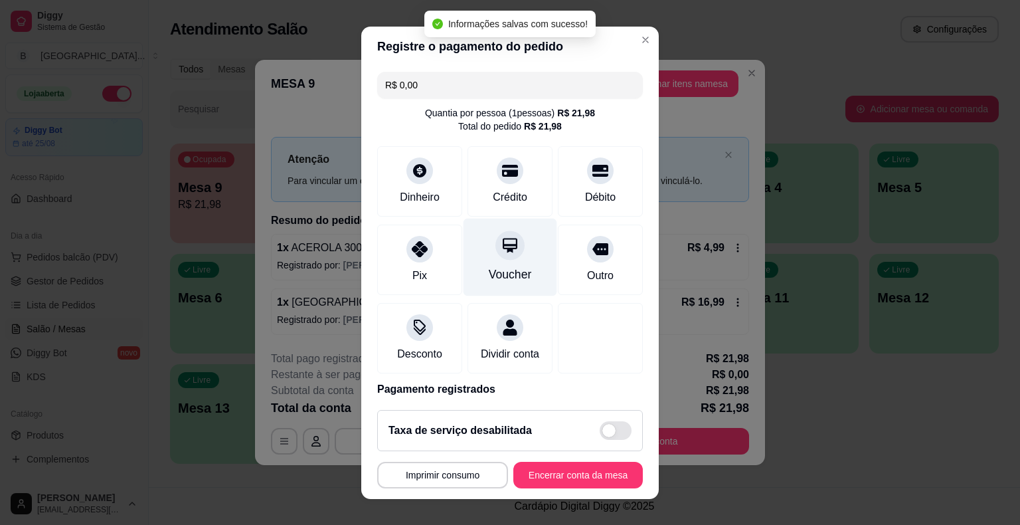
type input "R$ 0,00"
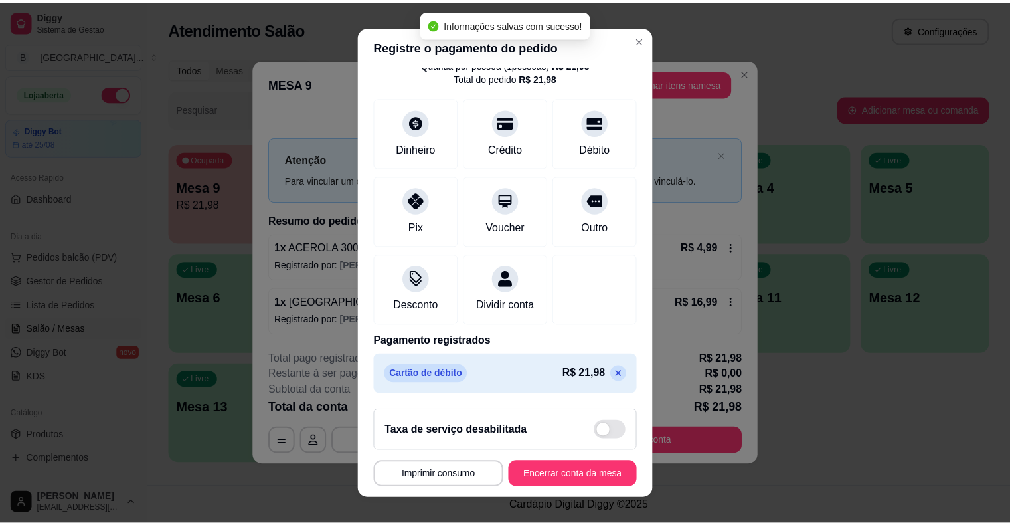
scroll to position [16, 0]
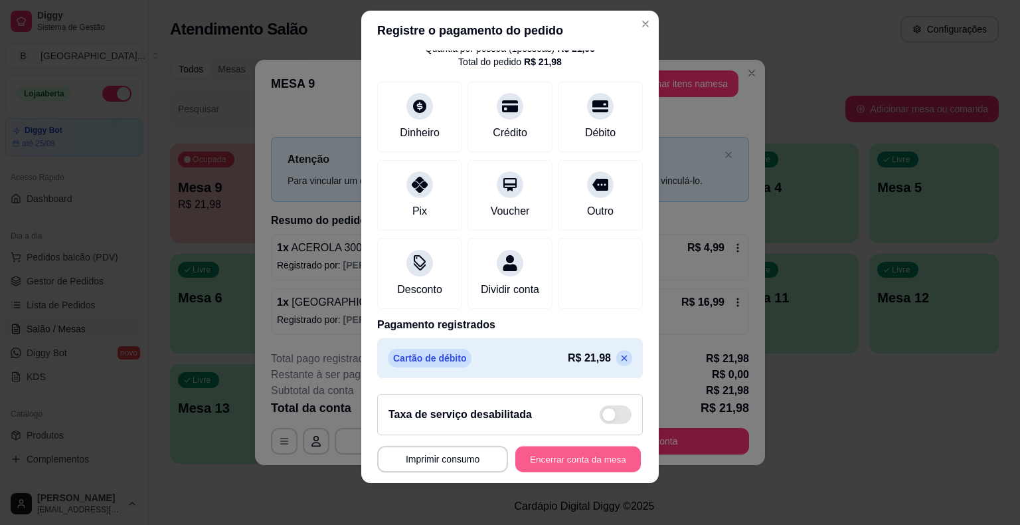
click at [574, 467] on button "Encerrar conta da mesa" at bounding box center [579, 459] width 126 height 26
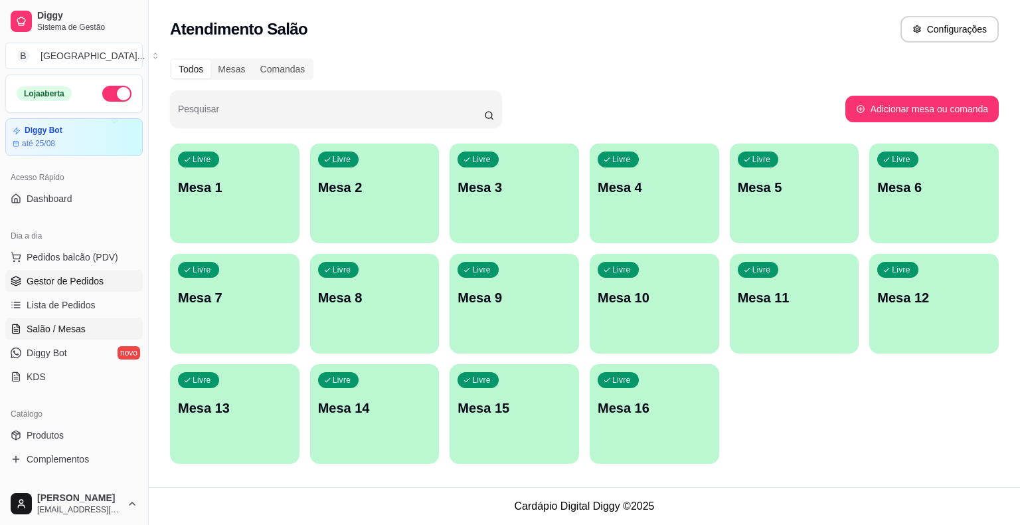
click at [80, 278] on span "Gestor de Pedidos" at bounding box center [65, 280] width 77 height 13
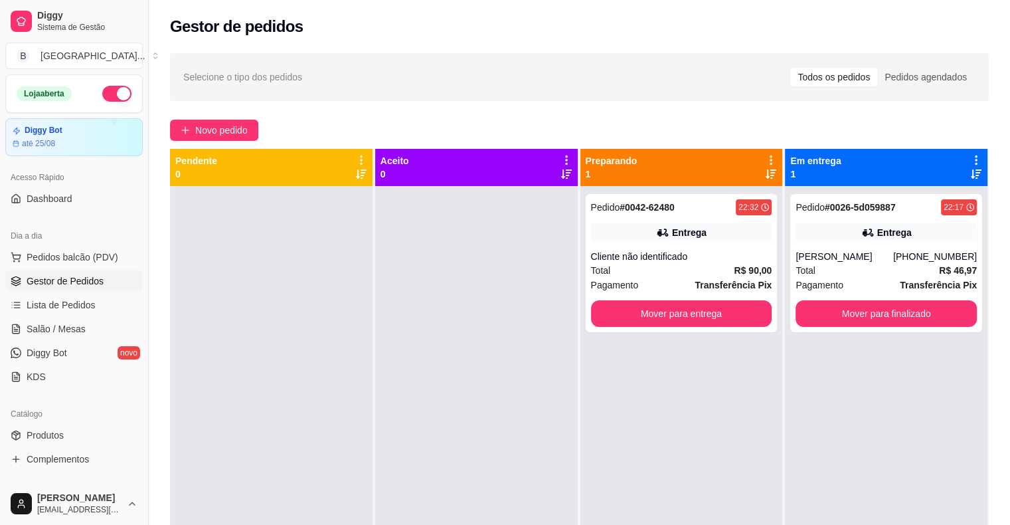
click at [733, 398] on div "Pedido # 0042-62480 22:32 Entrega Cliente não identificado Total R$ 90,00 Pagam…" at bounding box center [682, 448] width 203 height 525
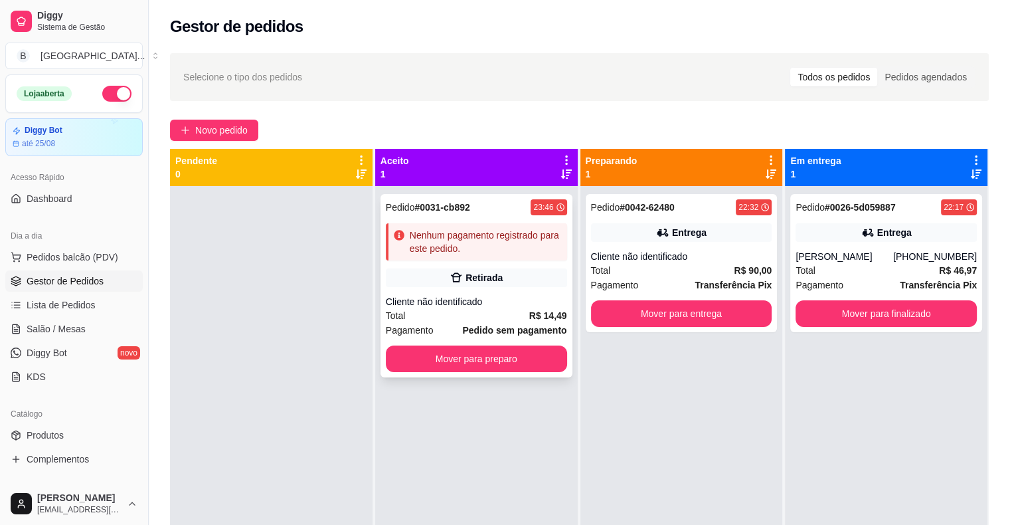
click at [424, 310] on div "Total R$ 14,49" at bounding box center [476, 315] width 181 height 15
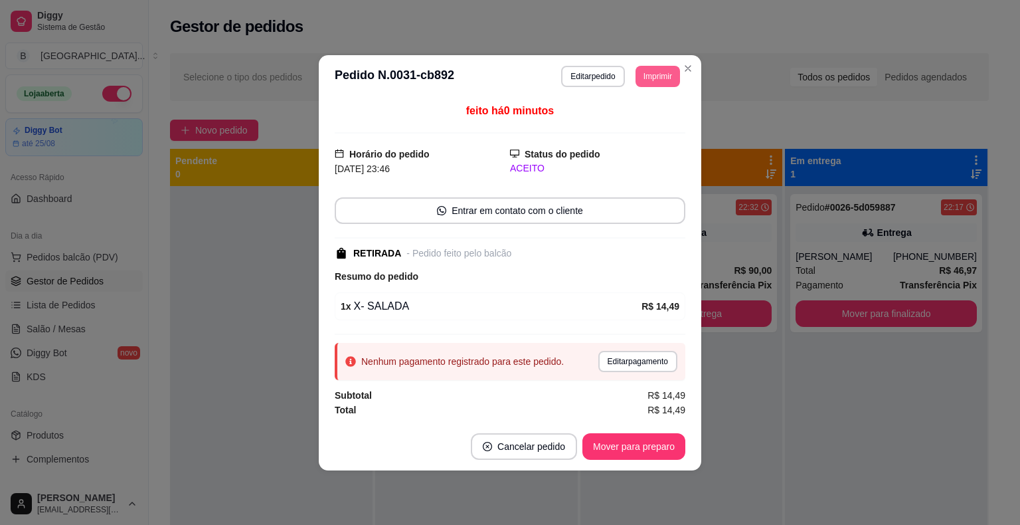
click at [666, 76] on button "Imprimir" at bounding box center [658, 76] width 45 height 21
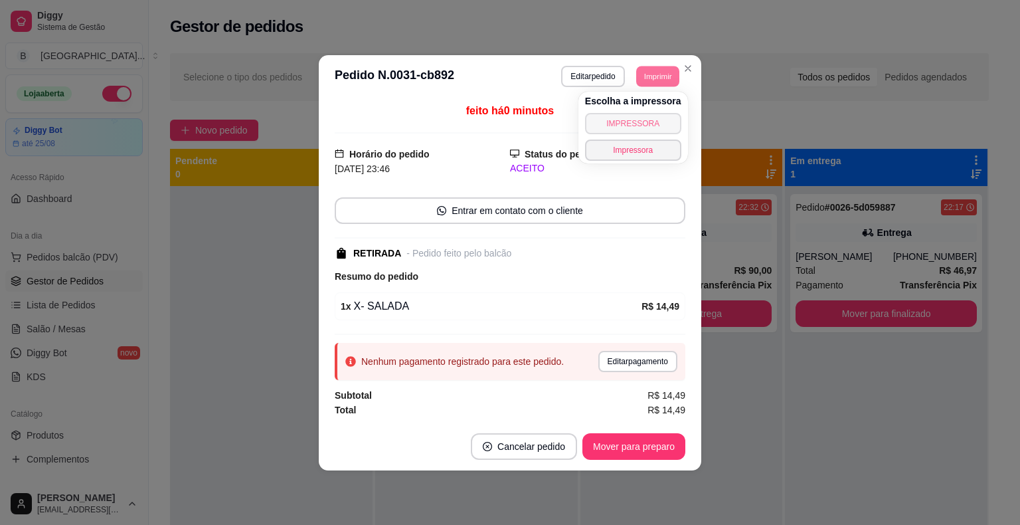
click at [646, 114] on button "IMPRESSORA" at bounding box center [633, 123] width 96 height 21
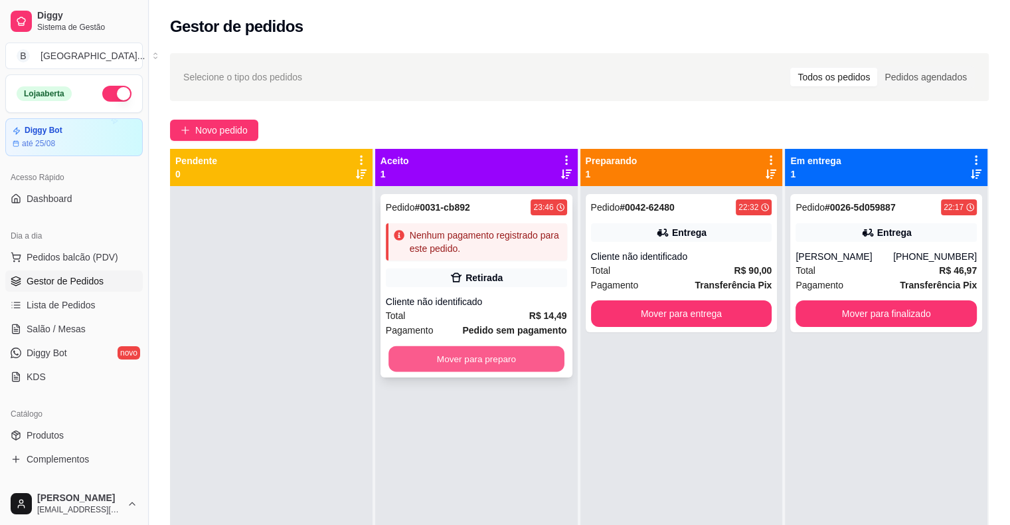
click at [511, 369] on button "Mover para preparo" at bounding box center [477, 359] width 176 height 26
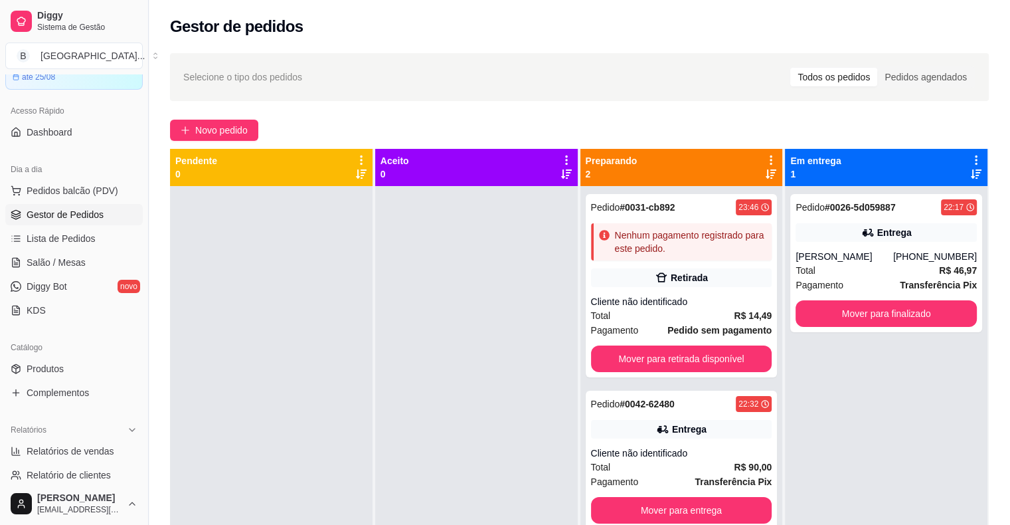
scroll to position [266, 0]
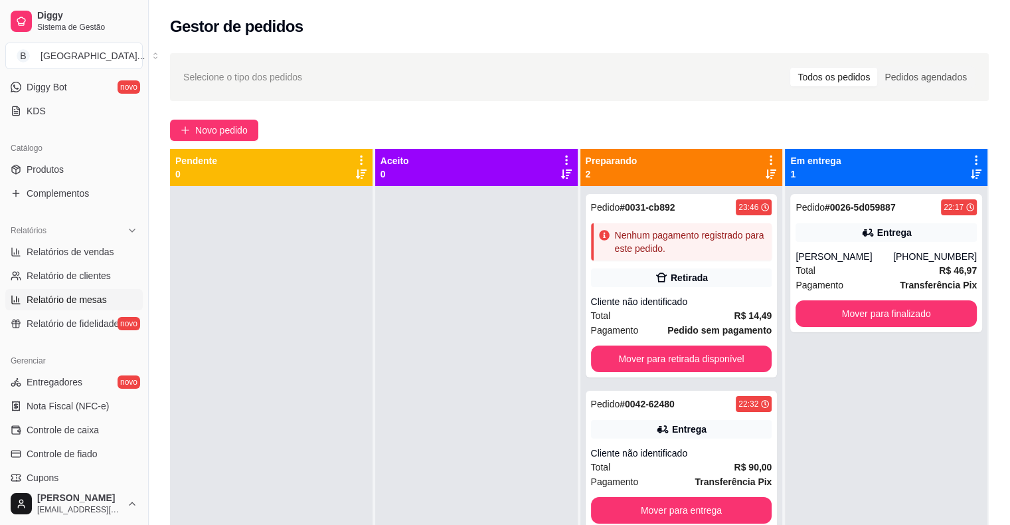
click at [64, 302] on span "Relatório de mesas" at bounding box center [67, 299] width 80 height 13
select select "TOTAL_OF_ORDERS"
select select "7"
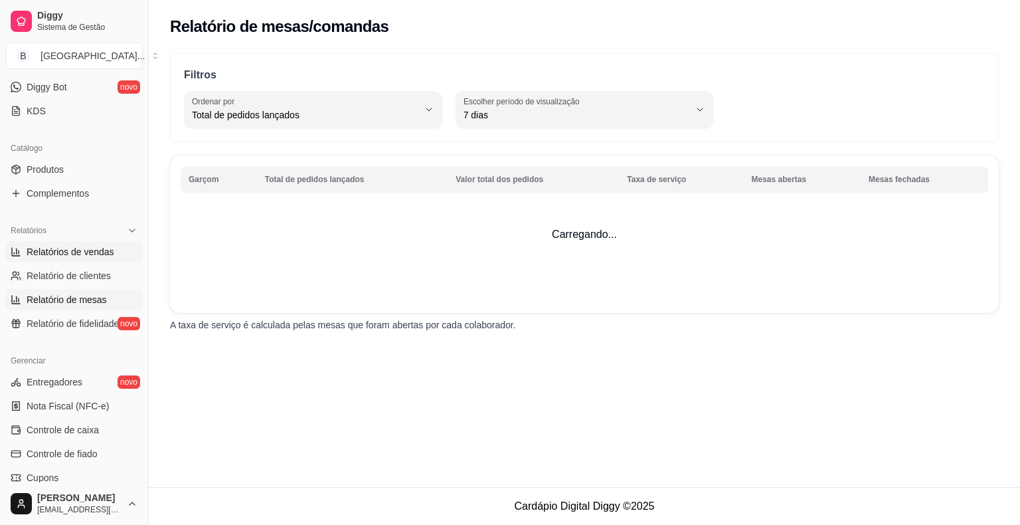
click at [88, 248] on span "Relatórios de vendas" at bounding box center [71, 251] width 88 height 13
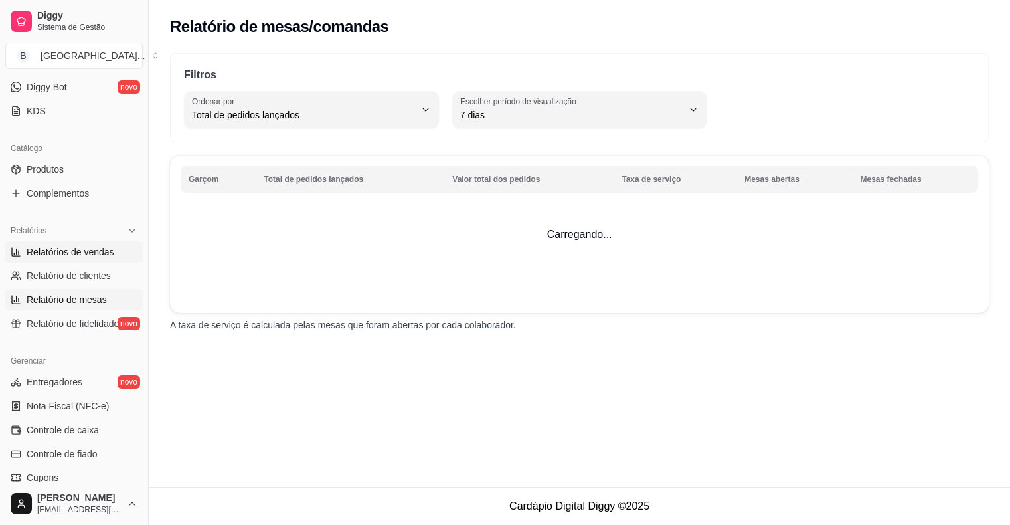
select select "ALL"
select select "0"
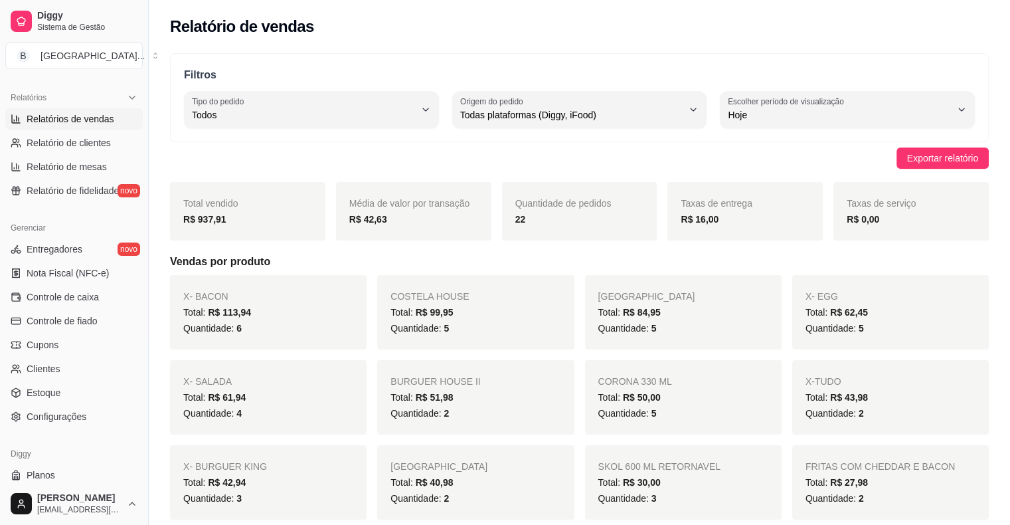
scroll to position [431, 0]
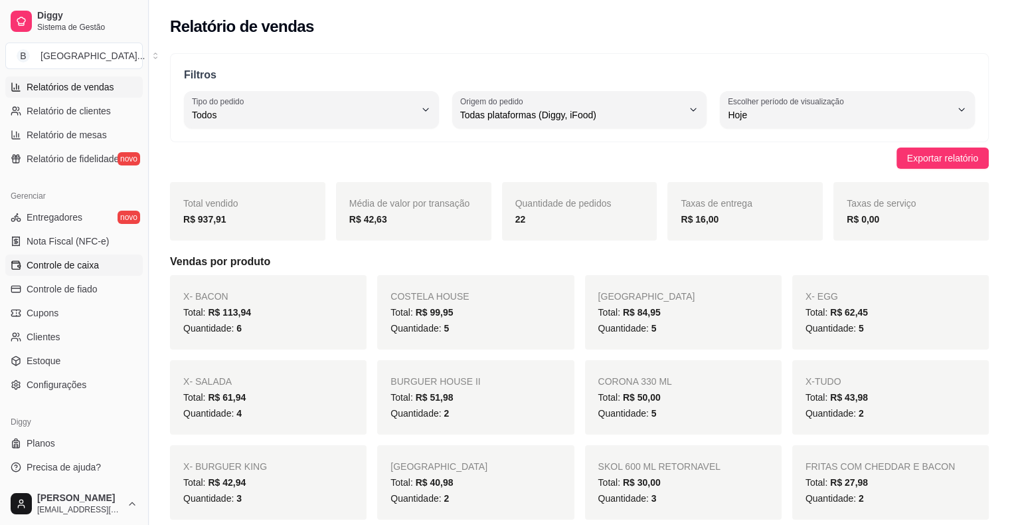
click at [101, 264] on link "Controle de caixa" at bounding box center [74, 264] width 138 height 21
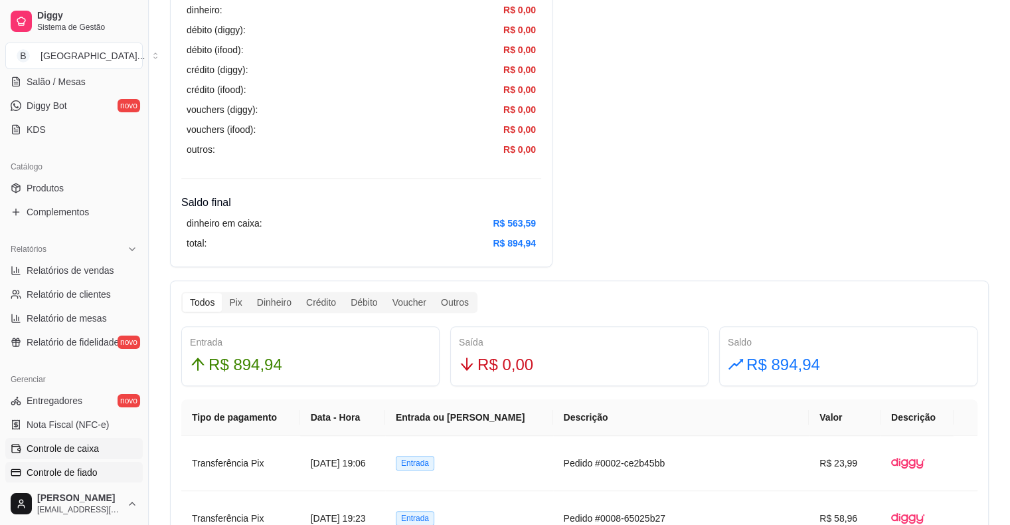
scroll to position [231, 0]
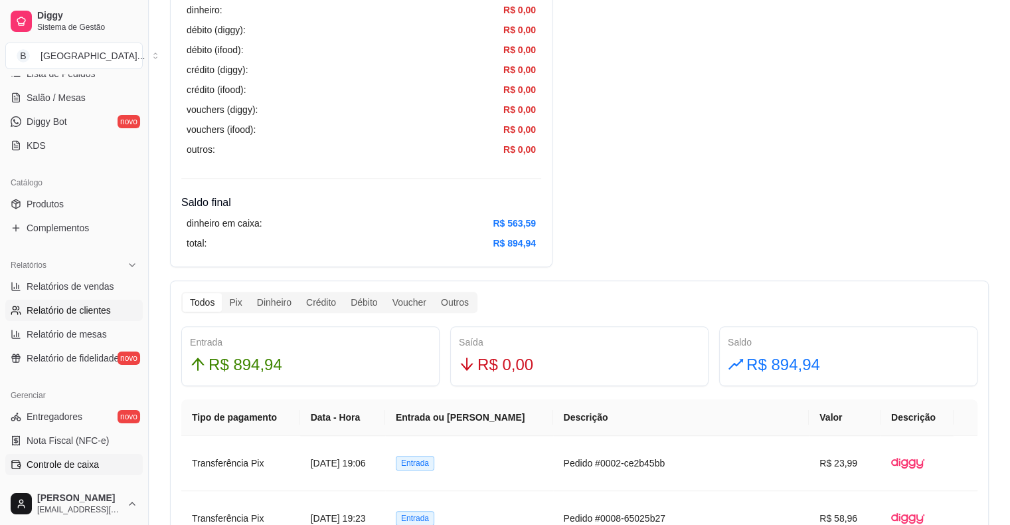
click at [86, 312] on span "Relatório de clientes" at bounding box center [69, 310] width 84 height 13
select select "30"
select select "HIGHEST_TOTAL_SPENT_WITH_ORDERS"
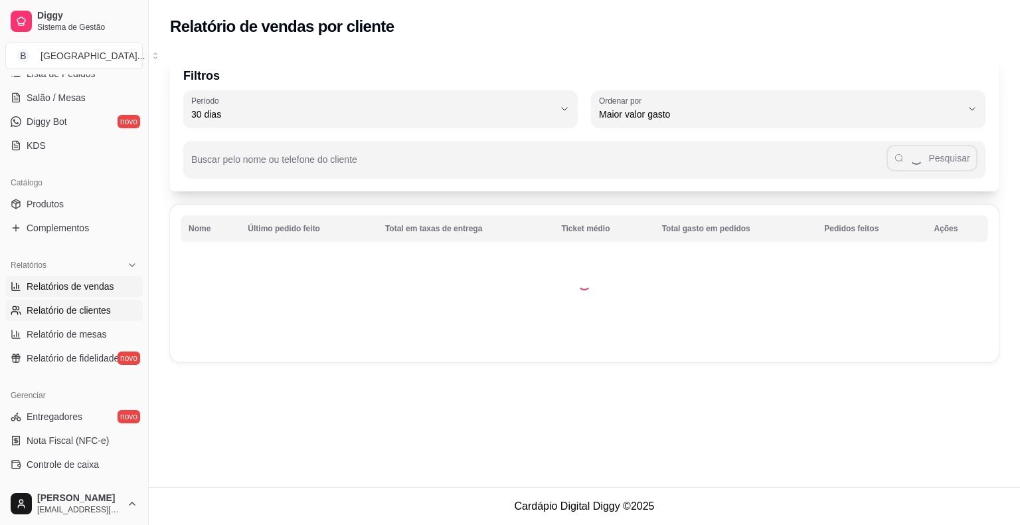
click at [84, 291] on span "Relatórios de vendas" at bounding box center [71, 286] width 88 height 13
select select "ALL"
select select "0"
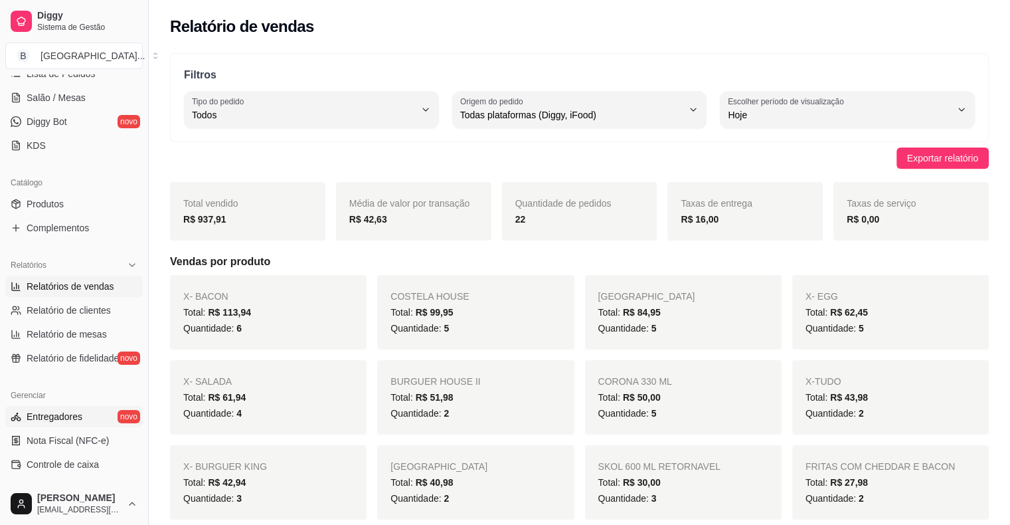
scroll to position [298, 0]
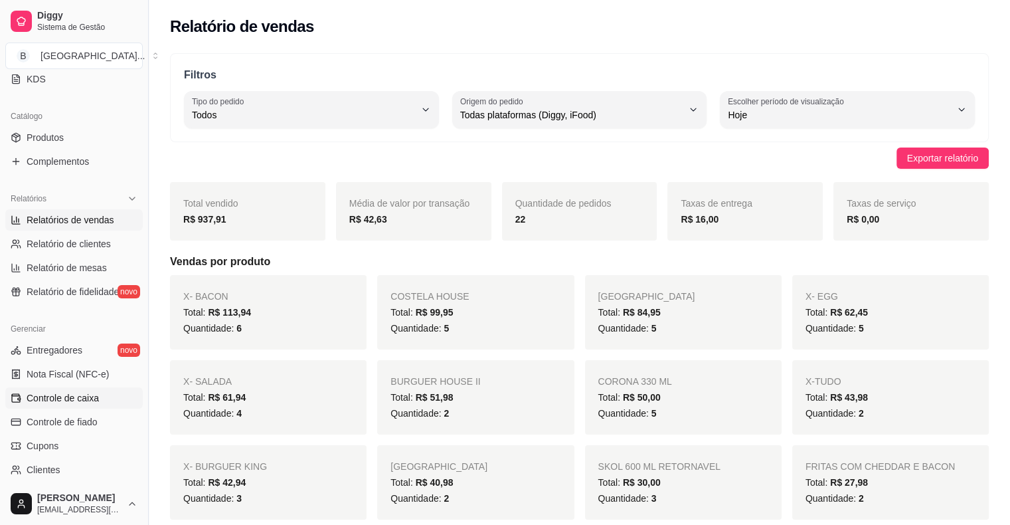
click at [100, 394] on link "Controle de caixa" at bounding box center [74, 397] width 138 height 21
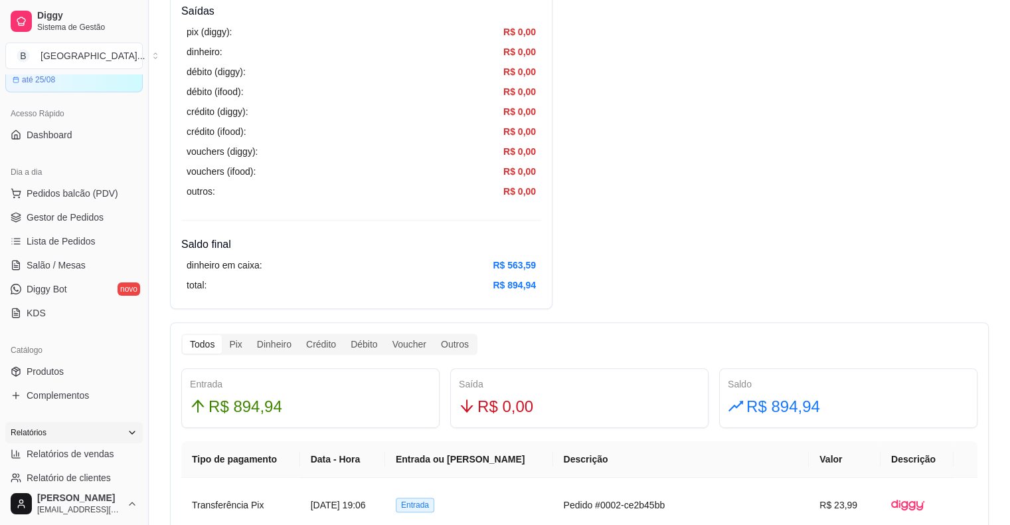
scroll to position [32, 0]
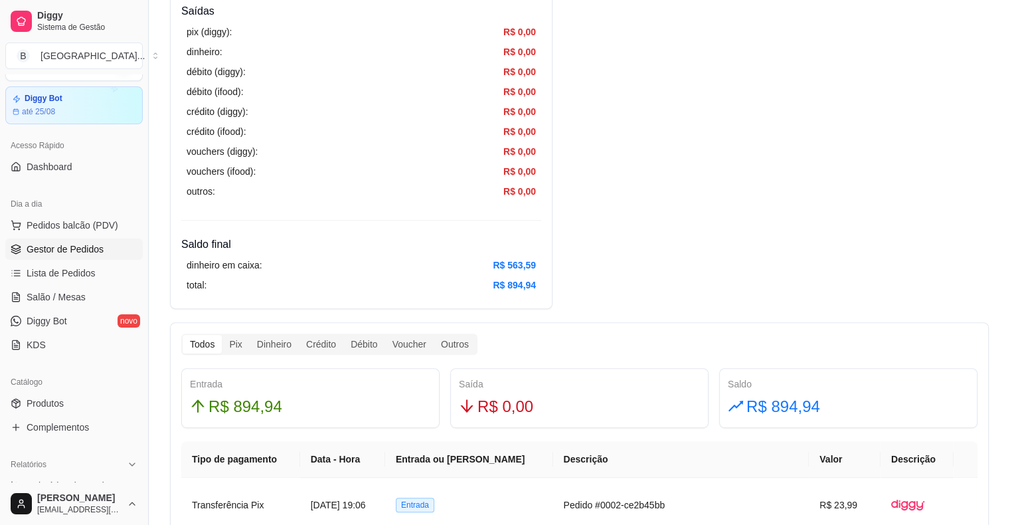
click at [115, 255] on link "Gestor de Pedidos" at bounding box center [74, 249] width 138 height 21
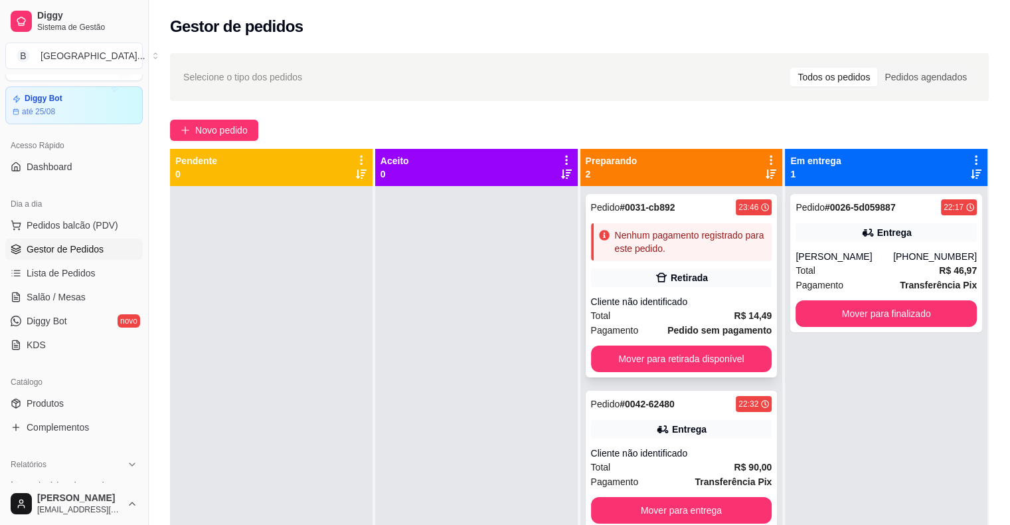
click at [640, 306] on div "Cliente não identificado" at bounding box center [681, 301] width 181 height 13
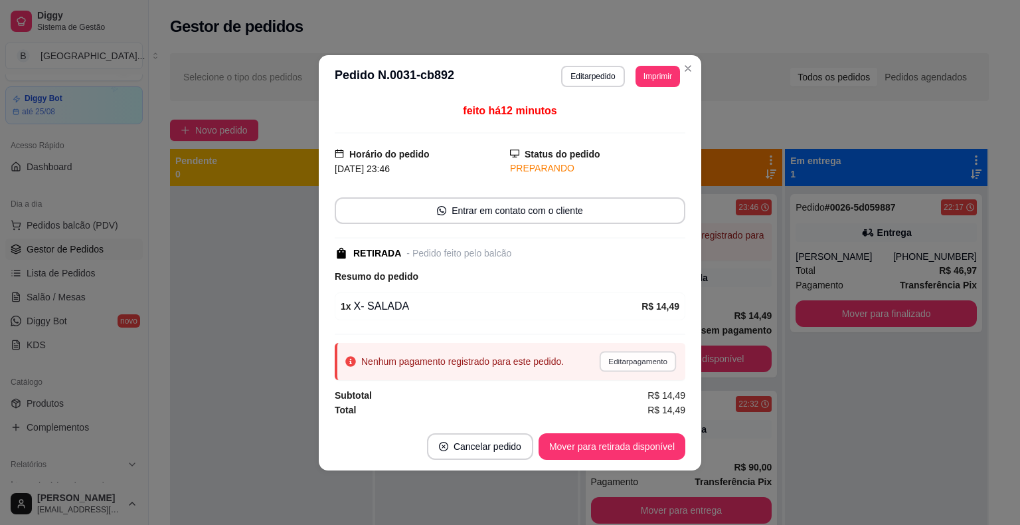
click at [621, 363] on button "Editar pagamento" at bounding box center [637, 361] width 77 height 21
click at [515, 215] on img at bounding box center [528, 251] width 122 height 83
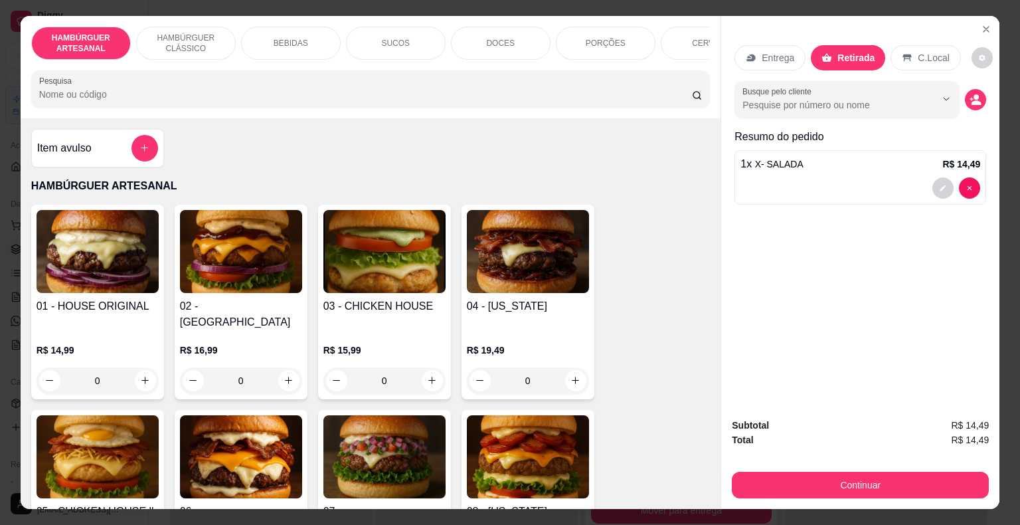
click at [881, 496] on div "Subtotal R$ 14,49 Total R$ 14,49 Continuar" at bounding box center [860, 458] width 278 height 102
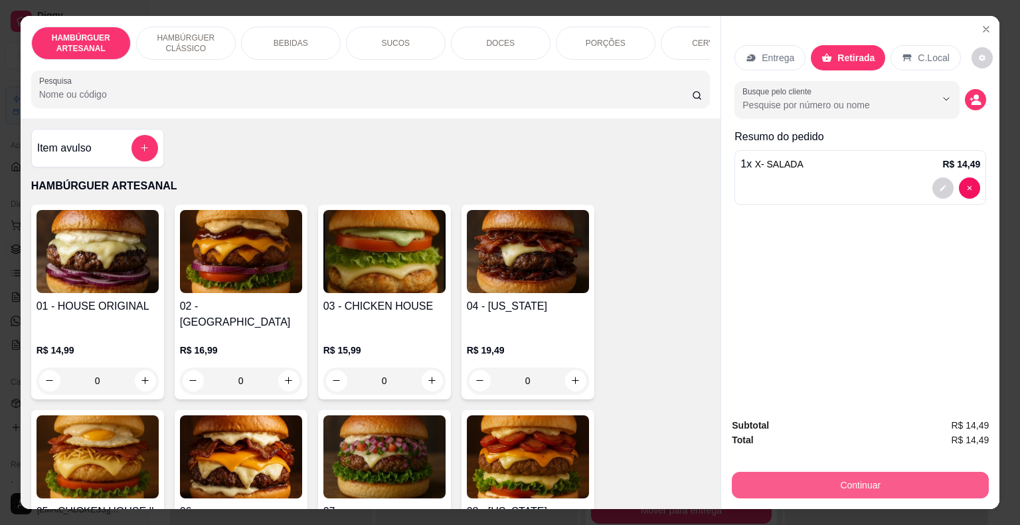
click at [872, 488] on button "Continuar" at bounding box center [860, 485] width 257 height 27
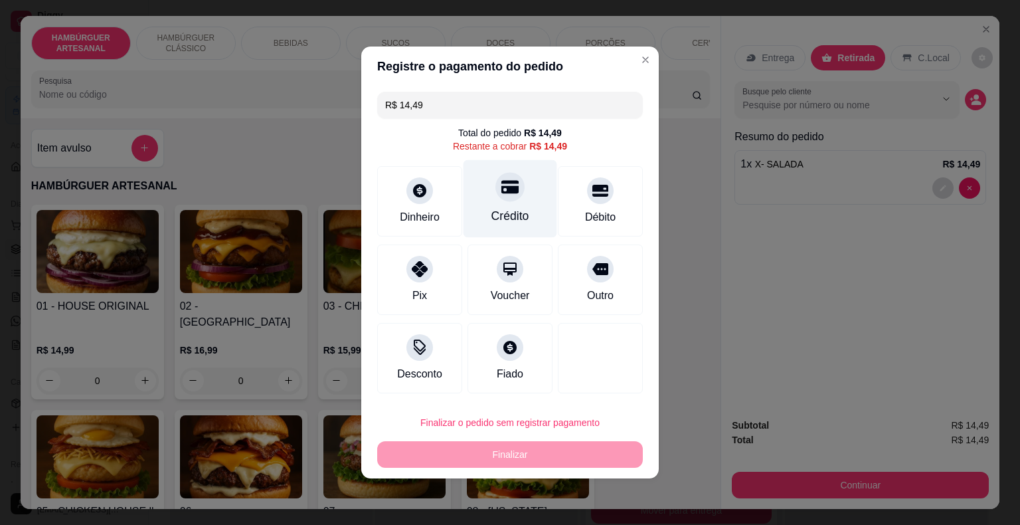
click at [503, 214] on div "Crédito" at bounding box center [511, 215] width 38 height 17
type input "R$ 0,00"
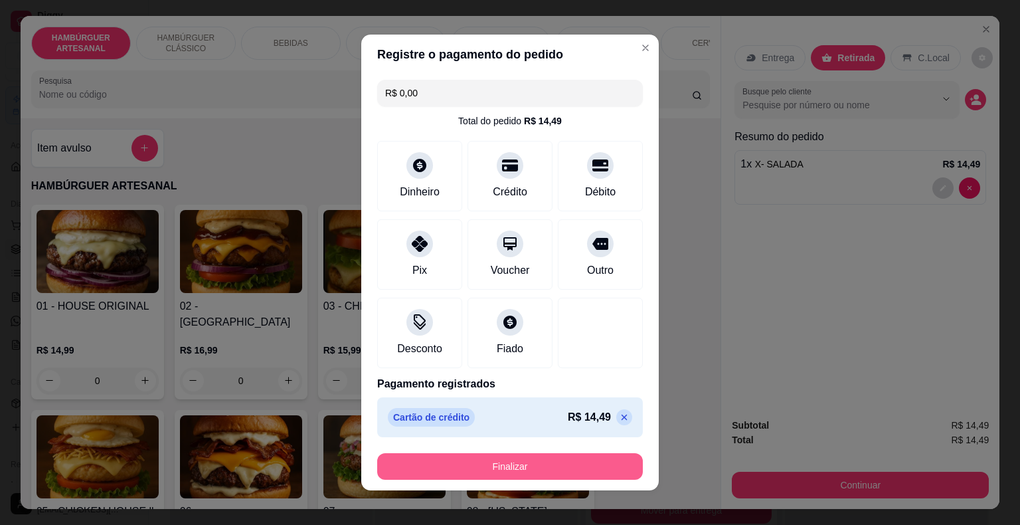
click at [588, 480] on footer "Finalizar" at bounding box center [510, 466] width 298 height 48
click at [587, 472] on button "Finalizar" at bounding box center [510, 466] width 266 height 27
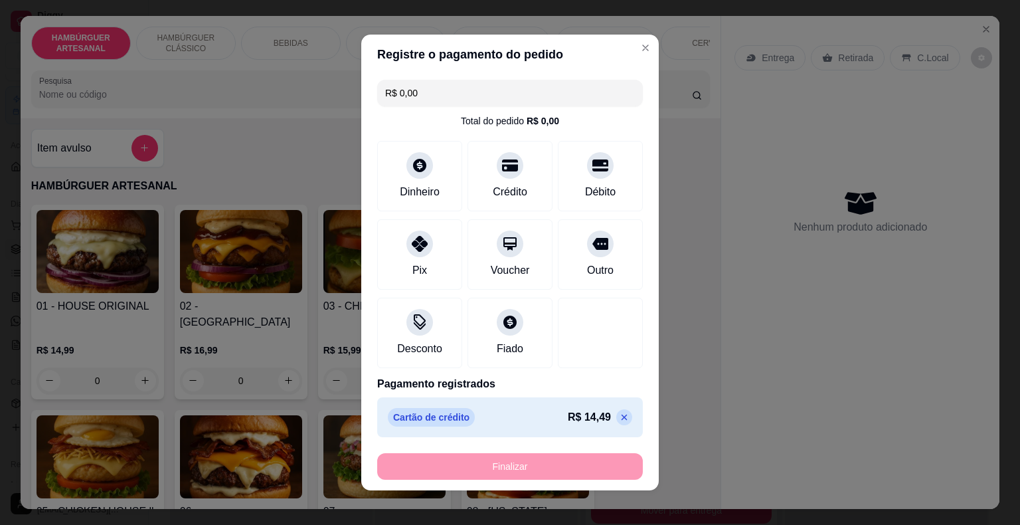
type input "0"
type input "-R$ 14,49"
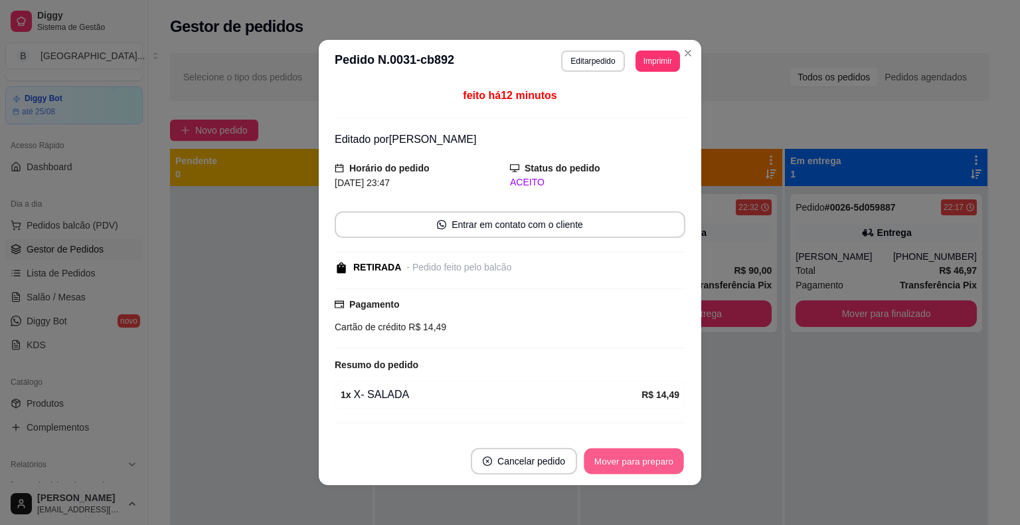
click at [611, 463] on button "Mover para preparo" at bounding box center [634, 461] width 100 height 26
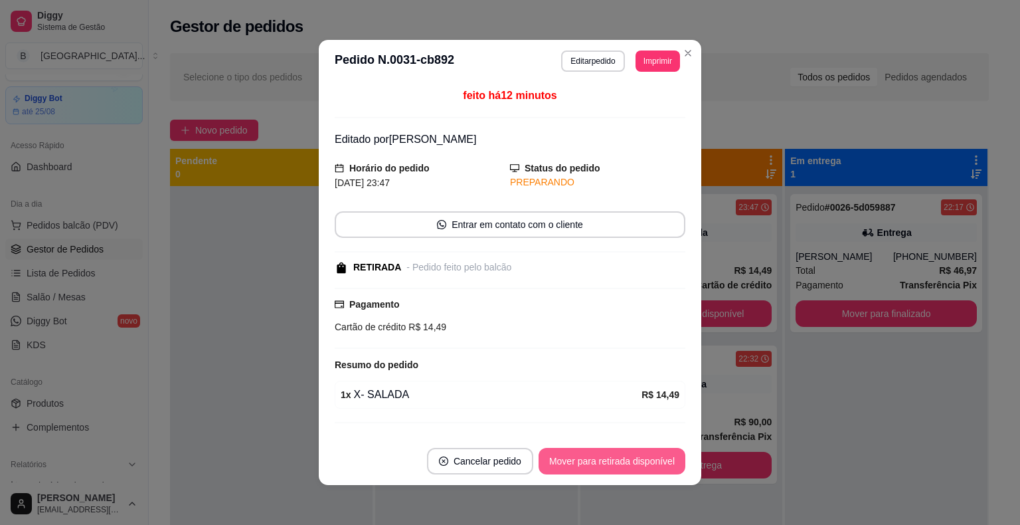
click at [611, 463] on button "Mover para retirada disponível" at bounding box center [612, 461] width 147 height 27
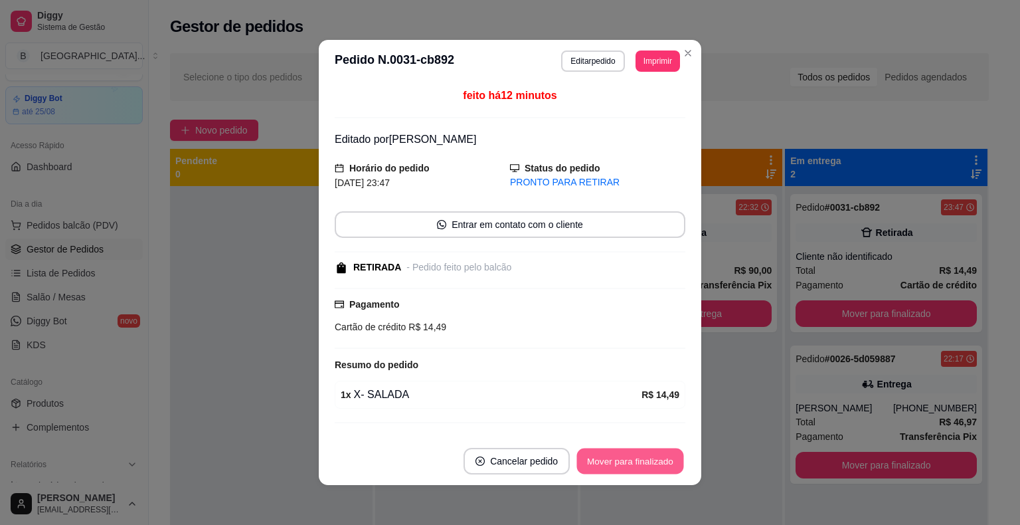
click at [611, 463] on button "Mover para finalizado" at bounding box center [630, 461] width 107 height 26
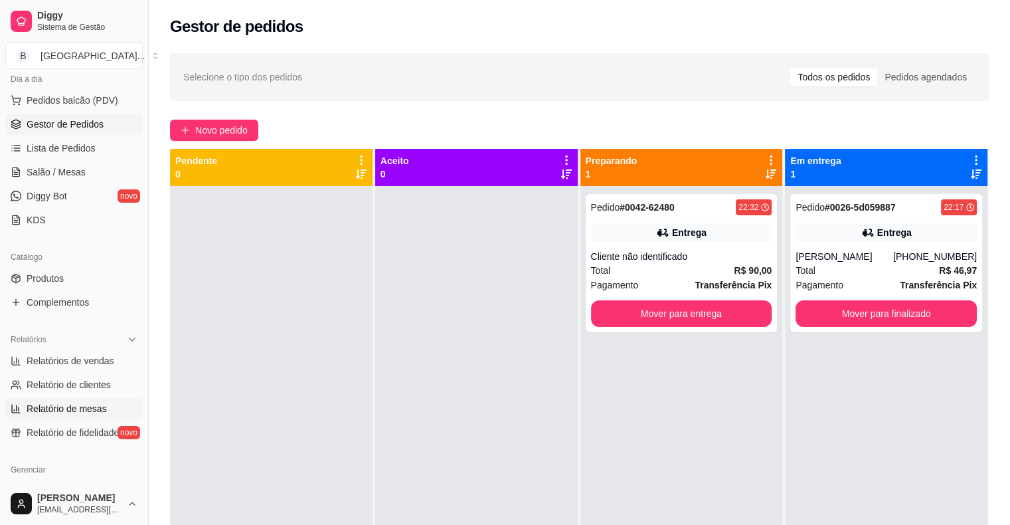
scroll to position [165, 0]
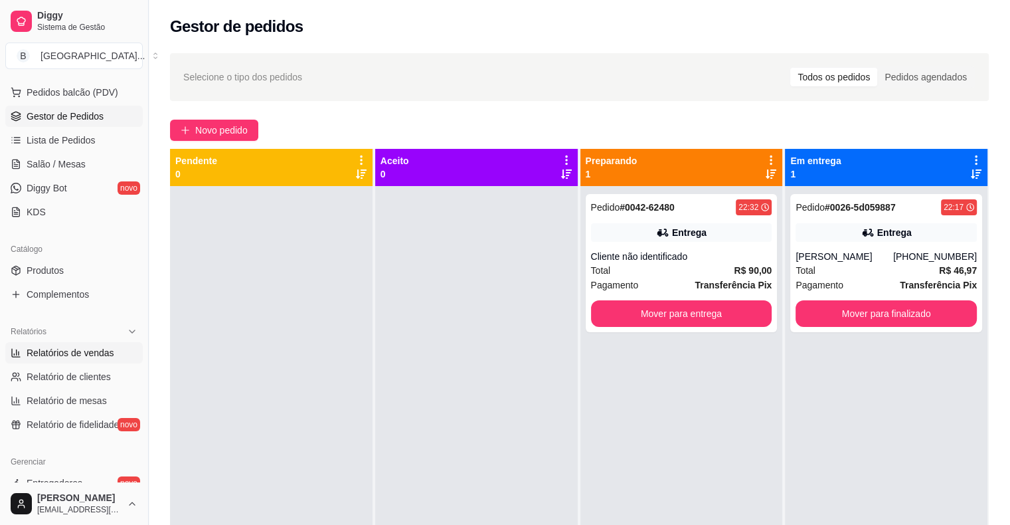
click at [62, 355] on span "Relatórios de vendas" at bounding box center [71, 352] width 88 height 13
select select "ALL"
select select "0"
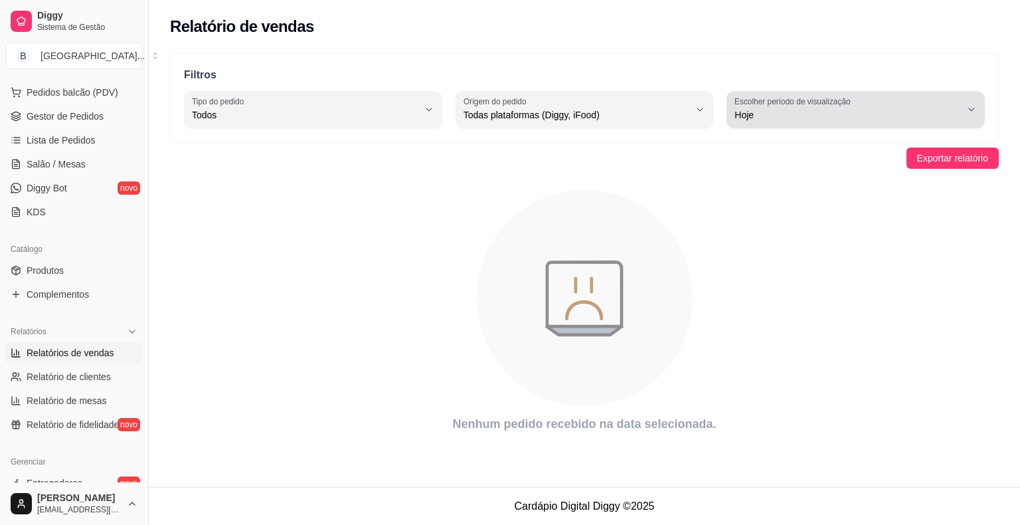
click at [930, 92] on button "Escolher período de visualização Hoje" at bounding box center [856, 109] width 258 height 37
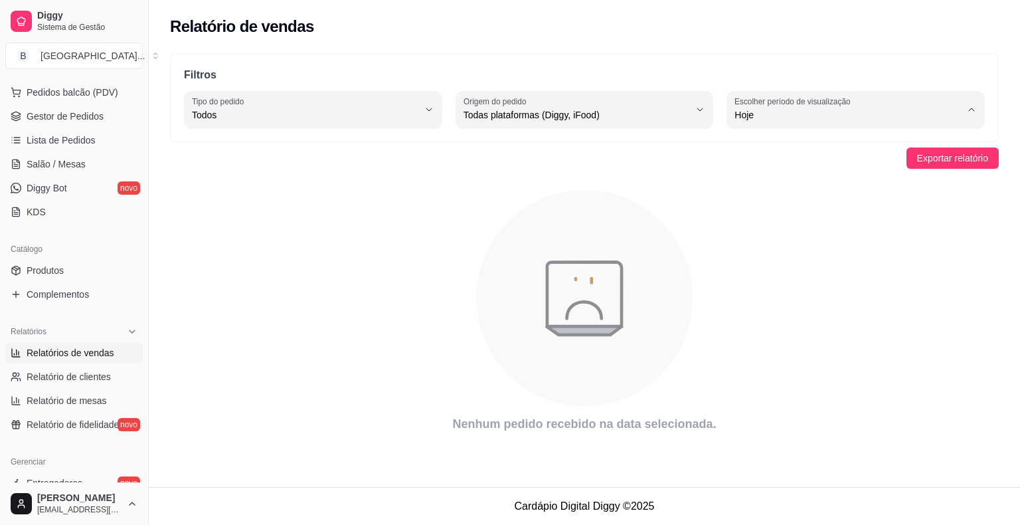
click at [902, 174] on span "Ontem" at bounding box center [850, 167] width 215 height 13
type input "1"
select select "1"
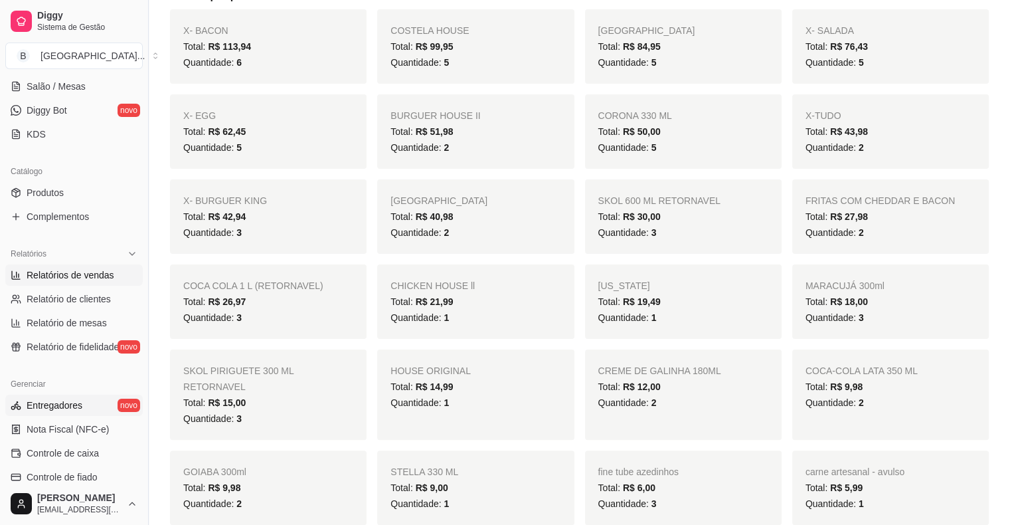
scroll to position [431, 0]
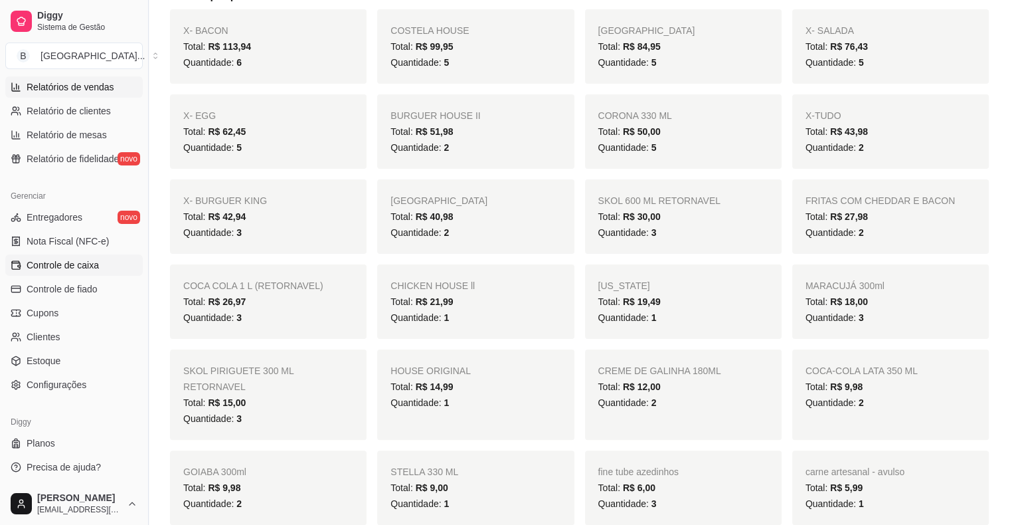
click at [82, 255] on link "Controle de caixa" at bounding box center [74, 264] width 138 height 21
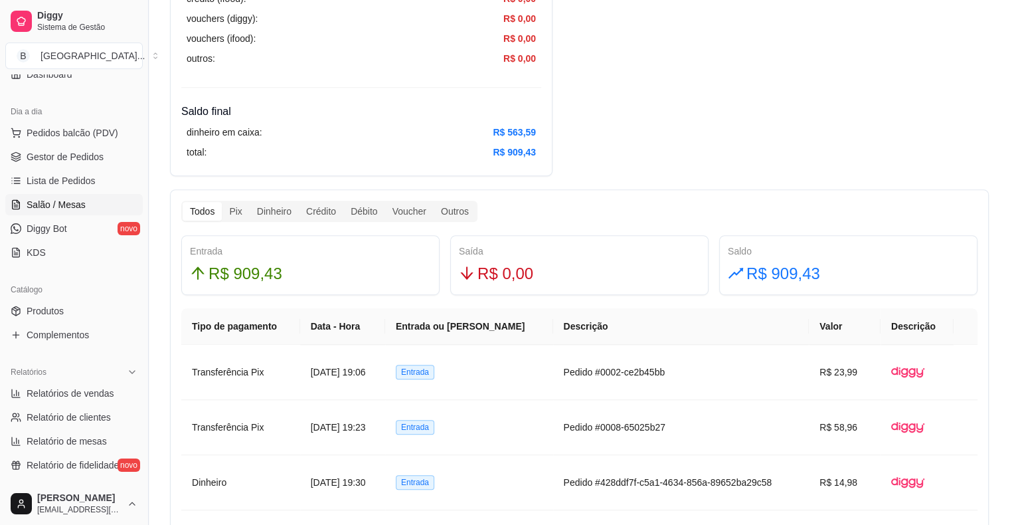
scroll to position [98, 0]
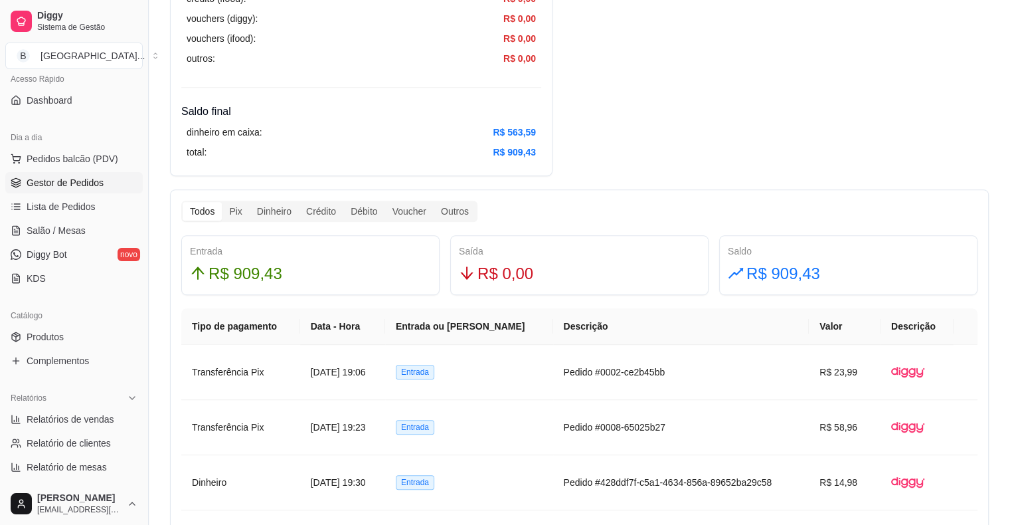
click at [92, 190] on link "Gestor de Pedidos" at bounding box center [74, 182] width 138 height 21
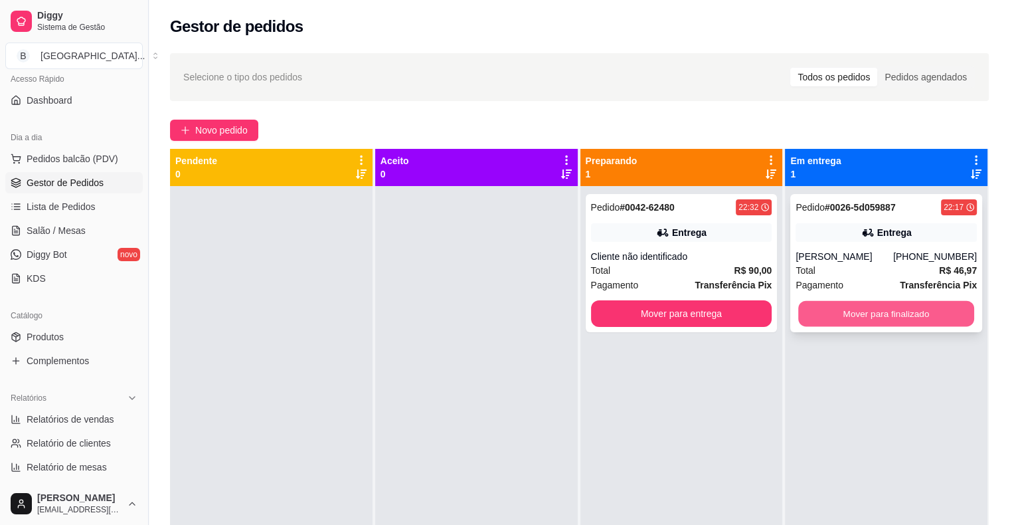
click at [830, 312] on button "Mover para finalizado" at bounding box center [887, 314] width 176 height 26
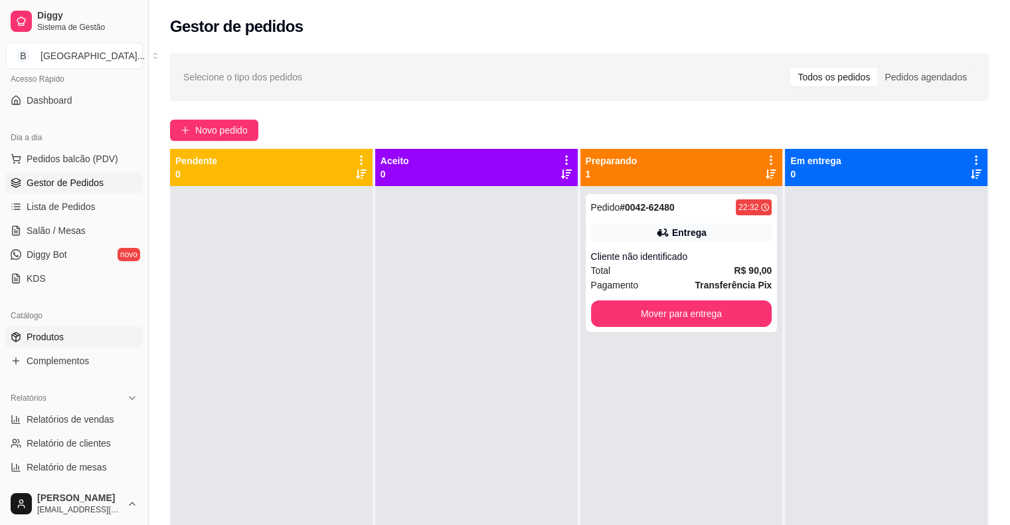
scroll to position [231, 0]
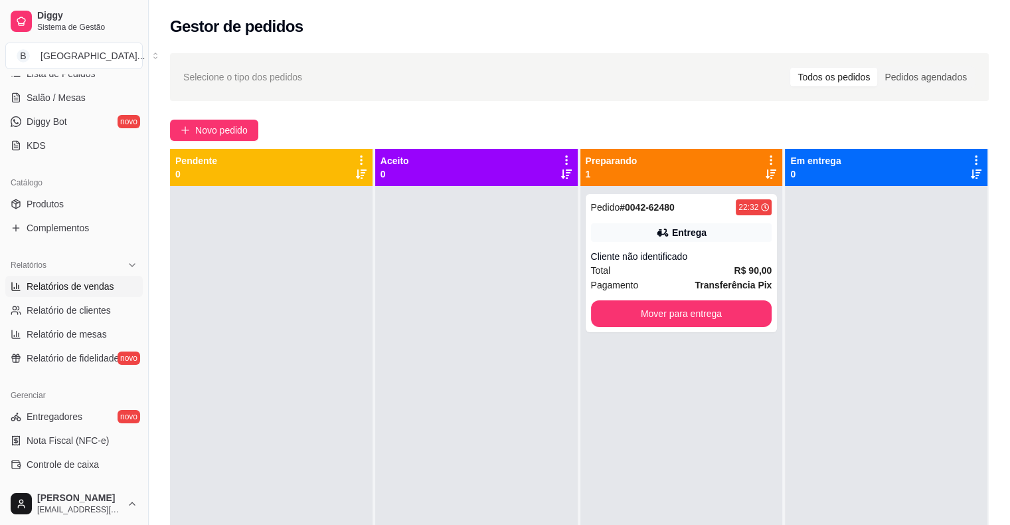
click at [109, 276] on link "Relatórios de vendas" at bounding box center [74, 286] width 138 height 21
select select "ALL"
select select "0"
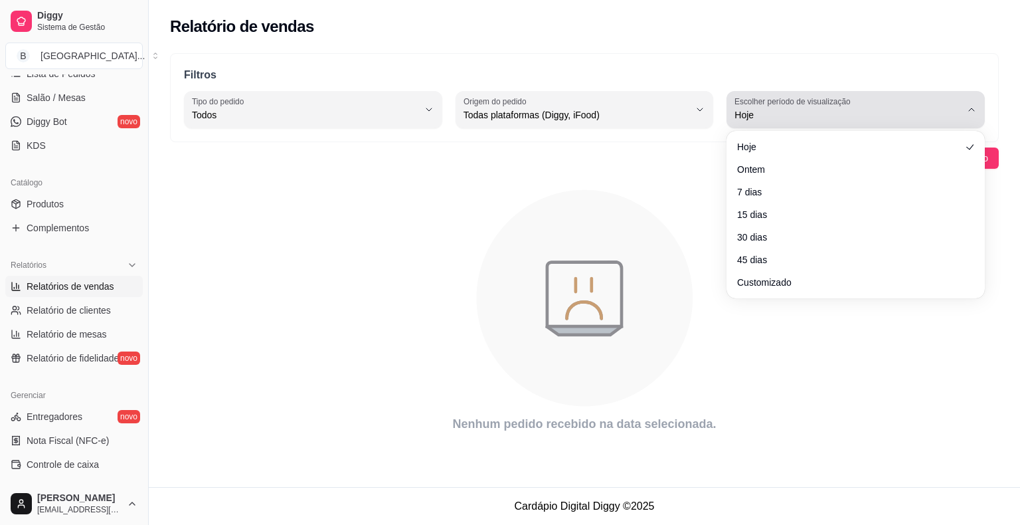
click at [761, 121] on div "Hoje" at bounding box center [848, 109] width 227 height 27
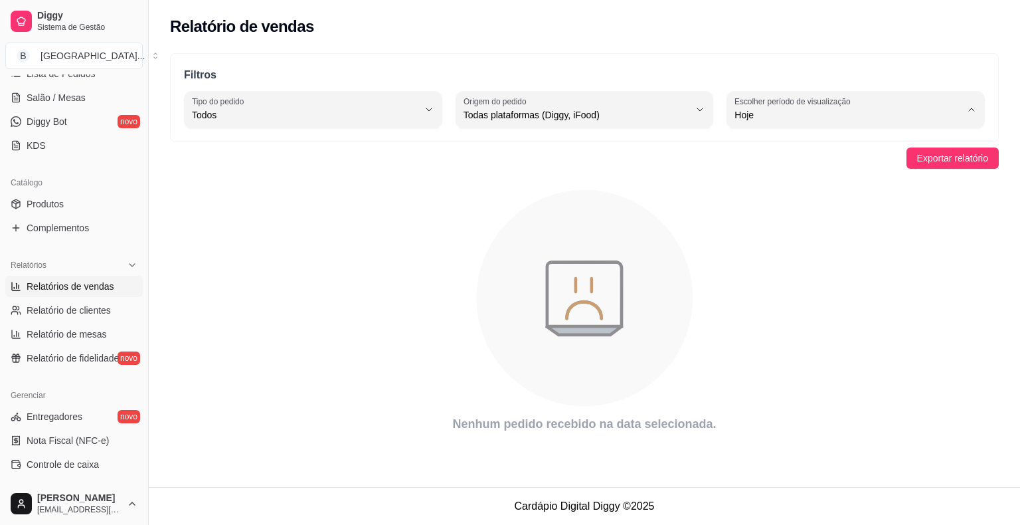
click at [799, 164] on span "Ontem" at bounding box center [850, 167] width 215 height 13
type input "1"
select select "1"
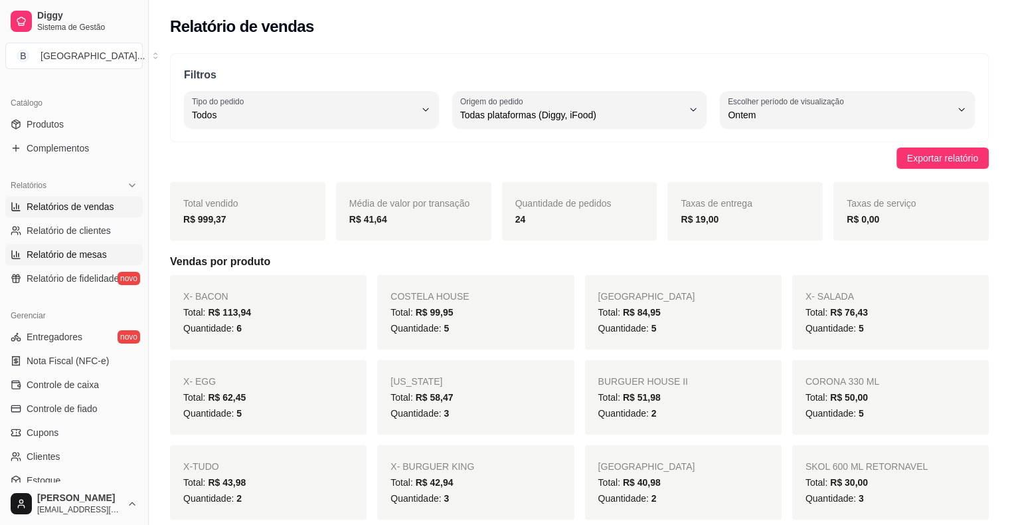
scroll to position [431, 0]
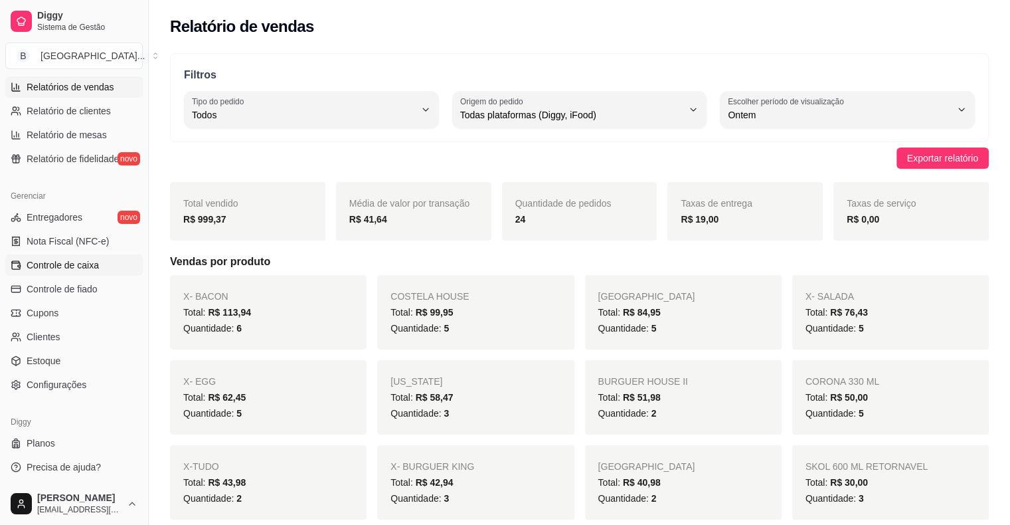
click at [83, 269] on span "Controle de caixa" at bounding box center [63, 264] width 72 height 13
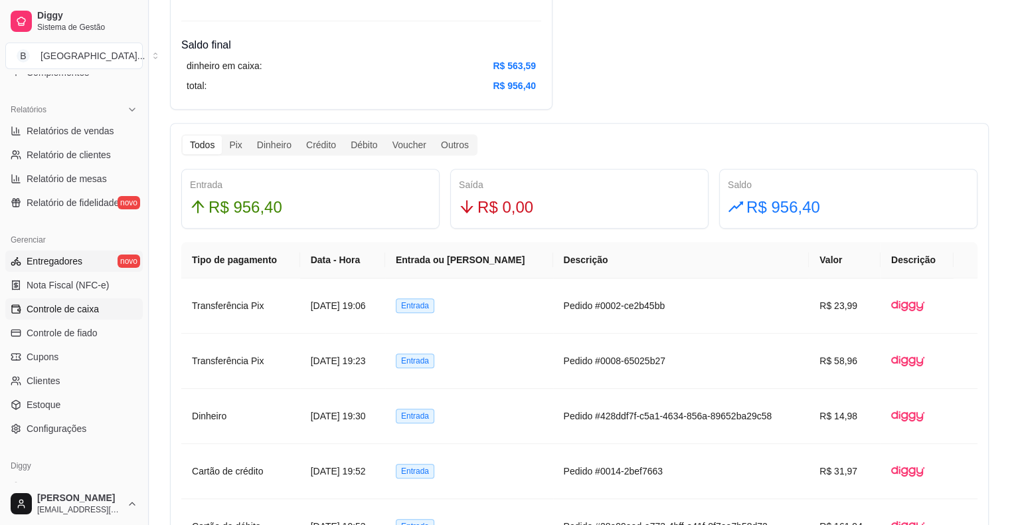
scroll to position [364, 0]
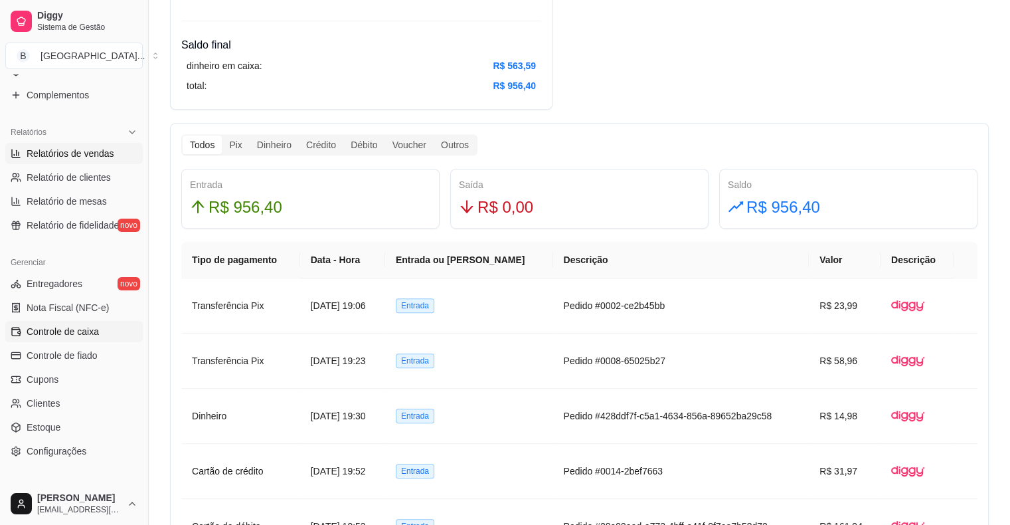
click at [109, 155] on span "Relatórios de vendas" at bounding box center [71, 153] width 88 height 13
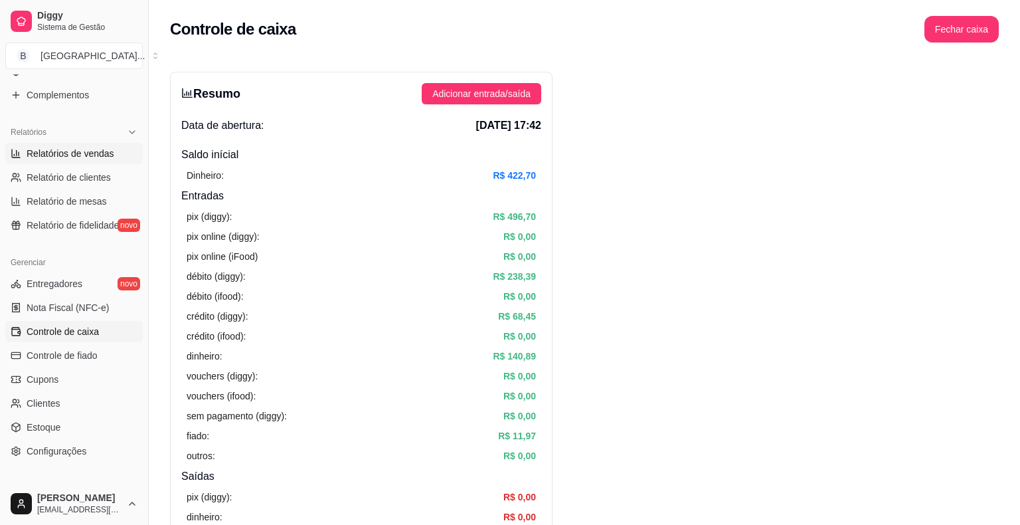
select select "ALL"
select select "0"
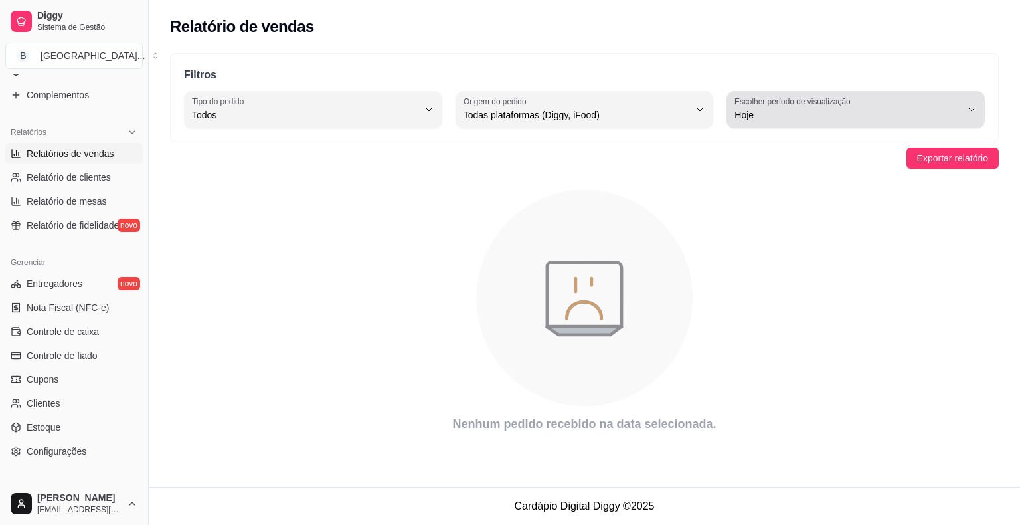
click at [846, 119] on span "Hoje" at bounding box center [848, 114] width 227 height 13
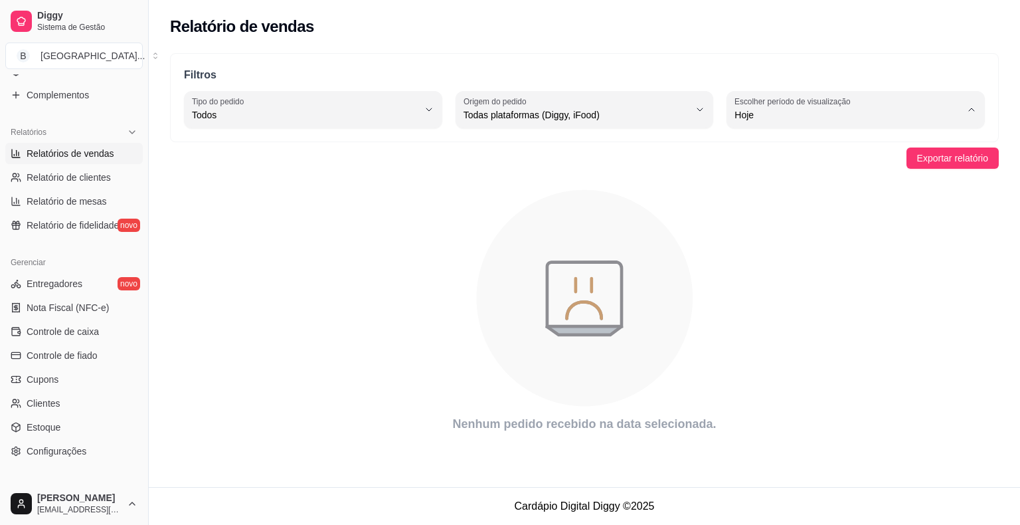
click at [821, 161] on li "Ontem" at bounding box center [856, 167] width 238 height 21
type input "1"
select select "1"
